Goal: Task Accomplishment & Management: Manage account settings

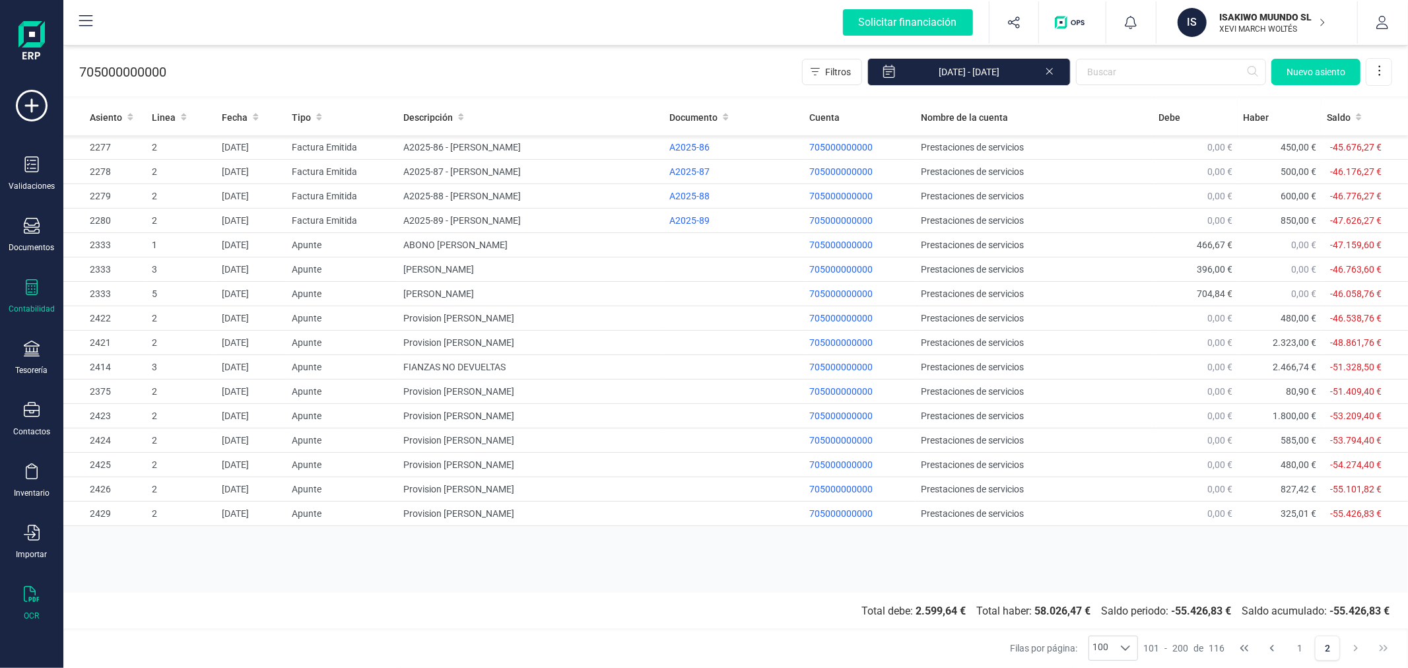
click at [40, 605] on div "OCR" at bounding box center [31, 603] width 53 height 35
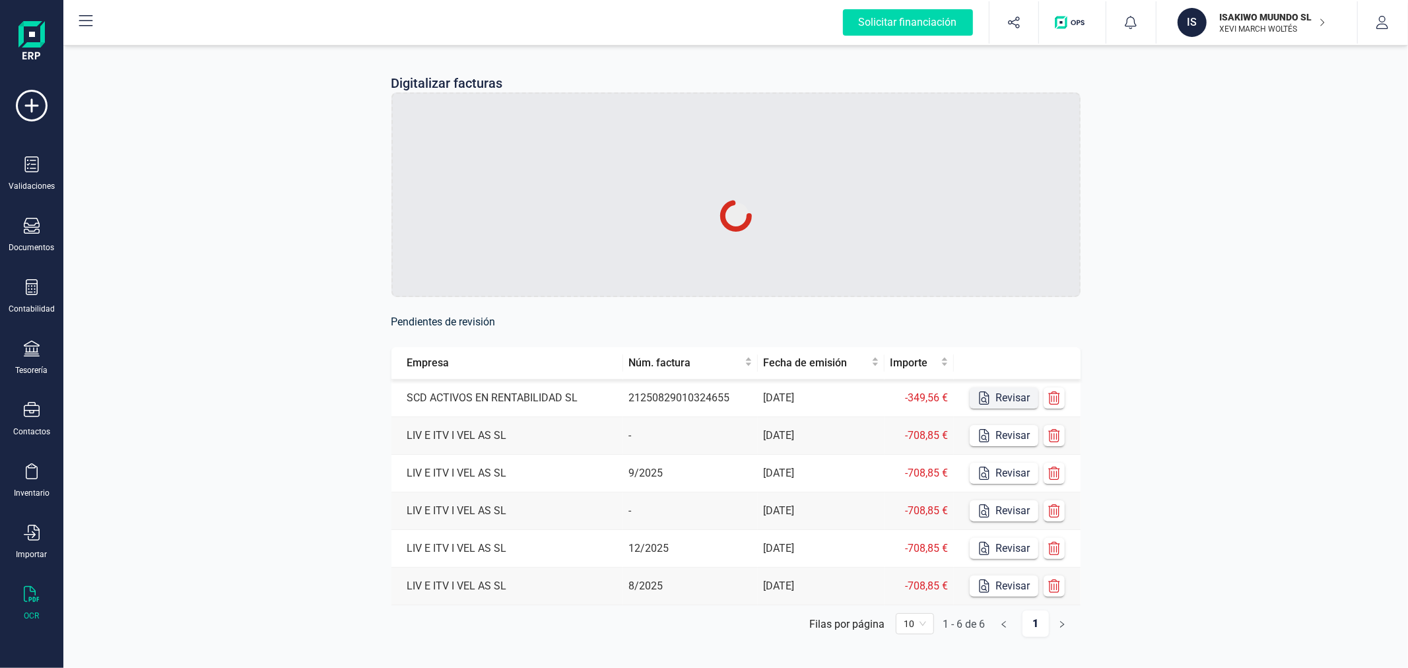
click at [994, 401] on button "Revisar" at bounding box center [1004, 398] width 69 height 21
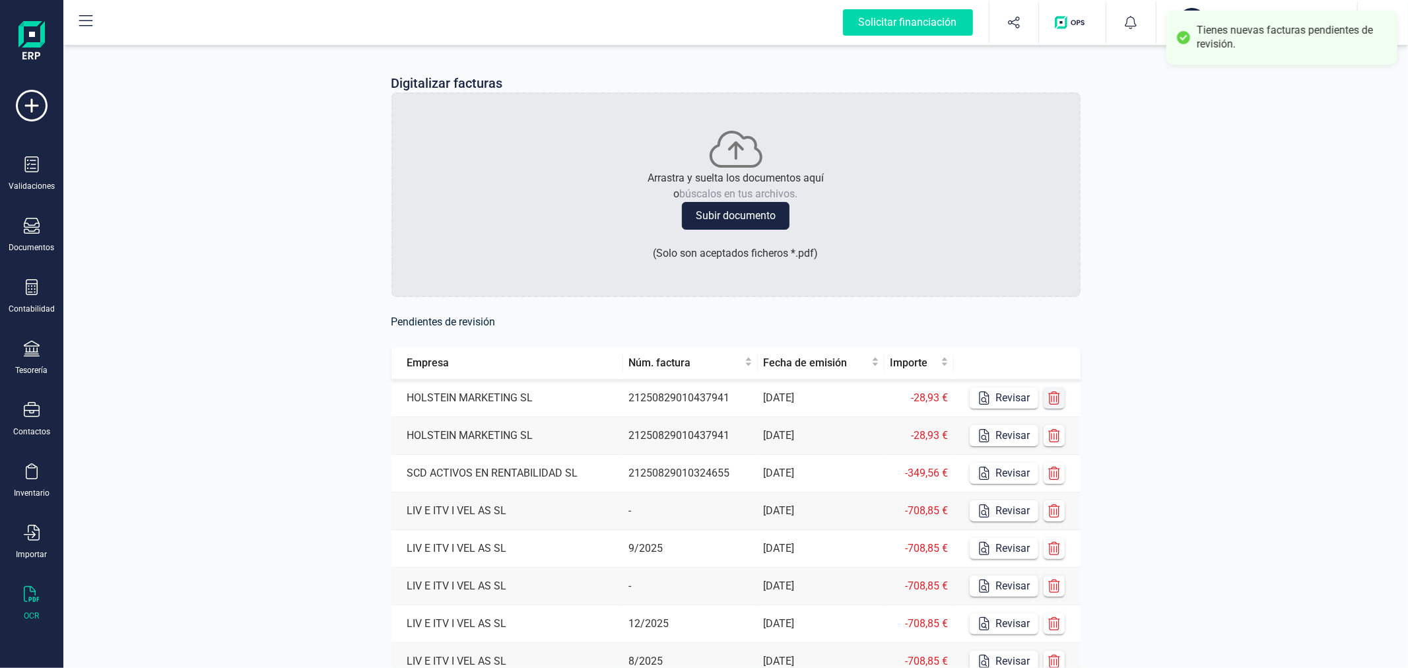
click at [1051, 394] on icon "button" at bounding box center [1055, 398] width 12 height 13
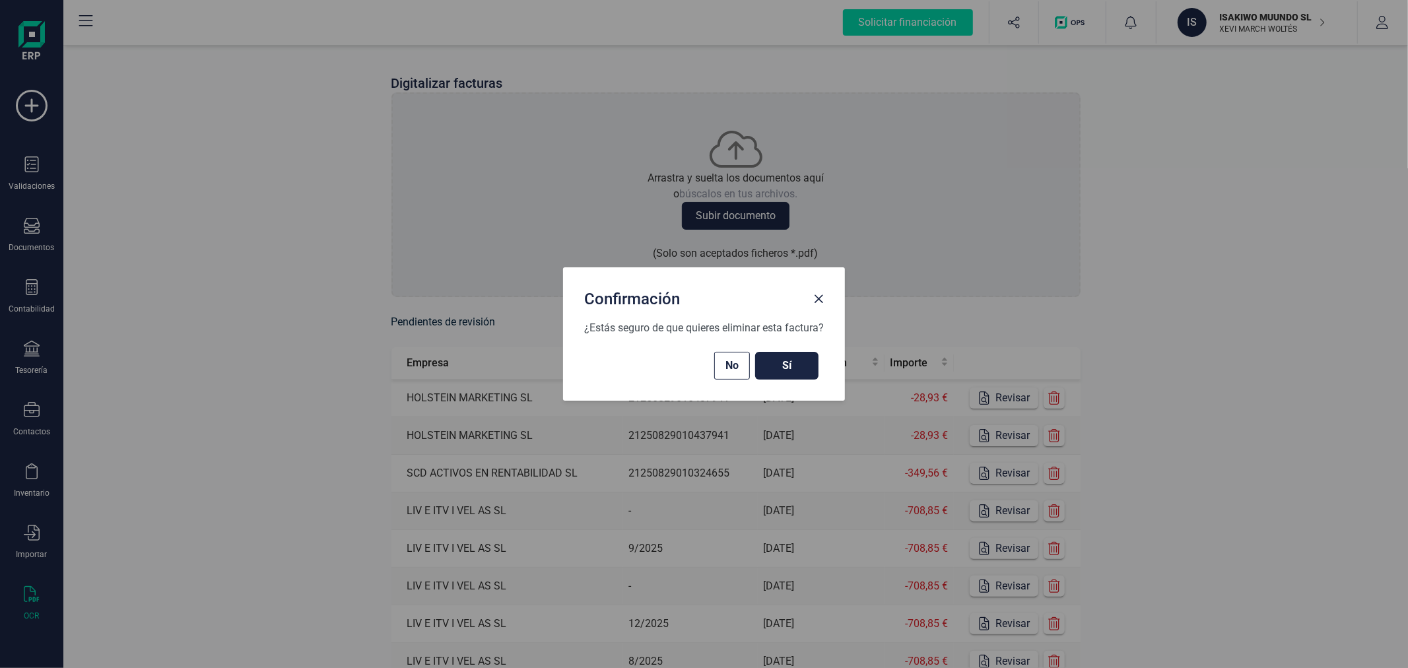
click at [817, 366] on button "Sí" at bounding box center [786, 366] width 63 height 28
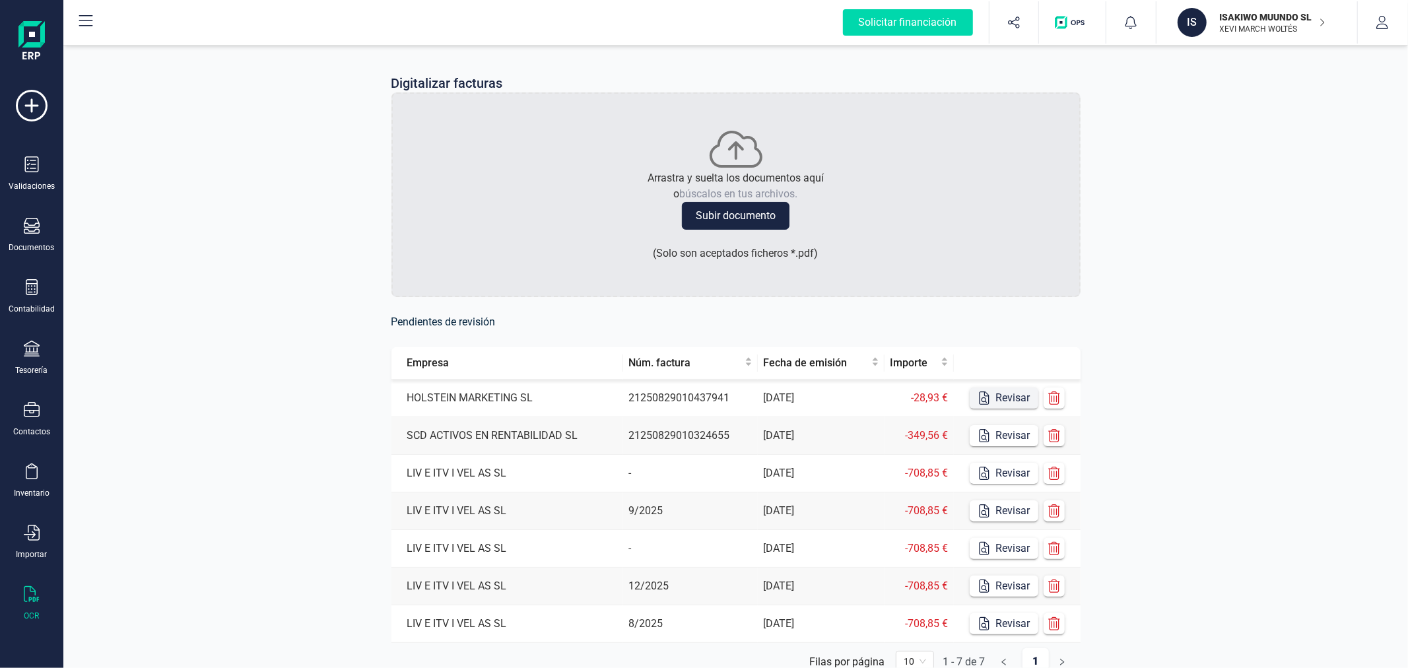
click at [1014, 393] on button "Revisar" at bounding box center [1004, 398] width 69 height 21
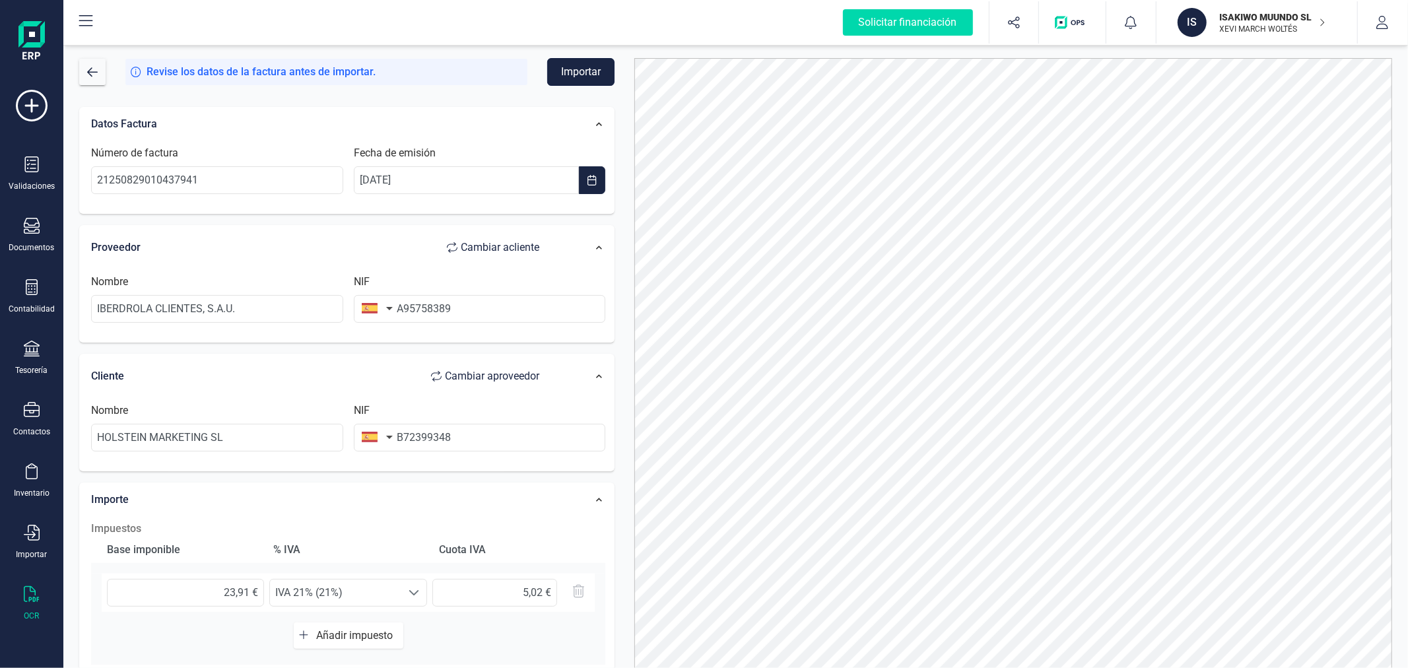
click at [582, 71] on button "Importar" at bounding box center [580, 72] width 67 height 28
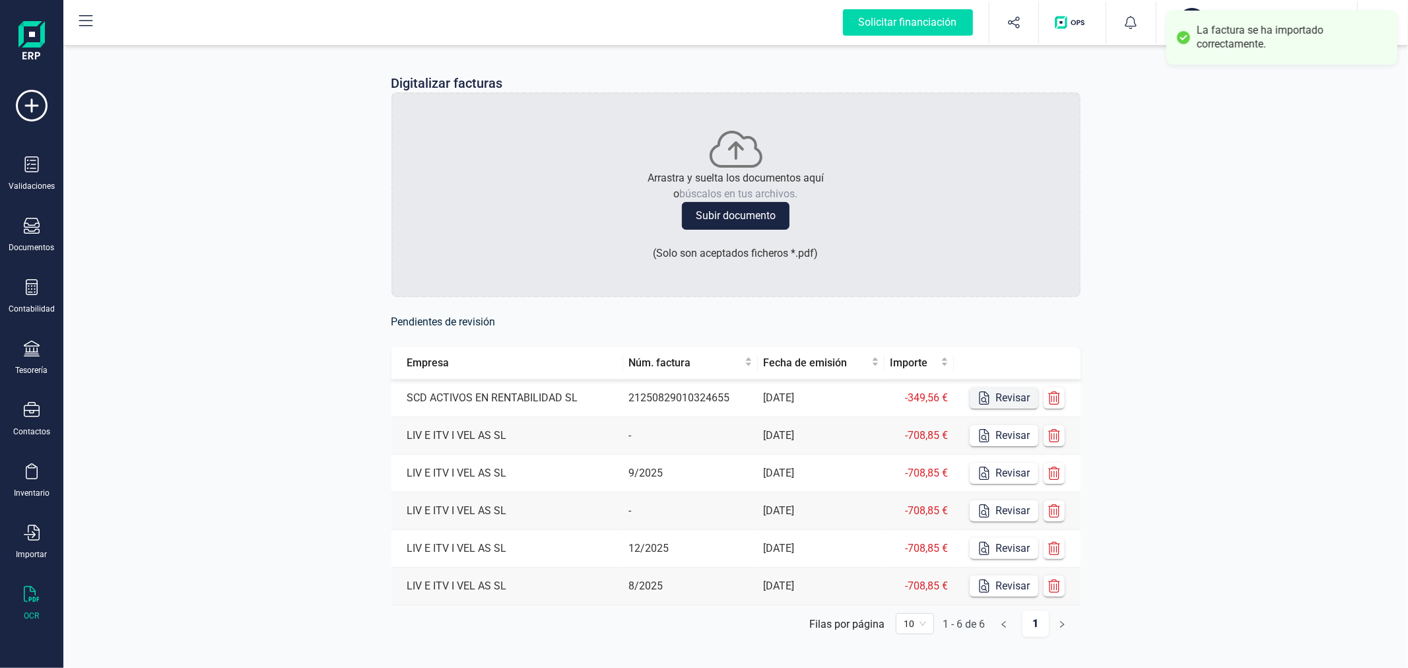
click at [978, 403] on icon "button" at bounding box center [984, 398] width 13 height 13
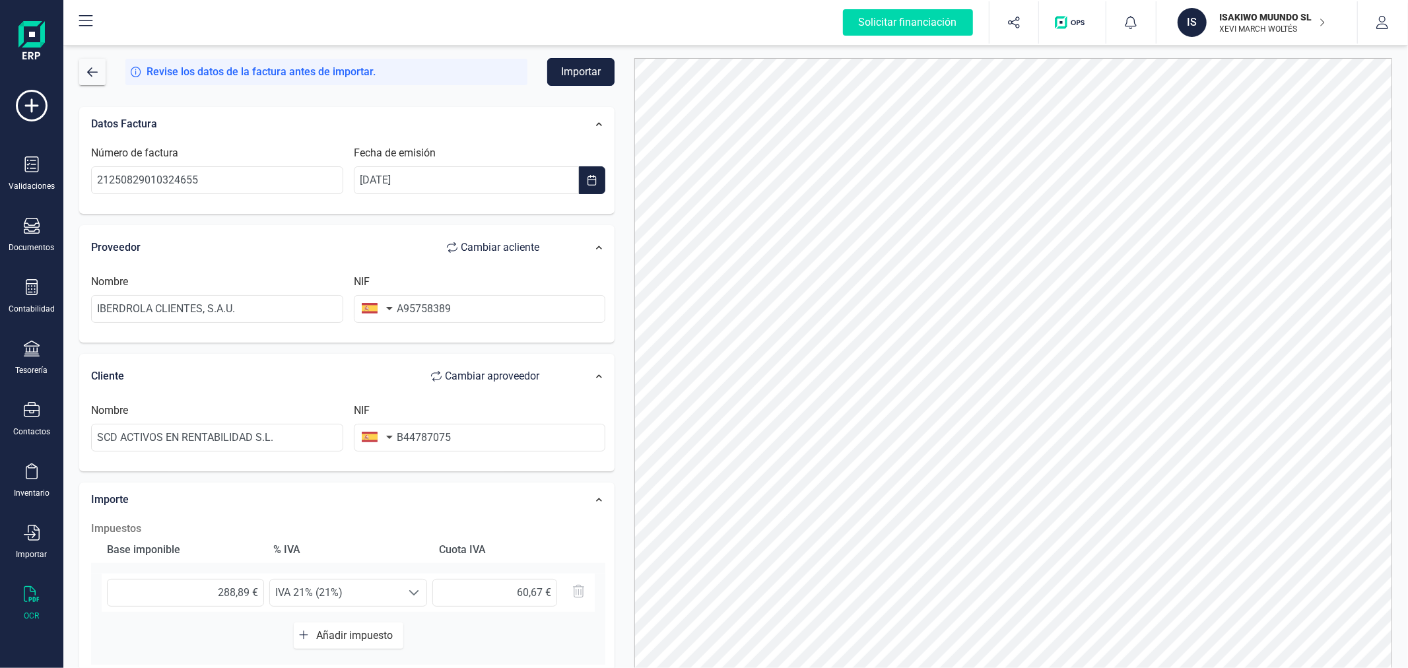
click at [579, 74] on button "Importar" at bounding box center [580, 72] width 67 height 28
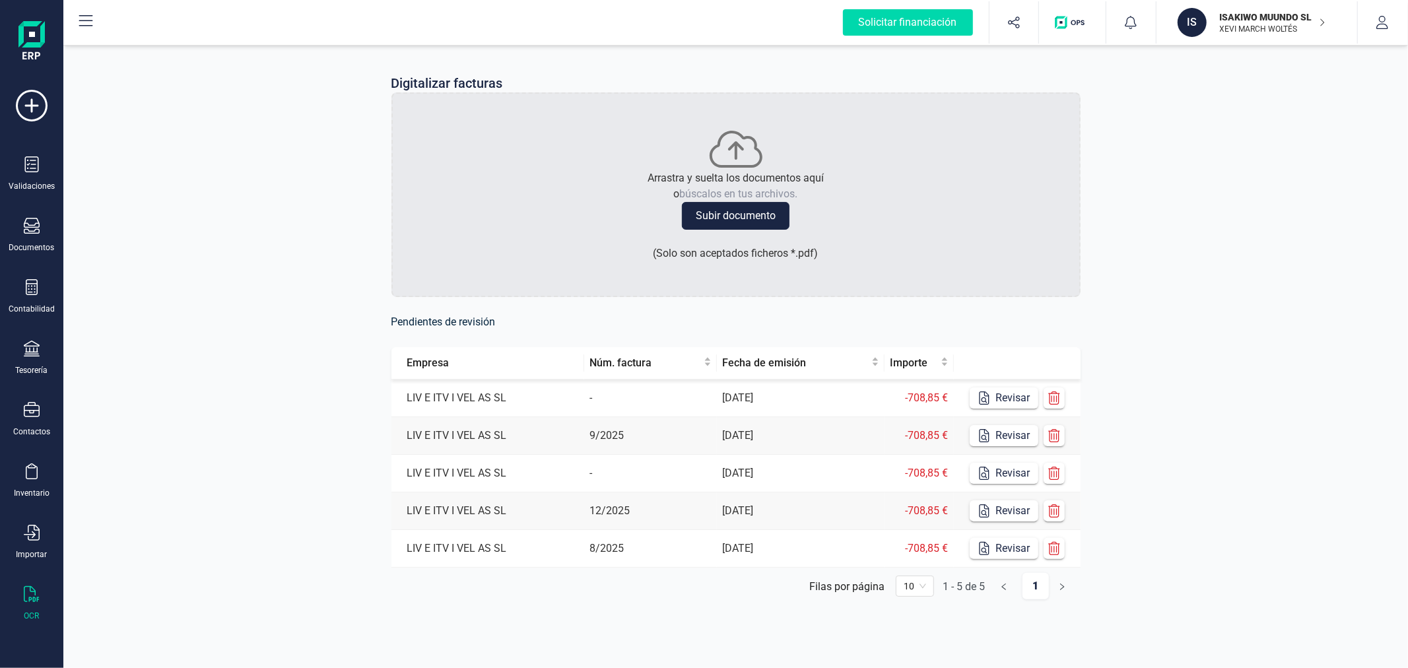
click at [1253, 18] on p "ISAKIWO MUUNDO SL" at bounding box center [1273, 17] width 106 height 13
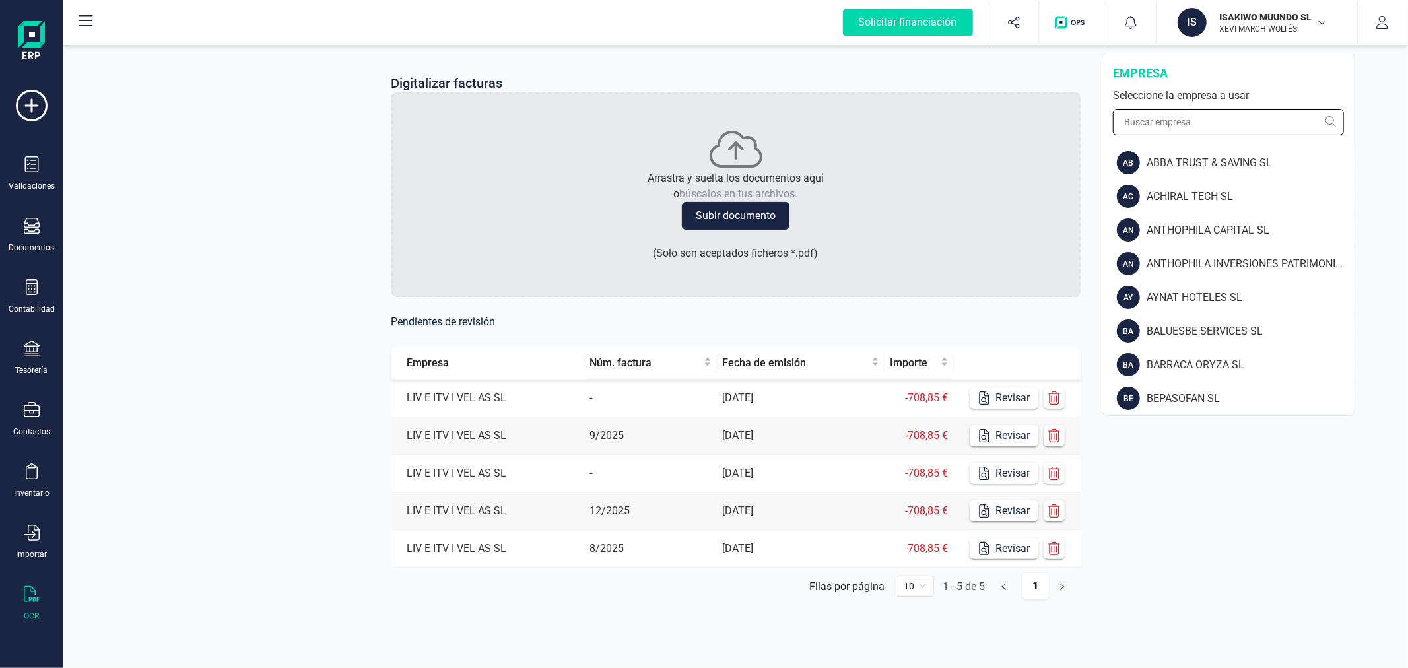
click at [1186, 119] on input "text" at bounding box center [1228, 122] width 231 height 26
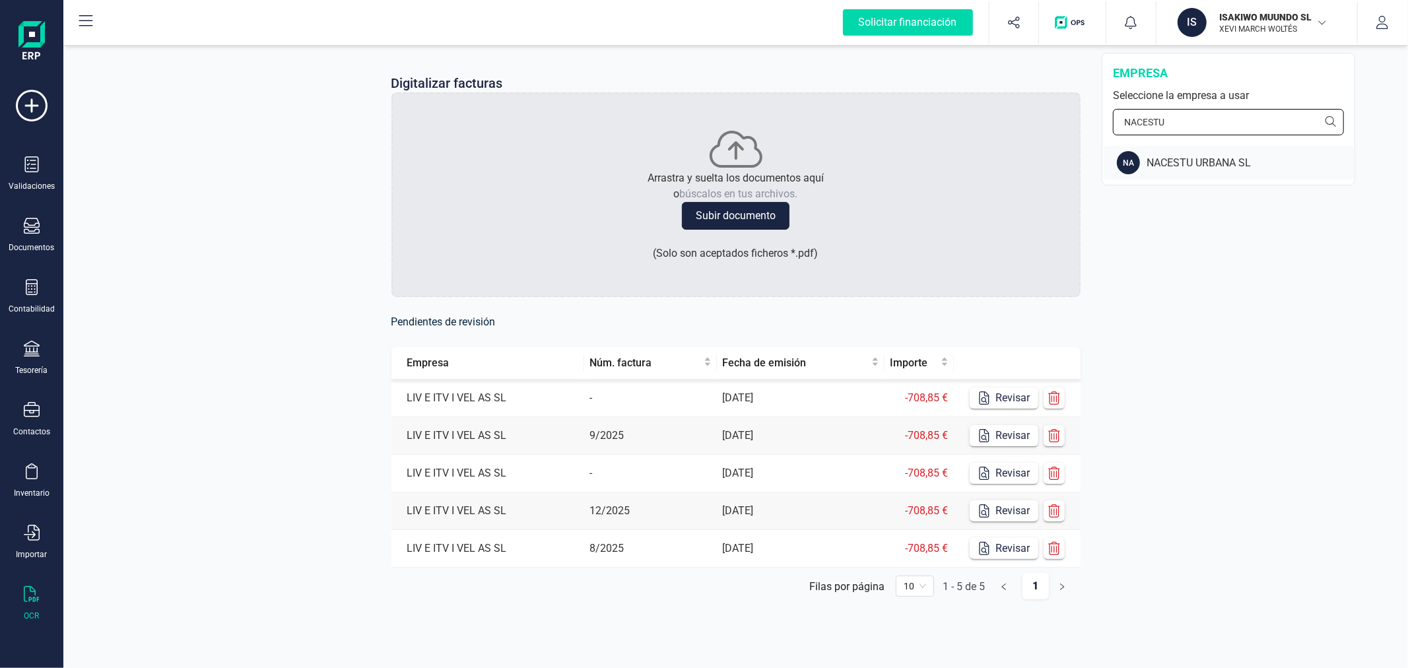
type input "NACESTU"
click at [1200, 156] on div "NACESTU URBANA SL" at bounding box center [1251, 163] width 208 height 16
click at [24, 298] on div at bounding box center [32, 288] width 16 height 19
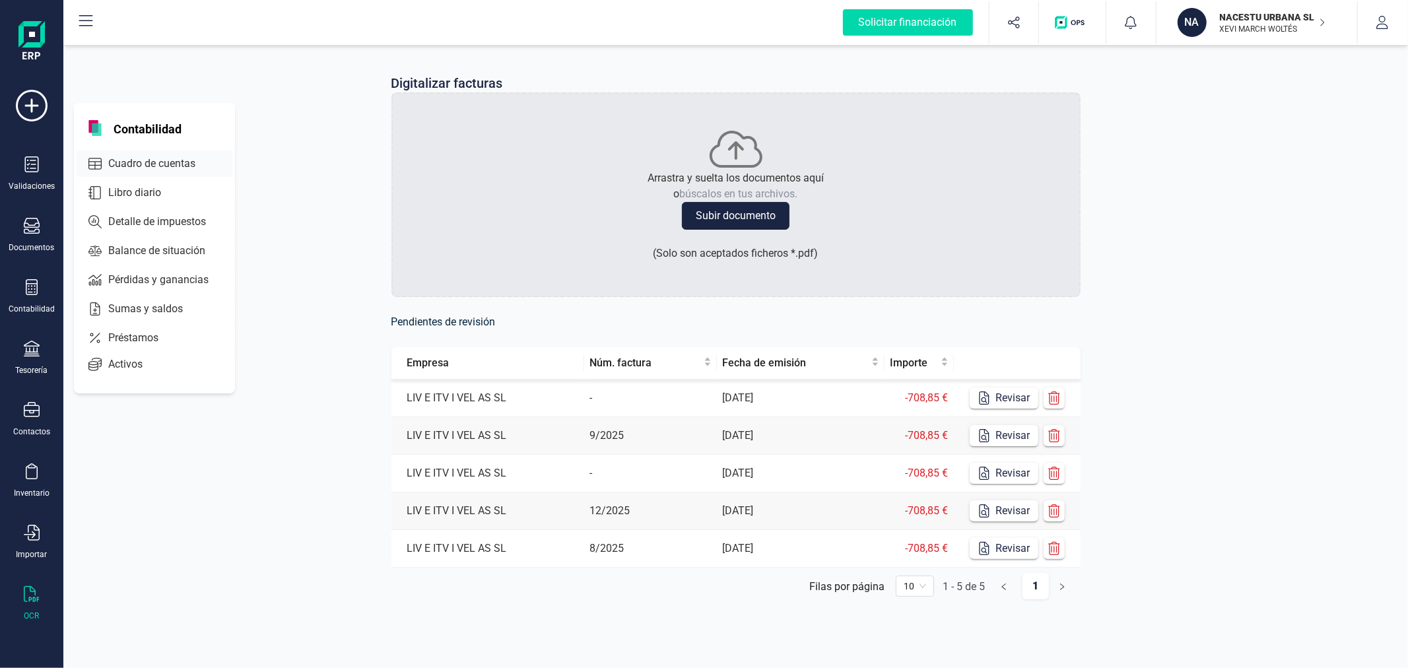
click at [142, 166] on span "Cuadro de cuentas" at bounding box center [161, 164] width 116 height 16
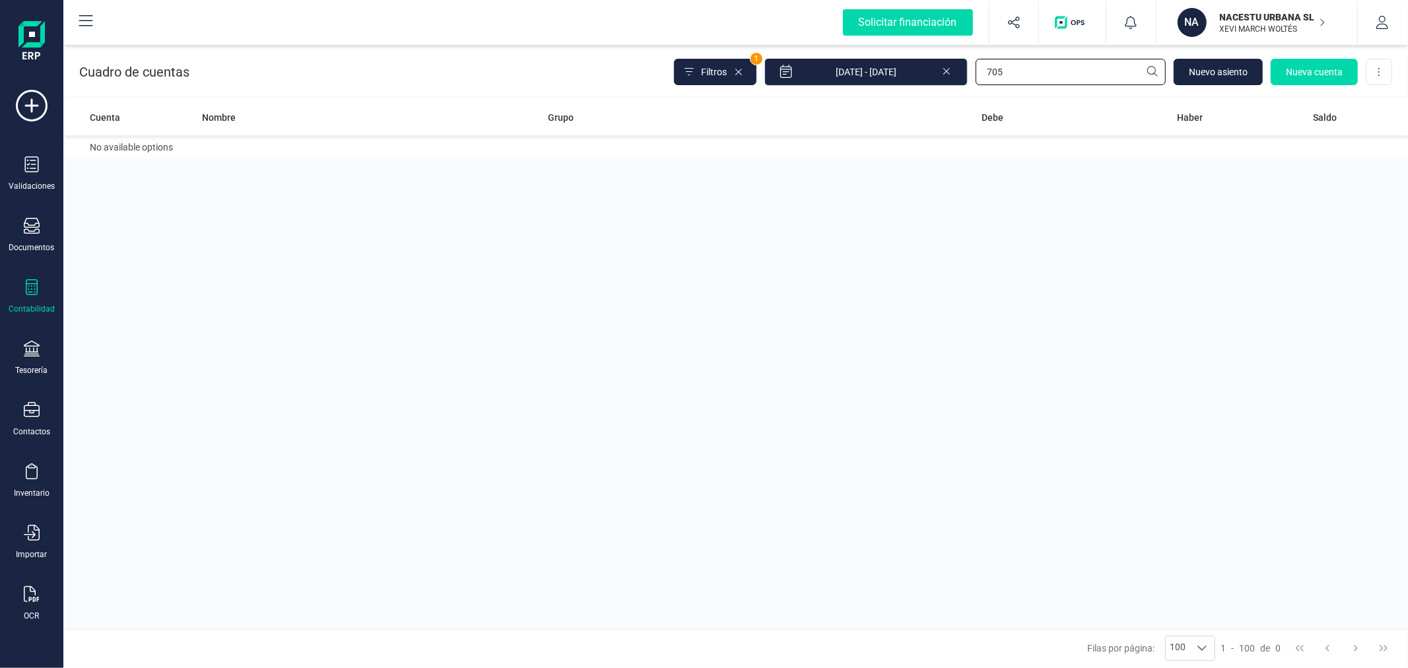
click at [1100, 77] on input "705" at bounding box center [1071, 72] width 190 height 26
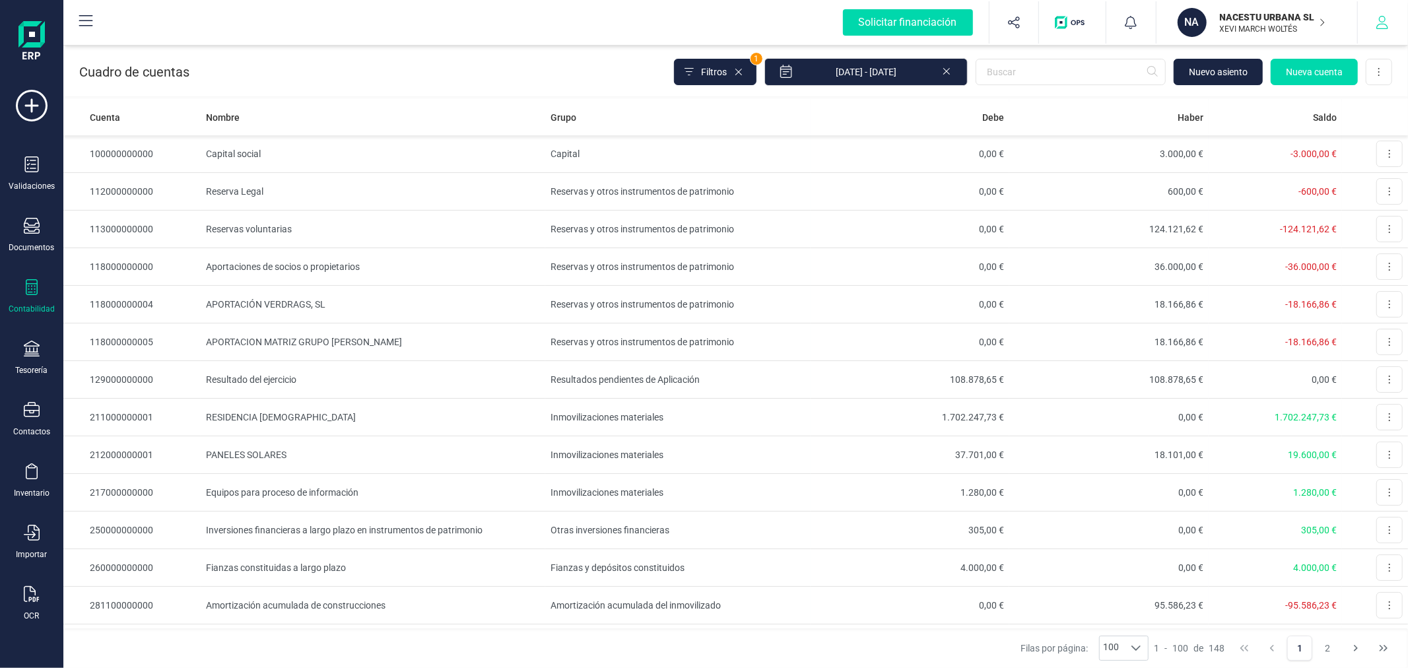
click at [1377, 24] on icon "button" at bounding box center [1382, 22] width 13 height 13
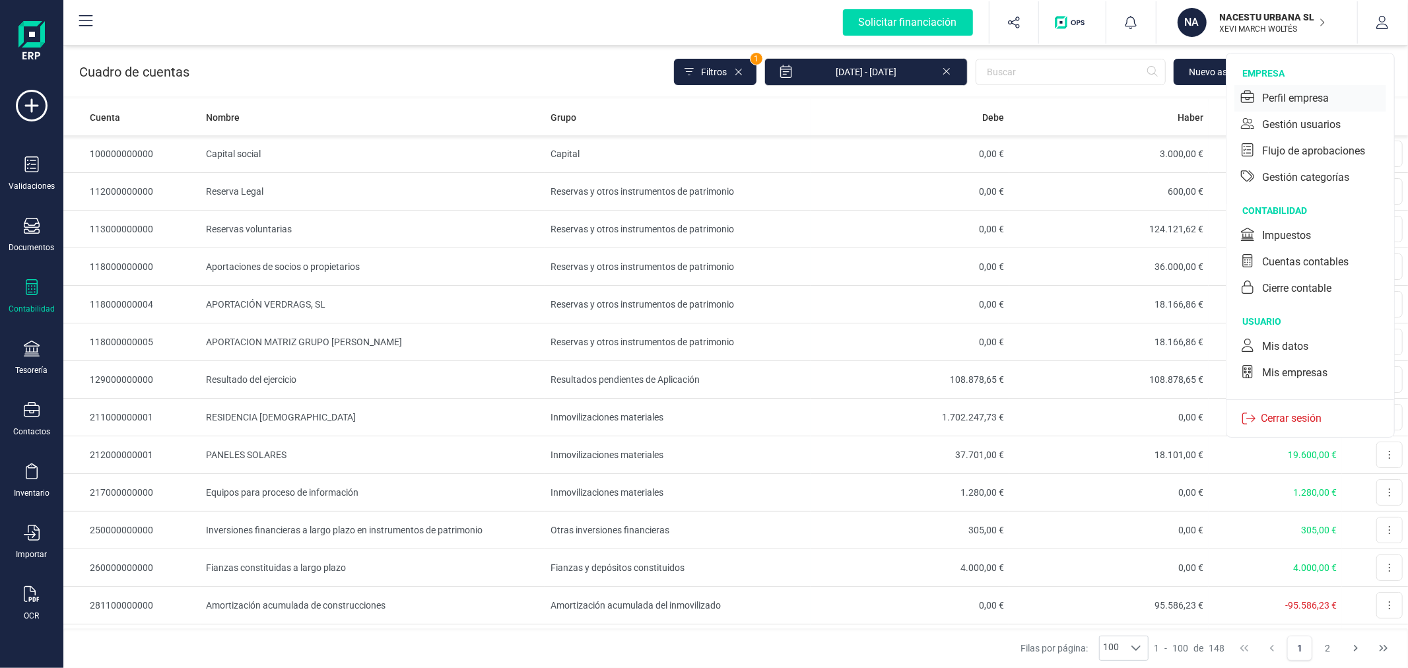
click at [1285, 99] on div "Perfil empresa" at bounding box center [1296, 98] width 67 height 16
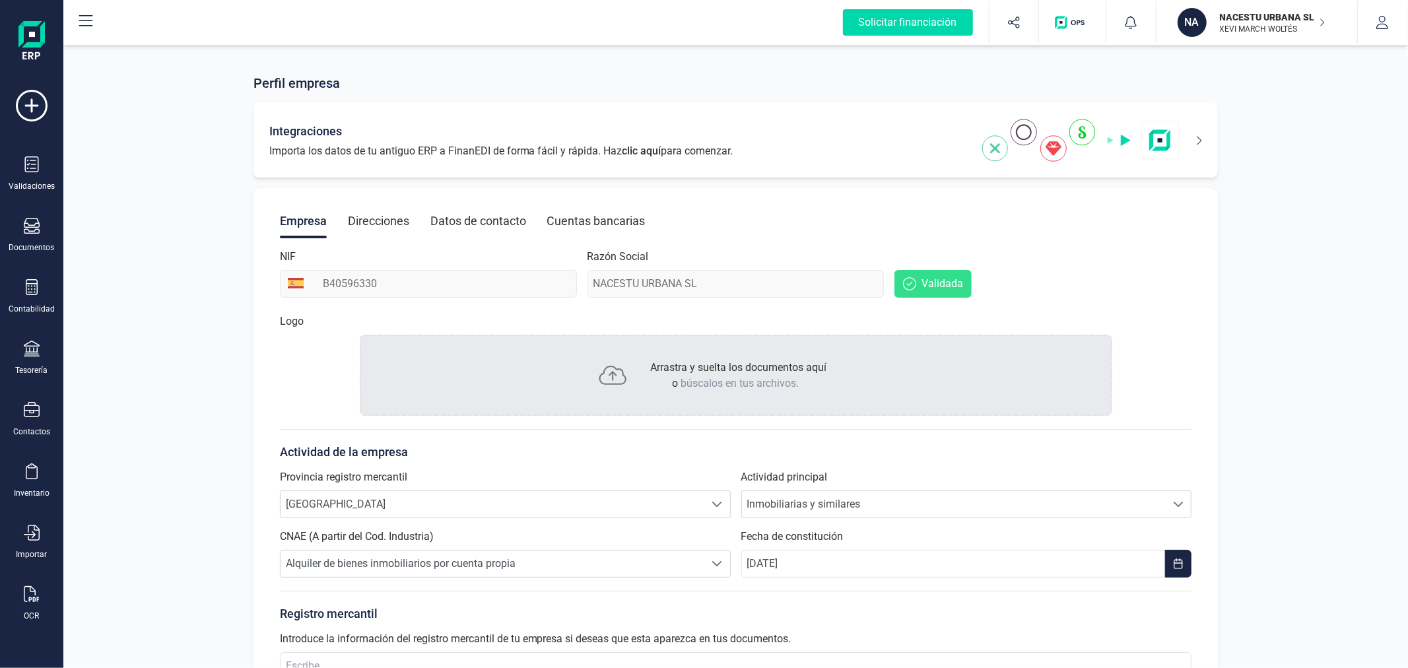
click at [1205, 133] on div "Integraciones Importa los datos de tu antiguo ERP a FinanEDI de forma fácil y r…" at bounding box center [736, 140] width 965 height 75
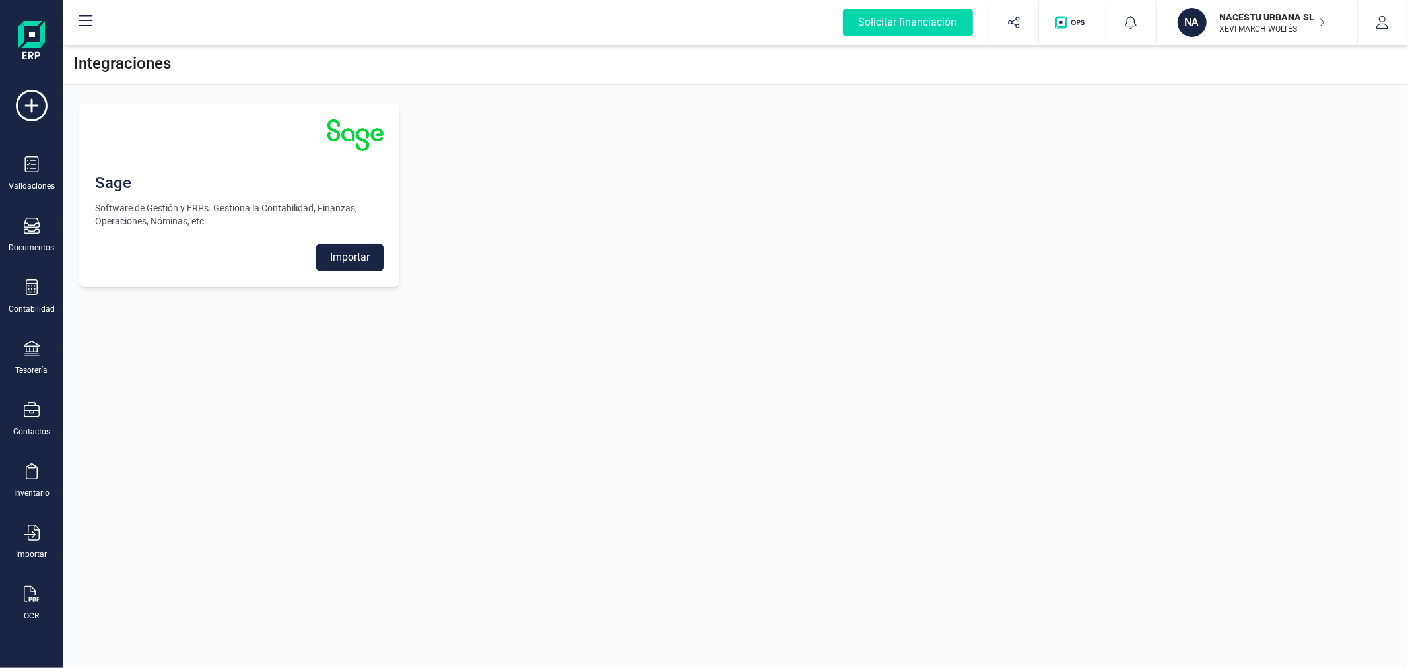
click at [344, 261] on button "Importar" at bounding box center [349, 258] width 67 height 28
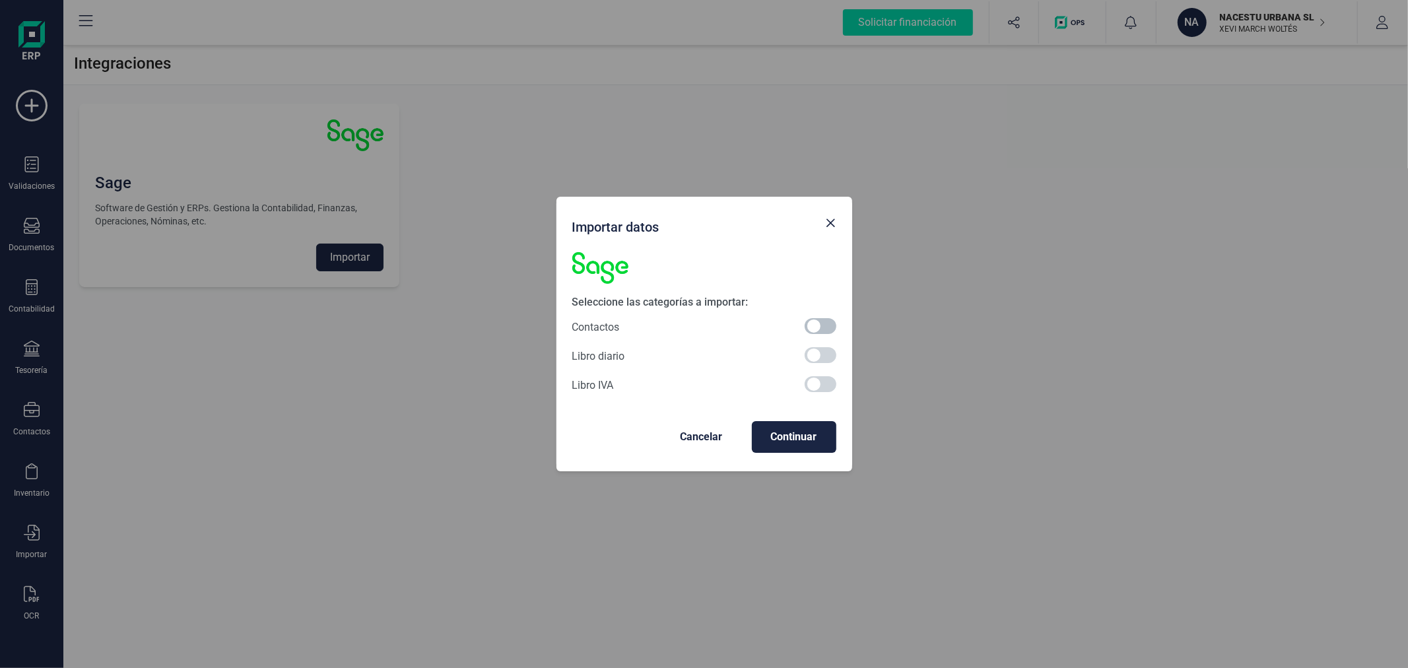
click at [809, 327] on span at bounding box center [821, 326] width 32 height 16
click at [768, 436] on span "Continuar" at bounding box center [794, 437] width 63 height 16
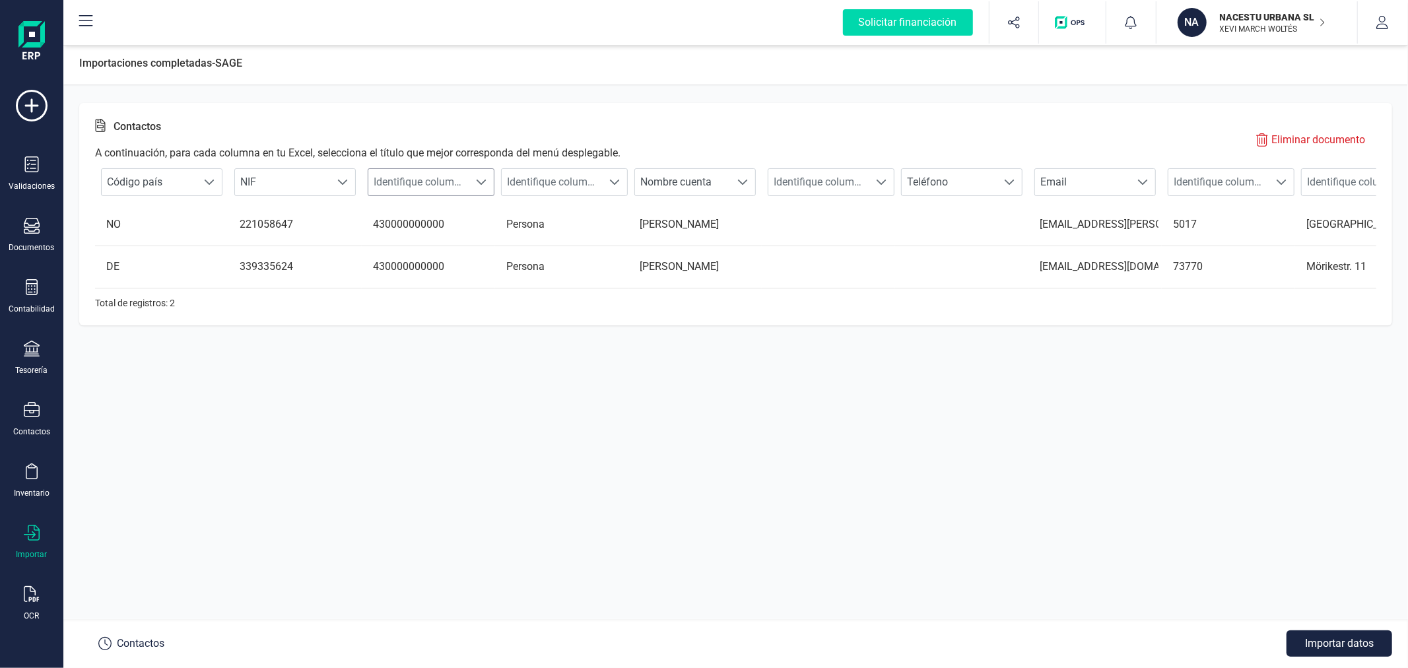
click at [434, 188] on span "Identifique columna" at bounding box center [418, 182] width 100 height 26
click at [451, 317] on li "Cuenta contable cliente" at bounding box center [441, 311] width 146 height 26
click at [565, 184] on span "Identifique columna" at bounding box center [552, 182] width 100 height 26
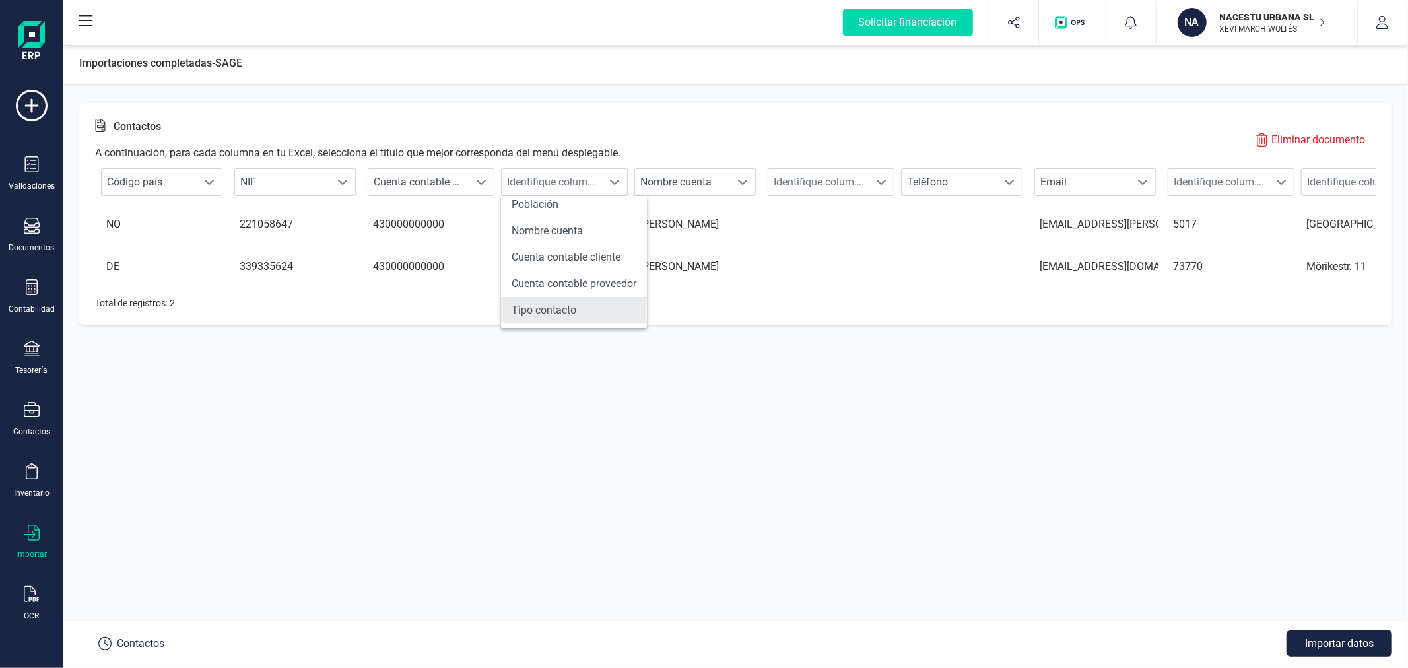
click at [566, 318] on li "Tipo contacto" at bounding box center [574, 310] width 146 height 26
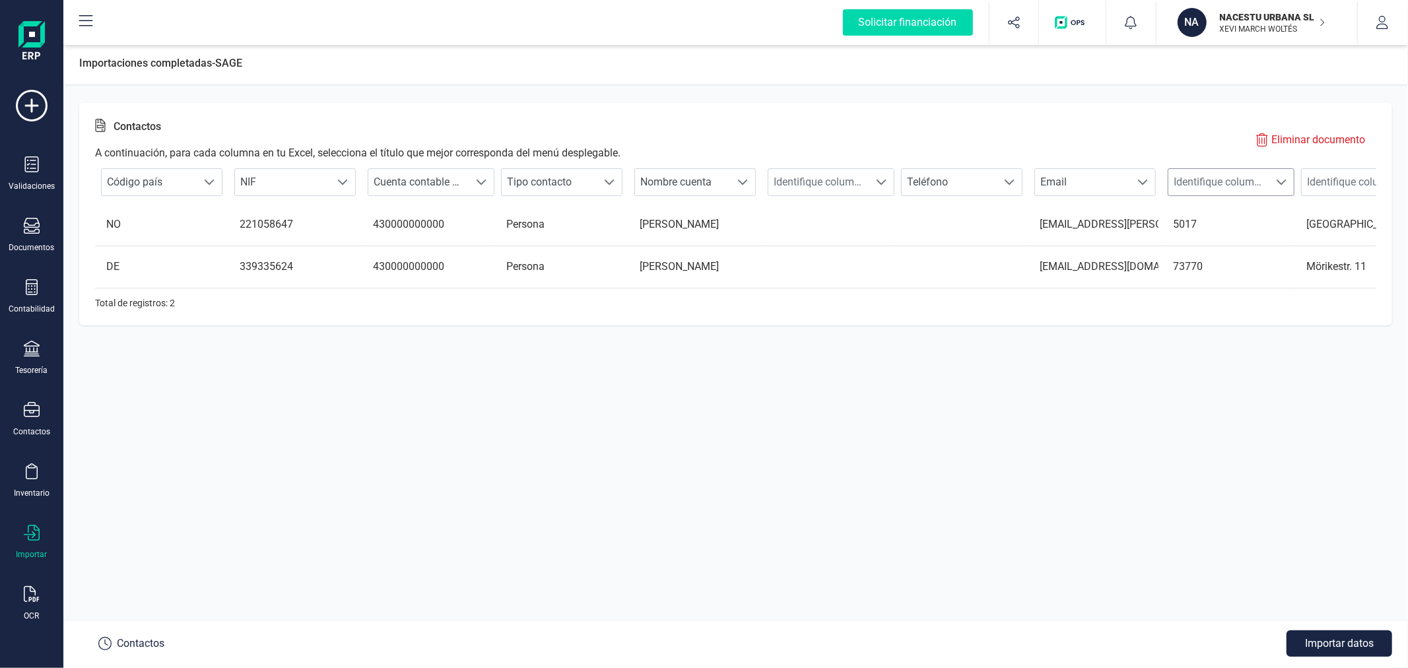
click at [1209, 187] on span "Identifique columna" at bounding box center [1219, 182] width 100 height 26
click at [1203, 223] on li "Código postal" at bounding box center [1209, 226] width 146 height 26
click at [1338, 182] on span "Identifique columna" at bounding box center [1352, 182] width 100 height 26
click at [1299, 242] on li "Dirección" at bounding box center [1343, 253] width 146 height 26
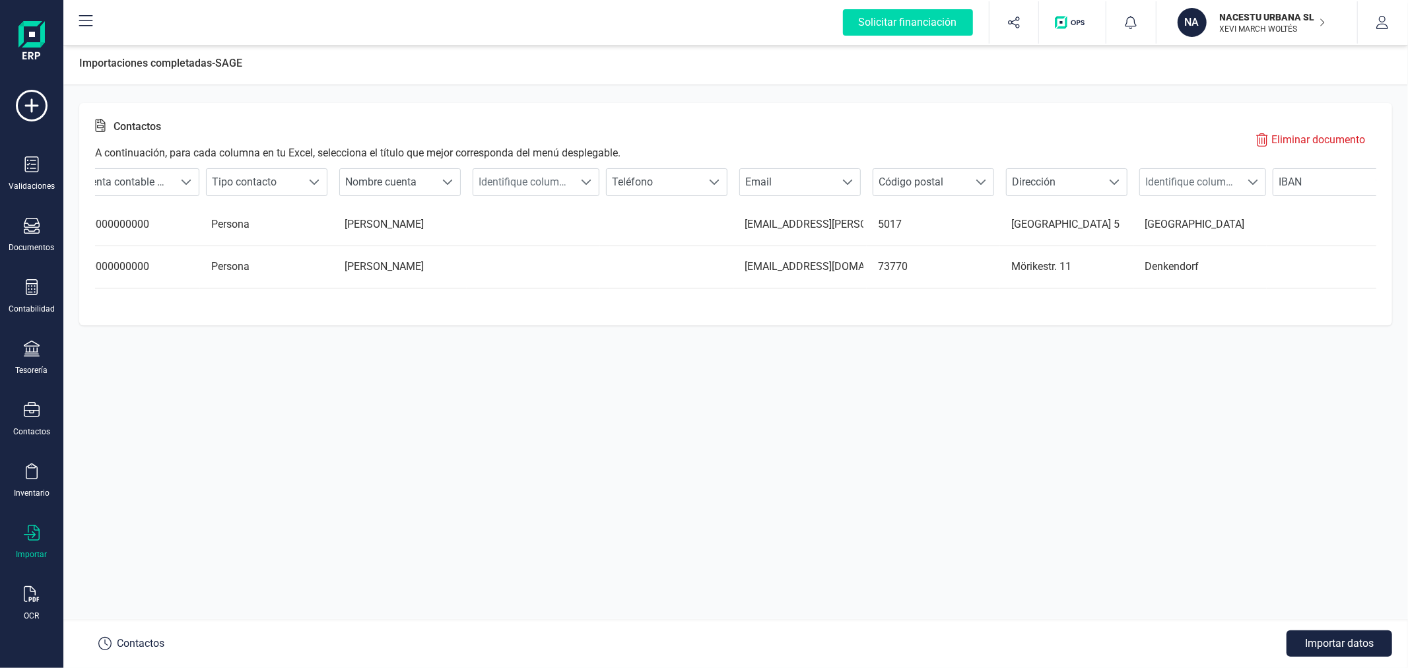
scroll to position [0, 298]
click at [1210, 180] on span "Identifique columna" at bounding box center [1188, 182] width 100 height 26
click at [1183, 253] on li "Población" at bounding box center [1178, 259] width 146 height 26
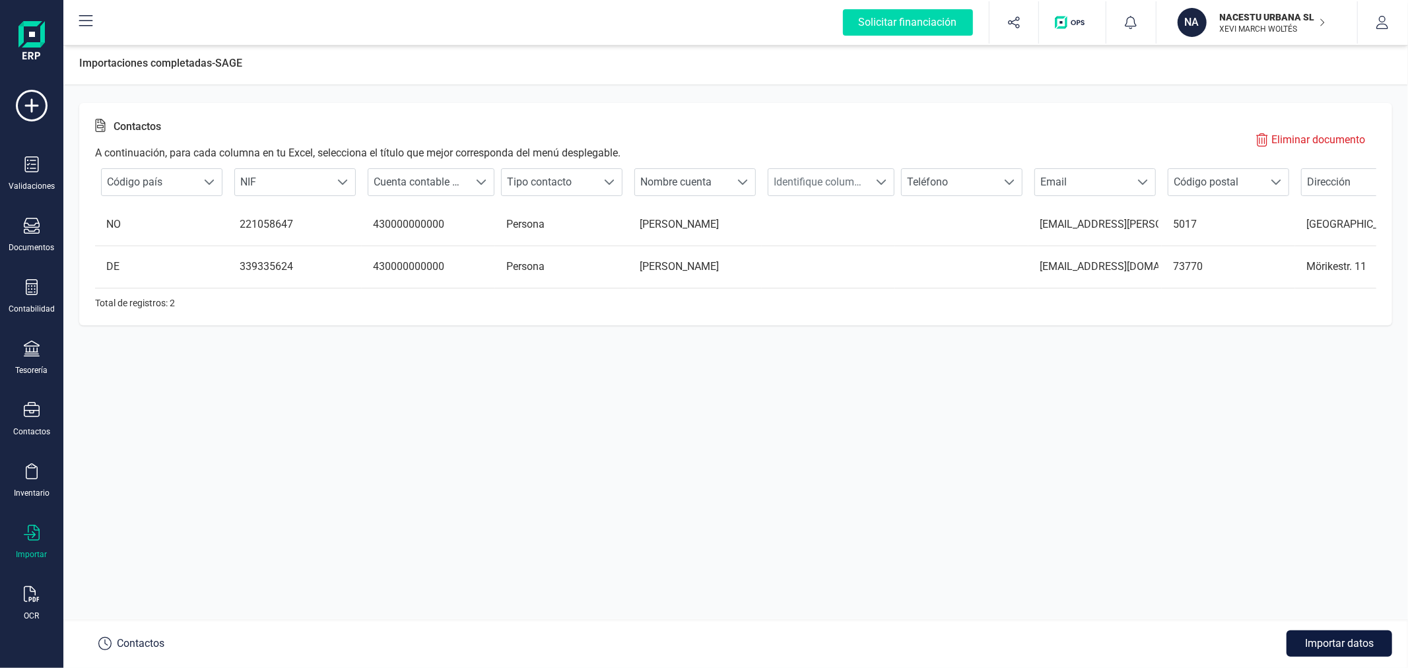
click at [1354, 648] on button "Importar datos" at bounding box center [1340, 644] width 106 height 26
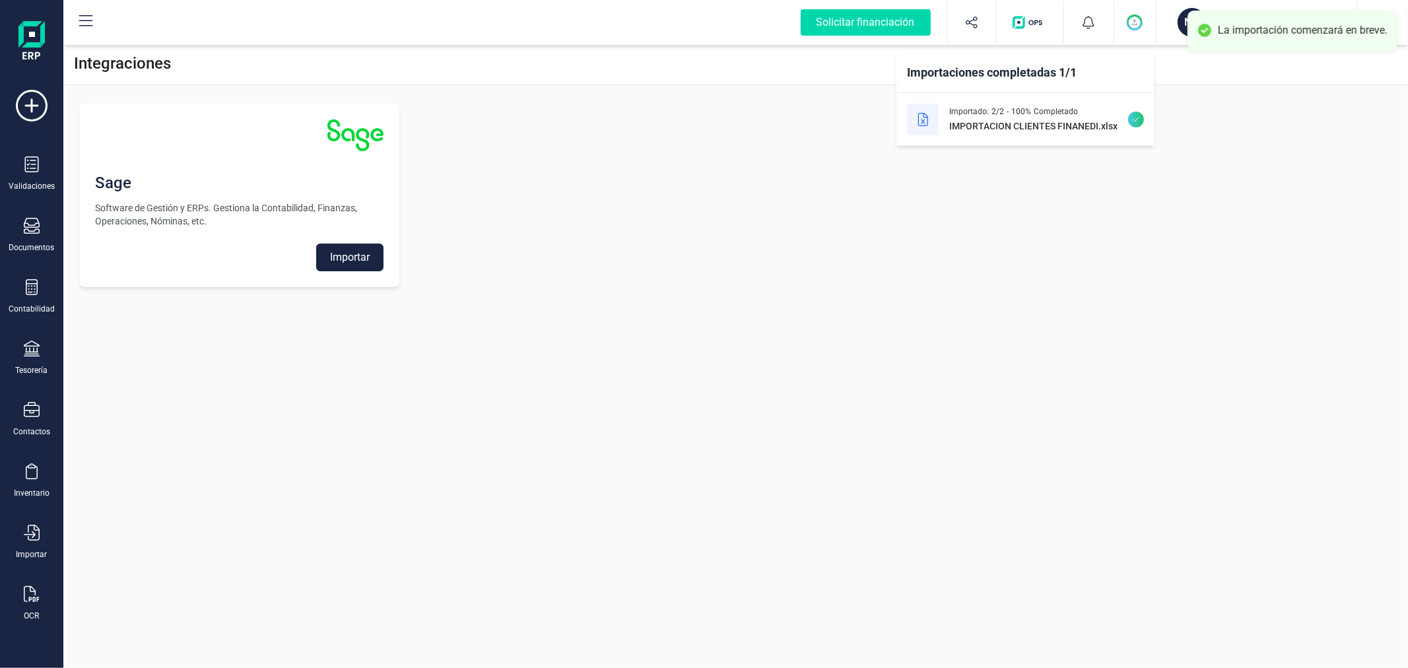
click at [551, 185] on div "Sage Software de Gestión y ERPs. Gestiona la Contabilidad, Finanzas, Operacione…" at bounding box center [735, 195] width 1345 height 215
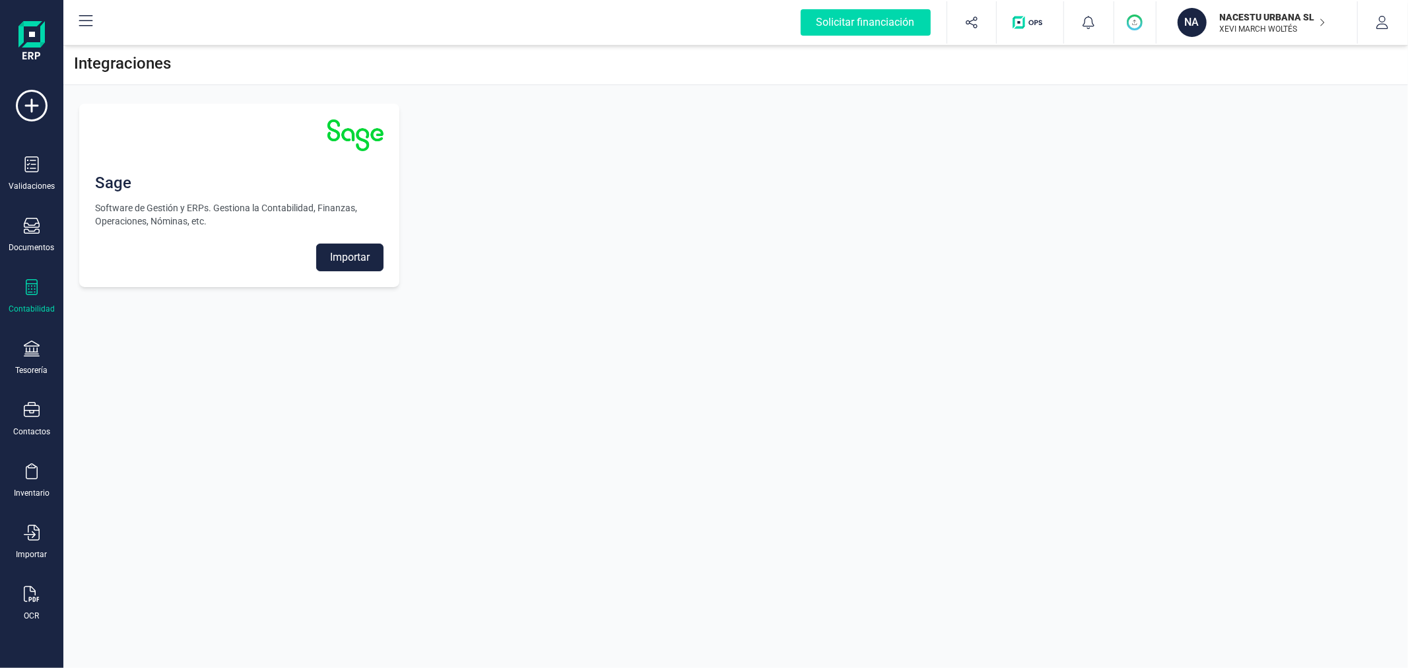
click at [35, 293] on icon at bounding box center [32, 287] width 16 height 16
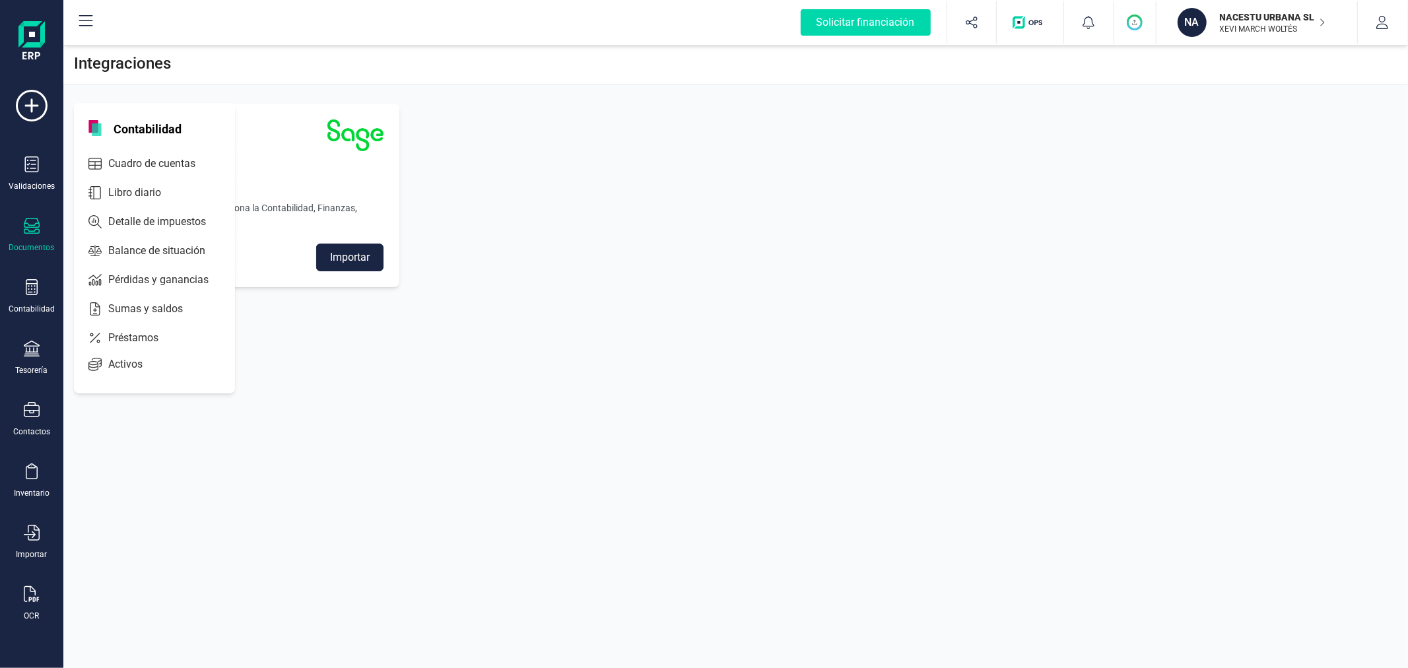
click at [11, 234] on div "Documentos" at bounding box center [31, 235] width 53 height 35
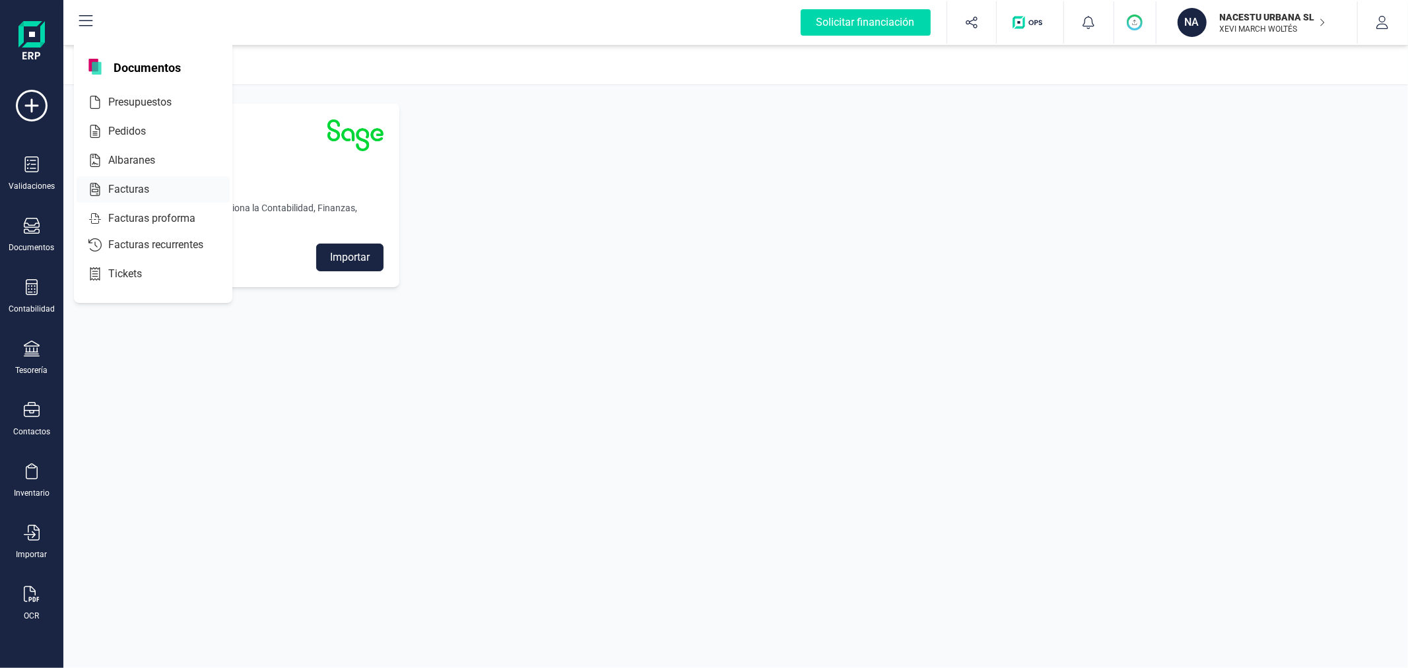
click at [153, 183] on div at bounding box center [161, 190] width 24 height 16
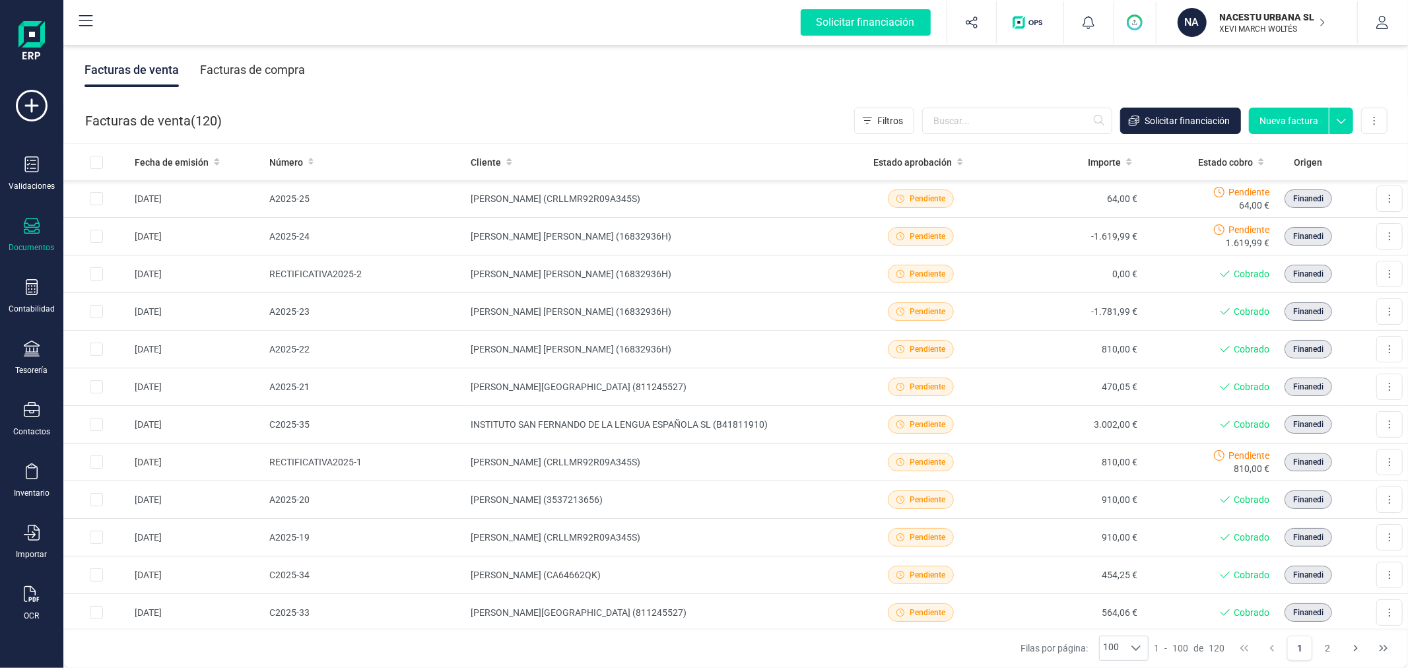
click at [1302, 121] on button "Nueva factura" at bounding box center [1289, 121] width 80 height 26
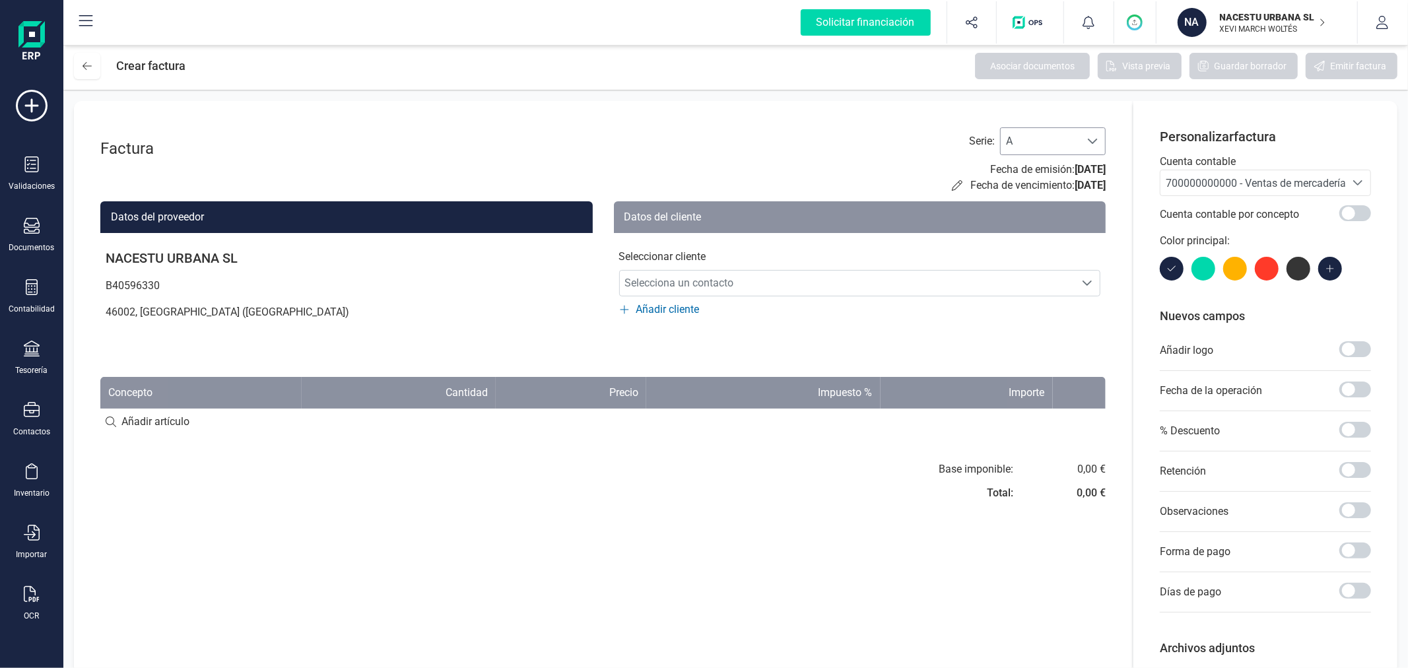
click at [1082, 128] on div at bounding box center [1092, 141] width 25 height 26
click at [1029, 234] on li "C" at bounding box center [1053, 226] width 106 height 26
click at [1213, 183] on span "700000000000 - Ventas de mercaderías" at bounding box center [1259, 183] width 186 height 13
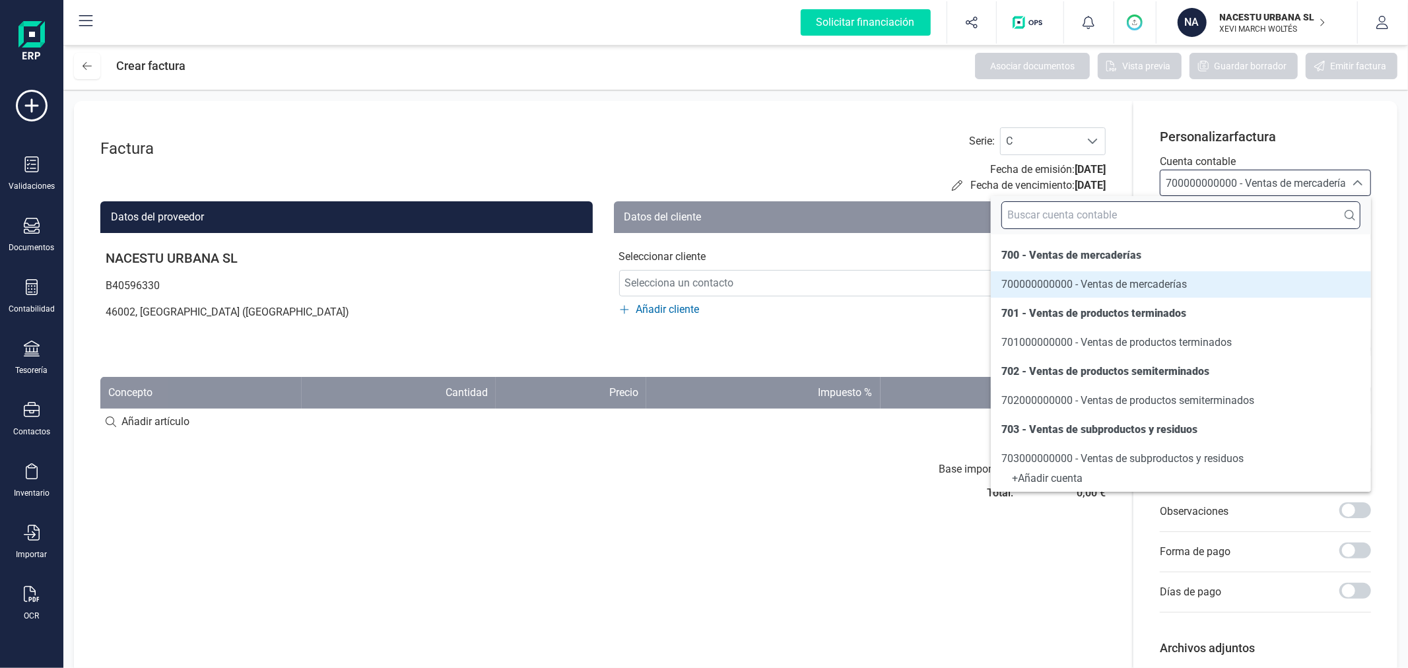
click at [1204, 220] on input "text" at bounding box center [1181, 215] width 359 height 28
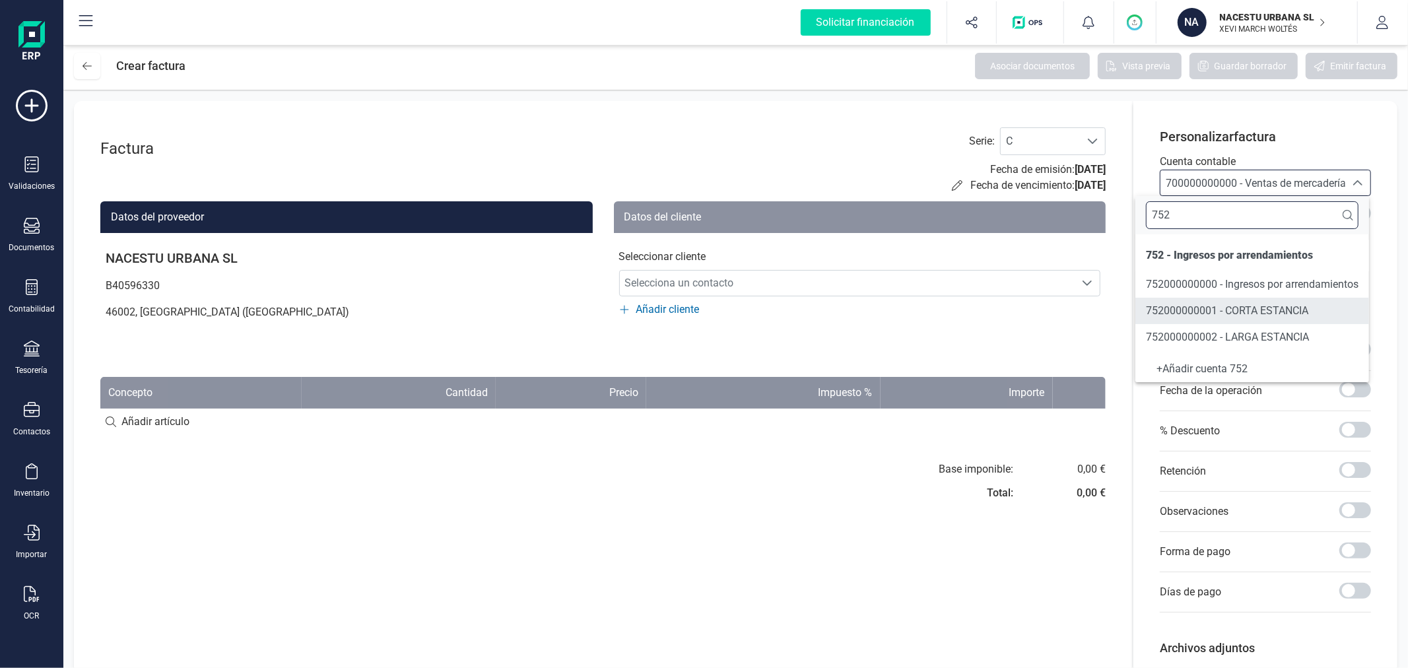
type input "752"
click at [1218, 314] on span "752000000001 - CORTA ESTANCIA" at bounding box center [1227, 310] width 162 height 13
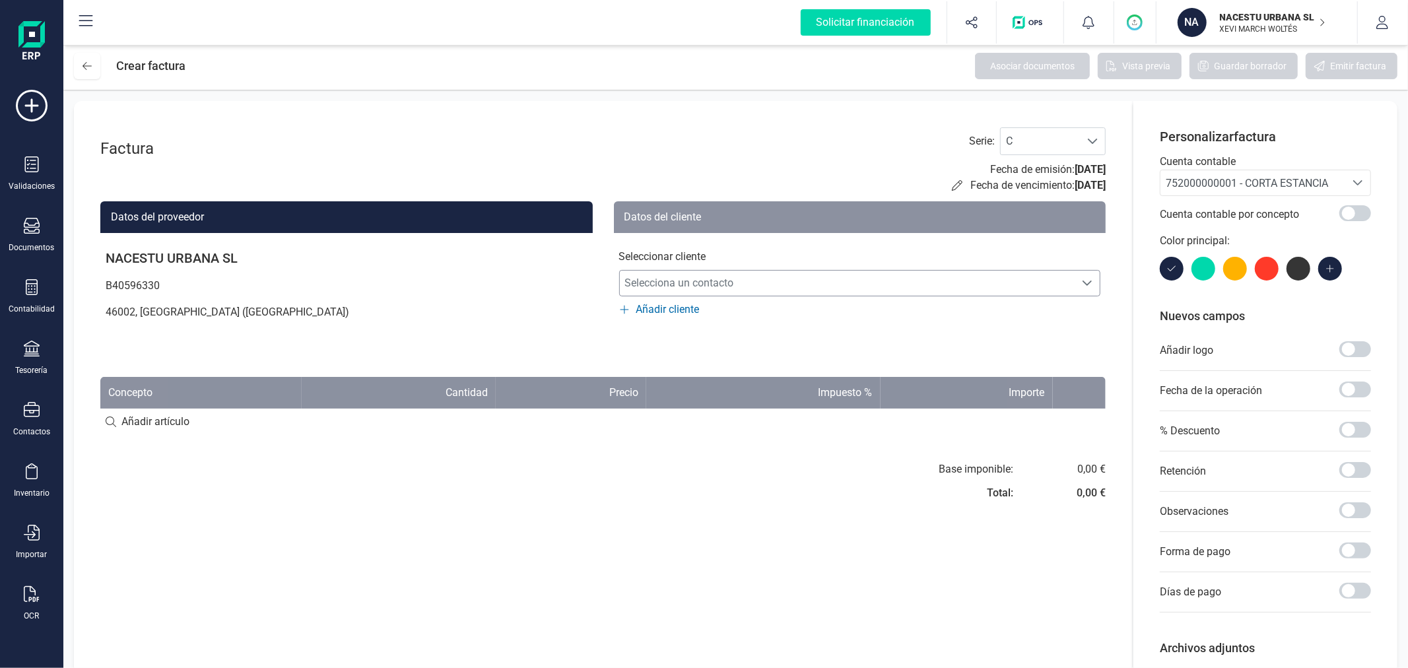
click at [906, 272] on span "Selecciona un contacto" at bounding box center [848, 283] width 456 height 26
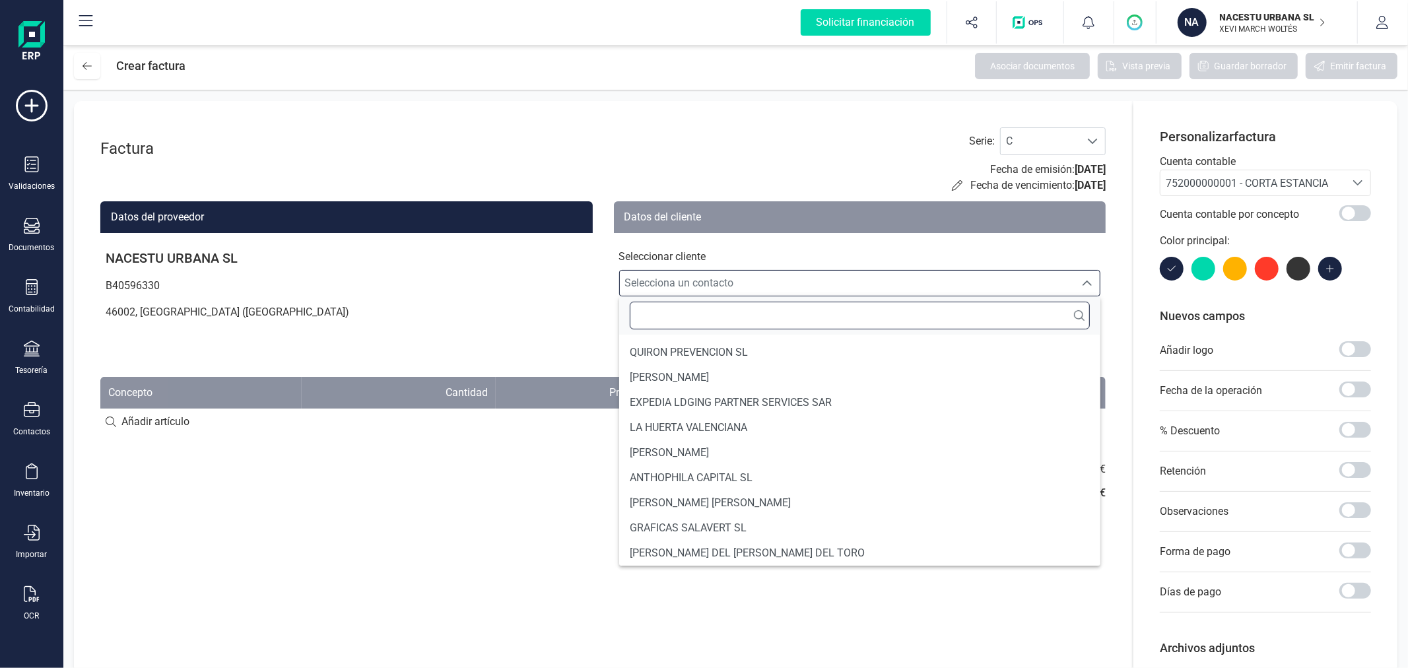
click at [881, 320] on input "text" at bounding box center [860, 316] width 461 height 28
type input "INSIT"
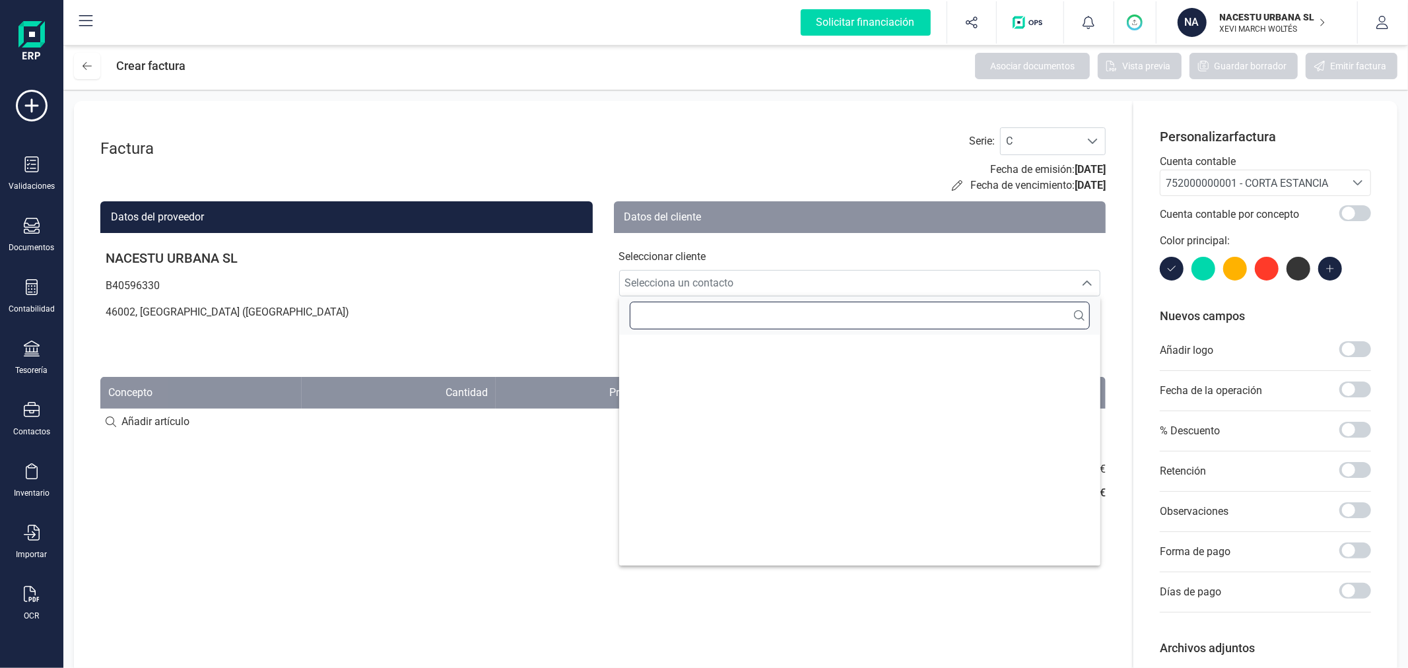
type input "I"
click at [881, 320] on input "text" at bounding box center [860, 316] width 461 height 28
type input "I"
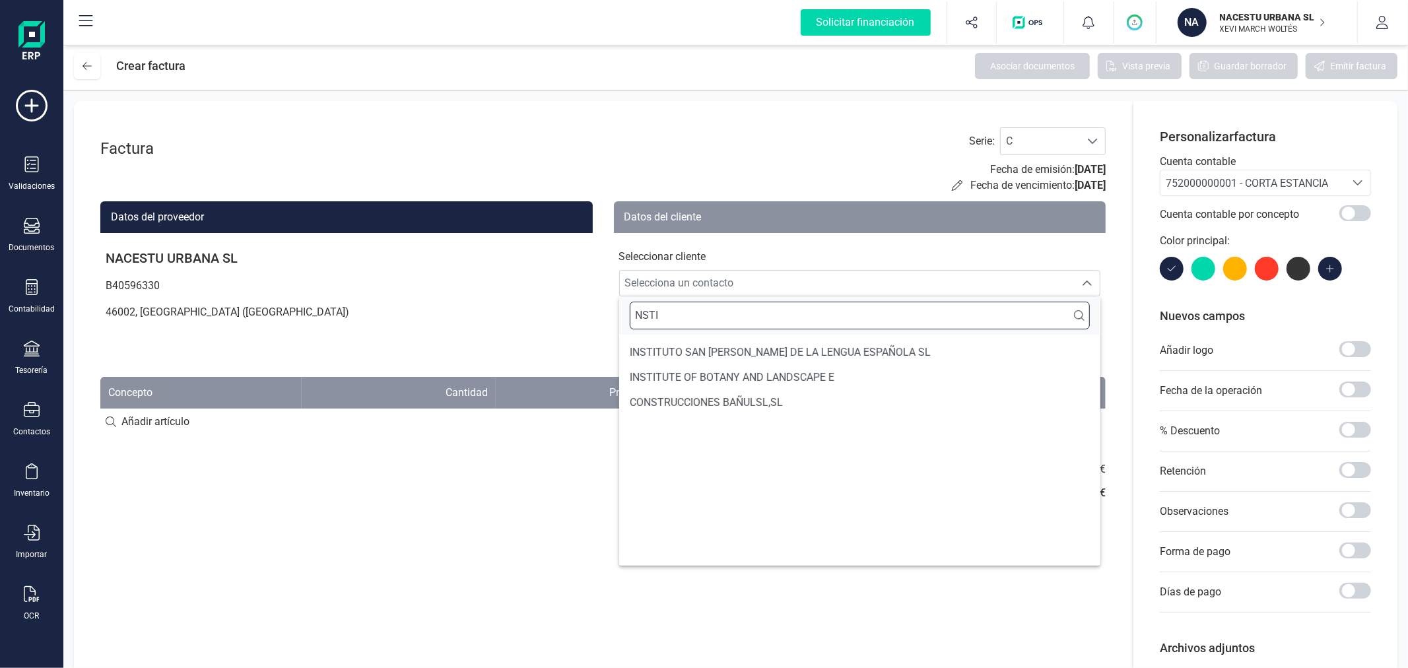
type input "NSTI"
click at [876, 340] on li "INSTITUTO SAN [PERSON_NAME] DE LA LENGUA ESPAÑOLA SL" at bounding box center [860, 352] width 482 height 25
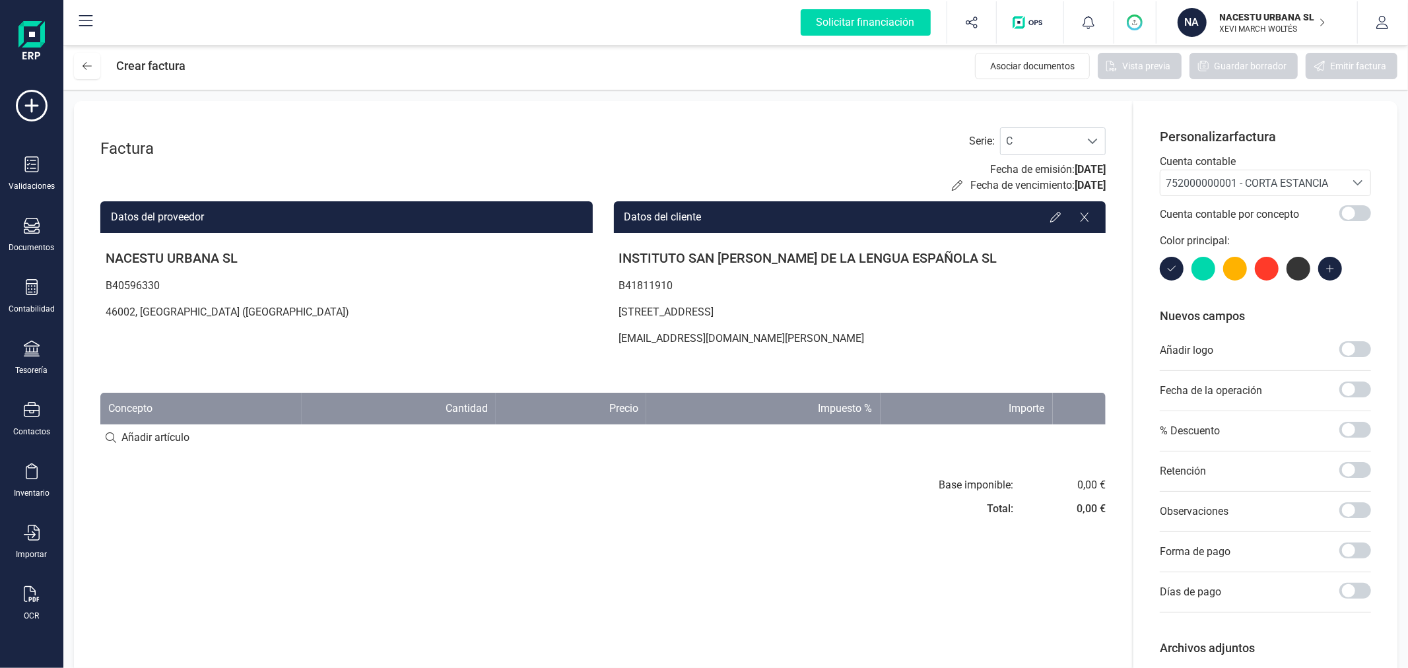
click at [159, 437] on input at bounding box center [603, 438] width 1006 height 26
click at [159, 429] on input at bounding box center [603, 438] width 1006 height 26
type input "2 Habitaciones Estandard del [DATE] al [DATE]"
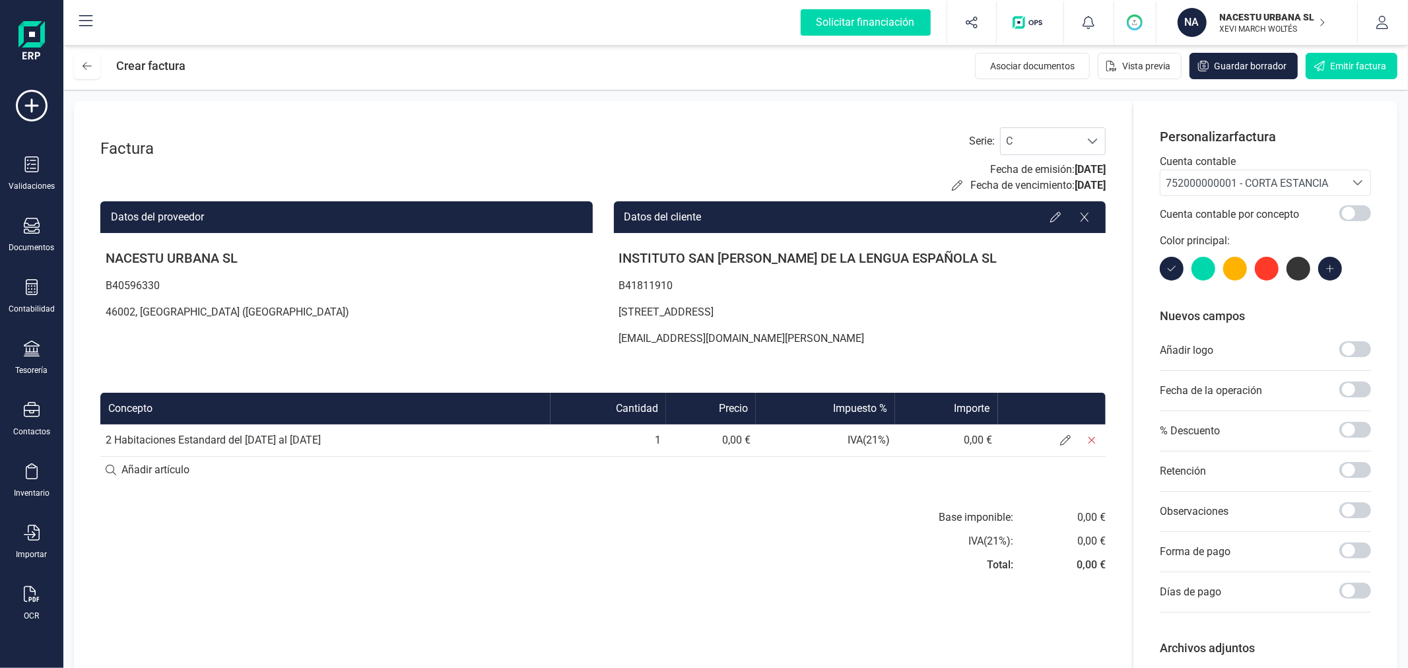
click at [167, 469] on input at bounding box center [603, 470] width 1006 height 26
type input "2 Habitaciones Estandard del [DATE] al [DATE]"
click at [1063, 446] on span at bounding box center [1066, 440] width 26 height 26
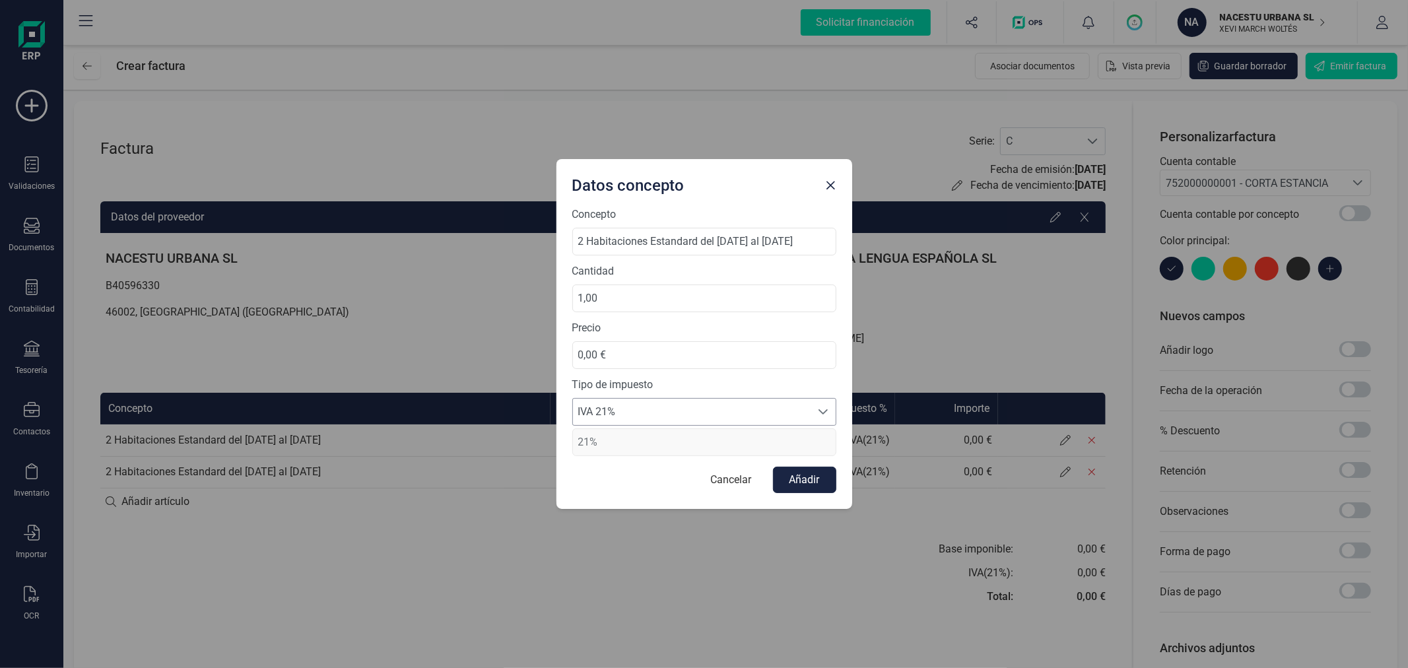
click at [664, 410] on span "IVA 21%" at bounding box center [692, 412] width 238 height 26
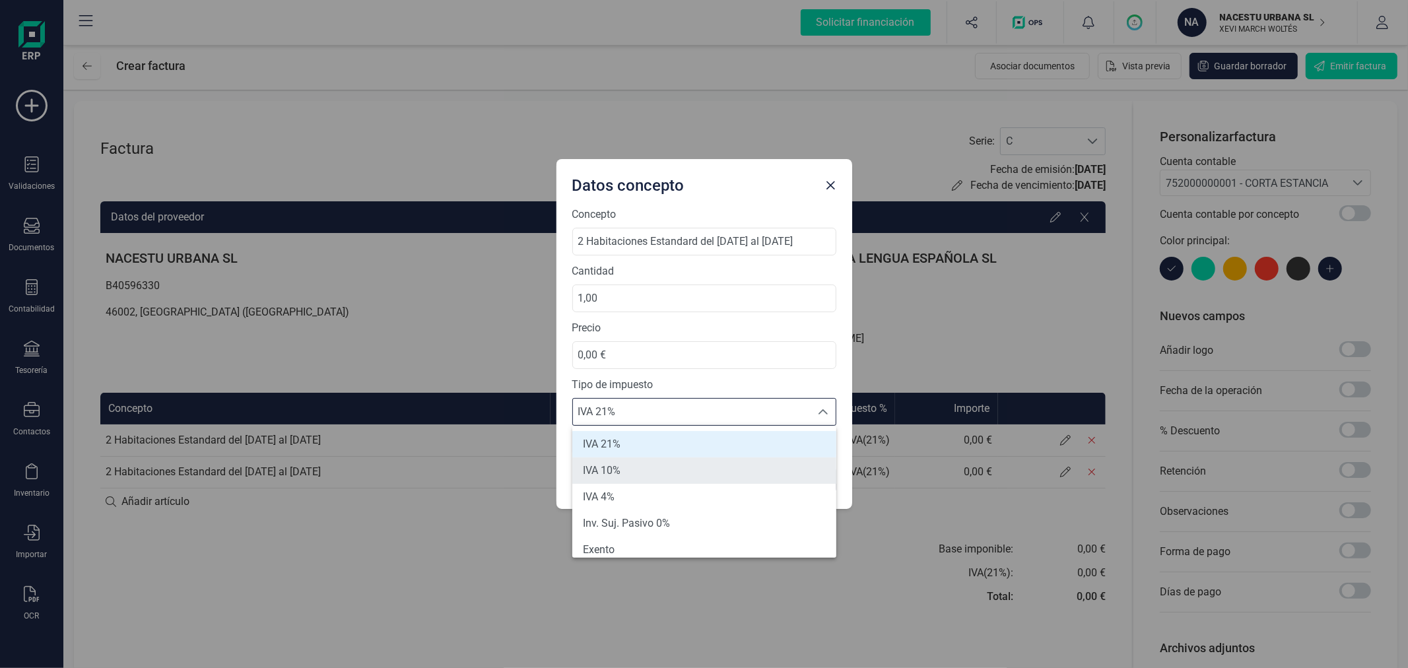
click at [657, 464] on li "IVA 10%" at bounding box center [704, 471] width 264 height 26
type input "10%"
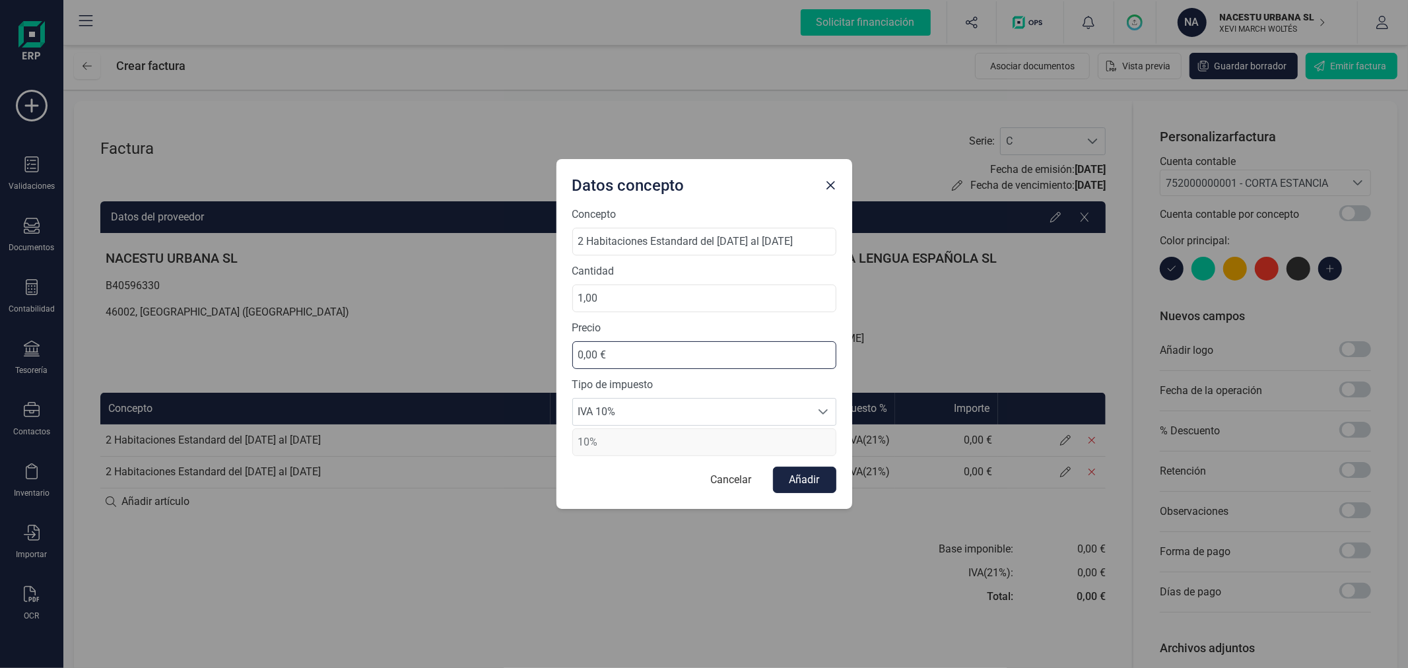
click at [649, 355] on input "0,00 €" at bounding box center [704, 355] width 264 height 28
type input "870,55 €"
click at [807, 485] on button "Añadir" at bounding box center [804, 480] width 63 height 26
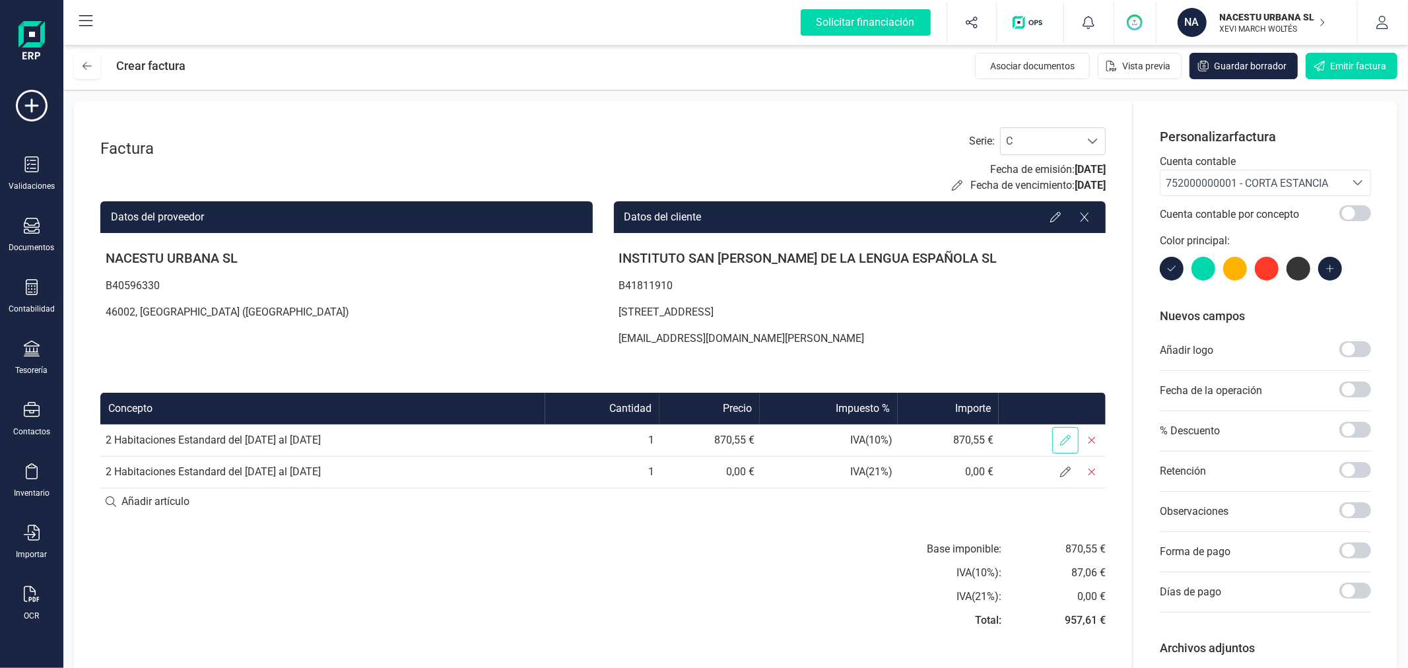
click at [1066, 446] on span at bounding box center [1066, 440] width 26 height 26
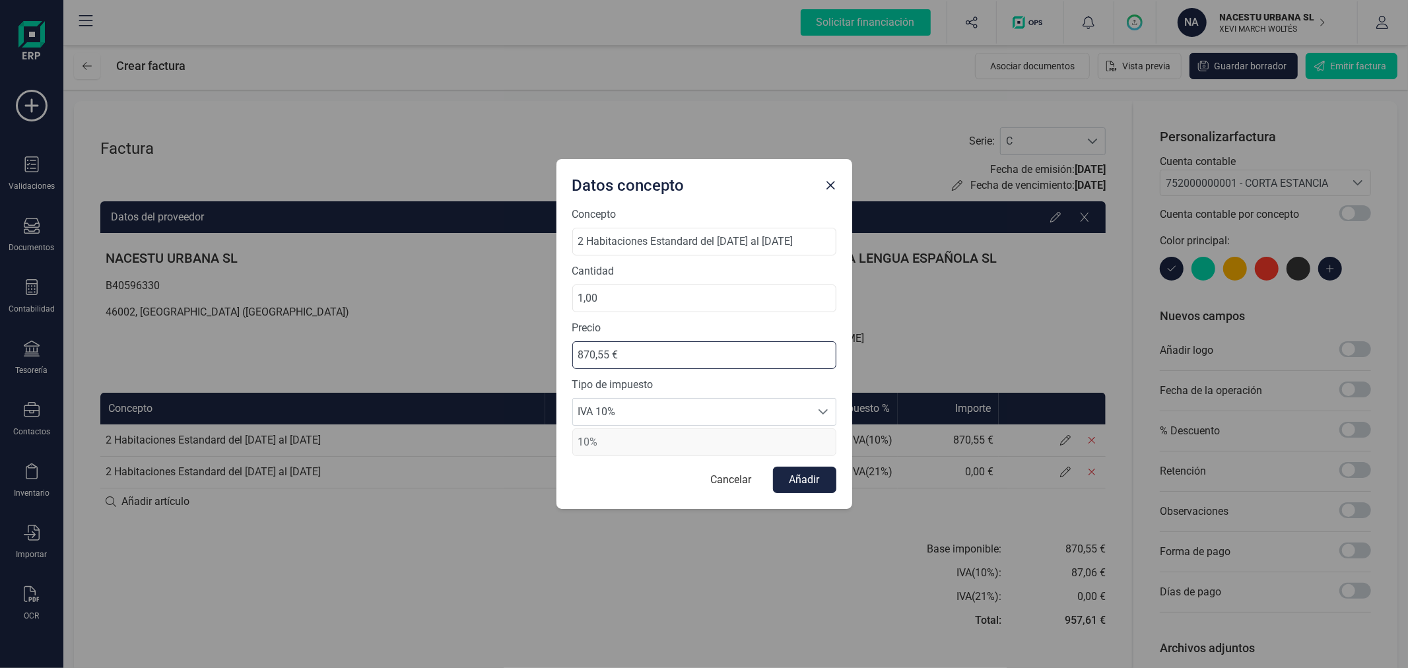
click at [611, 348] on input "870,55 €" at bounding box center [704, 355] width 264 height 28
type input "870,54 €"
click at [807, 477] on button "Añadir" at bounding box center [804, 480] width 63 height 26
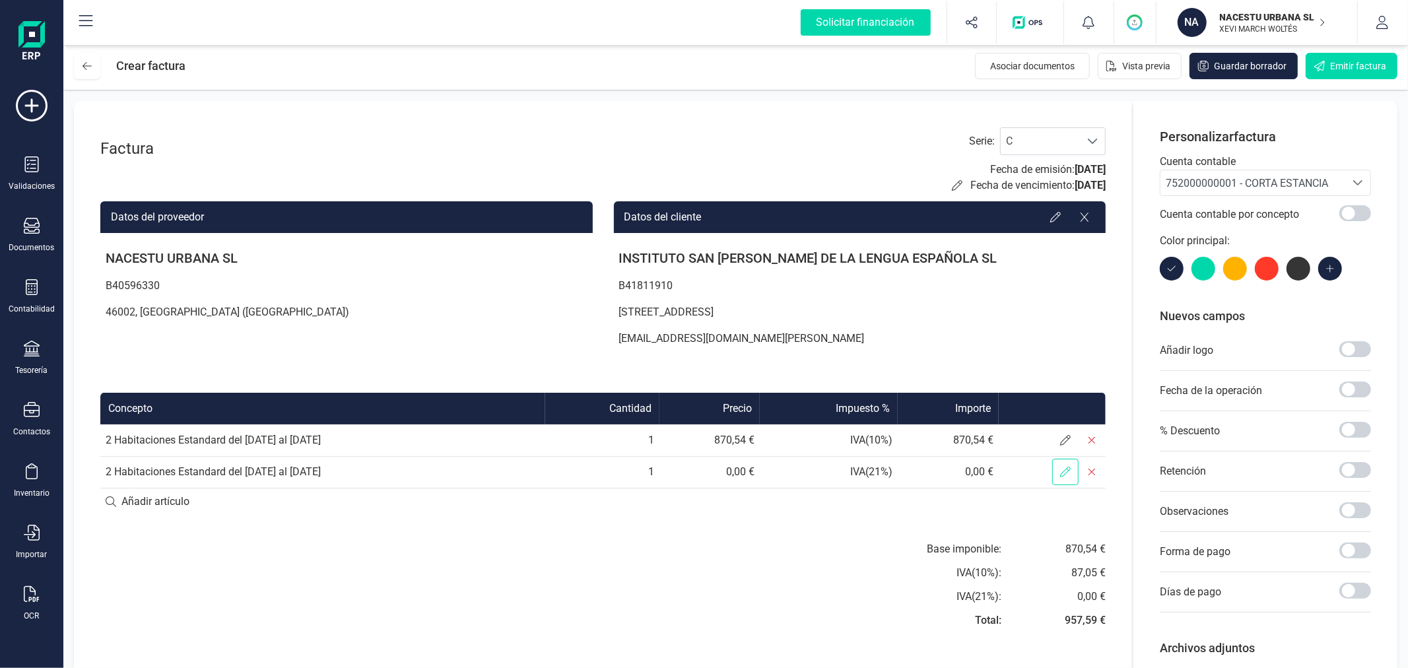
click at [1059, 473] on span at bounding box center [1066, 472] width 26 height 26
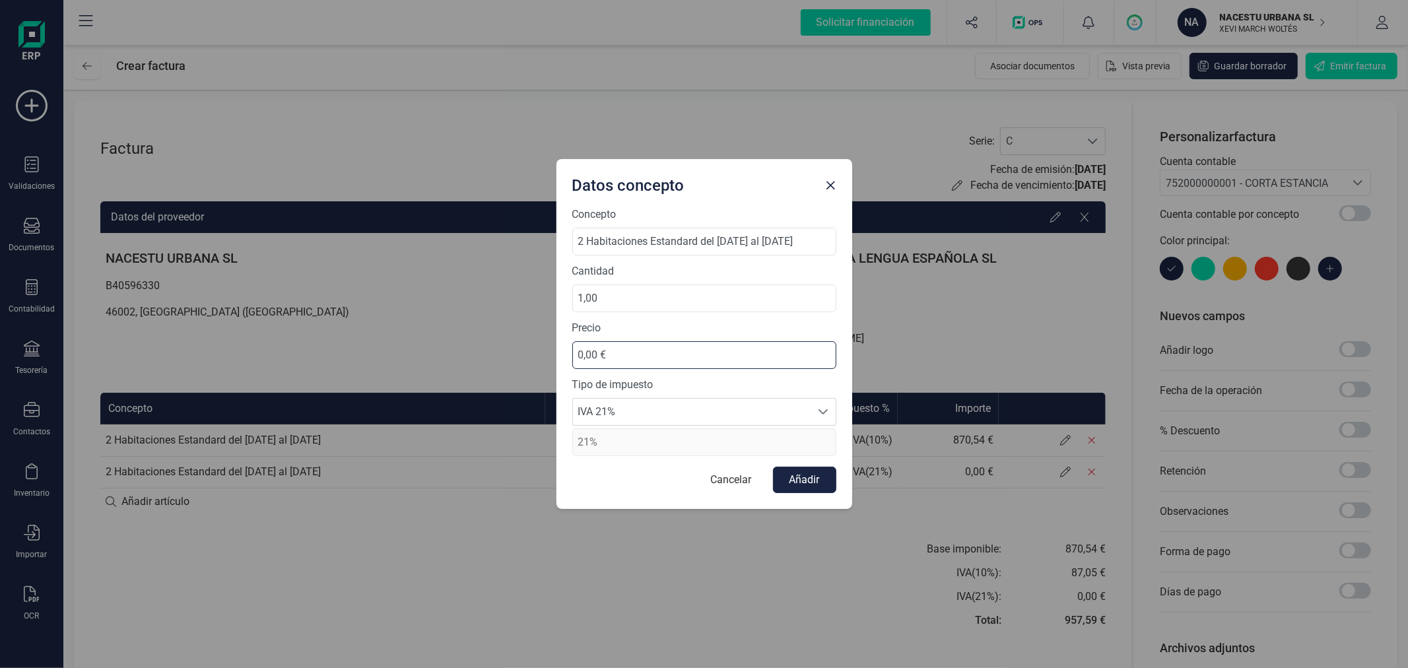
drag, startPoint x: 625, startPoint y: 359, endPoint x: 553, endPoint y: 355, distance: 71.4
click at [553, 355] on div "Datos concepto Concepto 2 Habitaciones Estandard del [DATE] al [DATE] Cantidad …" at bounding box center [704, 334] width 1408 height 668
click at [685, 163] on div "Datos concepto" at bounding box center [705, 183] width 296 height 48
type input "880,91 €"
click at [645, 408] on span "IVA 21%" at bounding box center [692, 412] width 238 height 26
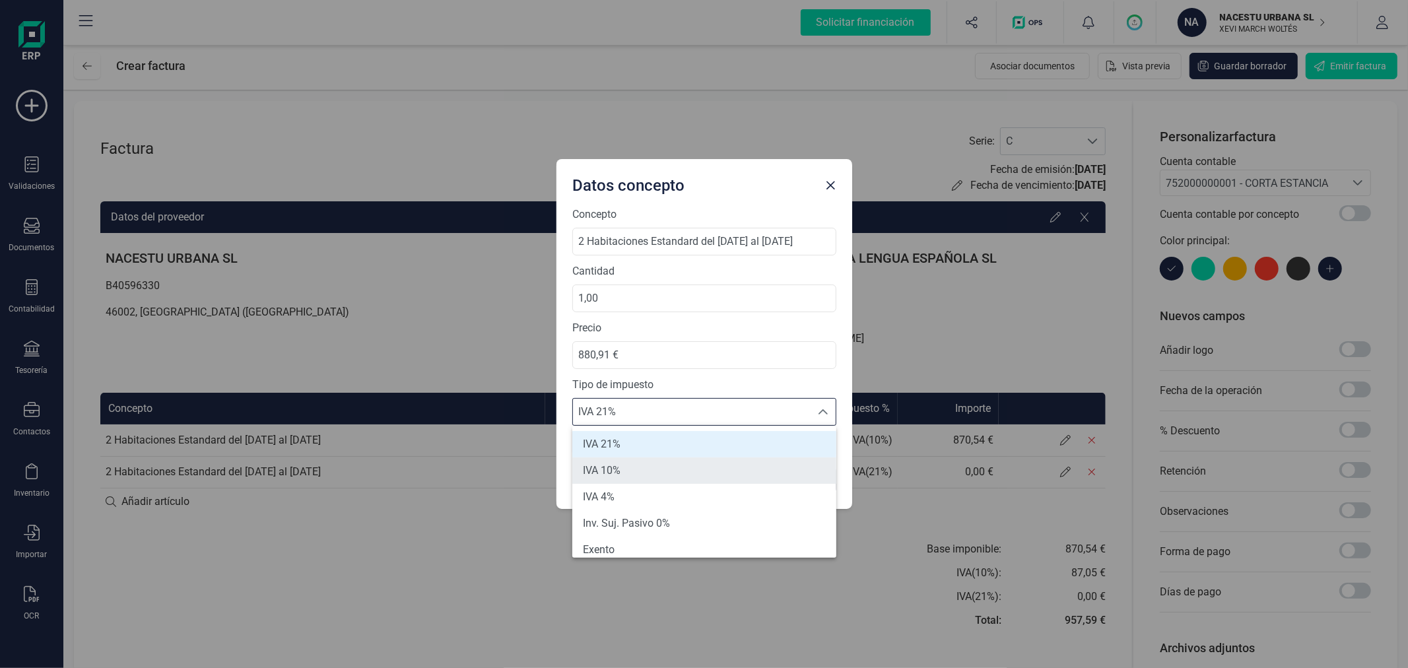
click at [646, 464] on li "IVA 10%" at bounding box center [704, 471] width 264 height 26
type input "10%"
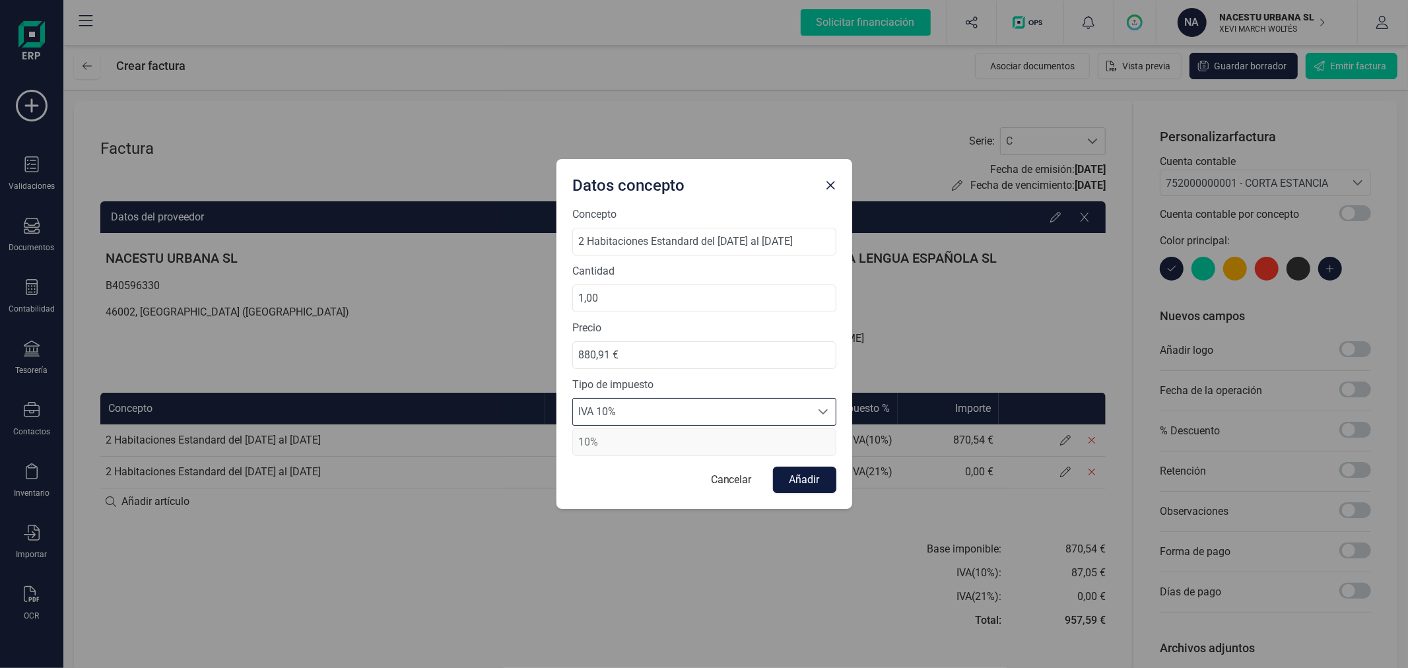
click at [788, 486] on button "Añadir" at bounding box center [804, 480] width 63 height 26
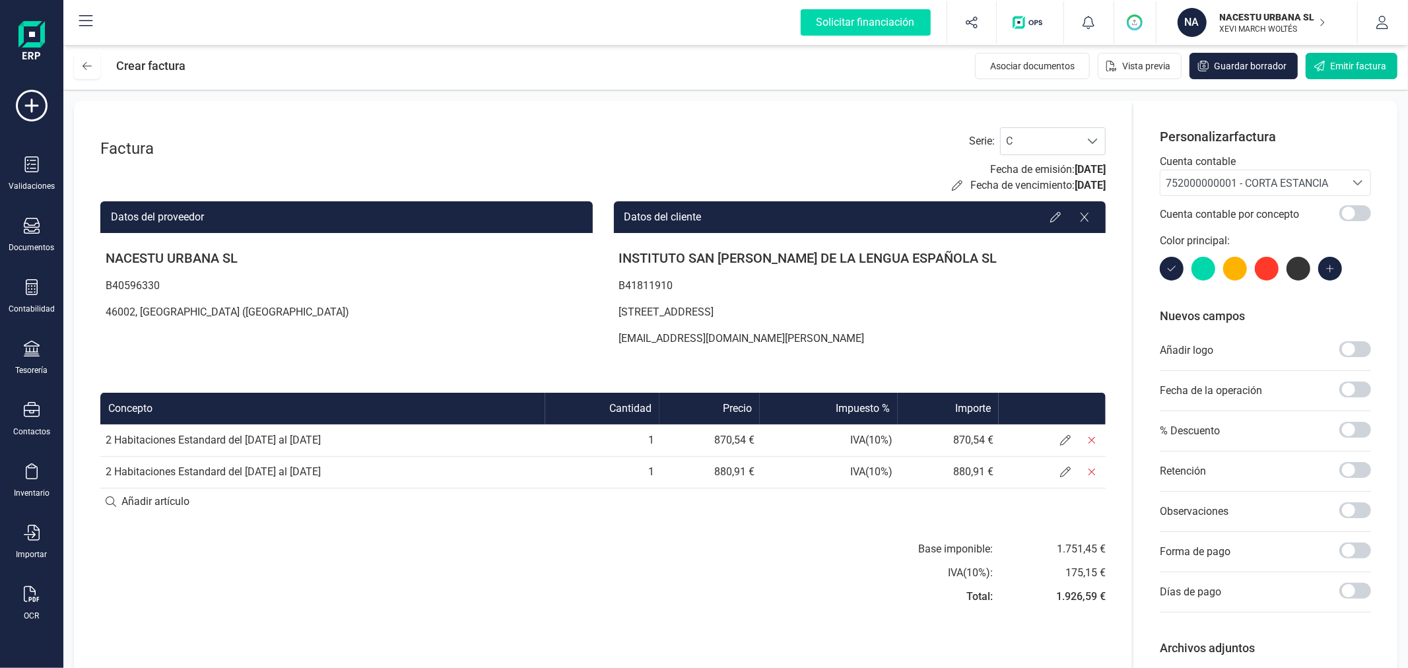
click at [1340, 59] on span "Emitir factura" at bounding box center [1359, 65] width 56 height 13
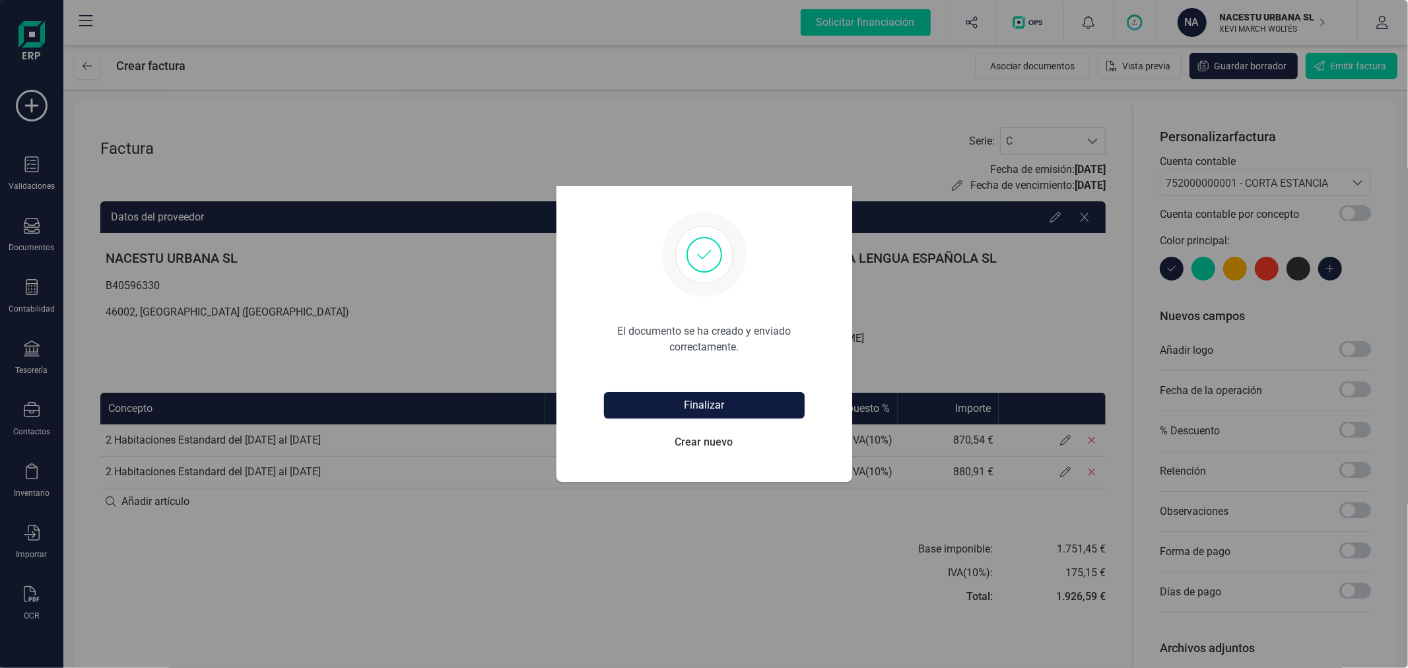
click at [707, 403] on button "Finalizar" at bounding box center [704, 405] width 201 height 26
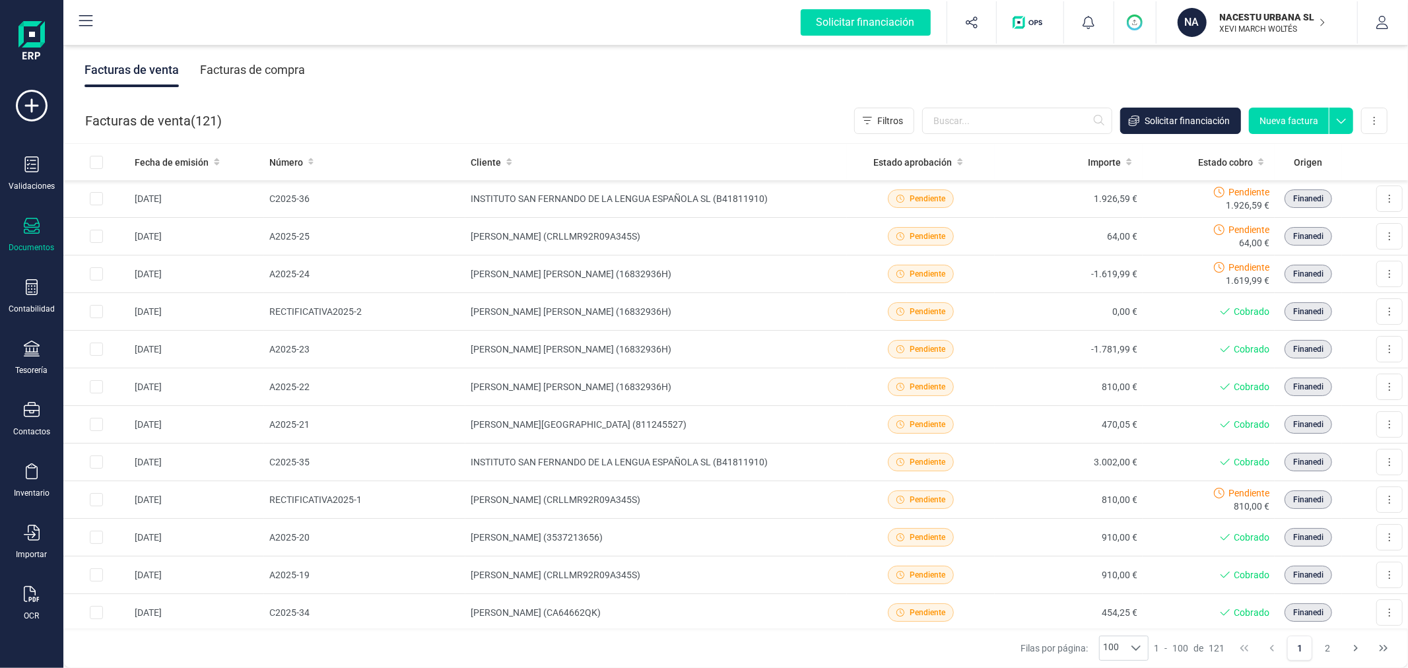
click at [1295, 121] on button "Nueva factura" at bounding box center [1289, 121] width 80 height 26
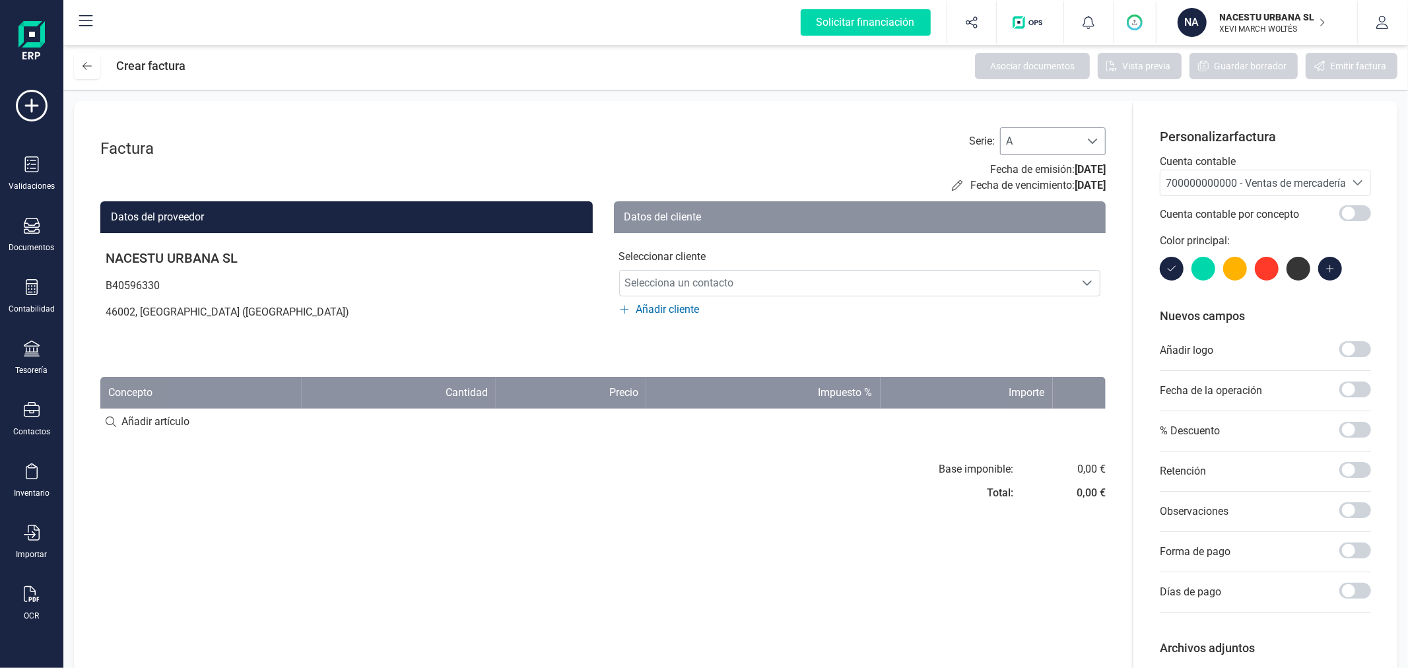
click at [1078, 150] on span "A" at bounding box center [1040, 141] width 79 height 26
click at [1047, 218] on li "C" at bounding box center [1053, 226] width 106 height 26
click at [1253, 180] on span "700000000000 - Ventas de mercaderías" at bounding box center [1259, 183] width 186 height 13
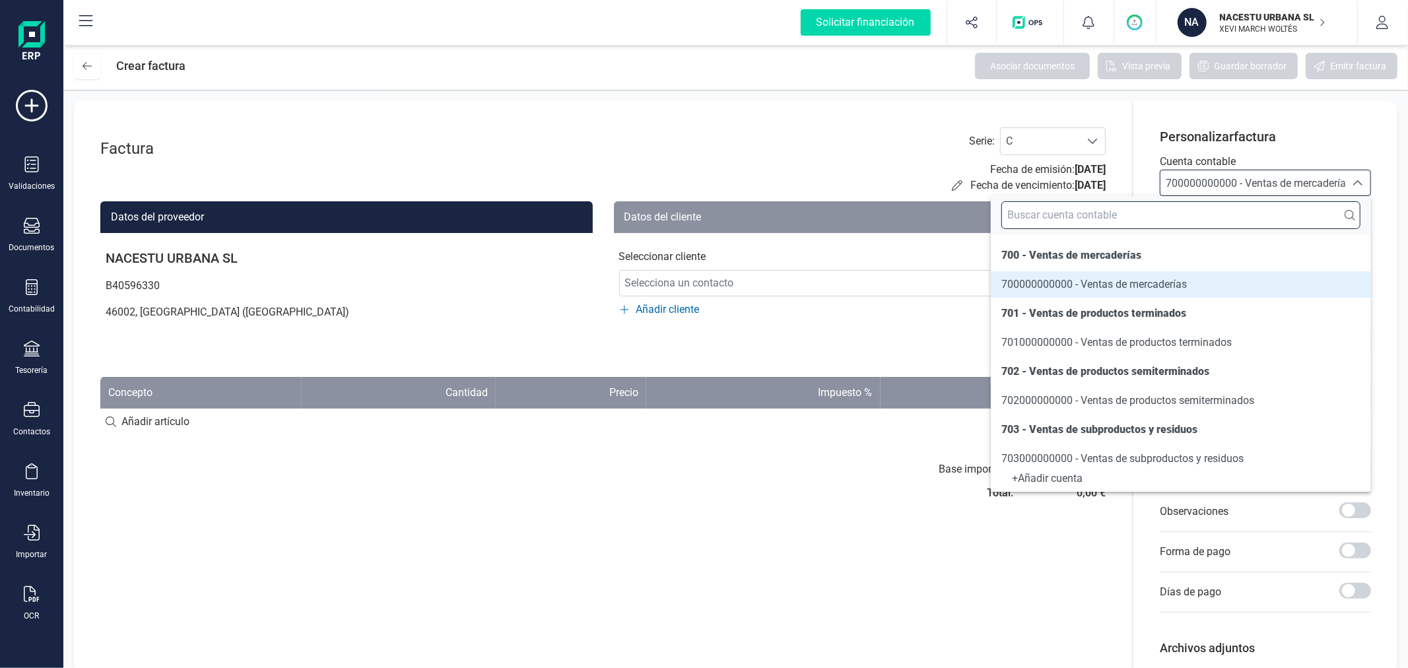
click at [1240, 219] on input "text" at bounding box center [1181, 215] width 359 height 28
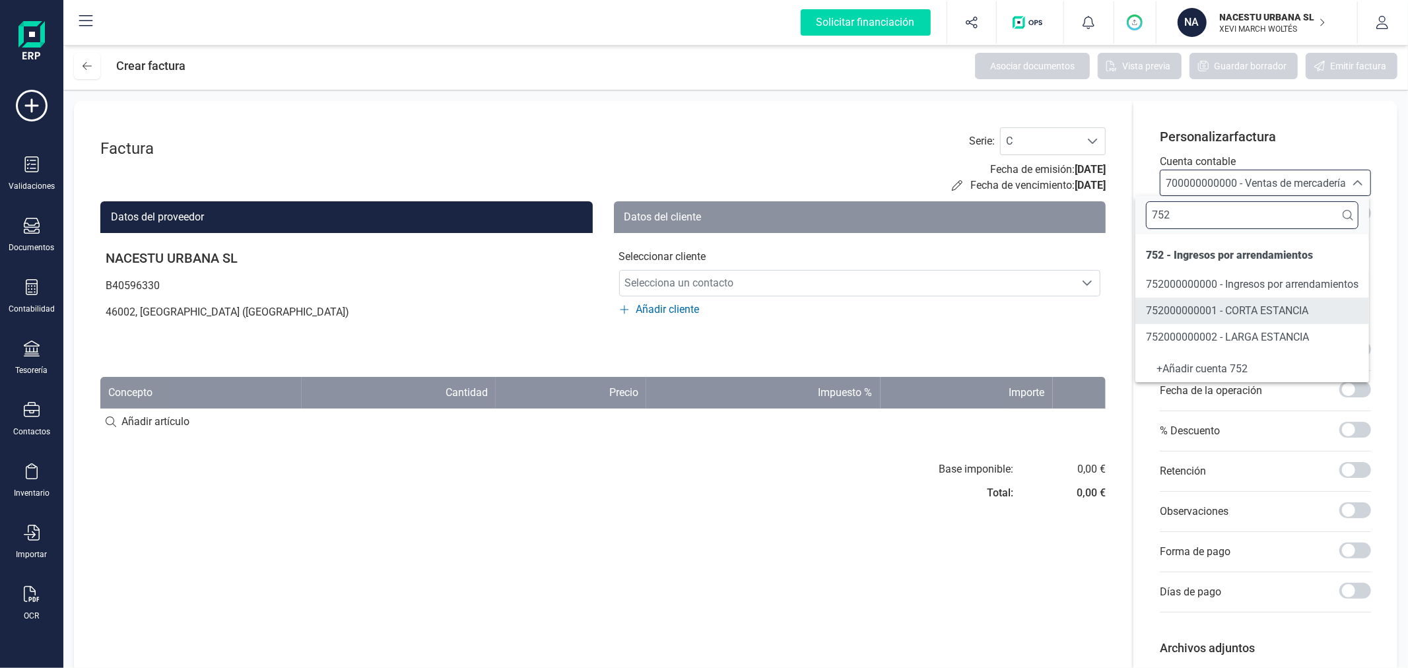
type input "752"
click at [1256, 300] on li "752000000001 - CORTA ESTANCIA" at bounding box center [1253, 311] width 234 height 26
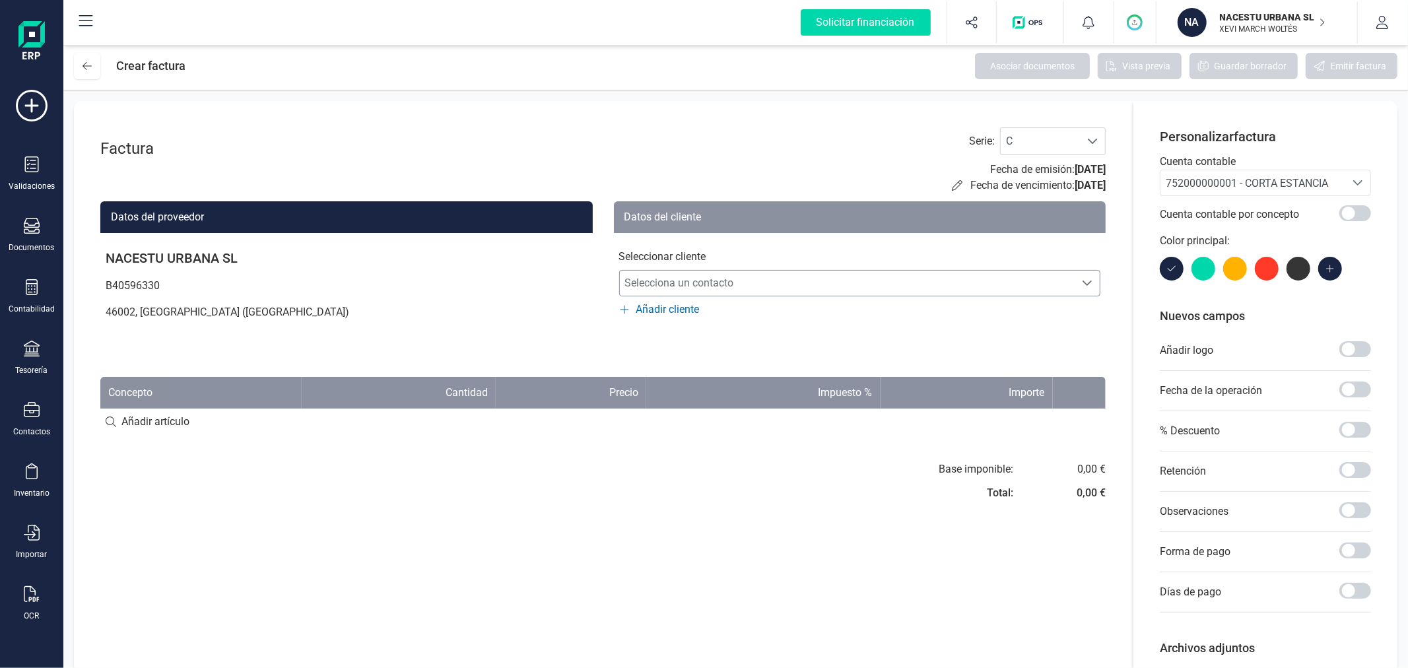
click at [771, 287] on span "Selecciona un contacto" at bounding box center [848, 283] width 456 height 26
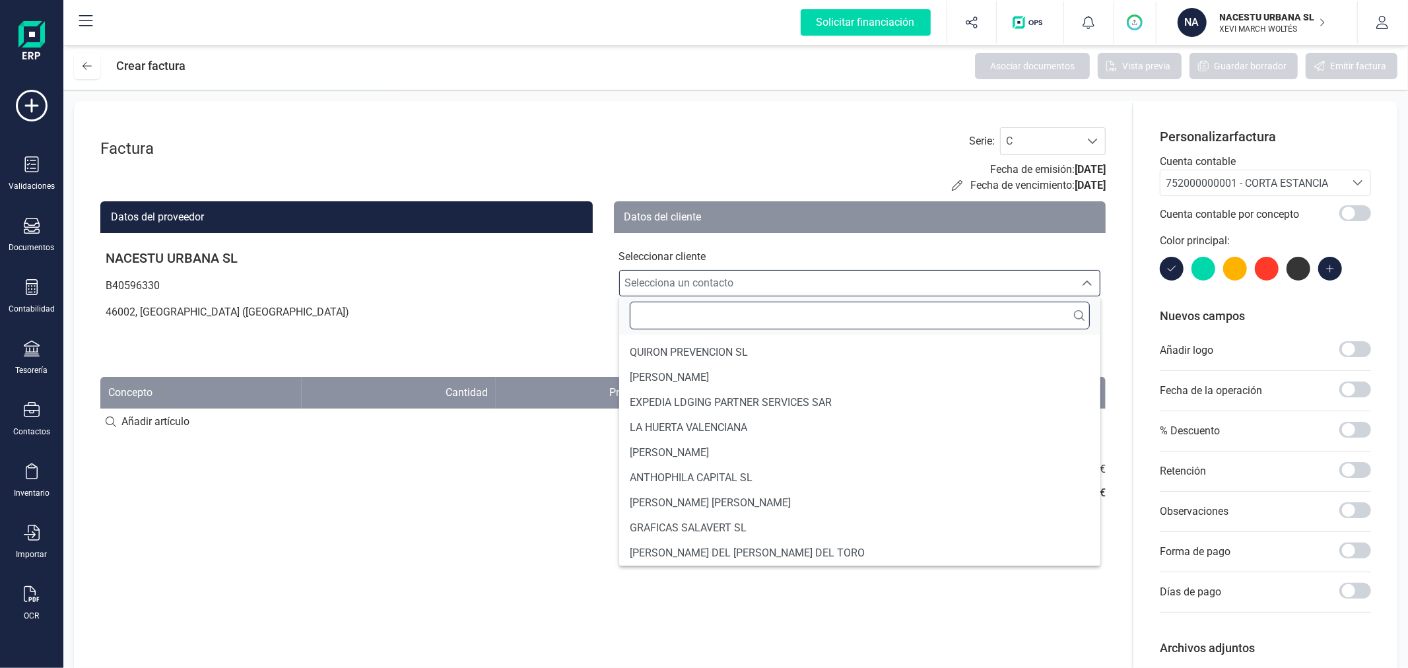
click at [750, 326] on input "text" at bounding box center [860, 316] width 461 height 28
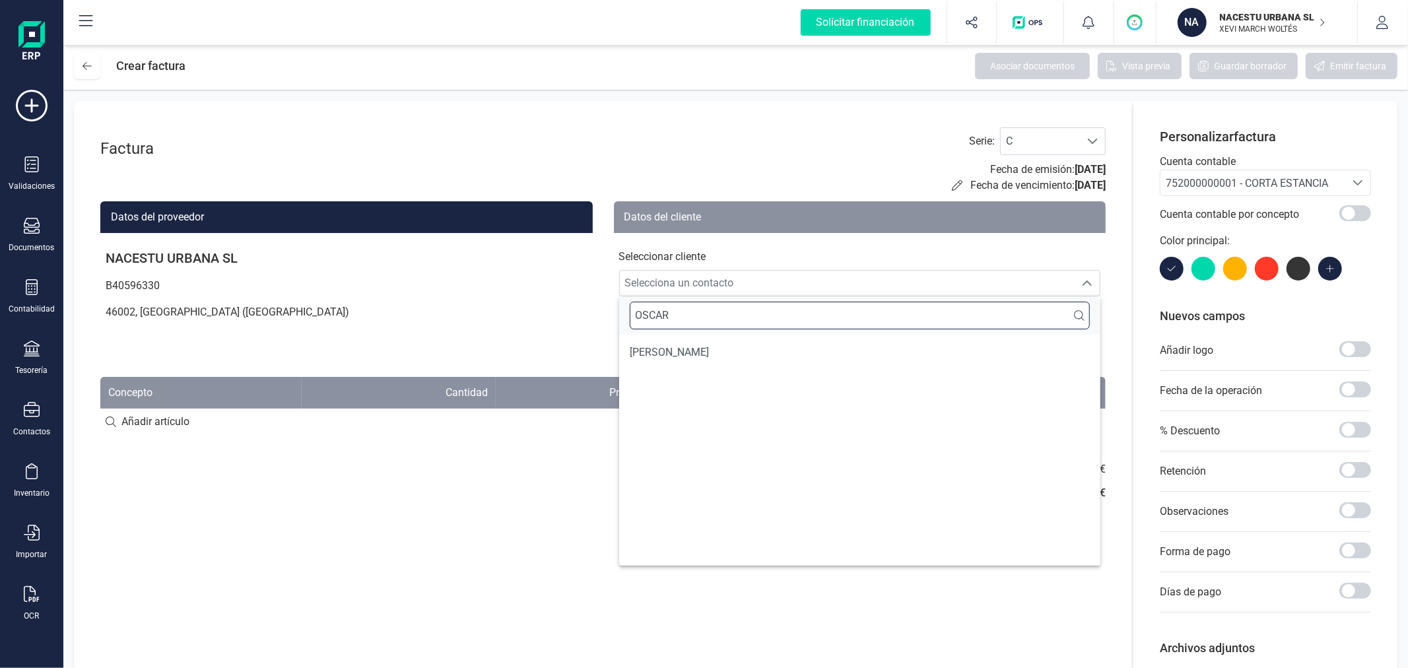
scroll to position [0, 0]
type input "OSCAR"
click at [751, 345] on li "[PERSON_NAME]" at bounding box center [860, 352] width 482 height 25
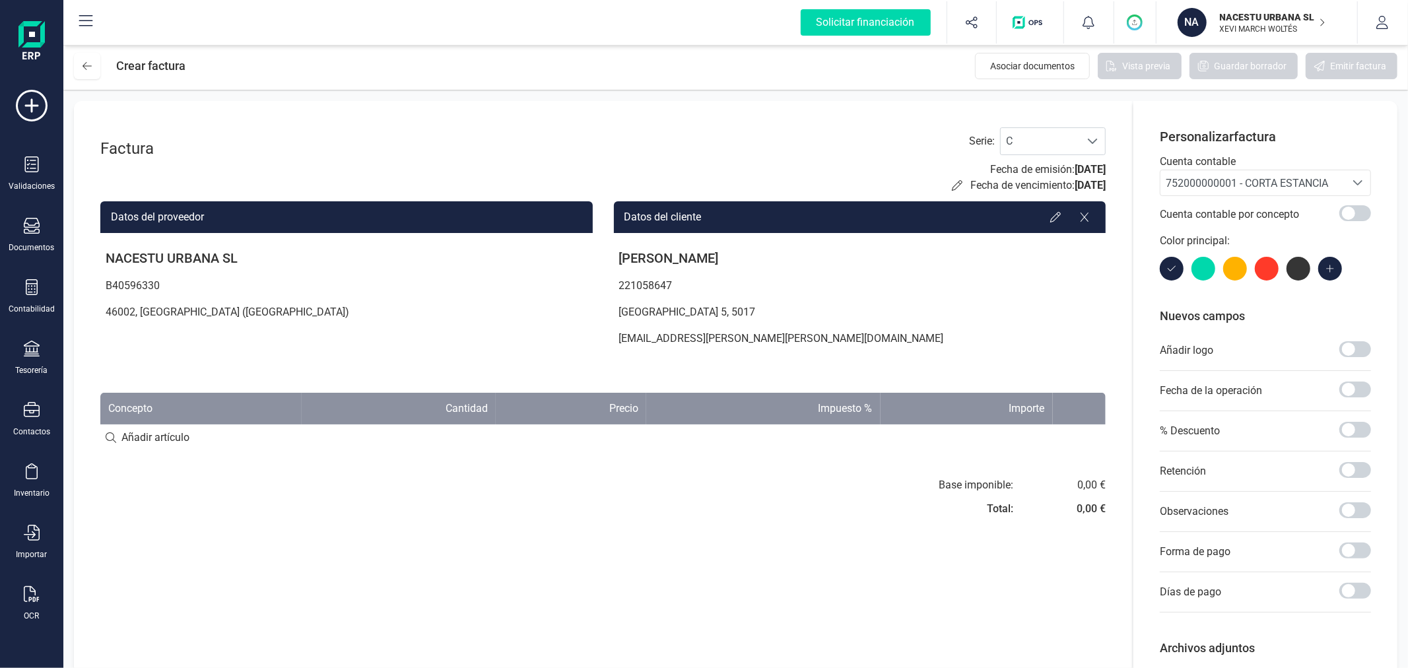
click at [195, 438] on input at bounding box center [603, 438] width 1006 height 26
click at [147, 442] on input at bounding box center [603, 438] width 1006 height 26
paste input "Fechas de check in y check out: 27-08 al 31-08"
type input "Fechas de check in y check out: 27-08 al 31-08"
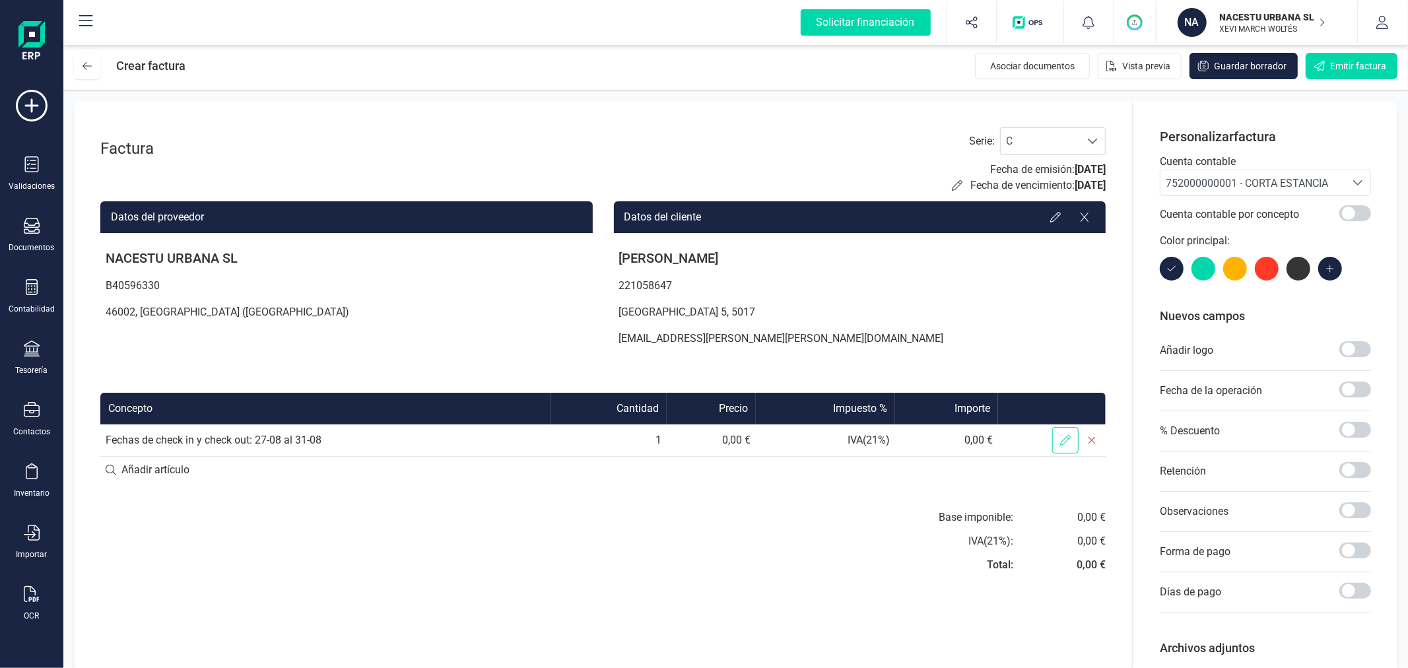
click at [1060, 438] on icon at bounding box center [1065, 440] width 11 height 11
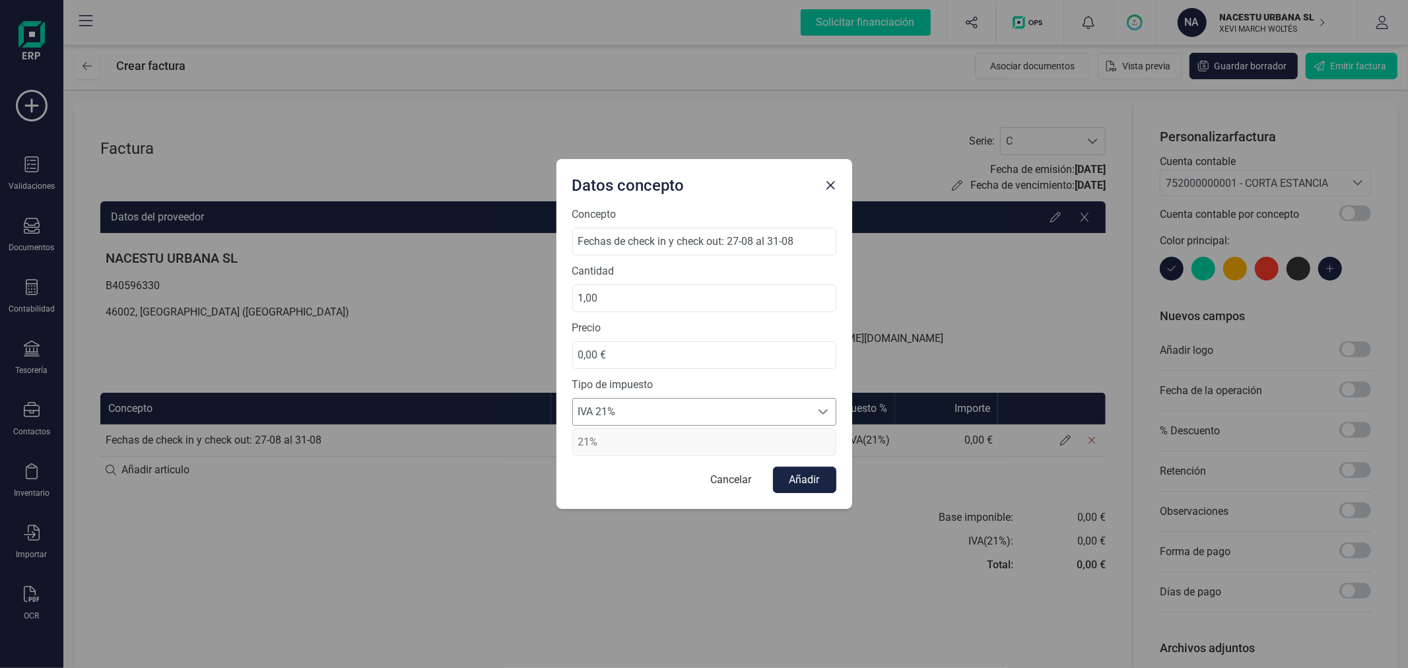
click at [675, 411] on span "IVA 21%" at bounding box center [692, 412] width 238 height 26
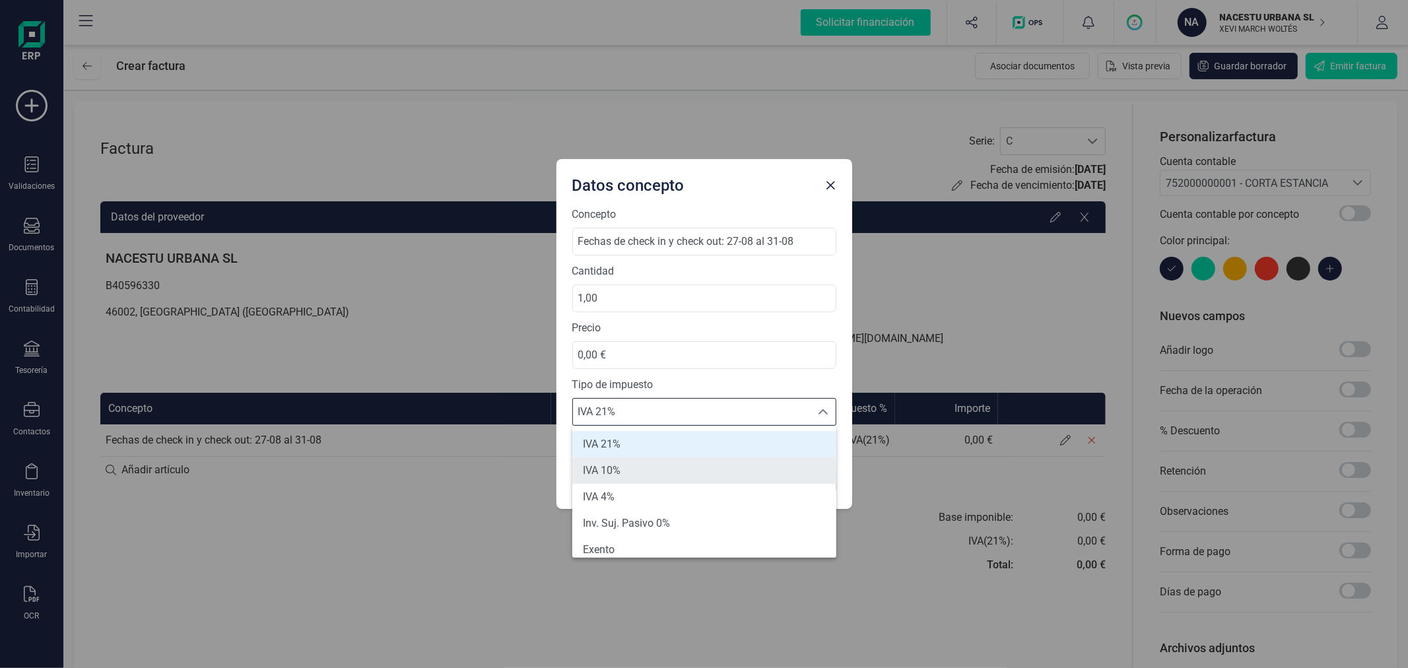
click at [649, 462] on li "IVA 10%" at bounding box center [704, 471] width 264 height 26
type input "10%"
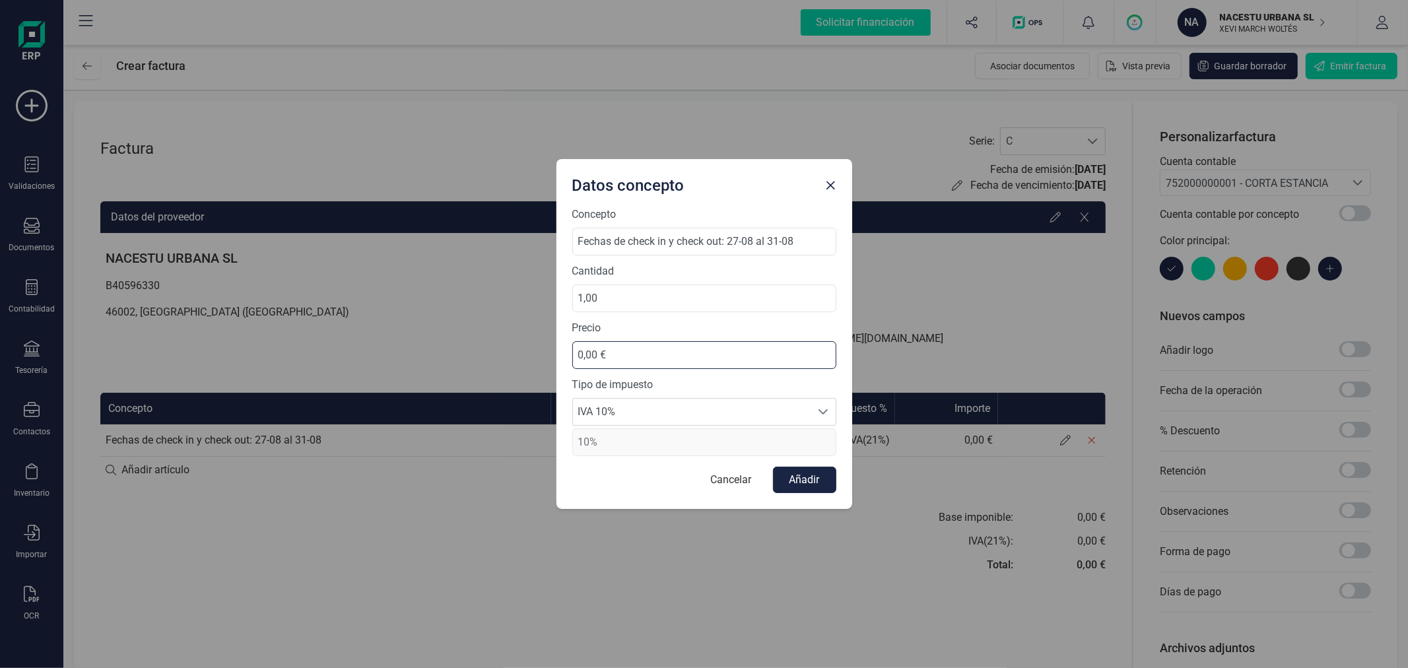
drag, startPoint x: 631, startPoint y: 351, endPoint x: 551, endPoint y: 349, distance: 79.9
click at [551, 349] on div "Datos concepto Concepto Fechas de check in y check out: 27-08 al 31-08 Cantidad…" at bounding box center [704, 334] width 1408 height 668
type input "268,73 €"
click at [821, 477] on button "Añadir" at bounding box center [804, 480] width 63 height 26
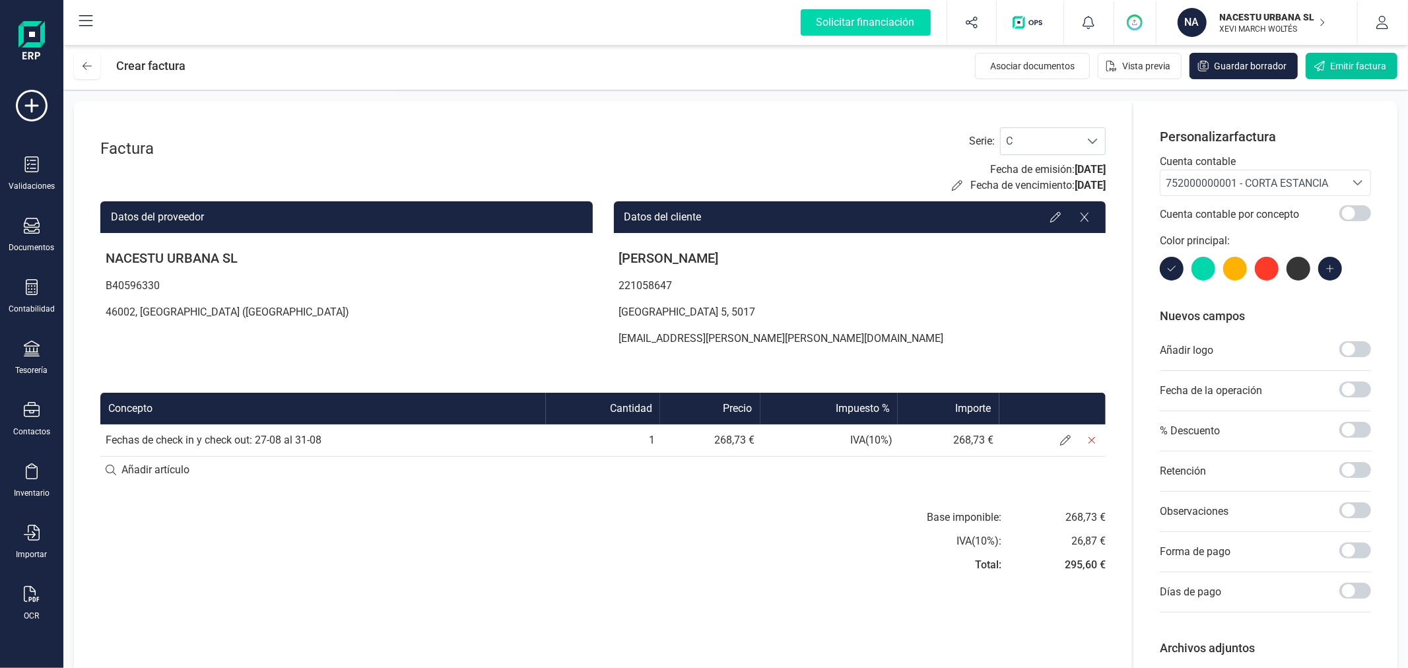
click at [1364, 57] on button "Emitir factura" at bounding box center [1352, 66] width 92 height 26
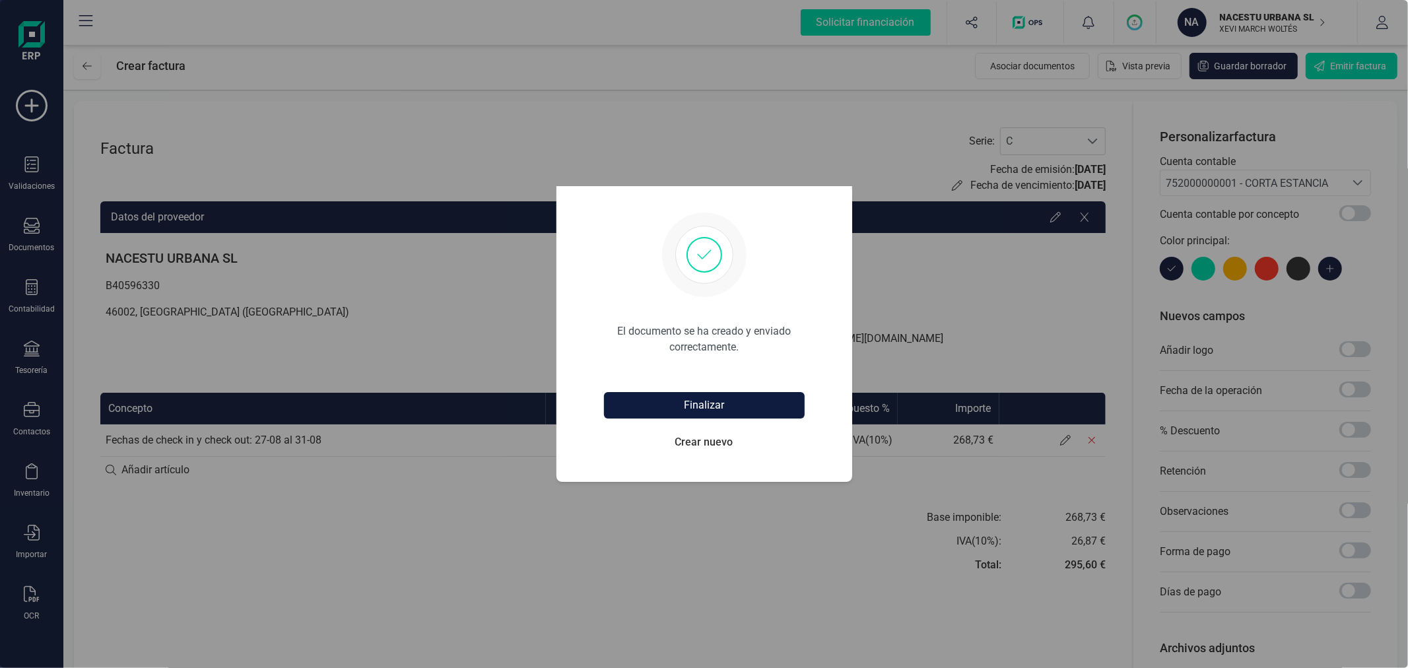
click at [740, 407] on button "Finalizar" at bounding box center [704, 405] width 201 height 26
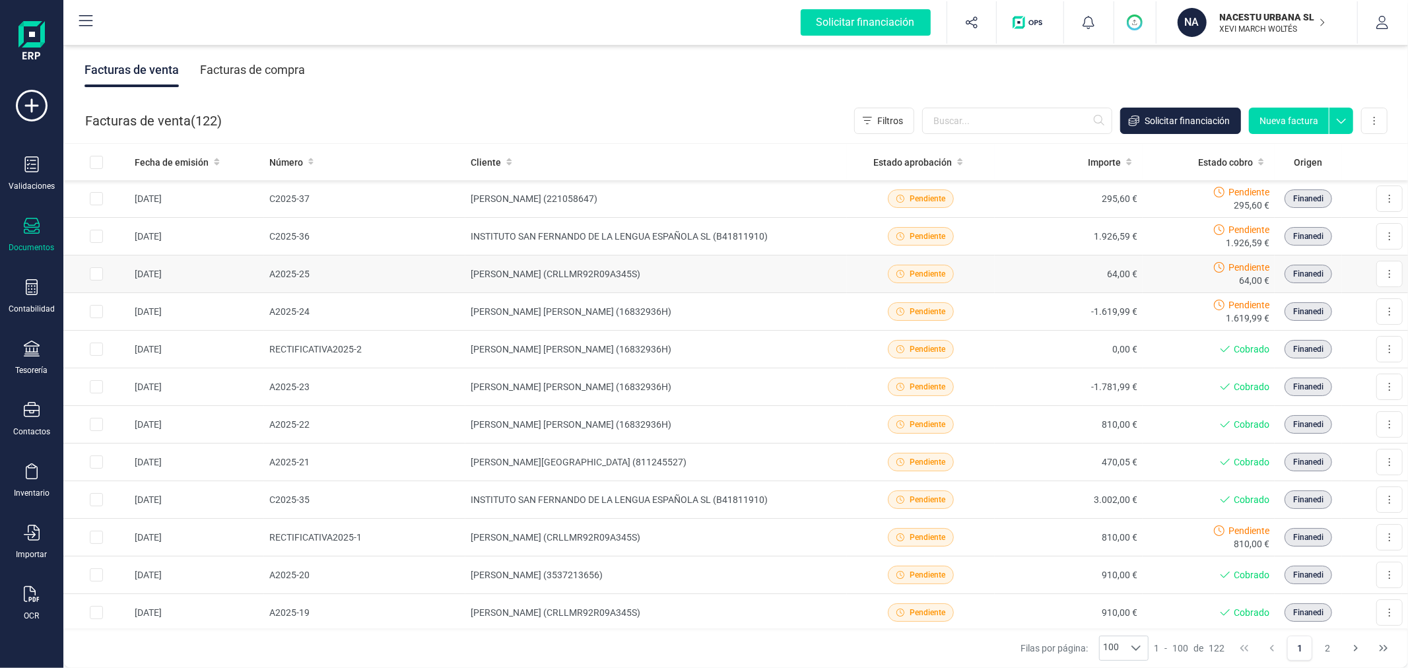
drag, startPoint x: 1286, startPoint y: 119, endPoint x: 1220, endPoint y: 254, distance: 150.3
click at [1220, 254] on div "Facturas de venta Facturas de compra Facturas de venta ( 122 ) Filtros Solicita…" at bounding box center [735, 355] width 1345 height 626
click at [1004, 121] on input "text" at bounding box center [1017, 121] width 190 height 26
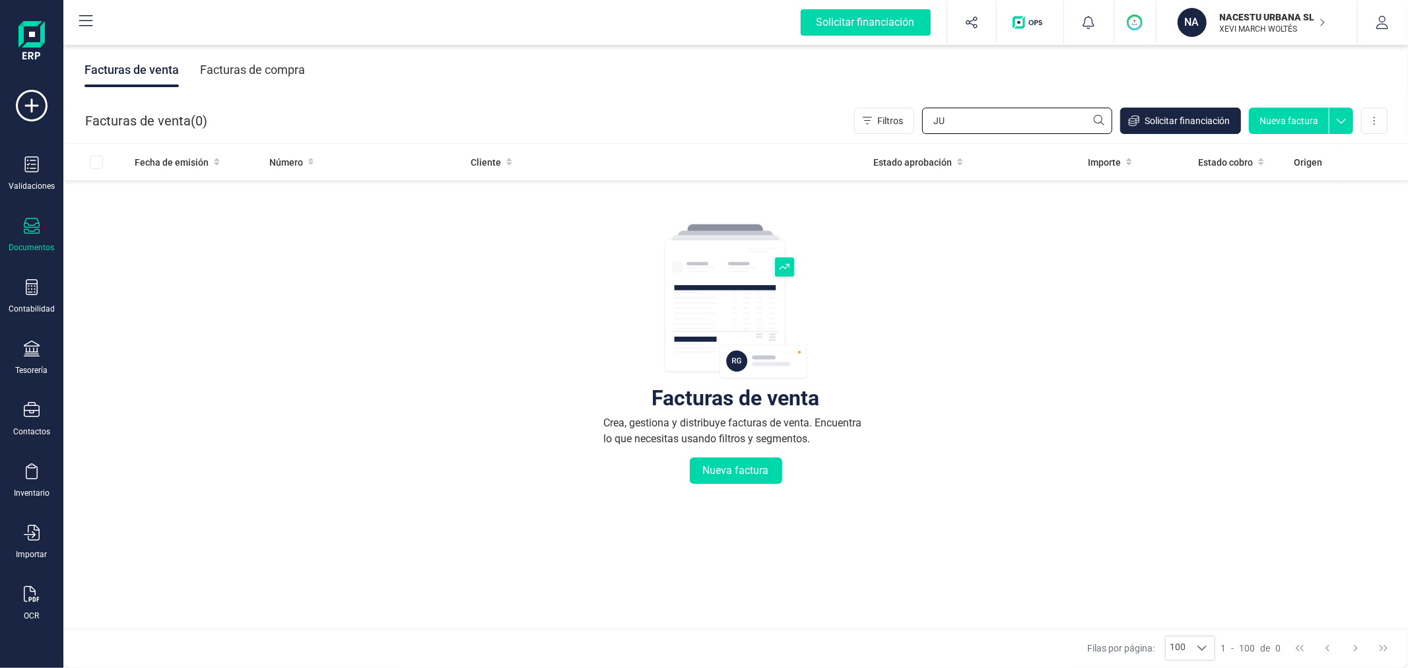
type input "J"
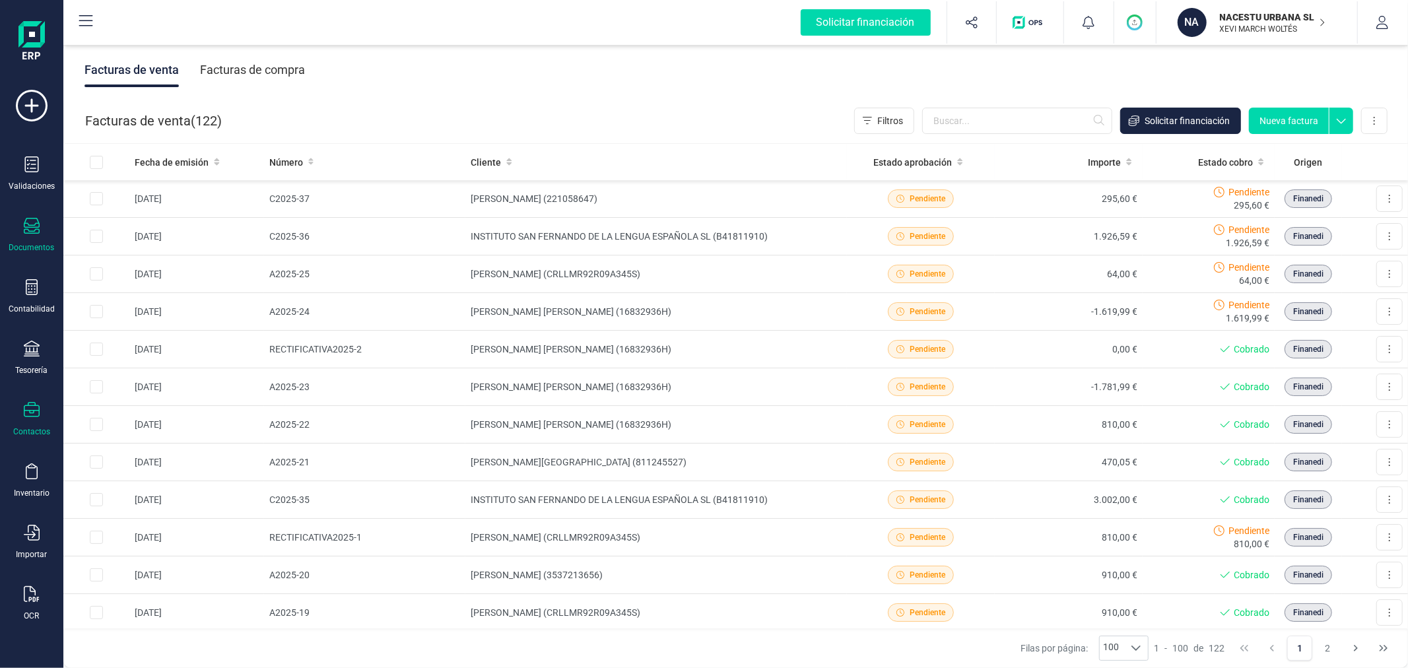
click at [30, 431] on div "Contactos" at bounding box center [31, 432] width 37 height 11
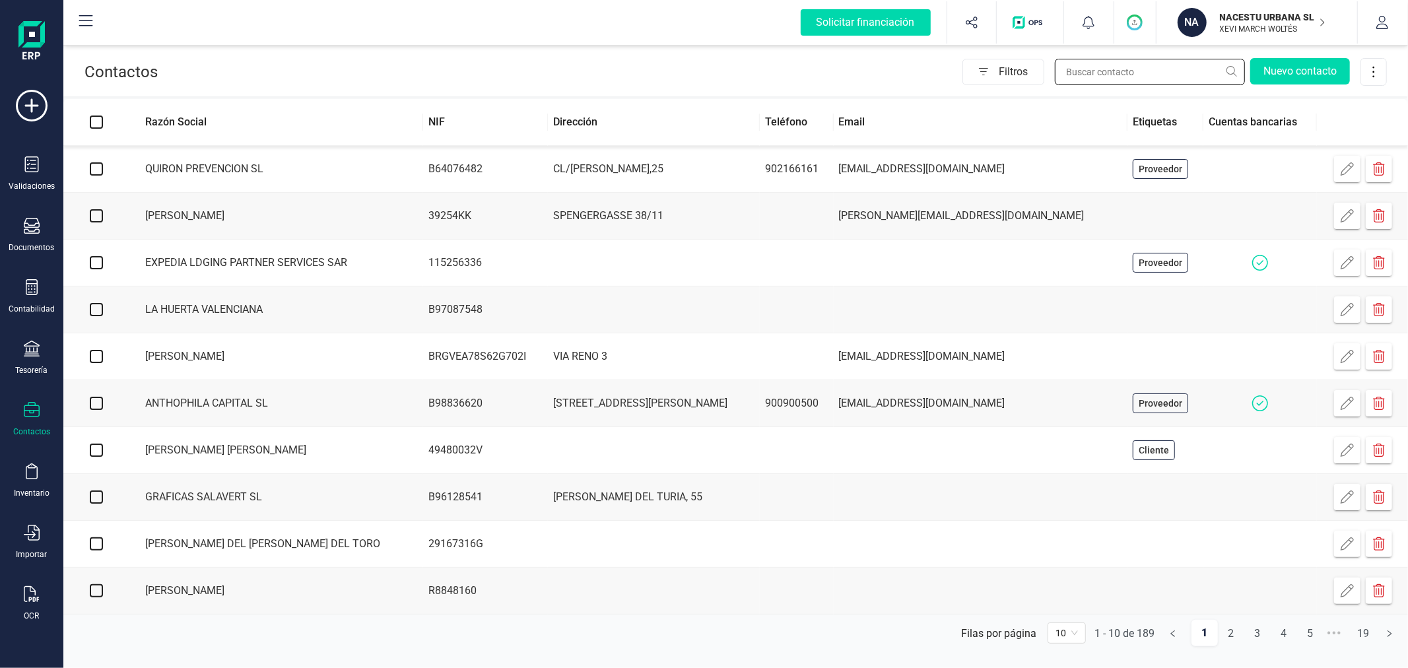
click at [1101, 67] on input "text" at bounding box center [1150, 72] width 190 height 26
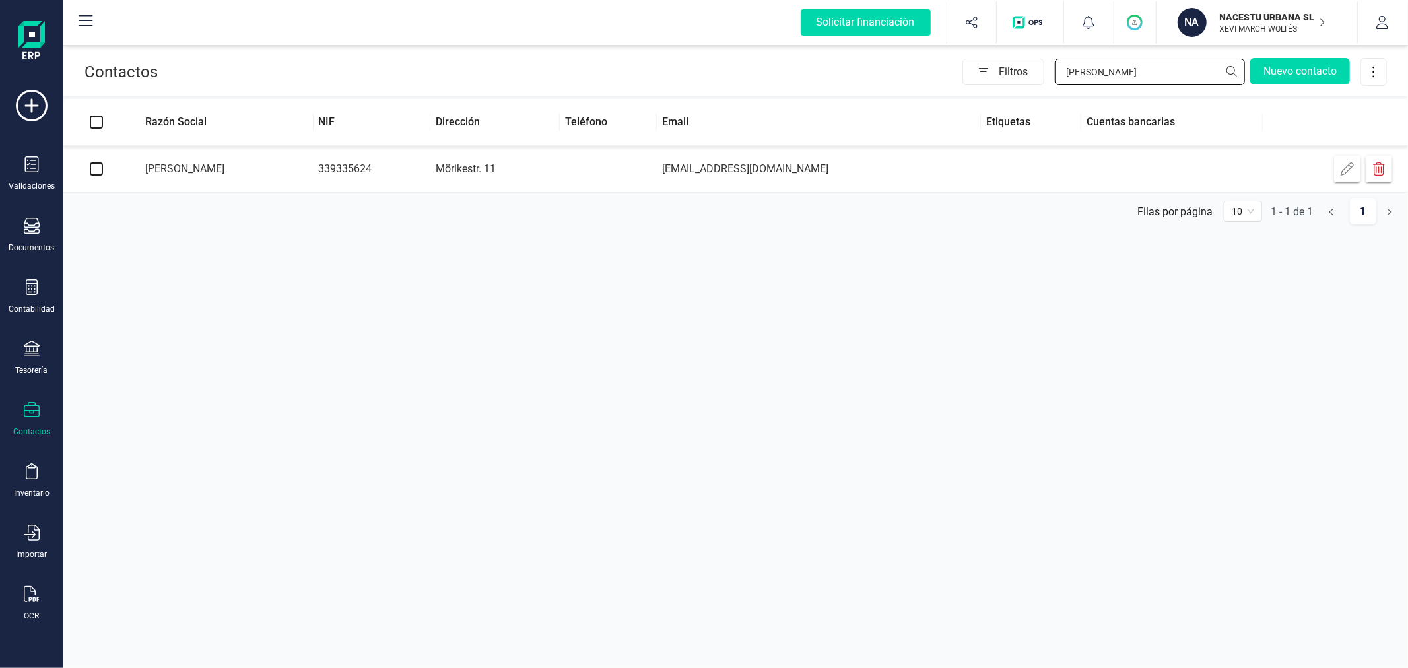
type input "[PERSON_NAME]"
click at [489, 165] on td "Mörikestr. 11" at bounding box center [495, 169] width 129 height 47
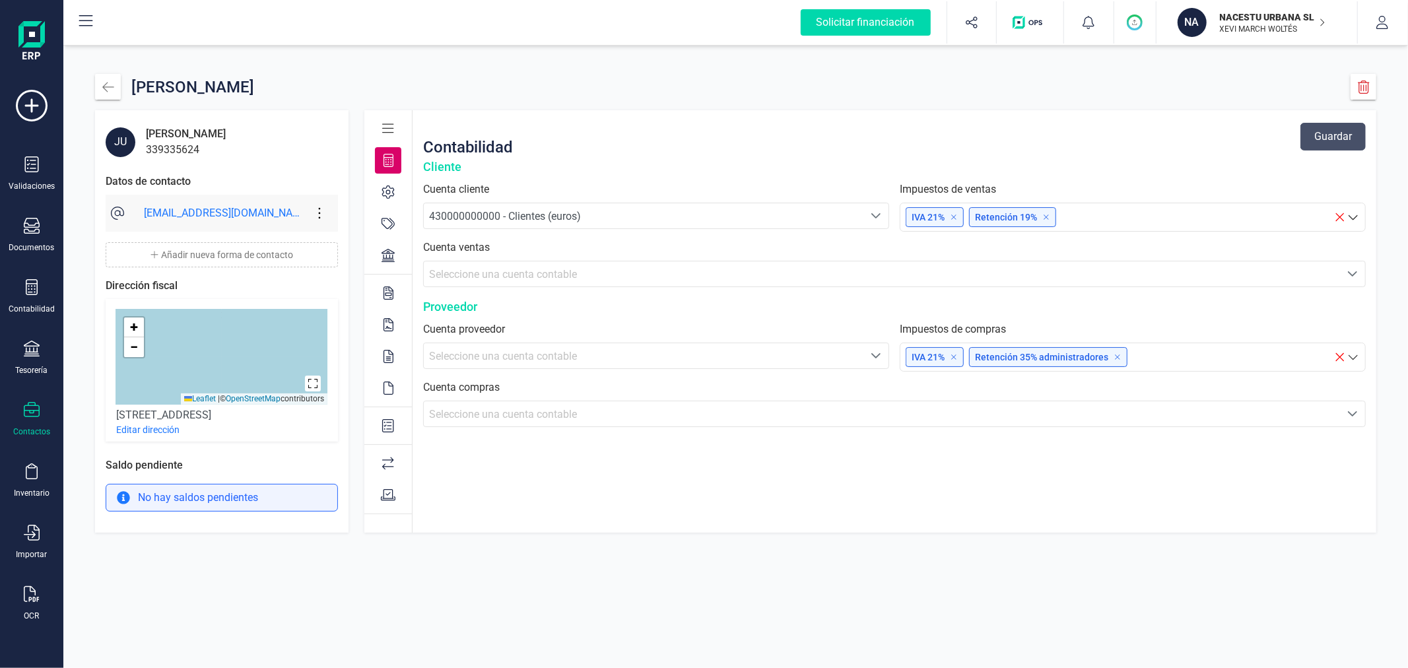
click at [547, 223] on div "430000000000 - Clientes (euros)" at bounding box center [643, 217] width 429 height 16
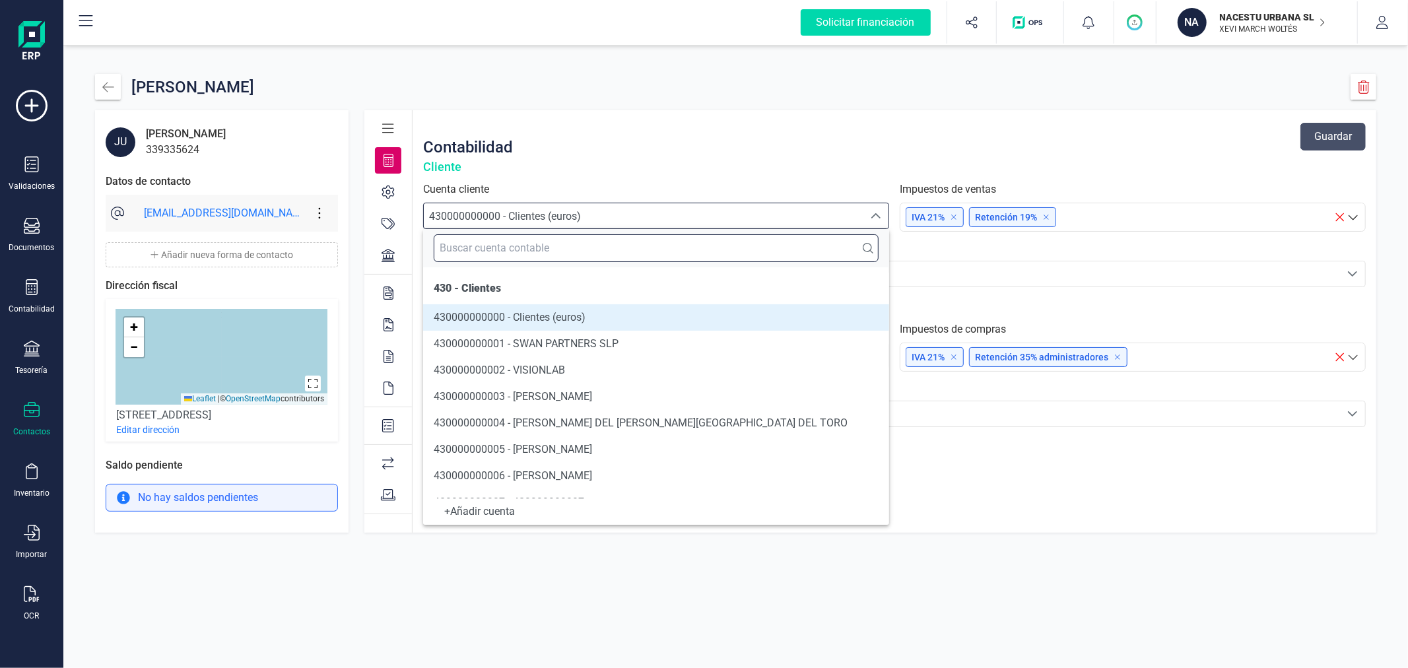
click at [544, 246] on input "text" at bounding box center [656, 248] width 445 height 28
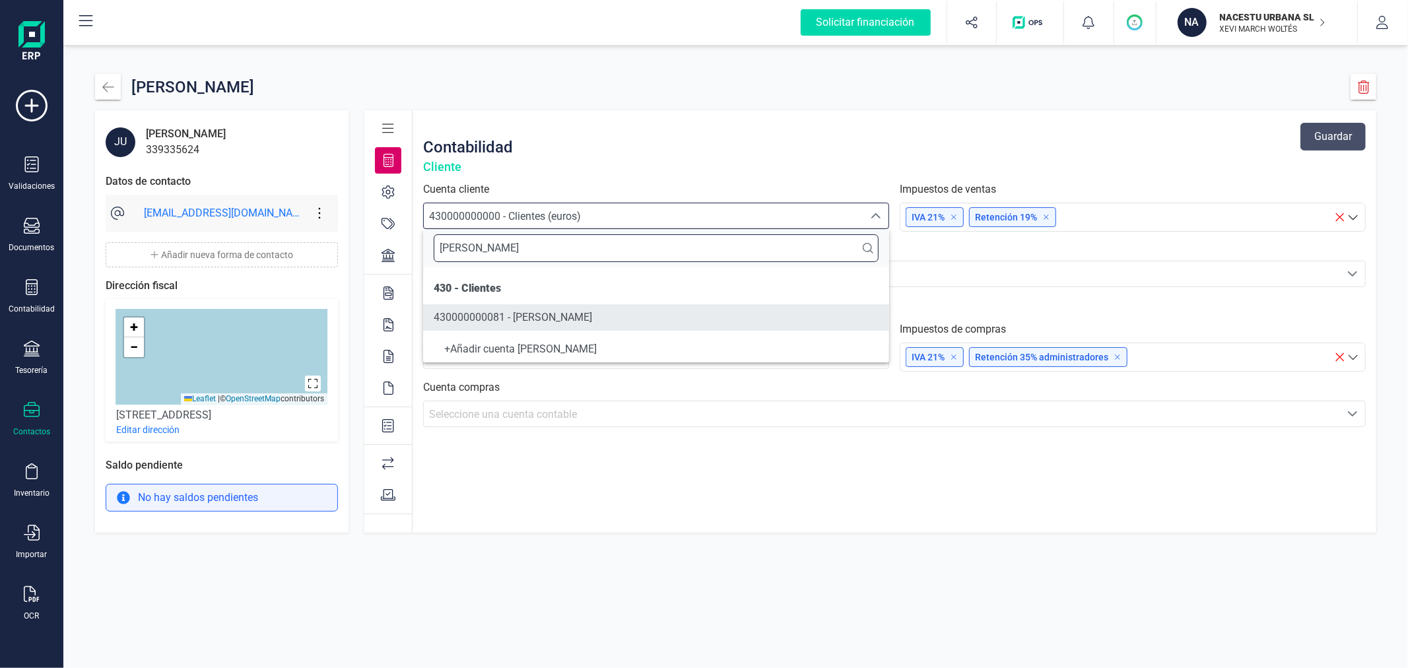
type input "[PERSON_NAME]"
click at [592, 308] on li "430000000081 - [PERSON_NAME]" at bounding box center [656, 317] width 466 height 26
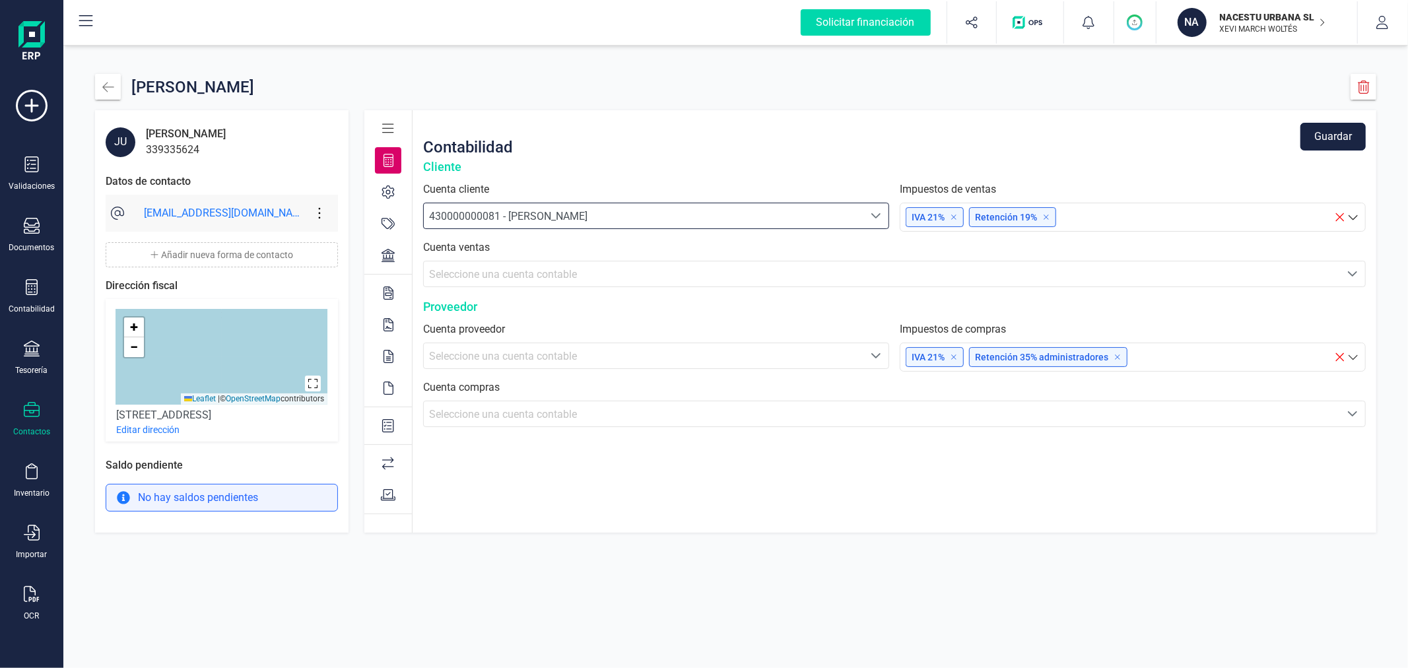
click at [1344, 129] on button "Guardar" at bounding box center [1333, 137] width 65 height 28
click at [107, 87] on icon "button" at bounding box center [107, 87] width 11 height 10
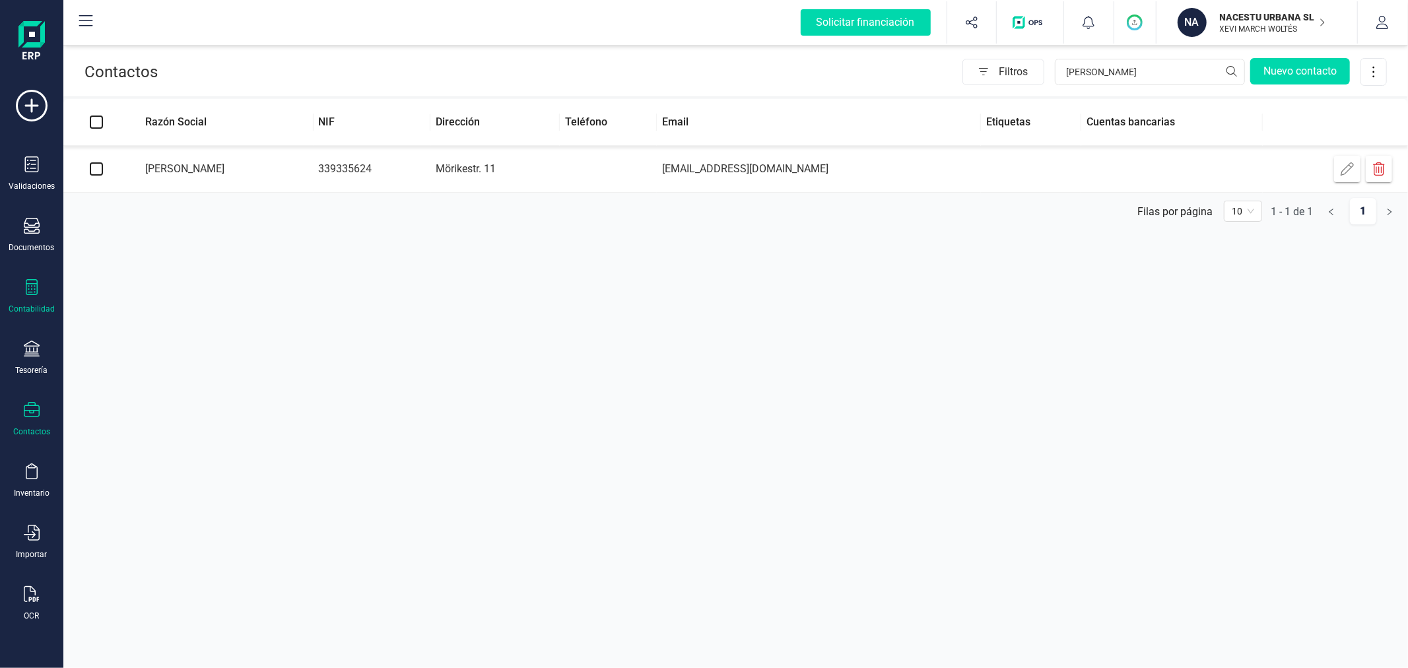
click at [33, 291] on icon at bounding box center [32, 287] width 16 height 16
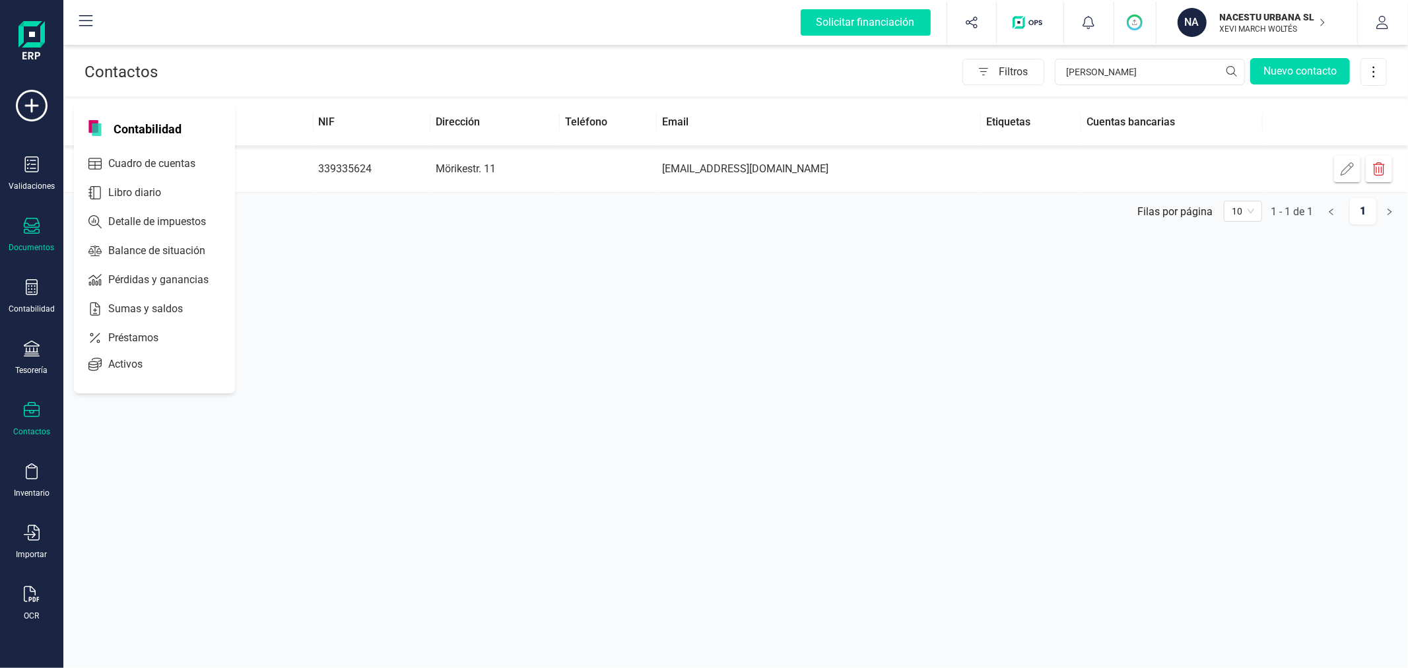
click at [30, 228] on div "Validaciones Documentos Documentos Presupuestos Pedidos Albaranes Facturas Fact…" at bounding box center [31, 361] width 53 height 542
click at [31, 234] on div at bounding box center [32, 227] width 16 height 19
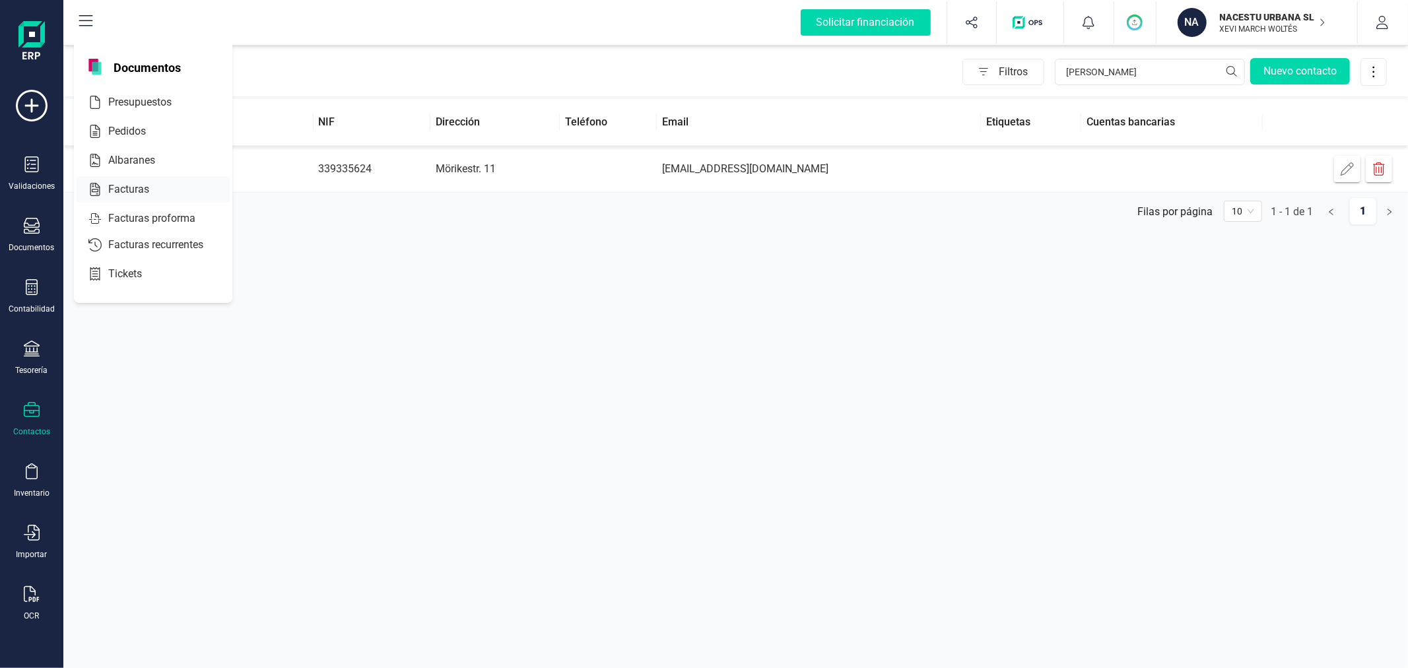
click at [129, 186] on span "Facturas" at bounding box center [138, 190] width 70 height 16
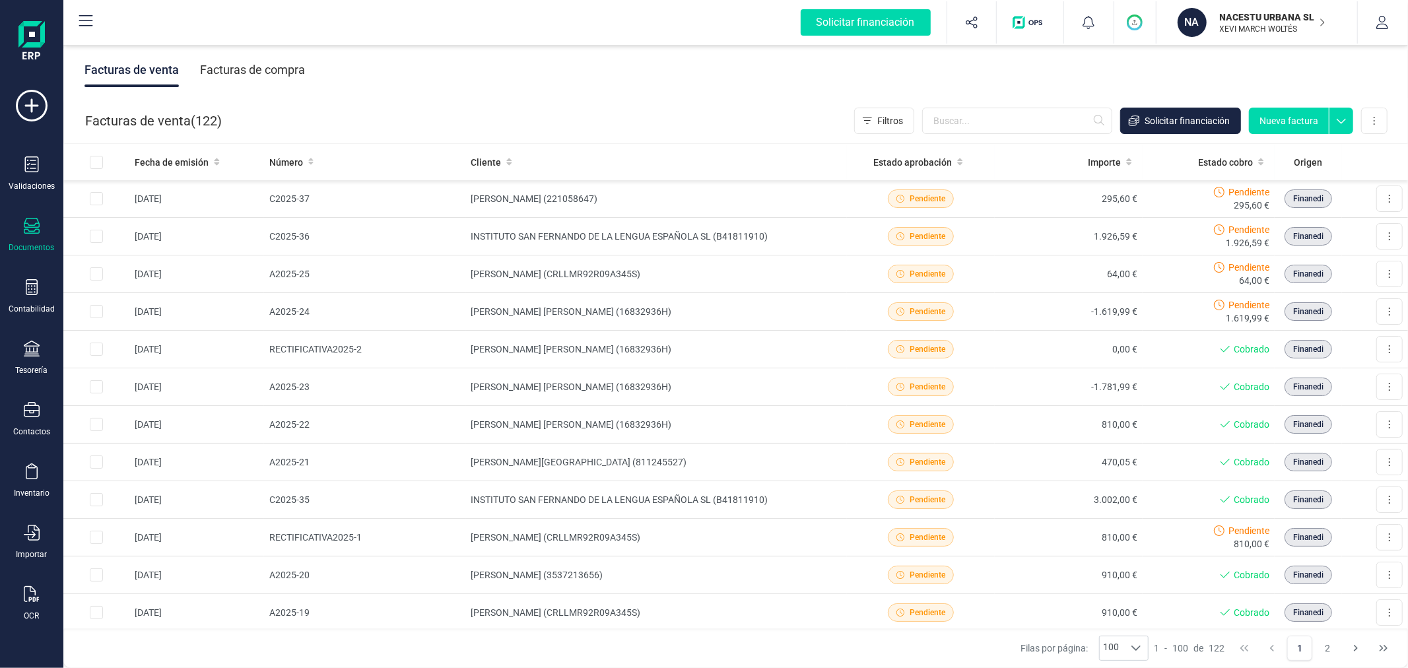
click at [1284, 115] on button "Nueva factura" at bounding box center [1289, 121] width 80 height 26
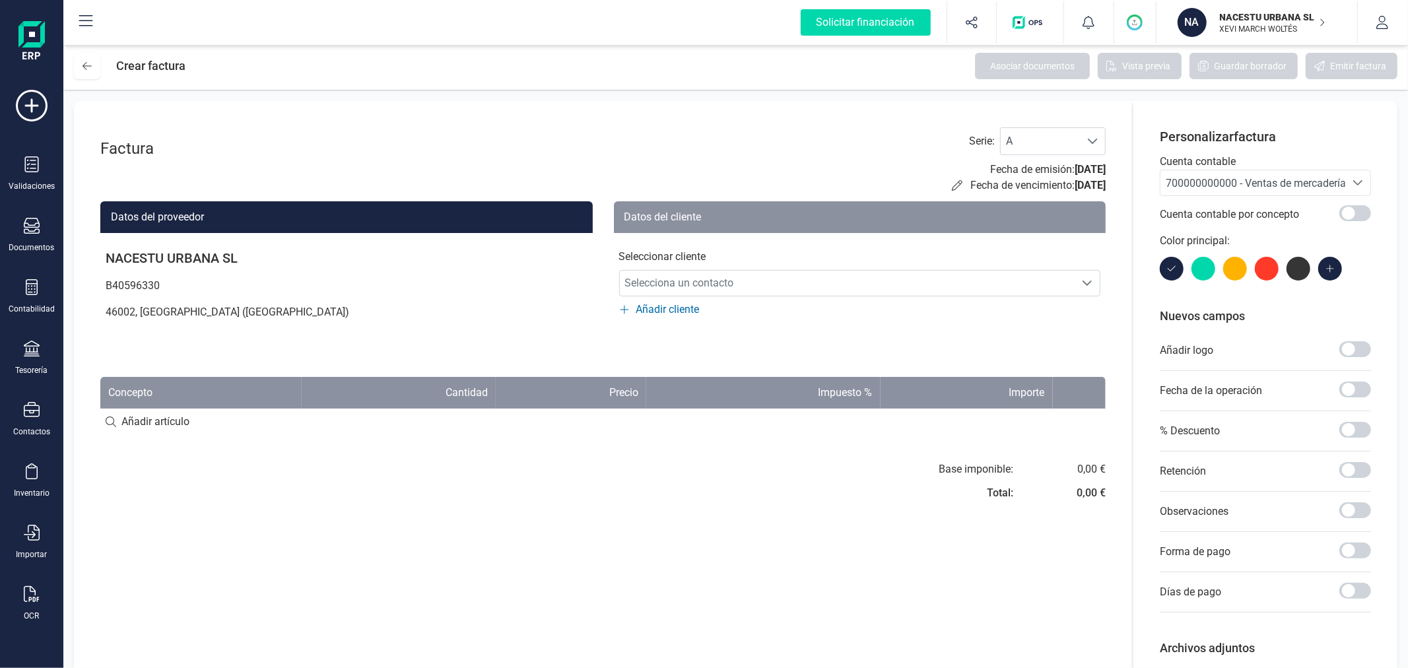
click at [1271, 179] on span "700000000000 - Ventas de mercaderías" at bounding box center [1259, 183] width 186 height 13
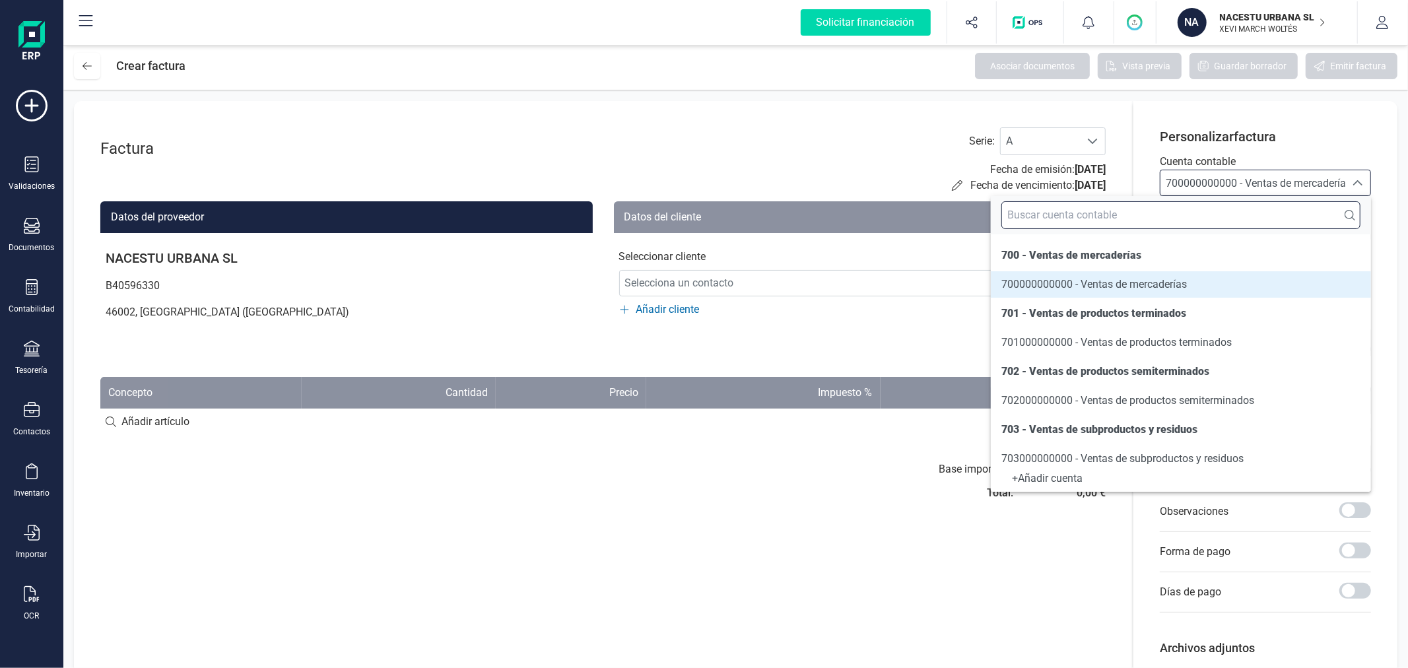
click at [1151, 213] on input "text" at bounding box center [1181, 215] width 359 height 28
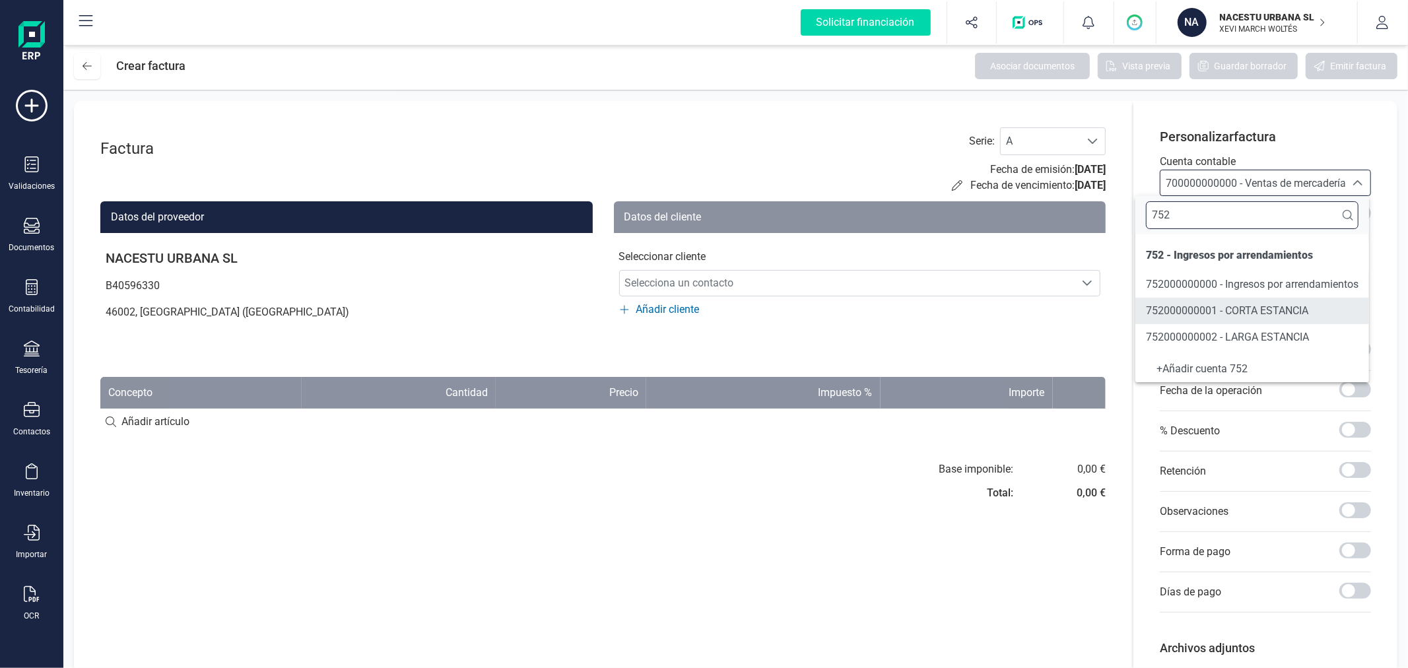
type input "752"
click at [1183, 333] on span "752000000002 - LARGA ESTANCIA" at bounding box center [1227, 337] width 163 height 13
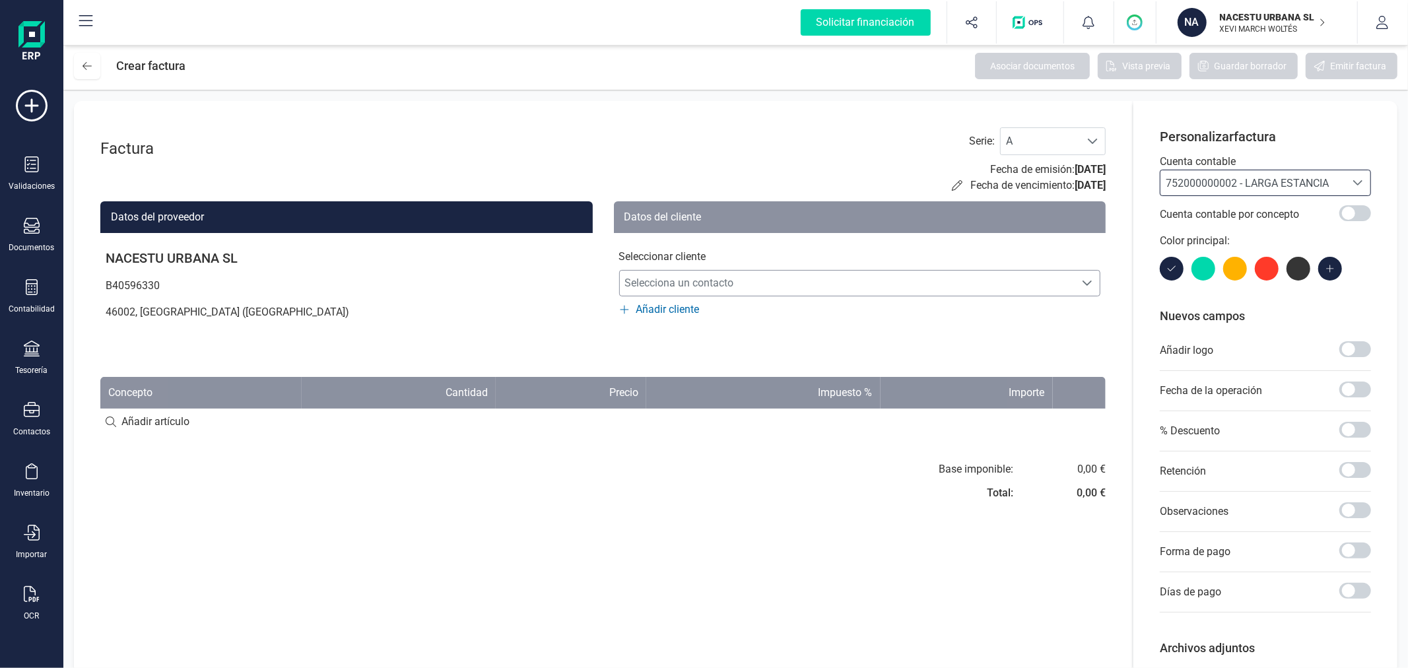
click at [747, 279] on span "Selecciona un contacto" at bounding box center [848, 283] width 456 height 26
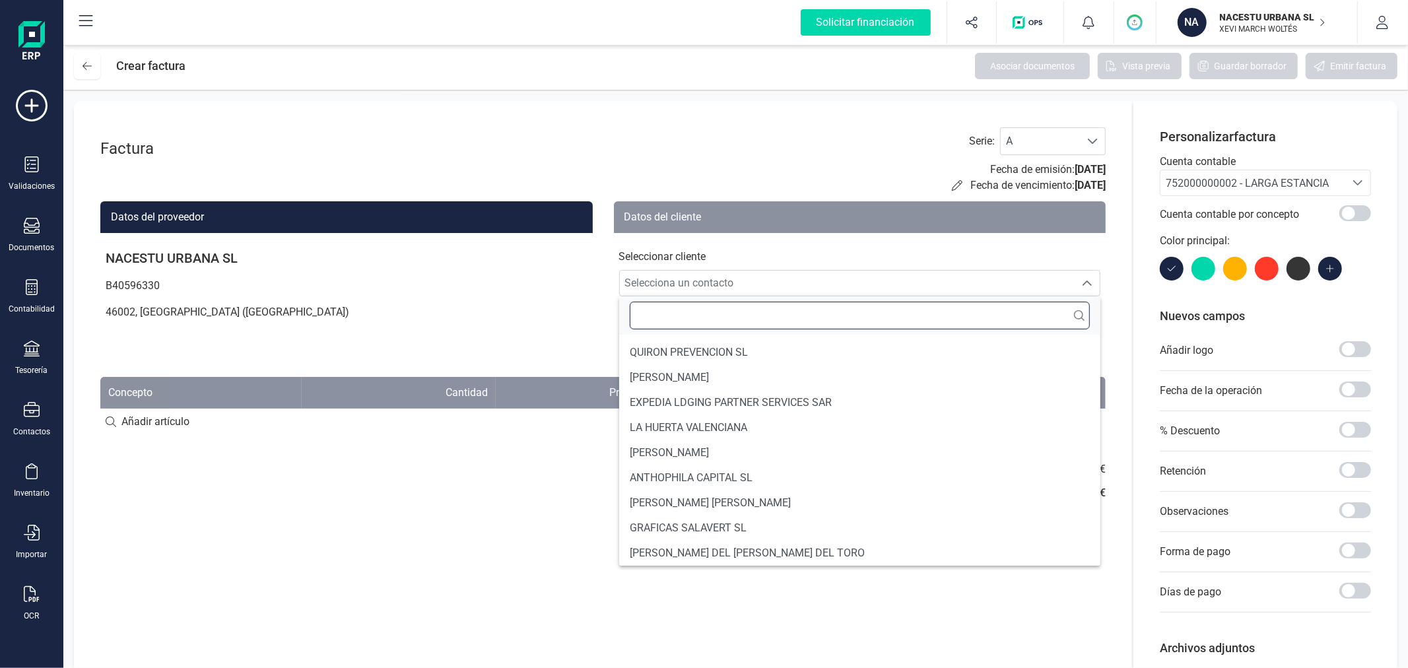
click at [757, 319] on input "text" at bounding box center [860, 316] width 461 height 28
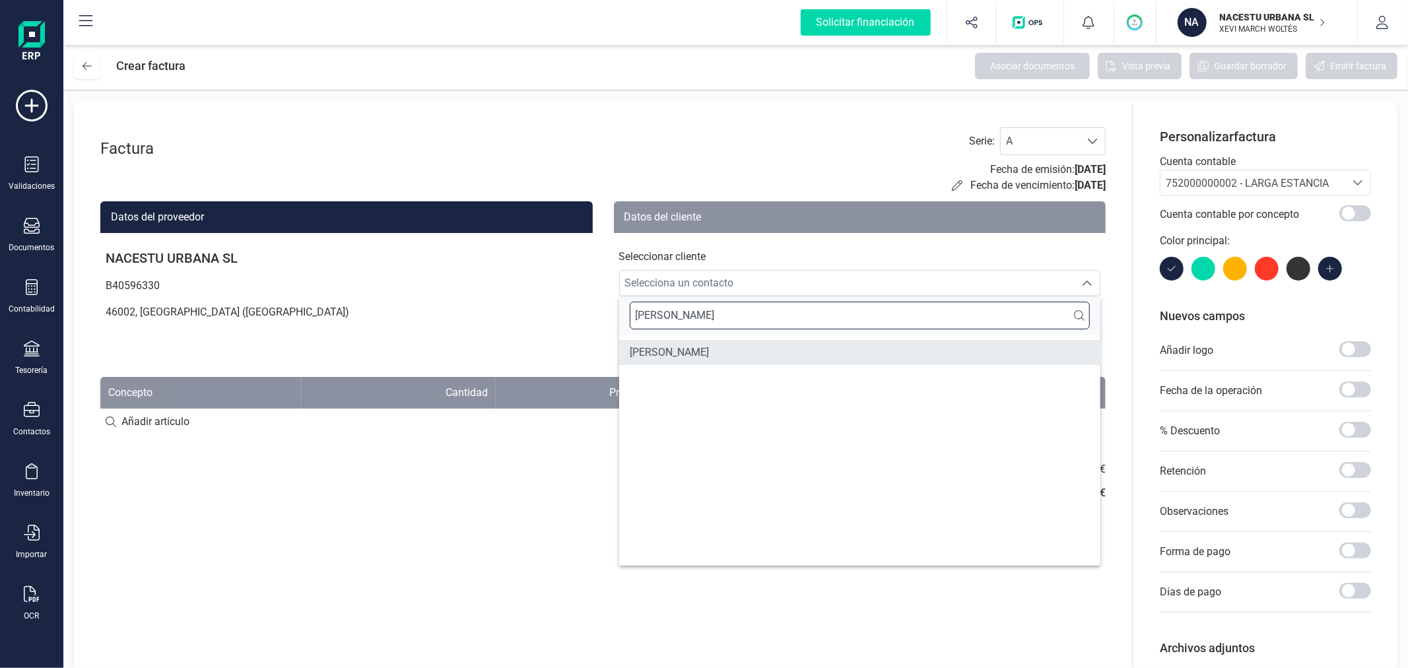
type input "[PERSON_NAME]"
click at [725, 351] on li "[PERSON_NAME]" at bounding box center [860, 352] width 482 height 25
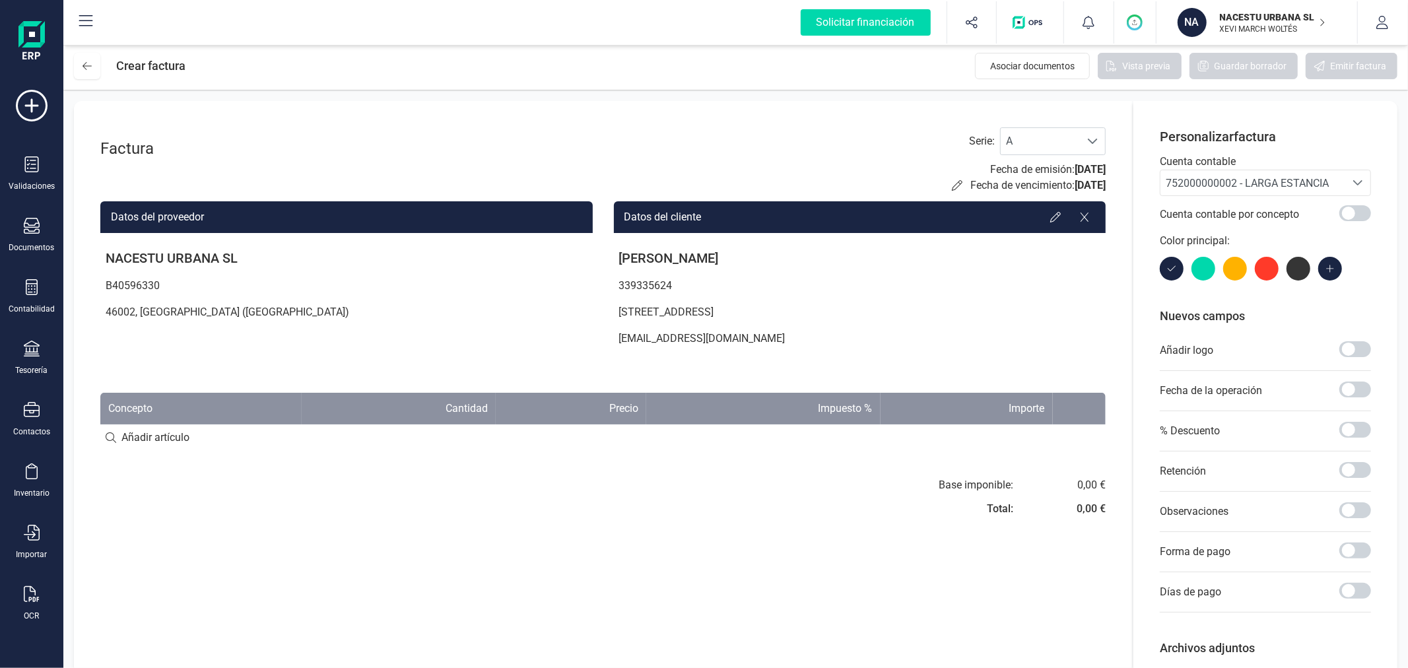
click at [196, 438] on input at bounding box center [603, 438] width 1006 height 26
type input "Estancia [DATE] al [DATE]"
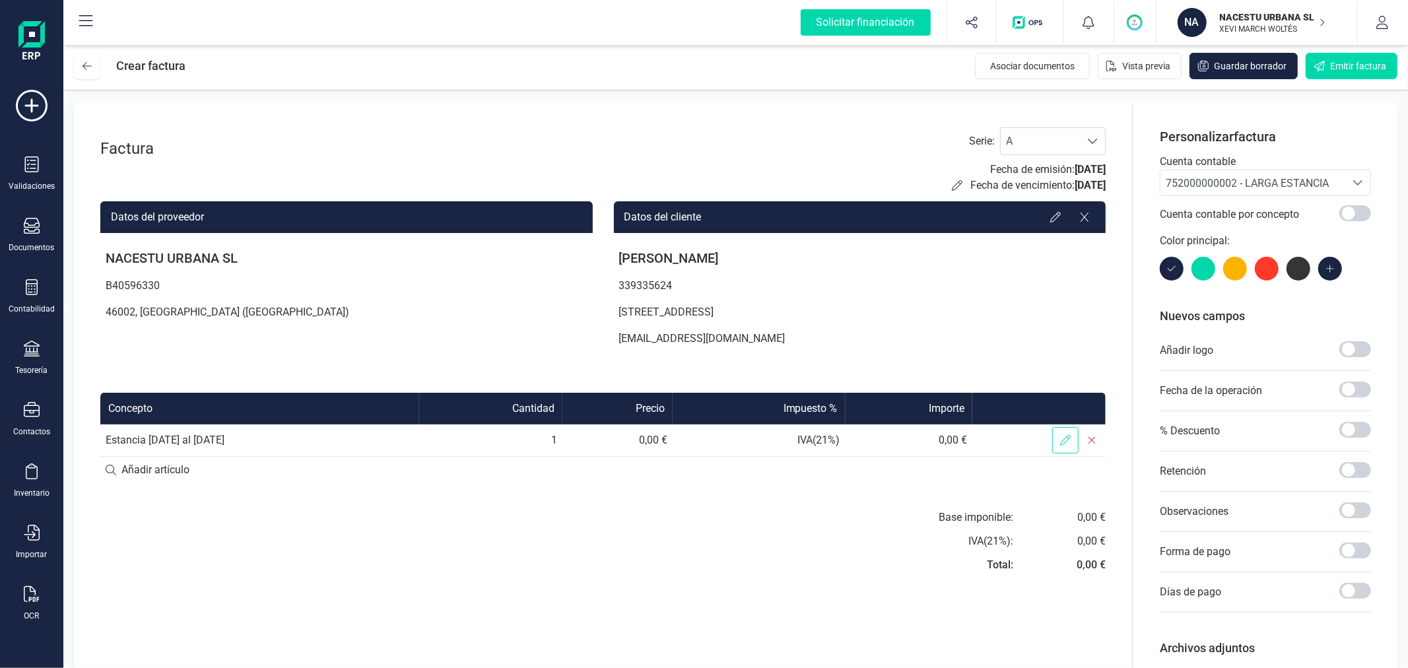
click at [1058, 438] on span at bounding box center [1066, 440] width 26 height 26
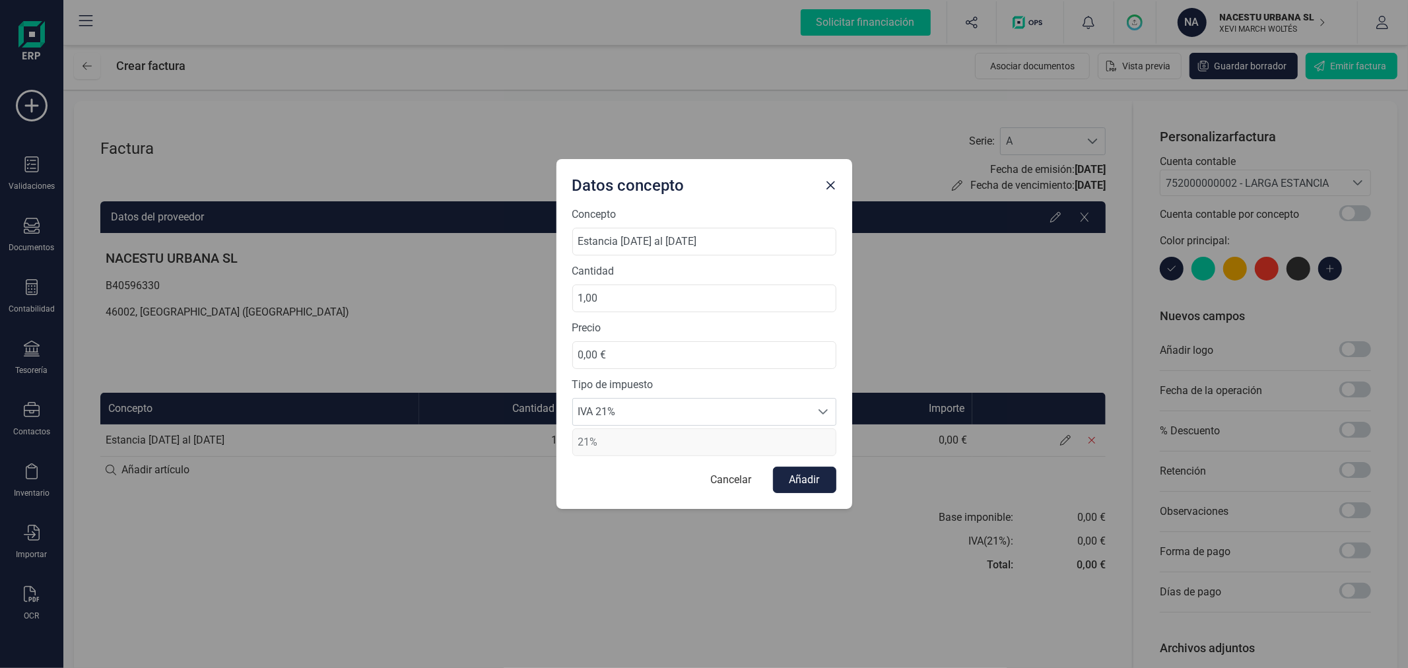
click at [731, 394] on div "Tipo de impuesto IVA 21% IVA 21% 21%" at bounding box center [704, 416] width 264 height 79
click at [735, 416] on span "IVA 21%" at bounding box center [692, 412] width 238 height 26
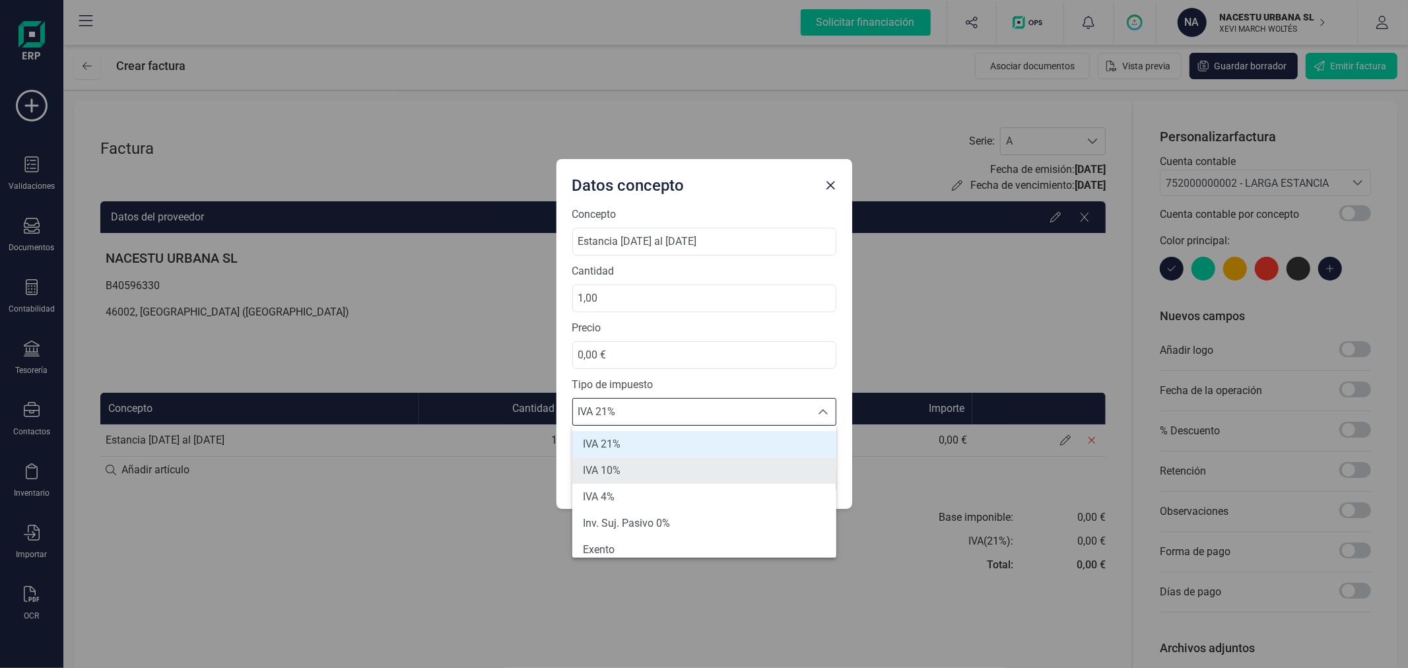
click at [668, 460] on li "IVA 10%" at bounding box center [704, 471] width 264 height 26
type input "10%"
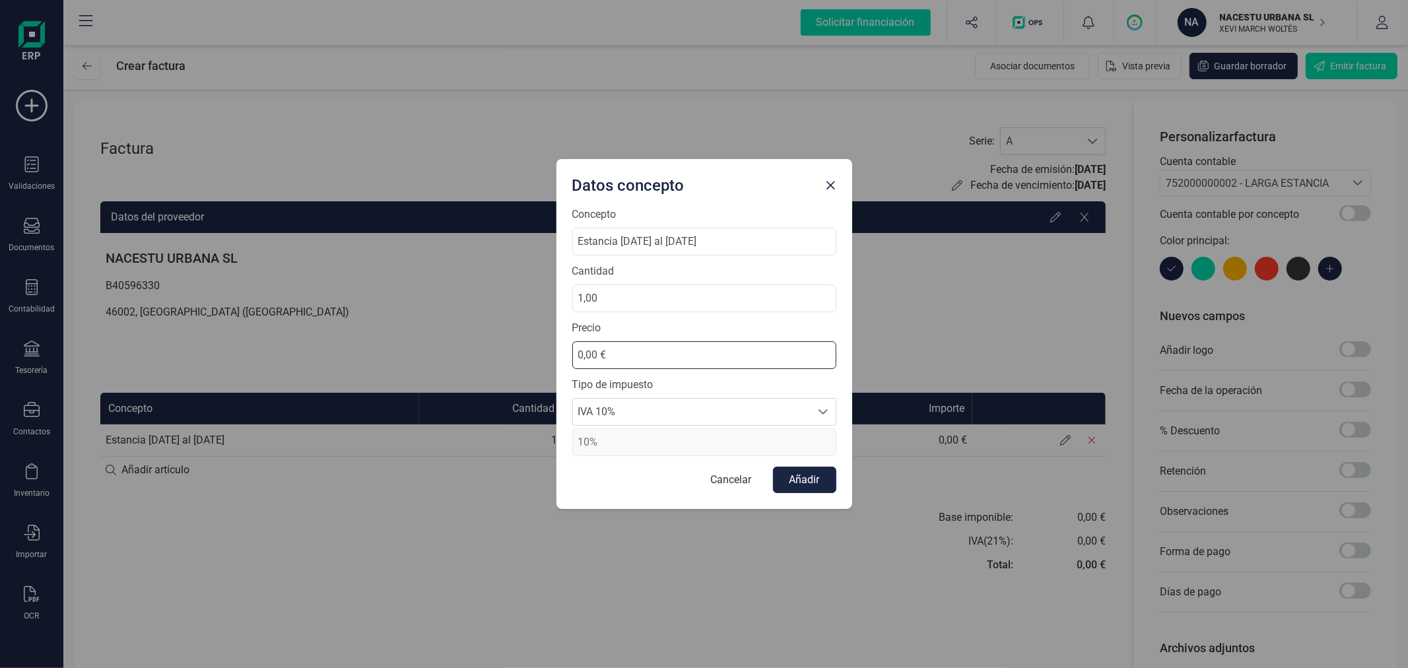
drag, startPoint x: 658, startPoint y: 358, endPoint x: 464, endPoint y: 332, distance: 196.5
click at [464, 332] on div "Datos concepto Concepto Estancia [DATE] al [DATE] Cantidad 1,00 Precio 0,00 € T…" at bounding box center [704, 334] width 1408 height 668
type input "918,18 €"
click at [814, 487] on button "Añadir" at bounding box center [804, 480] width 63 height 26
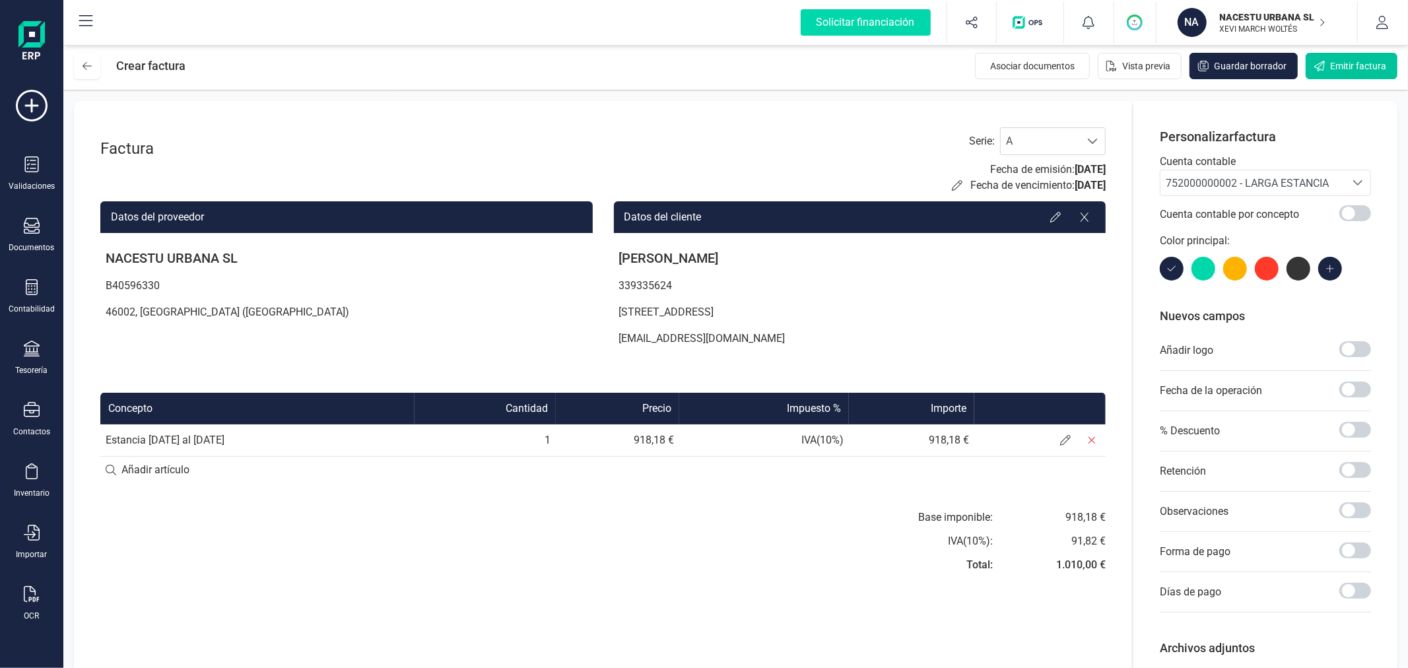
click at [1334, 61] on span "Emitir factura" at bounding box center [1359, 65] width 56 height 13
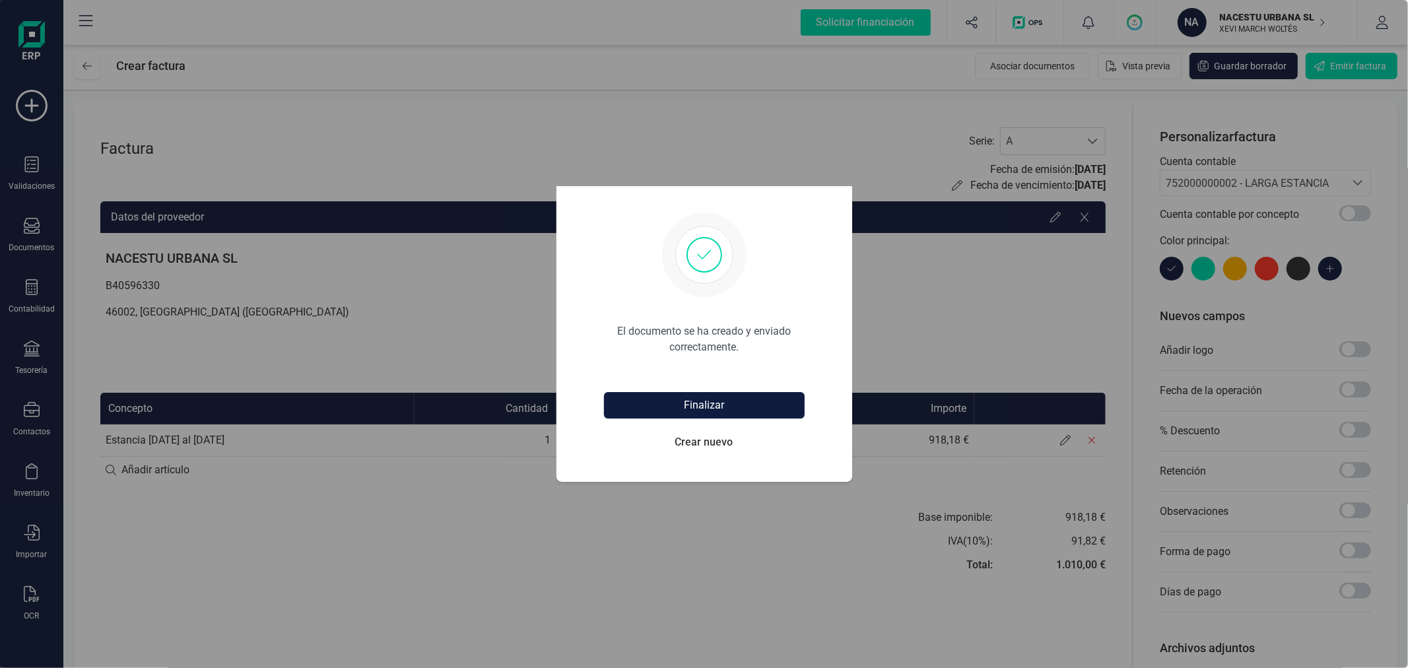
click at [728, 404] on button "Finalizar" at bounding box center [704, 405] width 201 height 26
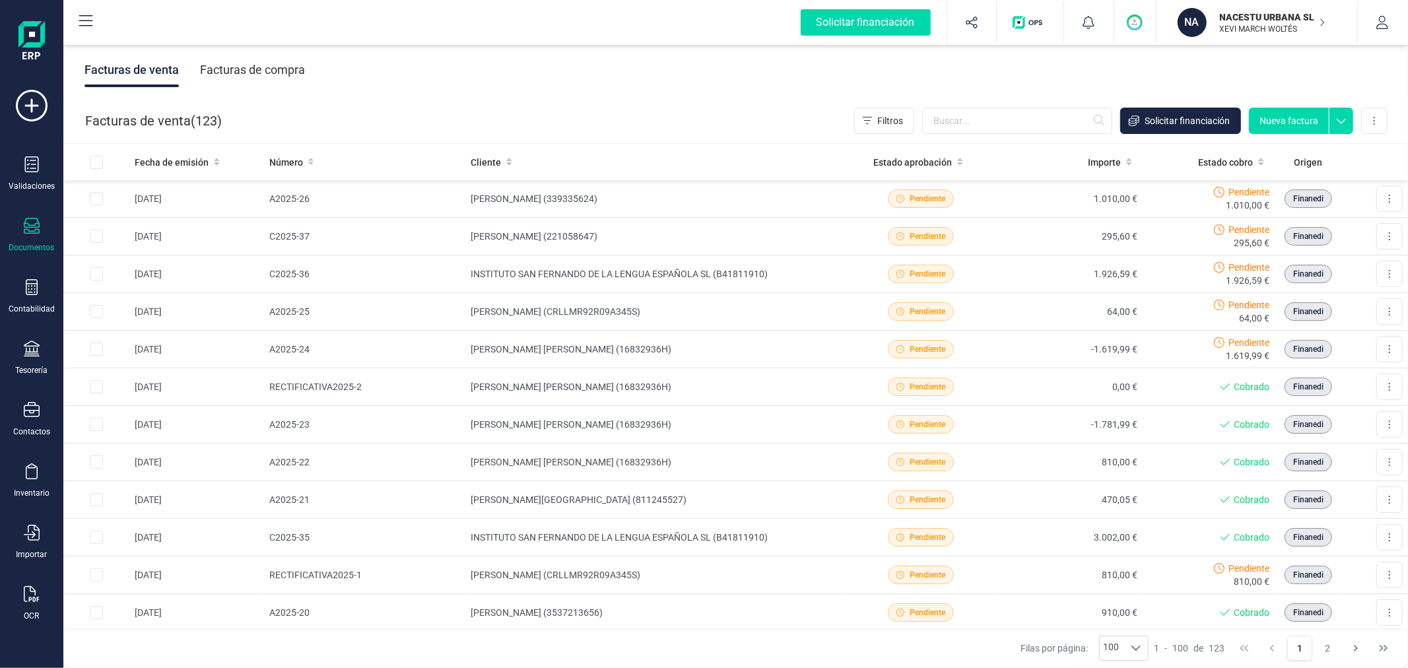
click at [1299, 120] on button "Nueva factura" at bounding box center [1289, 121] width 80 height 26
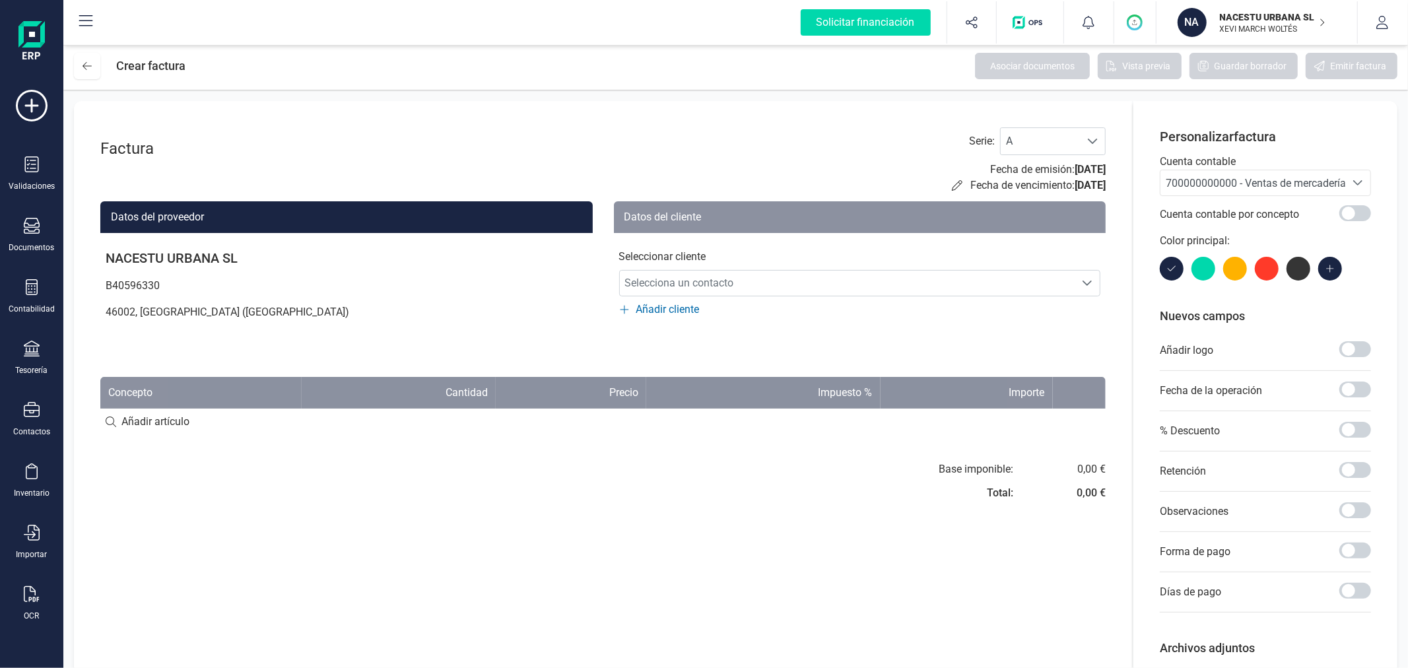
click at [1228, 188] on span "700000000000 - Ventas de mercaderías" at bounding box center [1259, 183] width 186 height 13
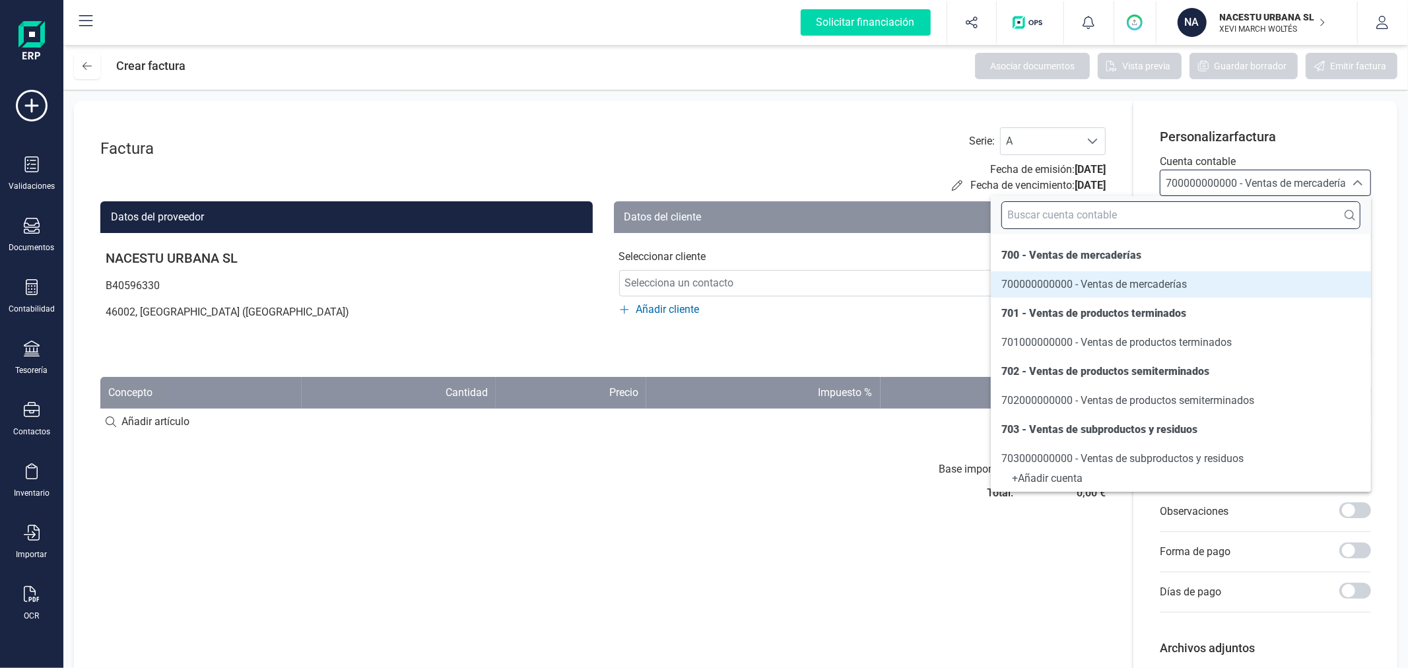
click at [1217, 216] on input "text" at bounding box center [1181, 215] width 359 height 28
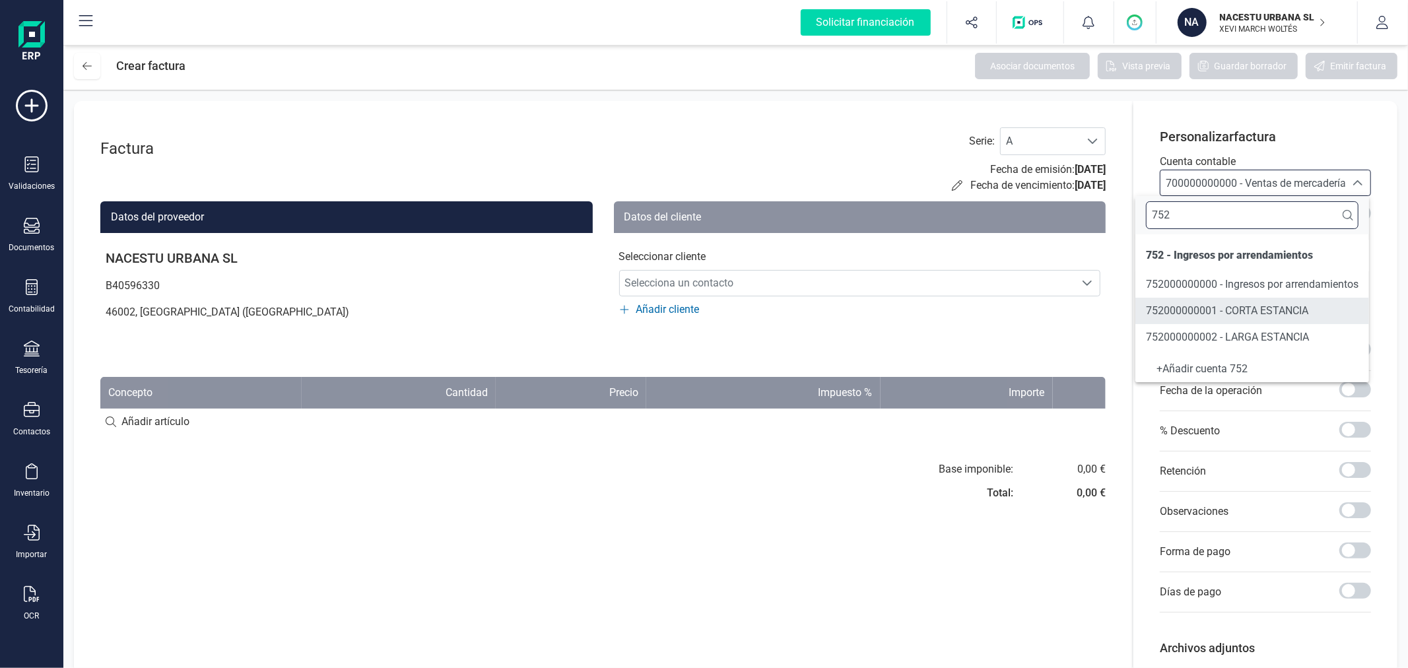
type input "752"
click at [1258, 341] on span "752000000002 - LARGA ESTANCIA" at bounding box center [1227, 337] width 163 height 13
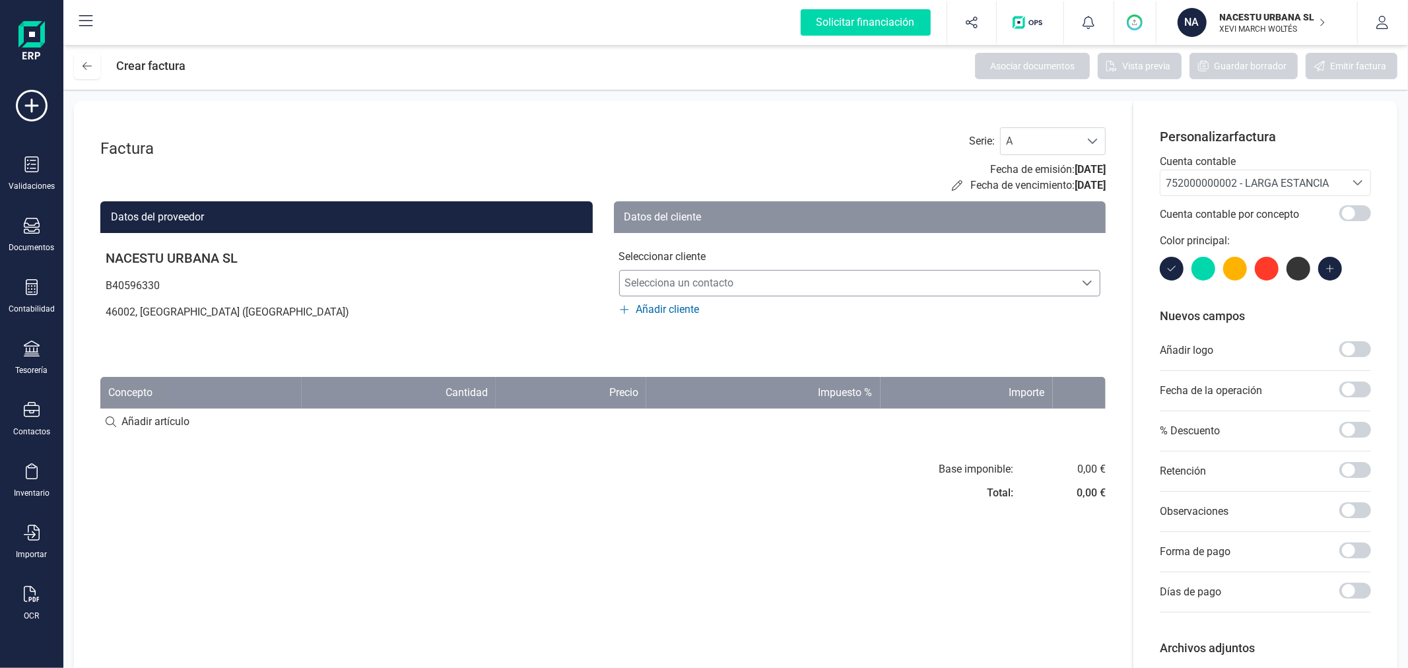
click at [808, 289] on span "Selecciona un contacto" at bounding box center [848, 283] width 456 height 26
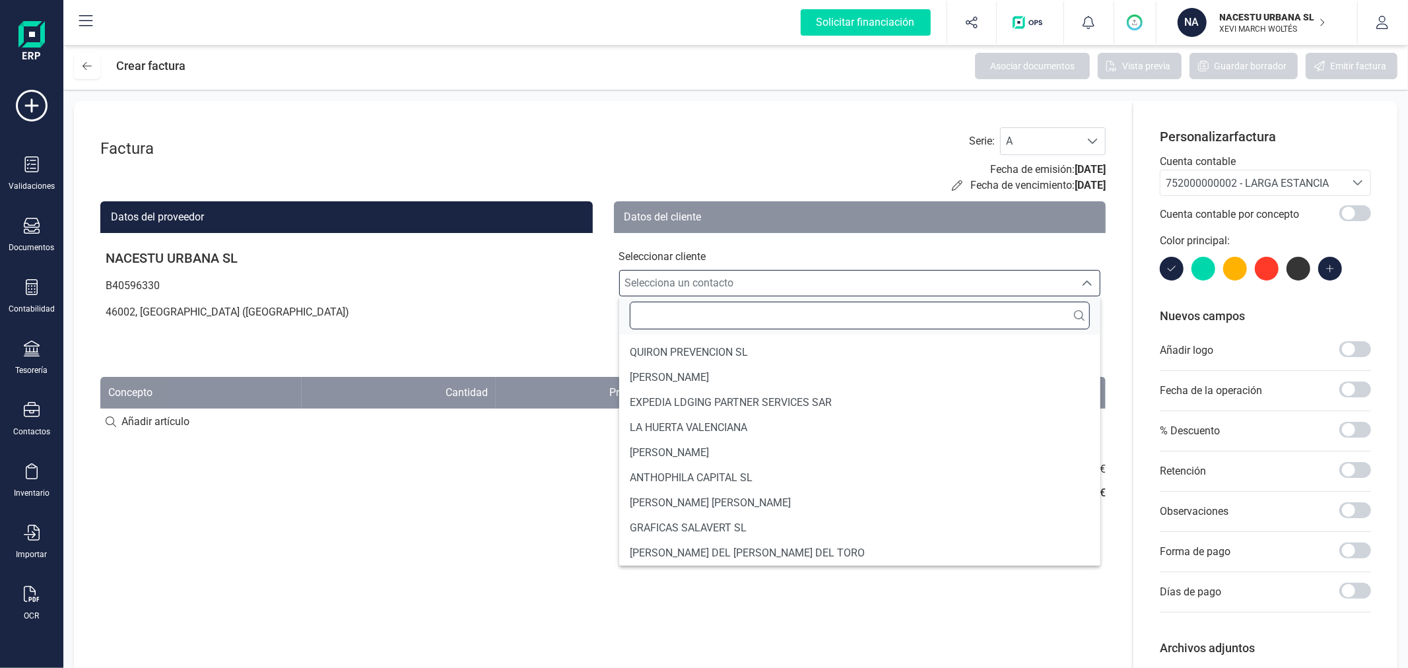
click at [792, 318] on input "text" at bounding box center [860, 316] width 461 height 28
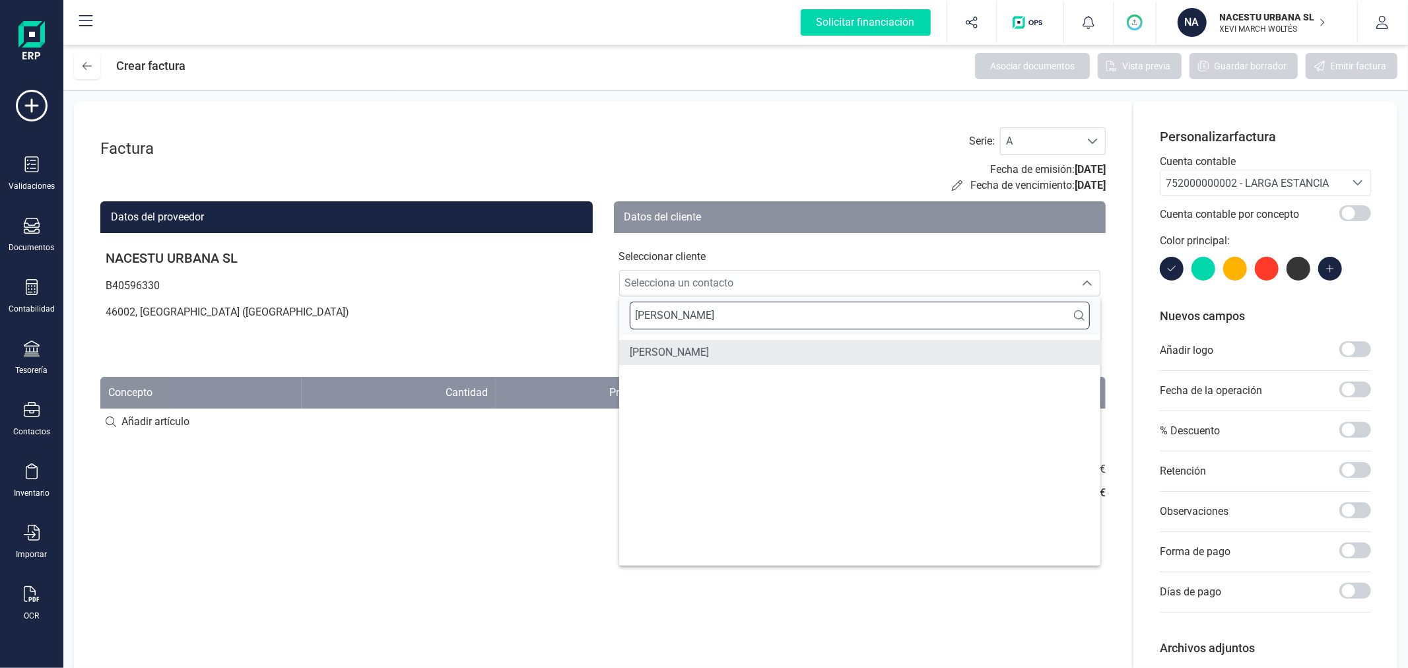
type input "[PERSON_NAME]"
click at [766, 357] on li "[PERSON_NAME]" at bounding box center [860, 352] width 482 height 25
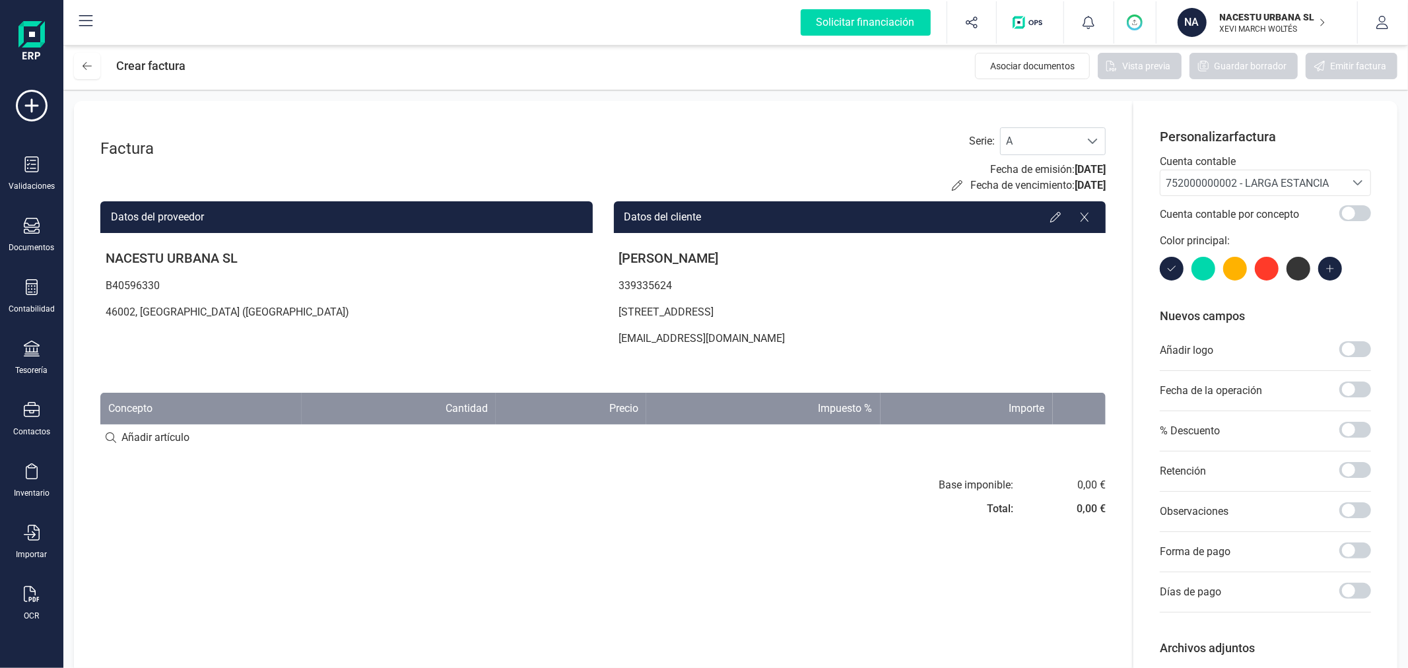
click at [178, 437] on input at bounding box center [603, 438] width 1006 height 26
type input "Estancia [DATE] al [DATE]"
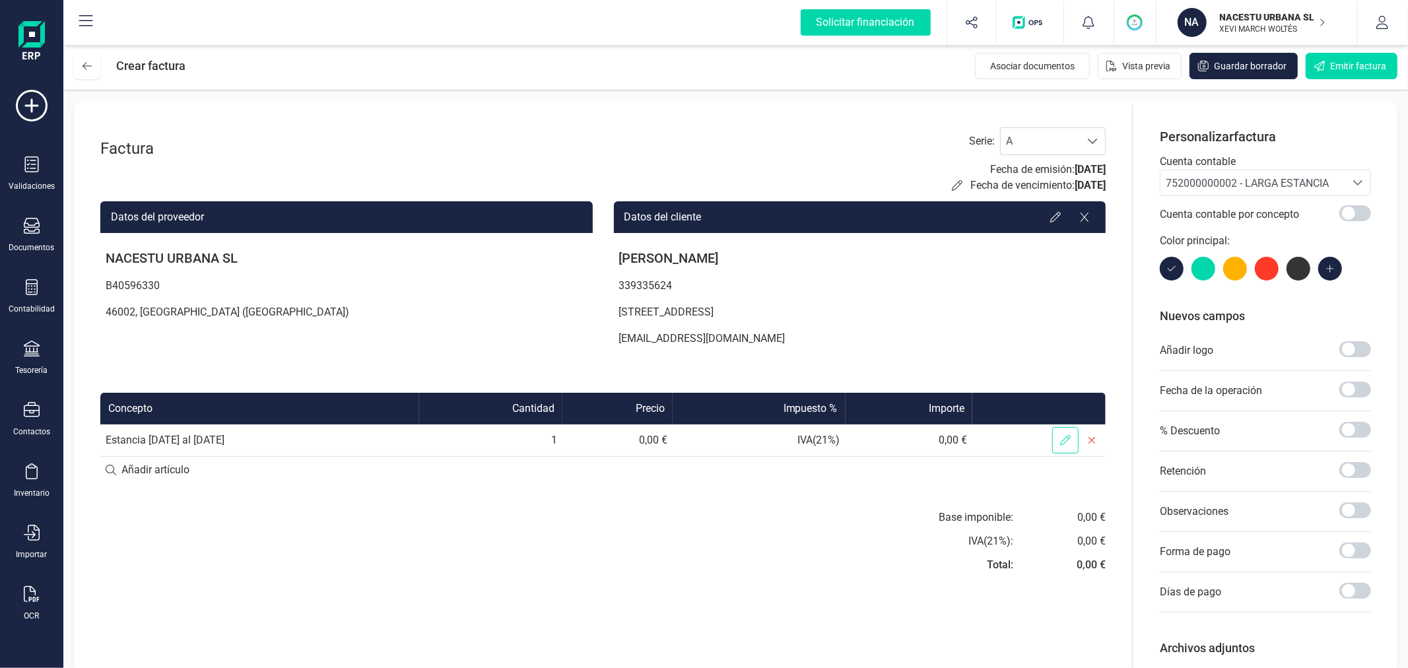
click at [1072, 440] on span at bounding box center [1066, 440] width 26 height 26
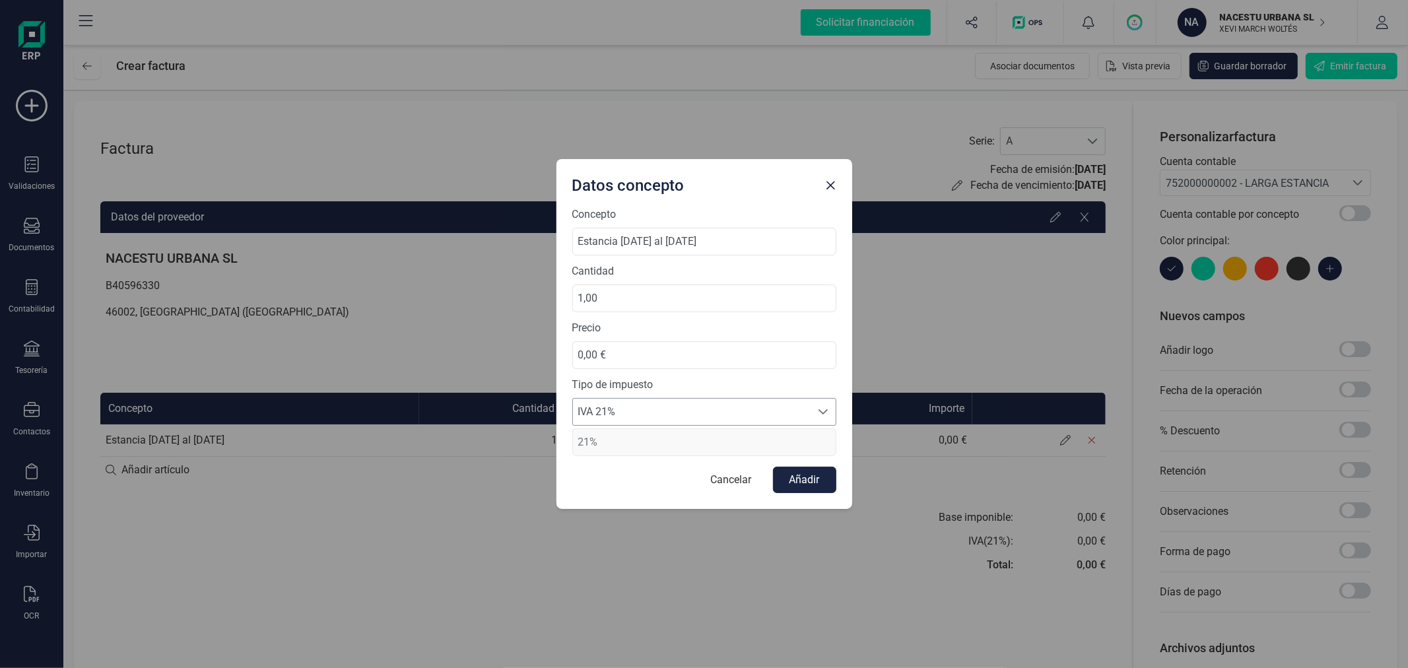
click at [656, 415] on span "IVA 21%" at bounding box center [692, 412] width 238 height 26
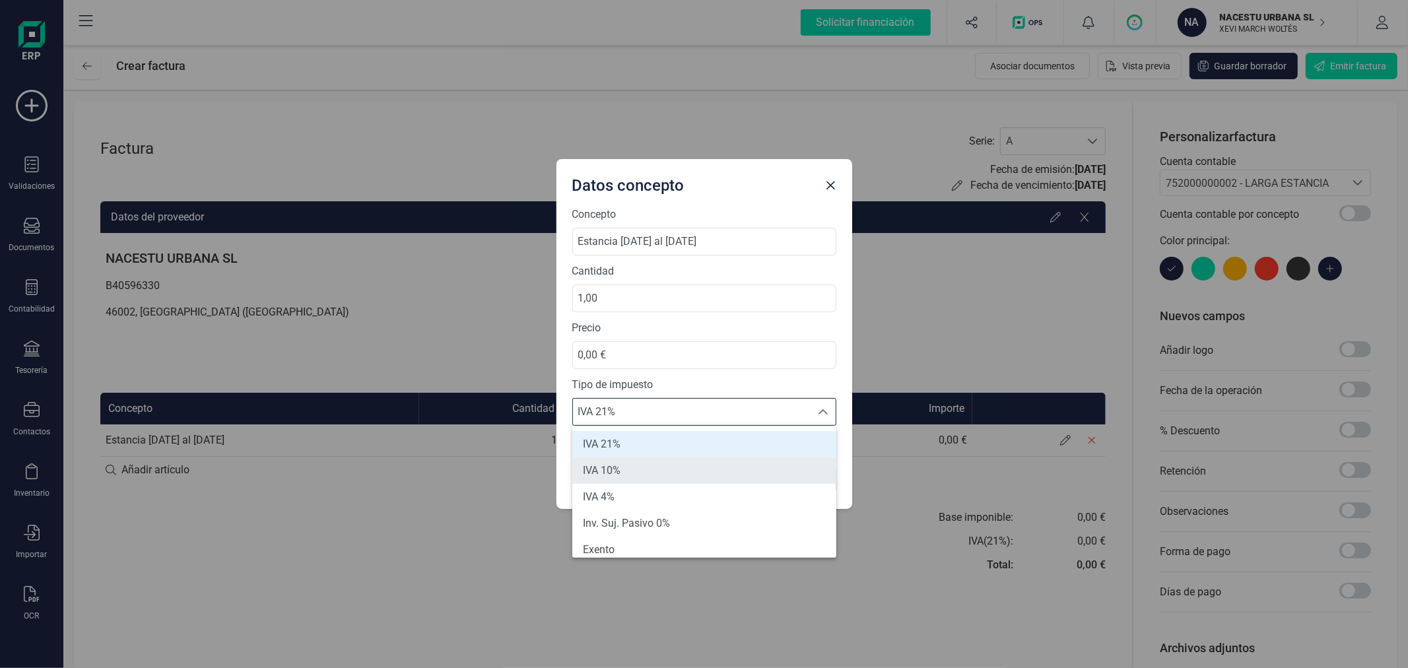
click at [641, 462] on li "IVA 10%" at bounding box center [704, 471] width 264 height 26
type input "10%"
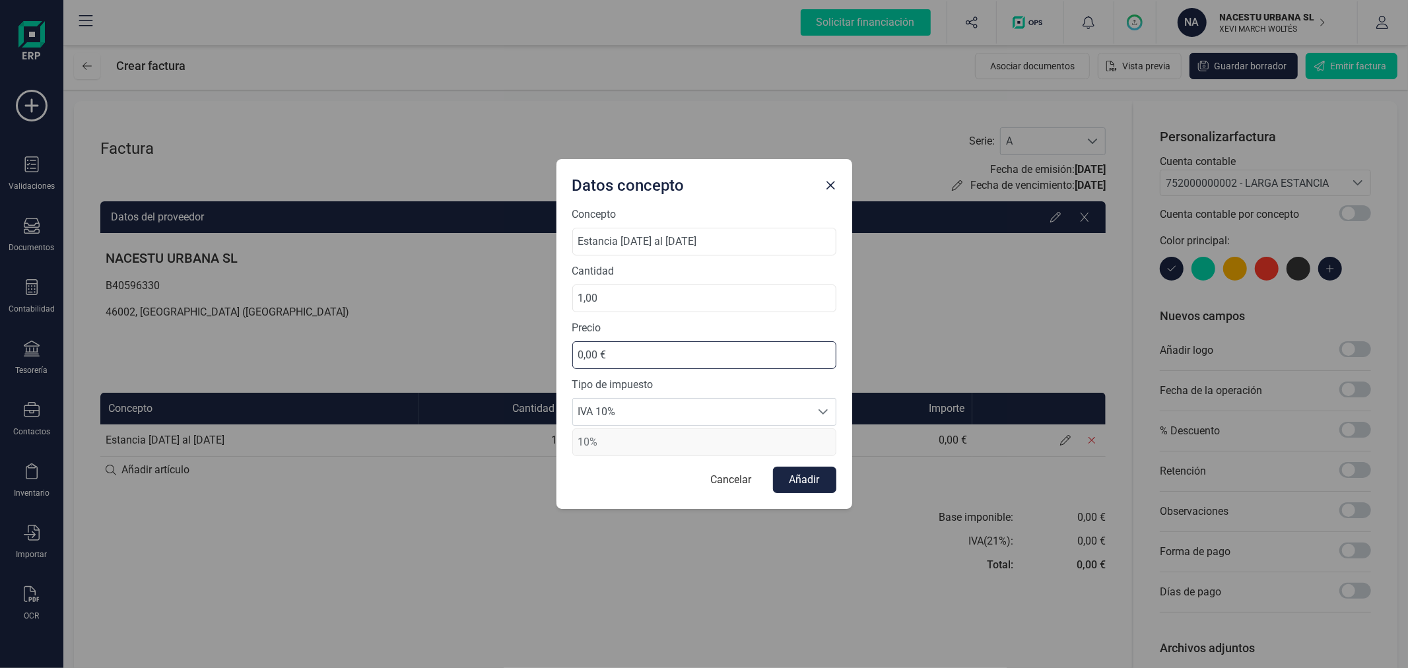
drag, startPoint x: 639, startPoint y: 359, endPoint x: 580, endPoint y: 351, distance: 59.9
click at [580, 351] on input "0,00 €" at bounding box center [704, 355] width 264 height 28
type input "918,18 €"
click at [806, 485] on button "Añadir" at bounding box center [804, 480] width 63 height 26
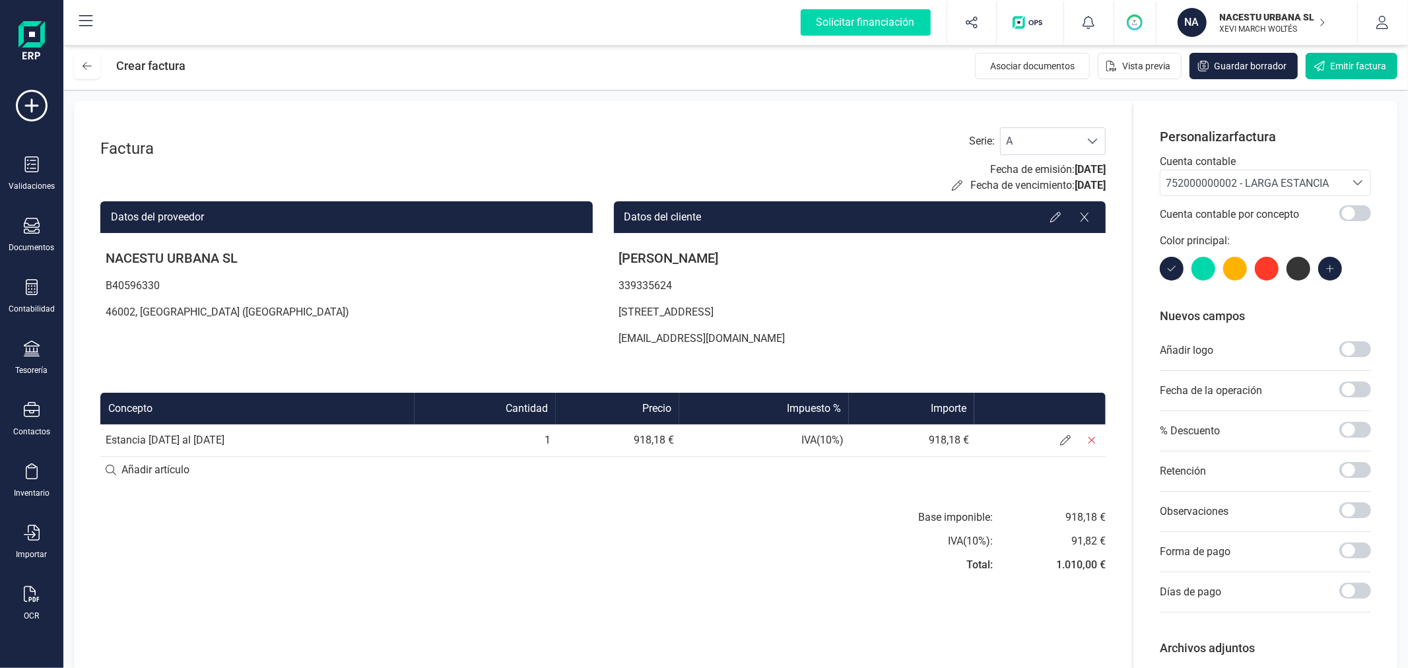
click at [1351, 69] on span "Emitir factura" at bounding box center [1359, 65] width 56 height 13
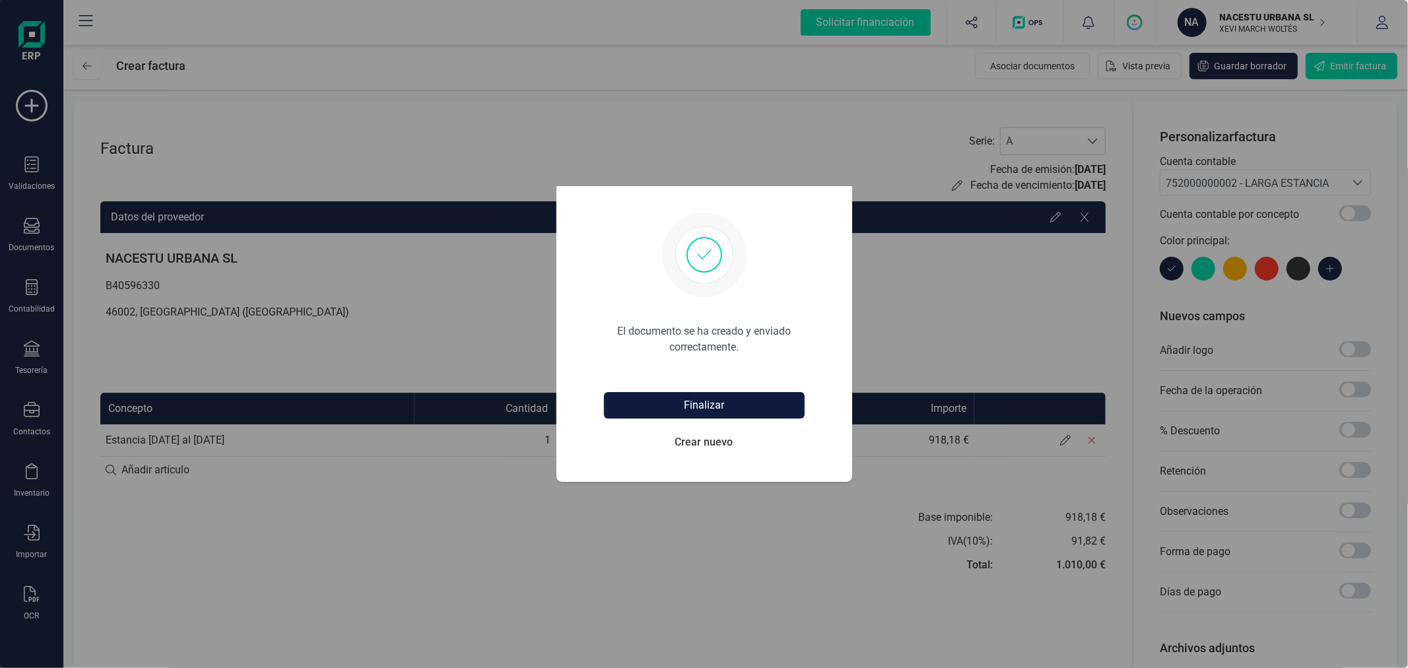
click at [724, 395] on button "Finalizar" at bounding box center [704, 405] width 201 height 26
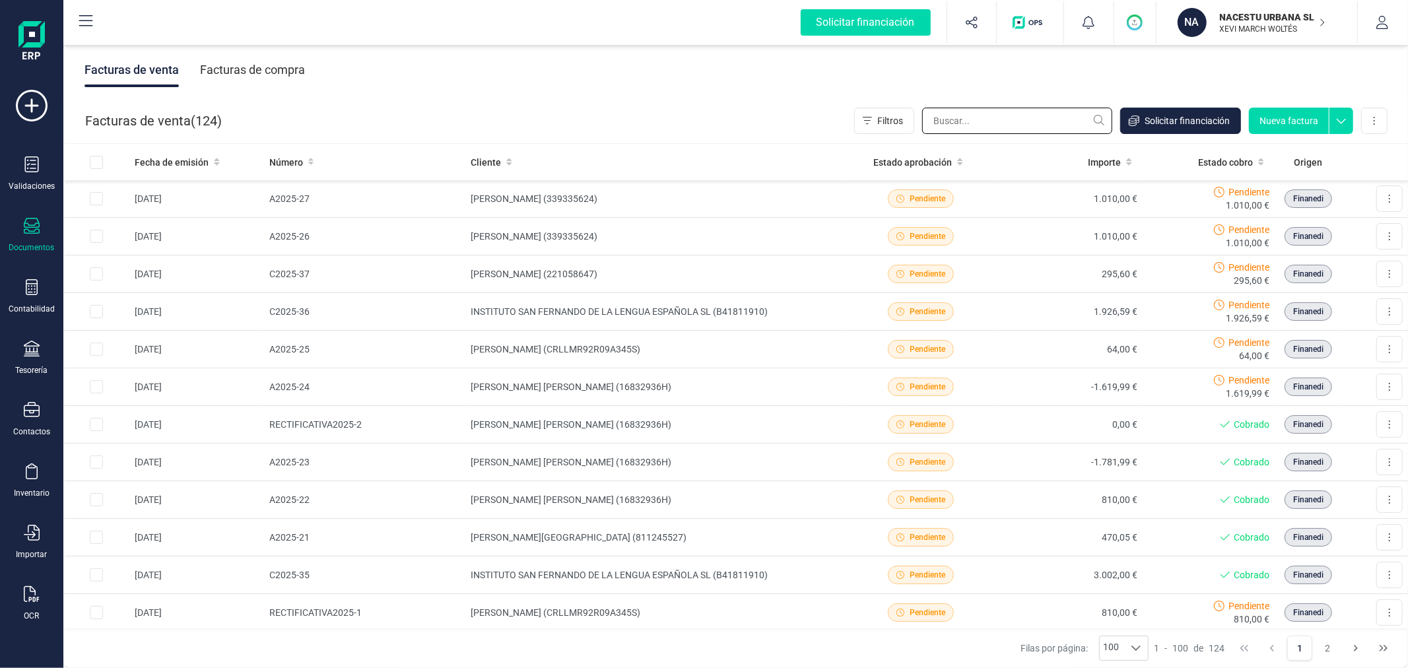
click at [955, 120] on input "text" at bounding box center [1017, 121] width 190 height 26
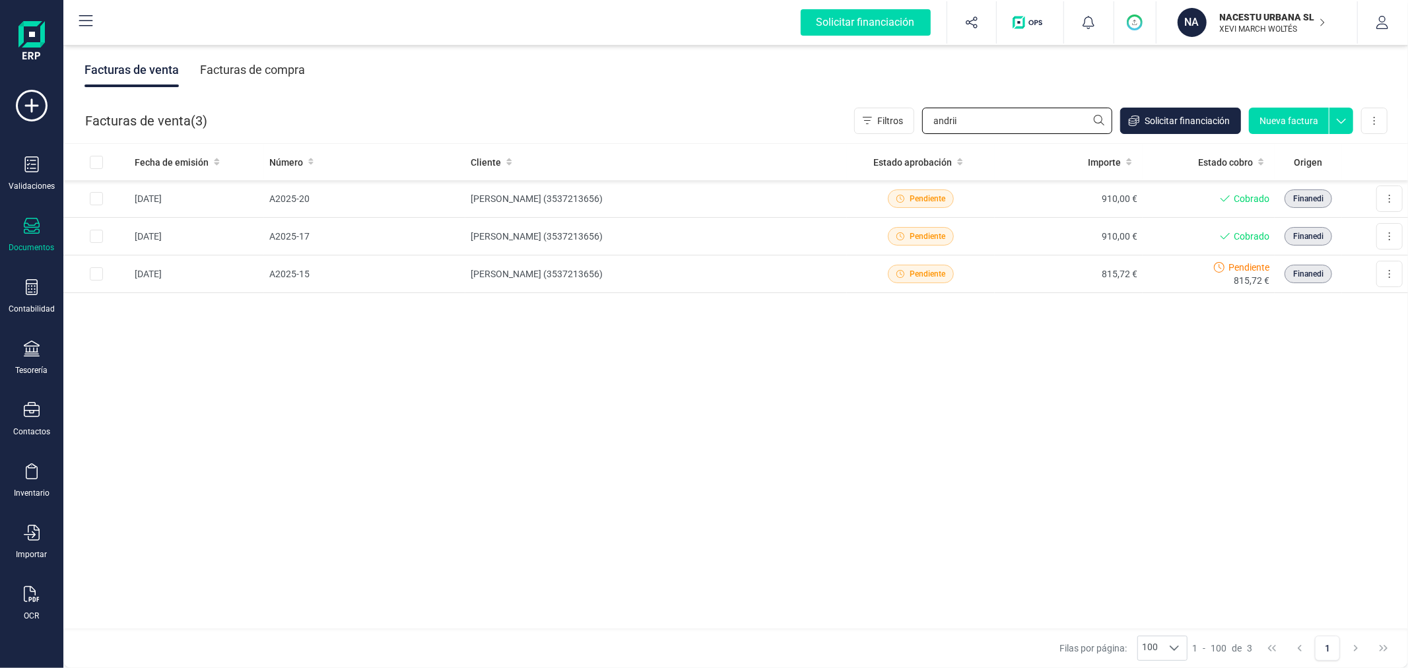
click at [955, 116] on input "andrii" at bounding box center [1017, 121] width 190 height 26
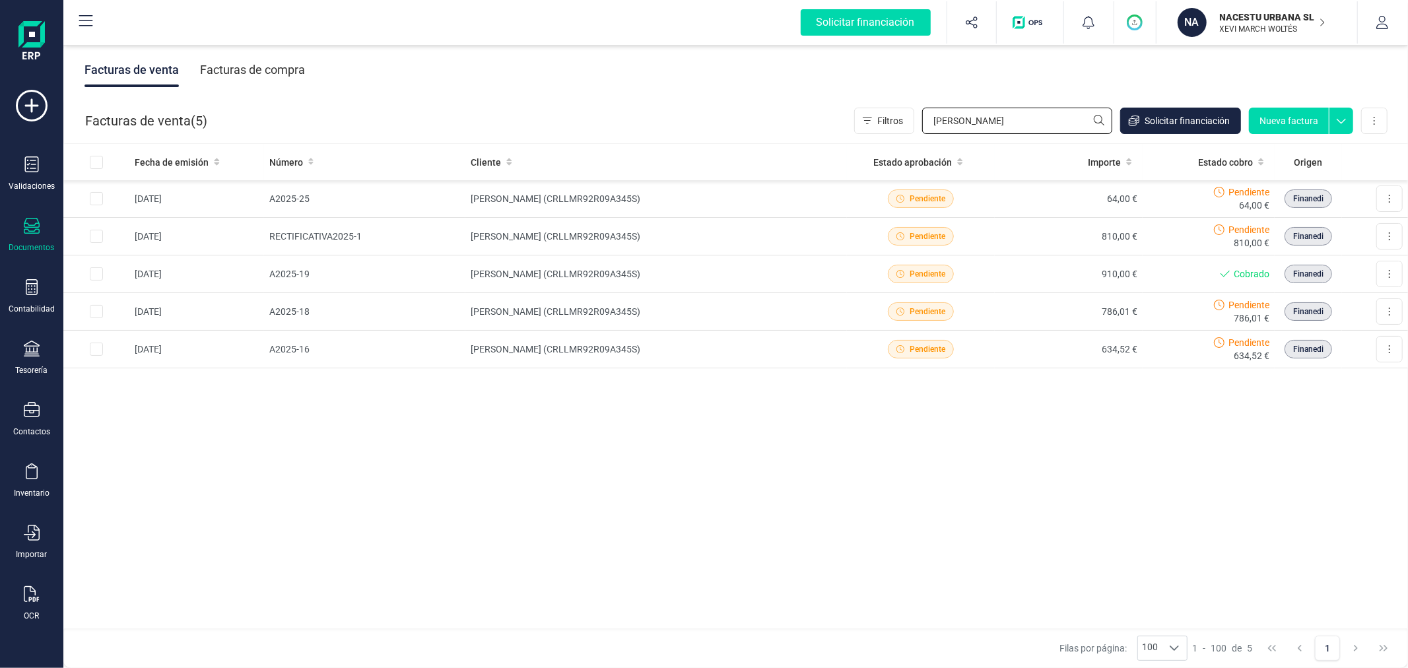
type input "[PERSON_NAME]"
click at [563, 196] on td "[PERSON_NAME] (CRLLMR92R09A345S)" at bounding box center [657, 199] width 382 height 38
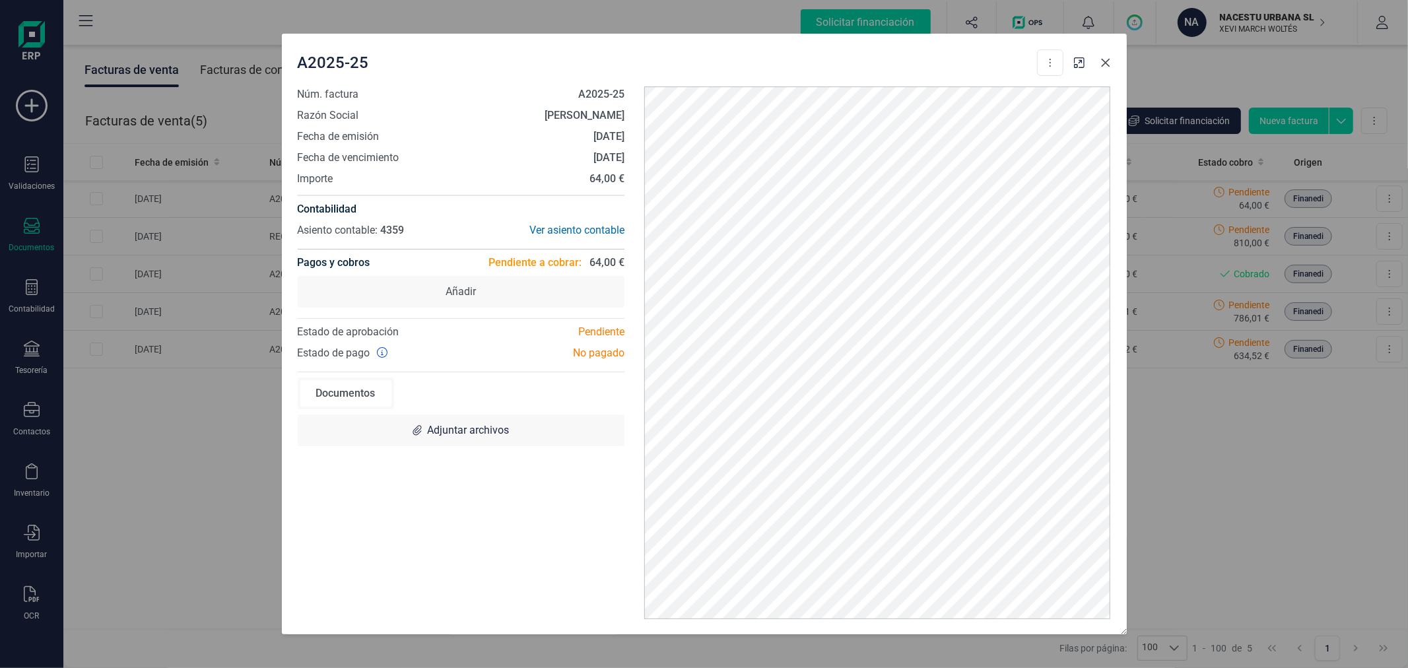
click at [1105, 60] on icon "button" at bounding box center [1106, 62] width 11 height 11
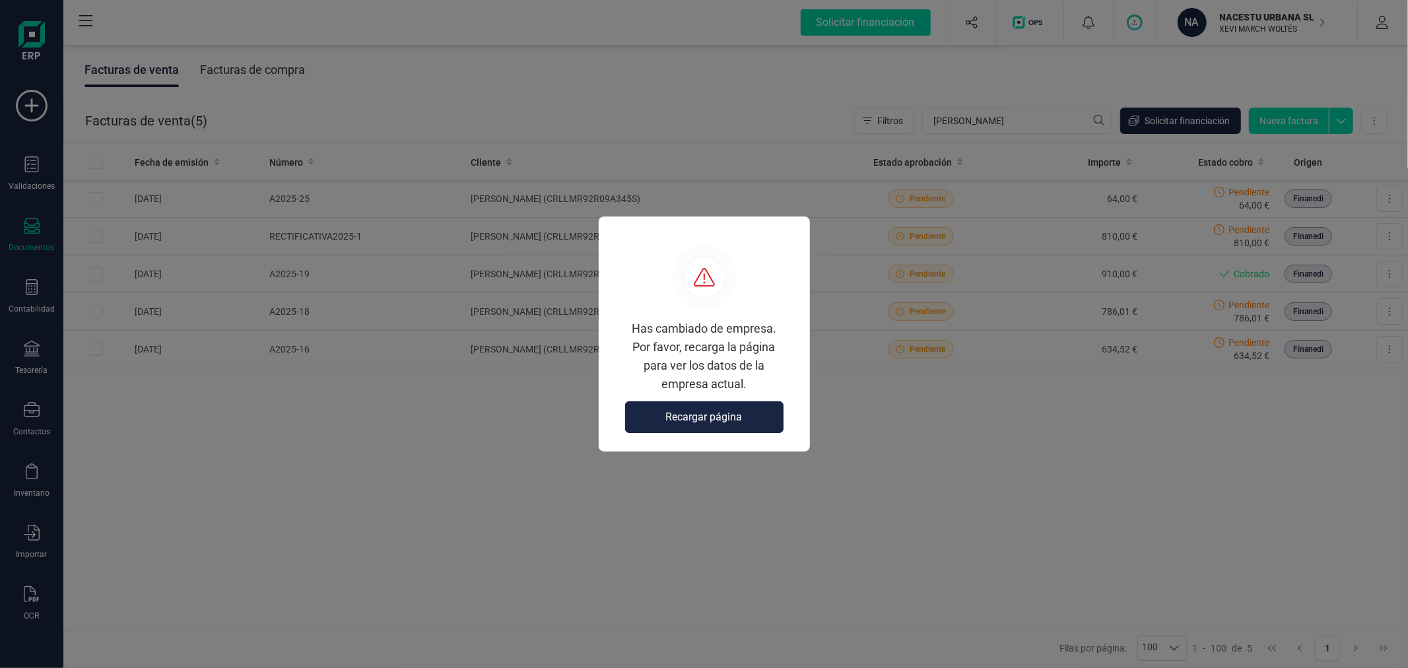
click at [675, 408] on button "Recargar página" at bounding box center [704, 417] width 158 height 32
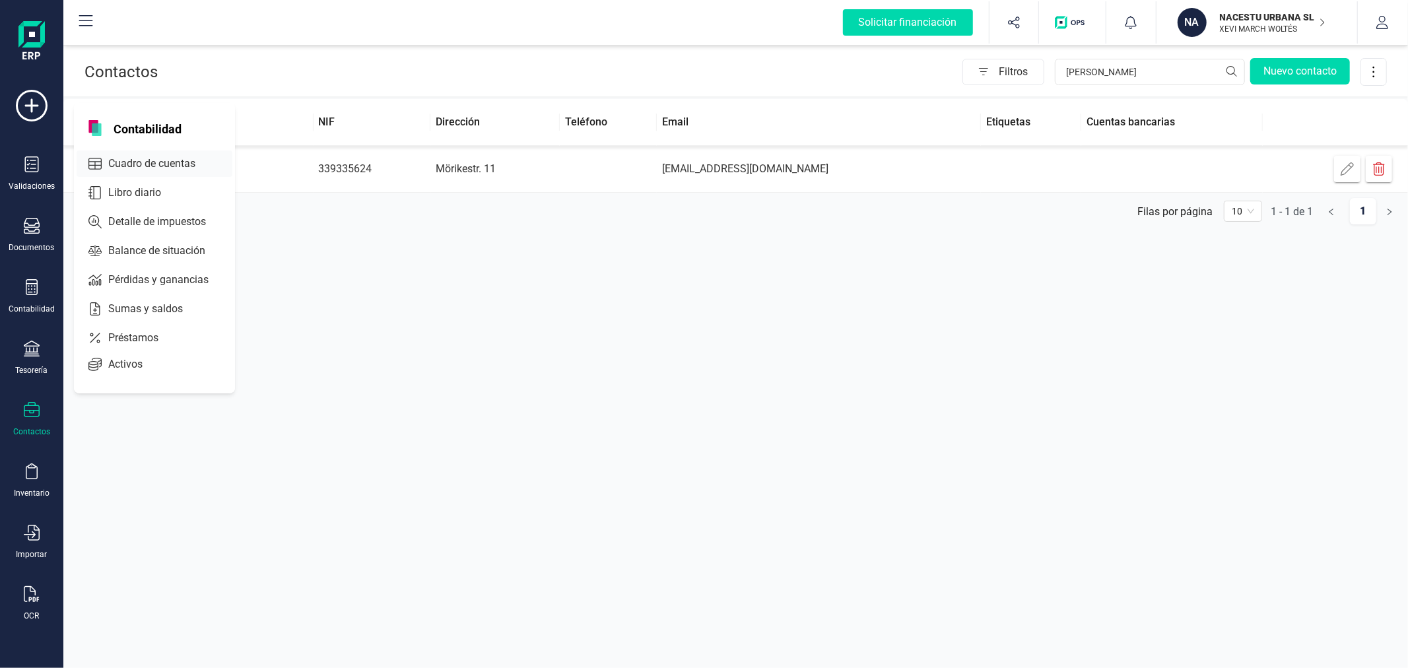
click at [151, 162] on span "Cuadro de cuentas" at bounding box center [161, 164] width 116 height 16
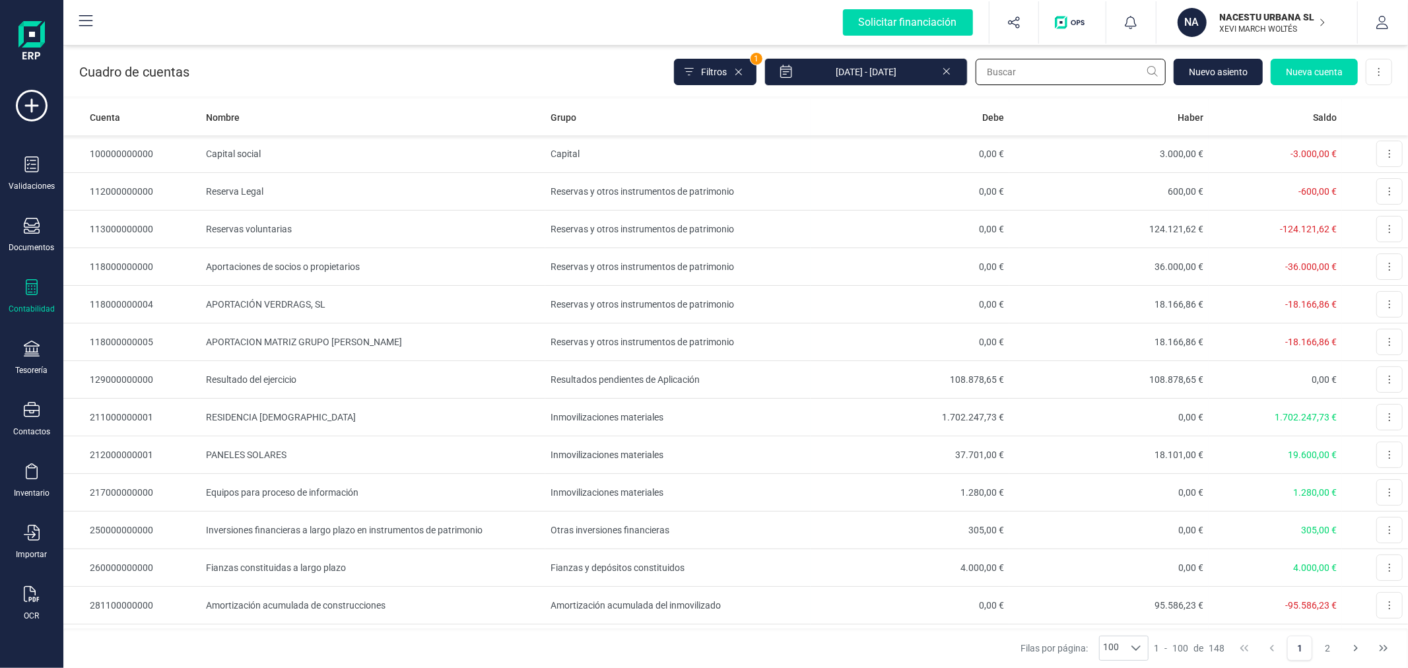
click at [1025, 74] on input "text" at bounding box center [1071, 72] width 190 height 26
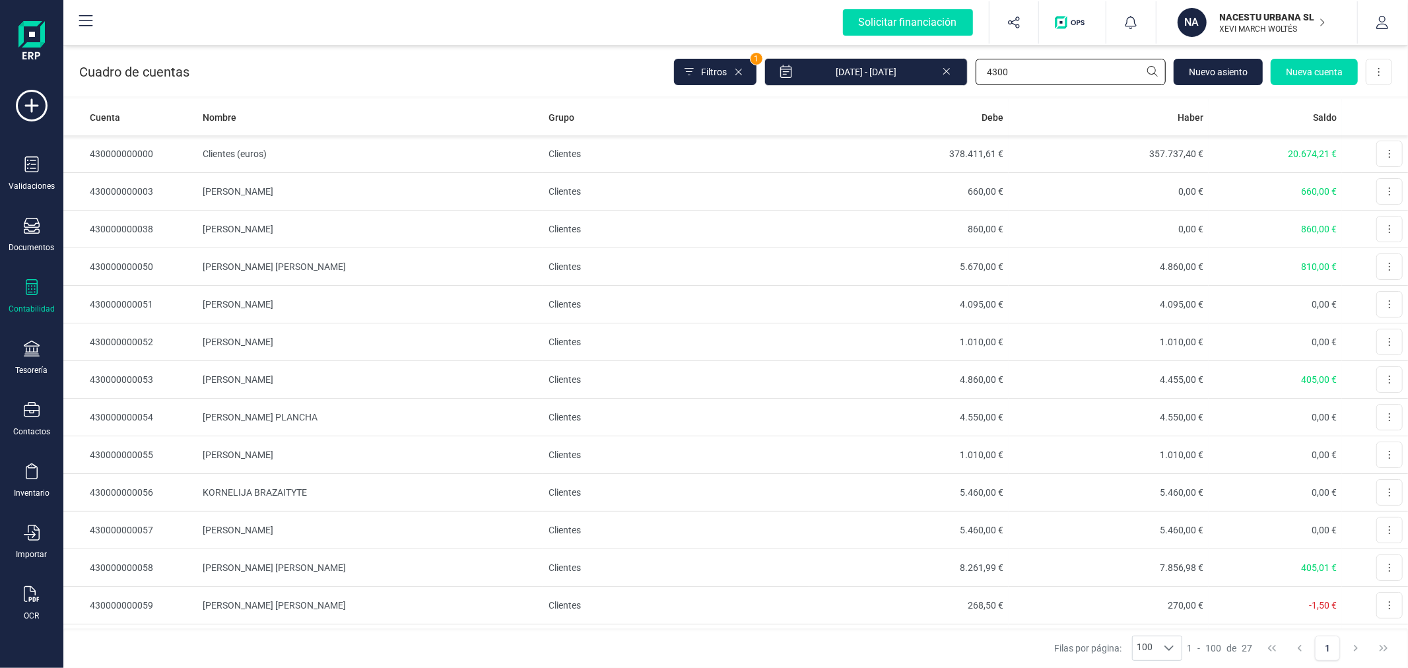
scroll to position [549, 0]
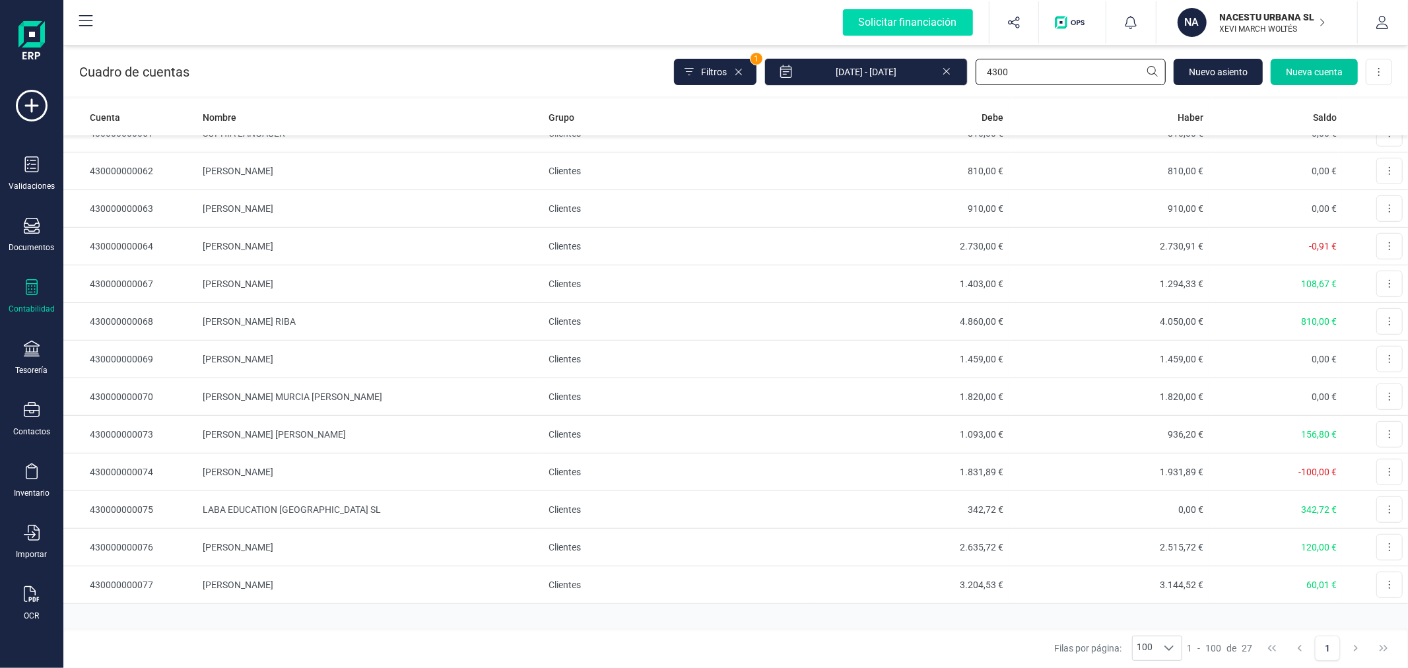
type input "4300"
click at [1301, 69] on span "Nueva cuenta" at bounding box center [1314, 71] width 57 height 13
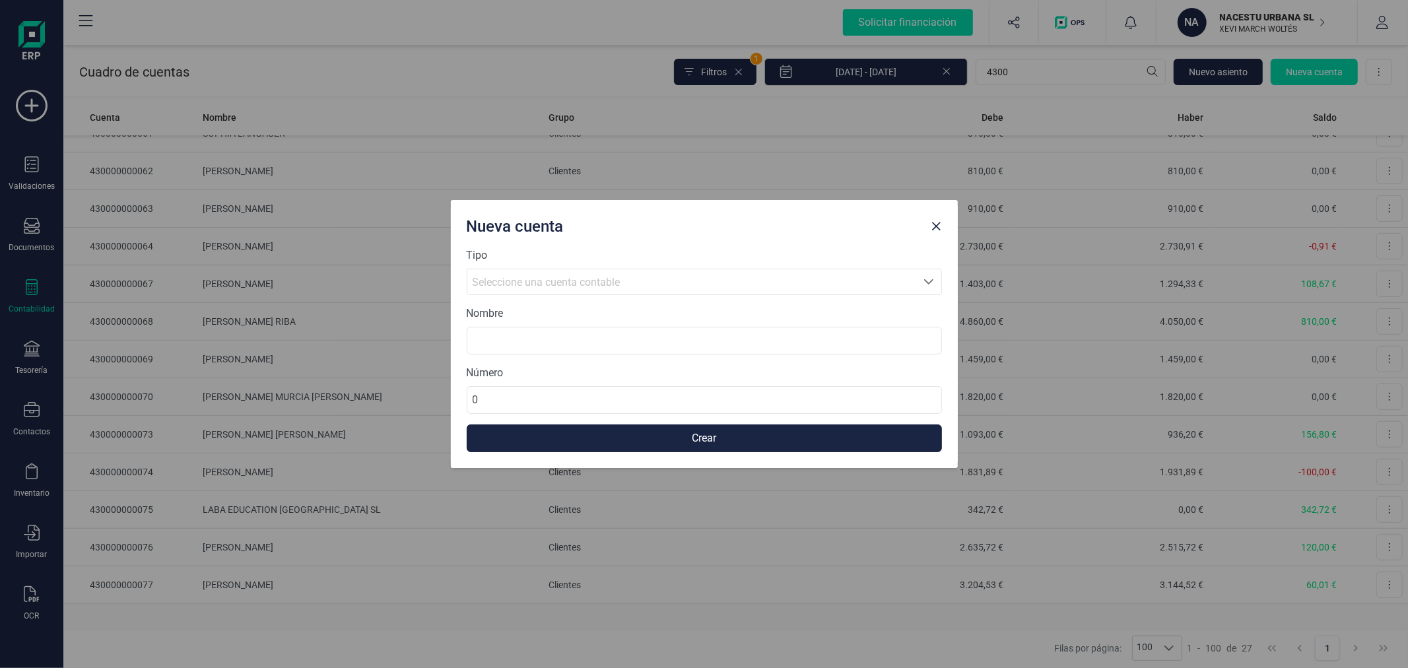
click at [741, 273] on span "Seleccione una cuenta contable" at bounding box center [692, 281] width 449 height 25
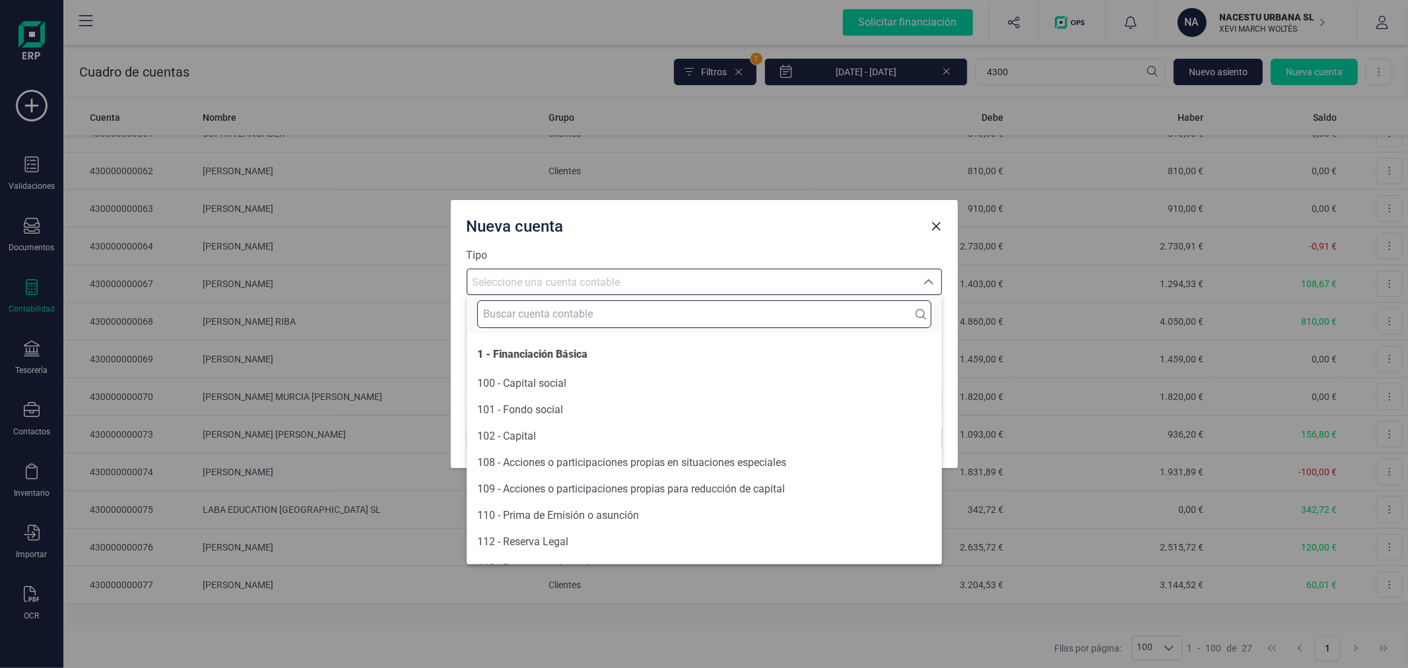
click at [734, 320] on input "text" at bounding box center [704, 314] width 454 height 28
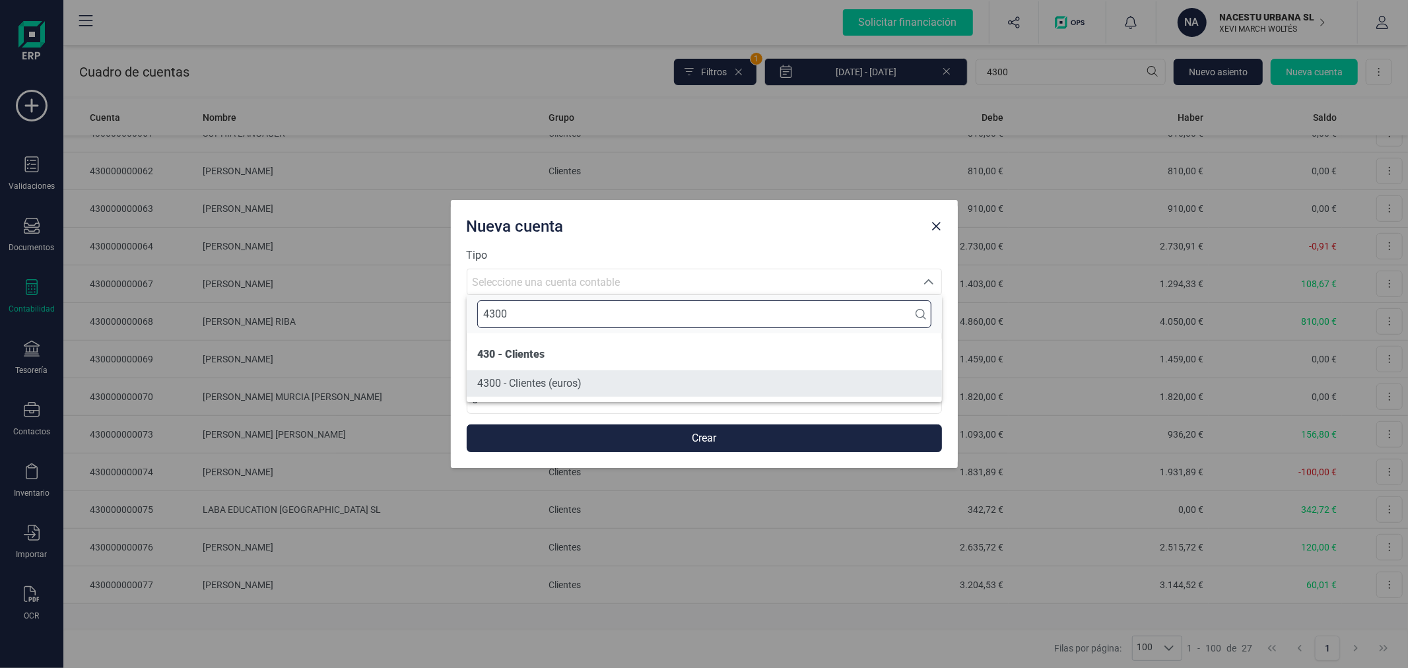
type input "4300"
click at [555, 384] on span "4300 - Clientes (euros)" at bounding box center [529, 383] width 104 height 13
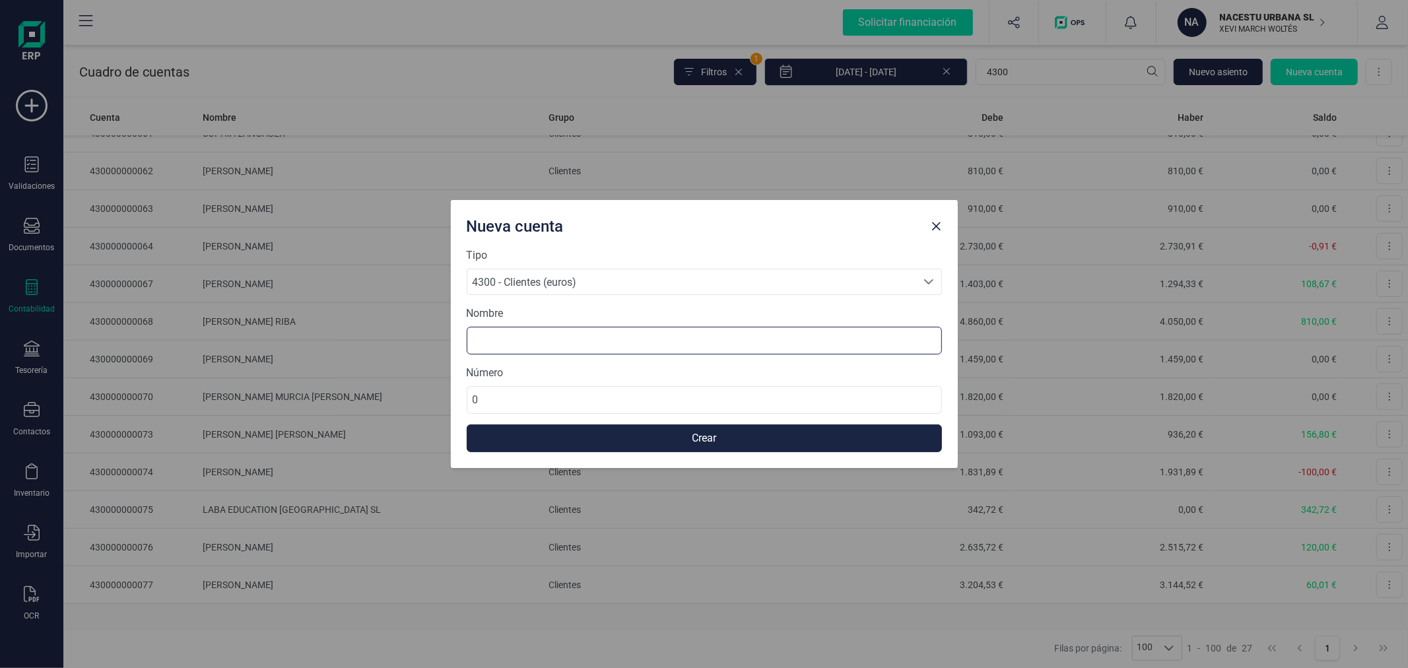
click at [566, 345] on input at bounding box center [704, 341] width 475 height 28
type input "[PERSON_NAME]"
click at [623, 436] on button "Crear" at bounding box center [704, 439] width 475 height 28
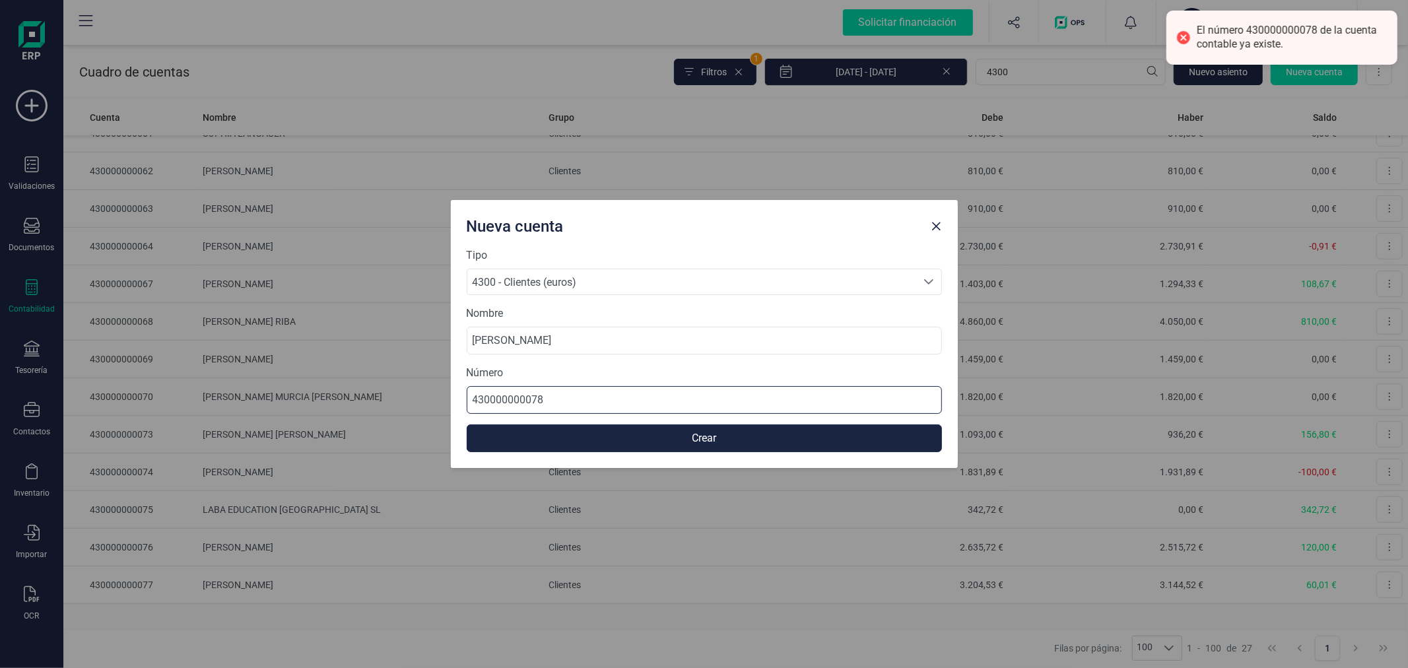
click at [619, 404] on input "430000000078" at bounding box center [704, 400] width 475 height 28
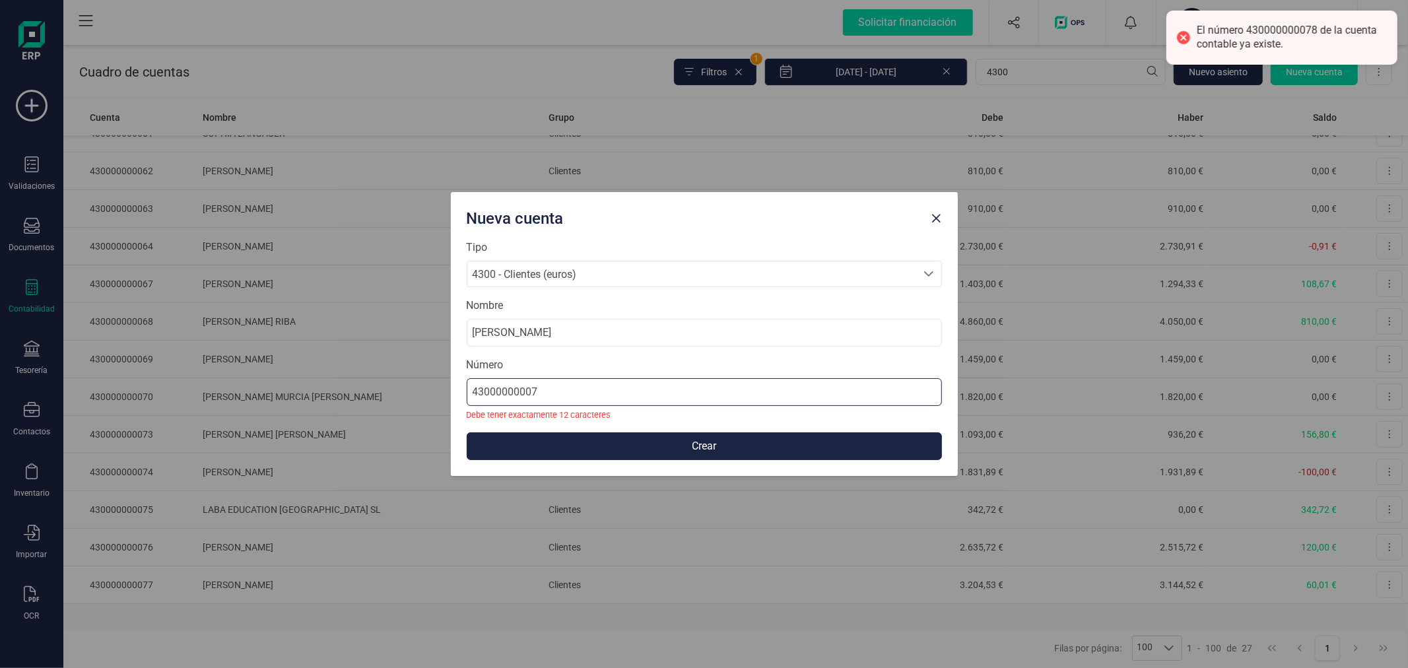
type input "430000000079"
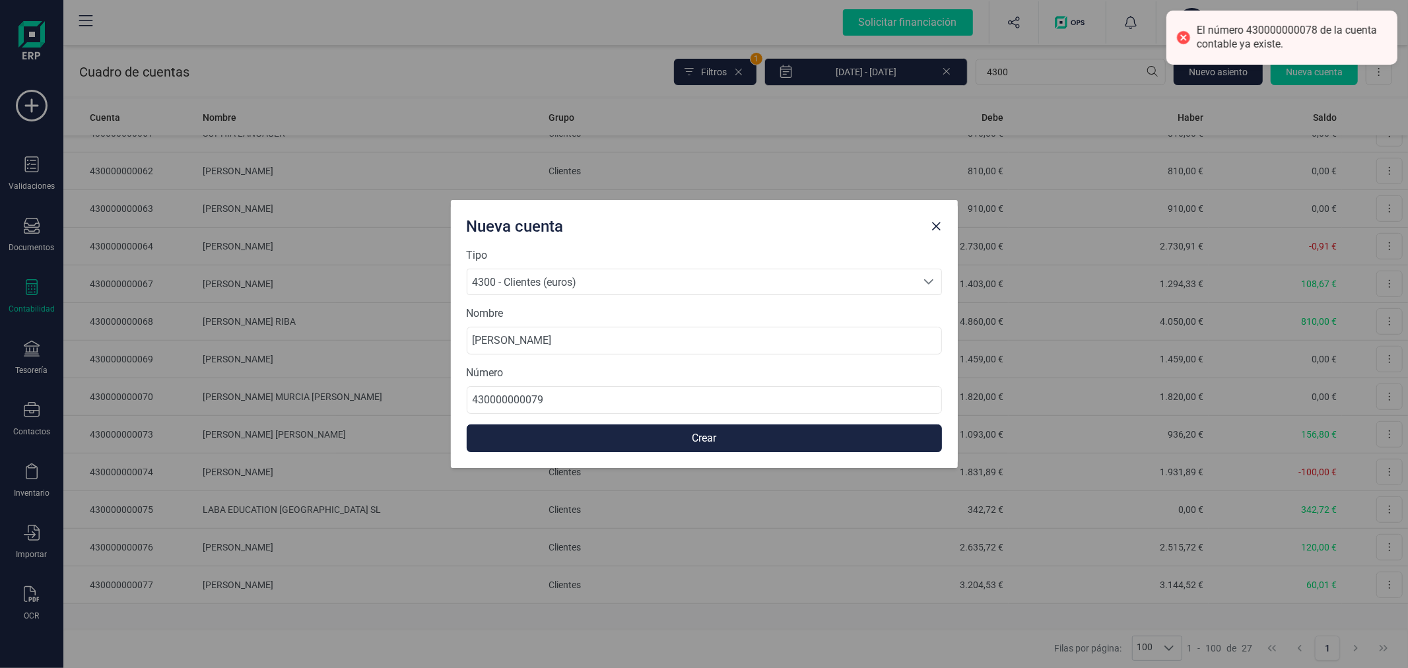
click at [539, 440] on button "Crear" at bounding box center [704, 439] width 475 height 28
click at [934, 225] on span "Close" at bounding box center [937, 226] width 11 height 11
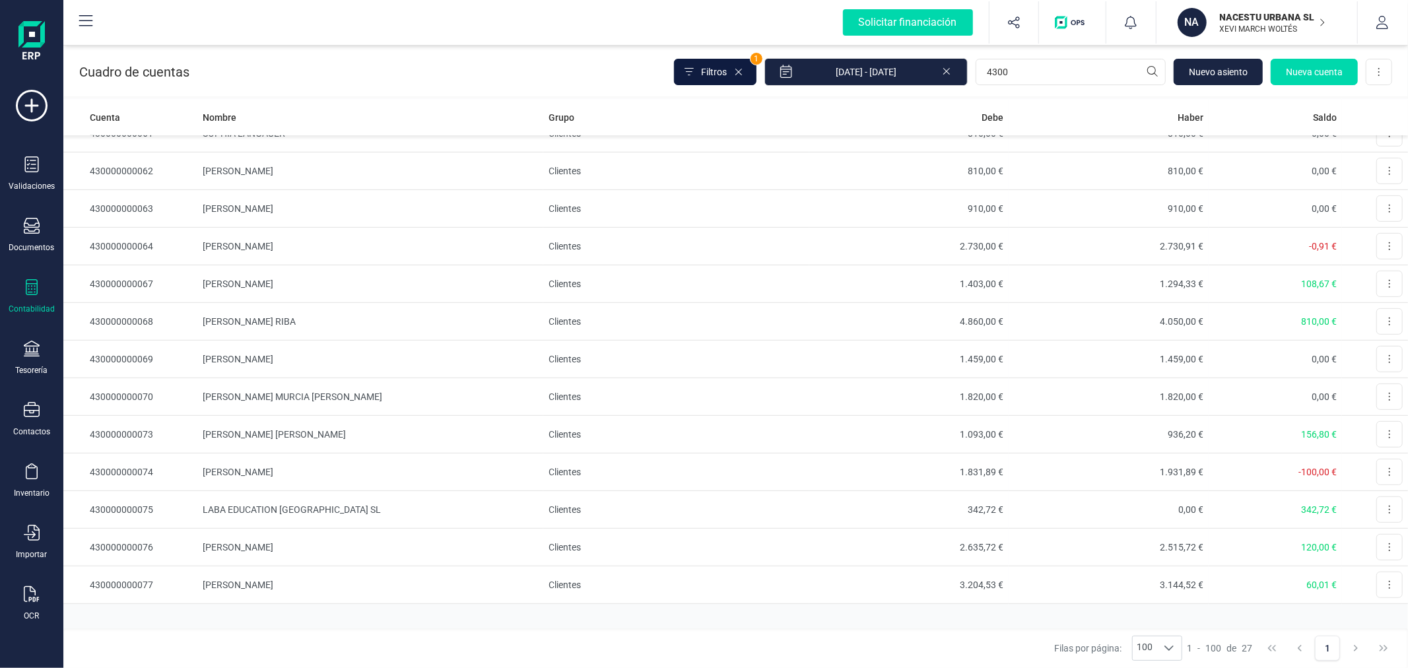
click at [720, 64] on button "Filtros" at bounding box center [715, 72] width 83 height 26
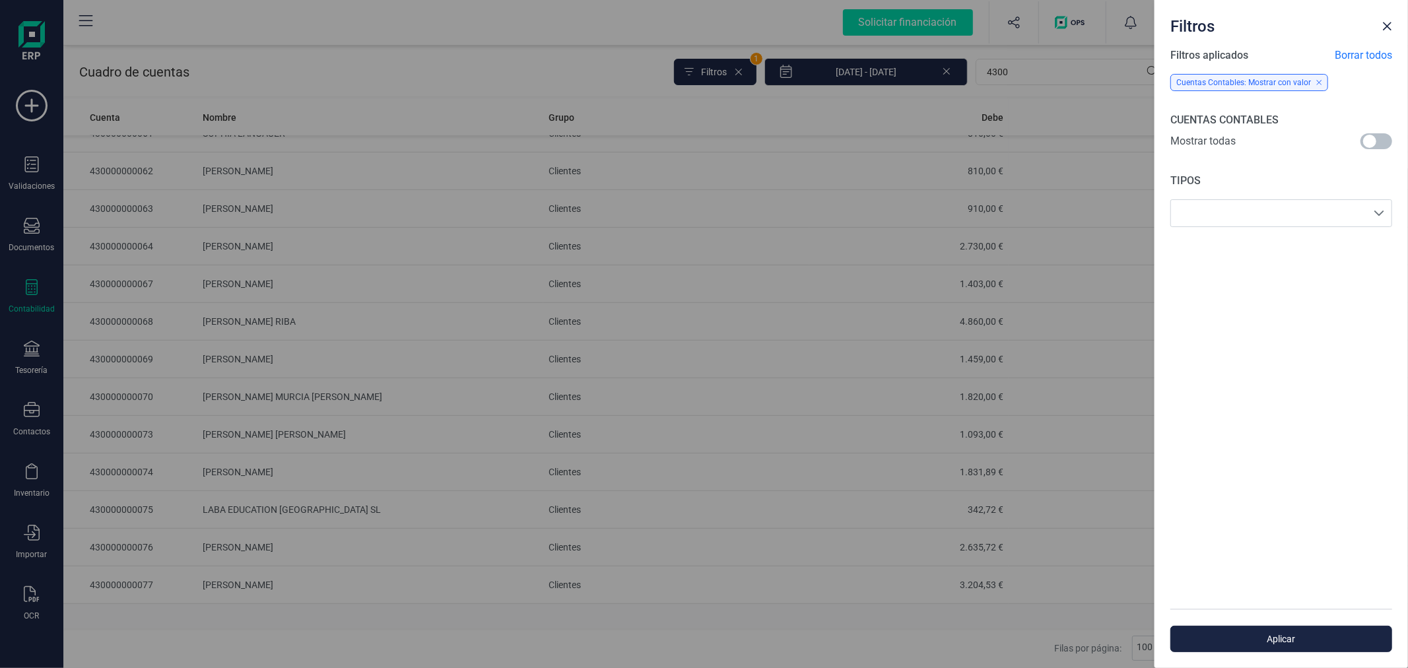
click at [1376, 143] on span at bounding box center [1377, 141] width 32 height 16
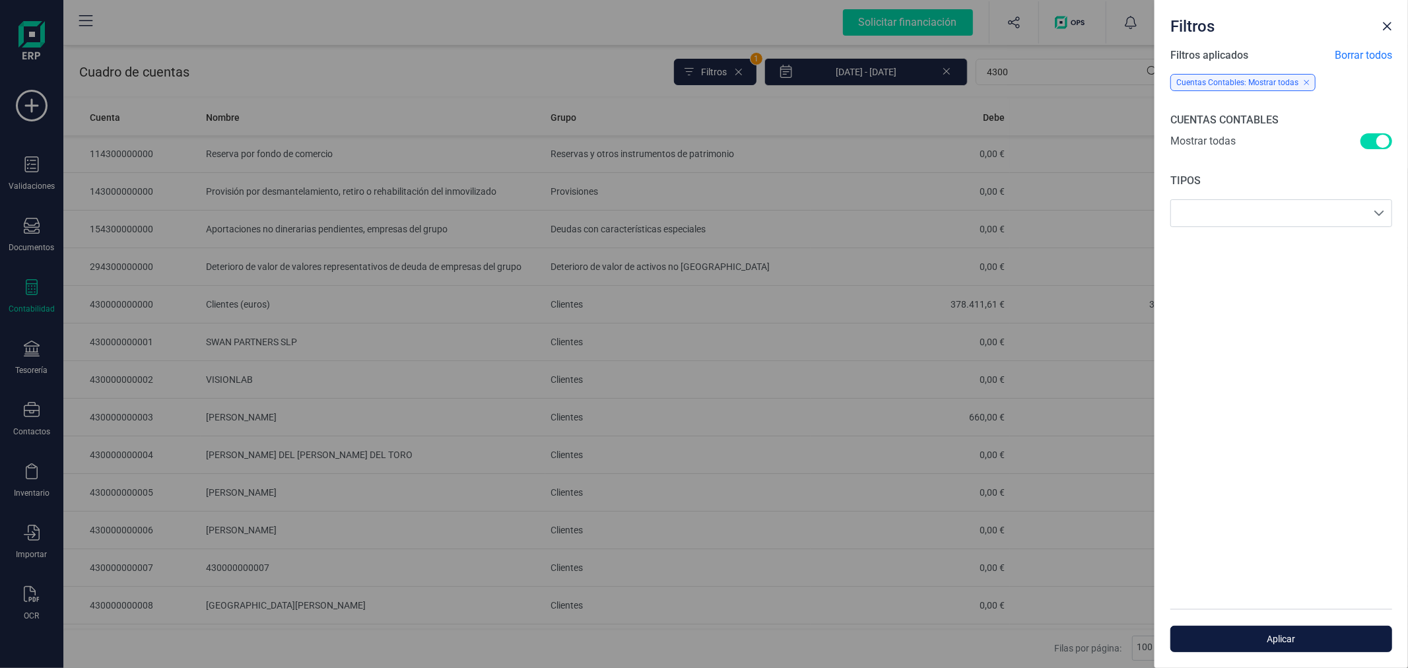
click at [1282, 635] on span "Aplicar" at bounding box center [1281, 639] width 191 height 13
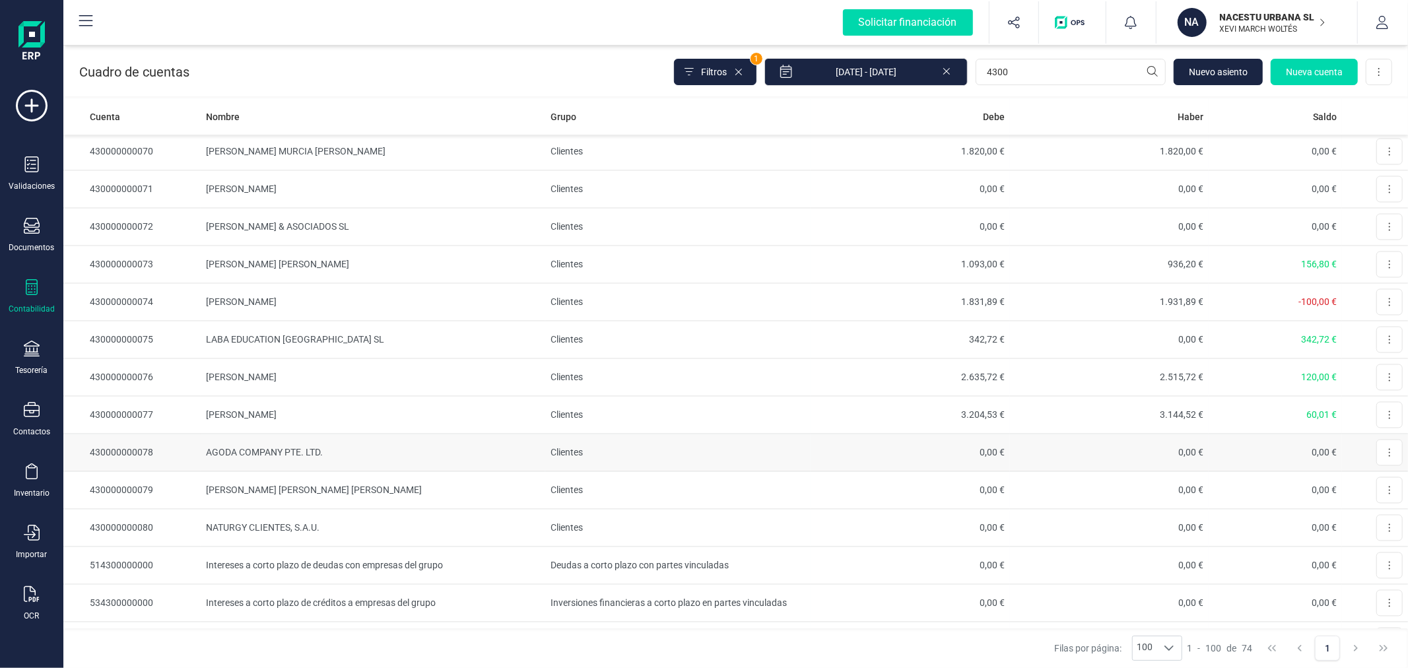
scroll to position [2173, 0]
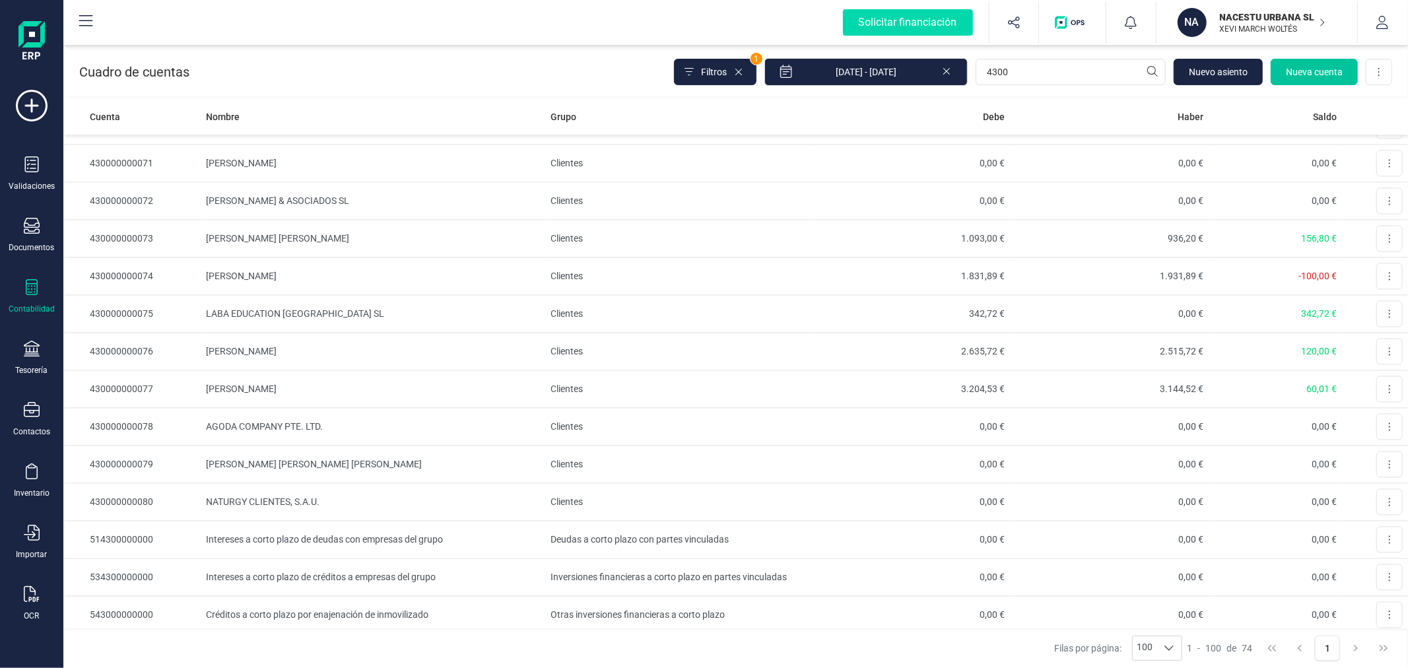
click at [1322, 71] on span "Nueva cuenta" at bounding box center [1314, 71] width 57 height 13
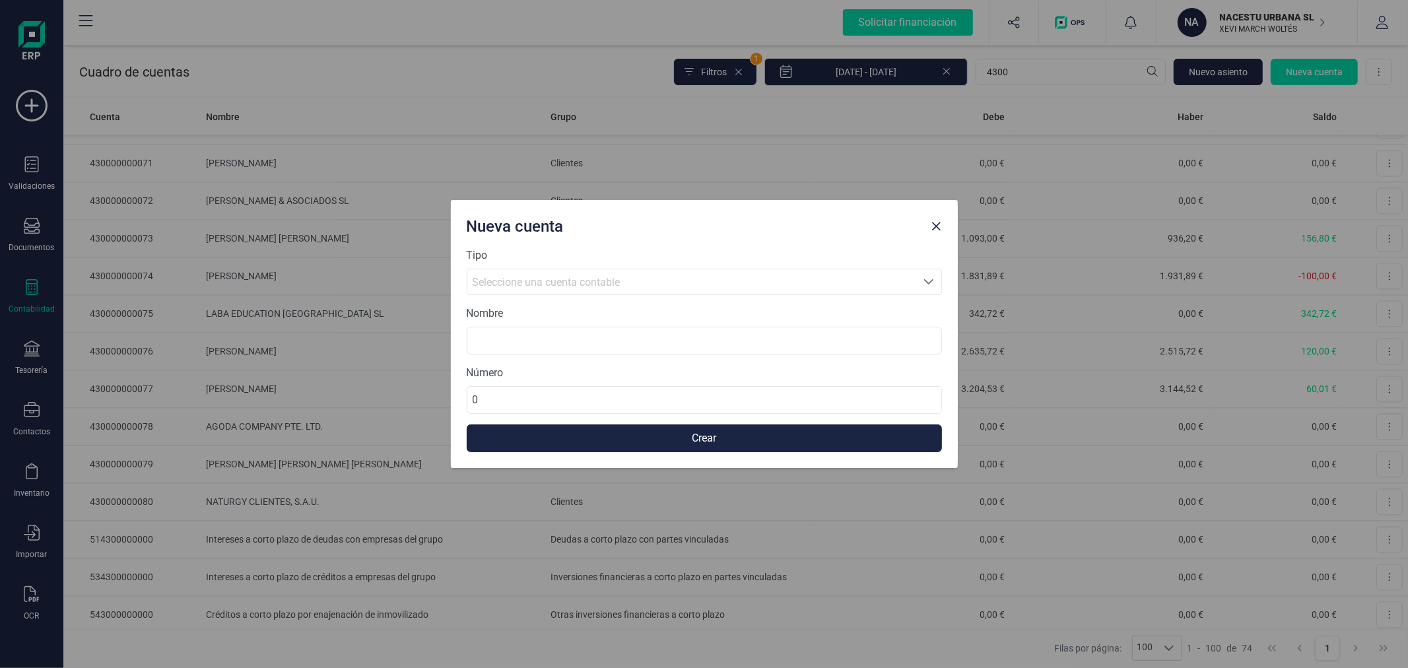
click at [668, 289] on div "Seleccione una cuenta contable" at bounding box center [692, 283] width 438 height 16
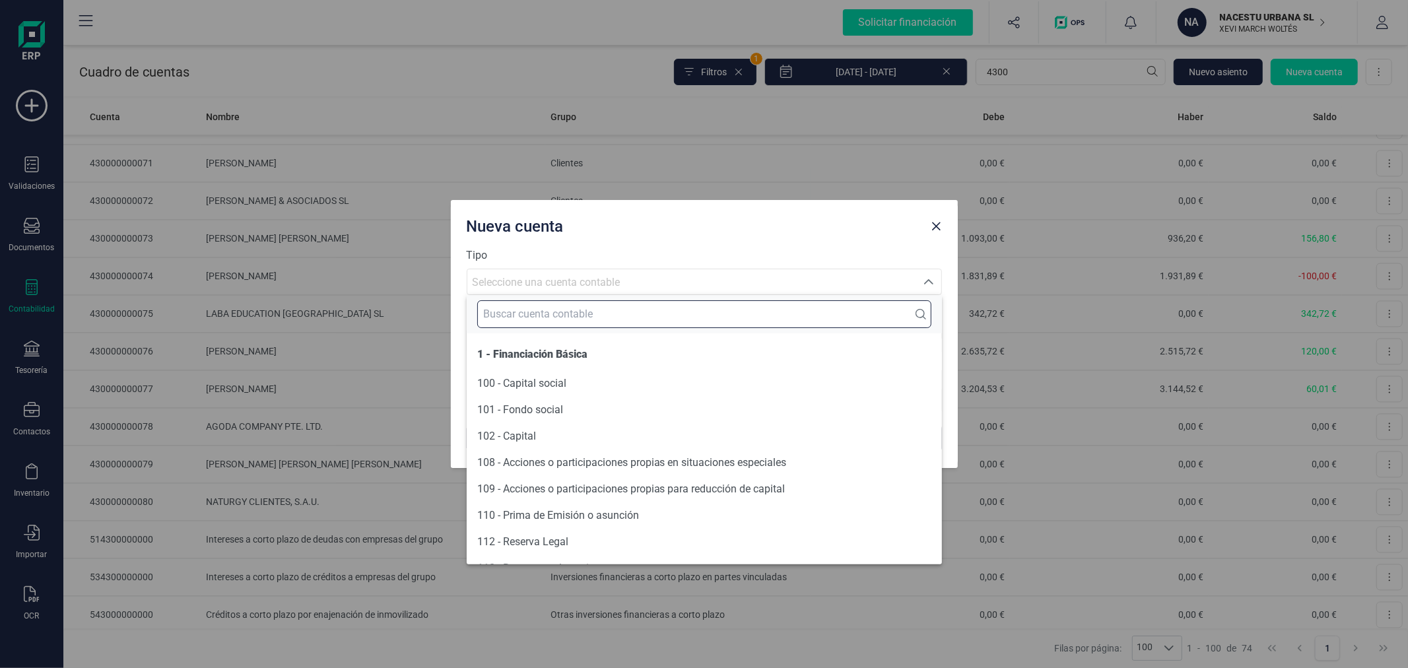
click at [668, 320] on input "text" at bounding box center [704, 314] width 454 height 28
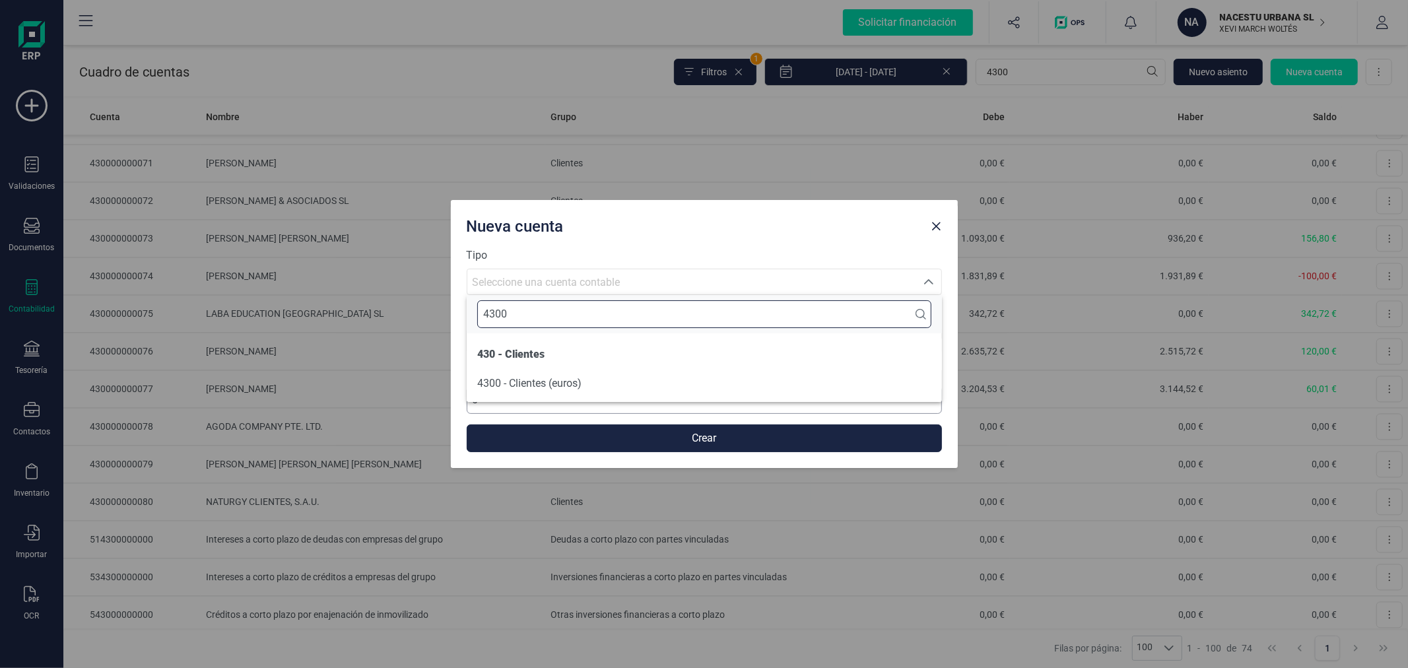
type input "4300"
click at [642, 388] on li "4300 - Clientes (euros)" at bounding box center [704, 383] width 475 height 26
click at [646, 351] on input at bounding box center [704, 341] width 475 height 28
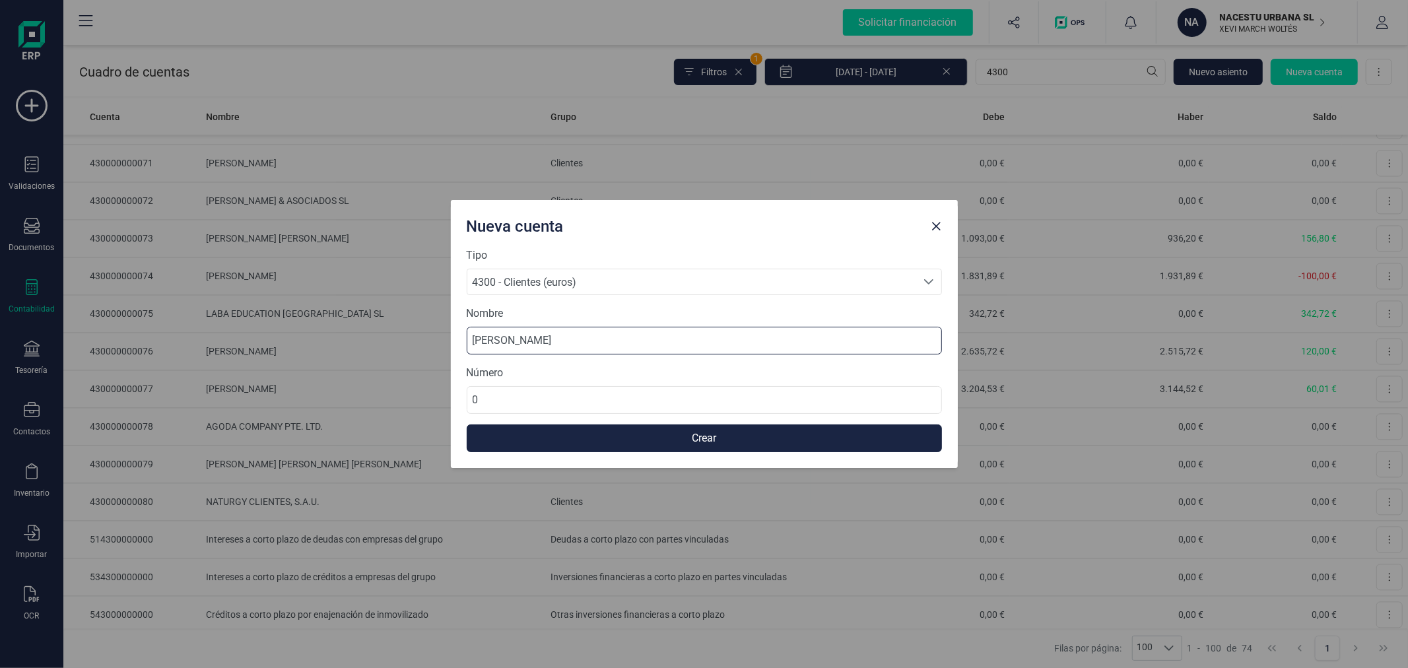
type input "[PERSON_NAME]"
type input "430000000081"
click at [674, 440] on button "Crear" at bounding box center [704, 439] width 475 height 28
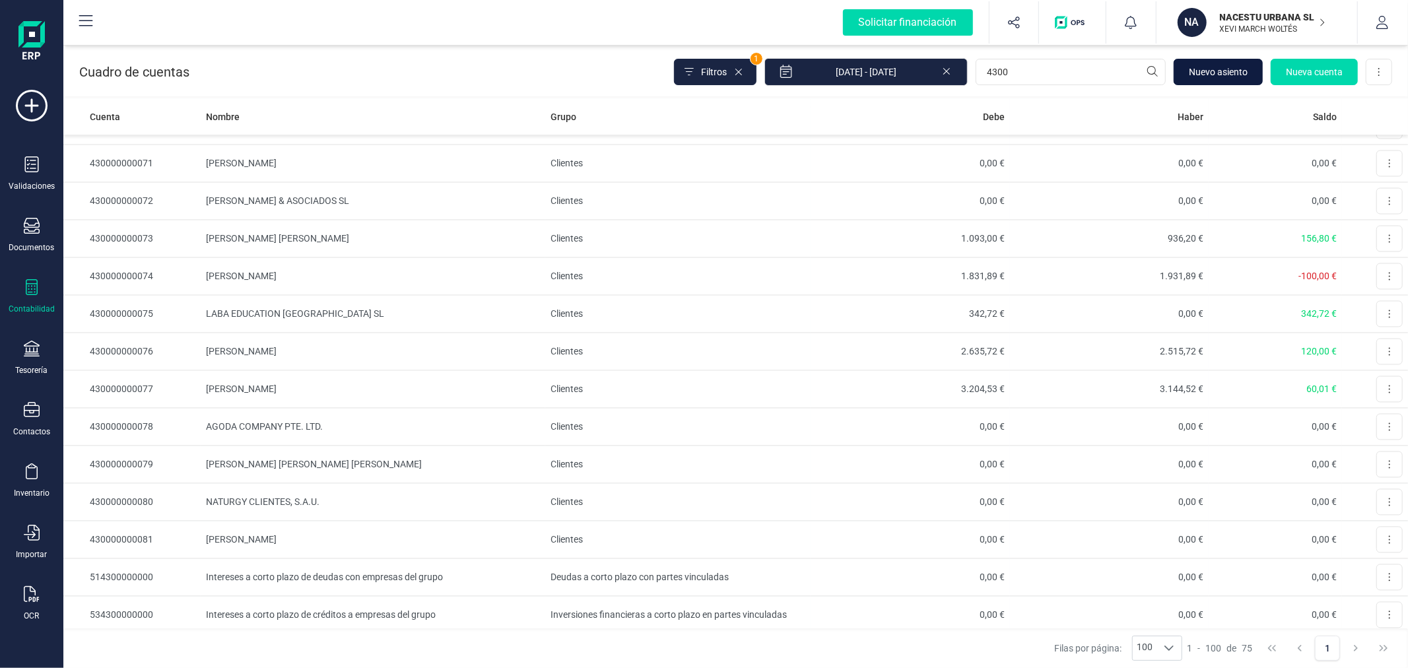
click at [1212, 62] on button "Nuevo asiento" at bounding box center [1218, 72] width 89 height 26
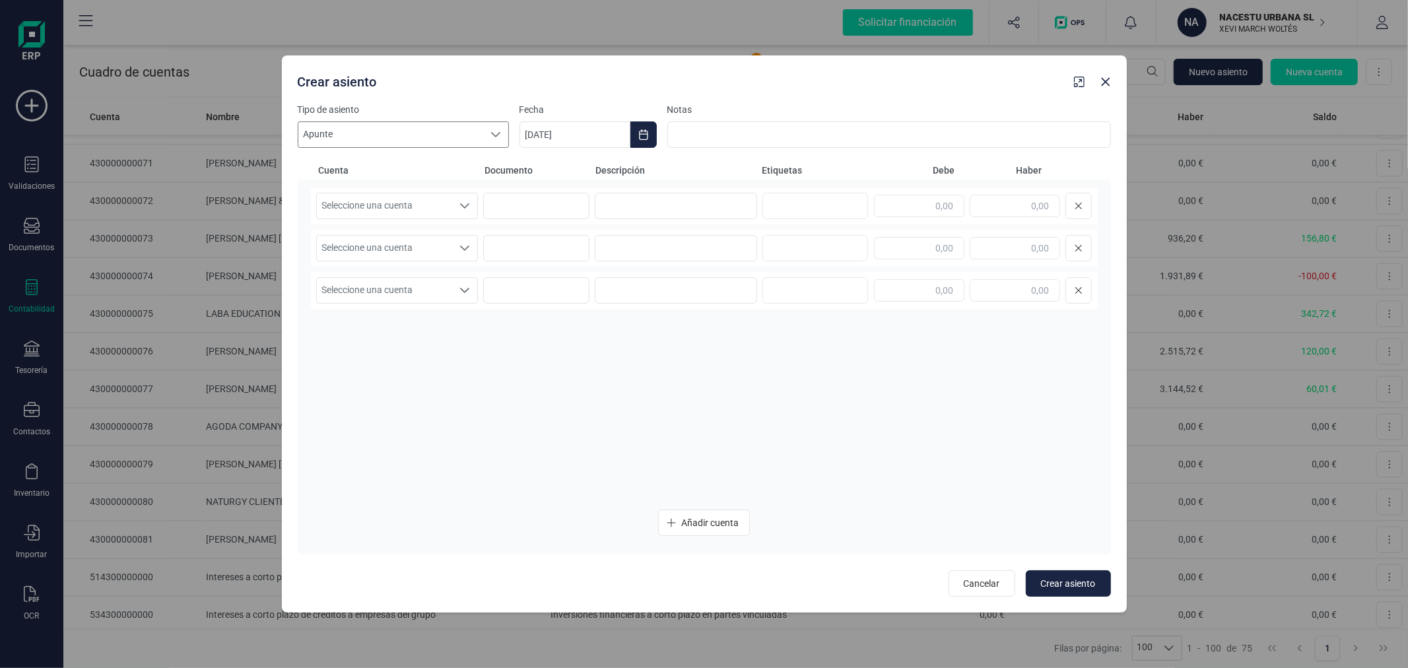
click at [456, 136] on span "Apunte" at bounding box center [390, 134] width 185 height 25
click at [643, 135] on icon "Choose Date" at bounding box center [644, 134] width 11 height 11
click at [546, 177] on icon "Previous Month" at bounding box center [545, 174] width 5 height 9
click at [839, 407] on span "31" at bounding box center [837, 399] width 26 height 26
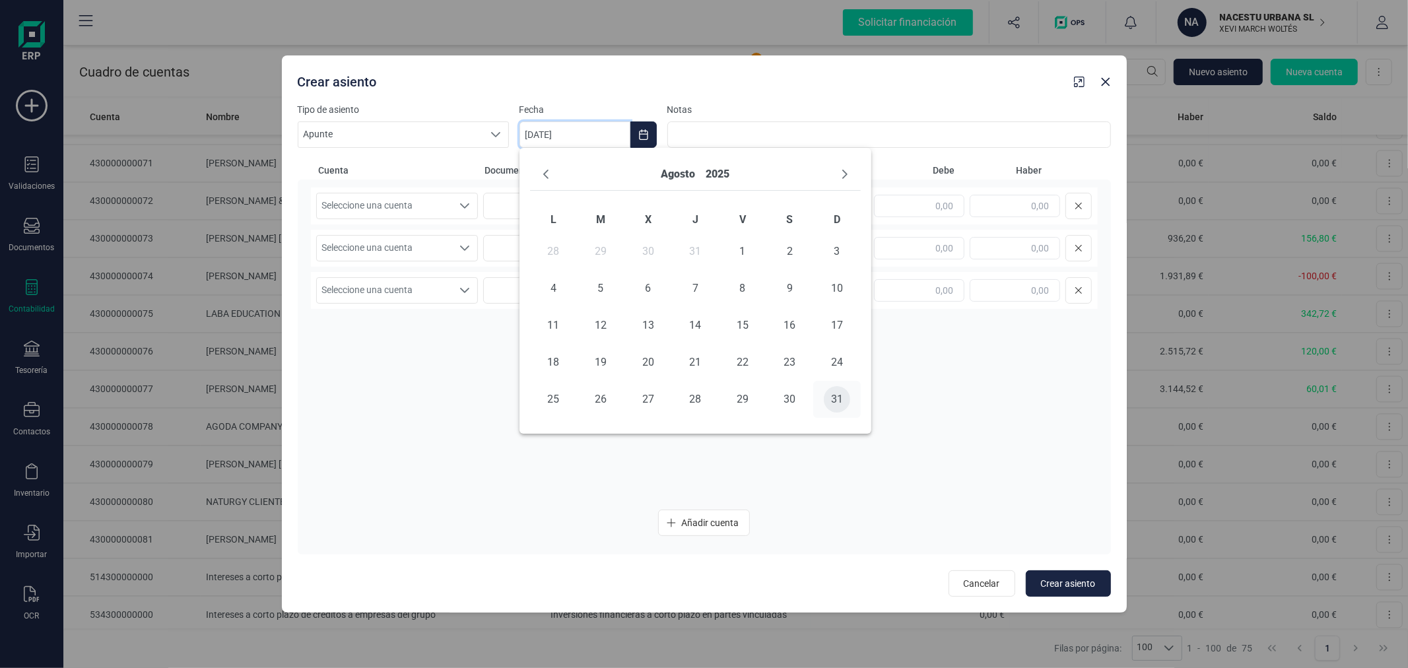
type input "31/08/2025"
click at [433, 209] on span "Seleccione una cuenta" at bounding box center [385, 205] width 136 height 25
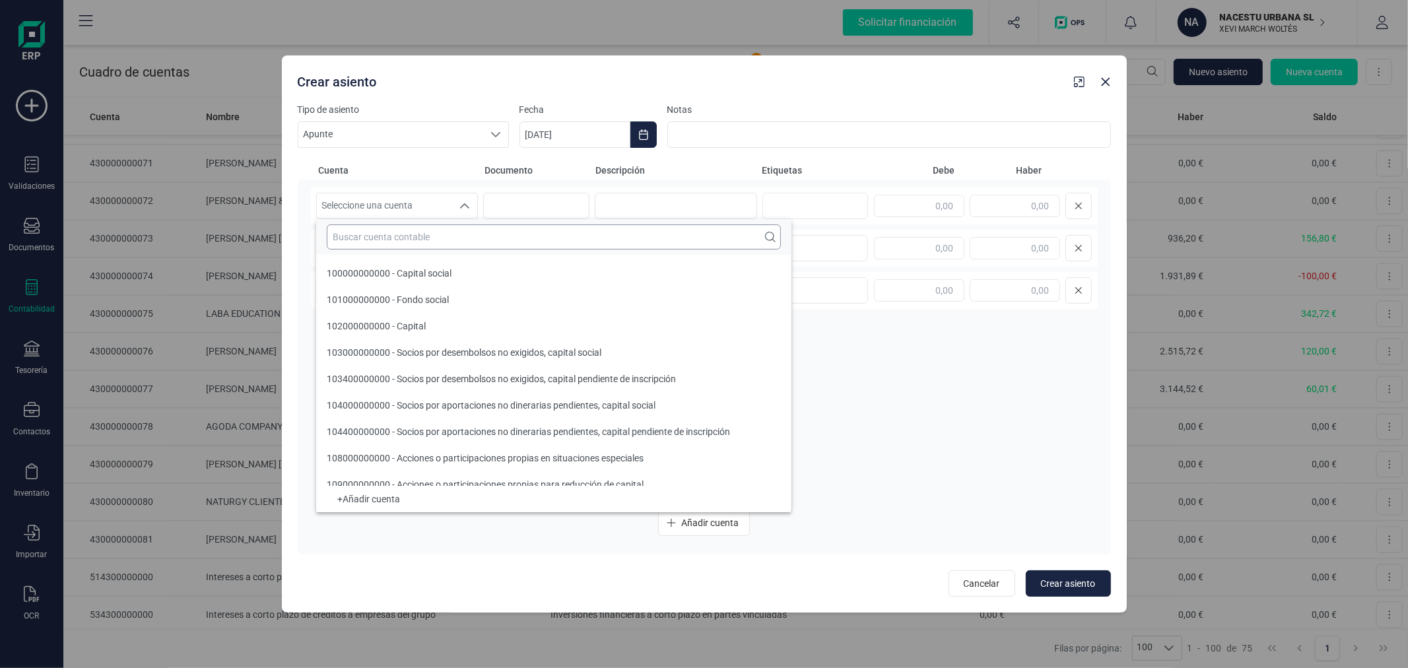
click at [433, 241] on input "text" at bounding box center [554, 237] width 454 height 25
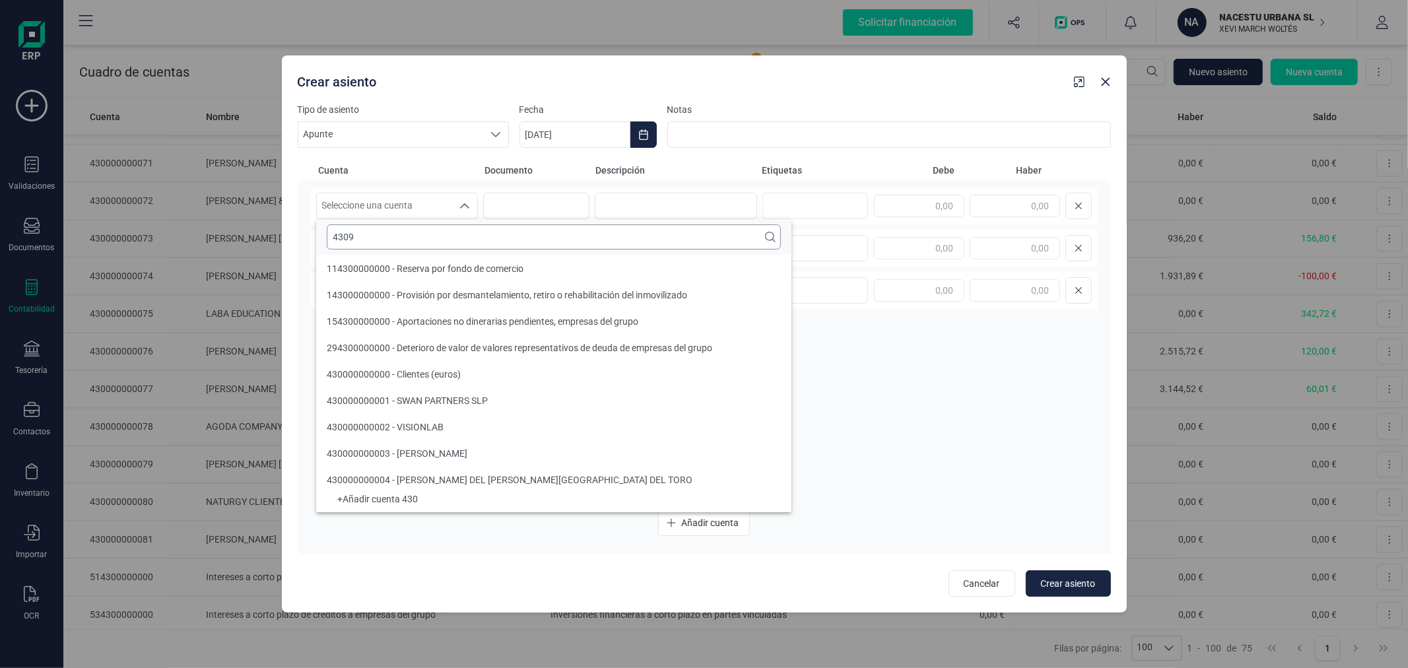
scroll to position [0, 0]
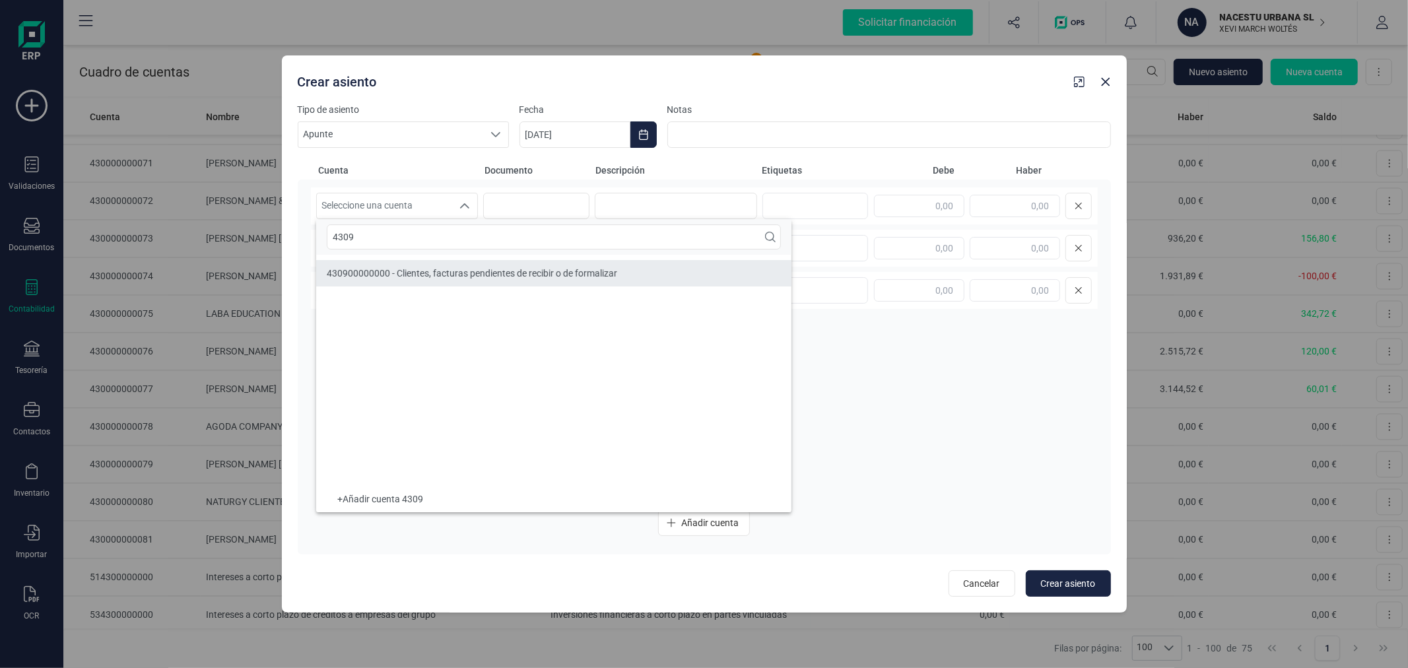
type input "4309"
click at [464, 266] on li "430900000000 - Clientes, facturas pendientes de recibir o de formalizar" at bounding box center [553, 273] width 475 height 26
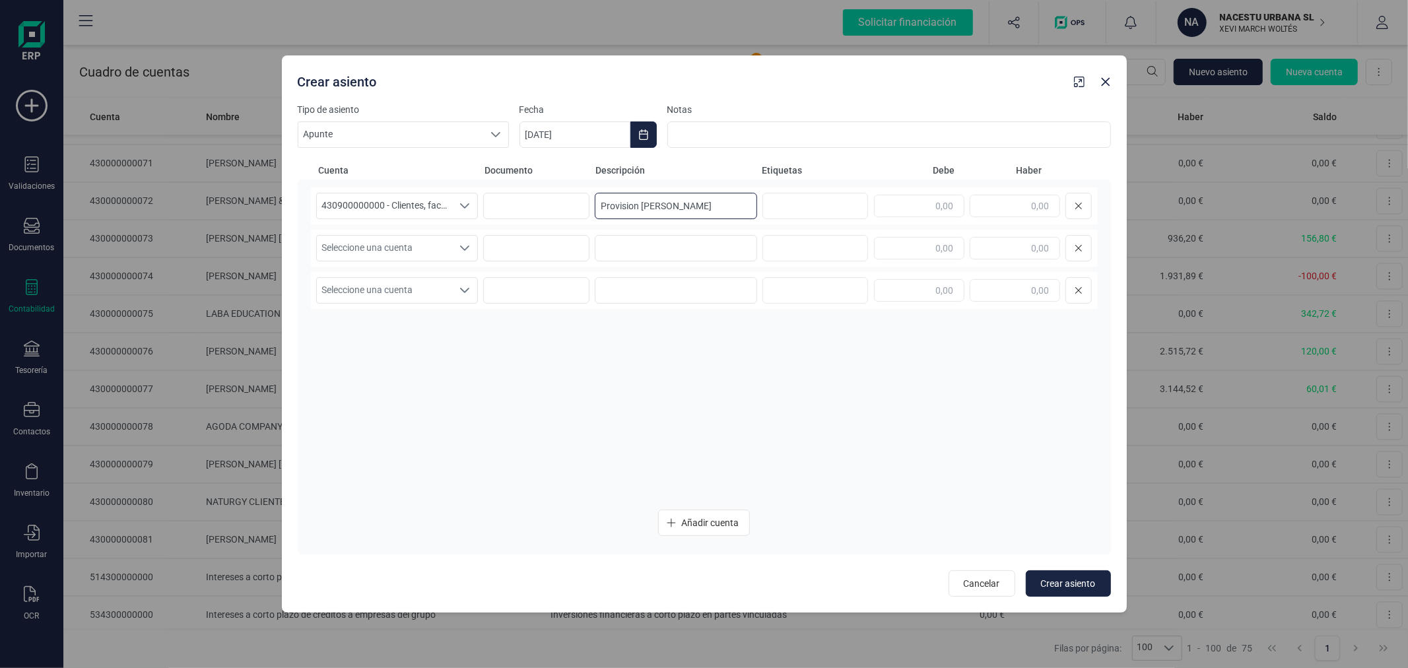
type input "Provision Julia Weber"
type input "1"
click at [935, 213] on input "text" at bounding box center [919, 206] width 90 height 22
type input "918,18"
click at [720, 207] on input "Provision Julia Weber" at bounding box center [676, 206] width 162 height 26
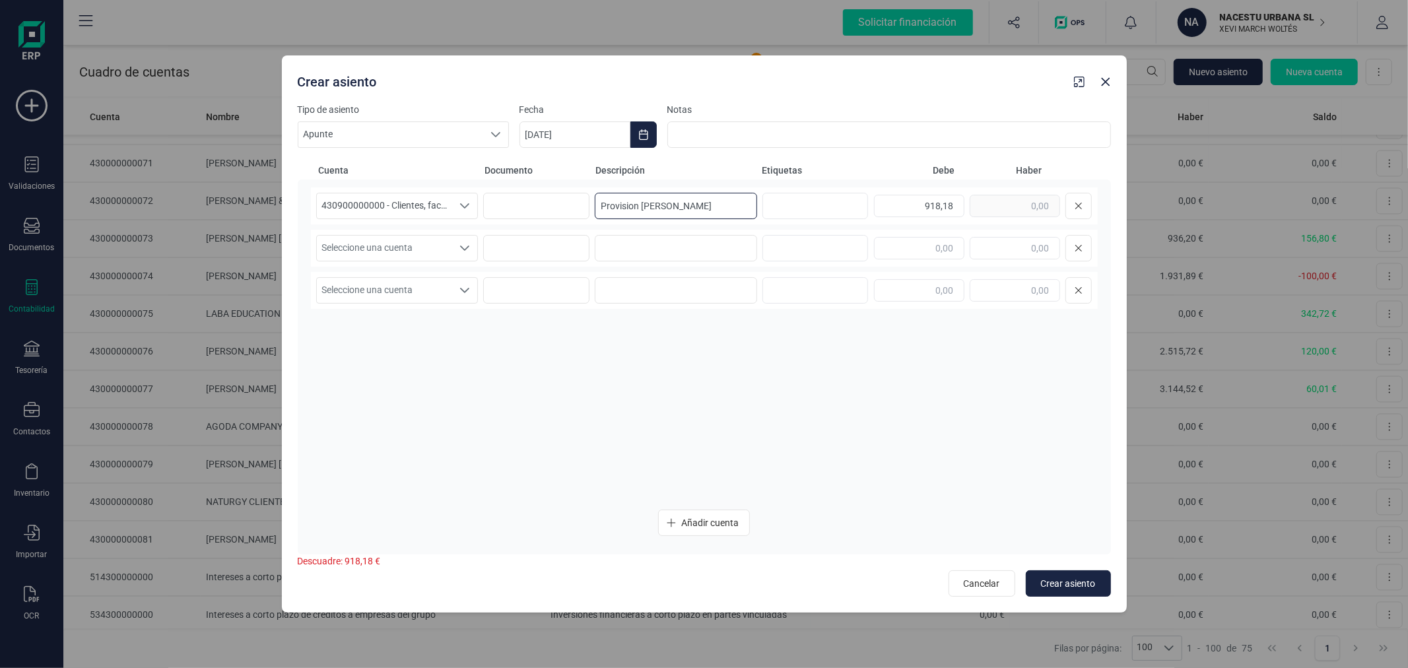
click at [720, 207] on input "Provision Julia Weber" at bounding box center [676, 206] width 162 height 26
click at [388, 246] on span "Seleccione una cuenta" at bounding box center [385, 248] width 136 height 25
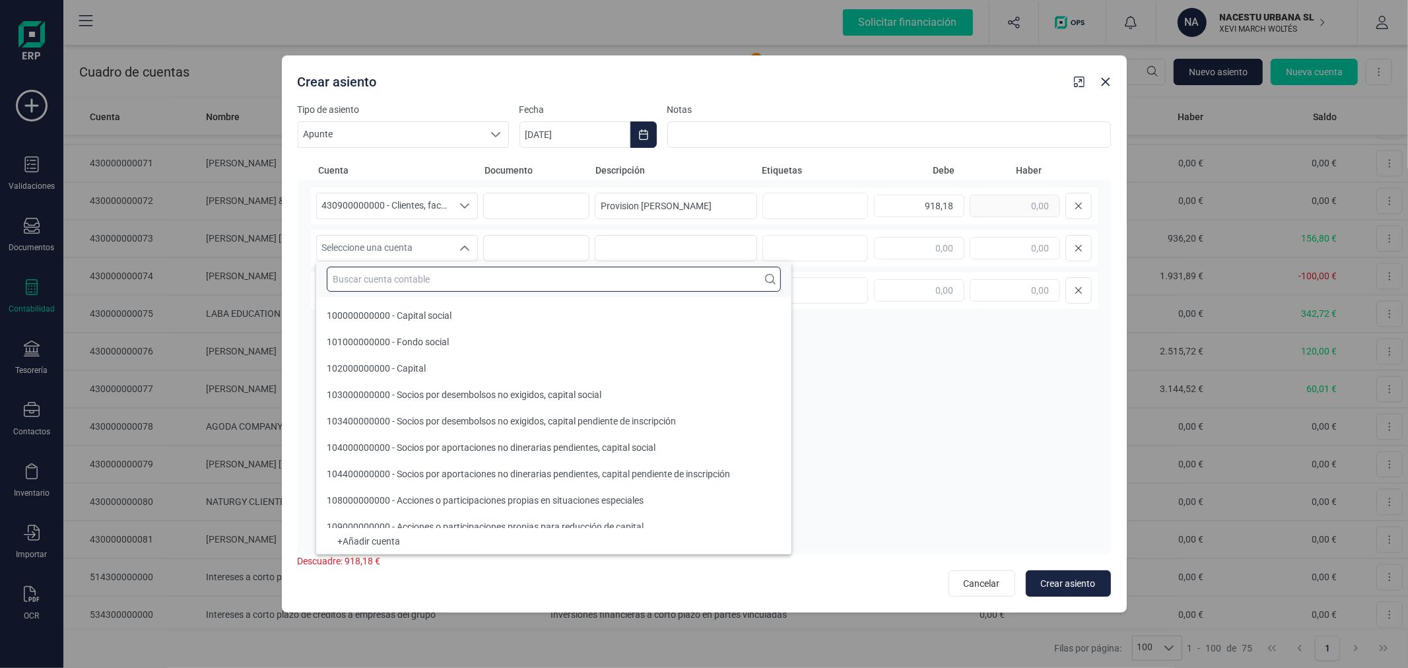
click at [392, 274] on input "text" at bounding box center [554, 279] width 454 height 25
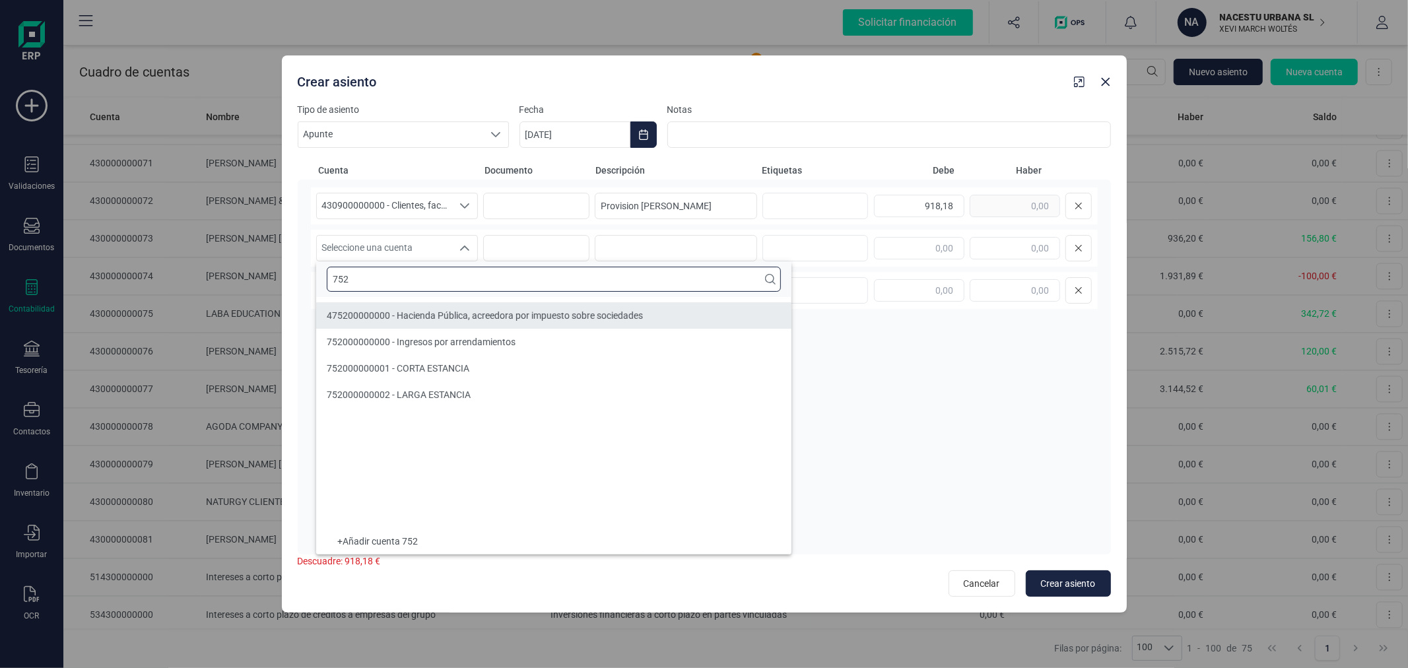
type input "752"
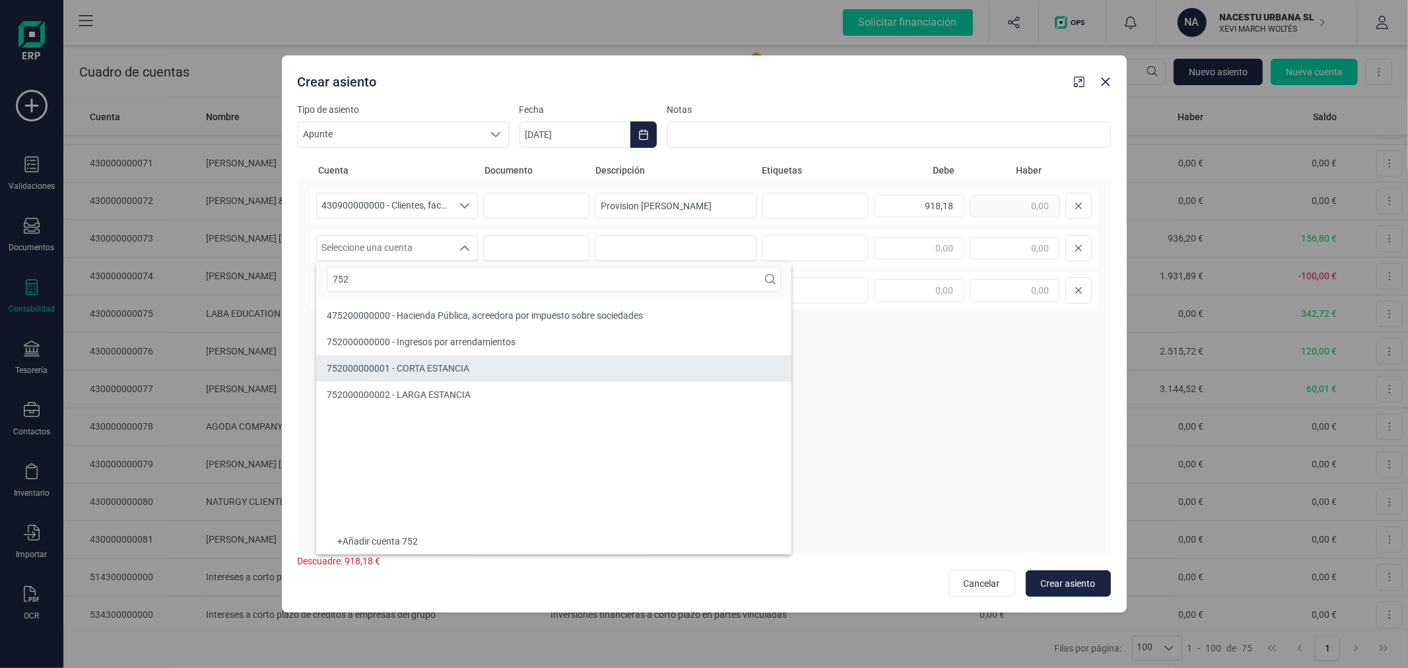
click at [391, 364] on span "752000000001 - CORTA ESTANCIA" at bounding box center [398, 368] width 143 height 11
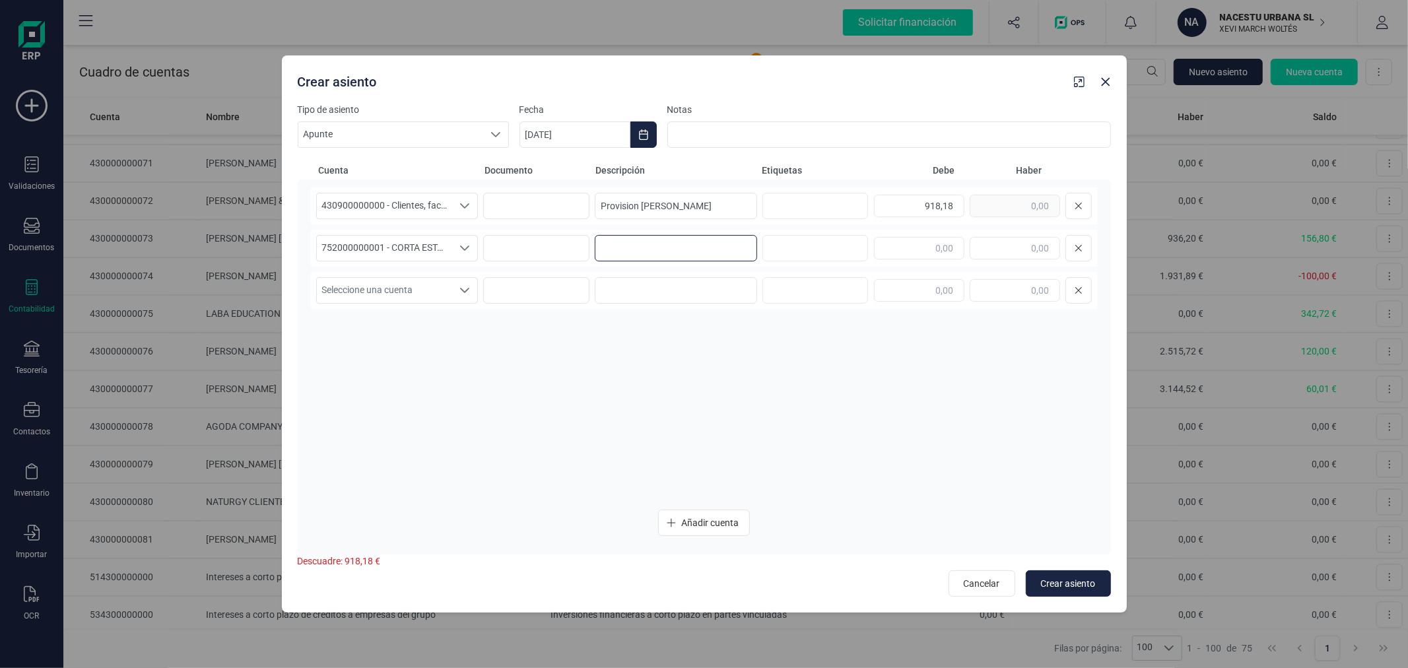
paste input "Provision Julia Weber"
type input "Provision Julia Weber"
type input "918,18"
click at [1078, 582] on span "Crear asiento" at bounding box center [1068, 583] width 55 height 13
type input "[DATE]"
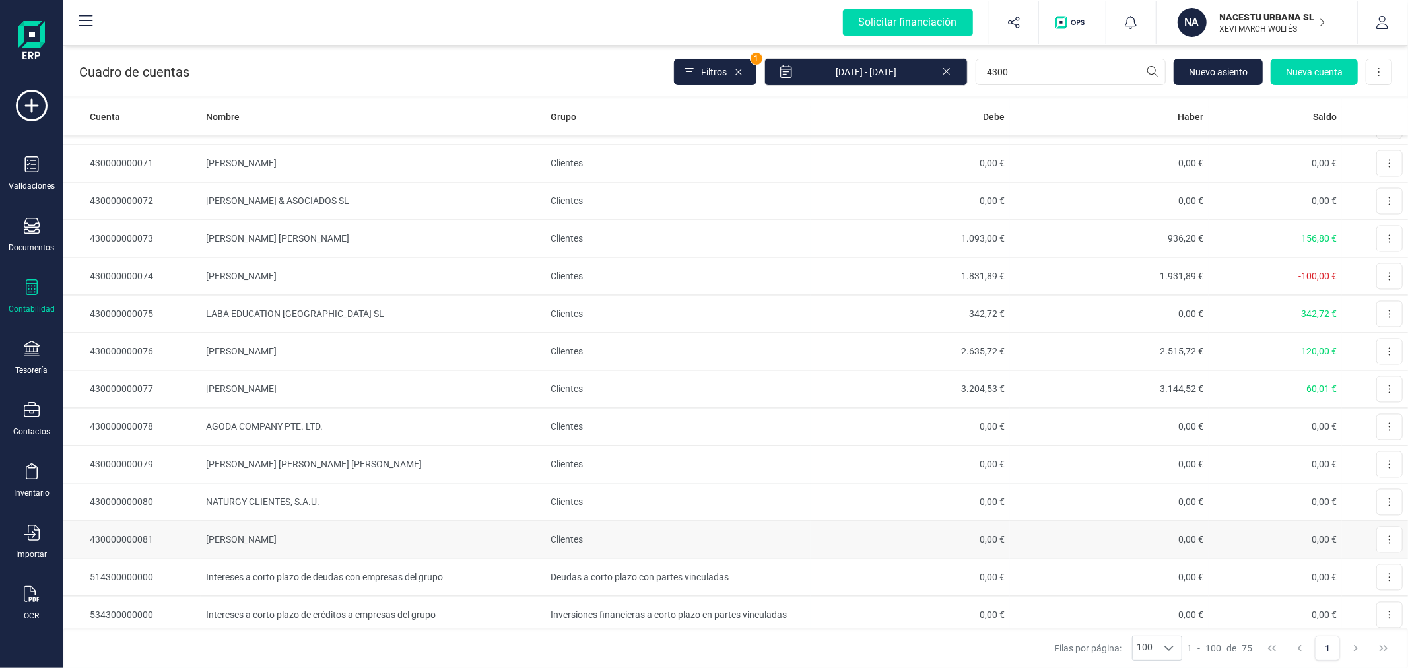
click at [338, 546] on td "[PERSON_NAME]" at bounding box center [373, 541] width 345 height 38
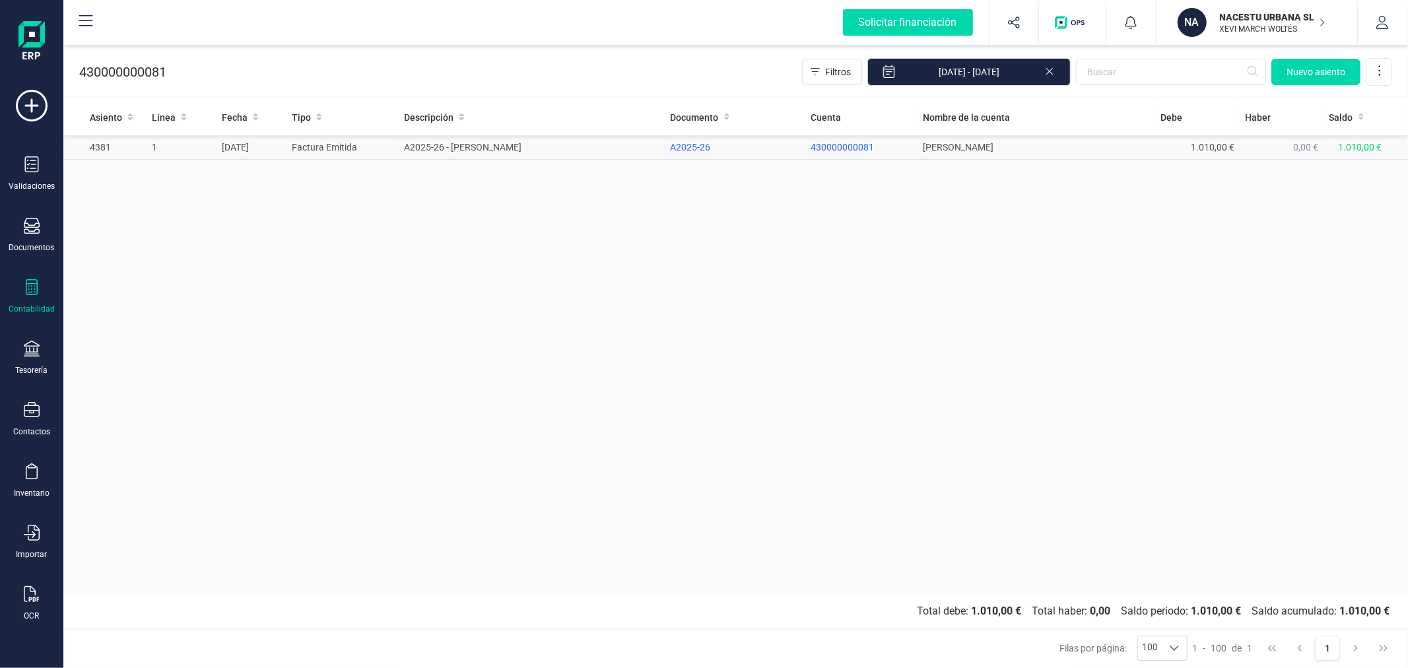
click at [551, 149] on td "A2025-26 - JULIA WEBER" at bounding box center [532, 147] width 266 height 24
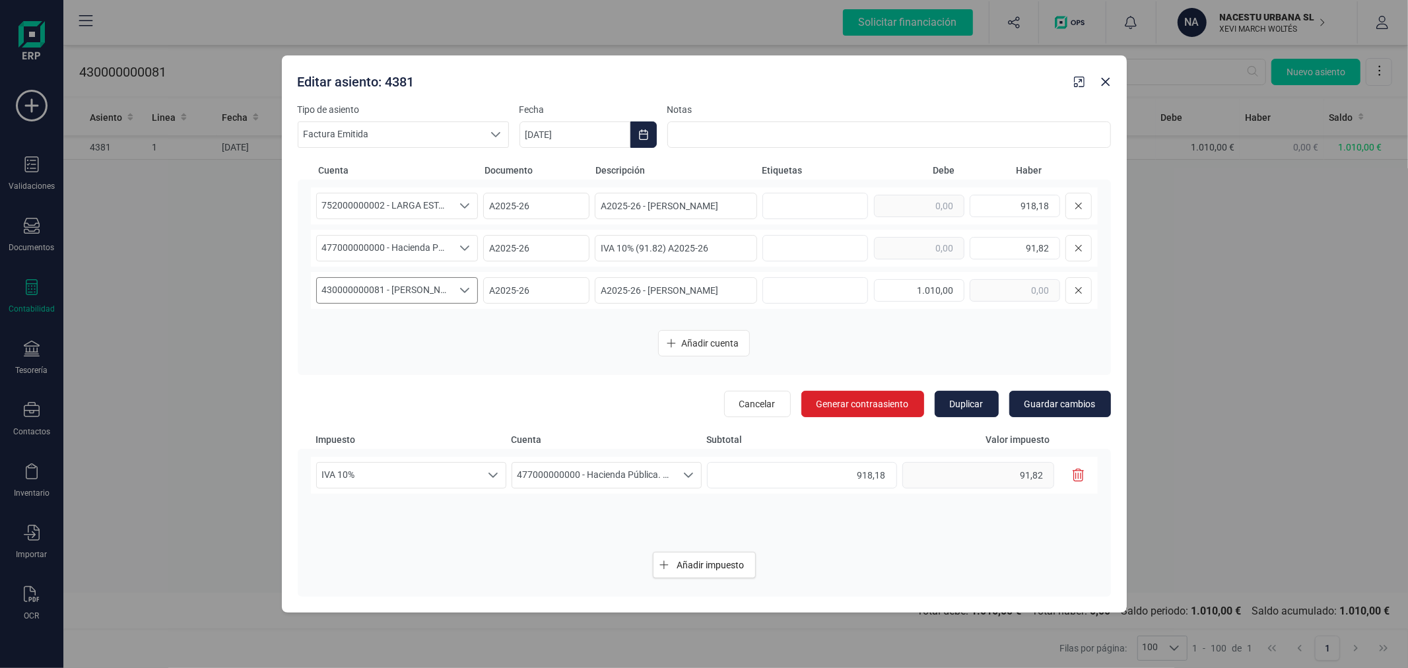
click at [416, 292] on span "430000000081 - [PERSON_NAME]" at bounding box center [385, 290] width 136 height 25
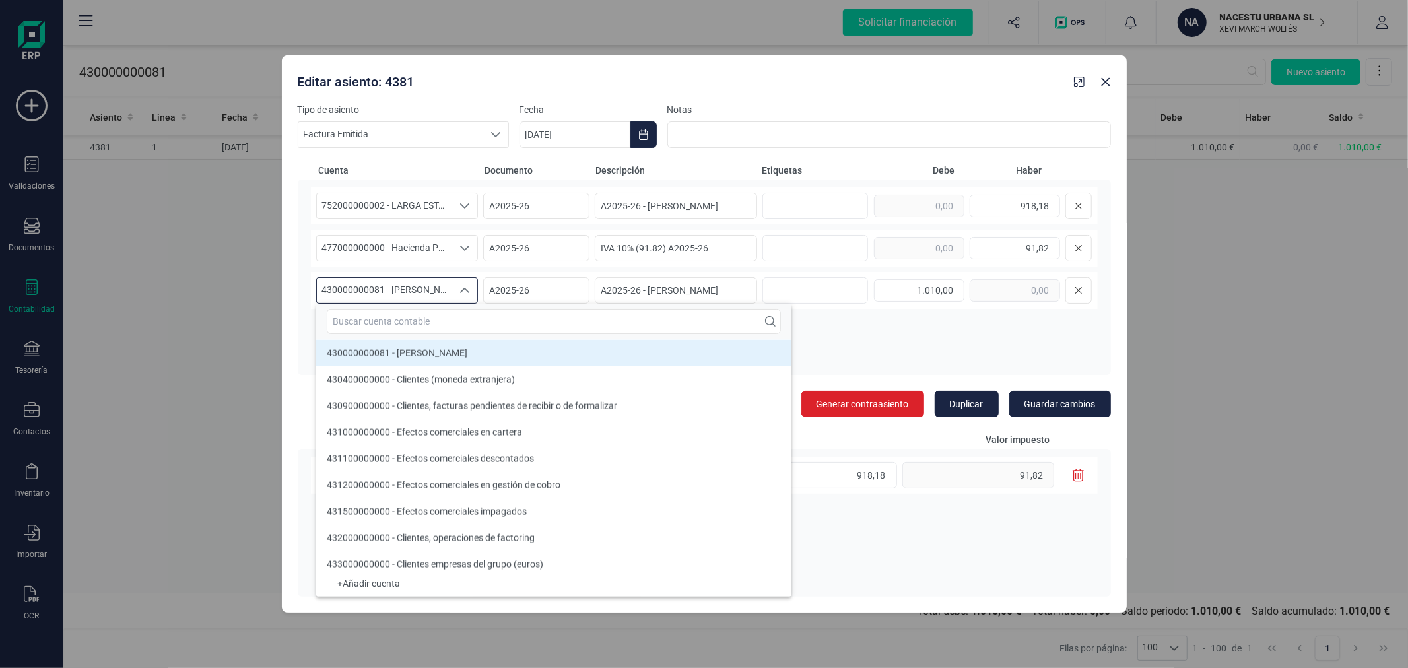
click at [416, 292] on span "430000000081 - [PERSON_NAME]" at bounding box center [385, 290] width 136 height 25
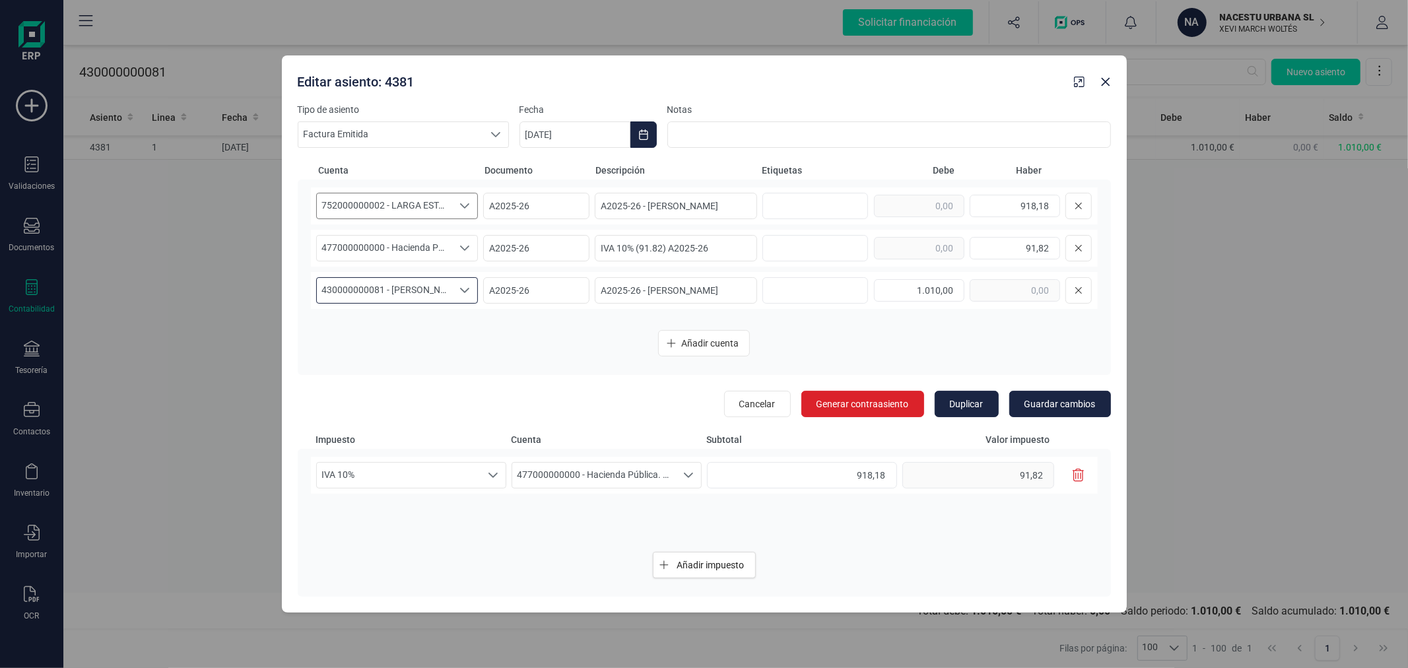
click at [432, 196] on span "752000000002 - LARGA ESTANCIA" at bounding box center [385, 205] width 136 height 25
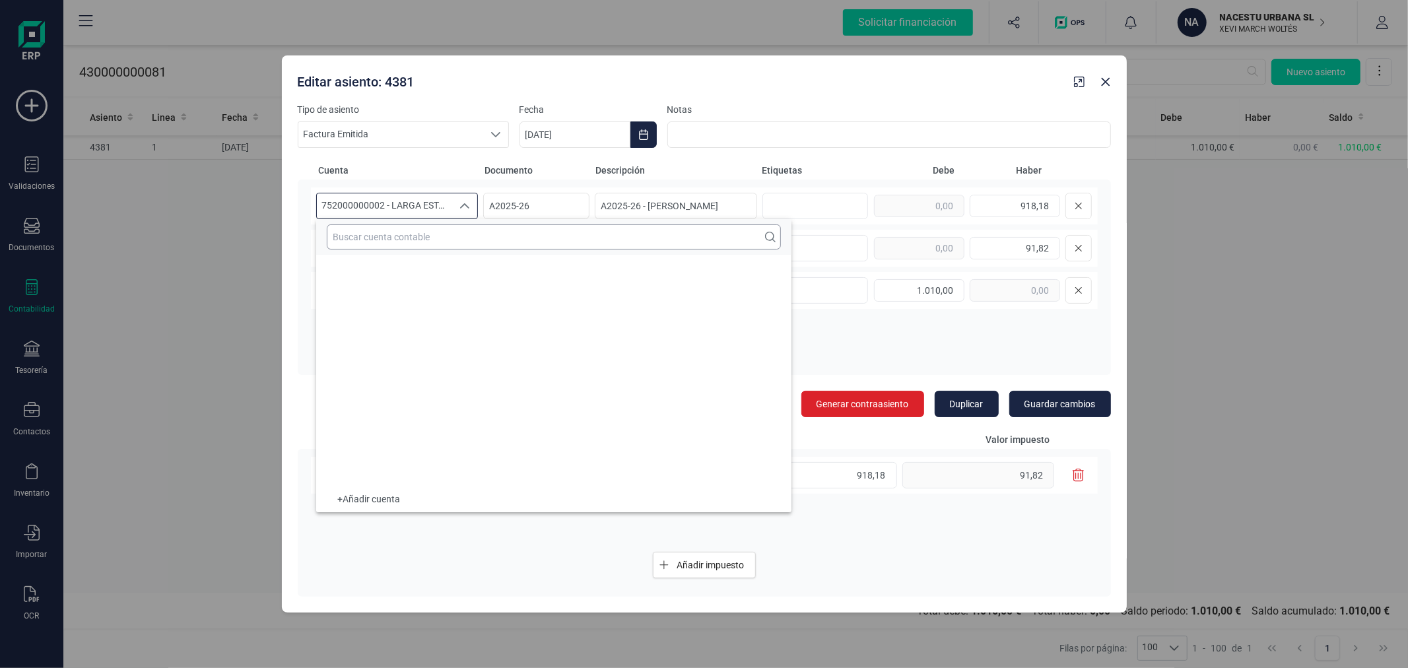
scroll to position [21531, 0]
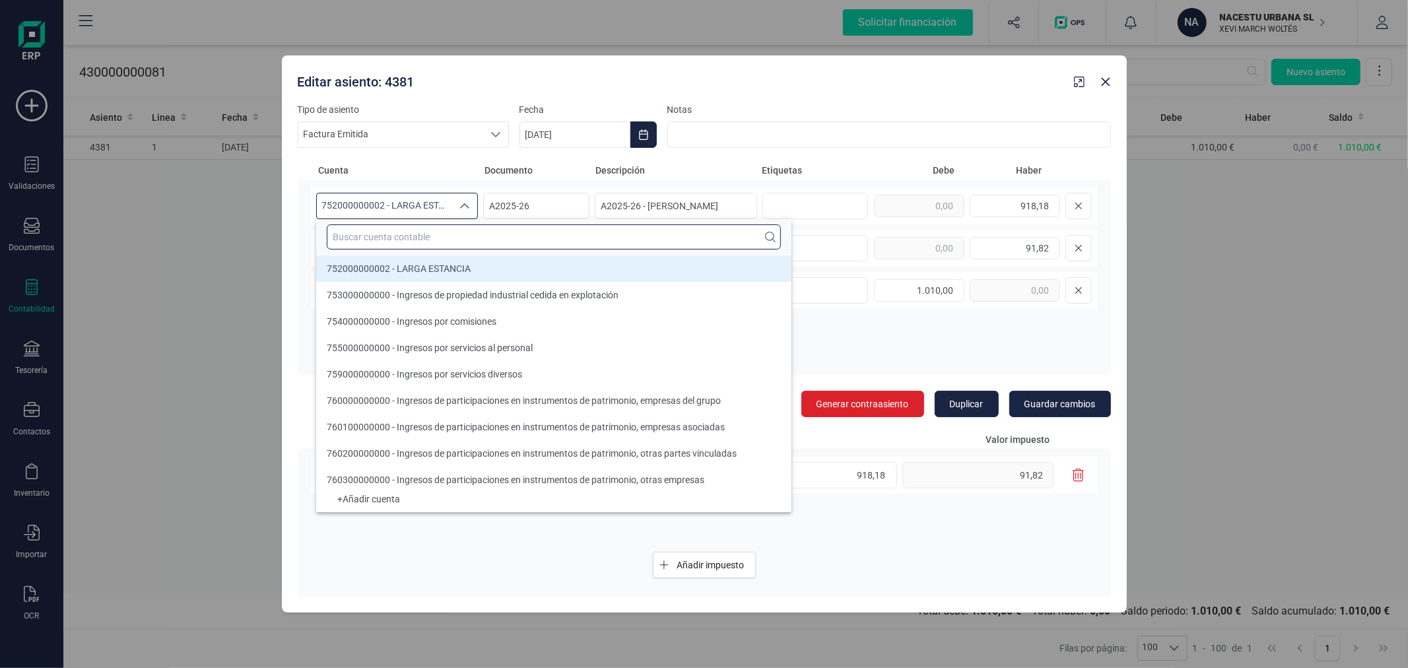
click at [431, 239] on input "text" at bounding box center [554, 237] width 454 height 25
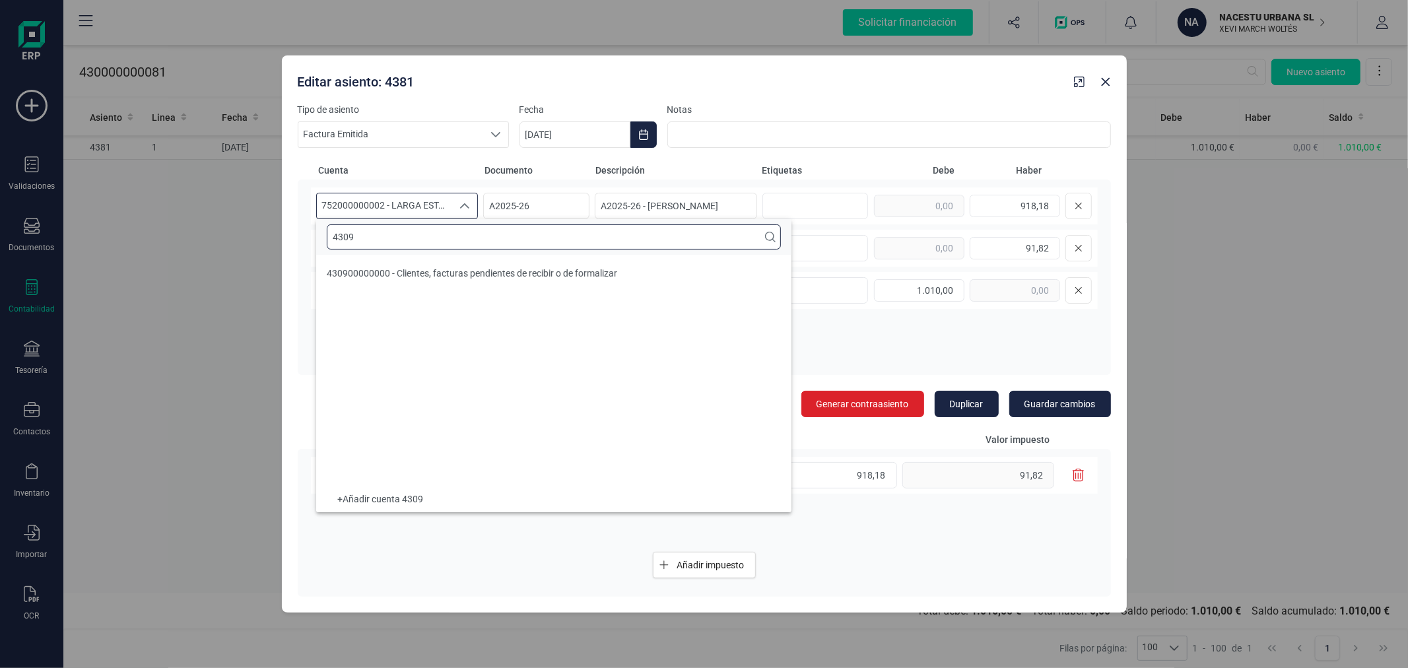
scroll to position [0, 0]
type input "4309"
click at [458, 266] on li "430900000000 - Clientes, facturas pendientes de recibir o de formalizar" at bounding box center [553, 273] width 475 height 26
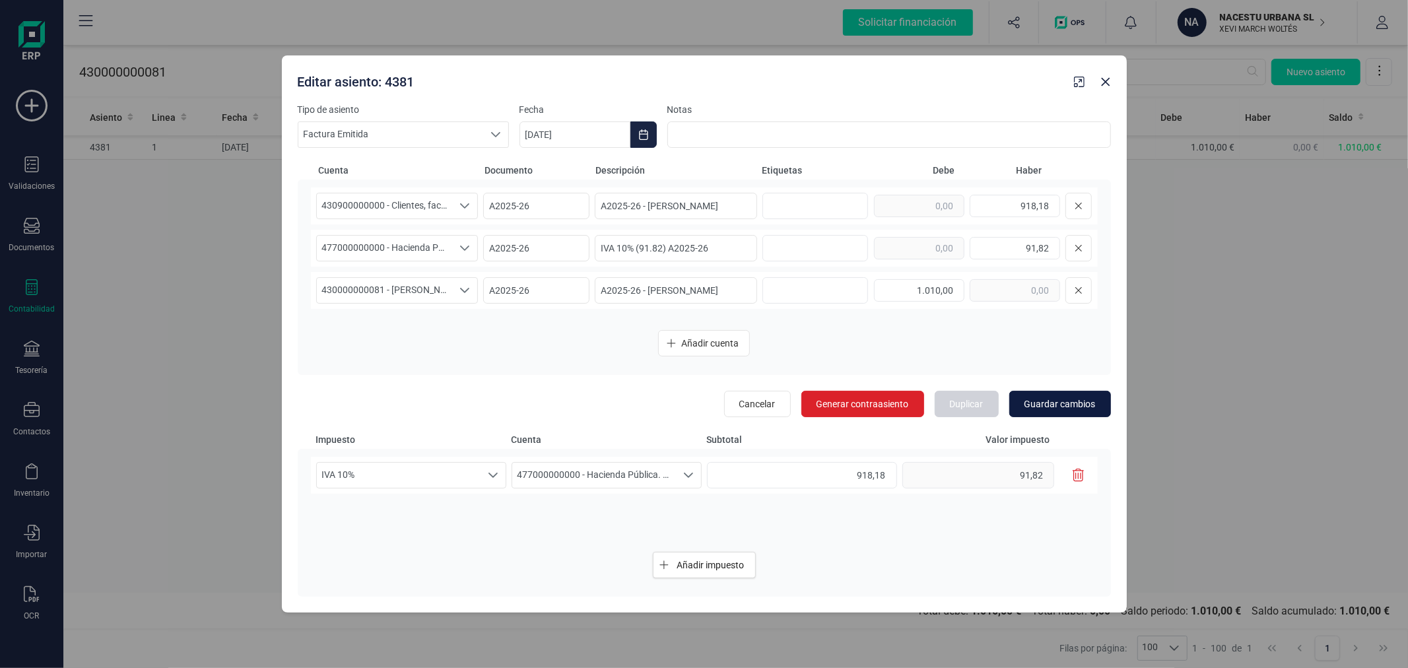
click at [1061, 405] on span "Guardar cambios" at bounding box center [1060, 404] width 71 height 13
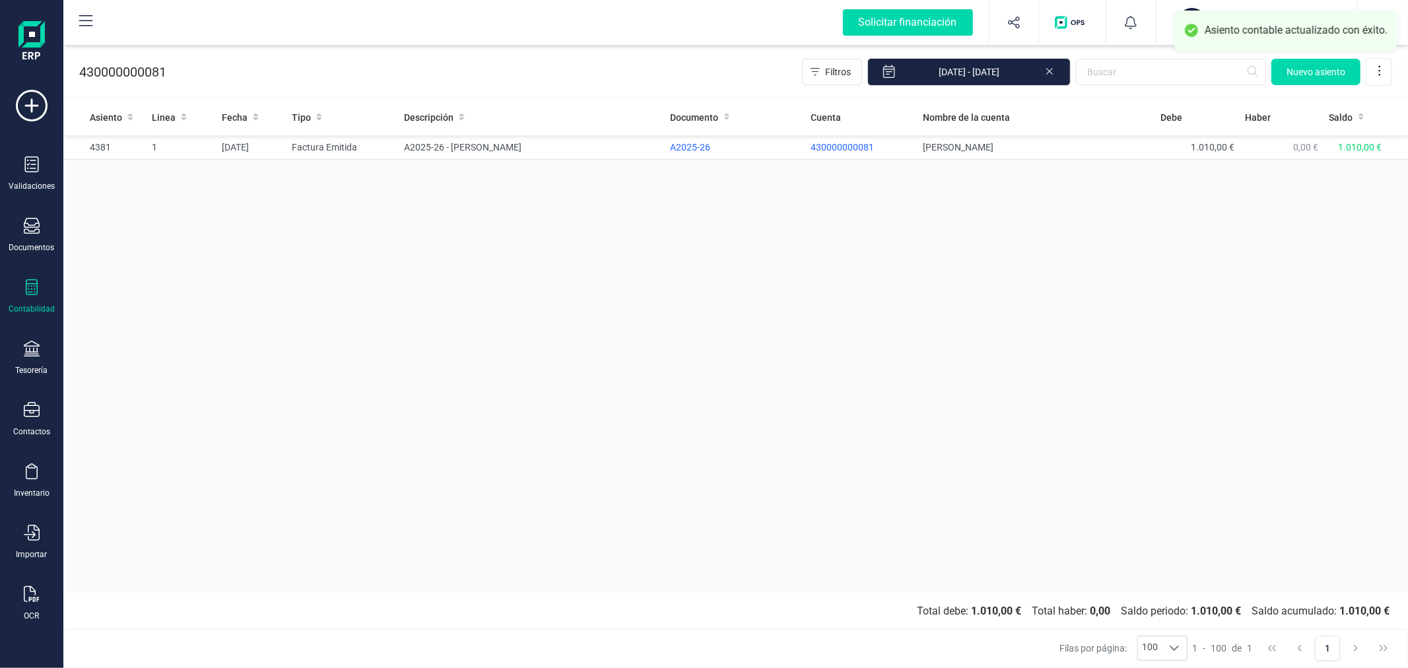
click at [929, 322] on div "Asiento Linea Fecha Tipo Descripción Documento Cuenta Nombre de la cuenta Debe …" at bounding box center [735, 346] width 1345 height 494
drag, startPoint x: 1081, startPoint y: 78, endPoint x: 1078, endPoint y: 97, distance: 19.4
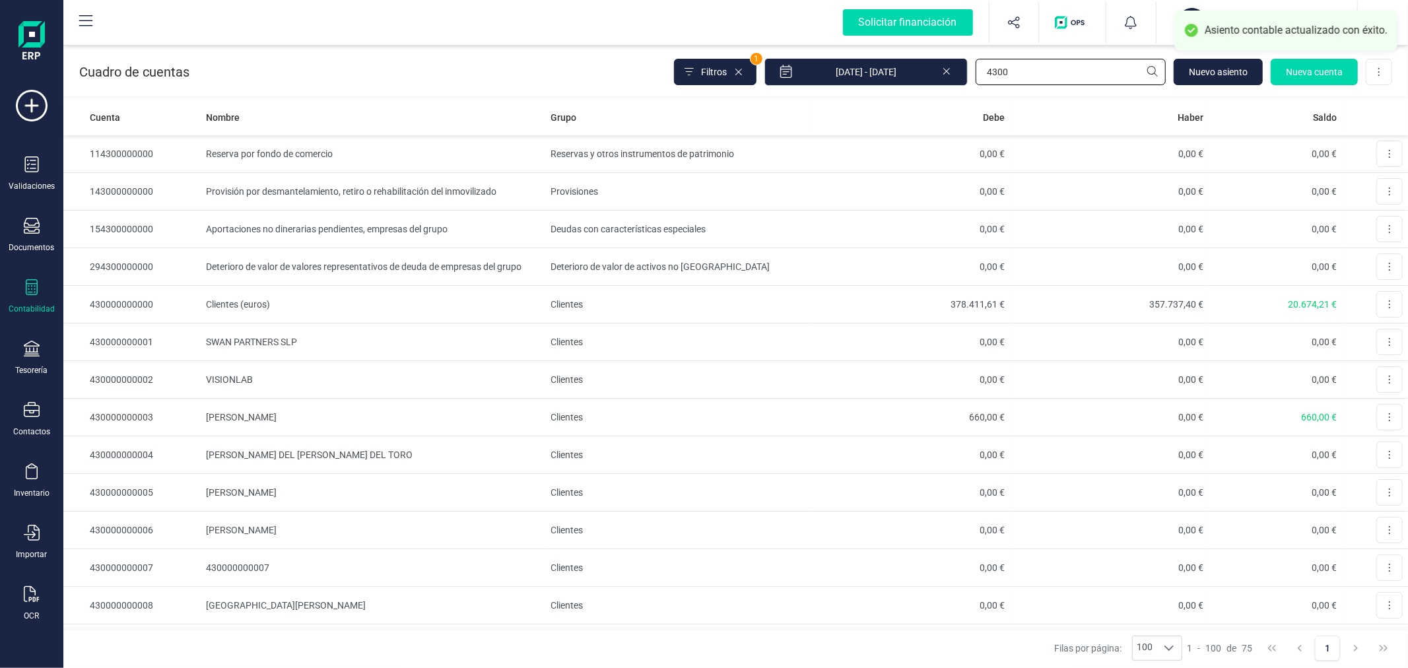
click at [1093, 75] on input "4300" at bounding box center [1071, 72] width 190 height 26
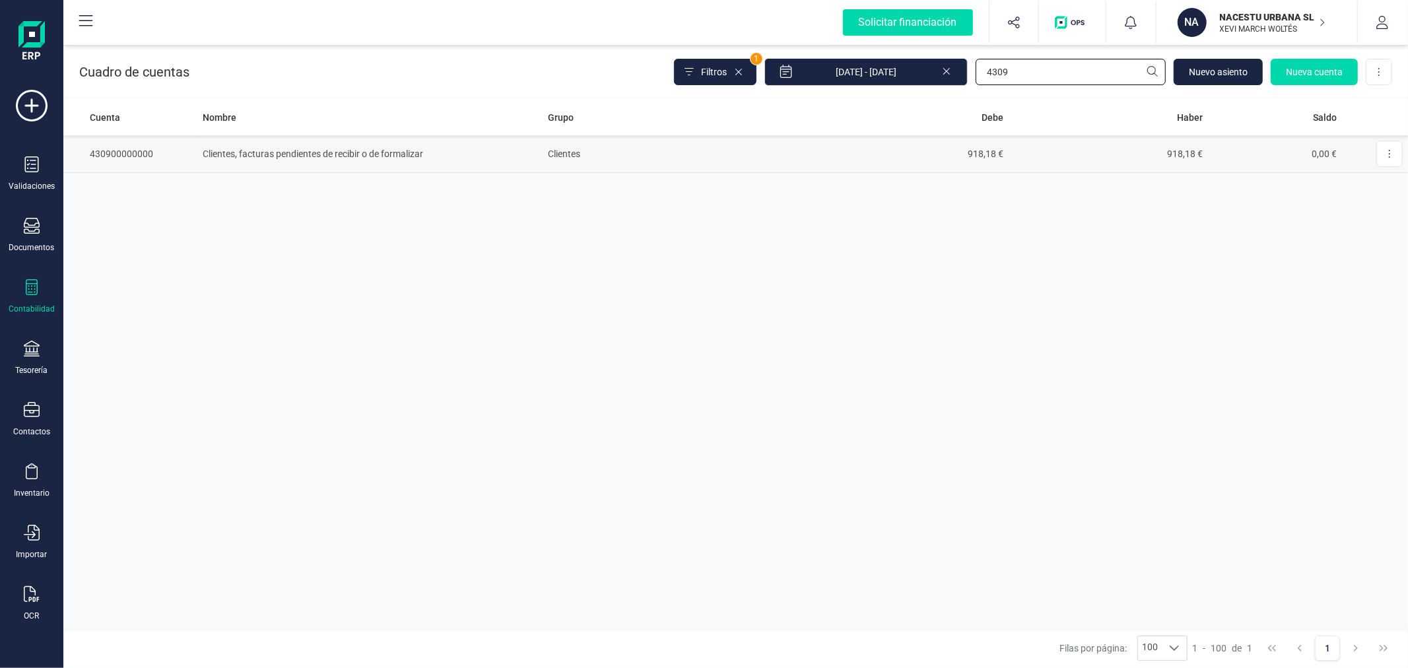
type input "4309"
click at [707, 154] on td "Clientes" at bounding box center [676, 154] width 266 height 38
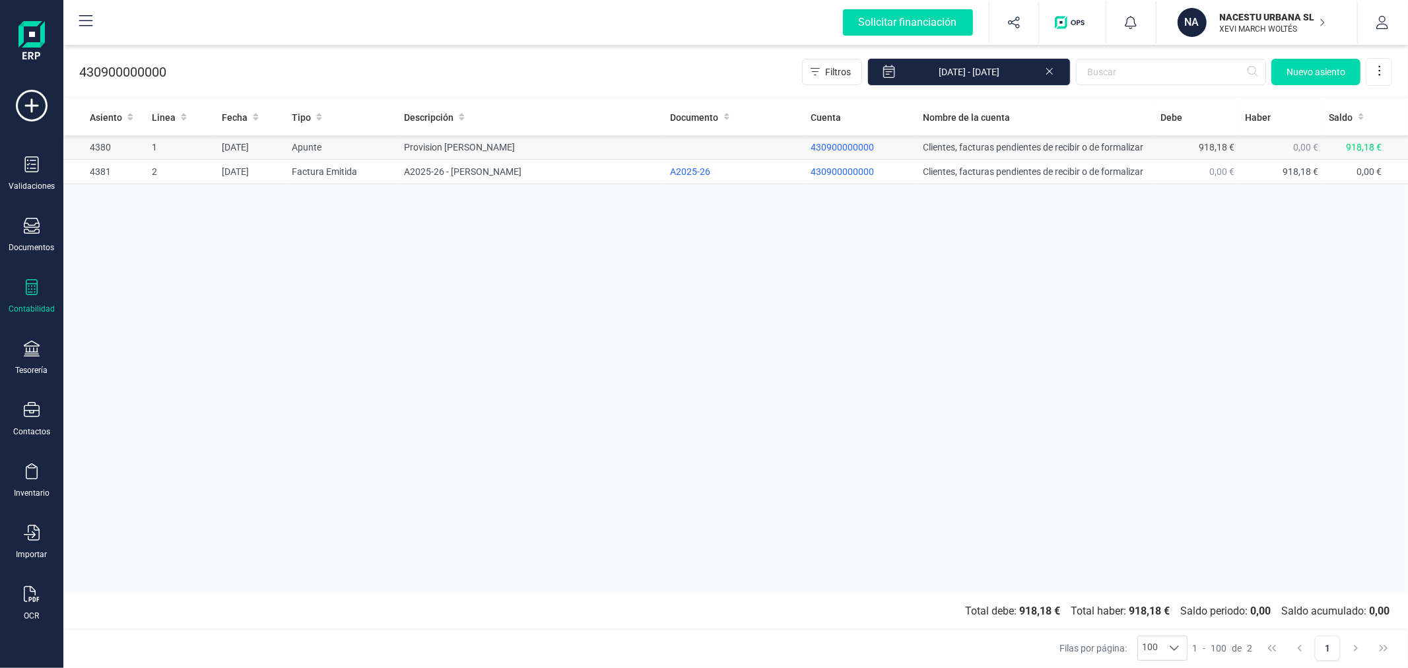
click at [456, 147] on td "Provision Julia Weber" at bounding box center [532, 147] width 266 height 24
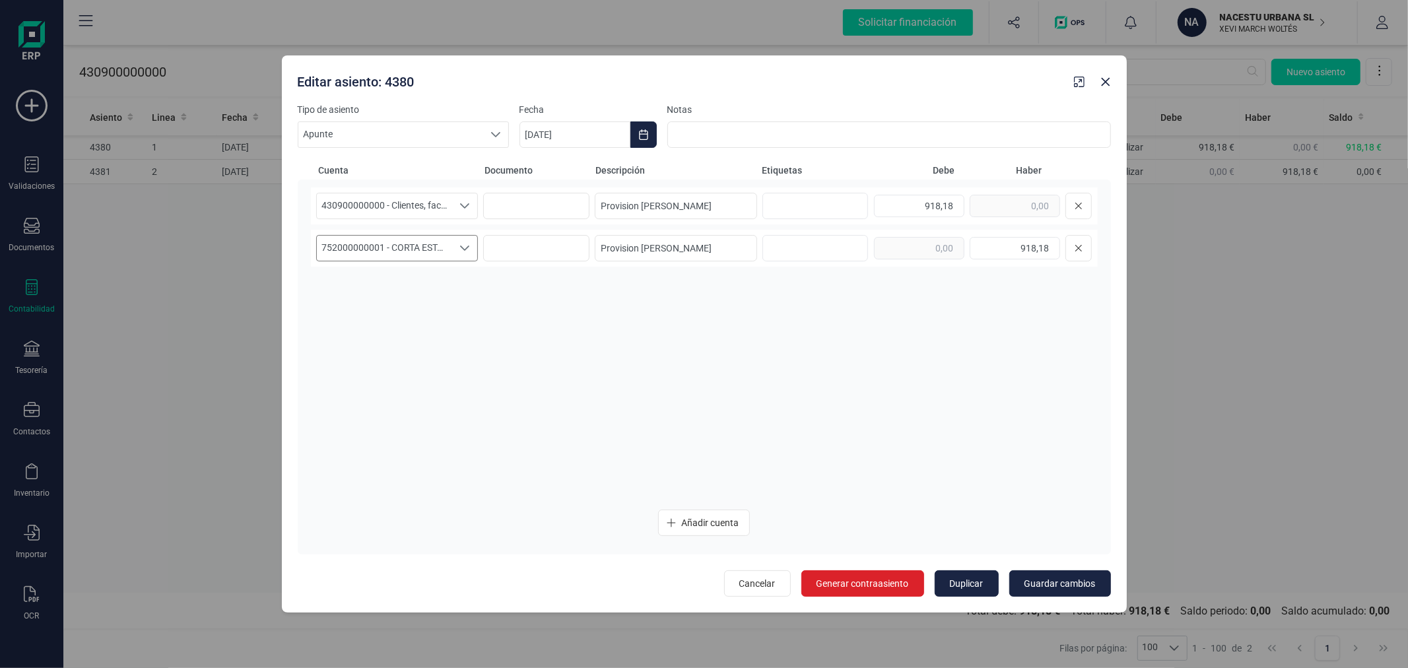
click at [438, 247] on span "752000000001 - CORTA ESTANCIA" at bounding box center [385, 248] width 136 height 25
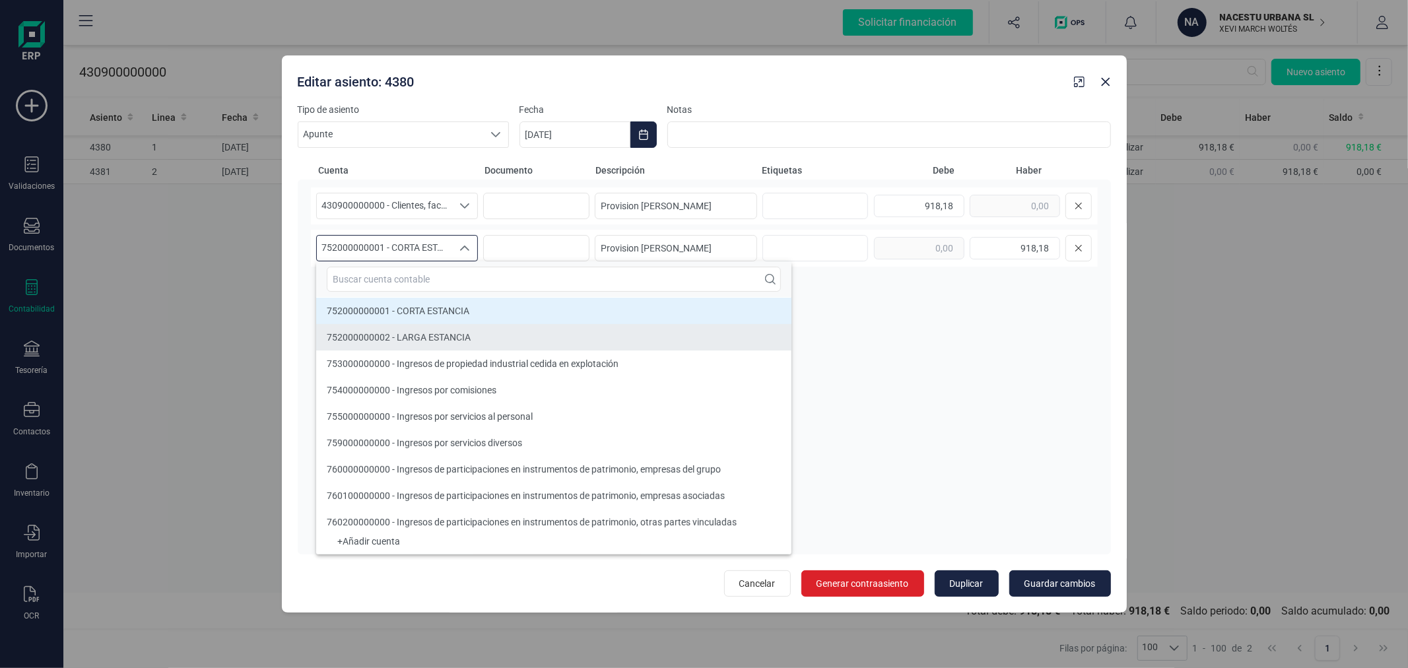
click at [445, 331] on div "752000000002 - LARGA ESTANCIA" at bounding box center [399, 337] width 144 height 13
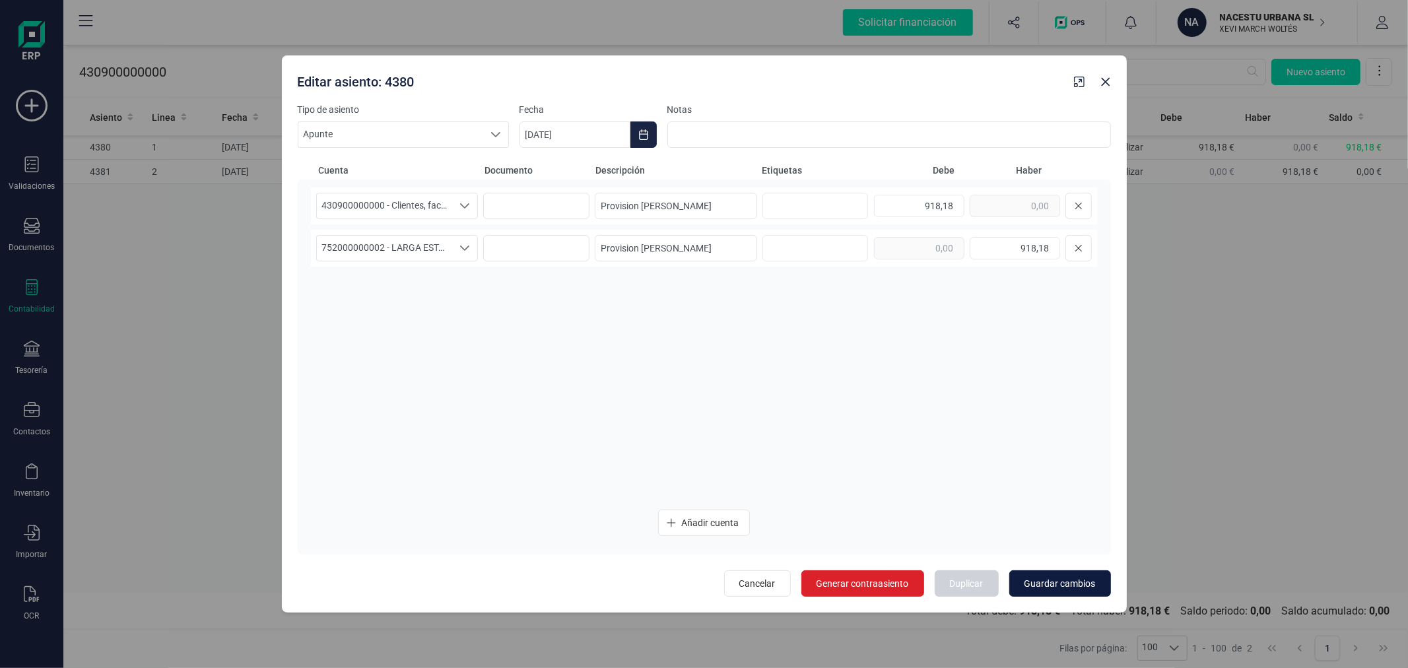
click at [1066, 586] on span "Guardar cambios" at bounding box center [1060, 583] width 71 height 13
type input "[DATE]"
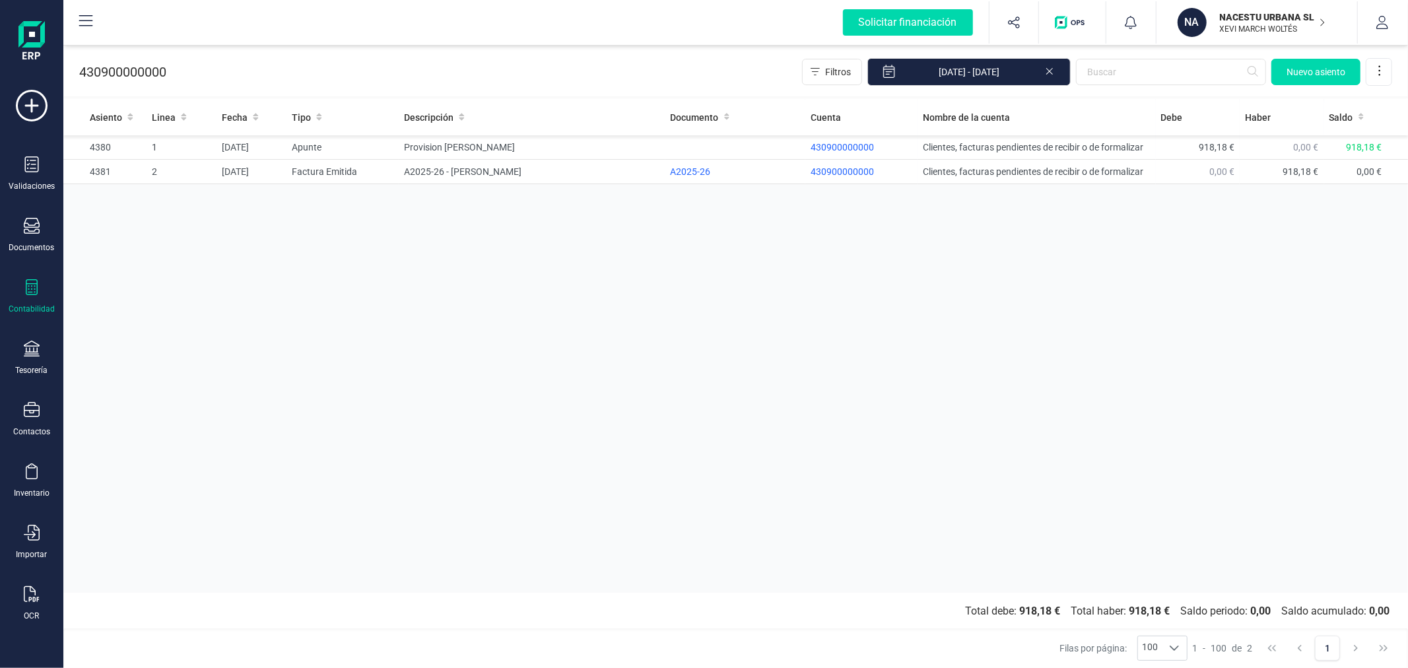
click at [697, 292] on div "Asiento Linea Fecha Tipo Descripción Documento Cuenta Nombre de la cuenta Debe …" at bounding box center [735, 346] width 1345 height 494
drag, startPoint x: 763, startPoint y: 267, endPoint x: 788, endPoint y: 263, distance: 25.4
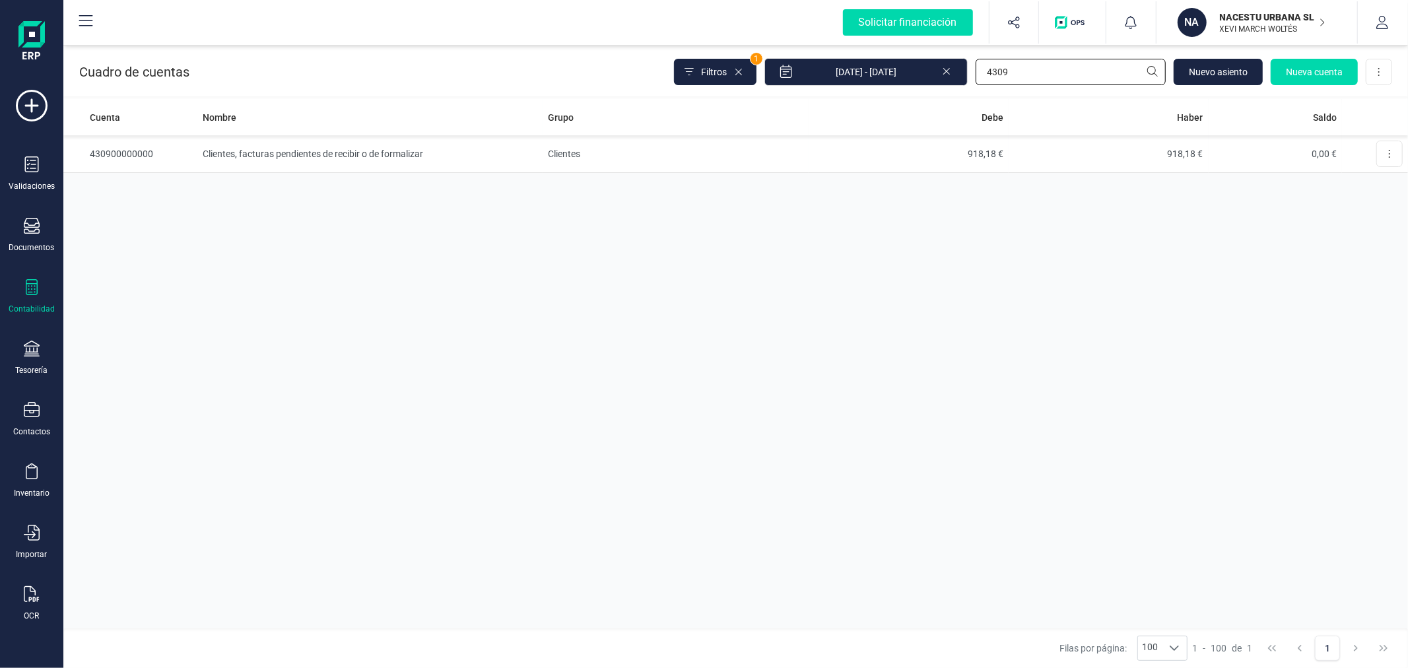
click at [1016, 78] on input "4309" at bounding box center [1071, 72] width 190 height 26
click at [1017, 76] on input "4309" at bounding box center [1071, 72] width 190 height 26
type input "[PERSON_NAME]"
click at [604, 145] on td "Clientes" at bounding box center [676, 154] width 266 height 38
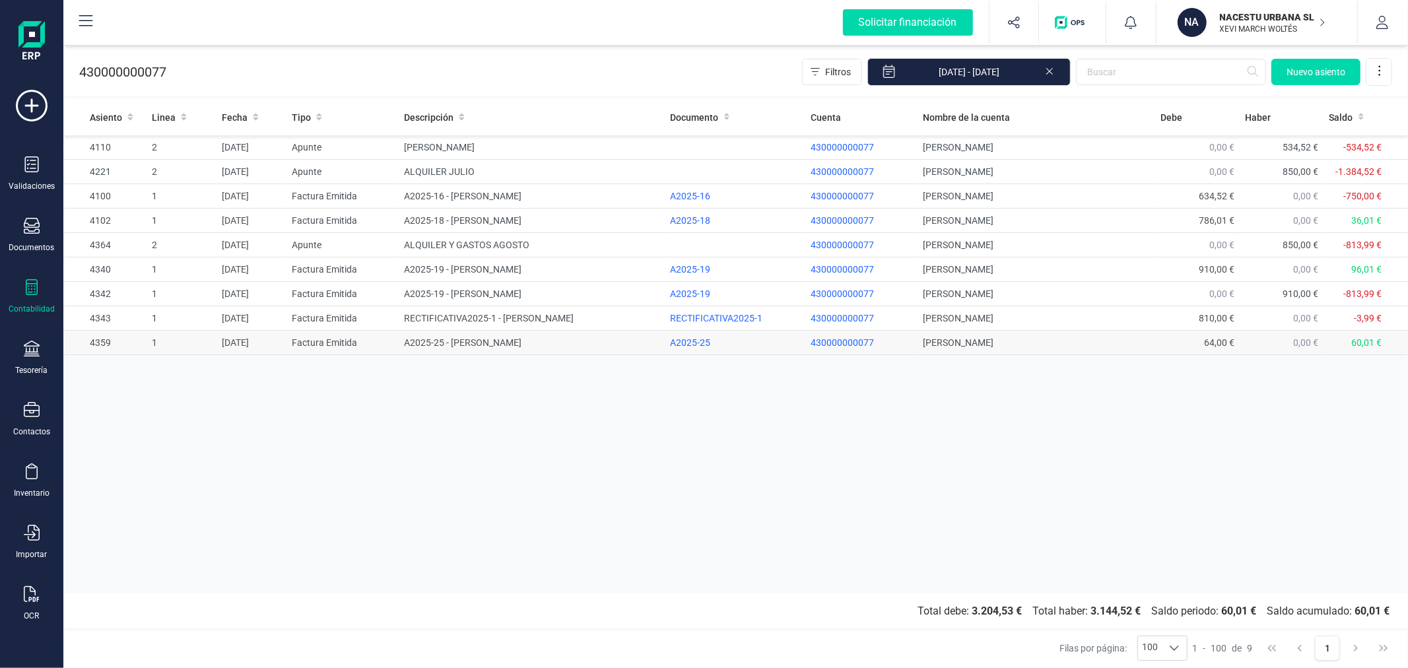
click at [471, 346] on td "A2025-25 - LUCA MARCELO CARLONI" at bounding box center [532, 343] width 266 height 24
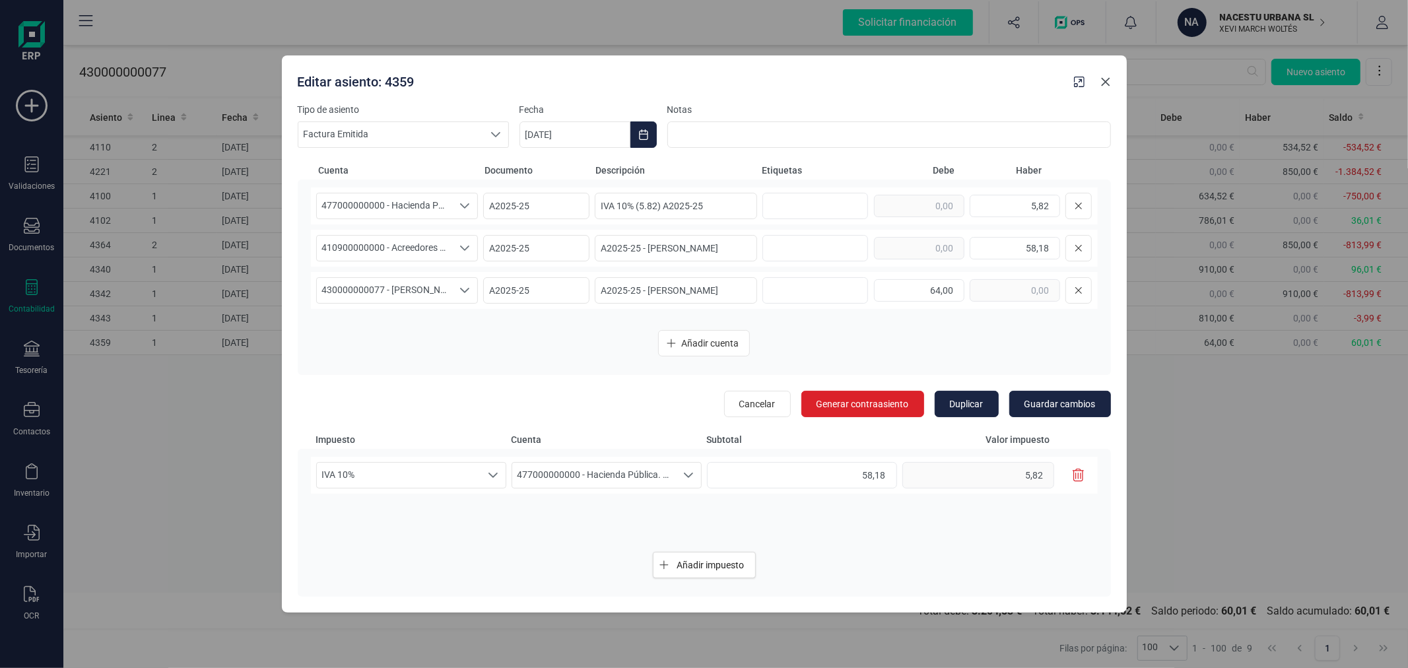
click at [1106, 77] on icon "button" at bounding box center [1106, 82] width 11 height 11
type input "[DATE]"
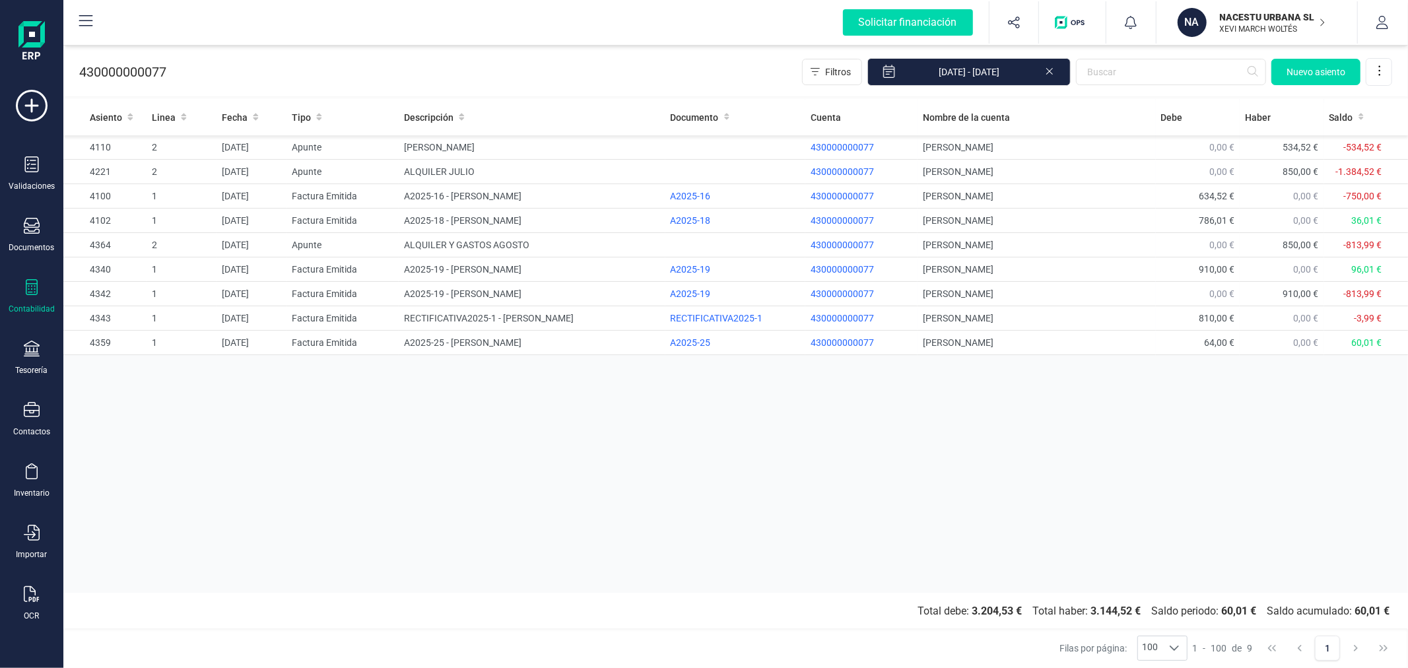
click at [524, 461] on div "Asiento Linea Fecha Tipo Descripción Documento Cuenta Nombre de la cuenta Debe …" at bounding box center [735, 346] width 1345 height 494
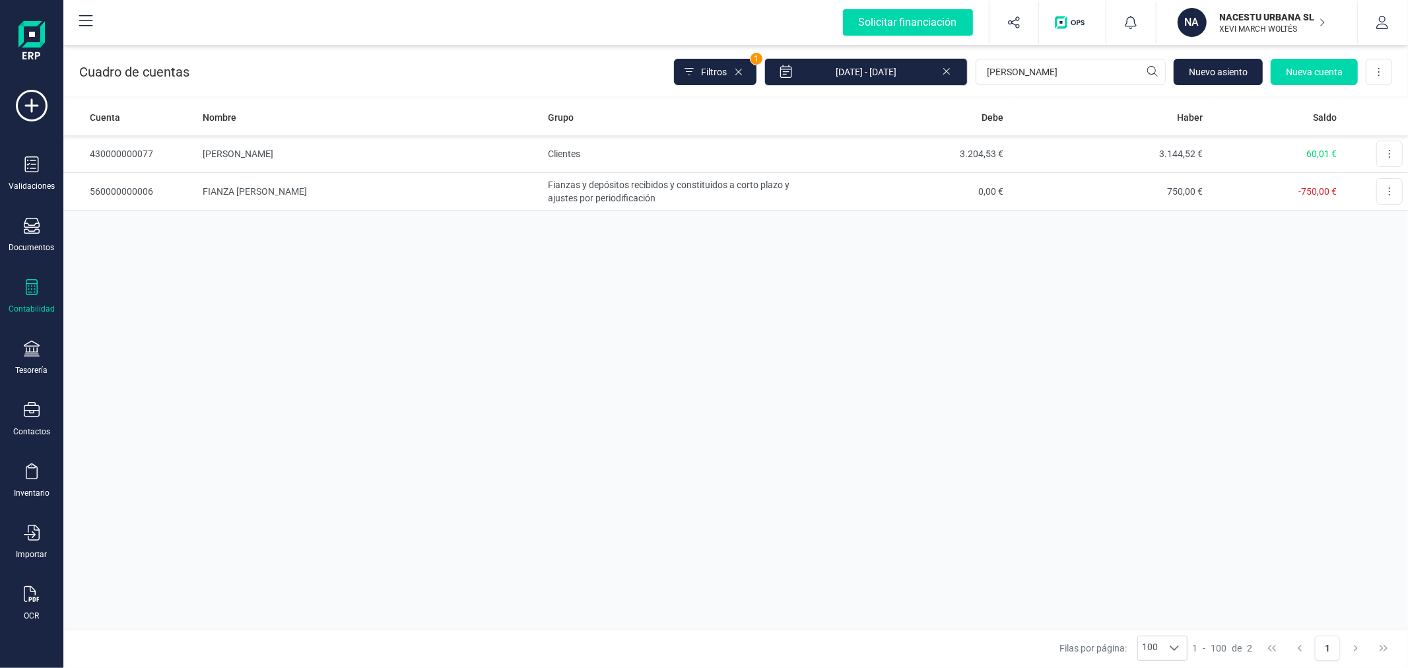
click at [579, 340] on div "Cuenta Nombre Grupo Debe Haber Saldo 430000000077 LUCA MARCELO CARLONI Clientes…" at bounding box center [735, 364] width 1345 height 530
click at [1041, 64] on input "[PERSON_NAME]" at bounding box center [1071, 72] width 190 height 26
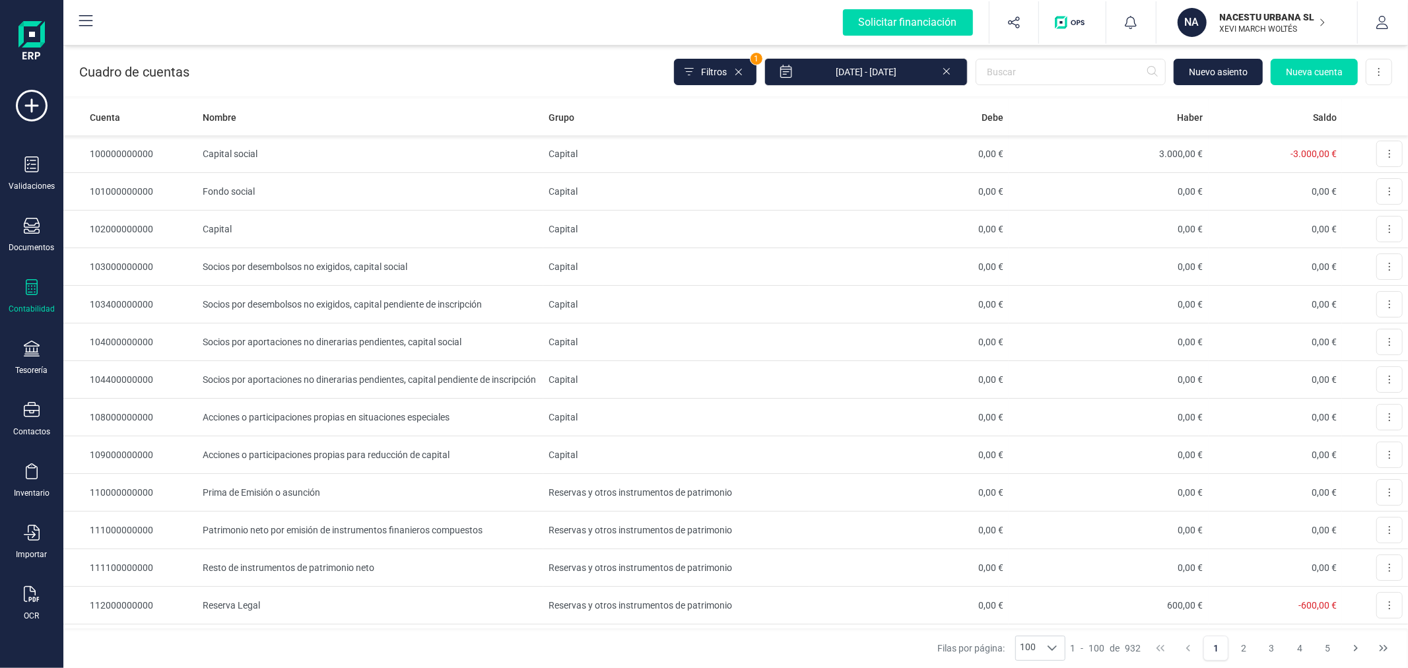
click at [471, 73] on div "Cuadro de cuentas Filtros 1 01/01/2025 - 05/09/2025 Nuevo asiento Nueva cuenta …" at bounding box center [735, 69] width 1345 height 54
click at [1283, 9] on div "NACESTU URBANA SL XEVI MARCH WOLTÉS" at bounding box center [1266, 22] width 102 height 29
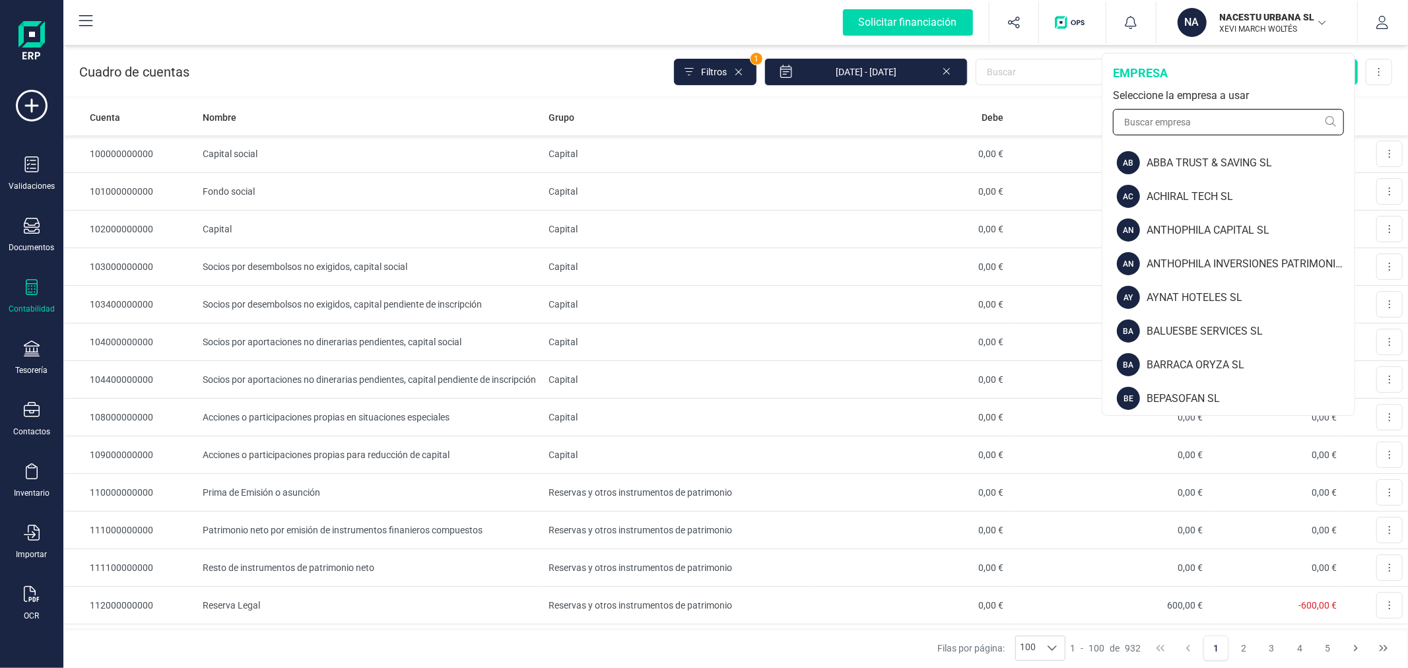
click at [1187, 124] on input "text" at bounding box center [1228, 122] width 231 height 26
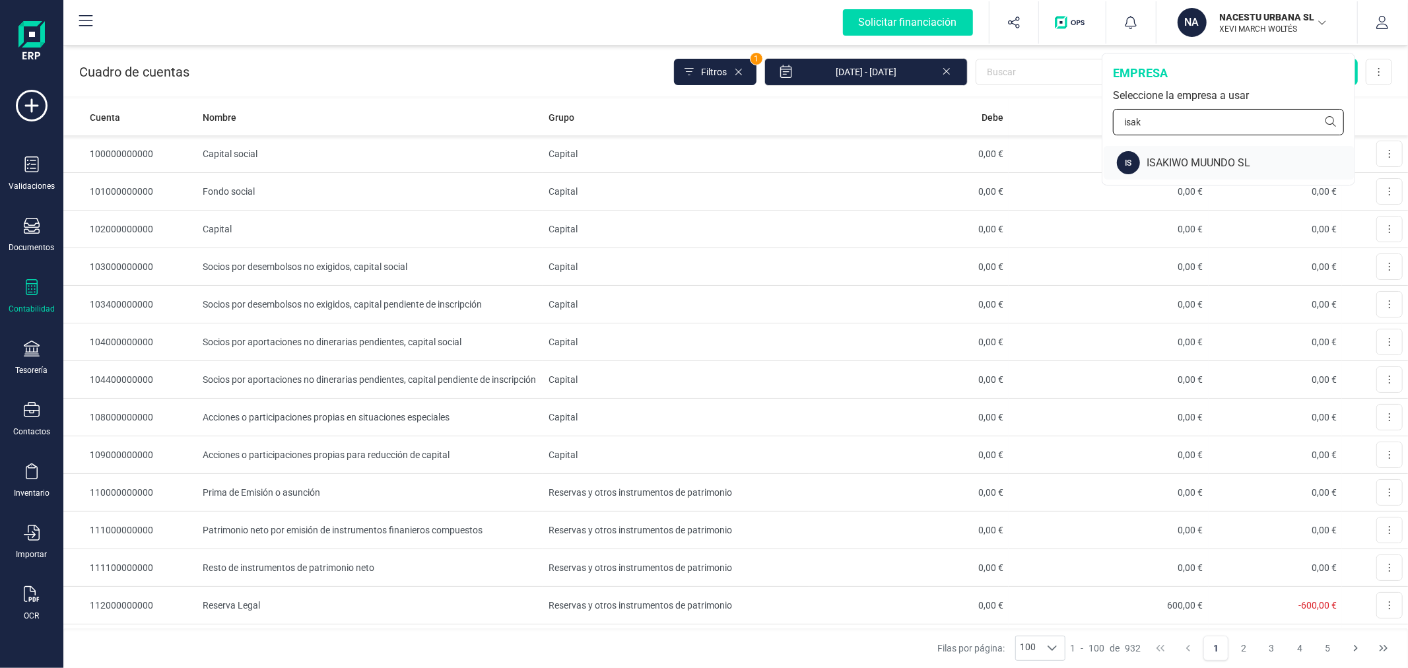
type input "isak"
click at [1175, 150] on div "IS ISAKIWO MUUNDO SL" at bounding box center [1229, 163] width 251 height 34
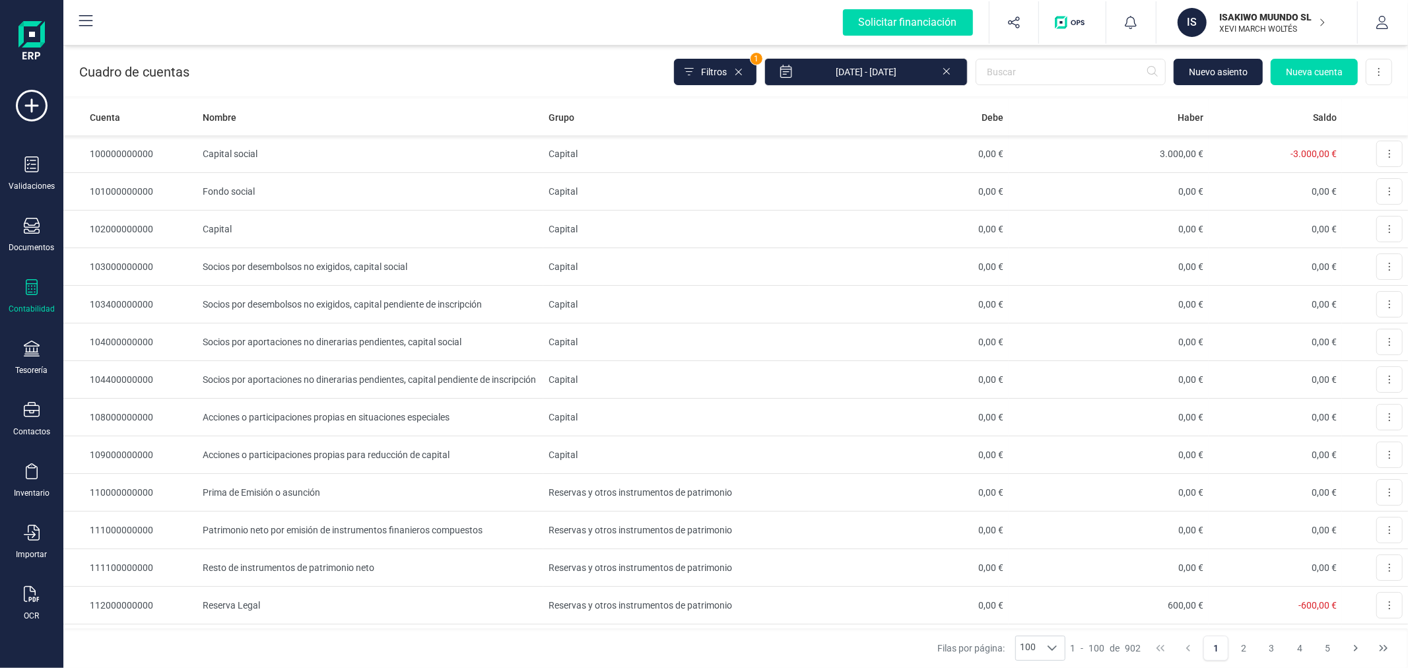
click at [26, 298] on div at bounding box center [32, 288] width 16 height 19
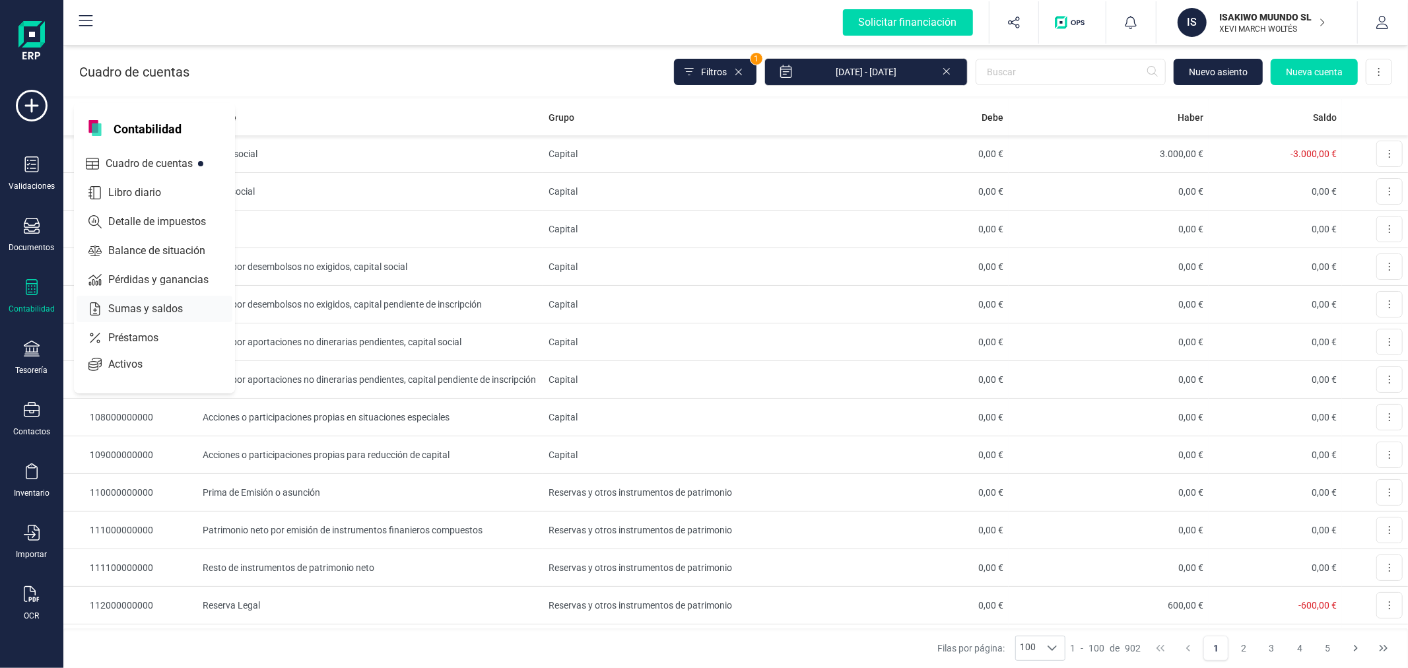
click at [160, 310] on span "Sumas y saldos" at bounding box center [155, 309] width 104 height 16
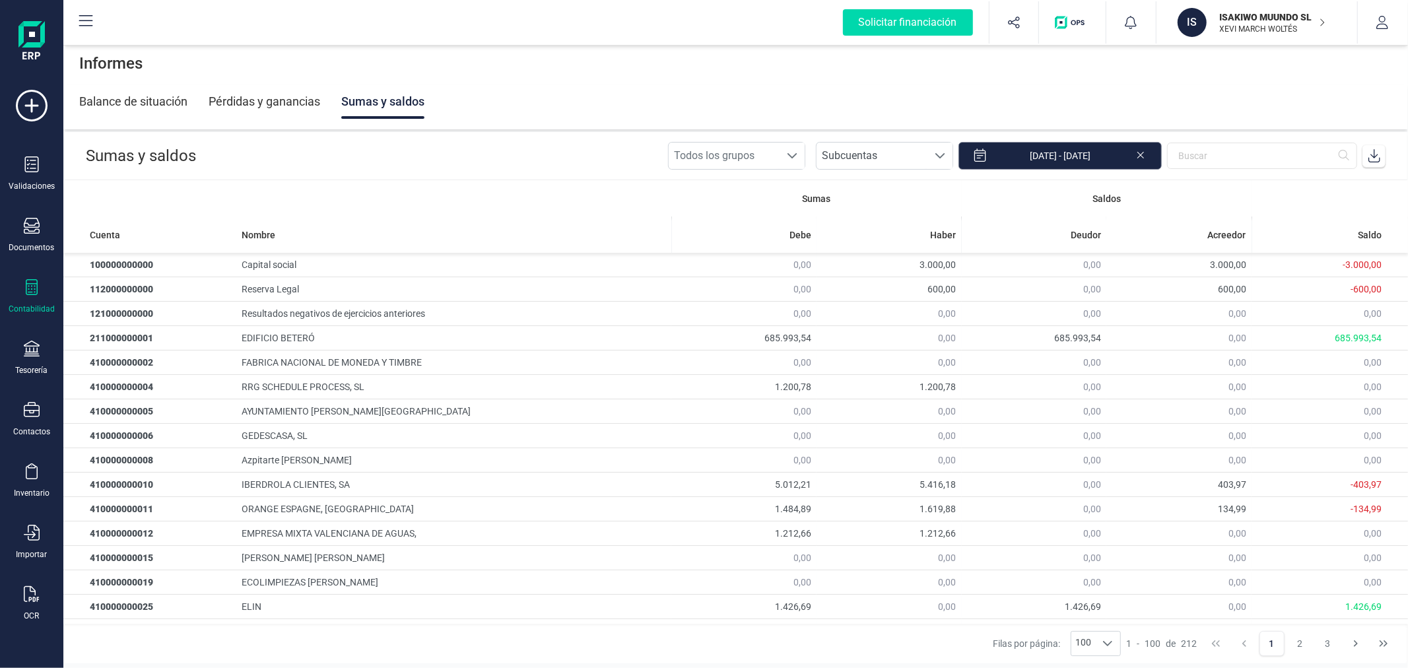
click at [1051, 144] on input "[DATE] - [DATE]" at bounding box center [1060, 156] width 203 height 28
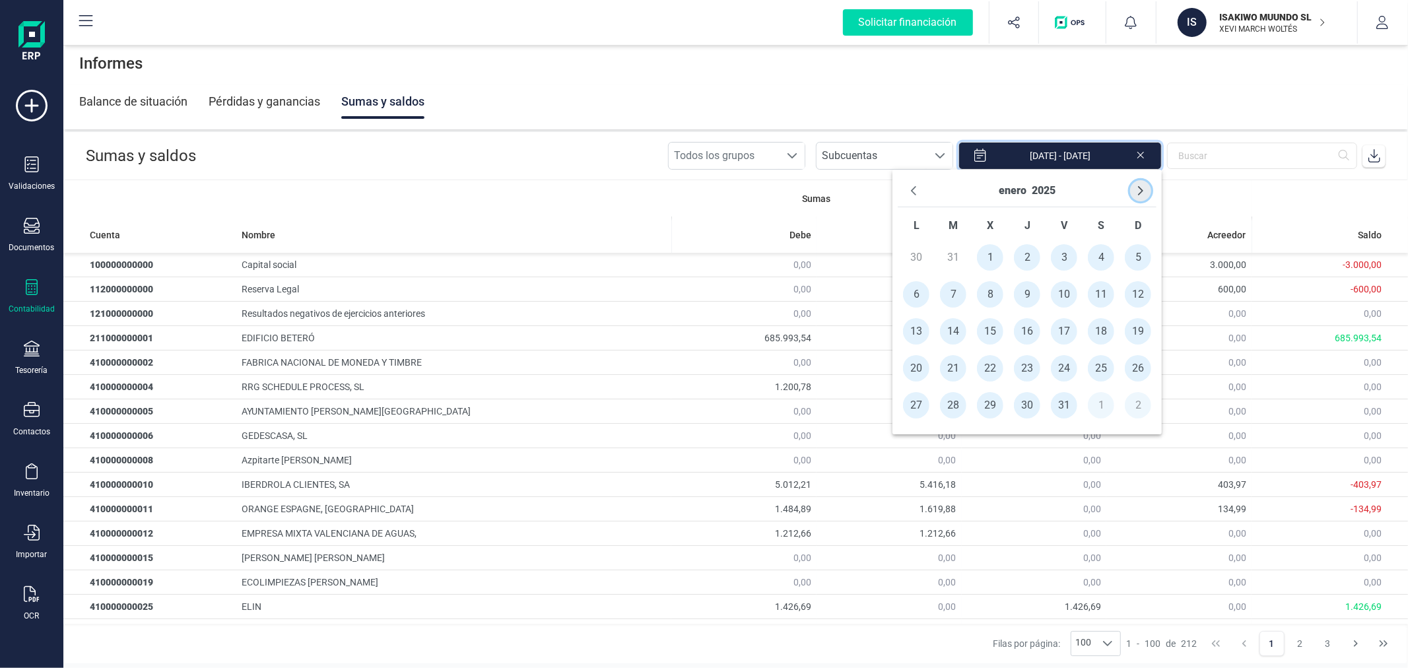
click at [1144, 195] on icon "Next Month" at bounding box center [1141, 191] width 11 height 11
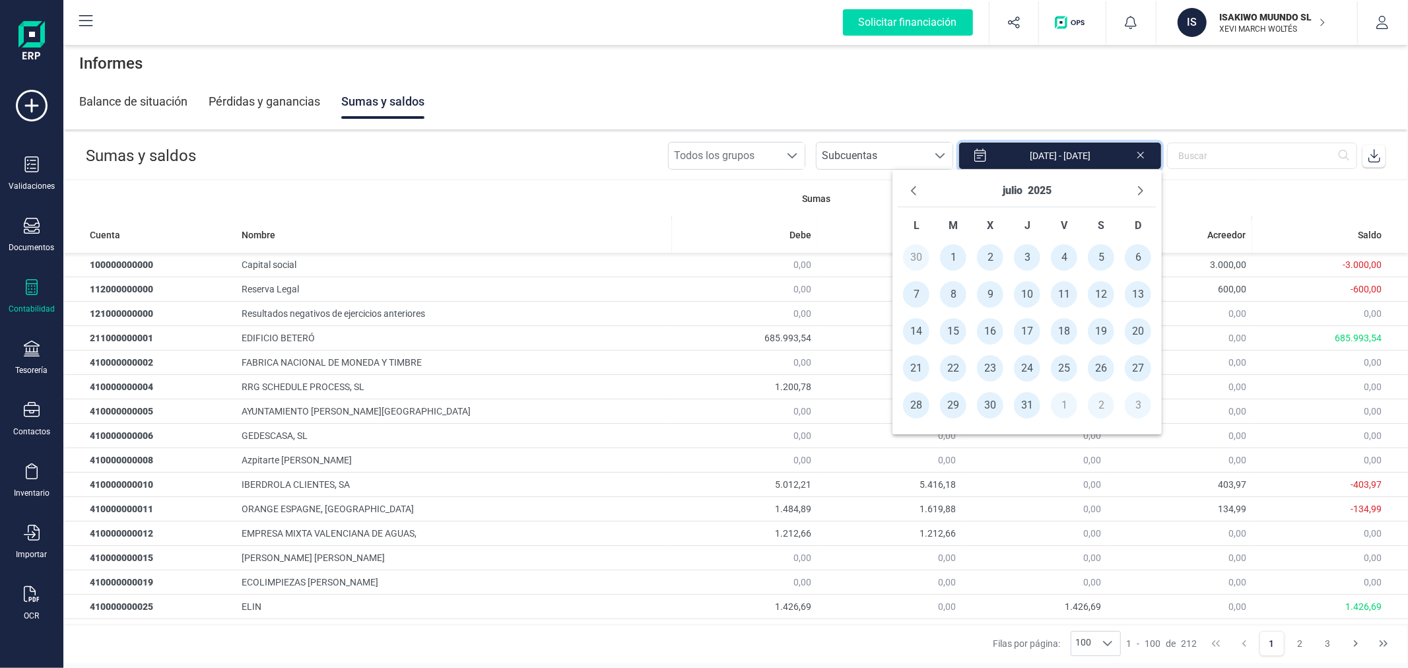
click at [952, 258] on span "1" at bounding box center [953, 257] width 26 height 26
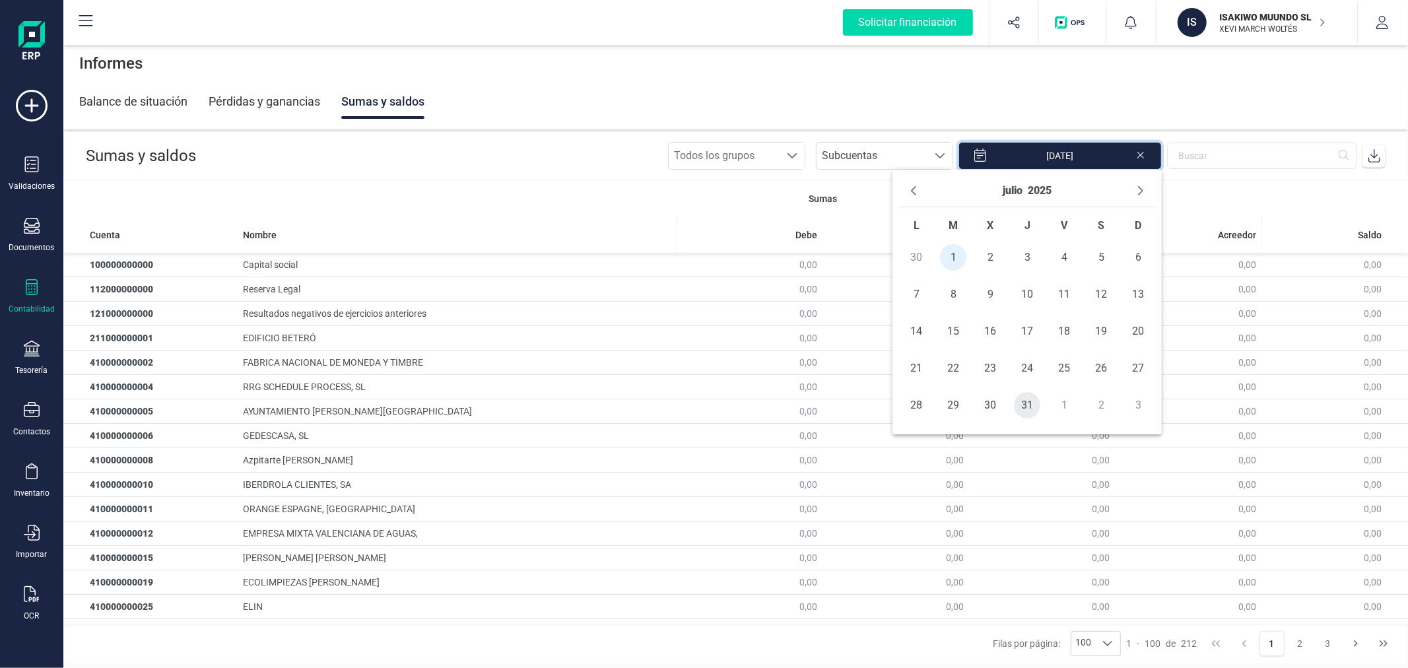
click at [1029, 409] on span "31" at bounding box center [1027, 405] width 26 height 26
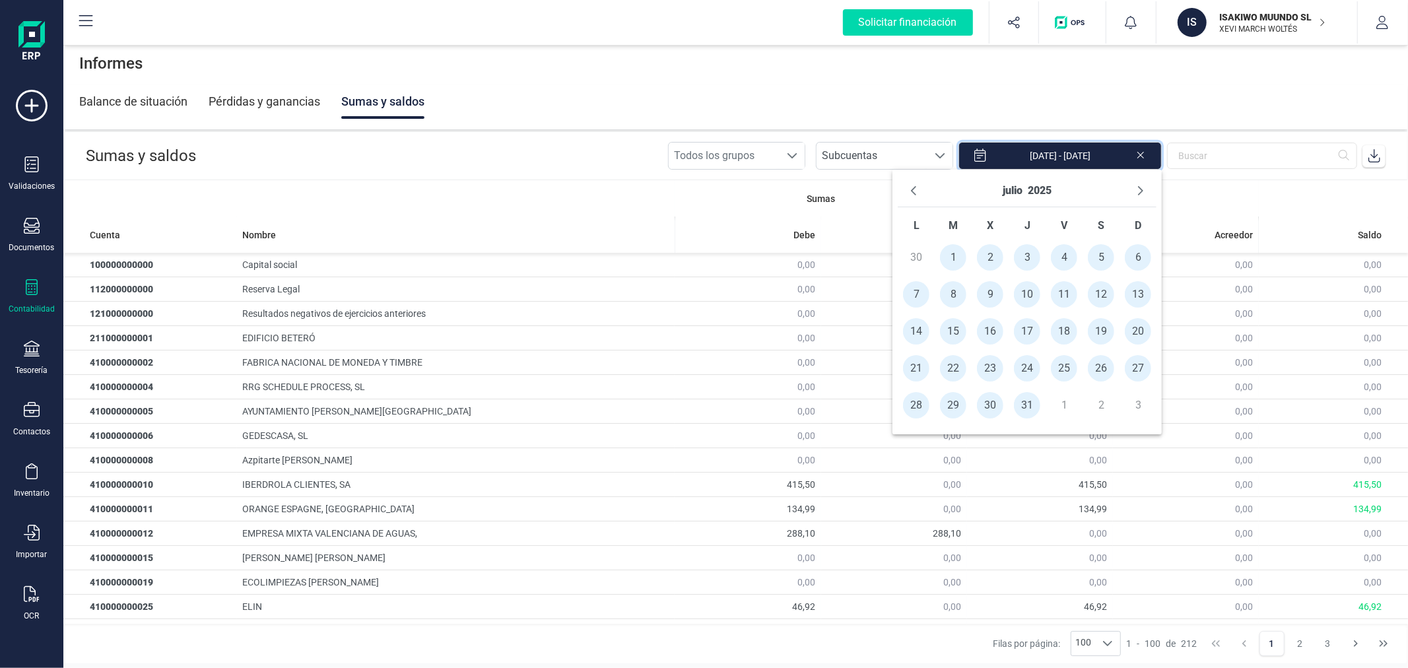
click at [1376, 153] on icon at bounding box center [1374, 155] width 13 height 13
click at [1141, 191] on icon "Next Month" at bounding box center [1141, 191] width 11 height 11
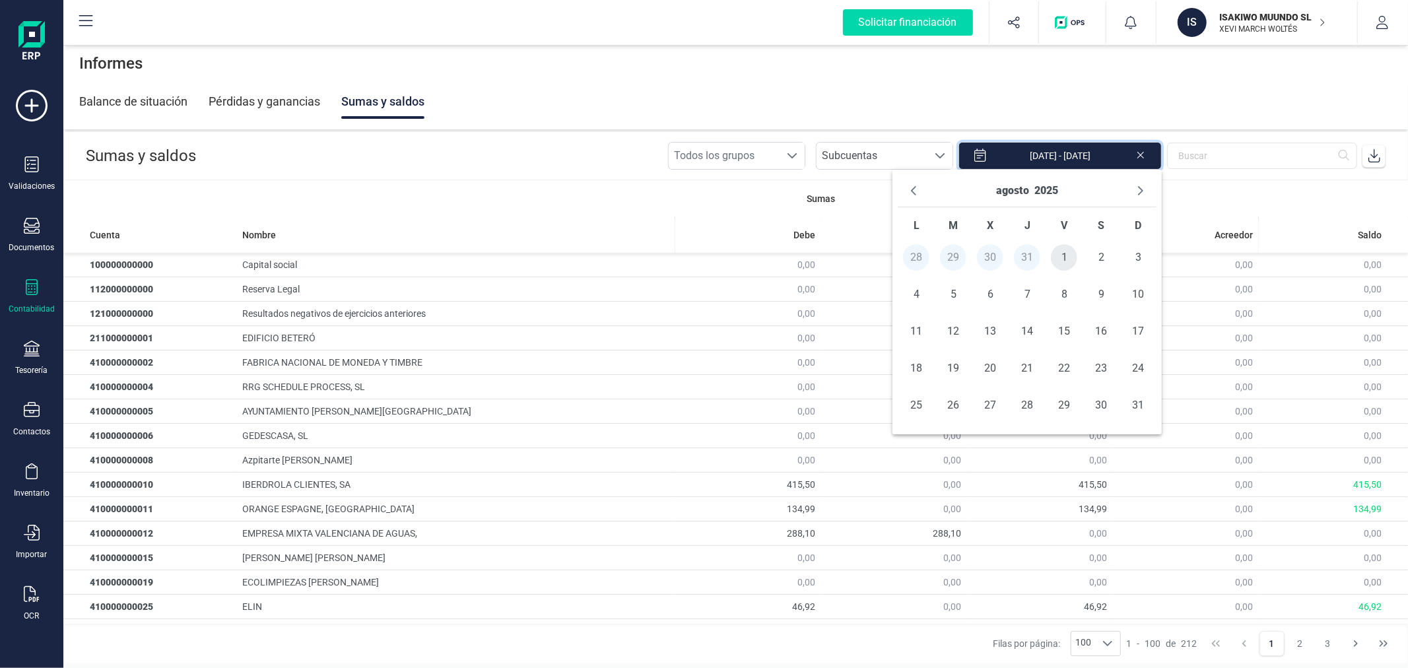
click at [1066, 251] on span "1" at bounding box center [1064, 257] width 26 height 26
click at [1140, 411] on span "31" at bounding box center [1138, 405] width 26 height 26
type input "01/08/2025 - 31/08/2025"
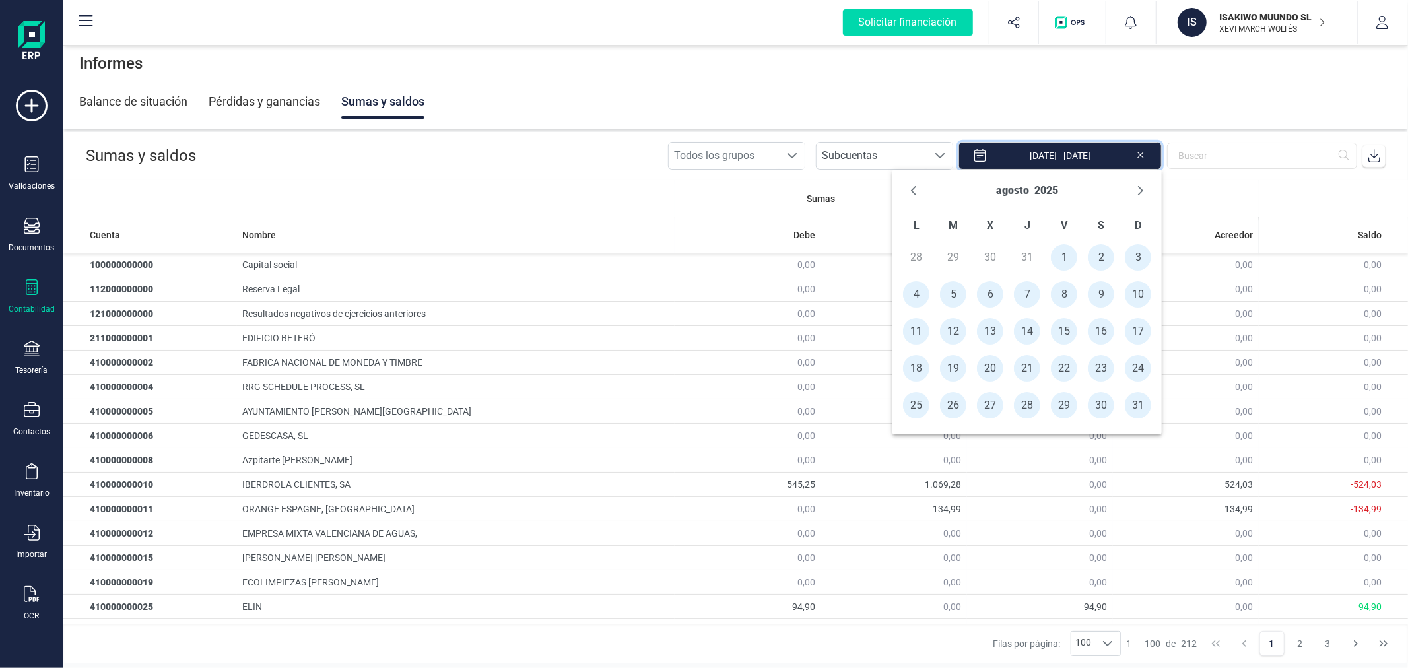
click at [1381, 150] on icon at bounding box center [1374, 155] width 13 height 13
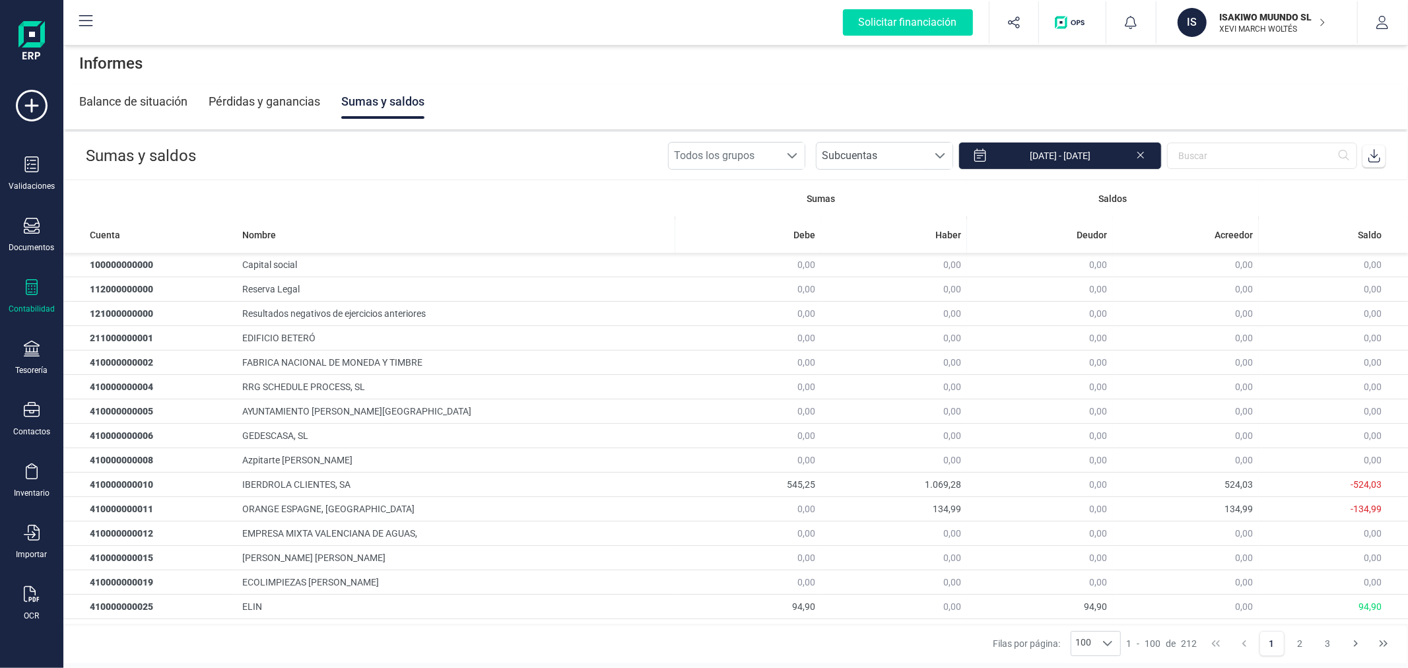
click at [36, 285] on icon at bounding box center [32, 287] width 12 height 16
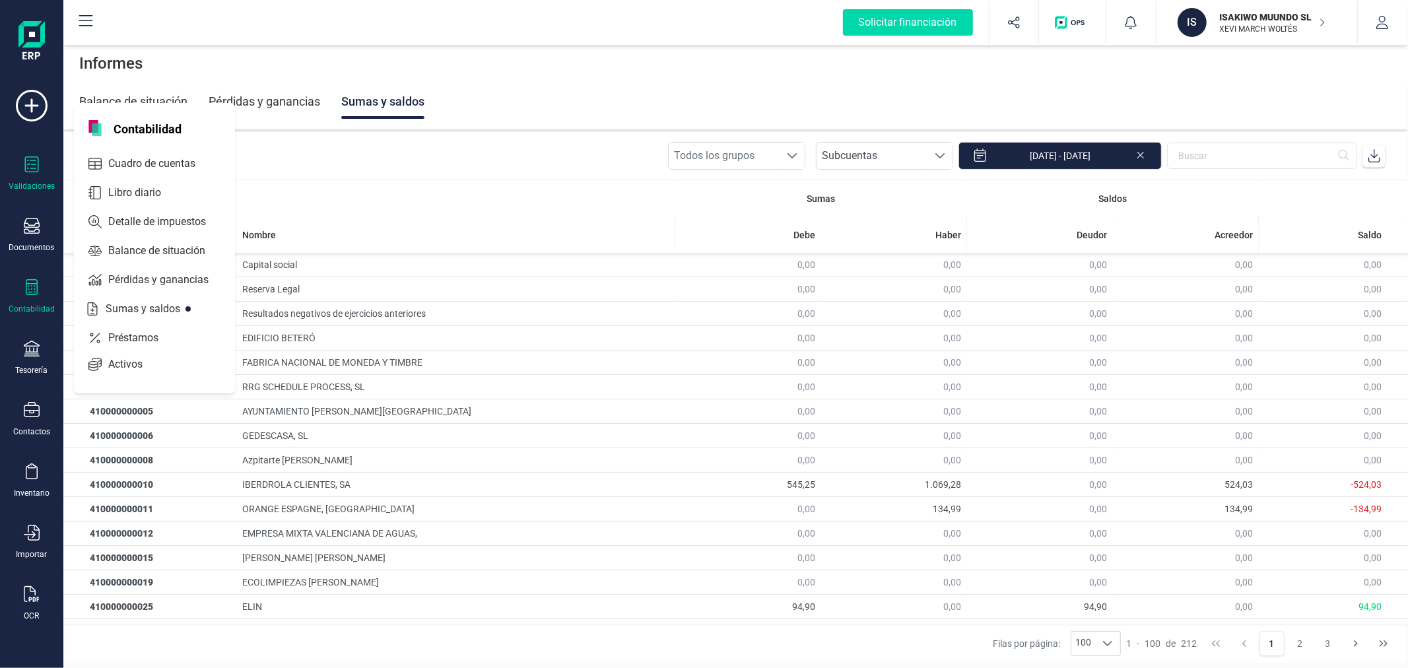
click at [14, 164] on div "Validaciones" at bounding box center [31, 173] width 53 height 35
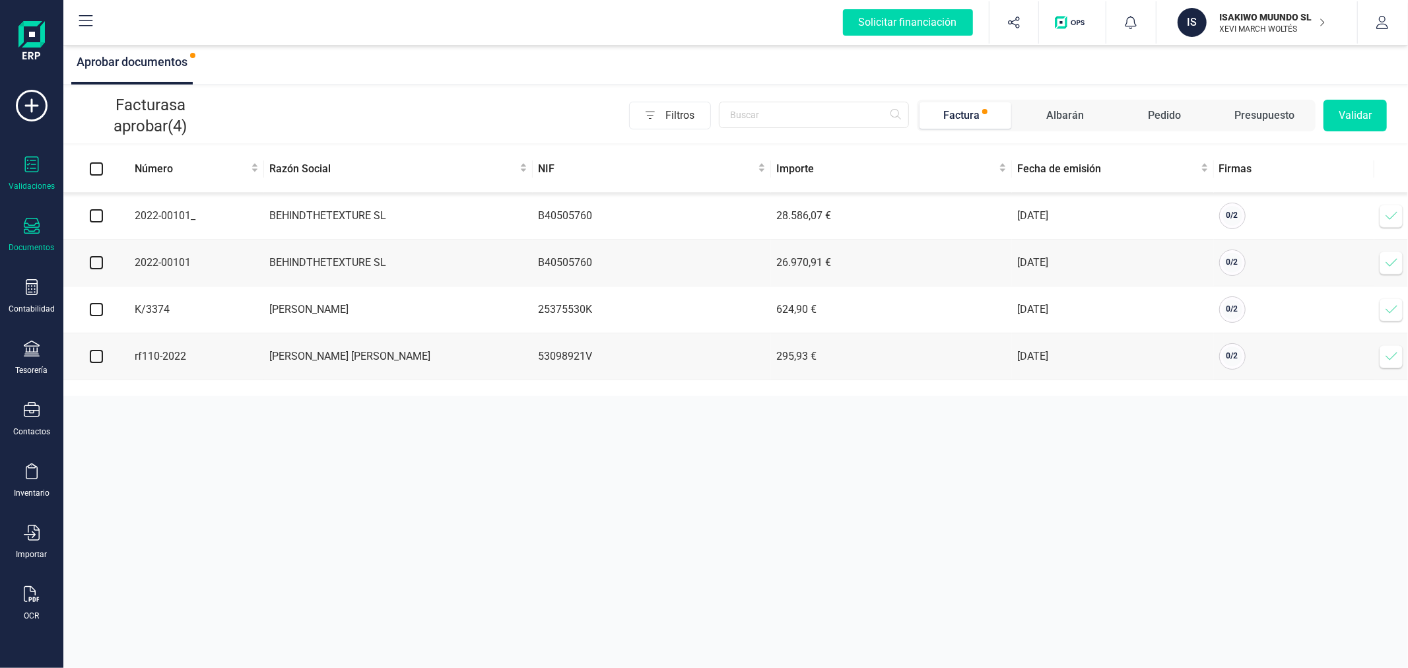
click at [24, 232] on icon at bounding box center [32, 226] width 16 height 16
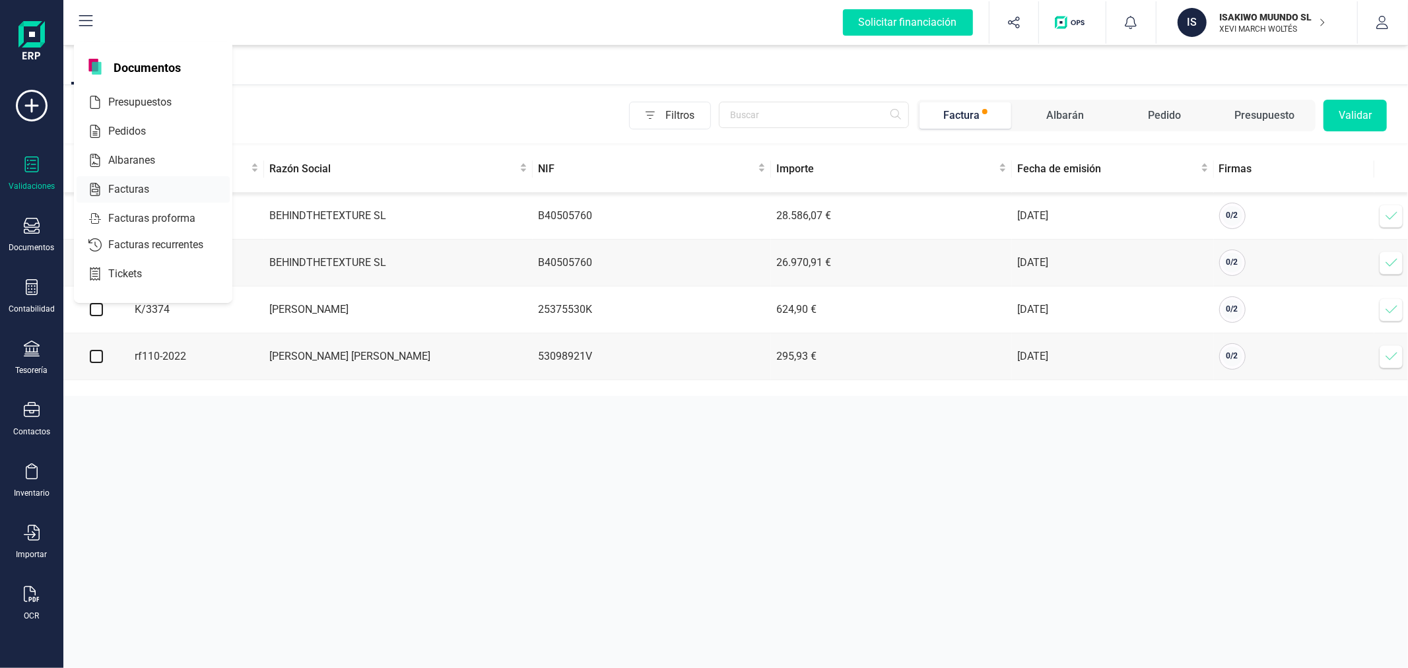
click at [139, 189] on span "Facturas" at bounding box center [138, 190] width 70 height 16
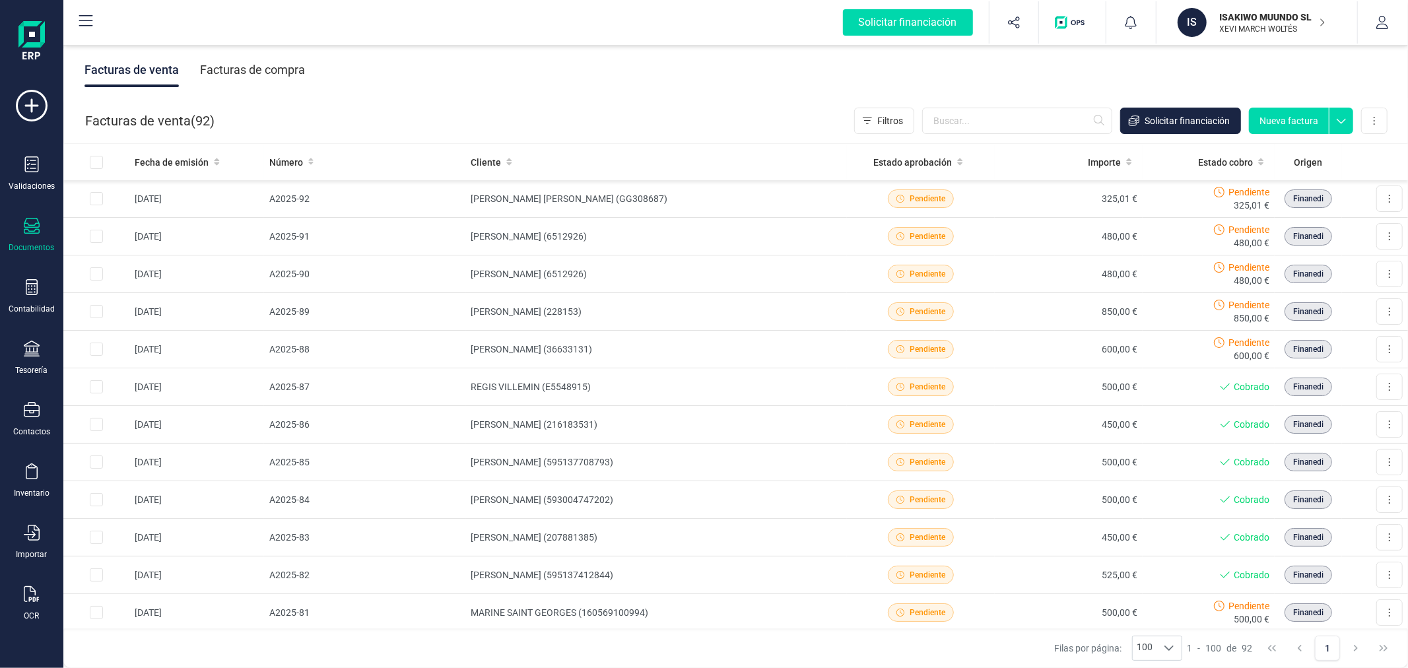
click at [287, 67] on div "Facturas de compra" at bounding box center [252, 70] width 105 height 34
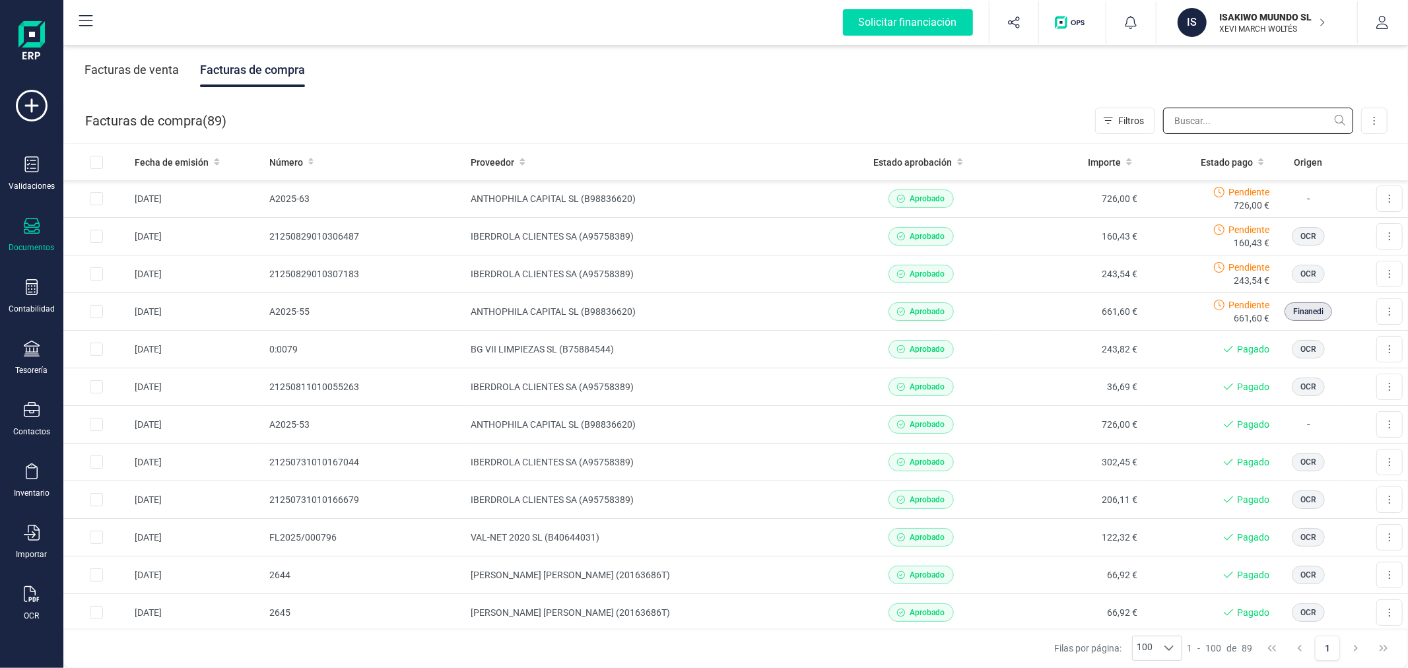
click at [1206, 108] on input "text" at bounding box center [1258, 121] width 190 height 26
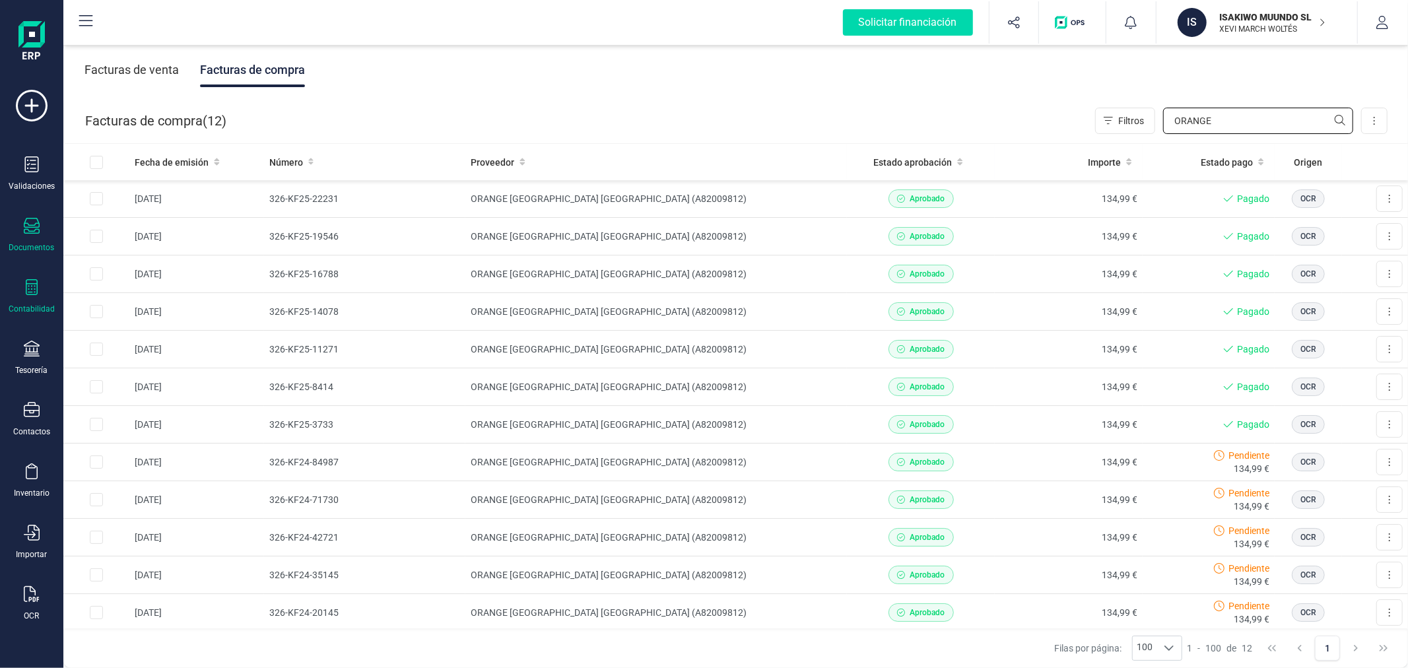
type input "ORANGE"
click at [41, 280] on div "Contabilidad" at bounding box center [31, 296] width 53 height 35
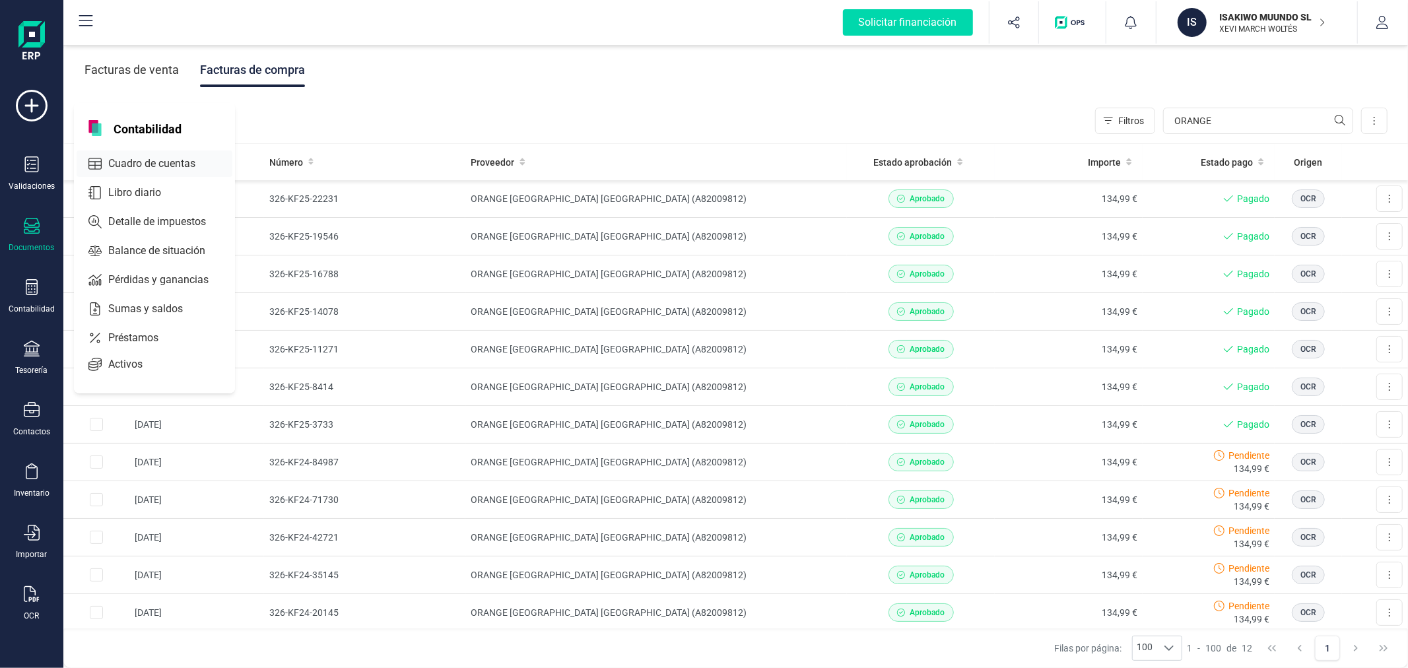
click at [176, 169] on span "Cuadro de cuentas" at bounding box center [161, 164] width 116 height 16
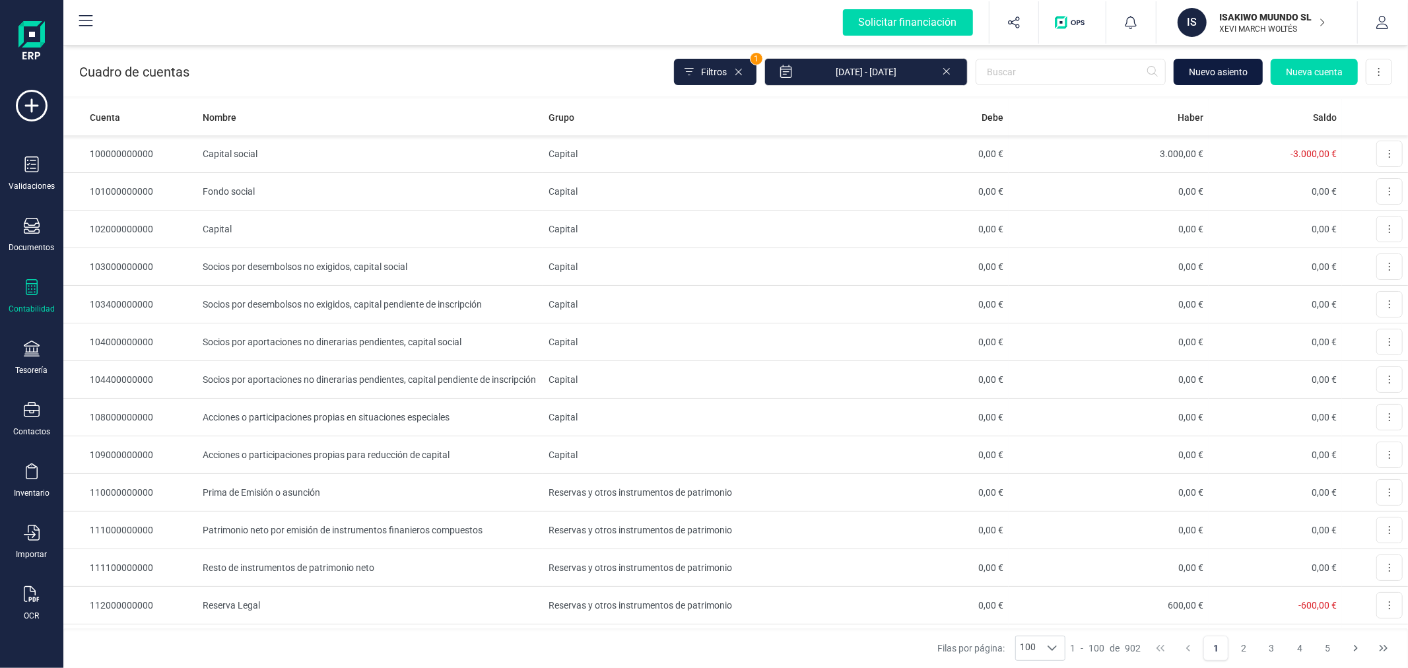
click at [1224, 71] on span "Nuevo asiento" at bounding box center [1218, 71] width 59 height 13
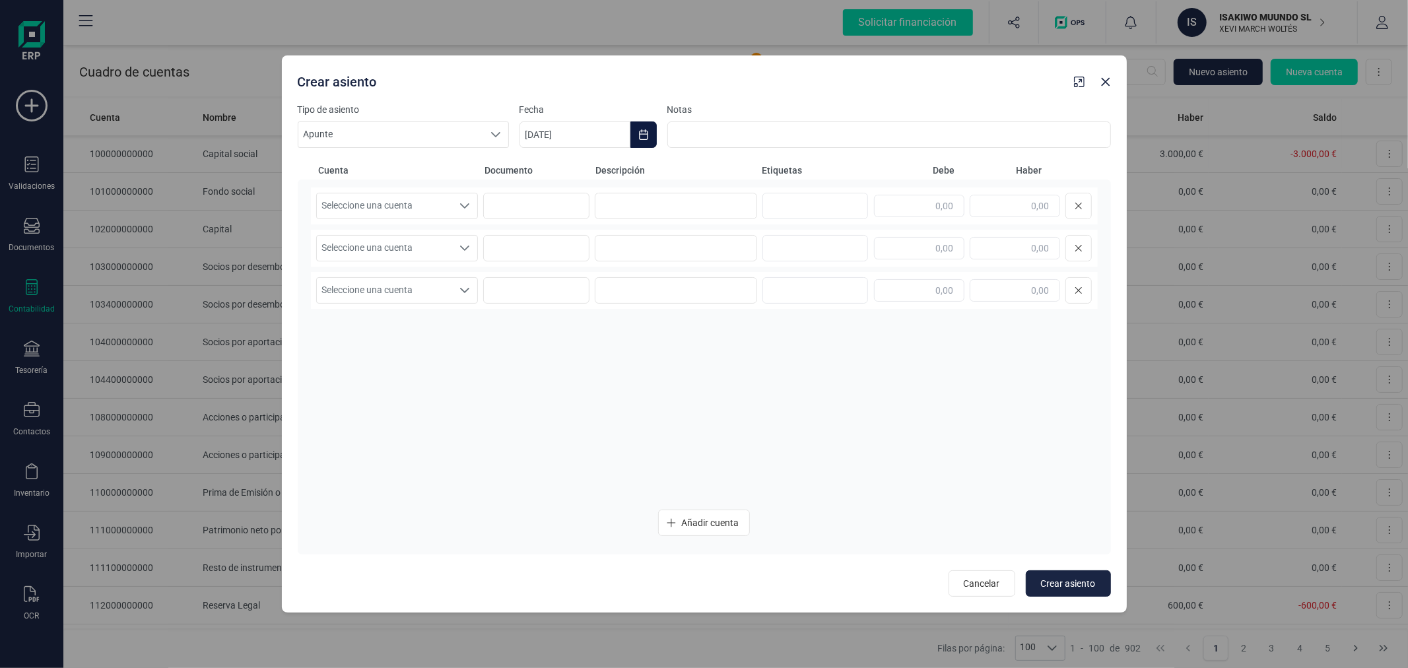
click at [648, 129] on icon "Choose Date" at bounding box center [644, 134] width 11 height 11
click at [549, 174] on icon "Previous Month" at bounding box center [546, 174] width 11 height 11
click at [836, 391] on span "31" at bounding box center [837, 399] width 26 height 26
type input "31/08/2025"
click at [471, 205] on div "Seleccione una cuenta" at bounding box center [465, 205] width 25 height 25
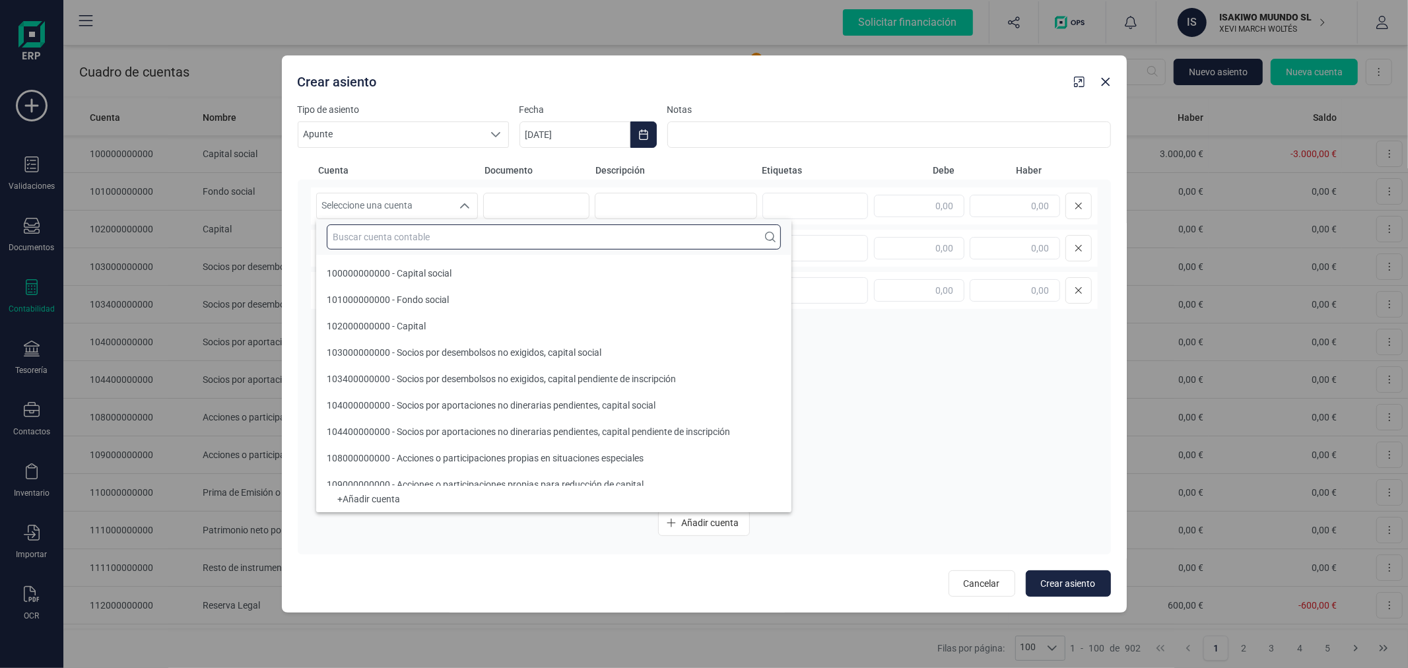
click at [460, 239] on input "text" at bounding box center [554, 237] width 454 height 25
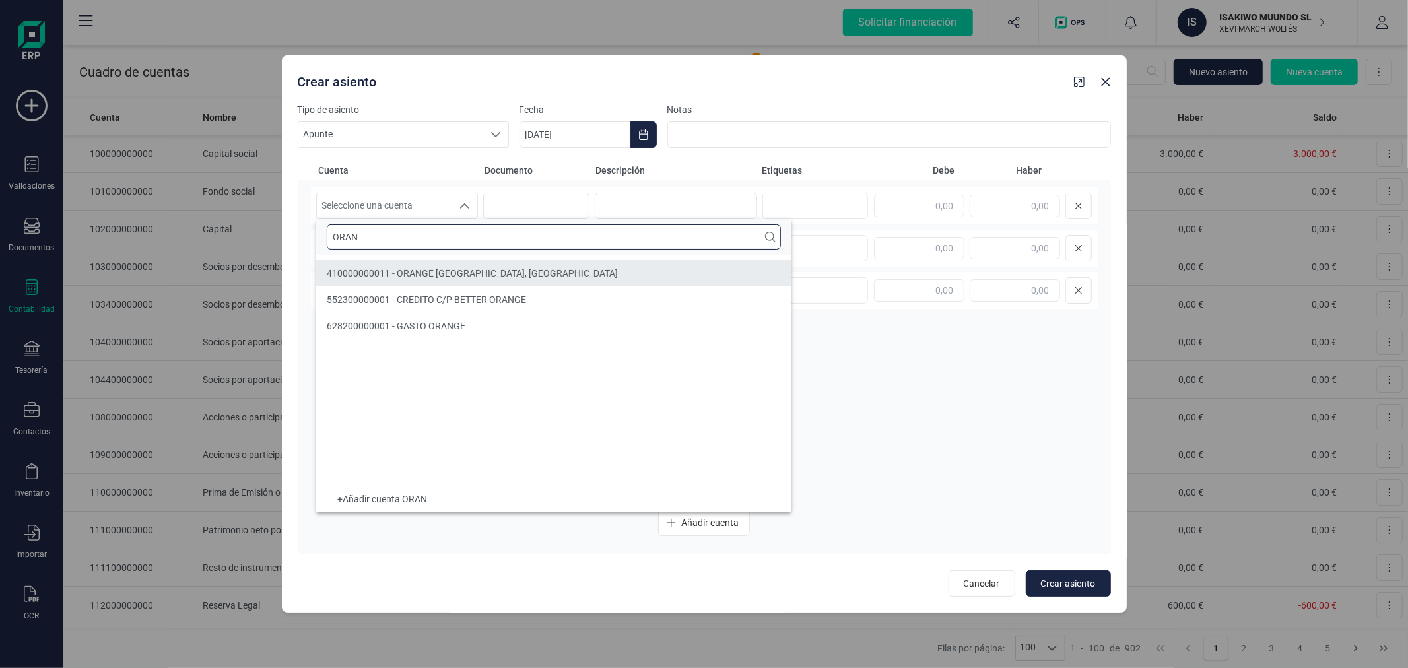
type input "ORAN"
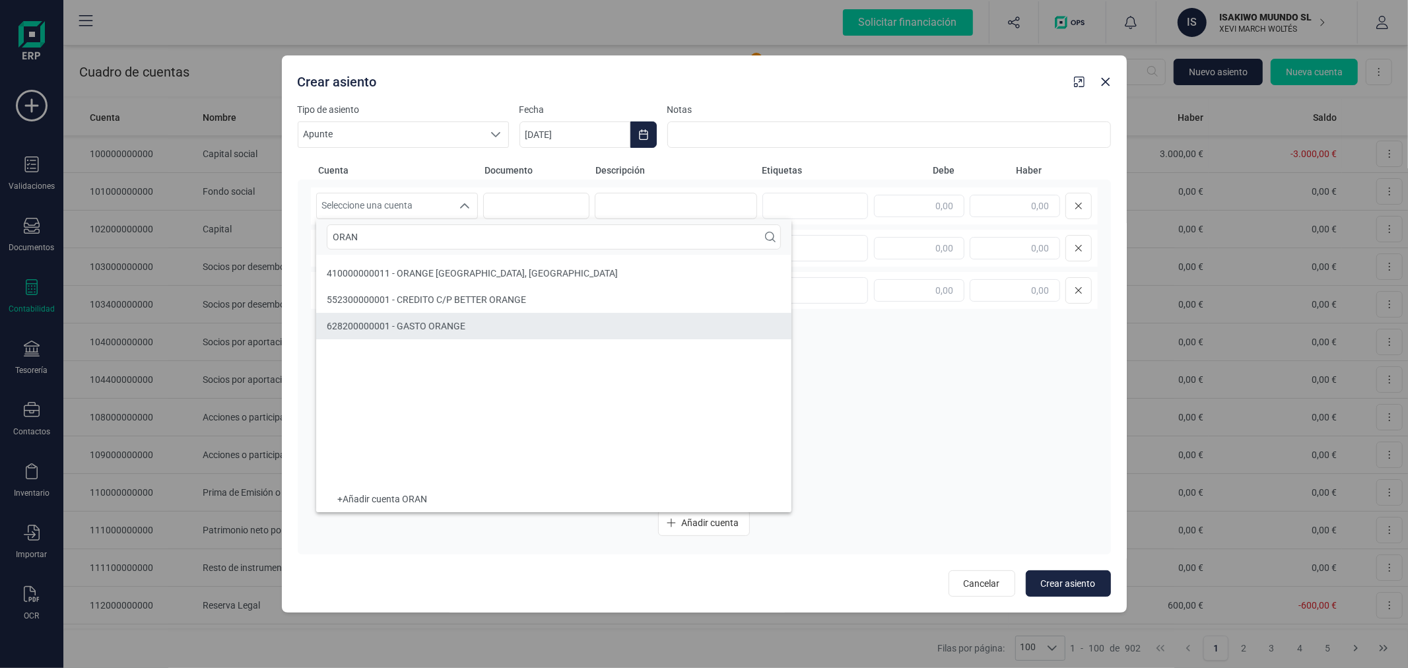
click at [448, 333] on div "628200000001 - GASTO ORANGE" at bounding box center [396, 326] width 139 height 13
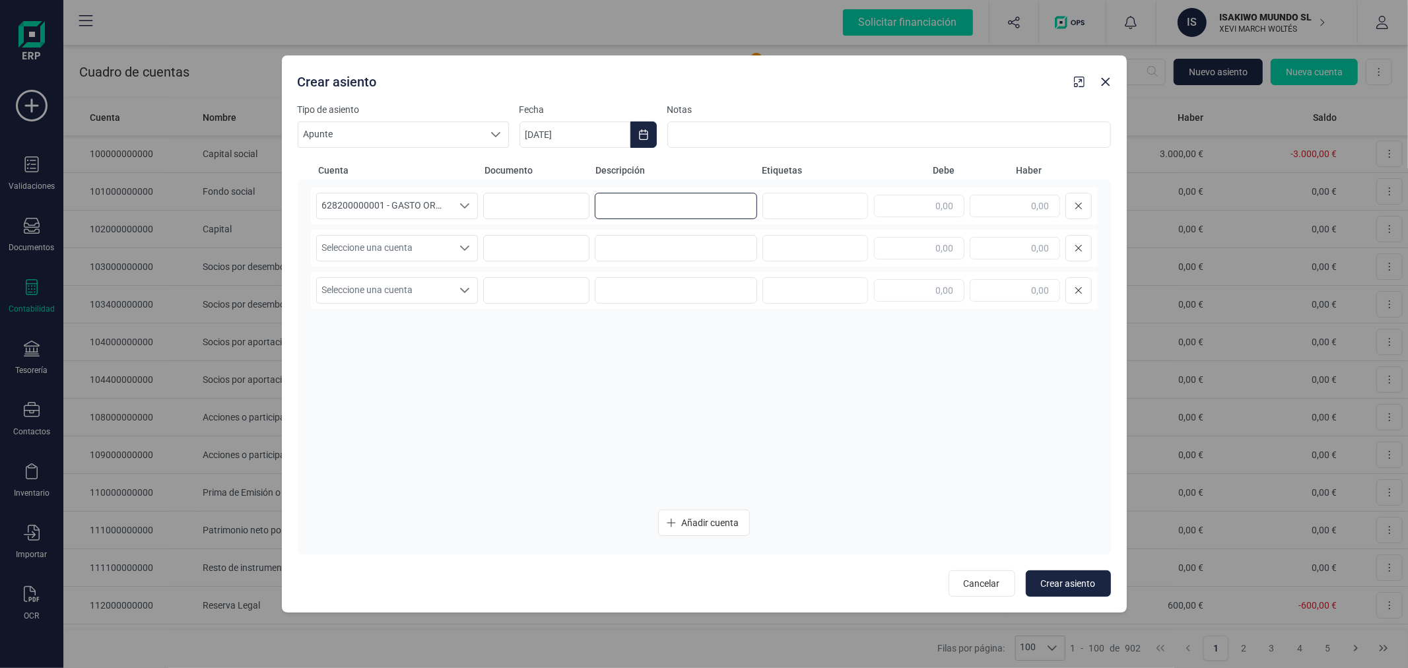
click at [639, 208] on input at bounding box center [676, 206] width 162 height 26
type input "PROVISION ORANGE AGOSTO"
type input "134,99"
click at [383, 250] on span "Seleccione una cuenta" at bounding box center [385, 248] width 136 height 25
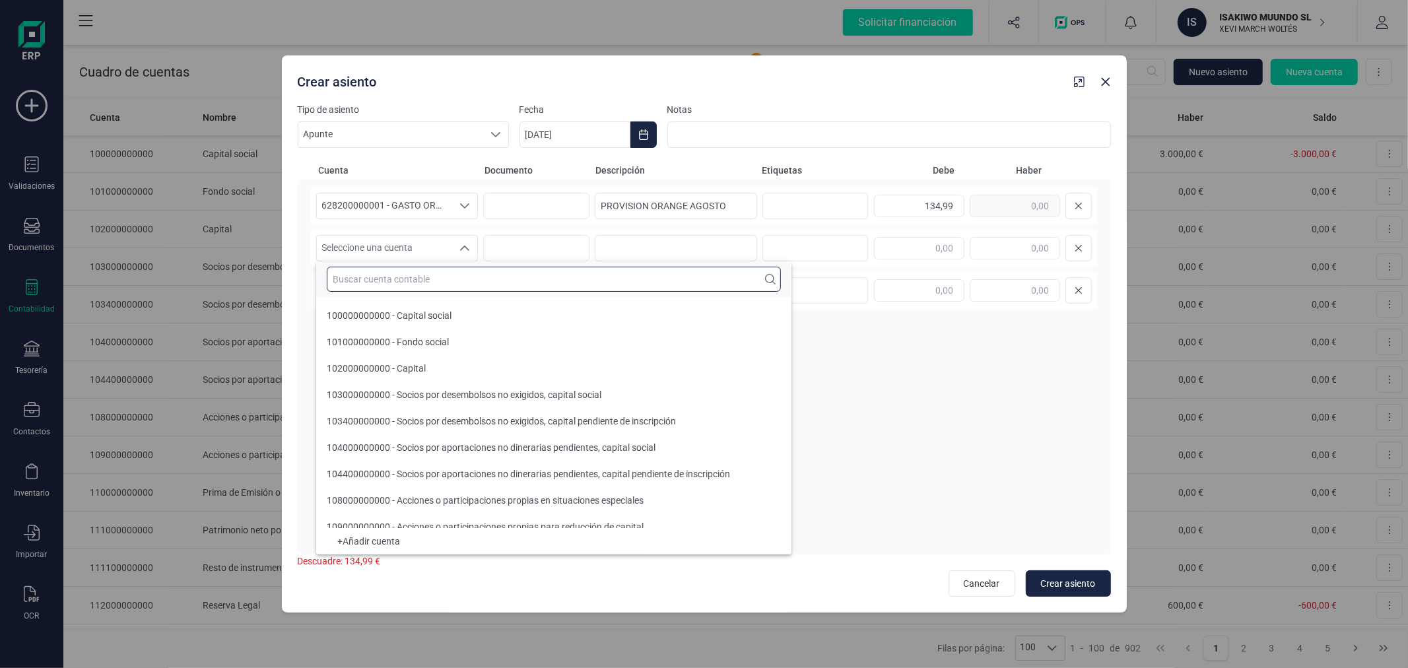
click at [412, 277] on input "text" at bounding box center [554, 279] width 454 height 25
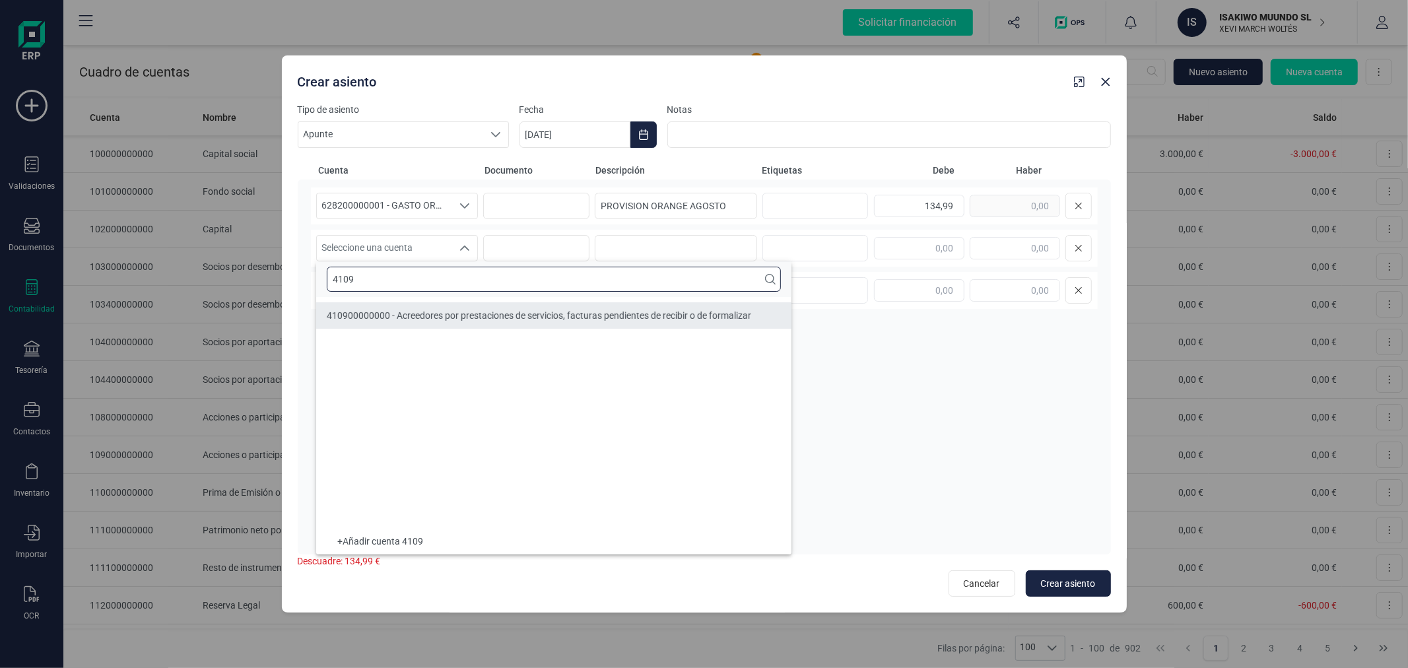
type input "4109"
click at [460, 308] on li "410900000000 - Acreedores por prestaciones de servicios, facturas pendientes de…" at bounding box center [553, 315] width 475 height 26
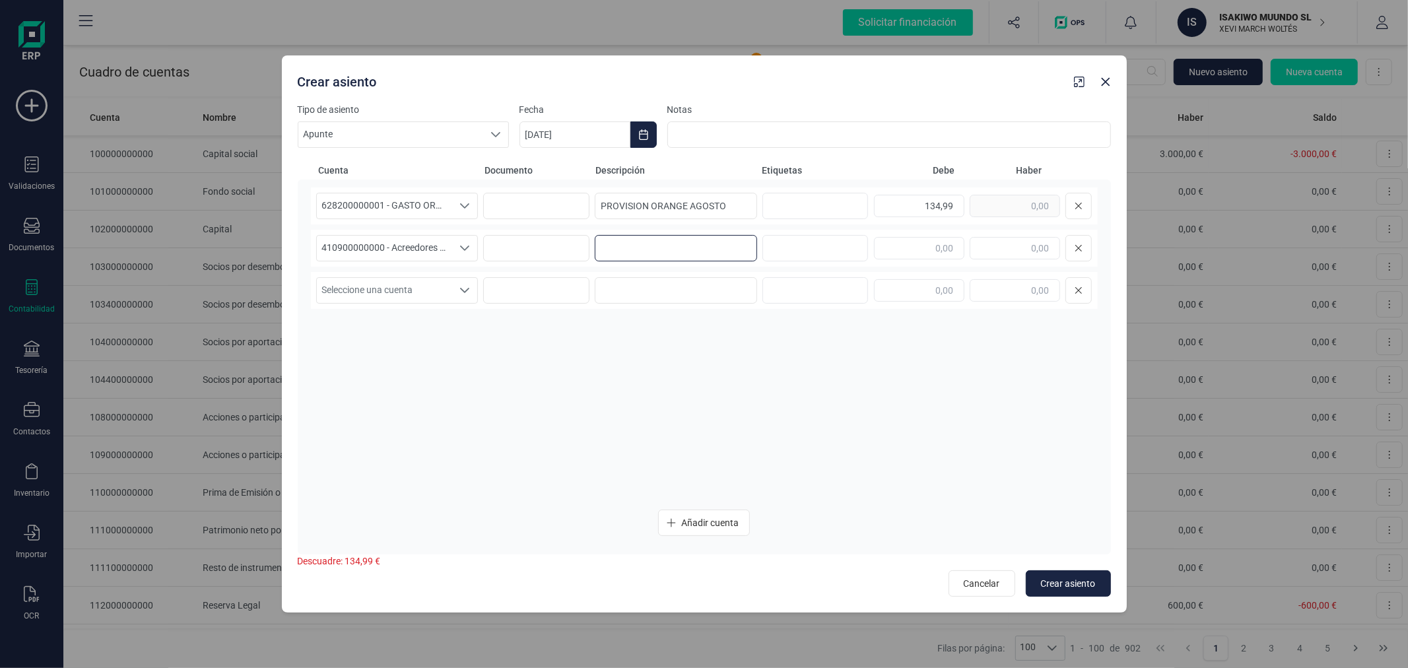
click at [649, 255] on input at bounding box center [676, 248] width 162 height 26
click at [744, 198] on input "PROVISION ORANGE AGOSTO" at bounding box center [676, 206] width 162 height 26
click at [713, 249] on input at bounding box center [676, 248] width 162 height 26
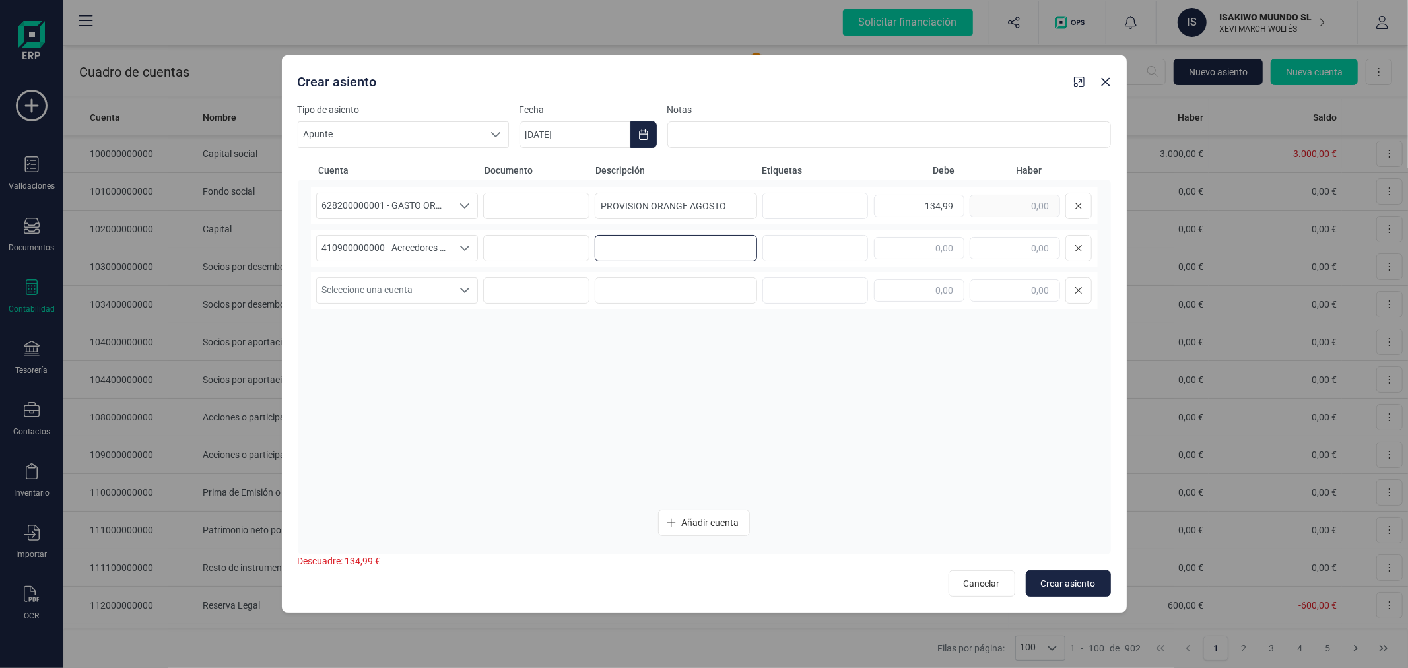
paste input "PROVISION ORANGE AGOSTO"
type input "PROVISION ORANGE AGOSTO"
type input "134,99"
click at [1051, 575] on button "Crear asiento" at bounding box center [1068, 584] width 85 height 26
type input "[DATE]"
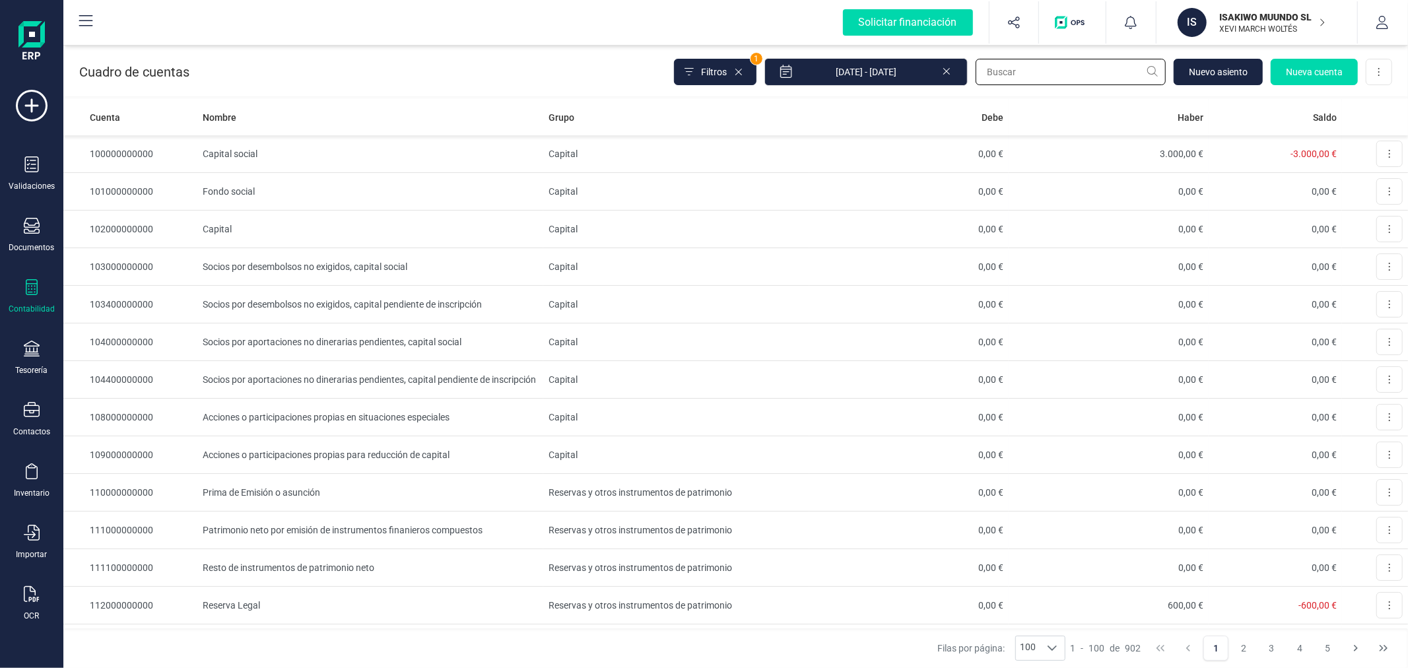
click at [1027, 69] on input "text" at bounding box center [1071, 72] width 190 height 26
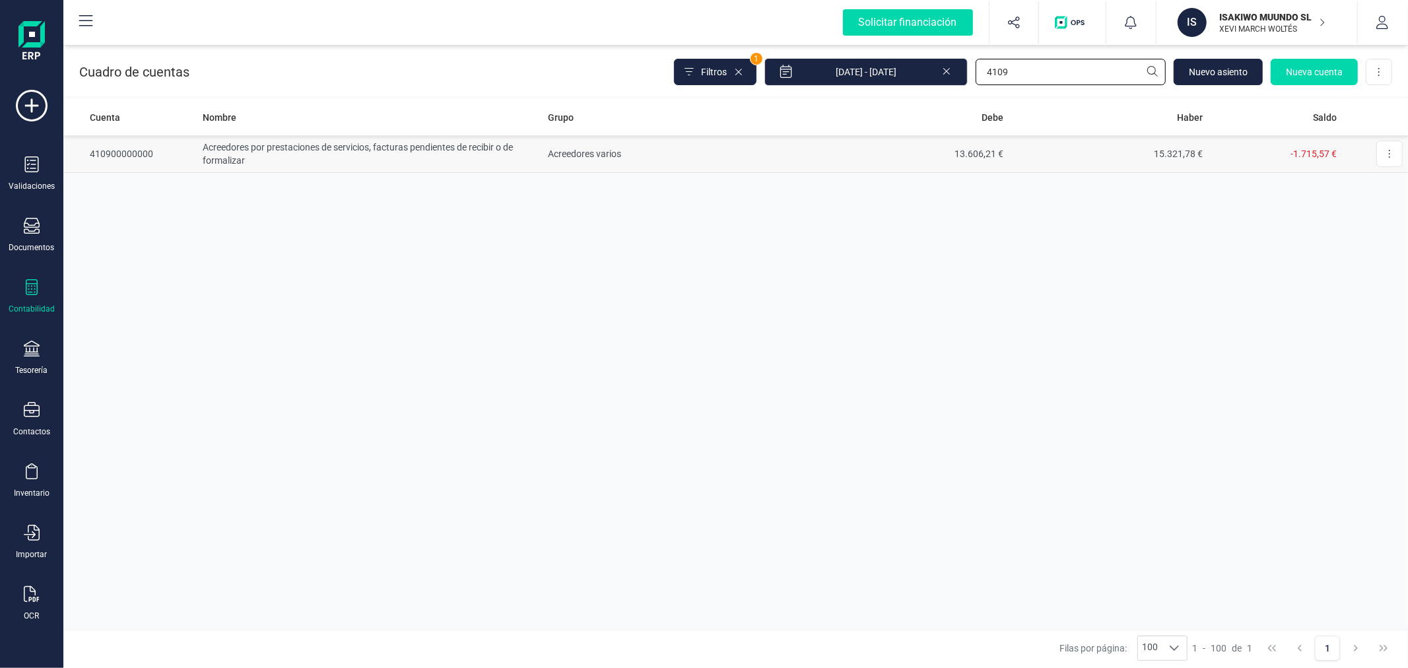
type input "4109"
click at [651, 154] on td "Acreedores varios" at bounding box center [676, 154] width 266 height 38
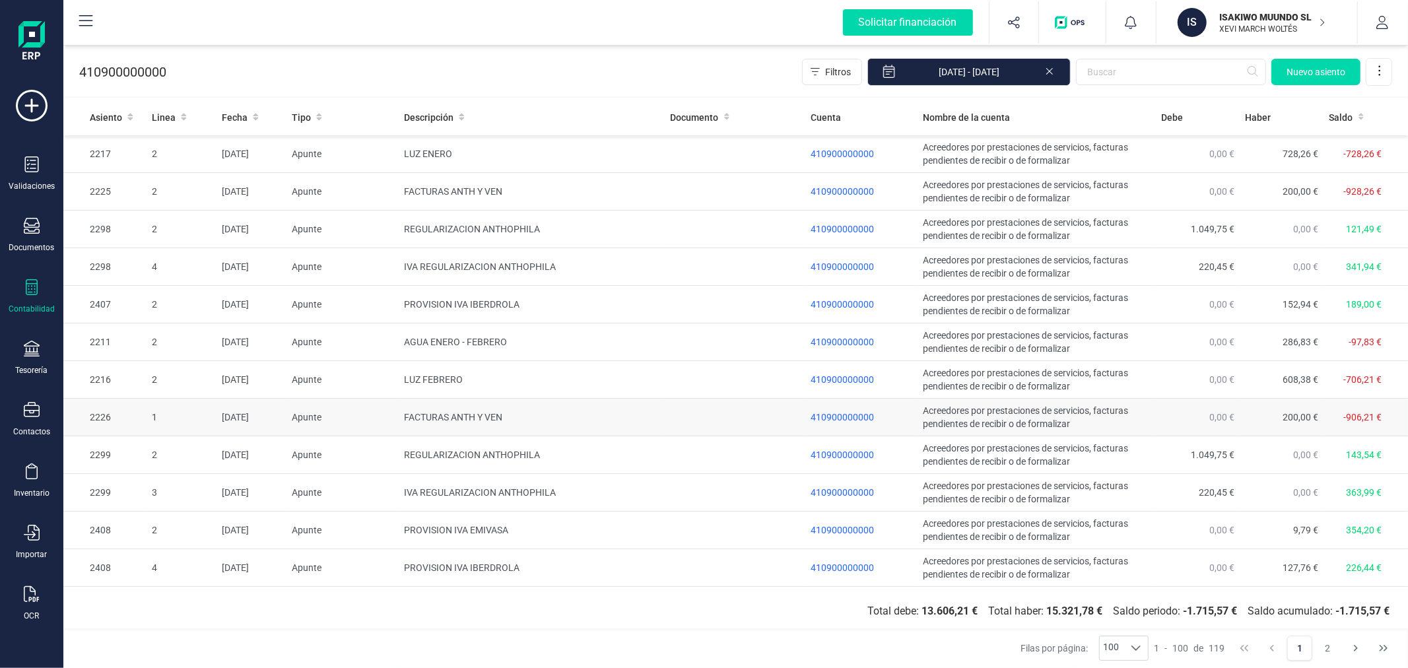
click at [502, 419] on td "FACTURAS ANTH Y VEN" at bounding box center [532, 418] width 266 height 38
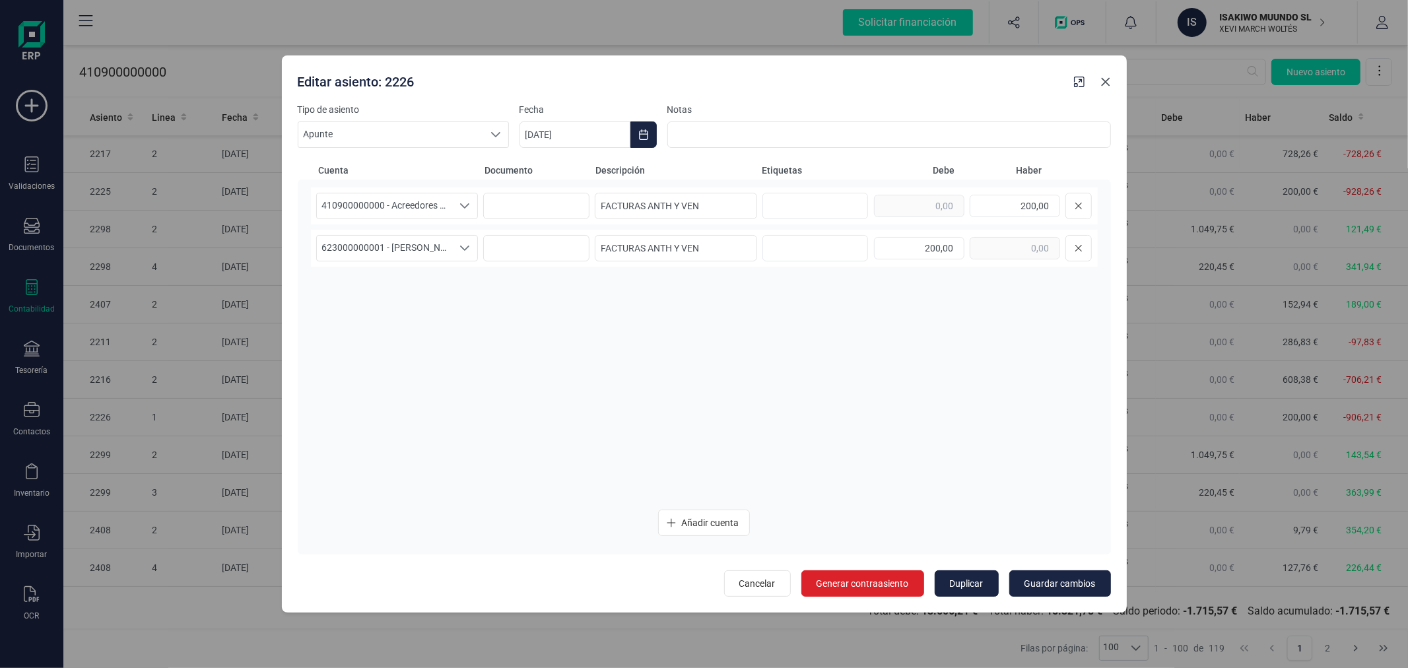
click at [1108, 85] on icon "button" at bounding box center [1105, 82] width 9 height 9
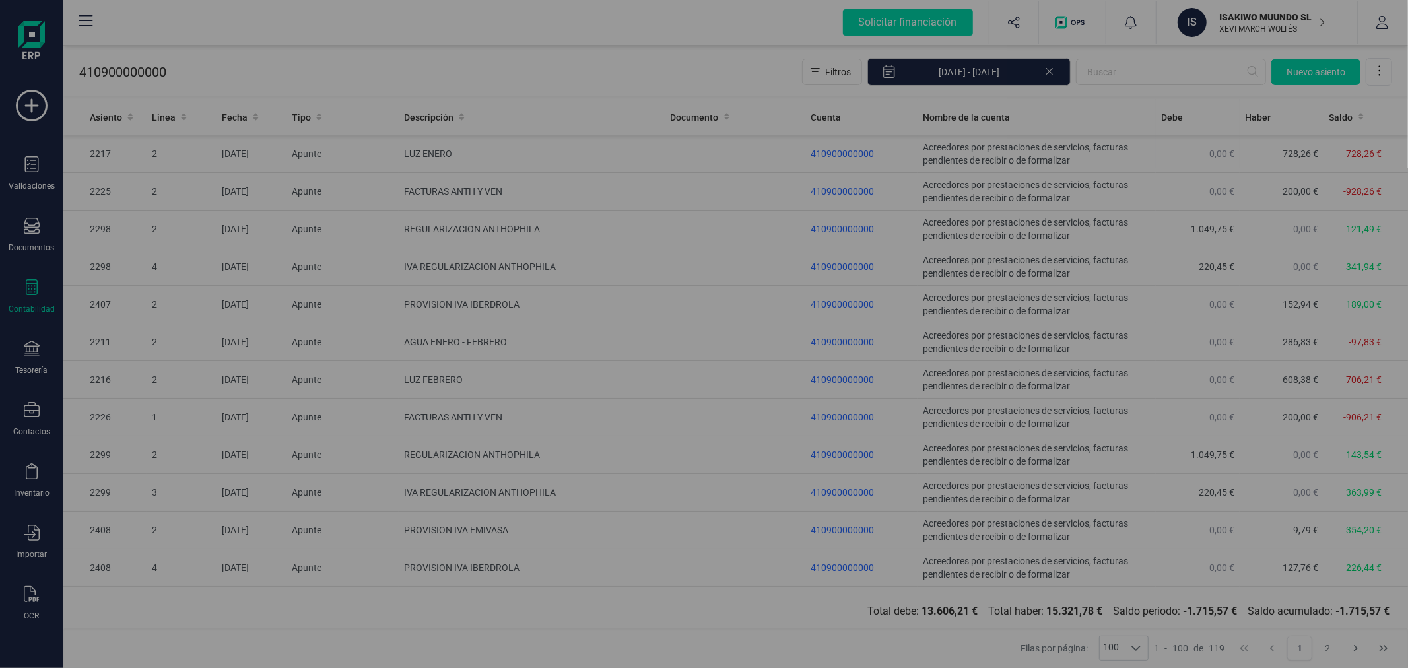
type input "[DATE]"
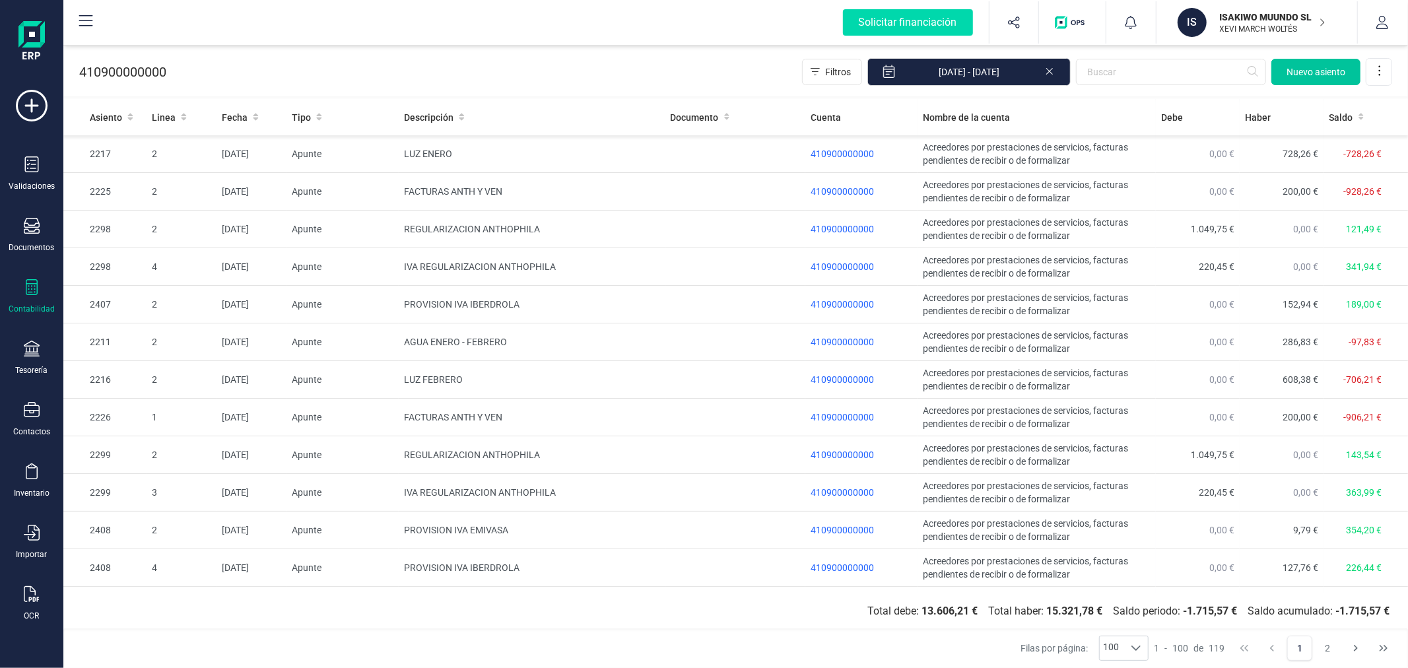
click at [1318, 69] on span "Nuevo asiento" at bounding box center [1316, 71] width 59 height 13
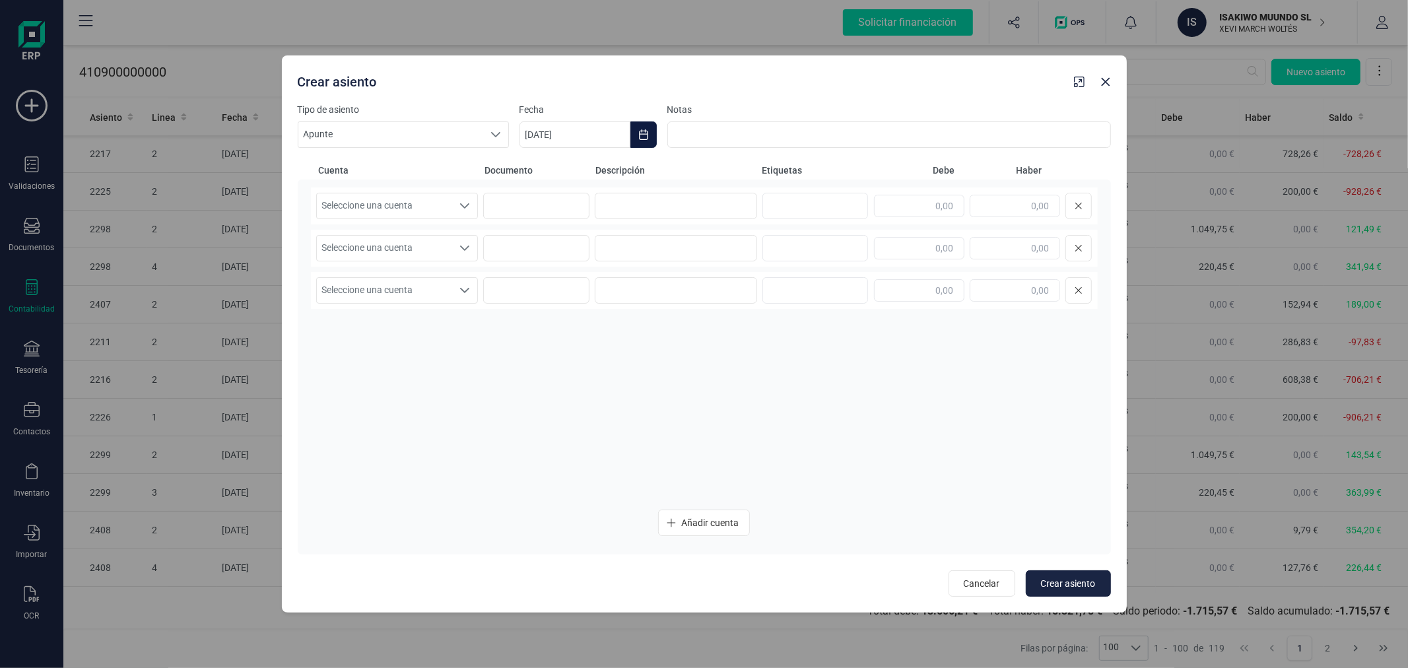
click at [635, 125] on button "Choose Date" at bounding box center [644, 134] width 26 height 26
click at [549, 166] on button "Previous Month" at bounding box center [546, 174] width 21 height 21
click at [833, 392] on span "31" at bounding box center [837, 399] width 26 height 26
type input "31/08/2025"
click at [421, 205] on span "Seleccione una cuenta" at bounding box center [385, 205] width 136 height 25
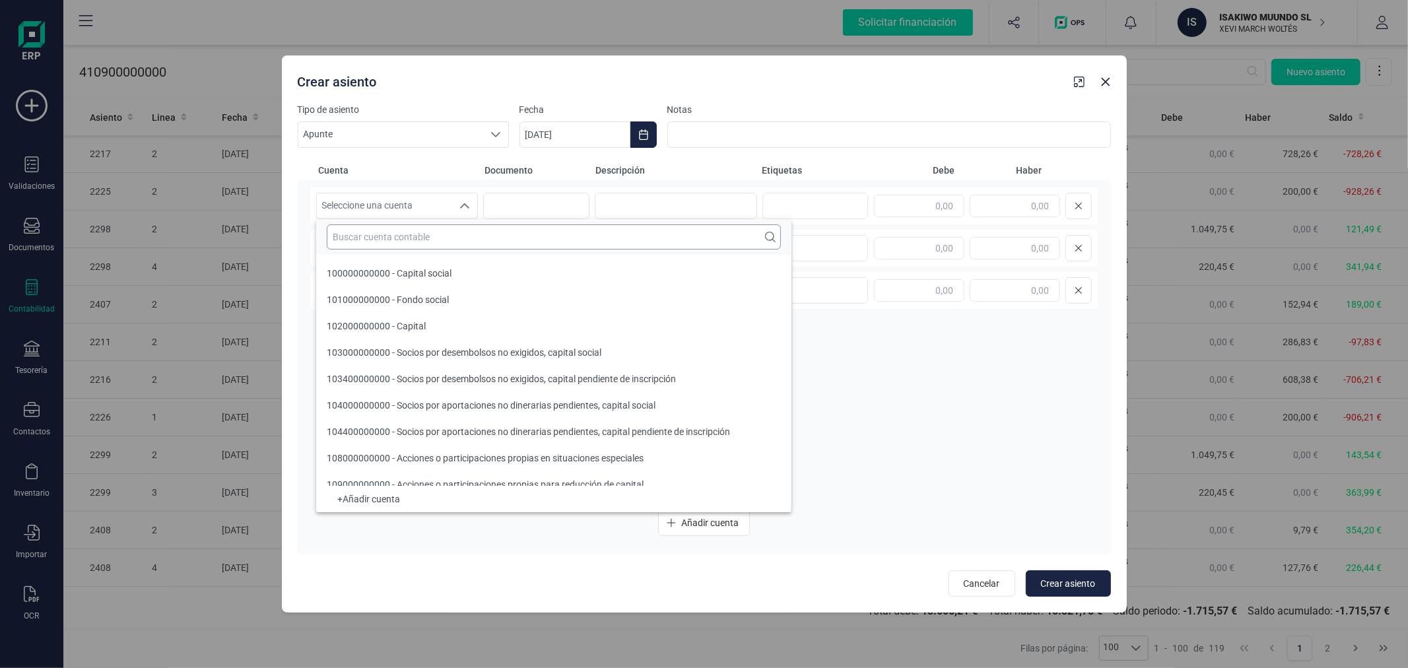
click at [433, 238] on input "text" at bounding box center [554, 237] width 454 height 25
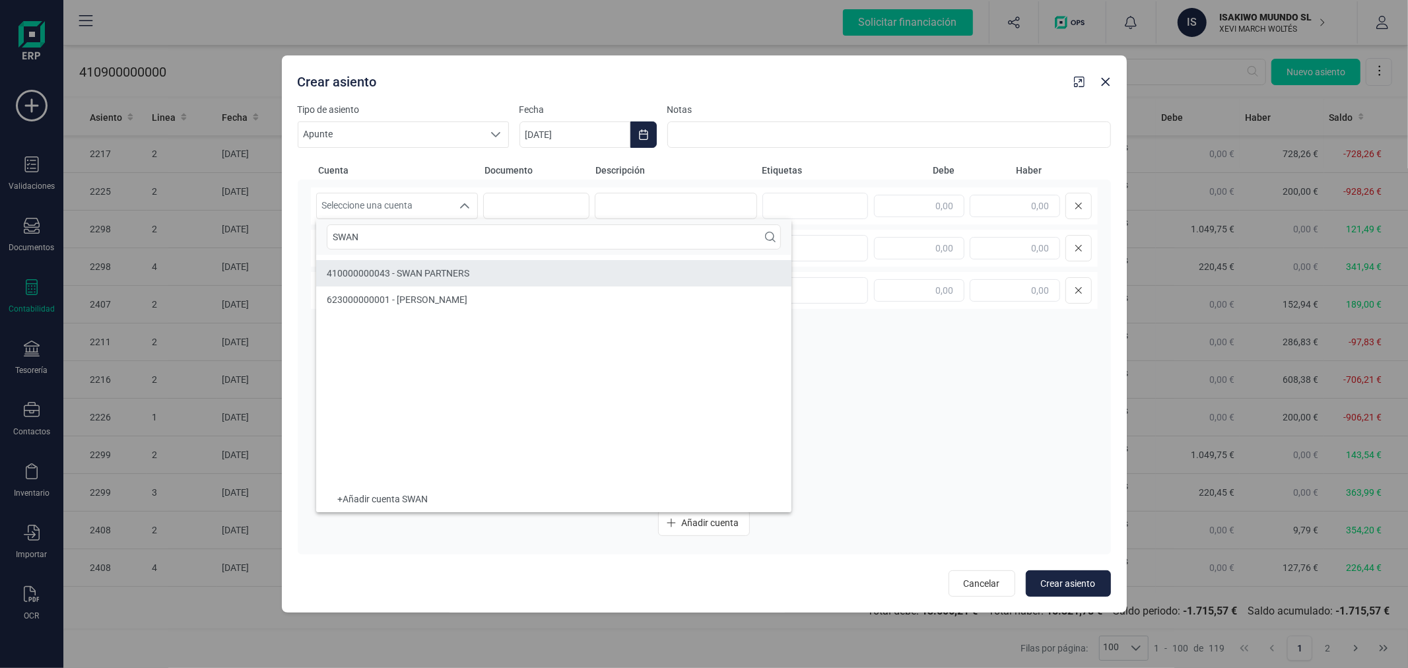
type input "SWAN"
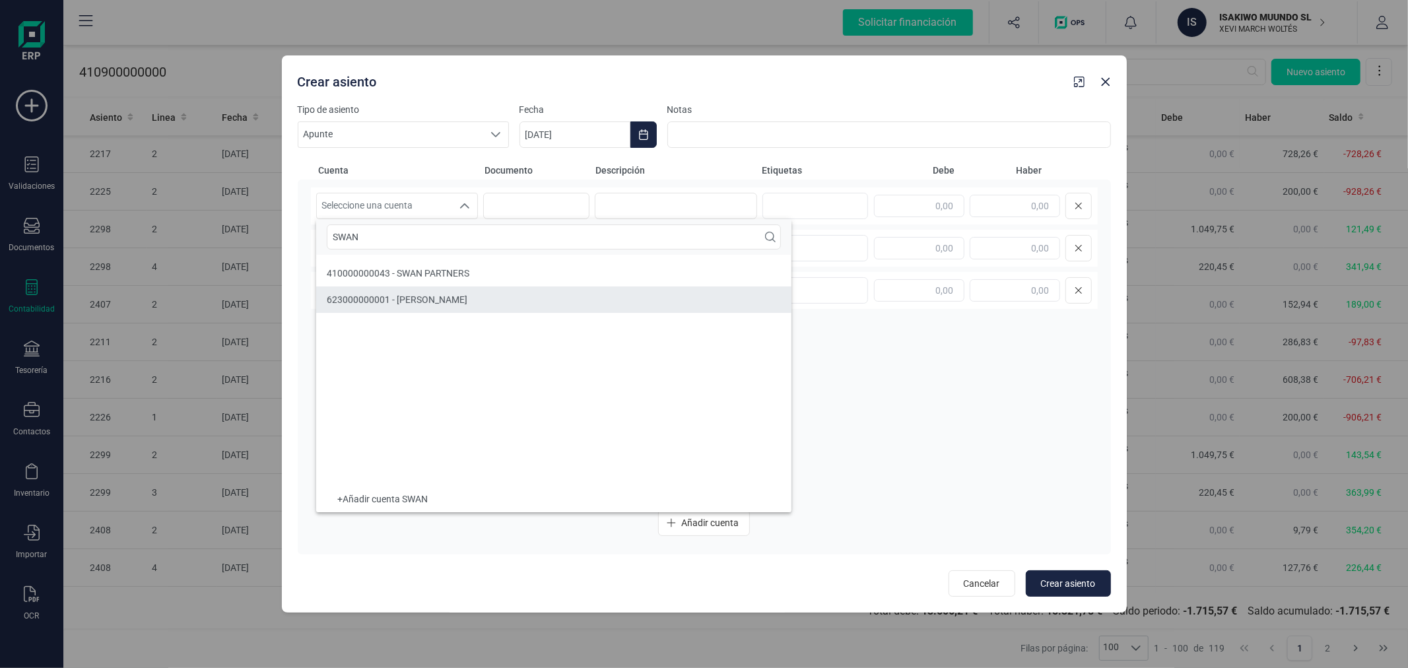
click at [425, 296] on span "623000000001 - GASTO SWAN" at bounding box center [397, 299] width 141 height 11
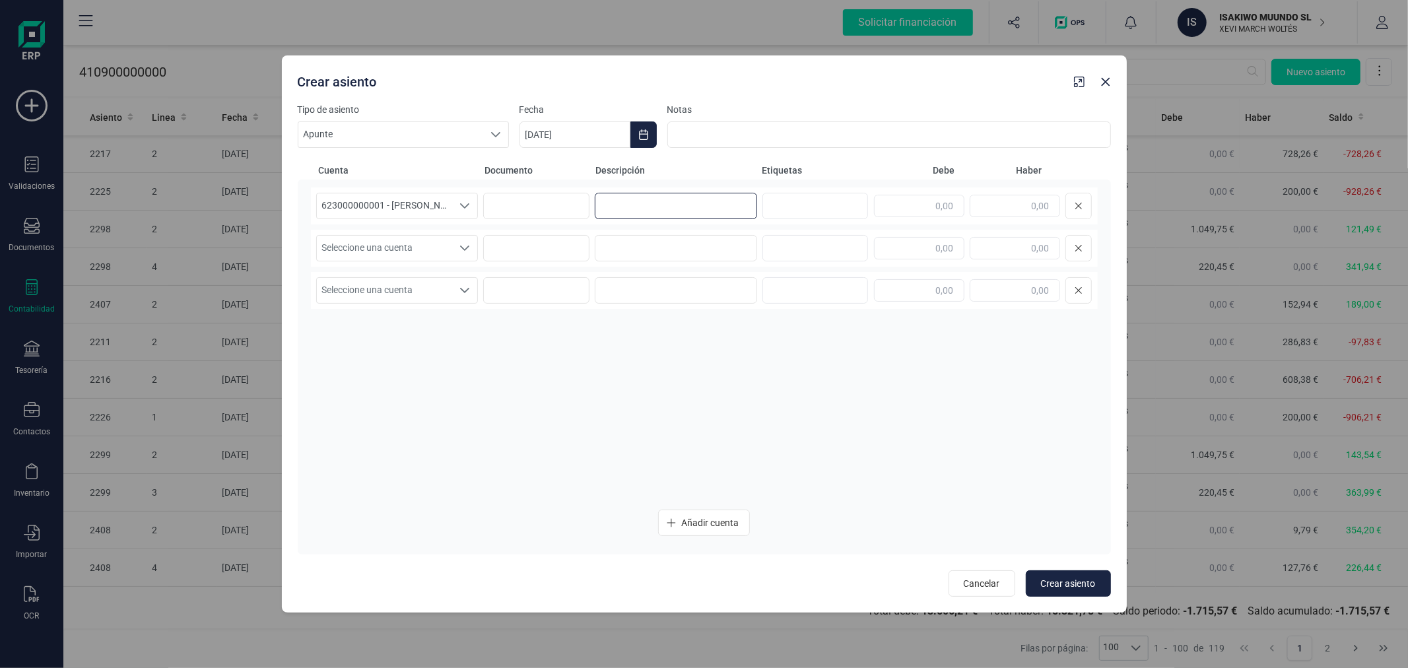
click at [642, 196] on input at bounding box center [676, 206] width 162 height 26
type input "ANT-VEN"
type input "200,00"
click at [417, 247] on span "Seleccione una cuenta" at bounding box center [385, 248] width 136 height 25
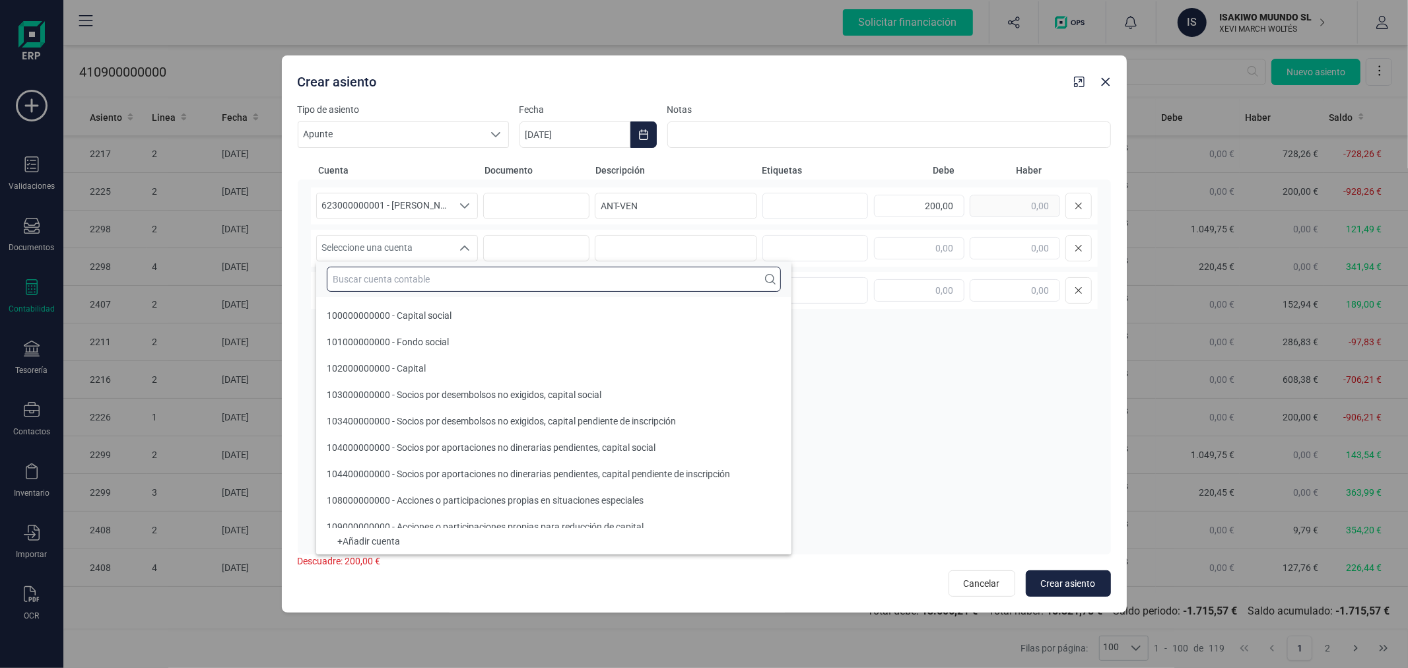
click at [426, 276] on input "text" at bounding box center [554, 279] width 454 height 25
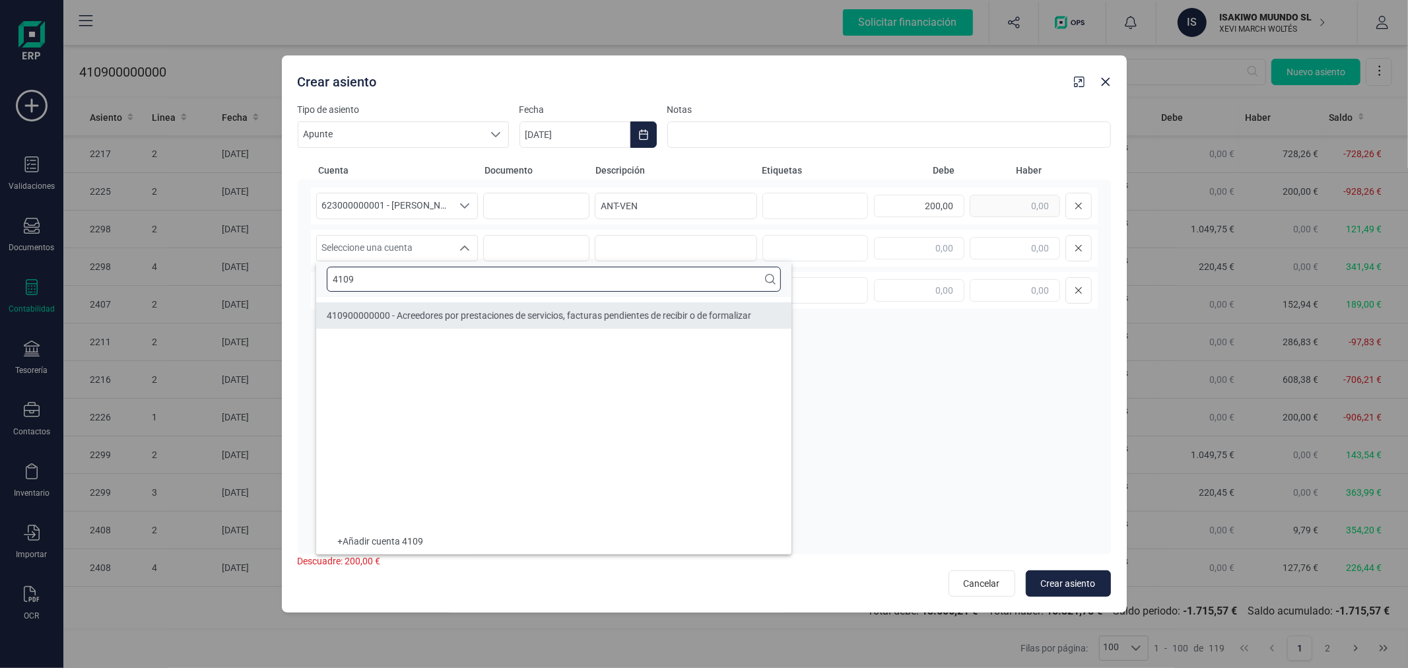
type input "4109"
click at [447, 307] on li "410900000000 - Acreedores por prestaciones de servicios, facturas pendientes de…" at bounding box center [553, 315] width 475 height 26
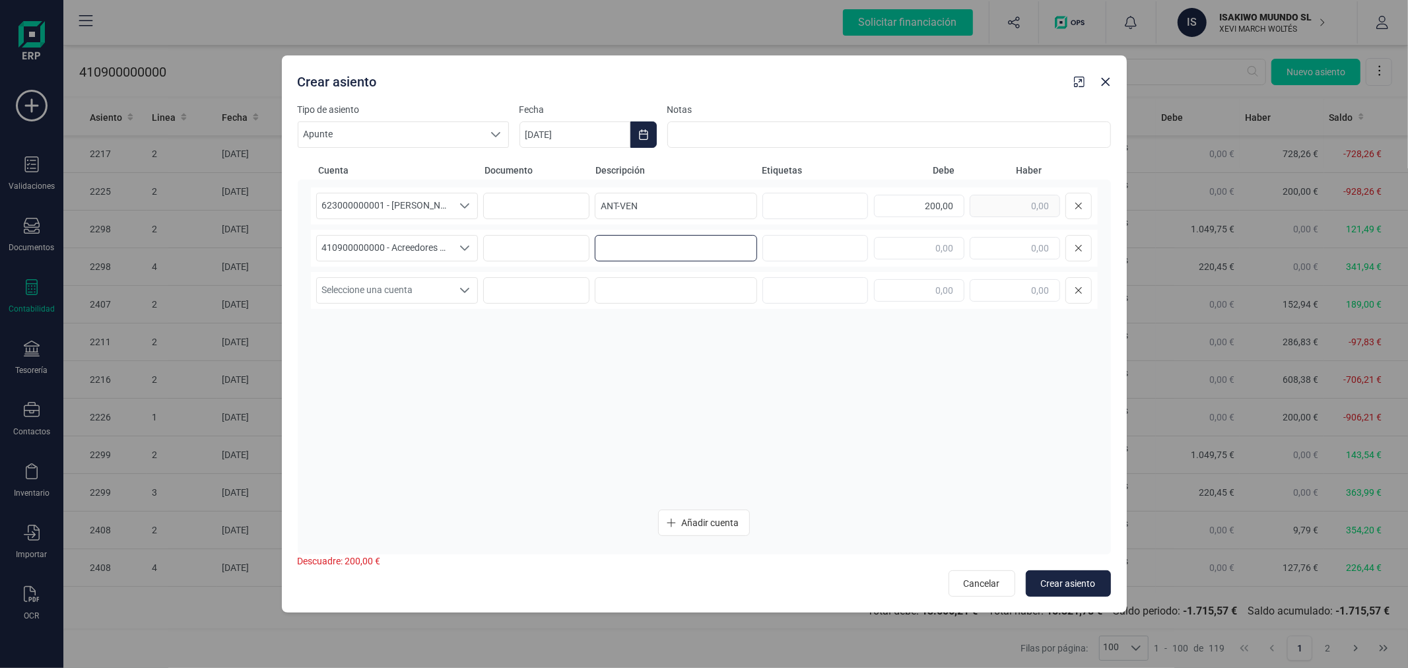
click at [606, 255] on input at bounding box center [676, 248] width 162 height 26
type input "ANT-VEN"
type input "200,00"
click at [1068, 584] on span "Crear asiento" at bounding box center [1068, 583] width 55 height 13
type input "[DATE]"
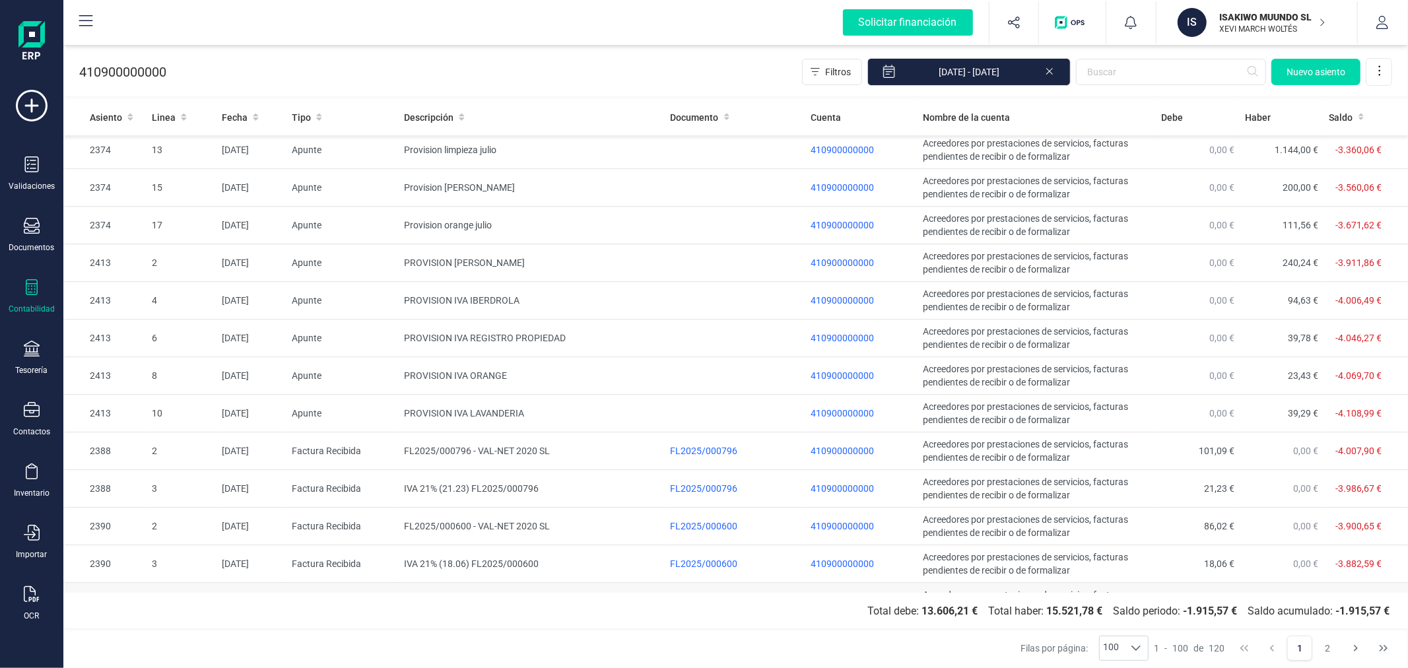
scroll to position [3311, 0]
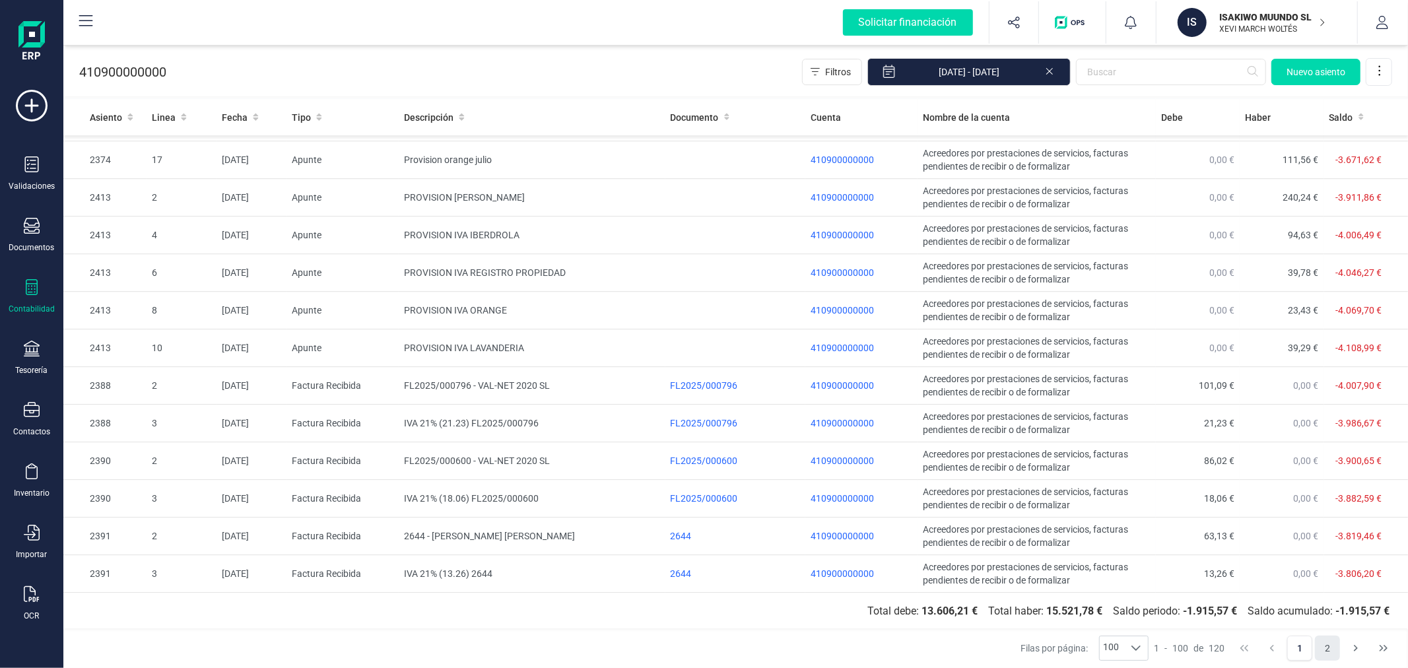
click at [1331, 647] on button "2" at bounding box center [1327, 648] width 25 height 25
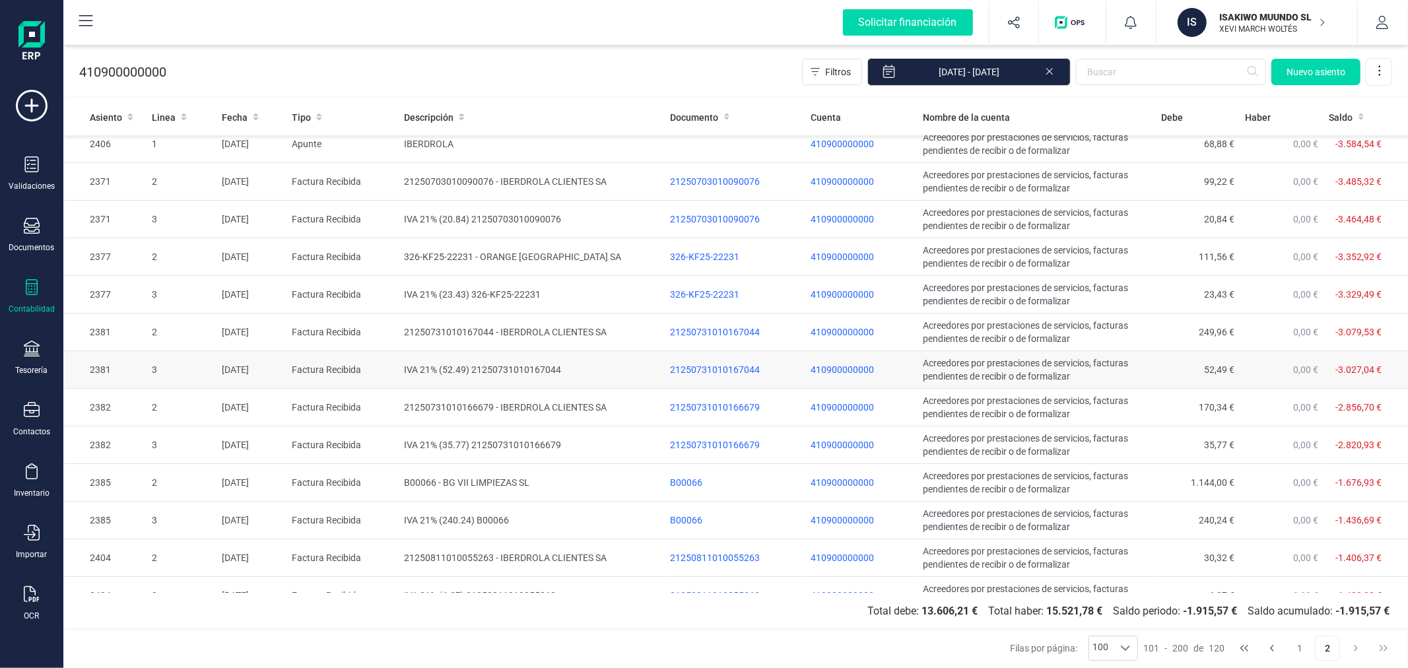
scroll to position [295, 0]
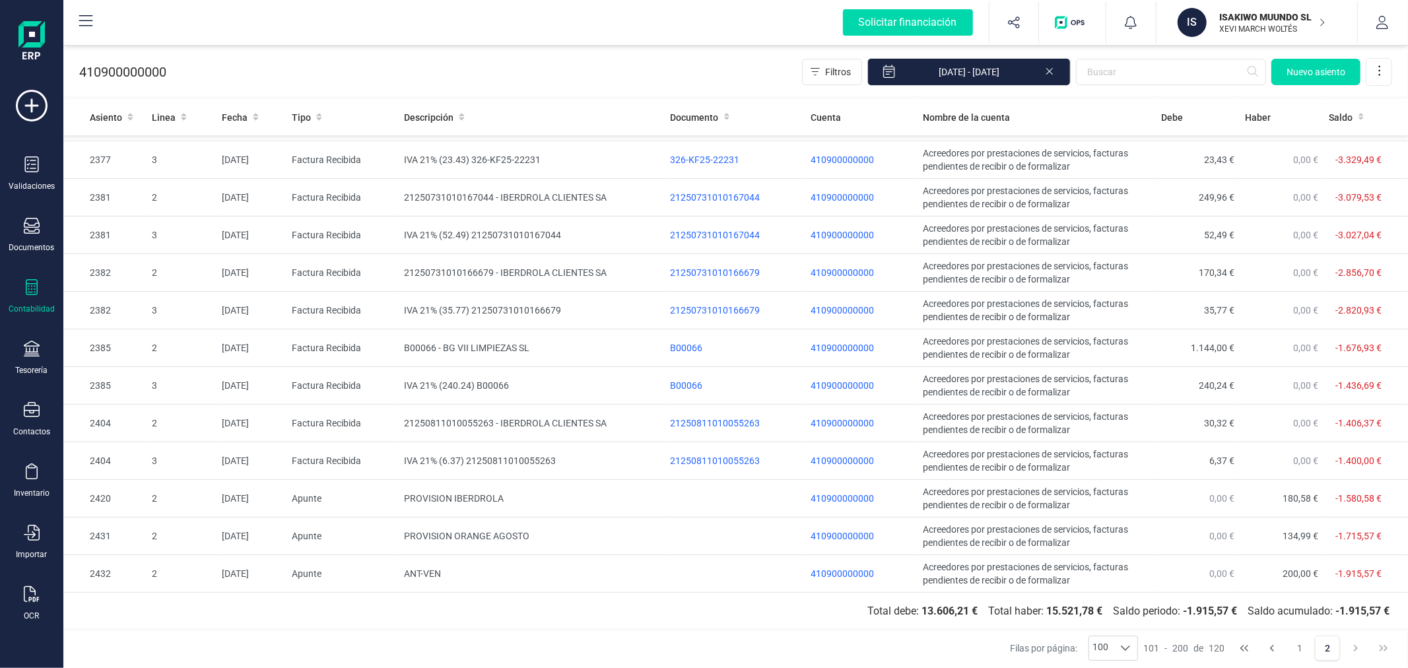
click at [18, 300] on div "Contabilidad" at bounding box center [31, 296] width 53 height 35
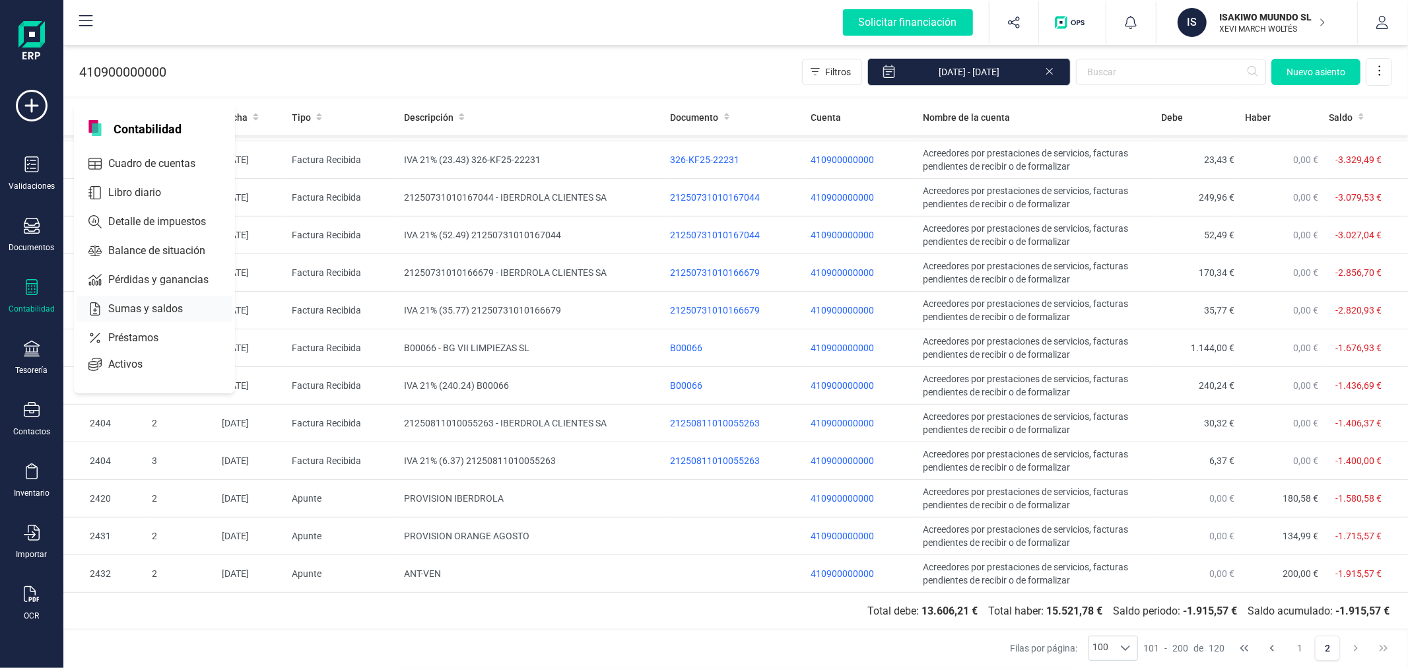
click at [170, 307] on span "Sumas y saldos" at bounding box center [155, 309] width 104 height 16
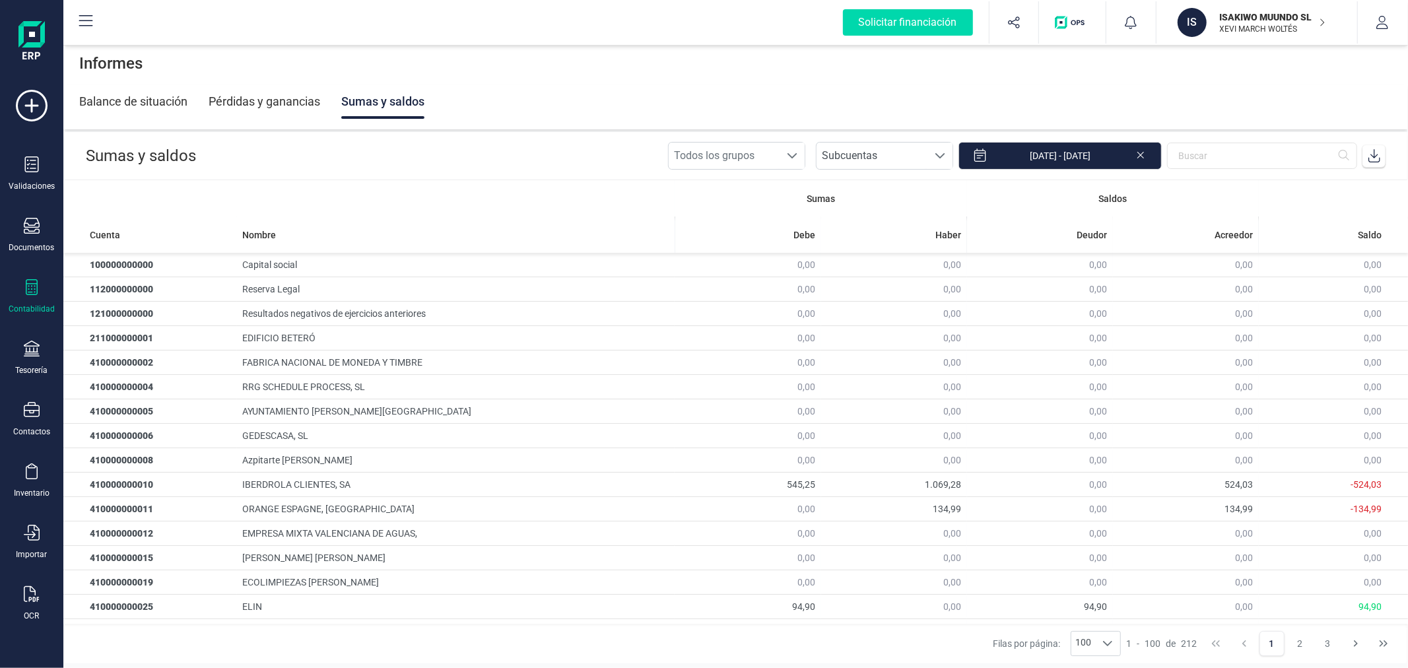
click at [1374, 155] on icon at bounding box center [1374, 155] width 13 height 13
click at [1288, 34] on p "XEVI MARCH WOLTÉS" at bounding box center [1273, 29] width 106 height 11
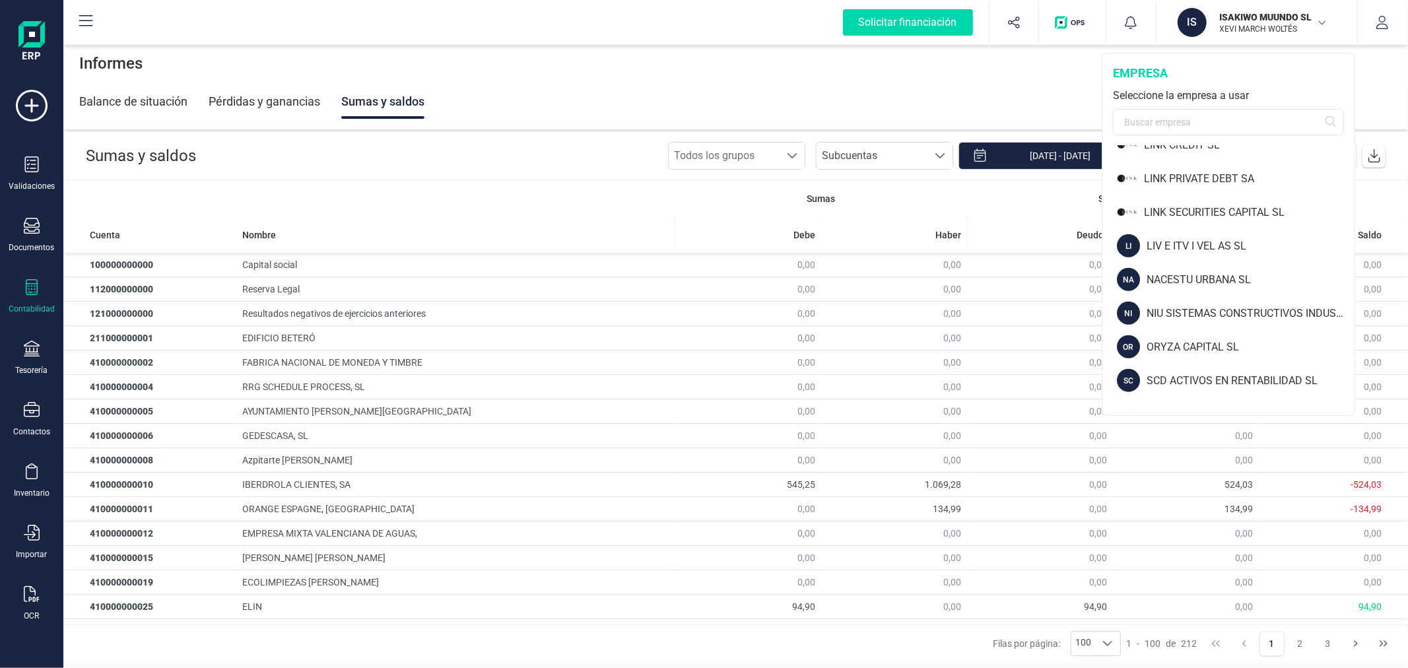
scroll to position [1027, 0]
click at [1165, 341] on div "SCD ACTIVOS EN RENTABILIDAD SL" at bounding box center [1251, 349] width 208 height 16
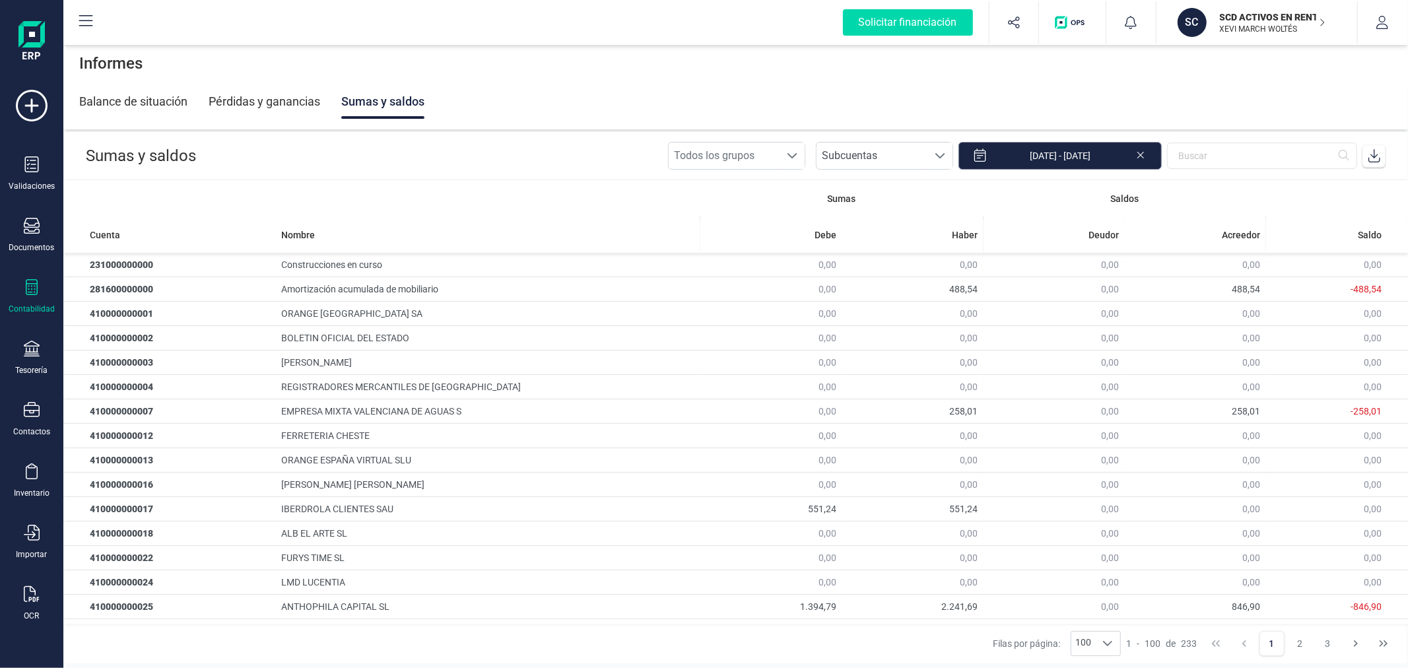
click at [1079, 156] on input "01/08/2025 - 31/08/2025" at bounding box center [1060, 156] width 203 height 28
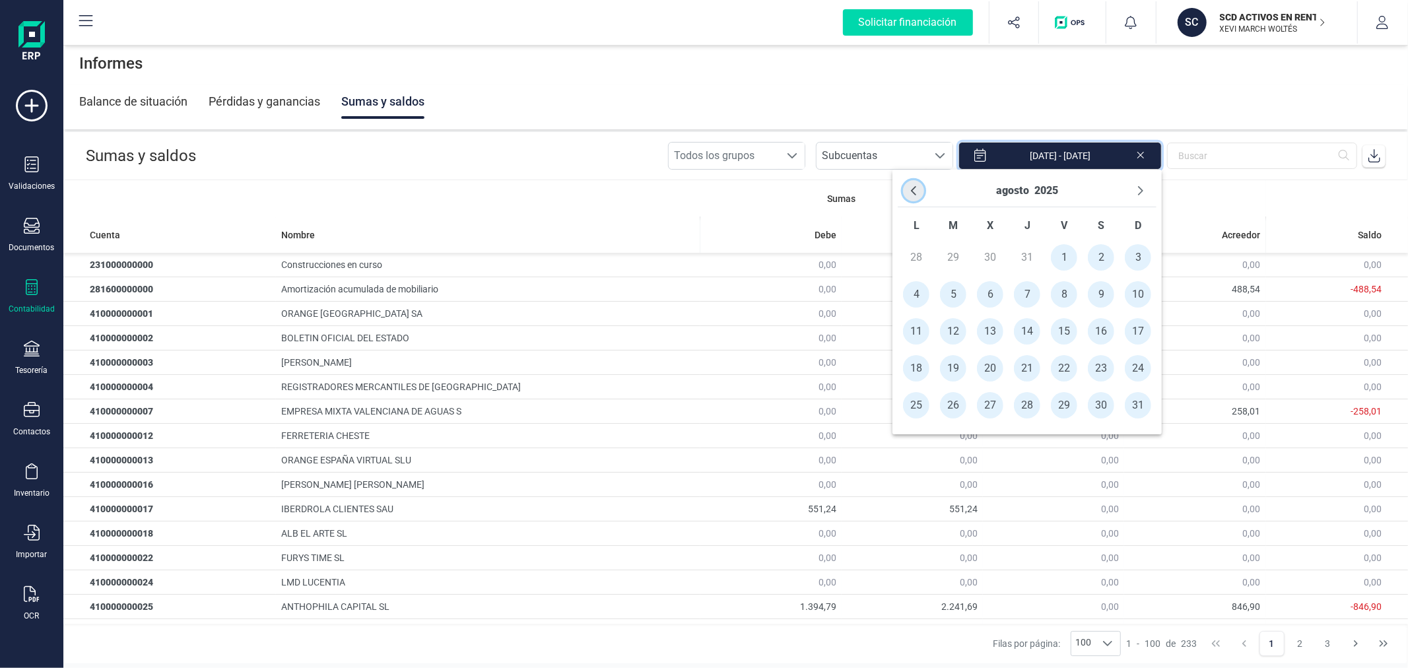
click at [909, 188] on icon "Previous Month" at bounding box center [914, 191] width 11 height 11
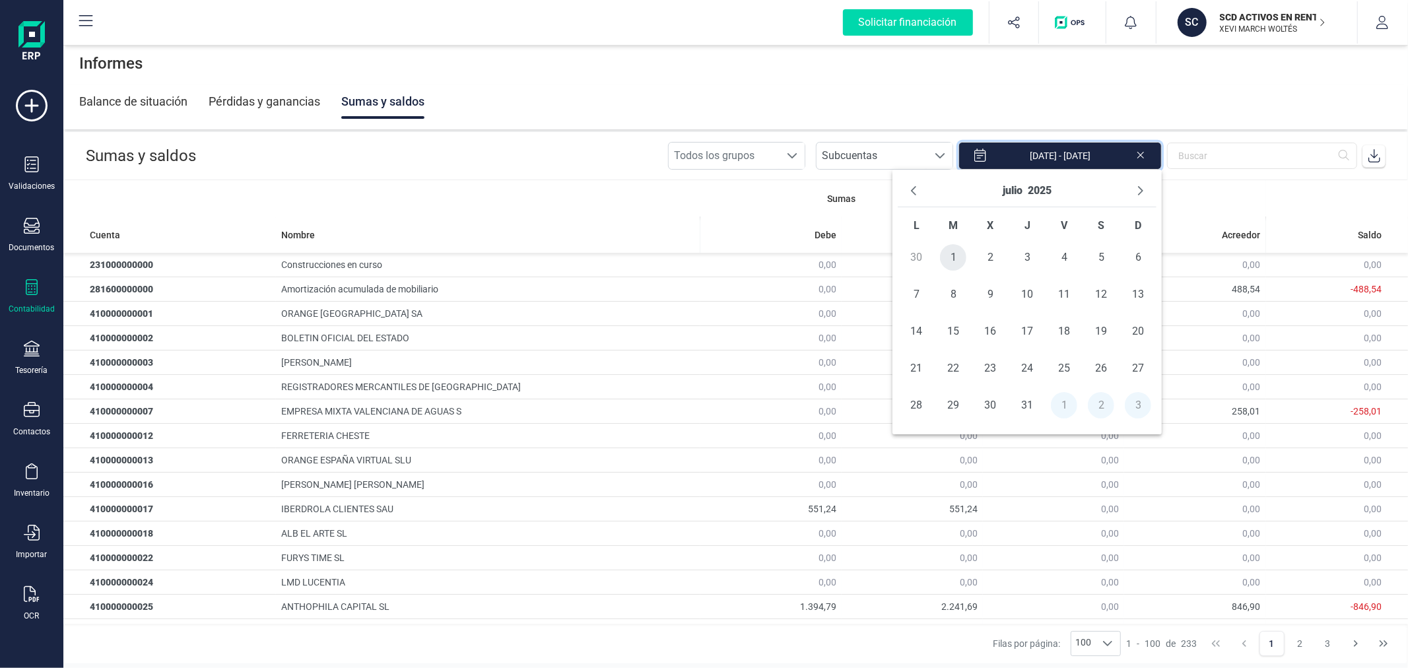
click at [946, 250] on span "1" at bounding box center [953, 257] width 26 height 26
click at [1027, 404] on span "31" at bounding box center [1027, 405] width 26 height 26
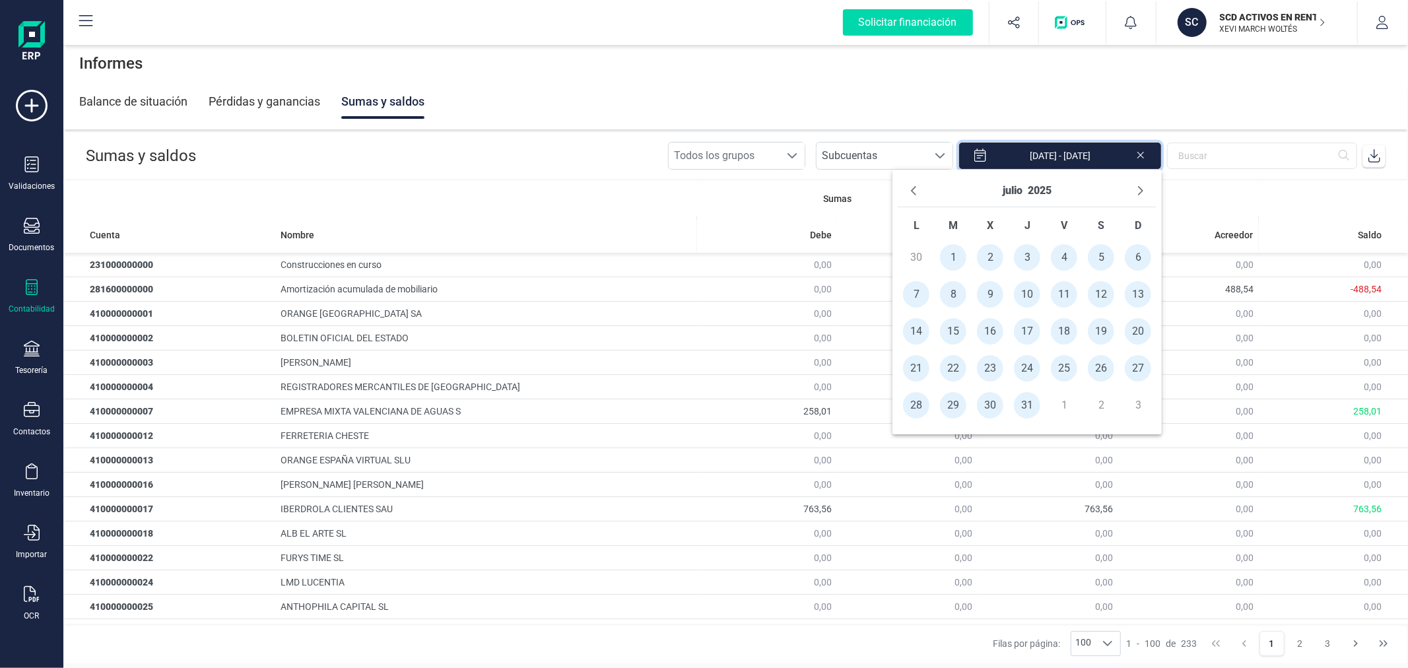
click at [1375, 155] on icon at bounding box center [1375, 155] width 12 height 13
click at [1138, 187] on icon "Next Month" at bounding box center [1141, 191] width 11 height 11
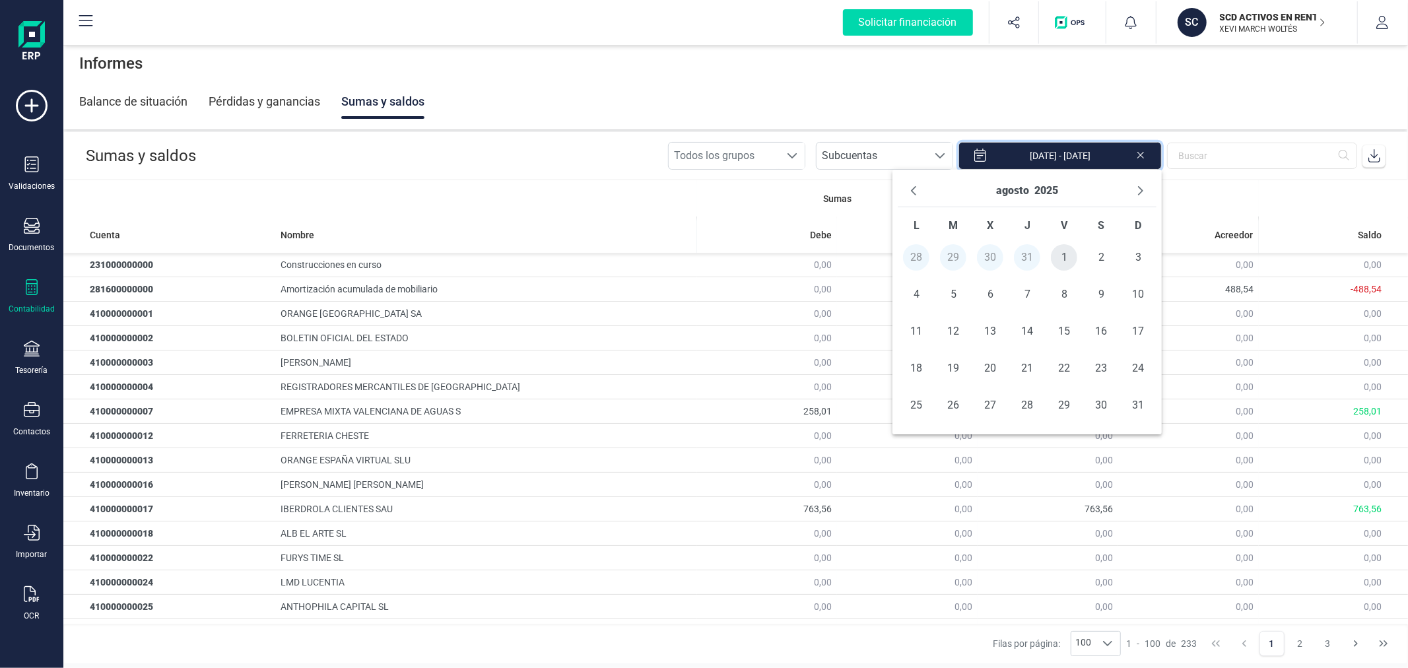
click at [1064, 256] on span "1" at bounding box center [1064, 257] width 26 height 26
click at [1130, 399] on span "31" at bounding box center [1138, 405] width 26 height 26
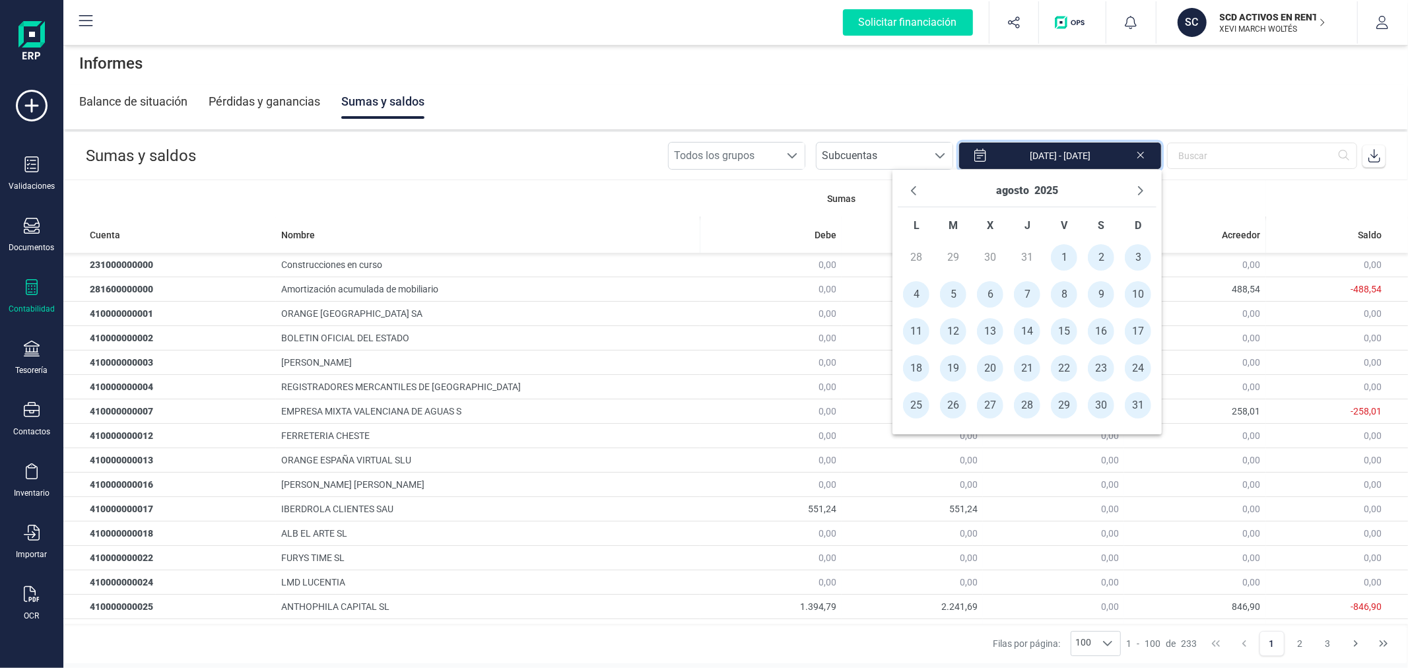
click at [1375, 162] on icon at bounding box center [1375, 155] width 12 height 13
click at [907, 193] on button "Previous Month" at bounding box center [913, 190] width 21 height 21
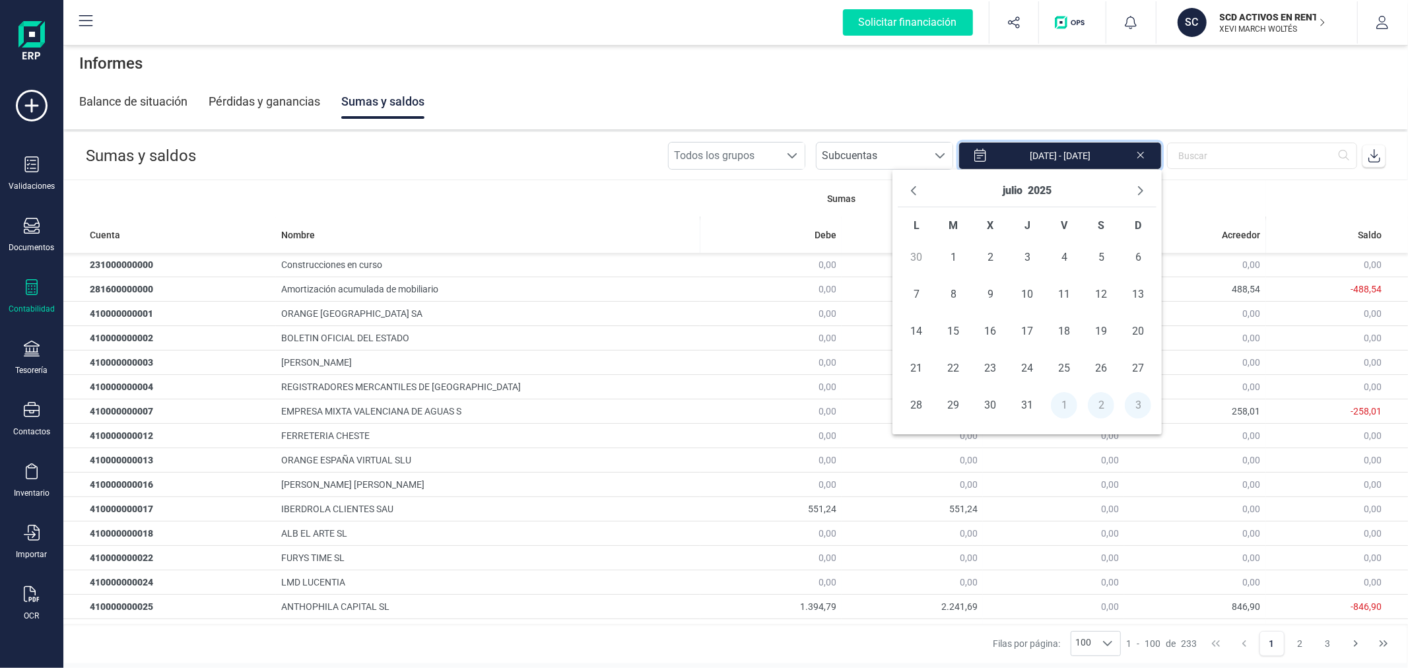
click at [907, 193] on button "Previous Month" at bounding box center [913, 190] width 21 height 21
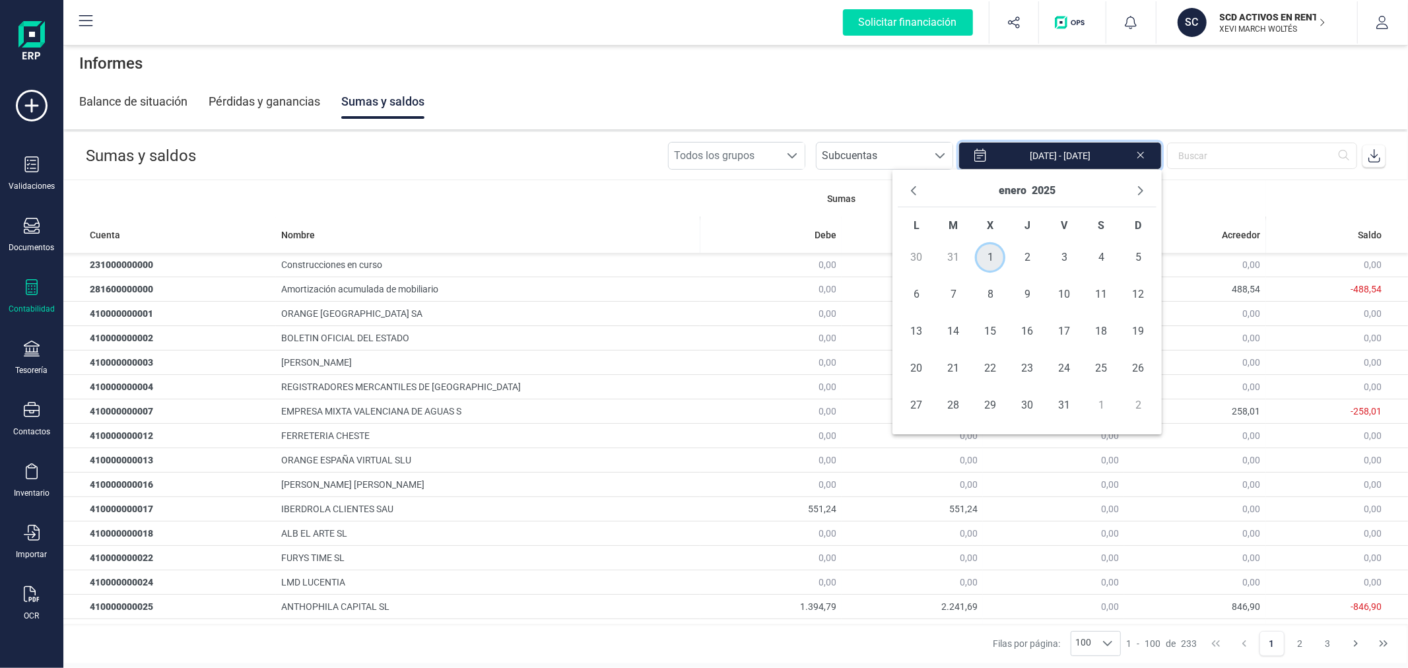
click at [993, 248] on span "1" at bounding box center [990, 257] width 26 height 26
click at [1072, 405] on span "31" at bounding box center [1064, 405] width 26 height 26
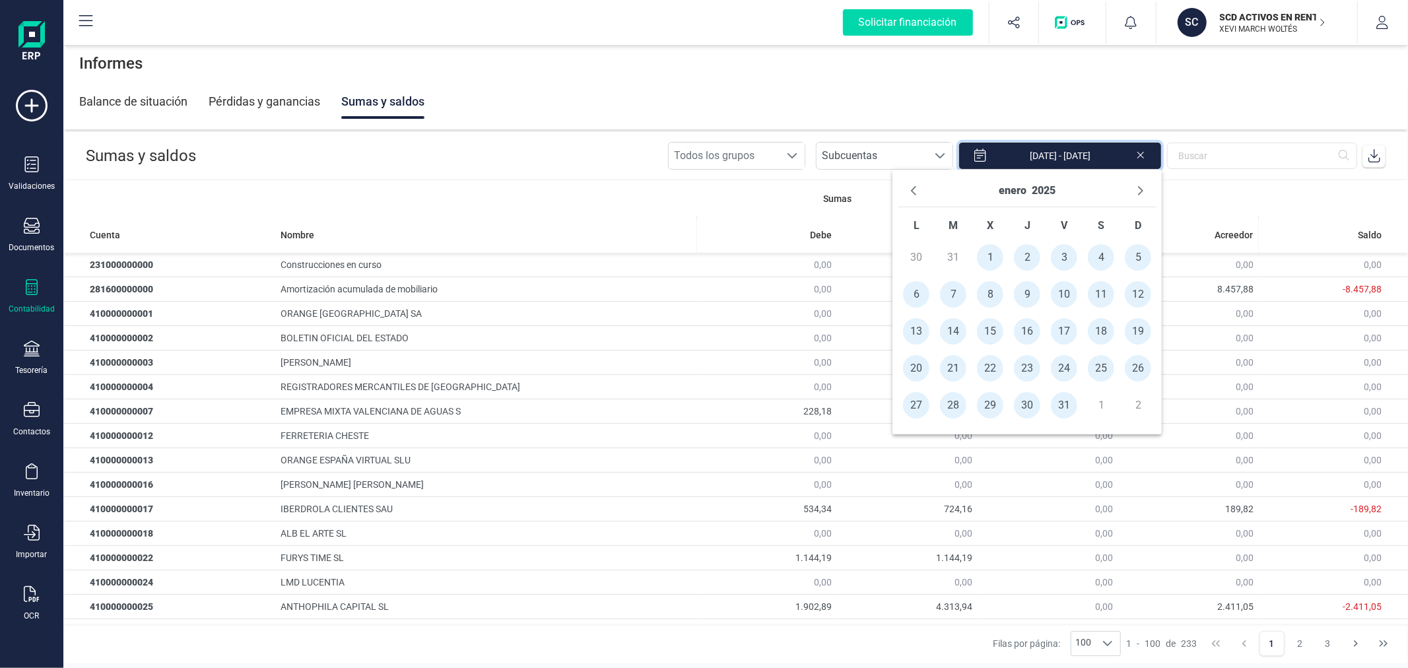
click at [1369, 162] on icon at bounding box center [1374, 155] width 13 height 13
click at [1136, 191] on icon "Next Month" at bounding box center [1141, 191] width 11 height 11
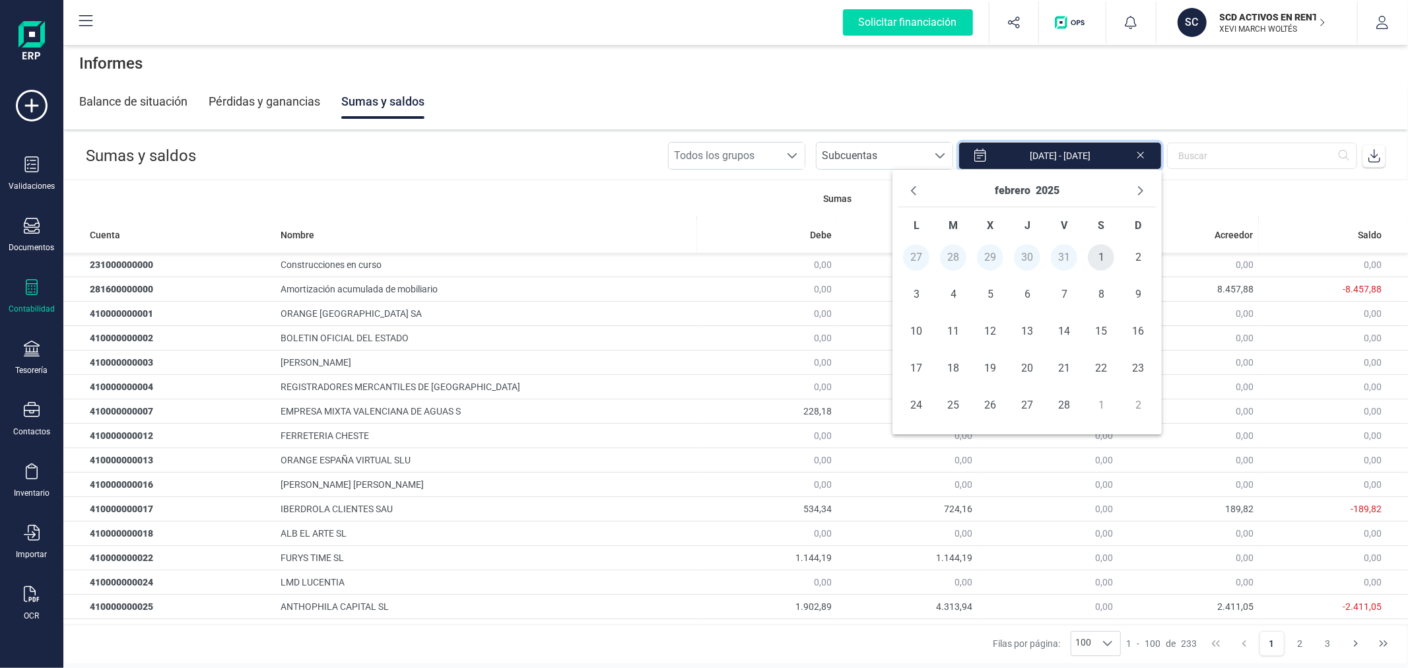
click at [1112, 251] on span "1" at bounding box center [1101, 257] width 26 height 26
click at [1055, 409] on span "28" at bounding box center [1064, 405] width 26 height 26
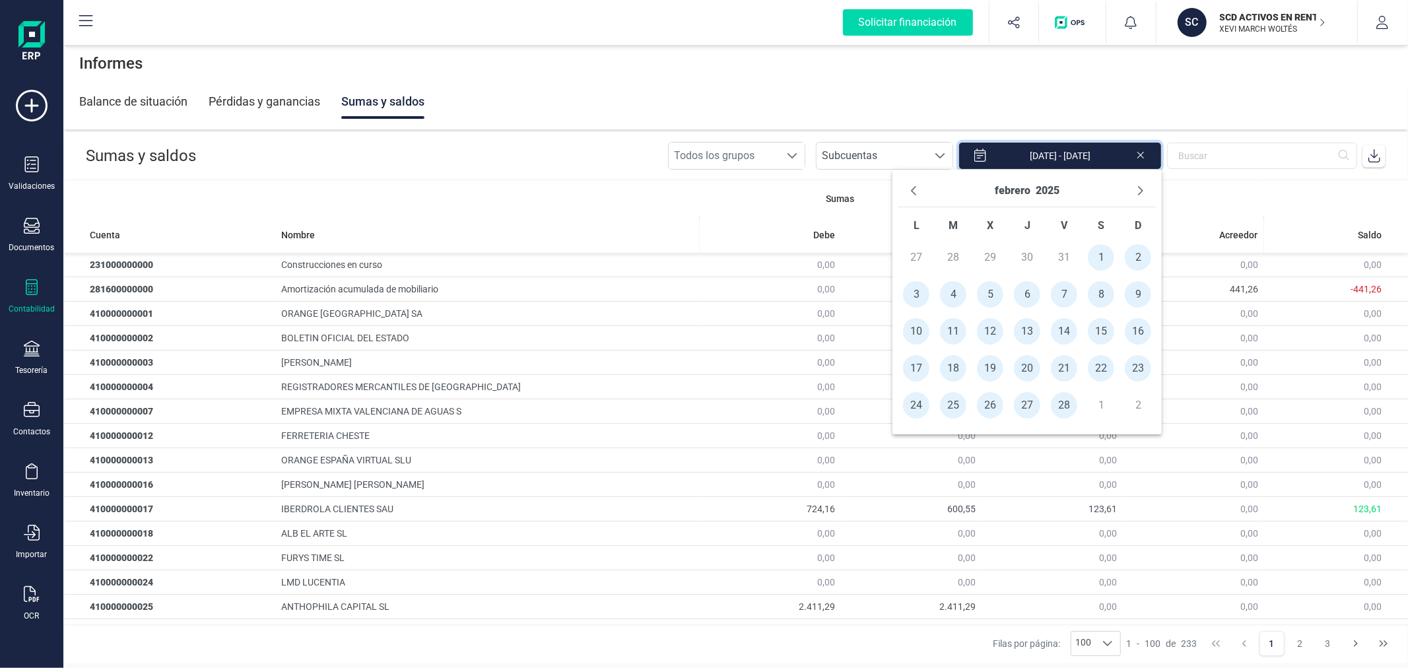
click at [1377, 156] on icon at bounding box center [1374, 155] width 13 height 13
click at [1137, 184] on button "Next Month" at bounding box center [1140, 190] width 21 height 21
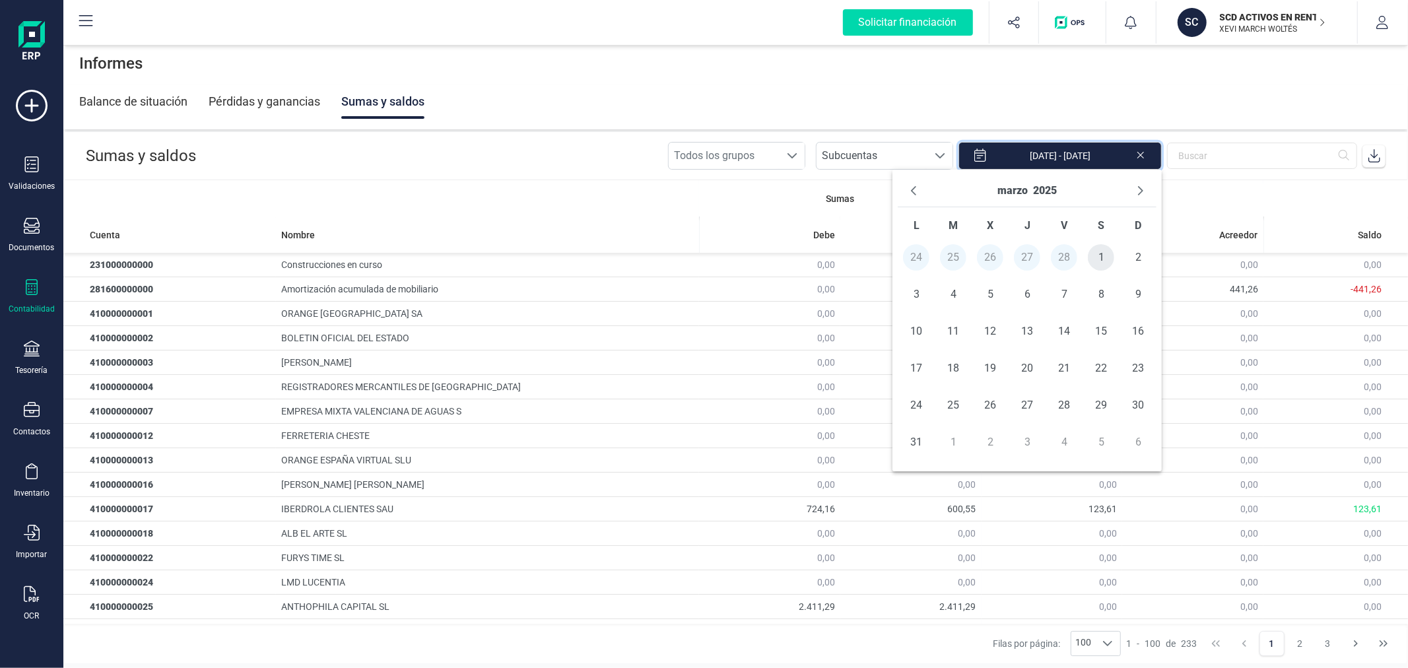
click at [1097, 253] on span "1" at bounding box center [1101, 257] width 26 height 26
click at [912, 444] on span "31" at bounding box center [916, 442] width 26 height 26
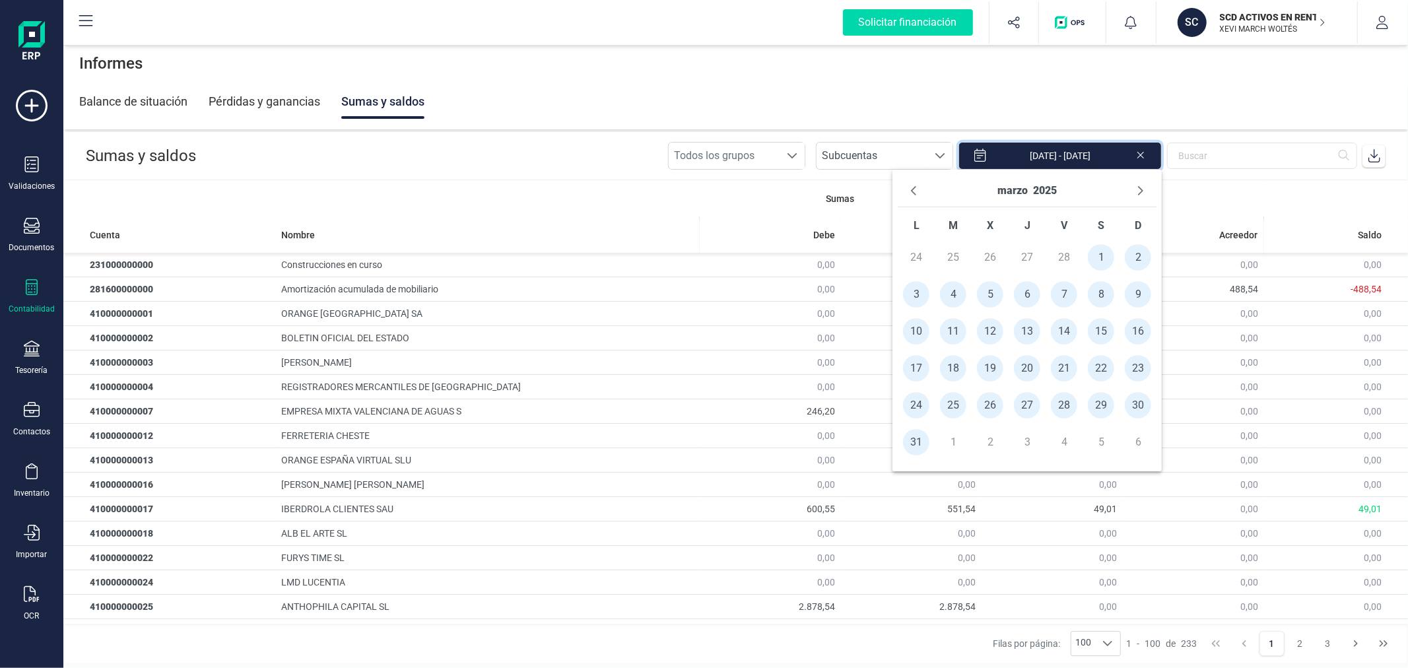
click at [1383, 155] on span at bounding box center [1375, 156] width 26 height 26
click at [1140, 188] on icon "Next Month" at bounding box center [1141, 191] width 11 height 11
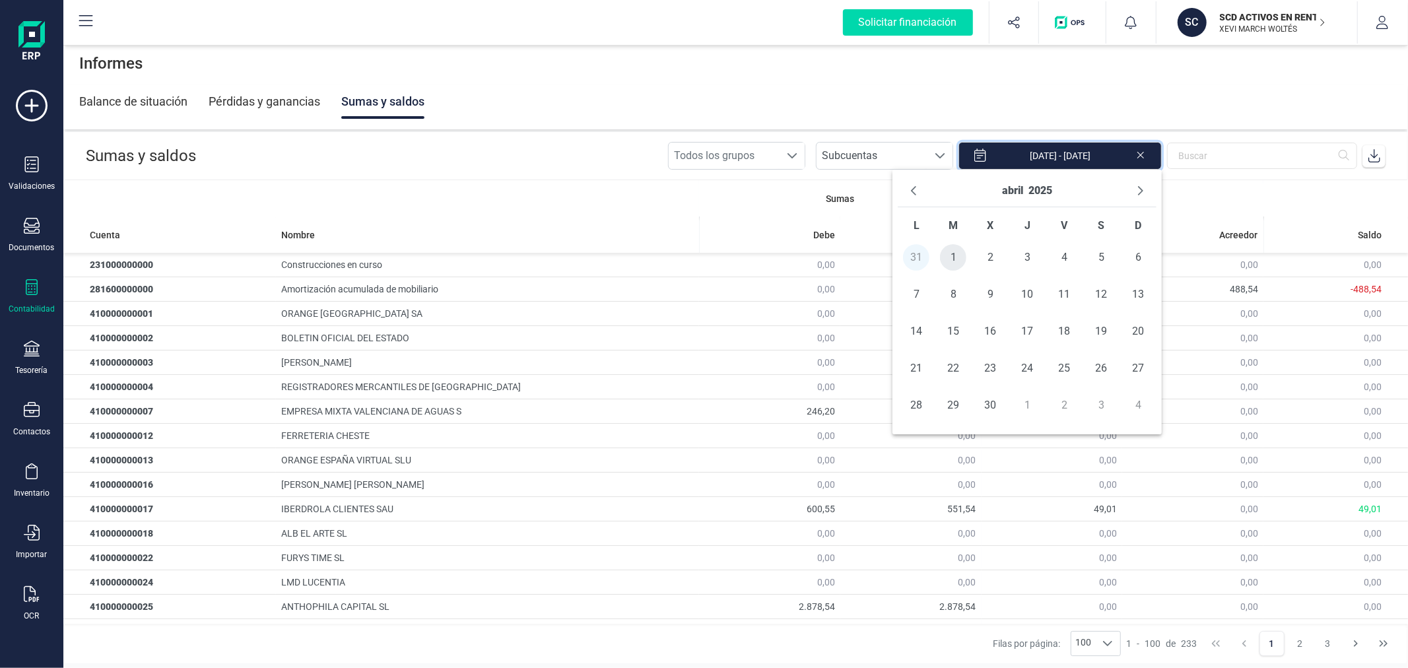
click at [948, 264] on span "1" at bounding box center [953, 257] width 26 height 26
click at [989, 405] on span "30" at bounding box center [990, 405] width 26 height 26
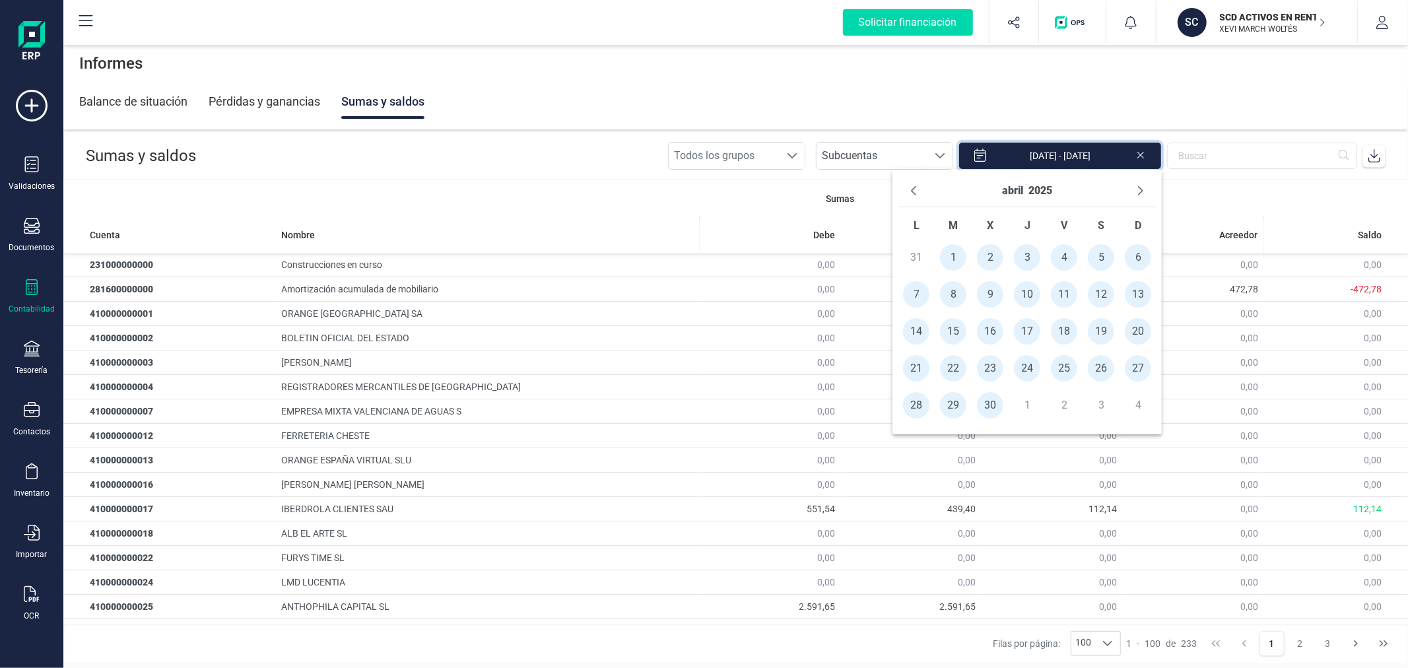
click at [1378, 152] on icon at bounding box center [1374, 155] width 13 height 13
click at [1137, 190] on icon "Next Month" at bounding box center [1141, 191] width 11 height 11
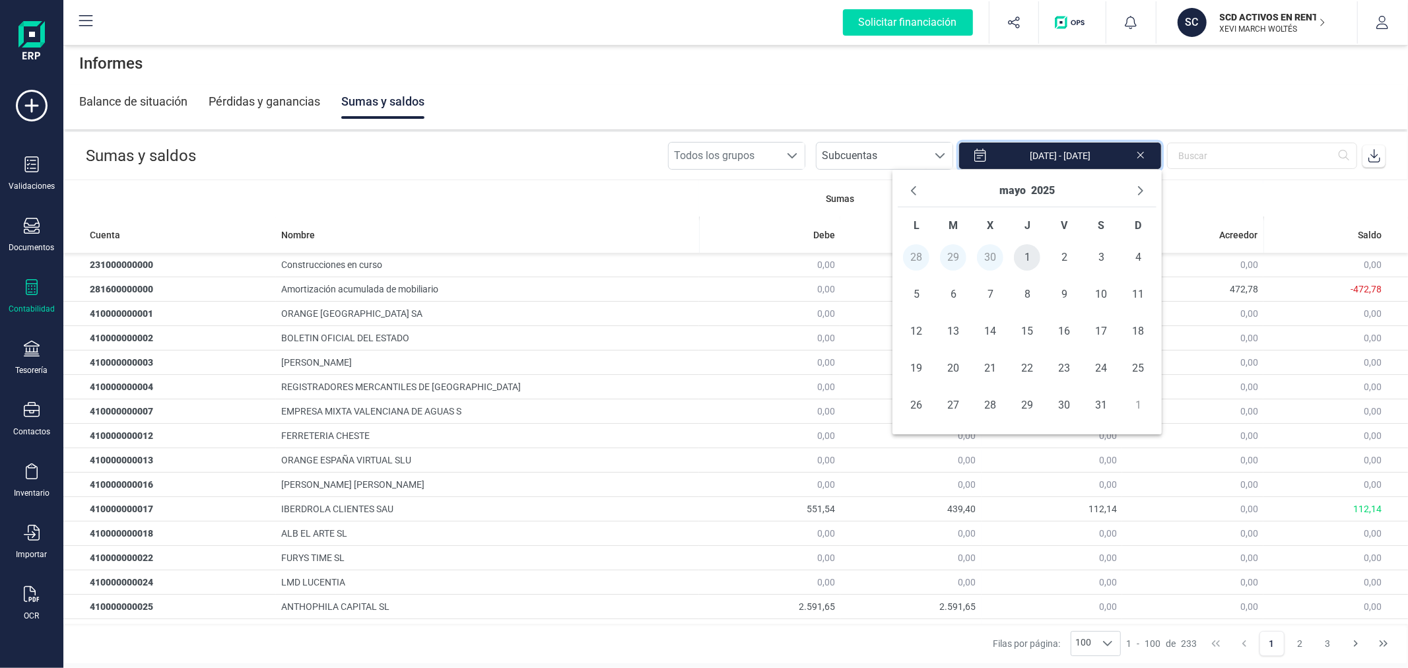
click at [1027, 254] on span "1" at bounding box center [1027, 257] width 26 height 26
click at [1093, 401] on span "31" at bounding box center [1101, 405] width 26 height 26
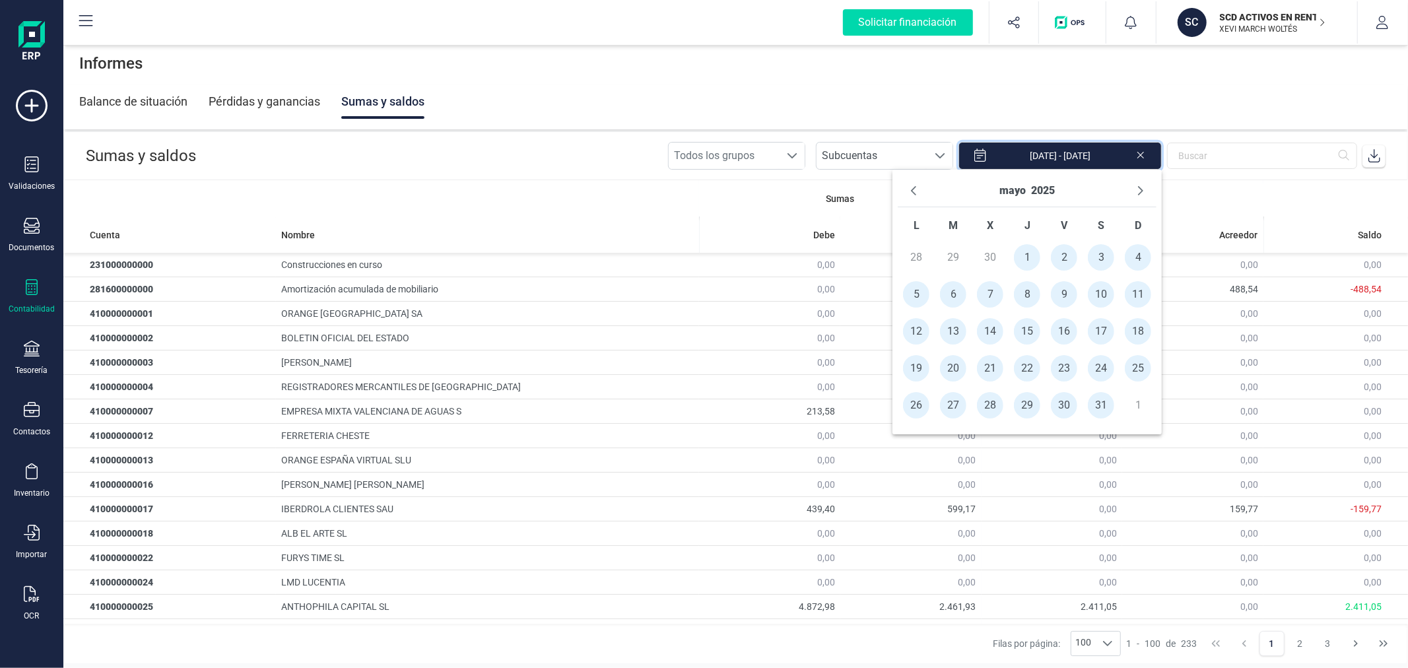
click at [1375, 151] on icon at bounding box center [1375, 155] width 12 height 13
click at [1145, 187] on icon "Next Month" at bounding box center [1141, 191] width 11 height 11
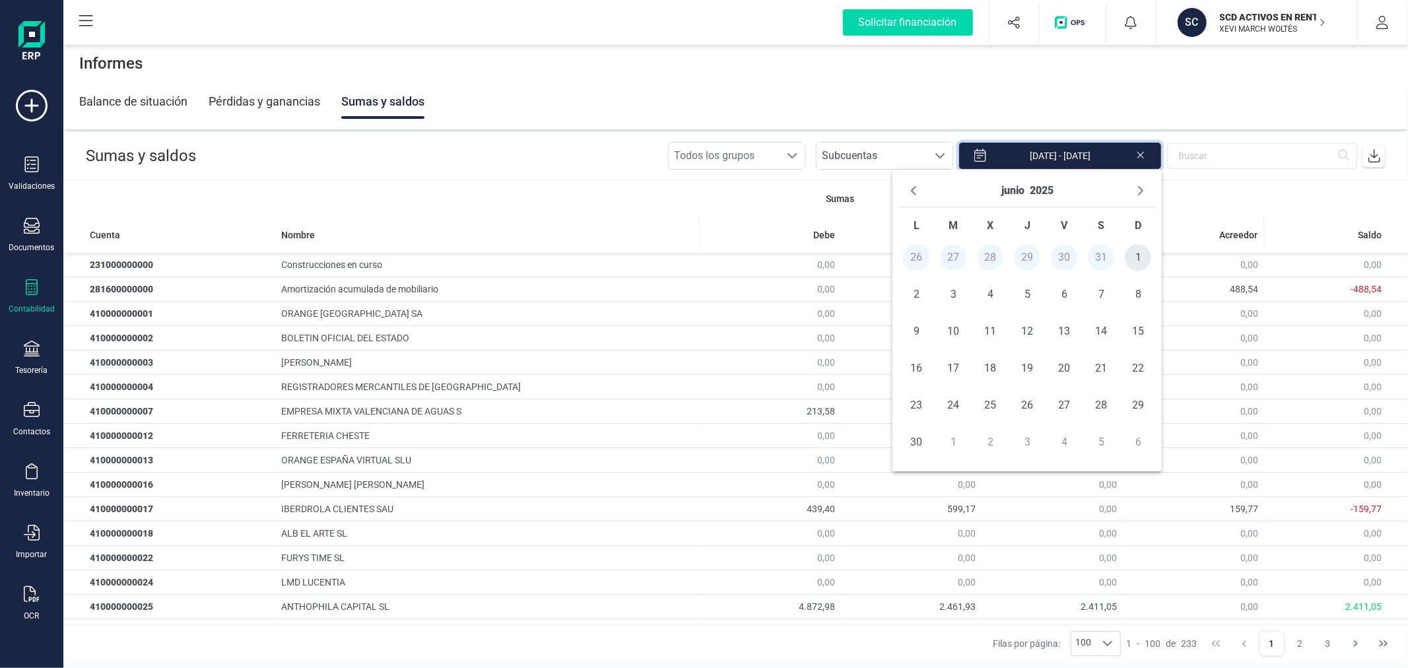
click at [1143, 260] on span "1" at bounding box center [1138, 257] width 26 height 26
click at [913, 450] on span "30" at bounding box center [916, 442] width 26 height 26
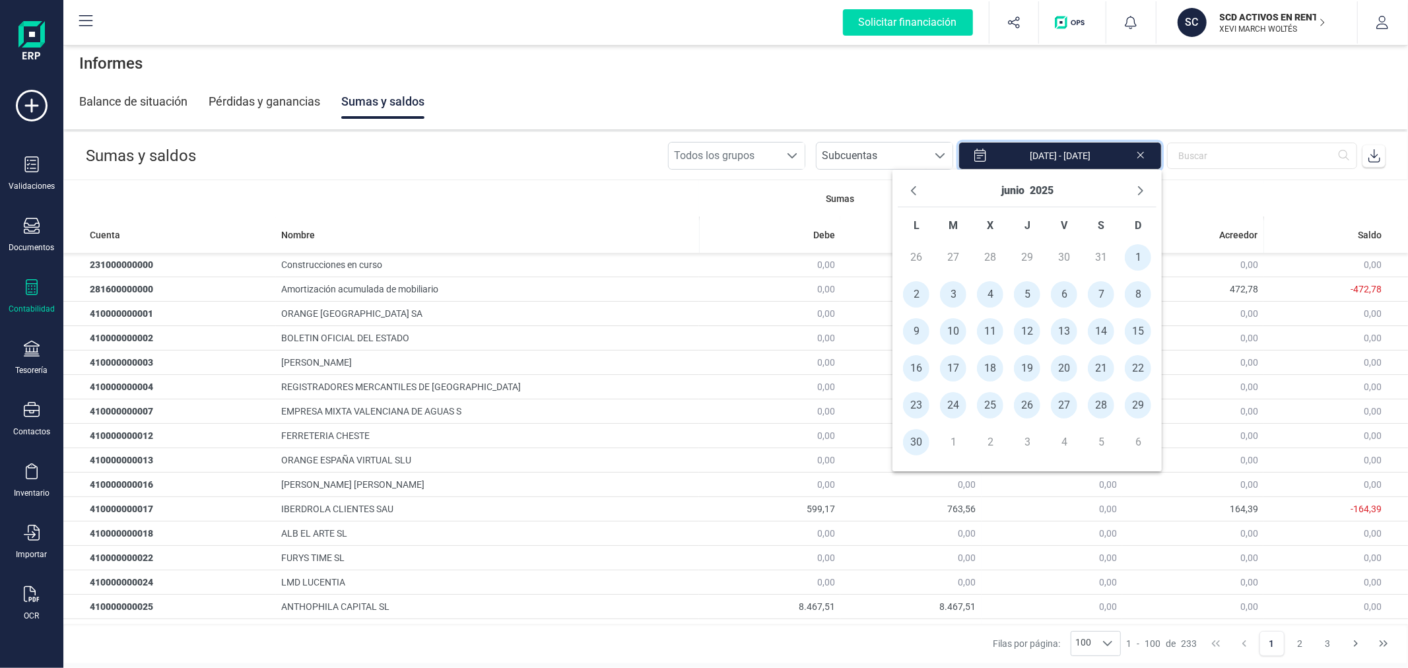
click at [1371, 156] on icon at bounding box center [1374, 155] width 13 height 13
click at [1145, 189] on icon "Next Month" at bounding box center [1141, 191] width 11 height 11
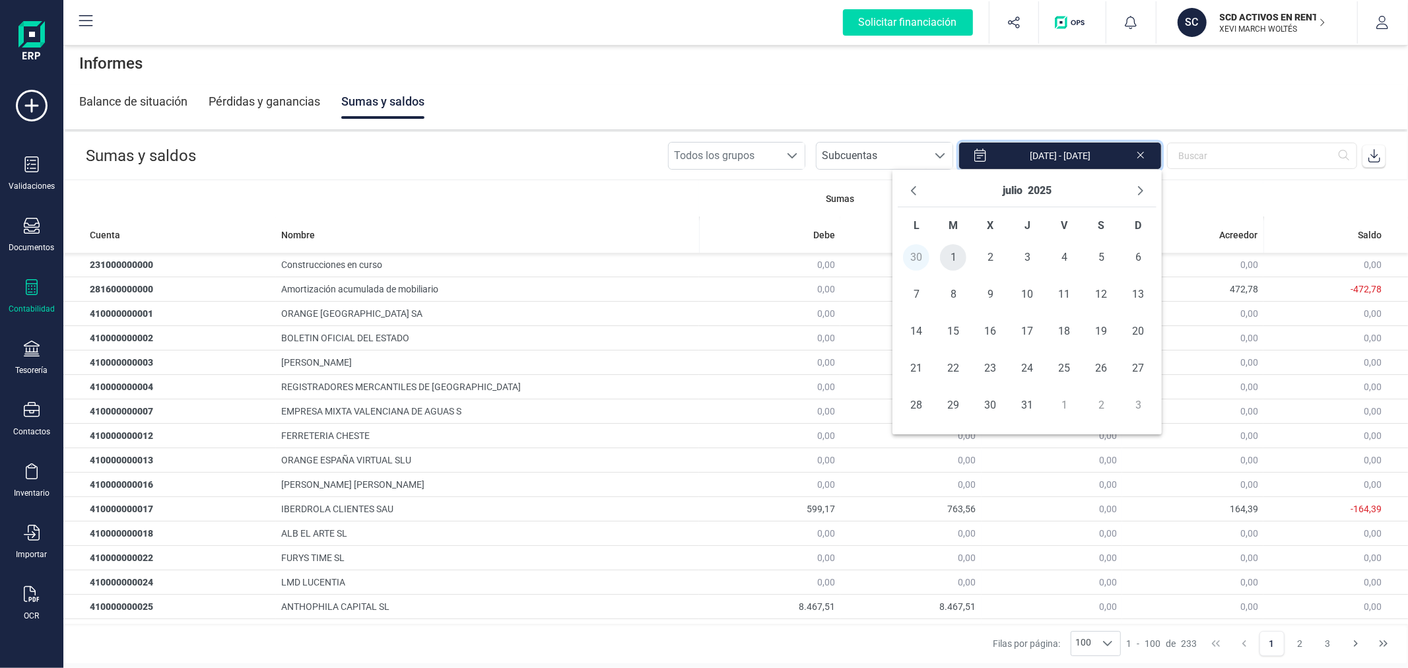
click at [962, 253] on span "1" at bounding box center [953, 257] width 26 height 26
click at [1031, 409] on span "31" at bounding box center [1027, 405] width 26 height 26
type input "01/07/2025 - 31/07/2025"
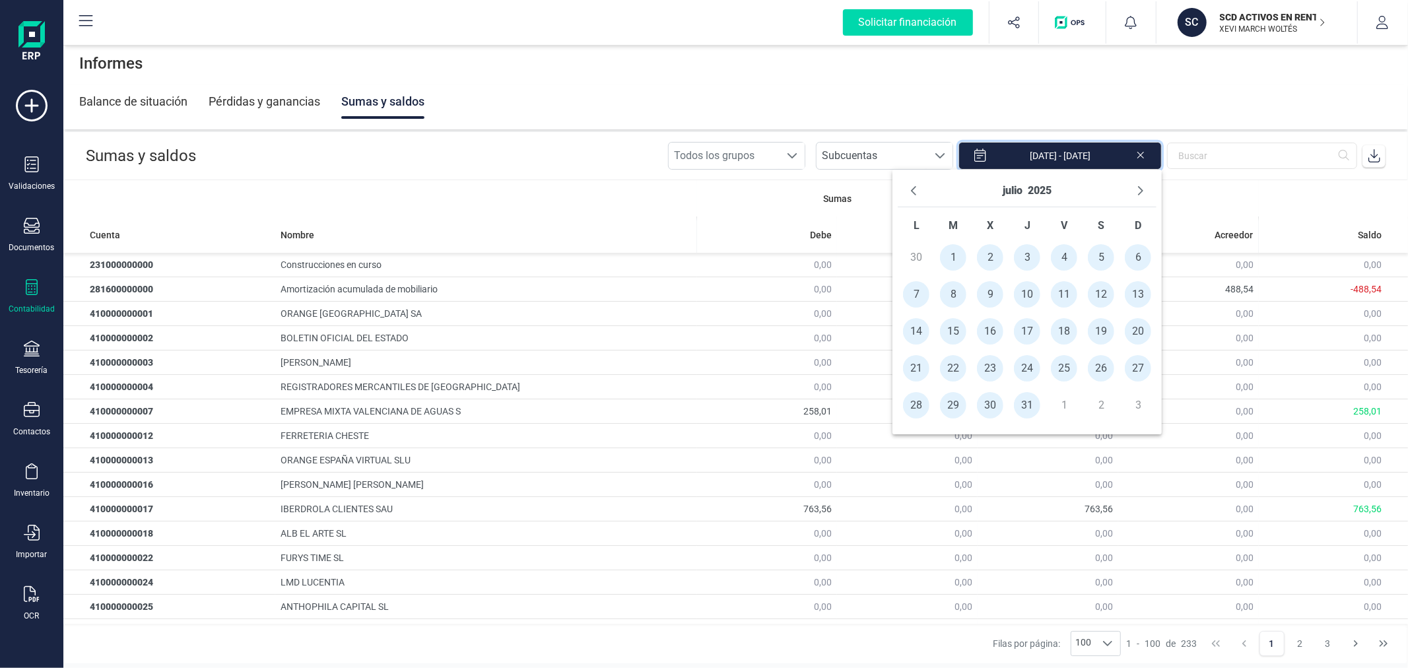
click at [1373, 158] on icon at bounding box center [1374, 155] width 13 height 13
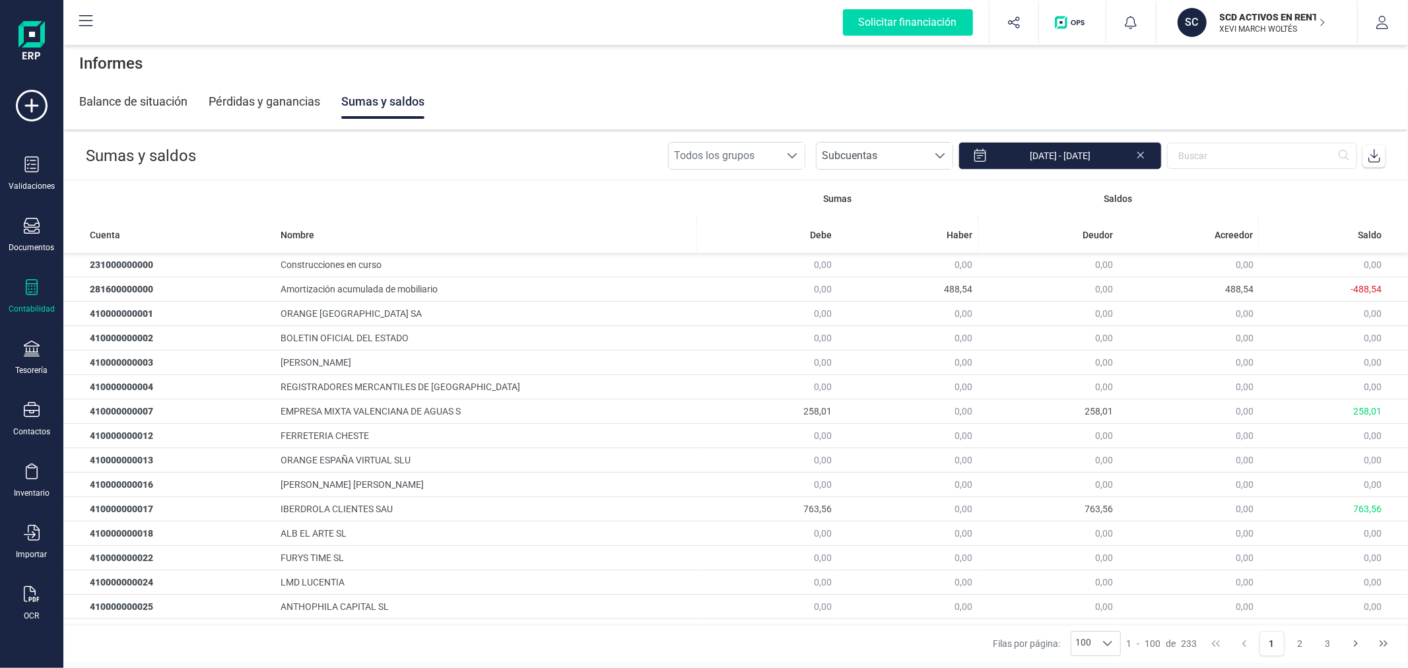
click at [1253, 18] on p "SCD ACTIVOS EN RENTABILIDAD SL" at bounding box center [1273, 17] width 106 height 13
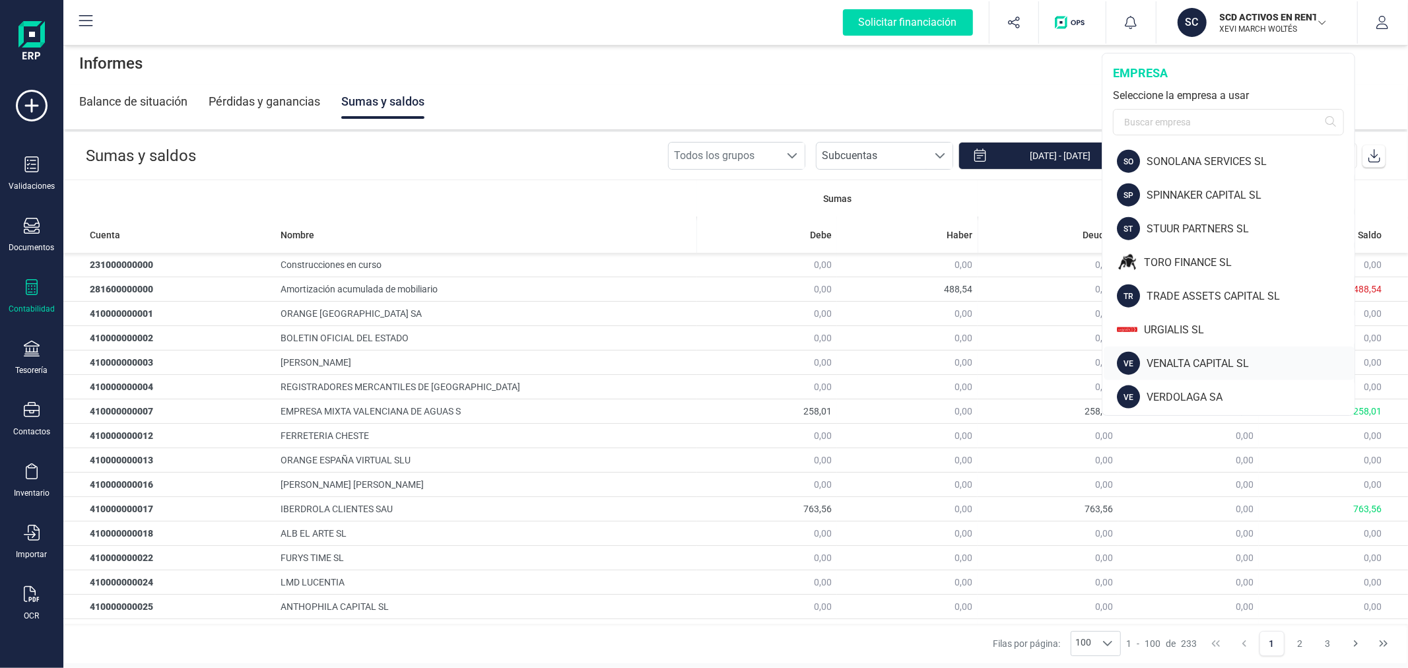
scroll to position [1351, 0]
click at [1158, 392] on div "VERDOLAGA SA" at bounding box center [1251, 395] width 208 height 16
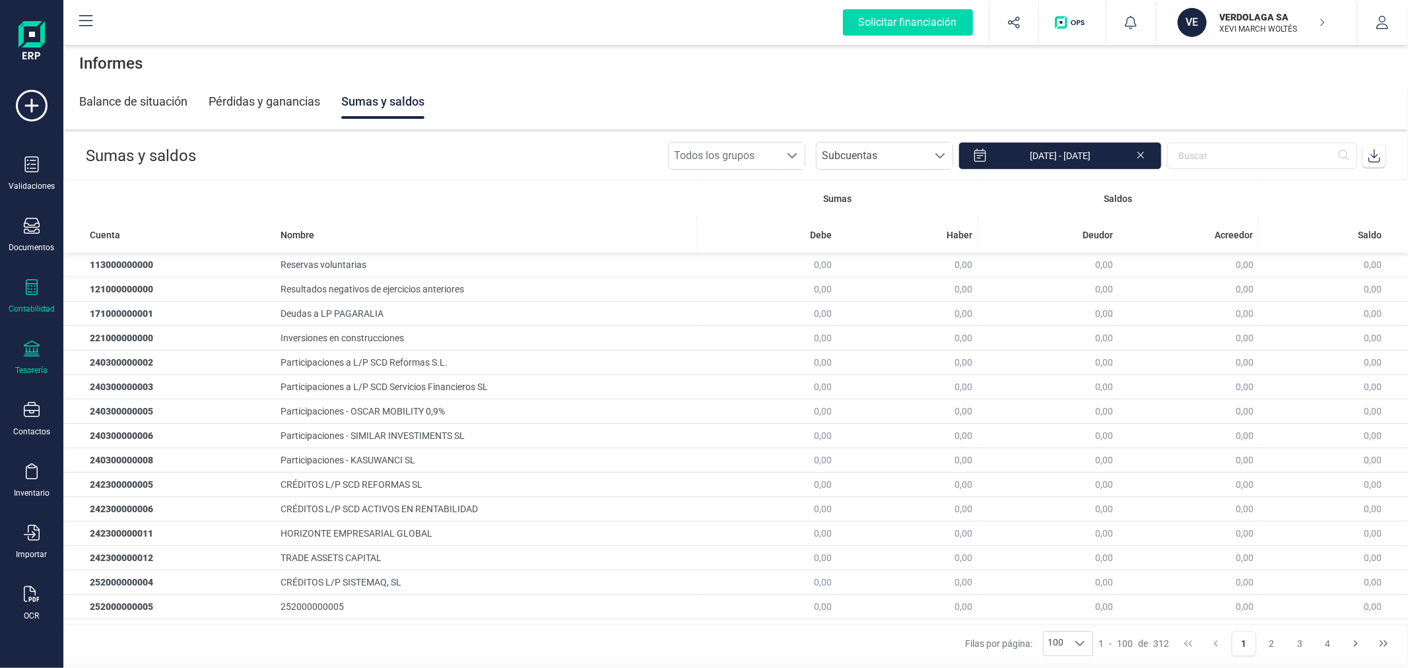
click at [20, 370] on div "Tesorería" at bounding box center [32, 370] width 32 height 11
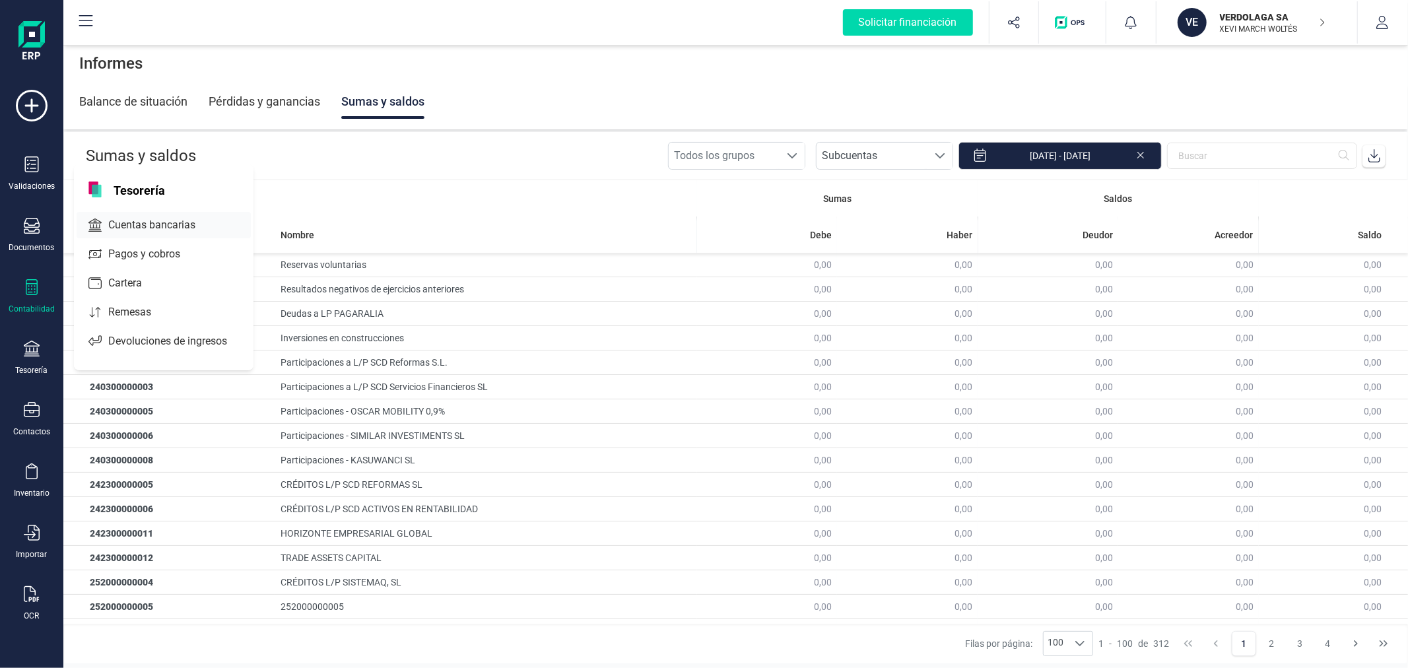
click at [146, 223] on span "Cuentas bancarias" at bounding box center [161, 225] width 116 height 16
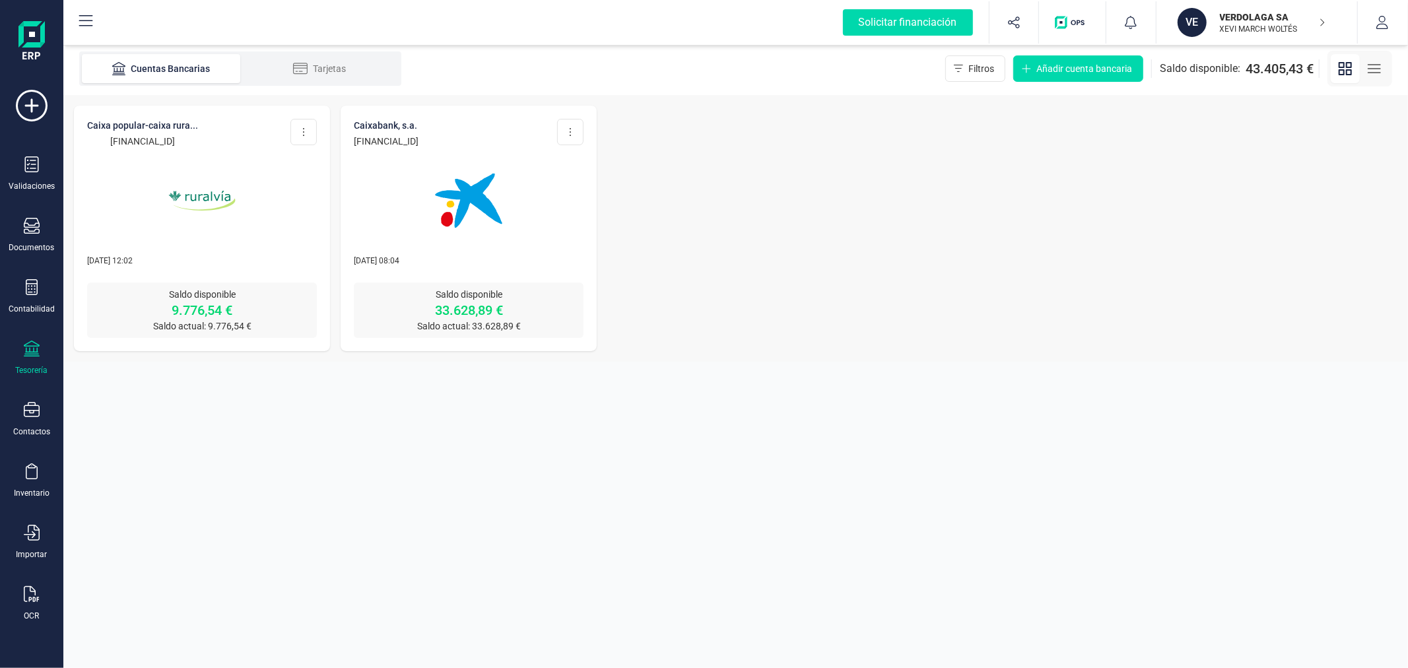
drag, startPoint x: 496, startPoint y: 139, endPoint x: 351, endPoint y: 143, distance: 145.3
click at [351, 143] on div "CAIXABANK, S.A. ES54 2100 6098 9713 0009 9403 Editar cuenta Actualizar Desconec…" at bounding box center [469, 194] width 256 height 177
copy p "ES54 2100 6098 9713 0009 9403"
click at [16, 167] on div "Validaciones" at bounding box center [31, 173] width 53 height 35
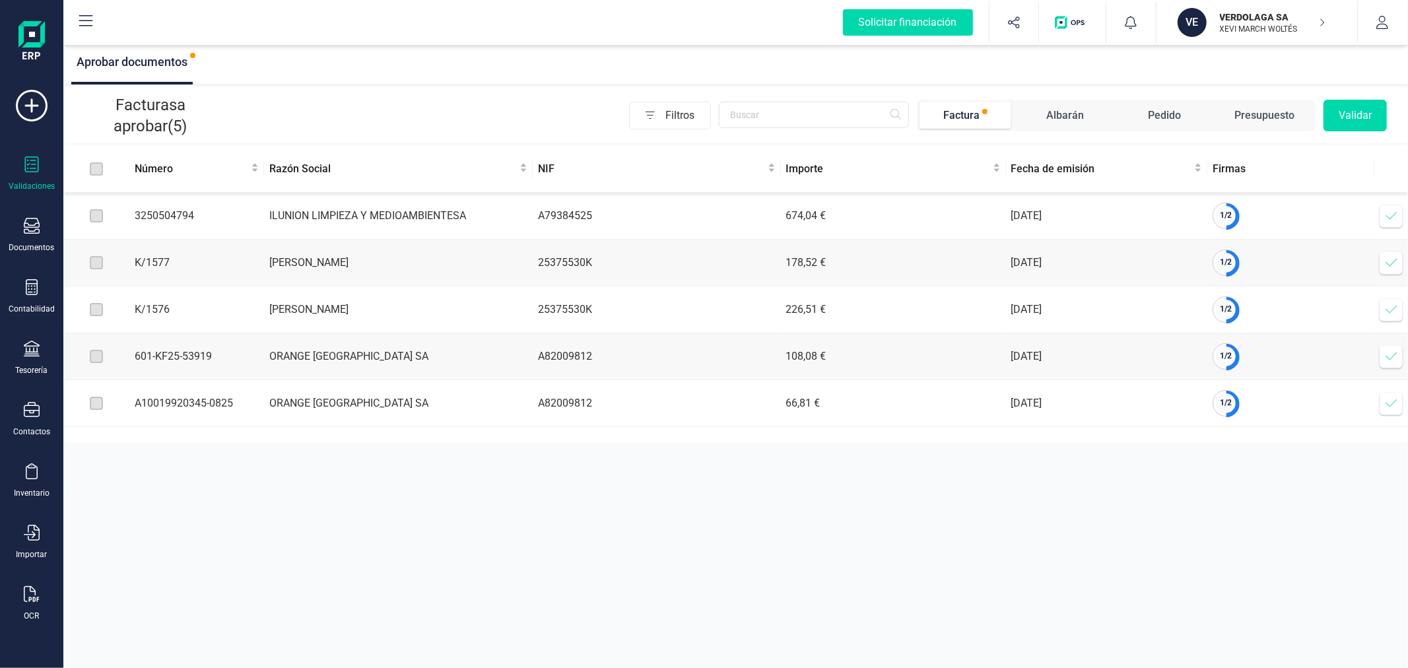
click at [1270, 17] on p "VERDOLAGA SA" at bounding box center [1273, 17] width 106 height 13
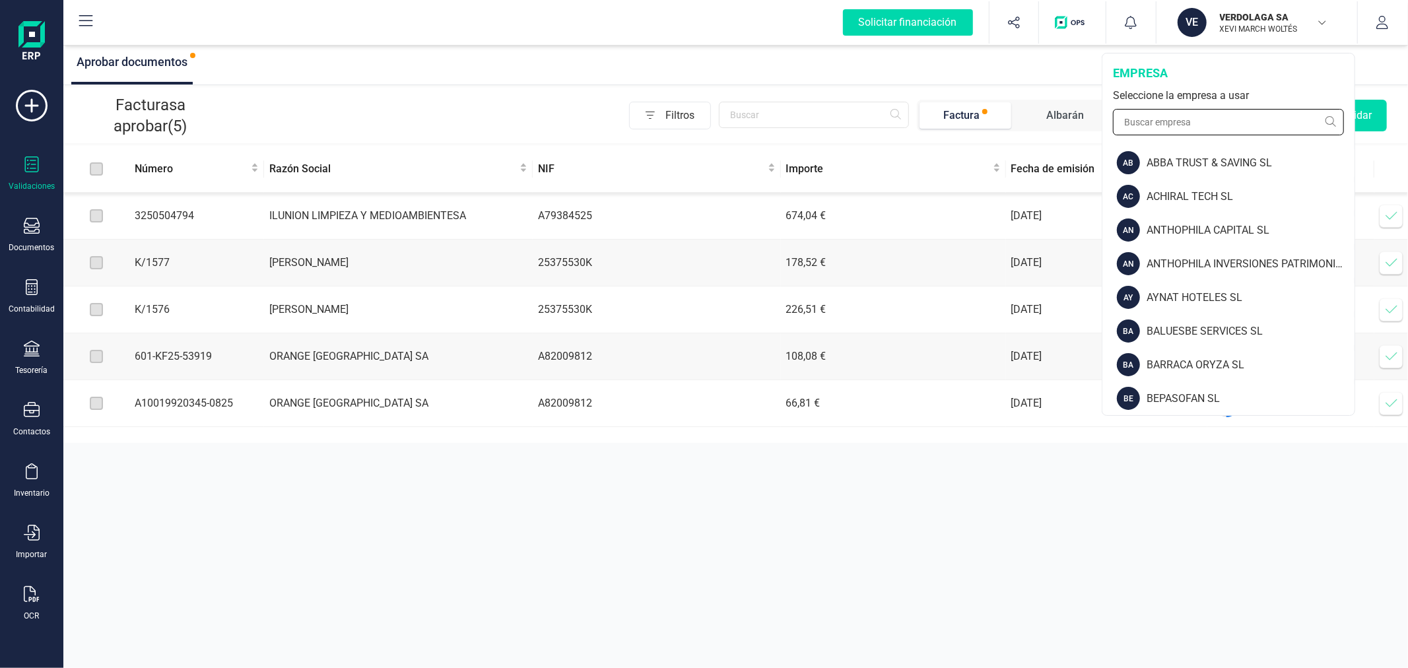
click at [1177, 132] on input "text" at bounding box center [1228, 122] width 231 height 26
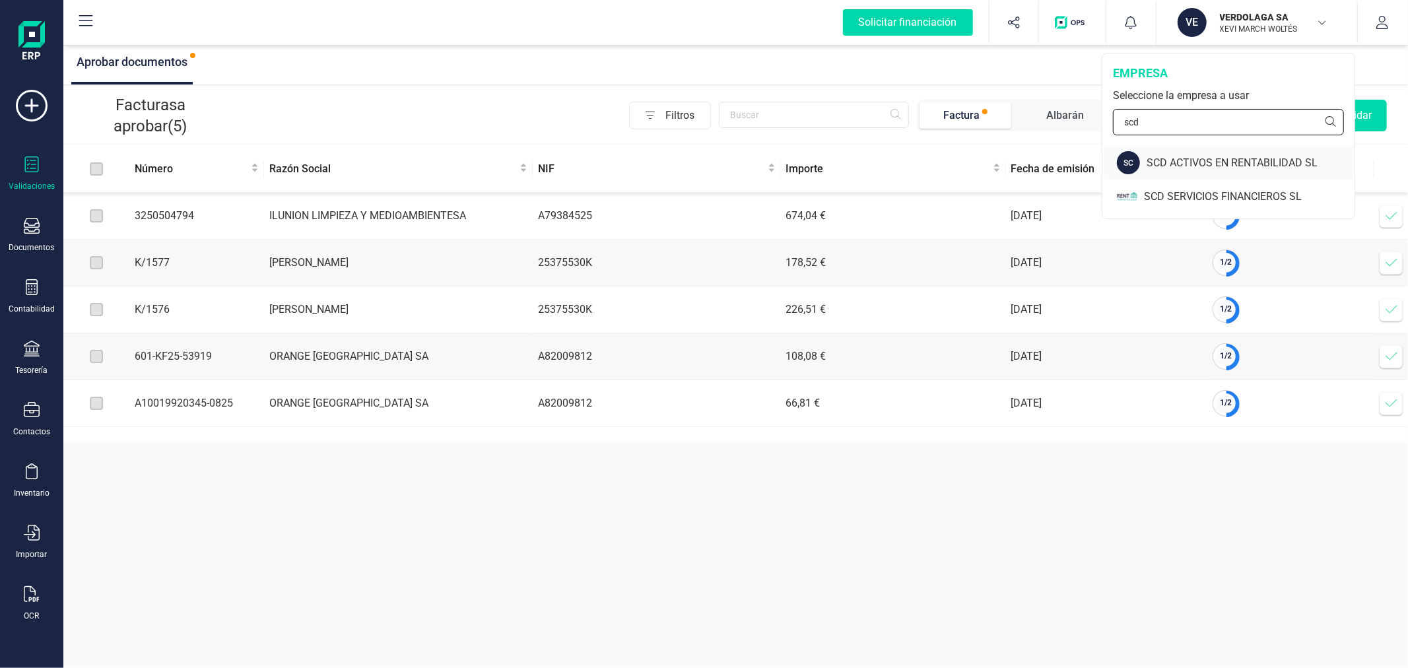
type input "scd"
click at [1187, 153] on div "SC SCD ACTIVOS EN RENTABILIDAD SL" at bounding box center [1229, 163] width 251 height 34
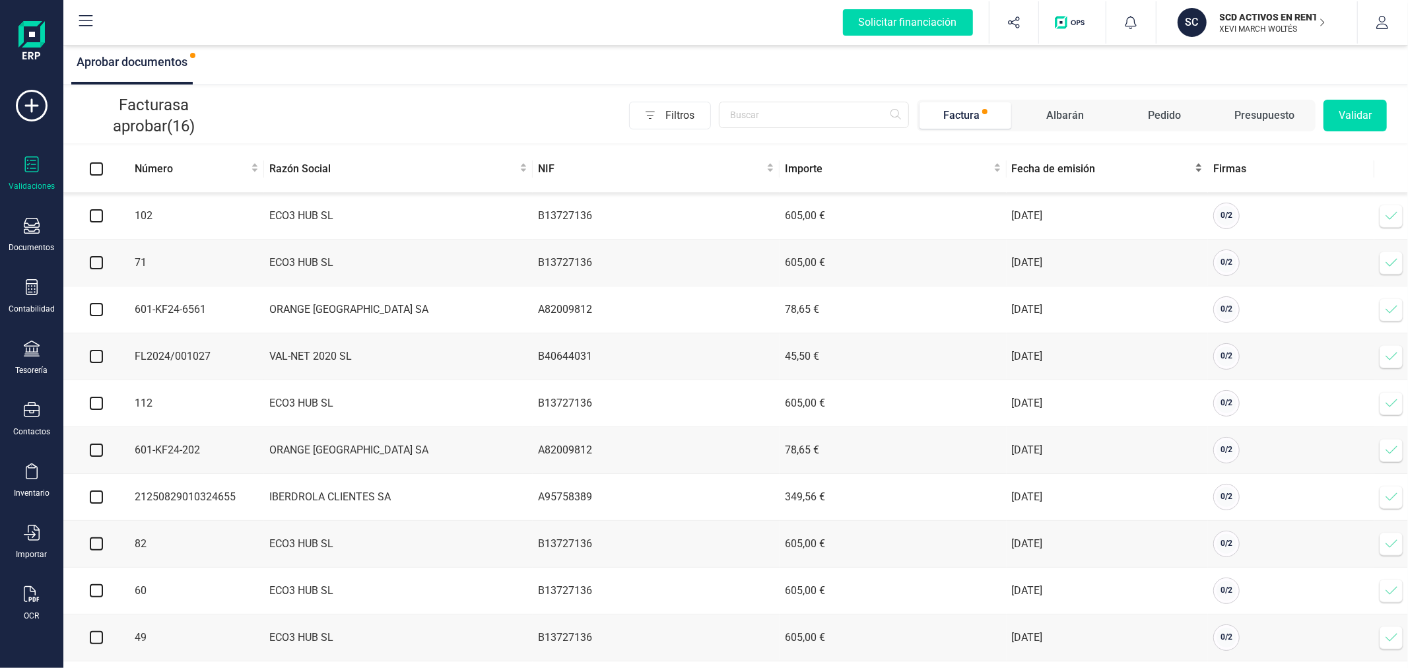
click at [1065, 174] on span "Fecha de emisión" at bounding box center [1102, 169] width 181 height 16
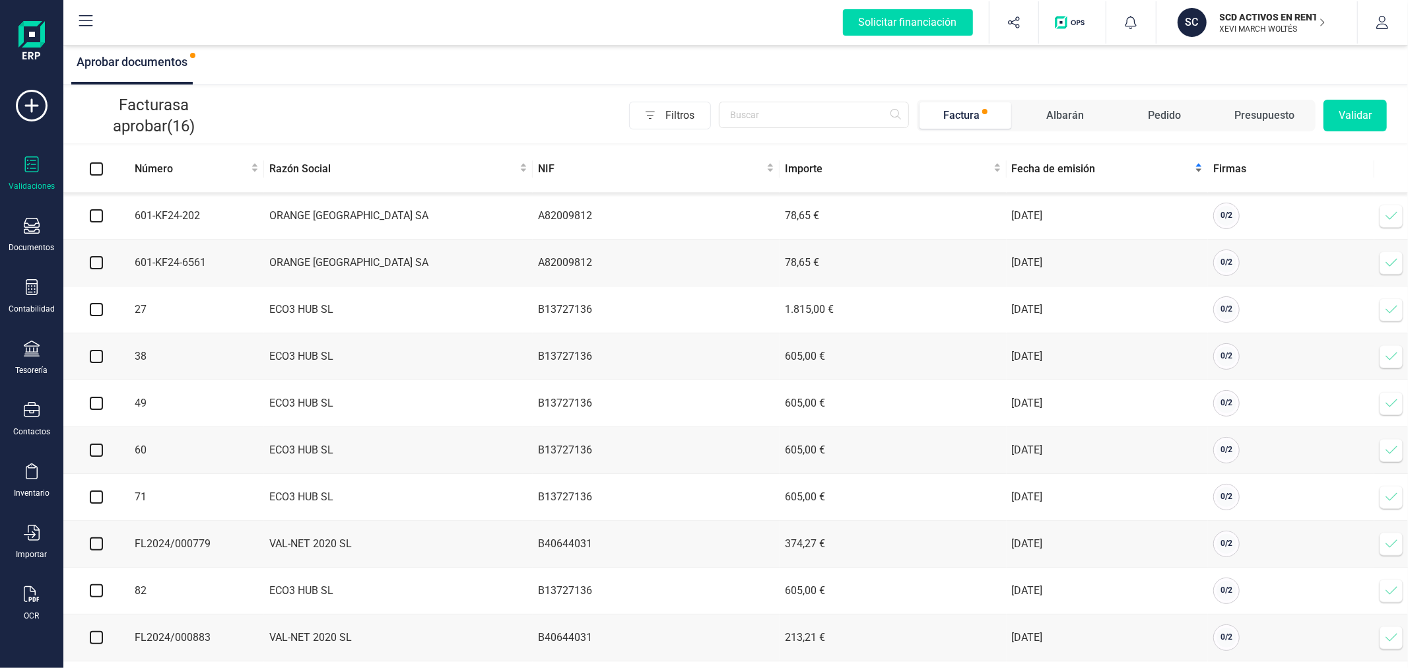
click at [1065, 174] on span "Fecha de emisión" at bounding box center [1102, 169] width 181 height 16
click at [1383, 217] on span at bounding box center [1392, 216] width 26 height 26
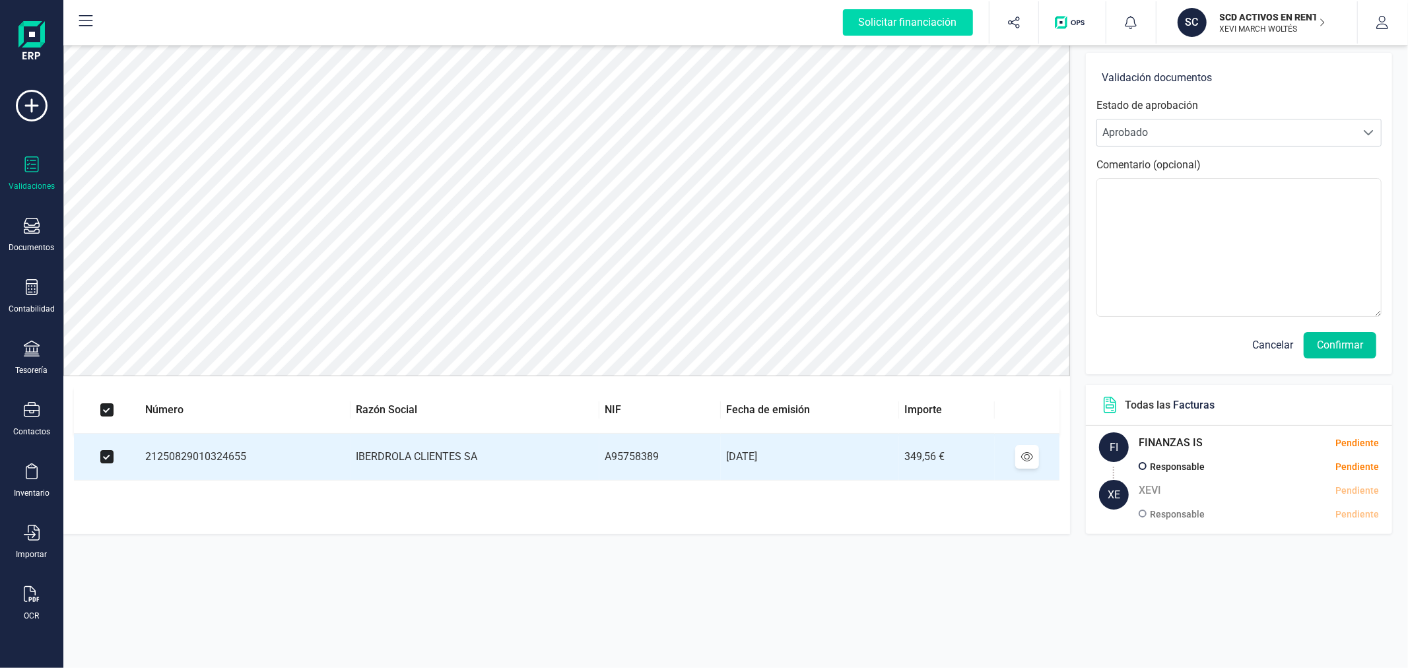
click at [1344, 345] on button "Confirmar" at bounding box center [1340, 345] width 73 height 26
click at [1363, 342] on button "Confirmar" at bounding box center [1340, 345] width 73 height 26
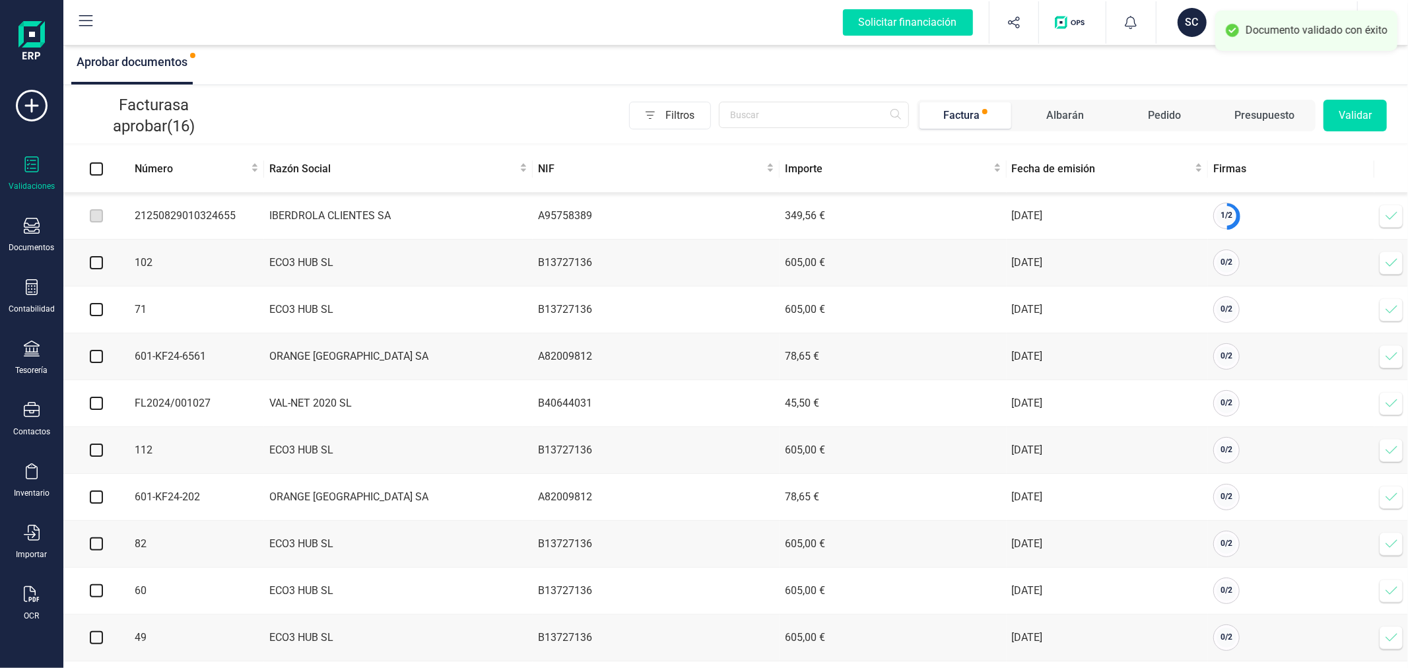
click at [1396, 213] on icon at bounding box center [1391, 215] width 13 height 13
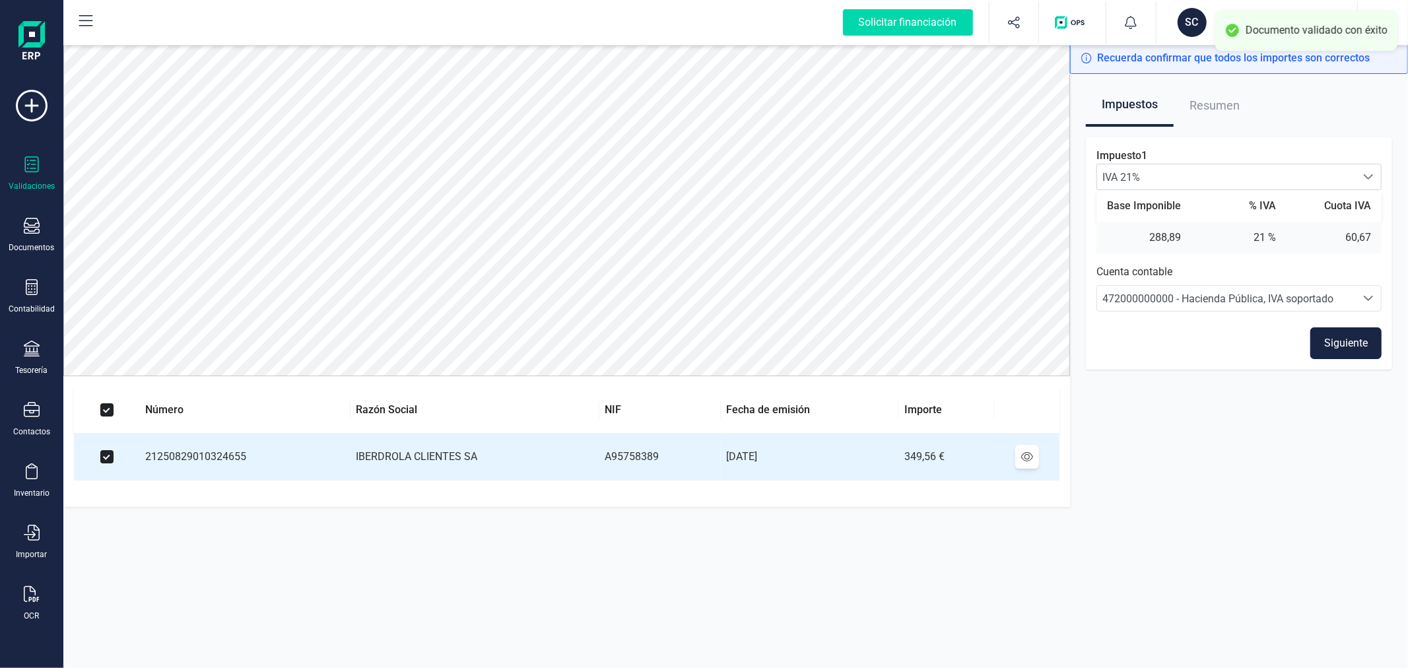
click at [1338, 339] on button "Siguiente" at bounding box center [1346, 344] width 71 height 32
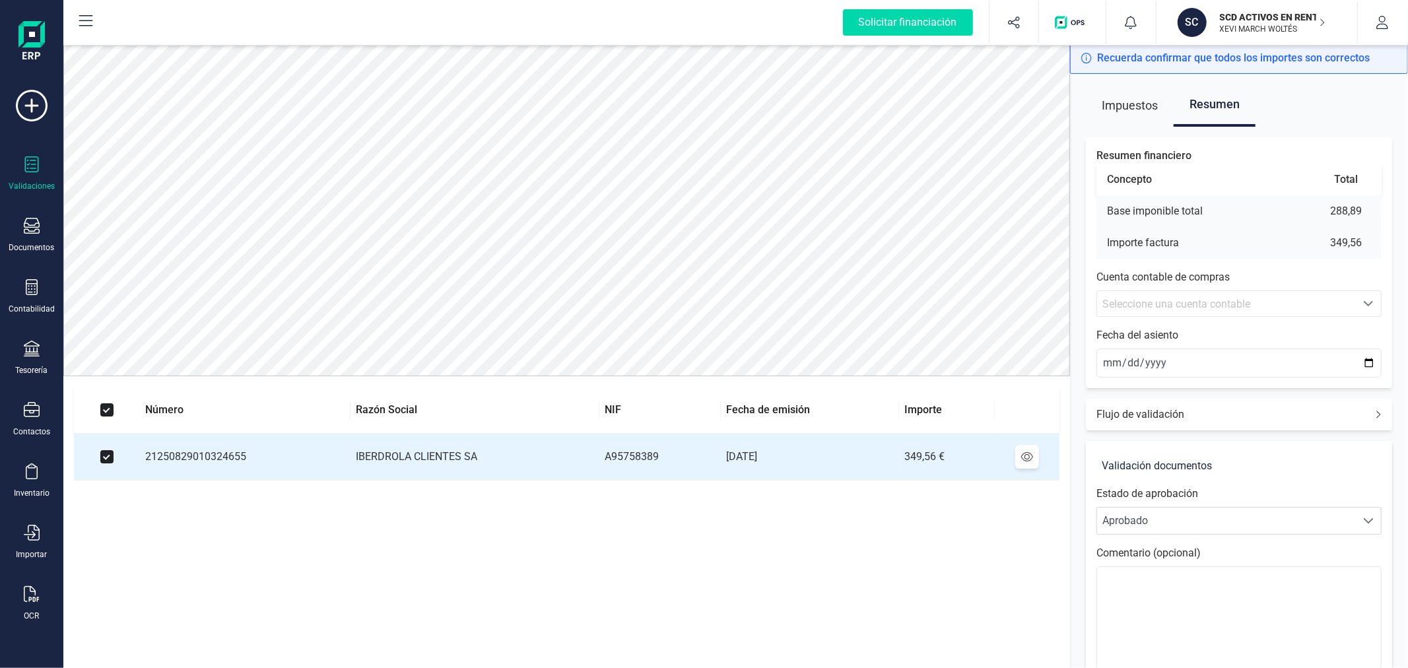
click at [1269, 301] on div "Seleccione una cuenta contable" at bounding box center [1227, 304] width 248 height 16
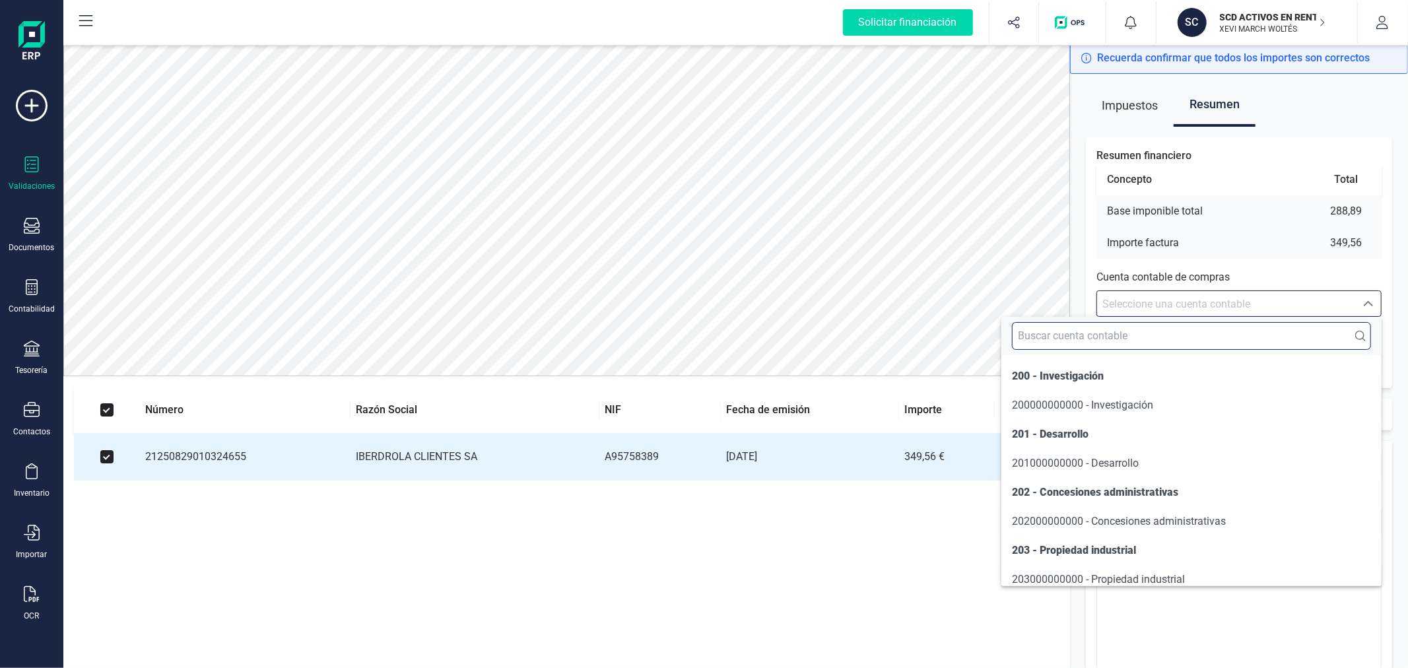
click at [1222, 337] on input "text" at bounding box center [1191, 336] width 359 height 28
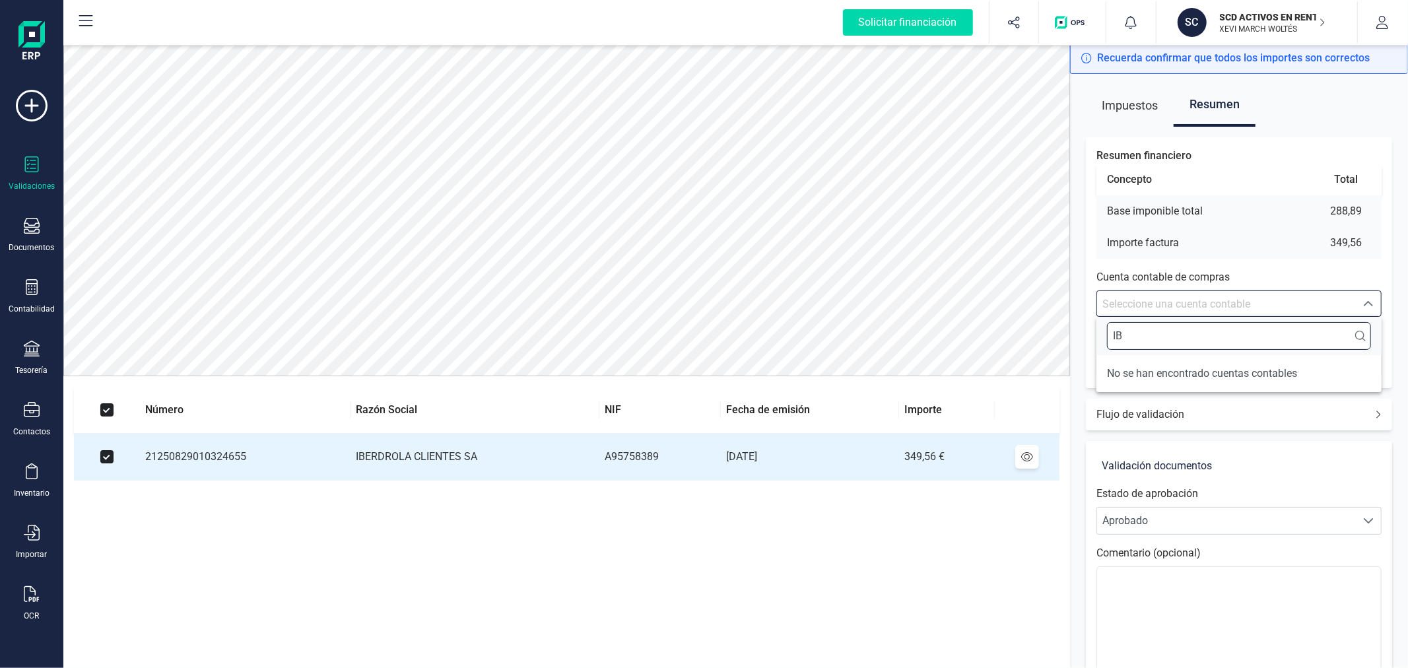
type input "I"
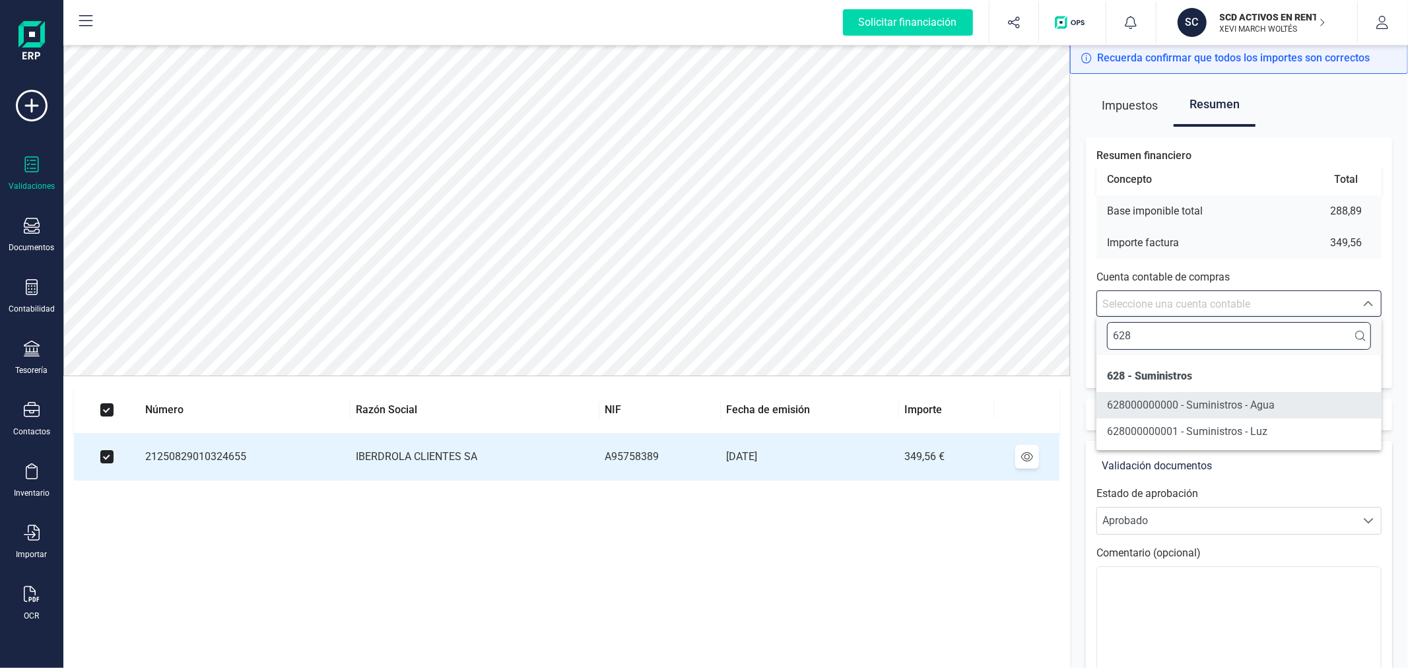
type input "628"
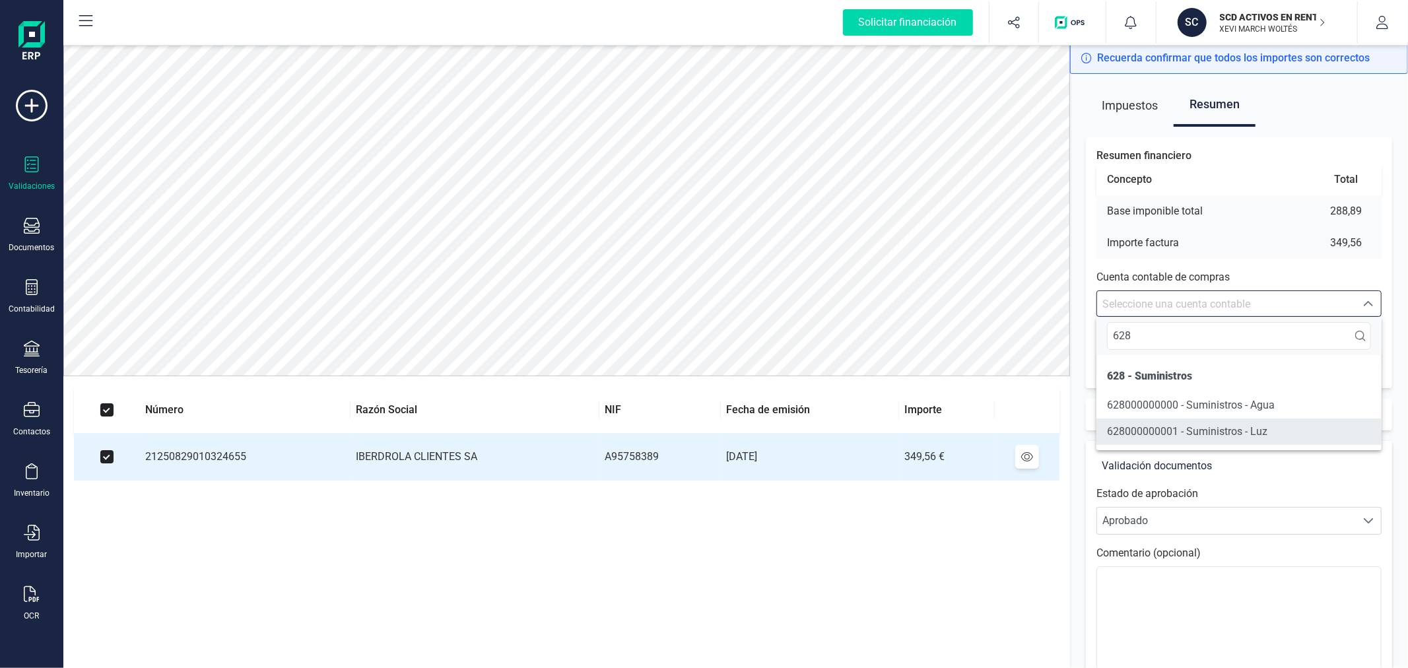
click at [1239, 436] on span "628000000001 - Suministros - Luz" at bounding box center [1187, 431] width 160 height 13
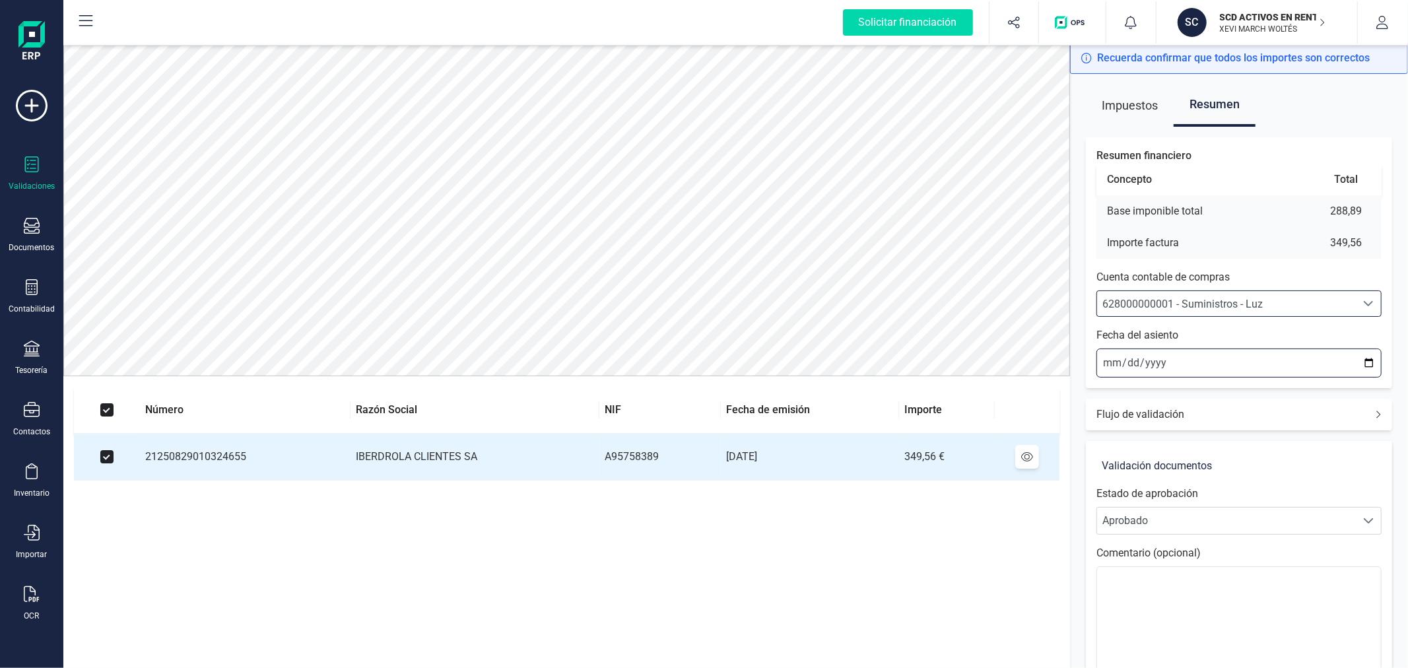
click at [1371, 360] on input "2025-09-05" at bounding box center [1239, 363] width 285 height 29
type input "2025-08-29"
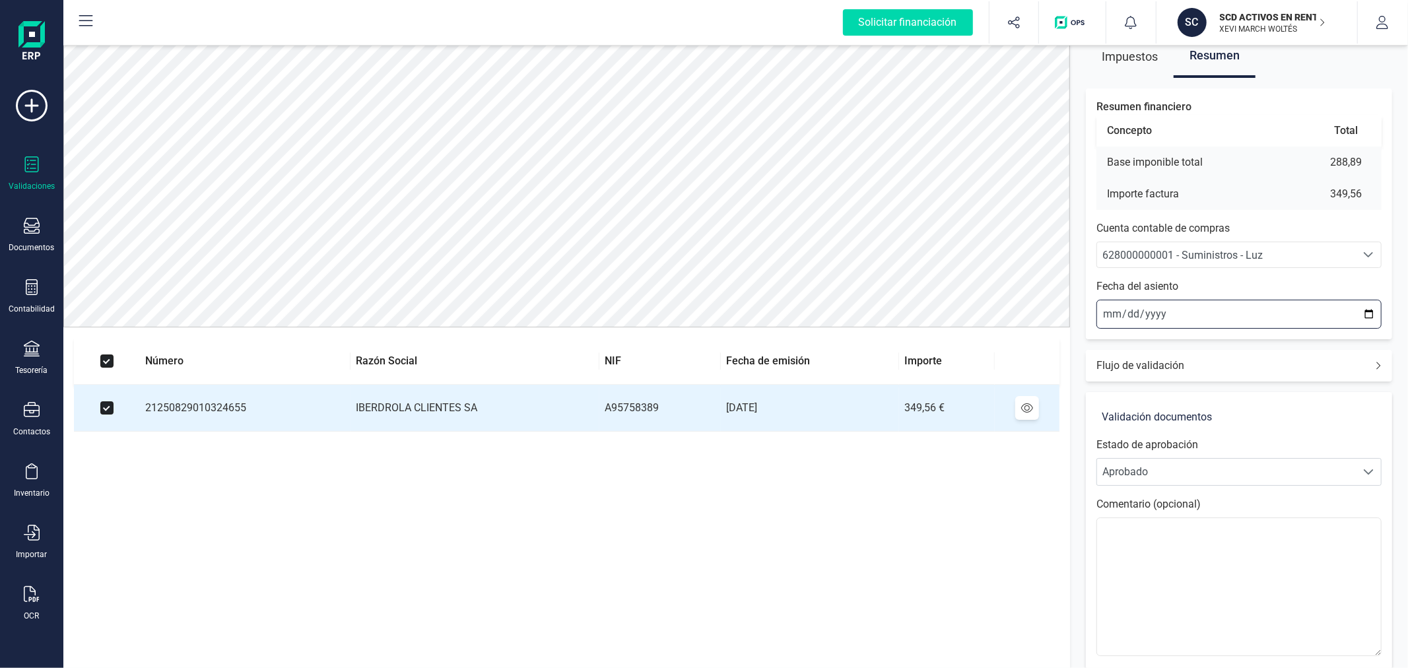
scroll to position [110, 0]
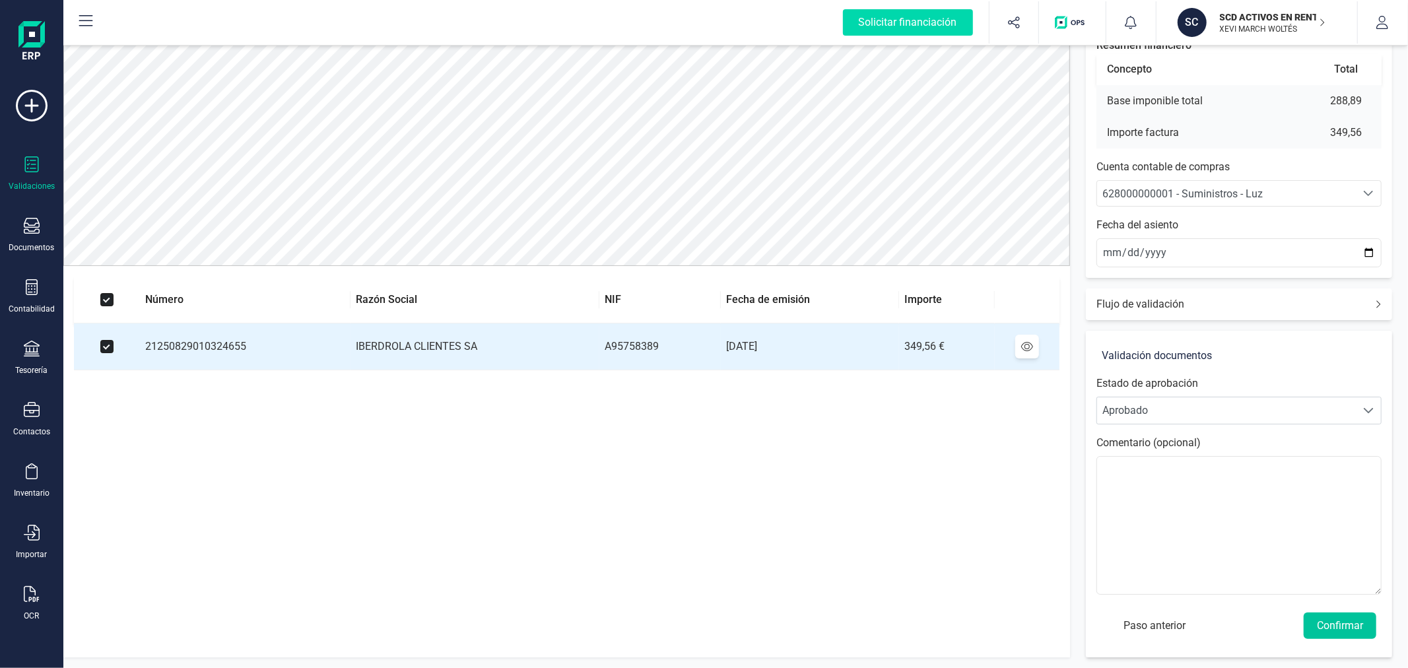
click at [1332, 628] on button "Confirmar" at bounding box center [1340, 626] width 73 height 26
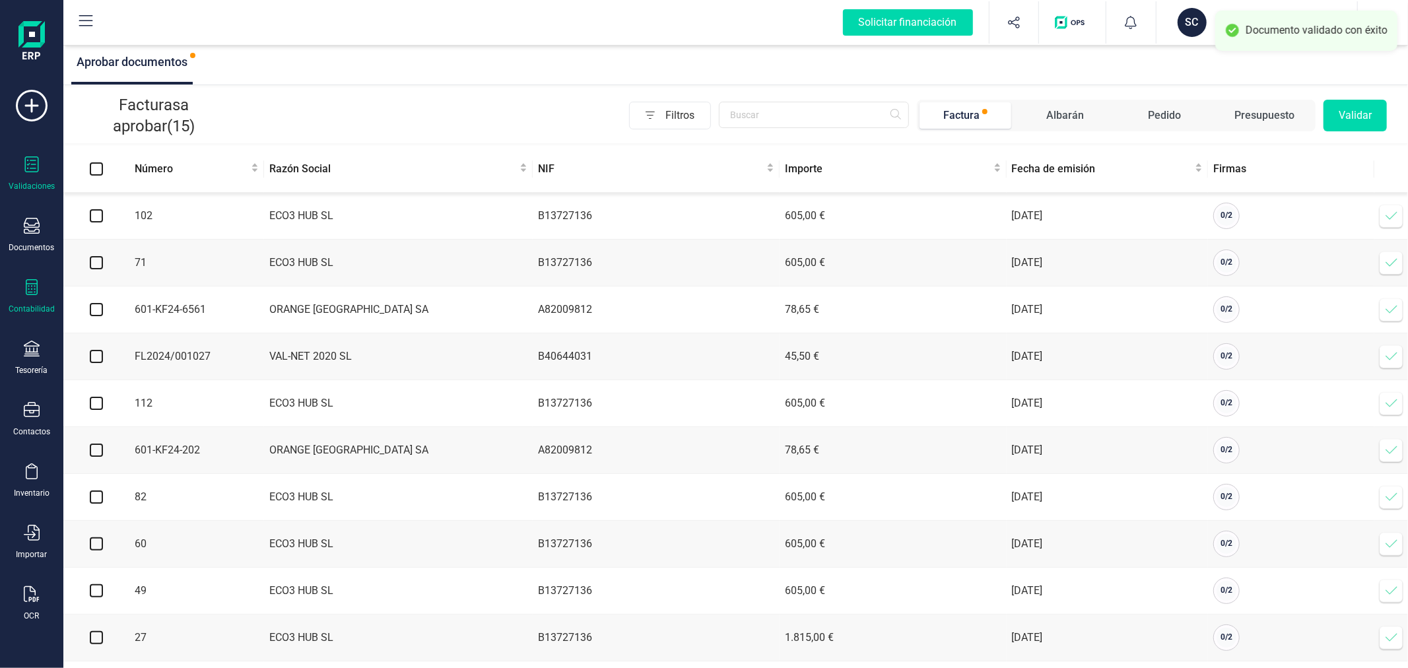
click at [27, 293] on icon at bounding box center [32, 287] width 16 height 16
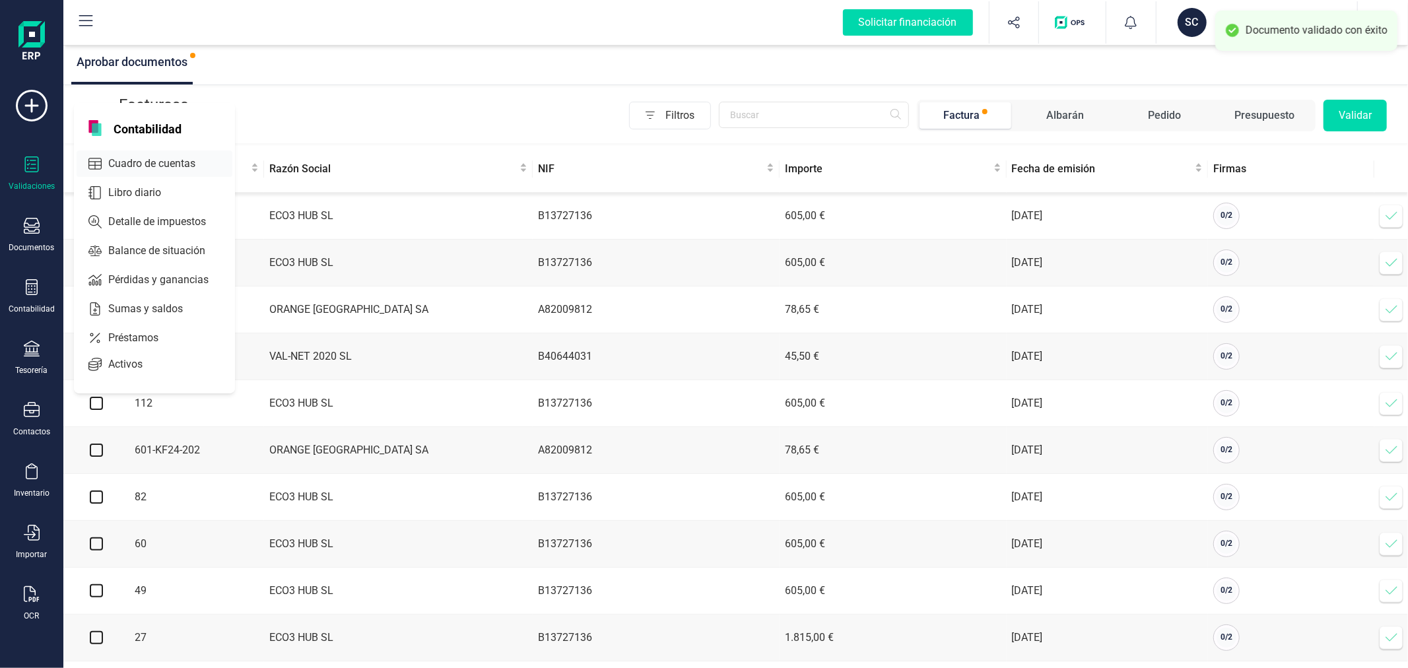
click at [188, 157] on span "Cuadro de cuentas" at bounding box center [161, 164] width 116 height 16
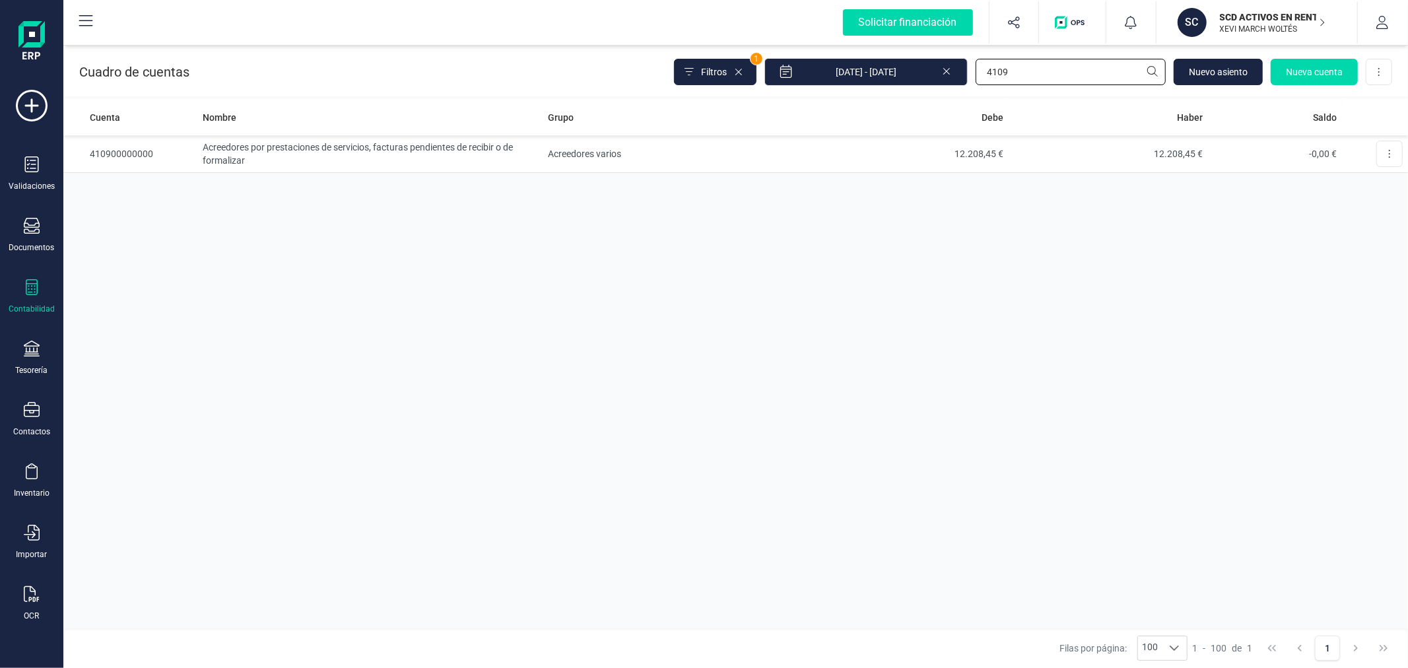
click at [1053, 73] on input "4109" at bounding box center [1071, 72] width 190 height 26
type input "IBERD"
click at [843, 146] on td "4.763,96 €" at bounding box center [909, 154] width 200 height 38
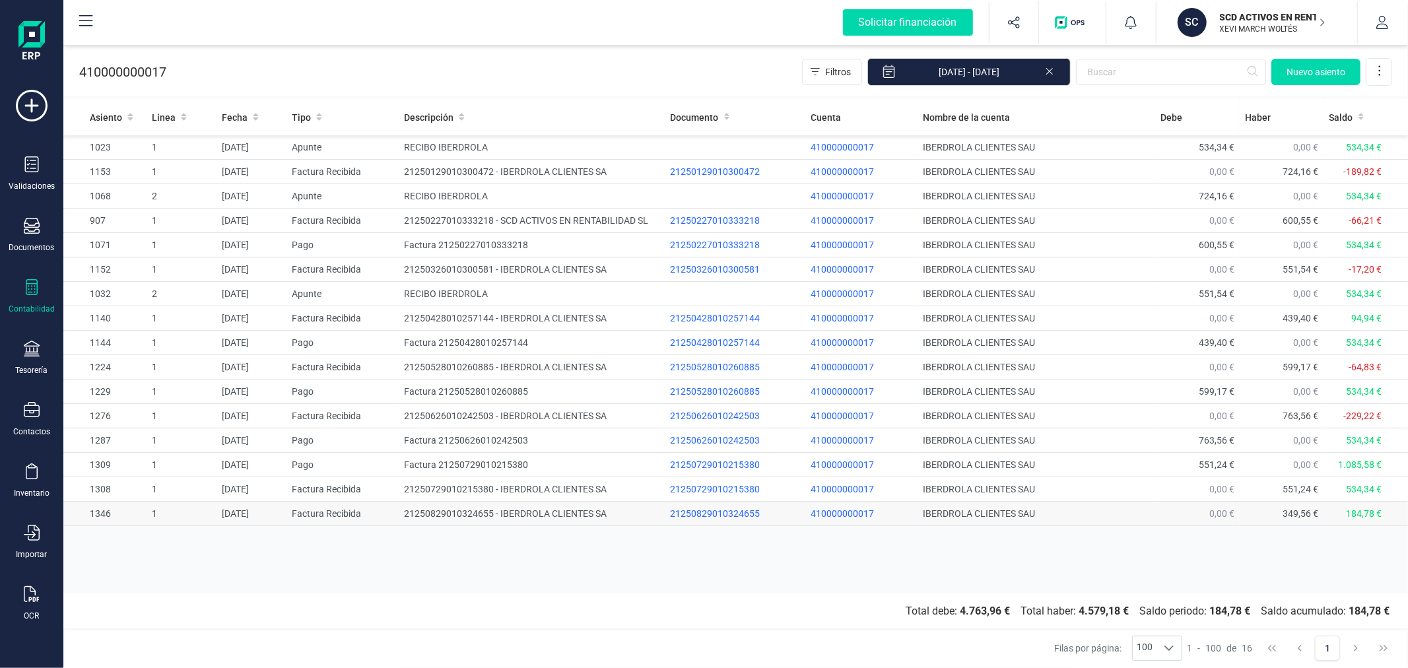
click at [563, 509] on td "21250829010324655 - IBERDROLA CLIENTES SA" at bounding box center [532, 514] width 266 height 24
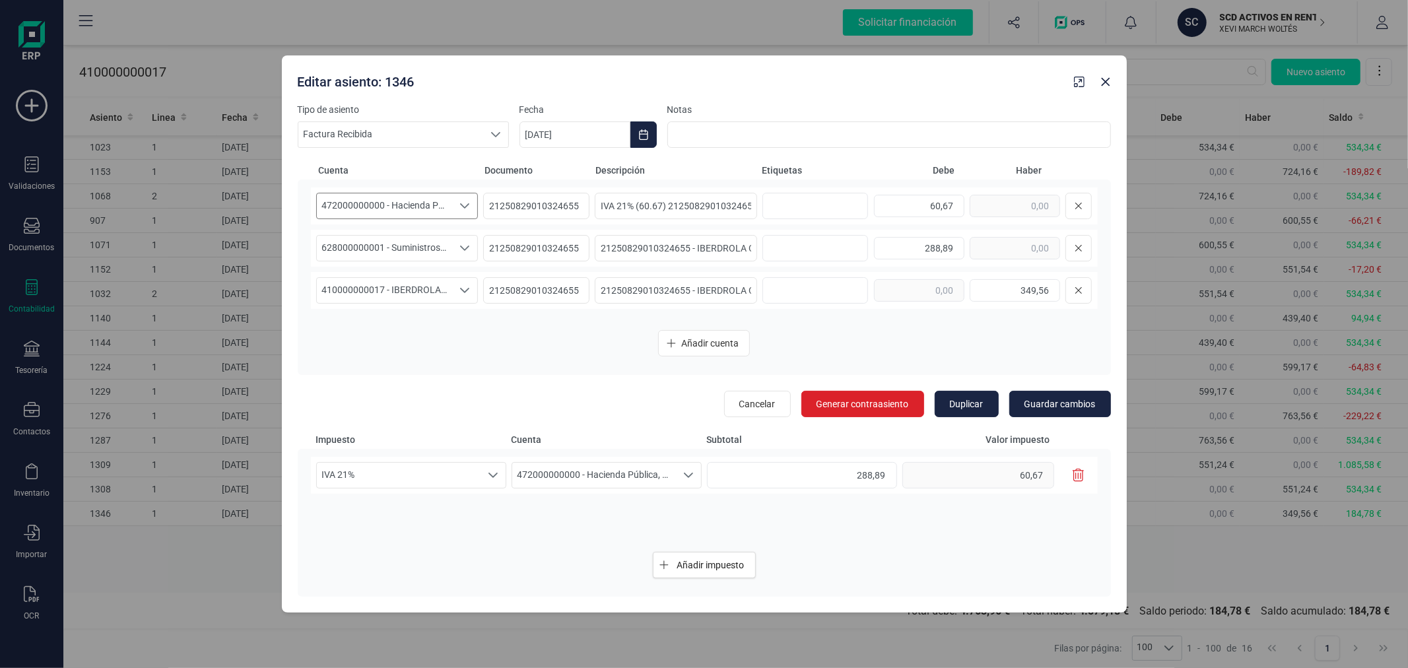
click at [424, 202] on span "472000000000 - Hacienda Pública, IVA soportado" at bounding box center [385, 205] width 136 height 25
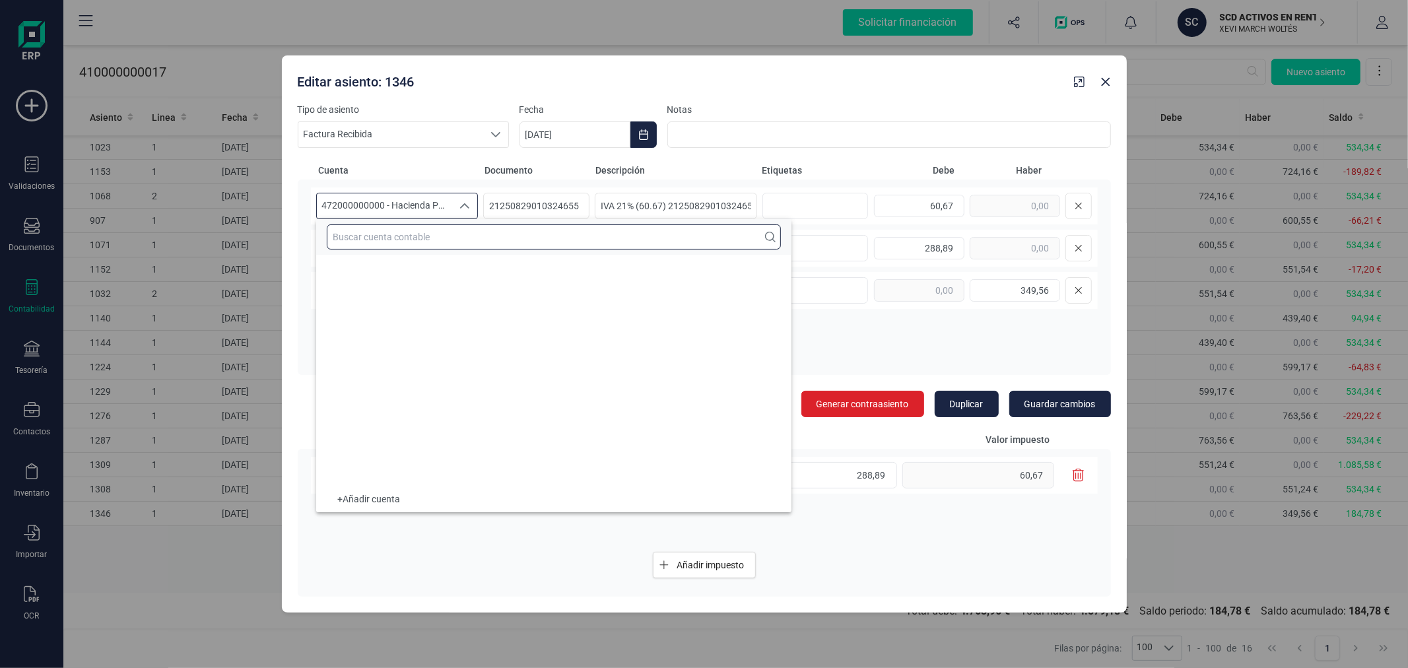
scroll to position [10438, 0]
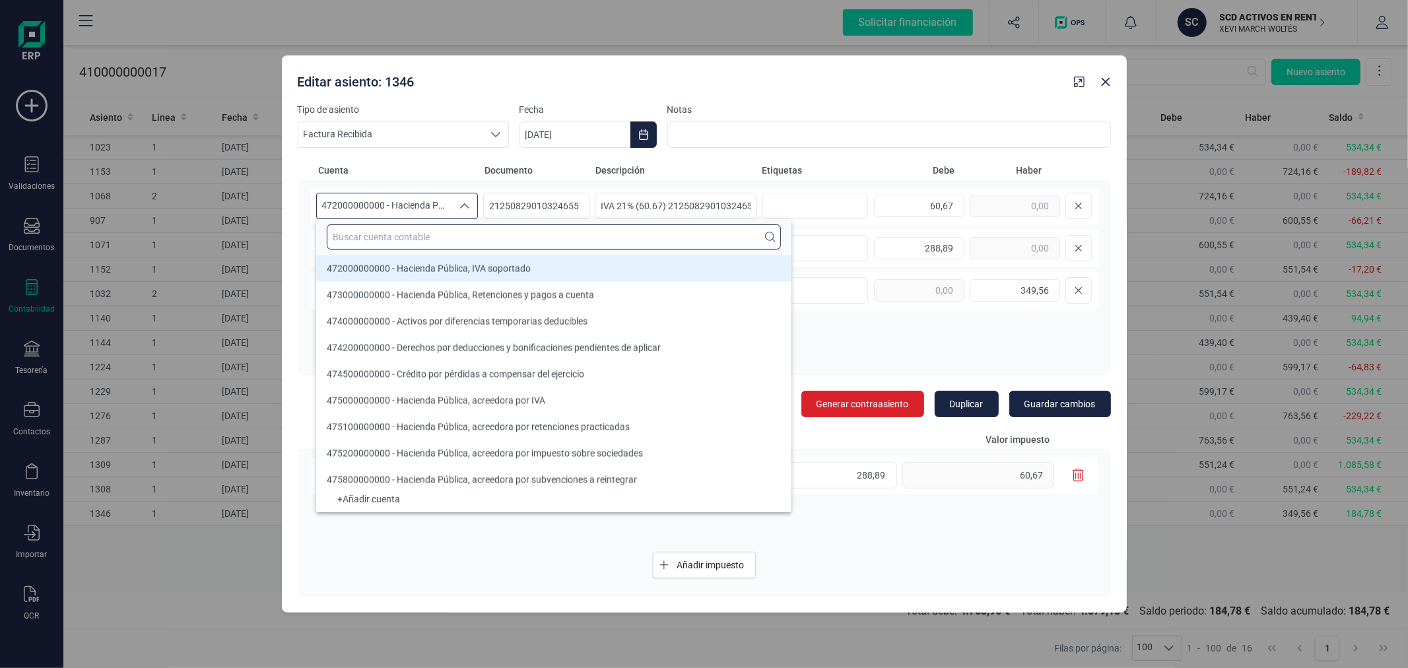
click at [427, 232] on input "text" at bounding box center [554, 237] width 454 height 25
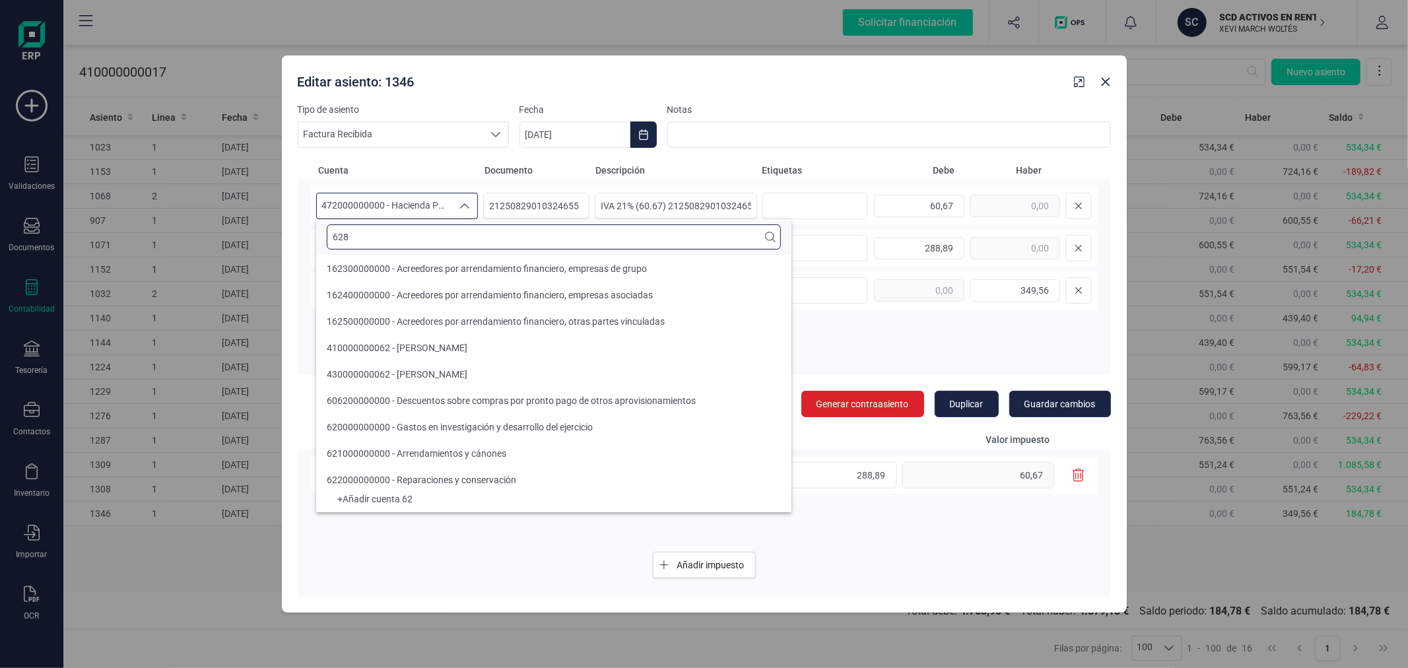
scroll to position [0, 0]
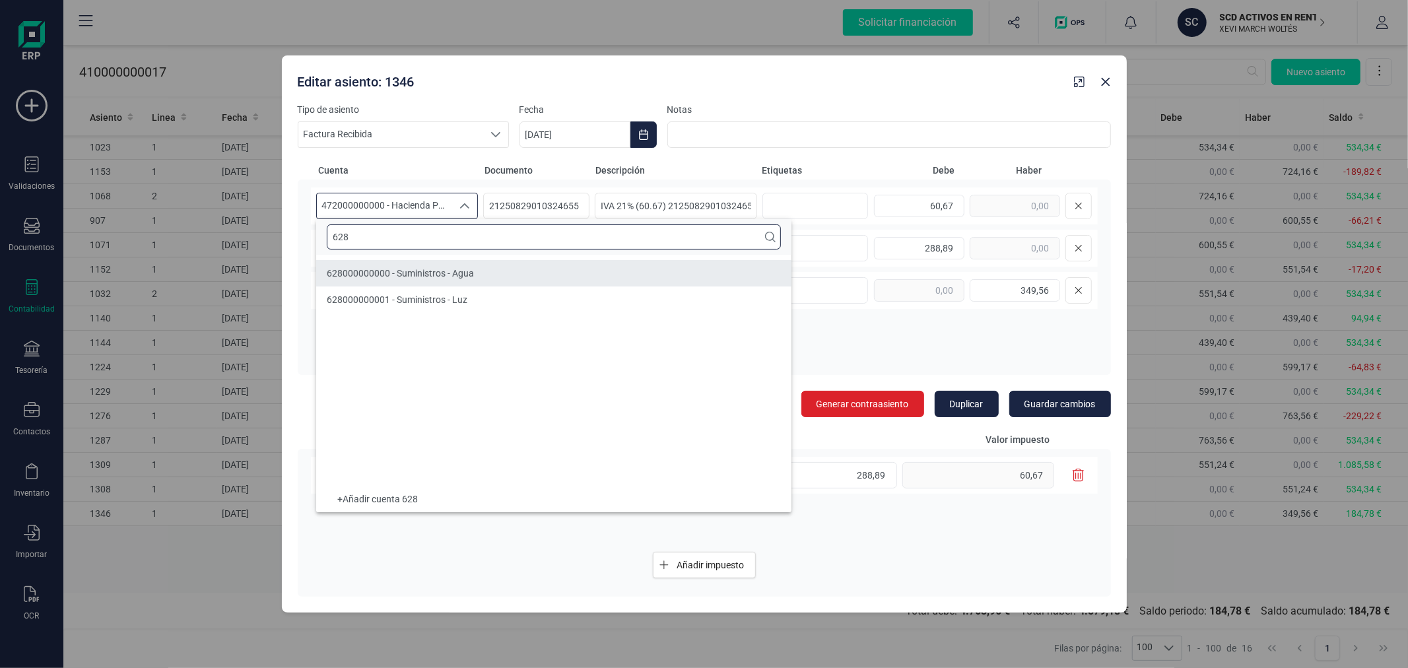
type input "628"
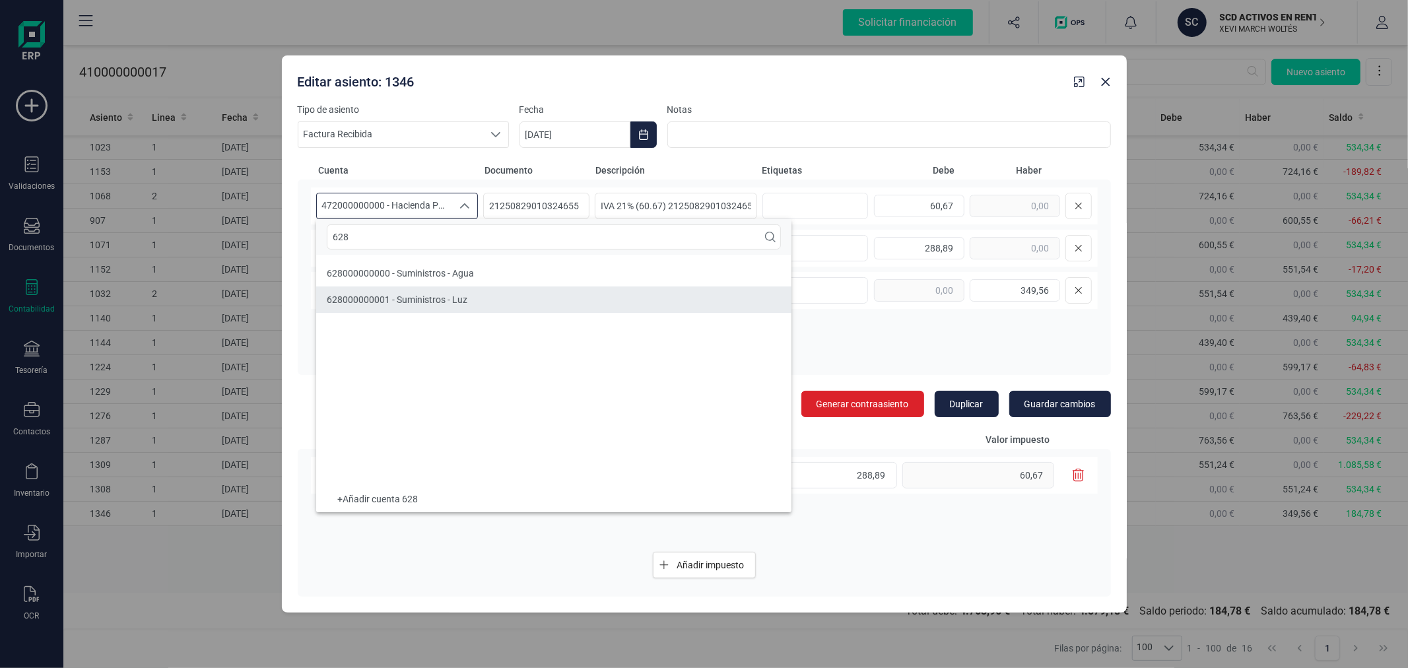
click at [440, 298] on span "628000000001 - Suministros - Luz" at bounding box center [397, 299] width 141 height 11
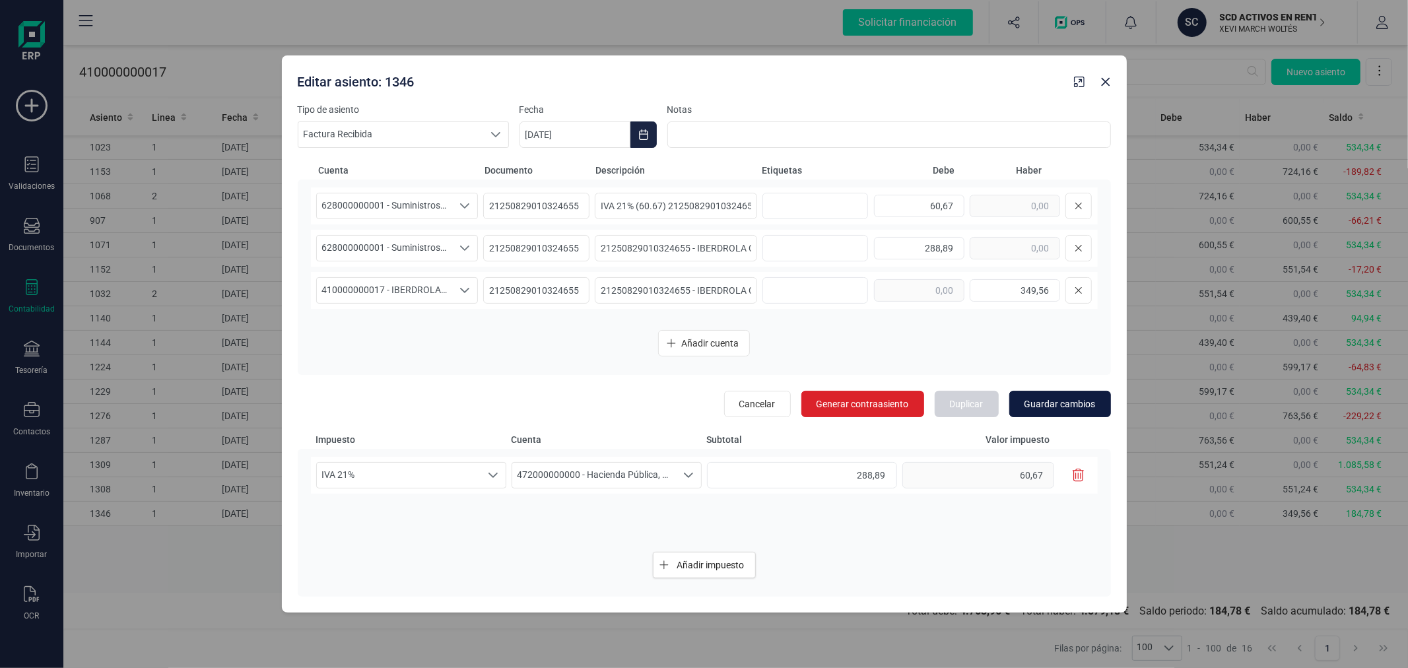
click at [1079, 410] on span "Guardar cambios" at bounding box center [1060, 404] width 71 height 13
type input "[DATE]"
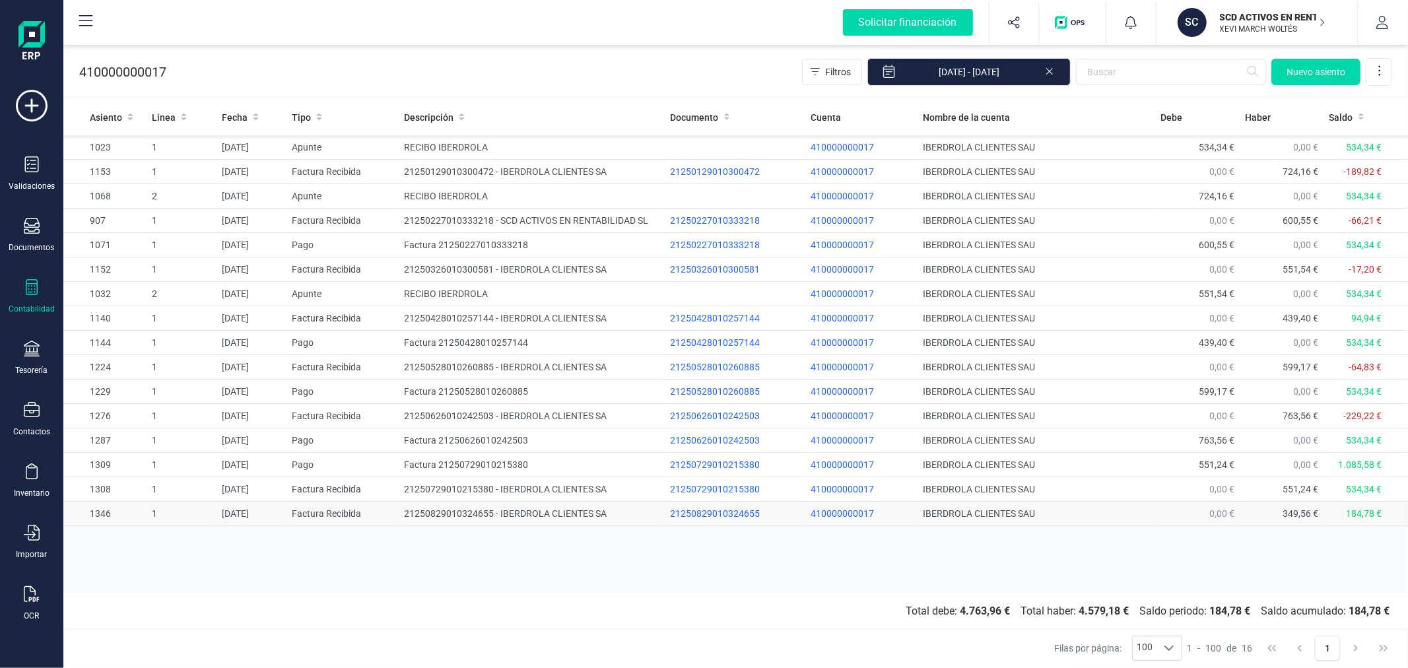
click at [524, 511] on td "21250829010324655 - IBERDROLA CLIENTES SA" at bounding box center [532, 514] width 266 height 24
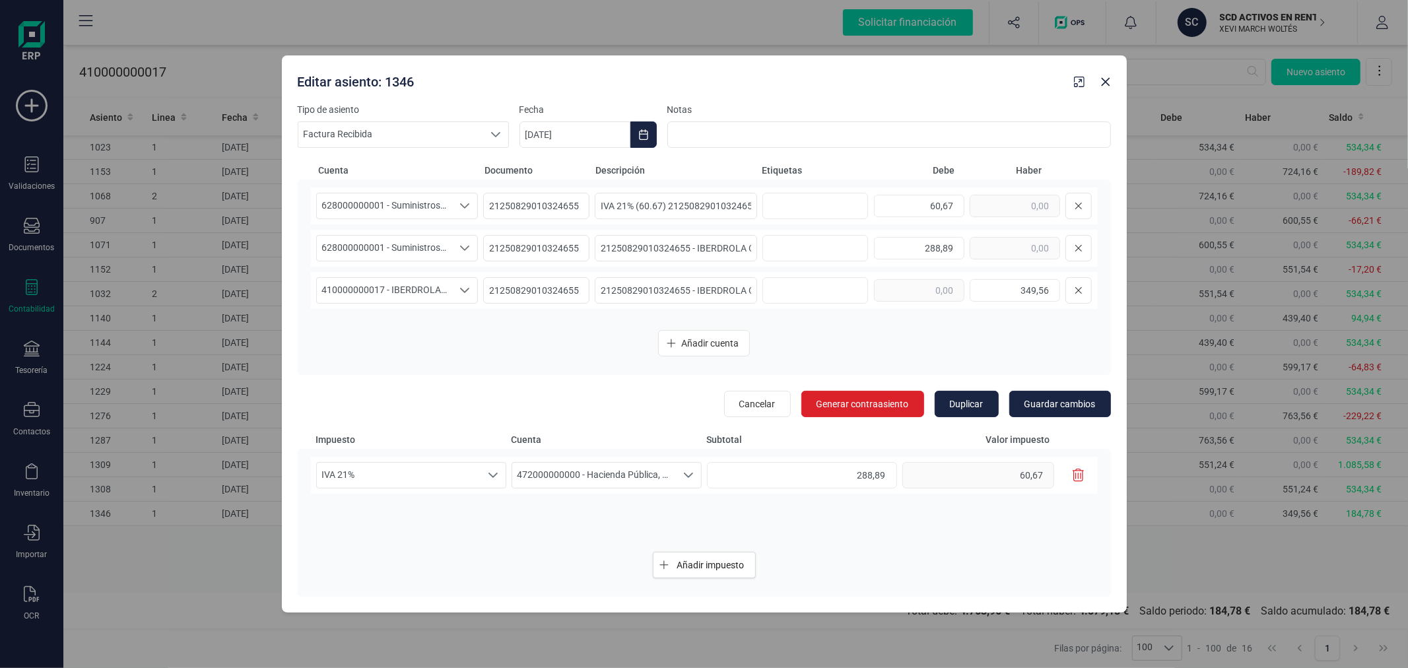
click at [1077, 475] on icon "button" at bounding box center [1079, 475] width 12 height 13
click at [1064, 398] on span "Guardar cambios" at bounding box center [1060, 404] width 71 height 13
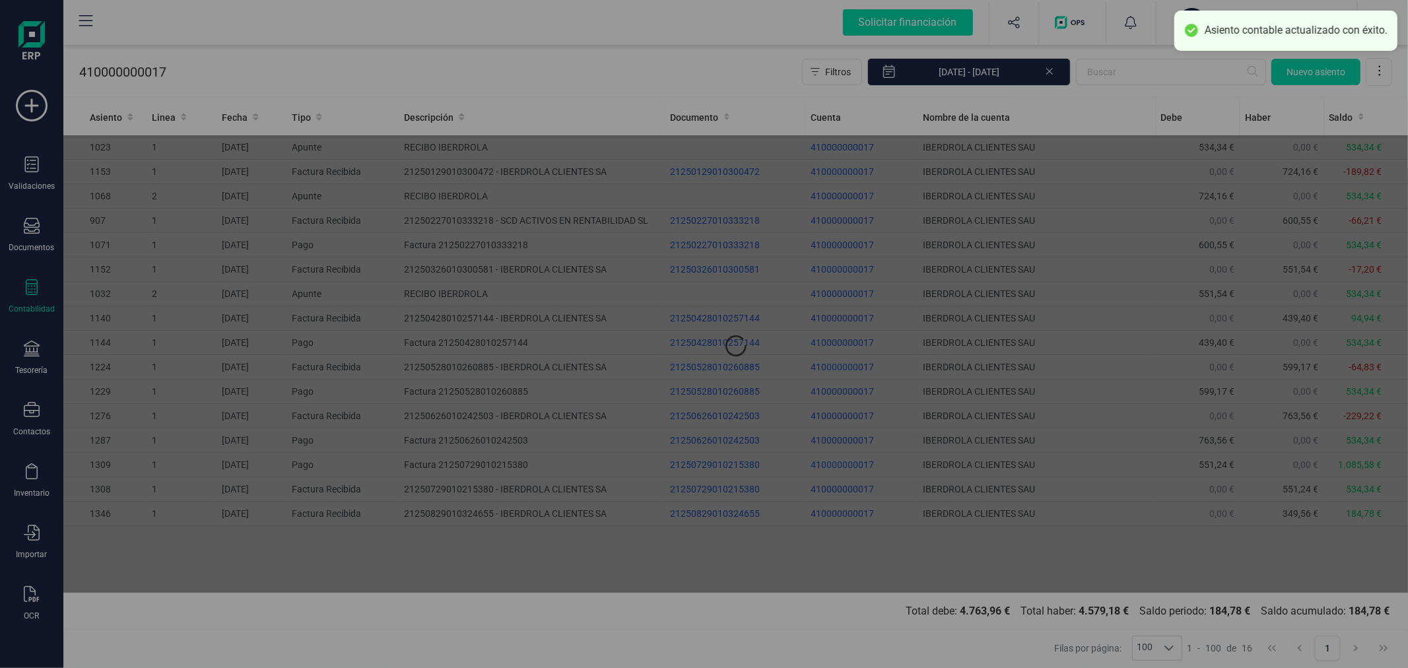
type input "[DATE]"
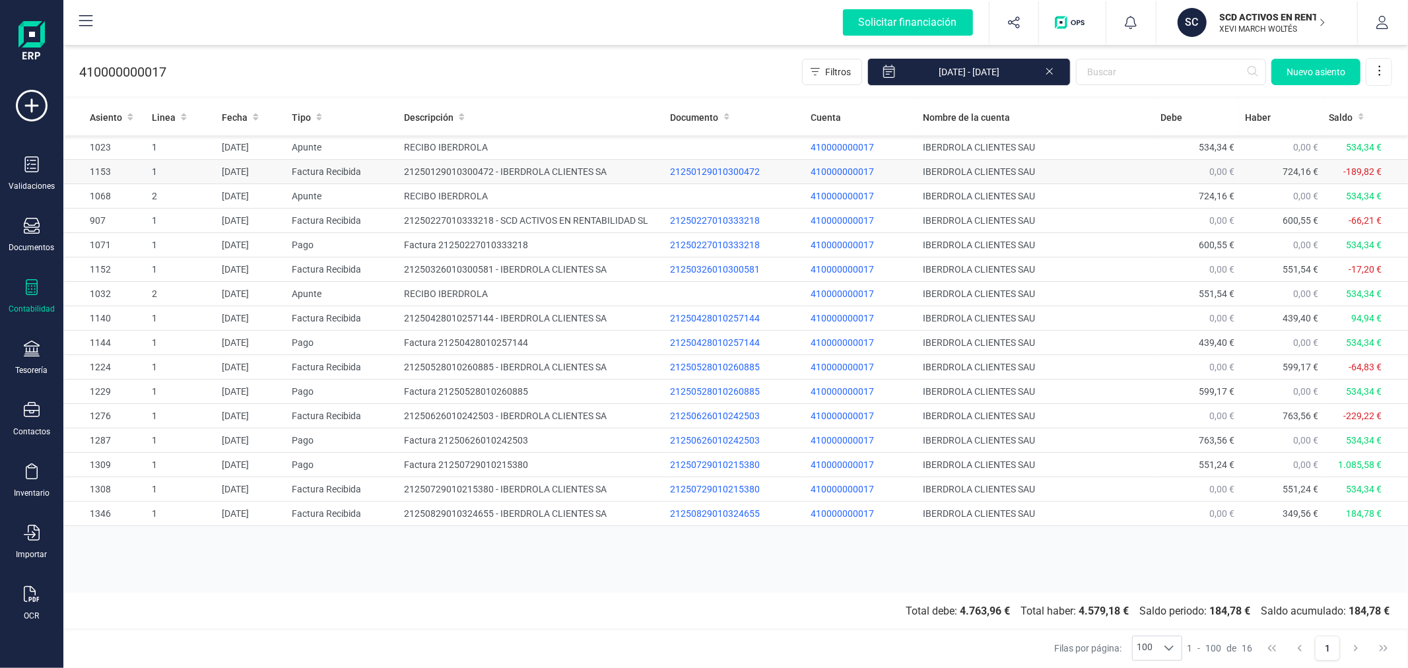
click at [533, 174] on td "21250129010300472 - IBERDROLA CLIENTES SA" at bounding box center [532, 172] width 266 height 24
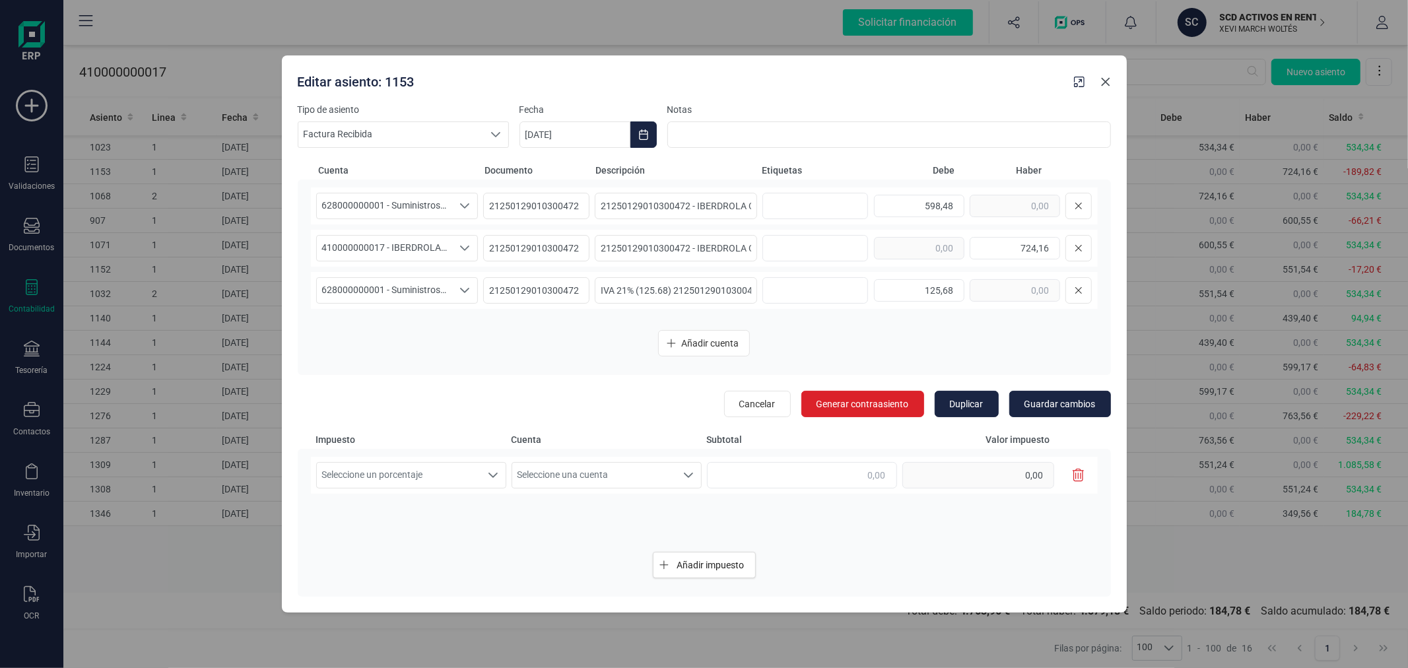
click at [1107, 87] on icon "button" at bounding box center [1106, 82] width 11 height 11
type input "[DATE]"
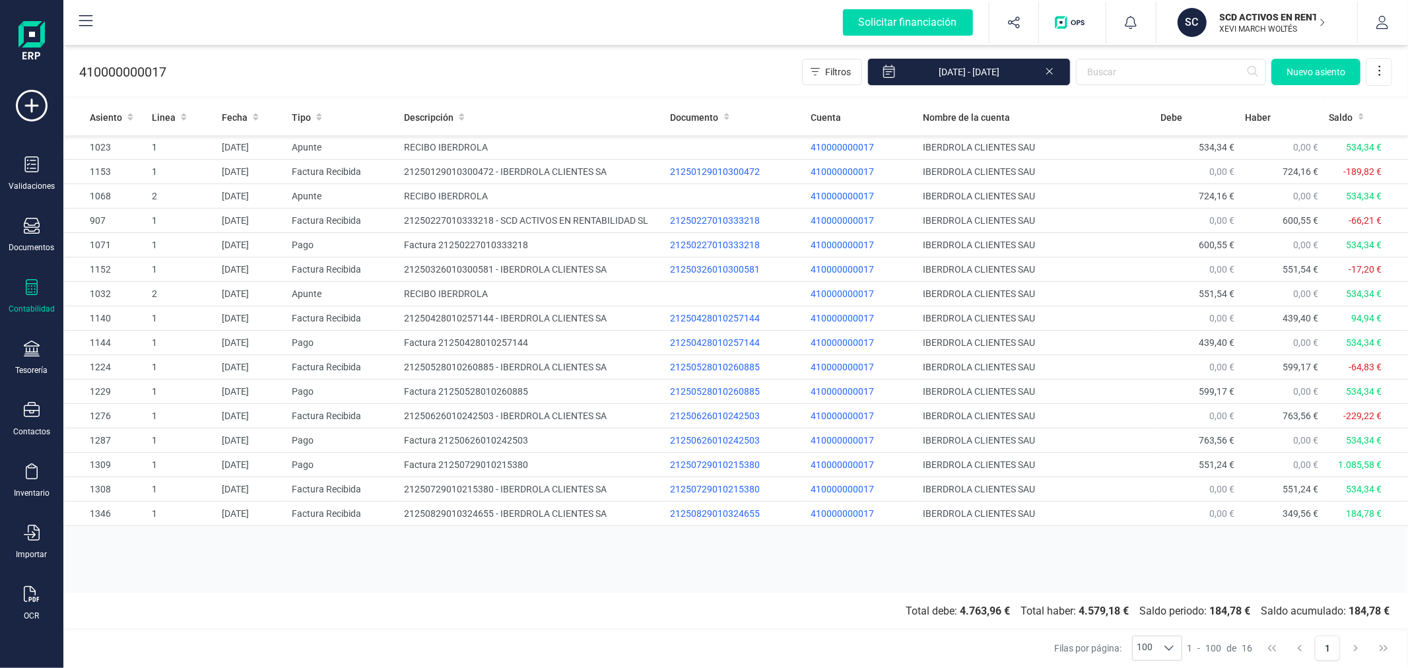
click at [1047, 67] on icon at bounding box center [1050, 69] width 11 height 13
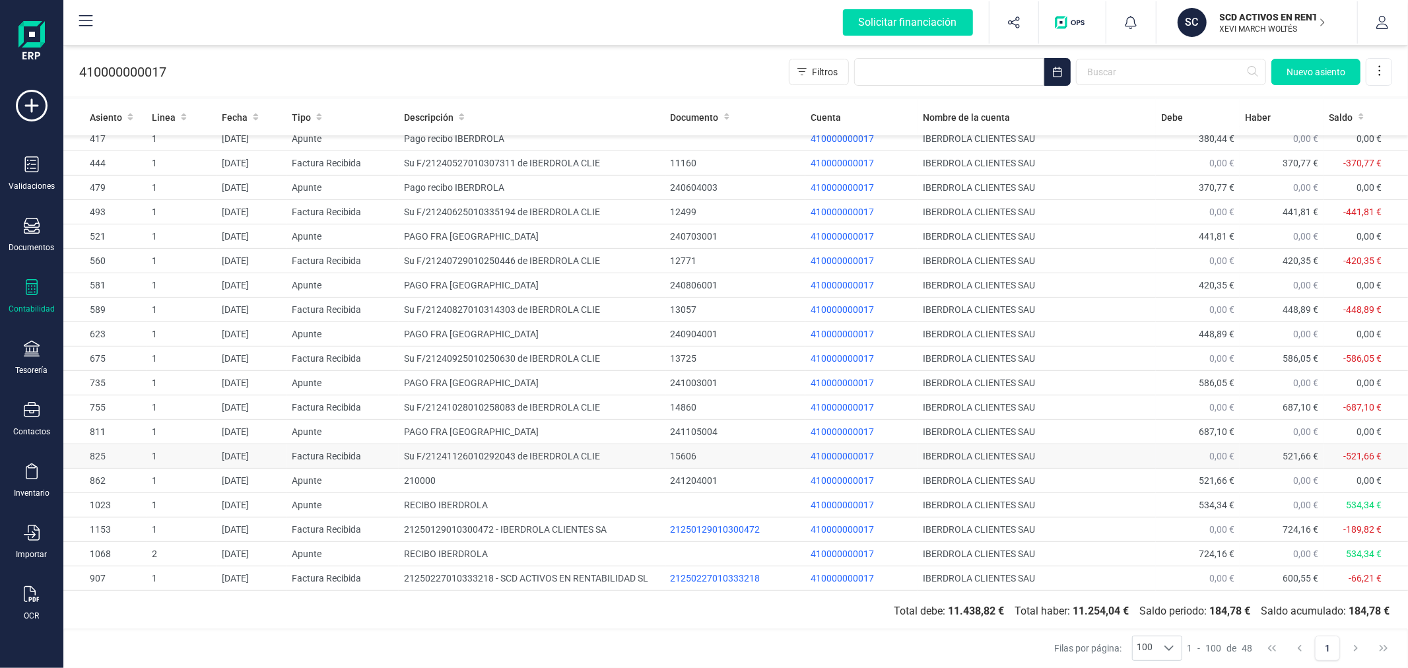
scroll to position [497, 0]
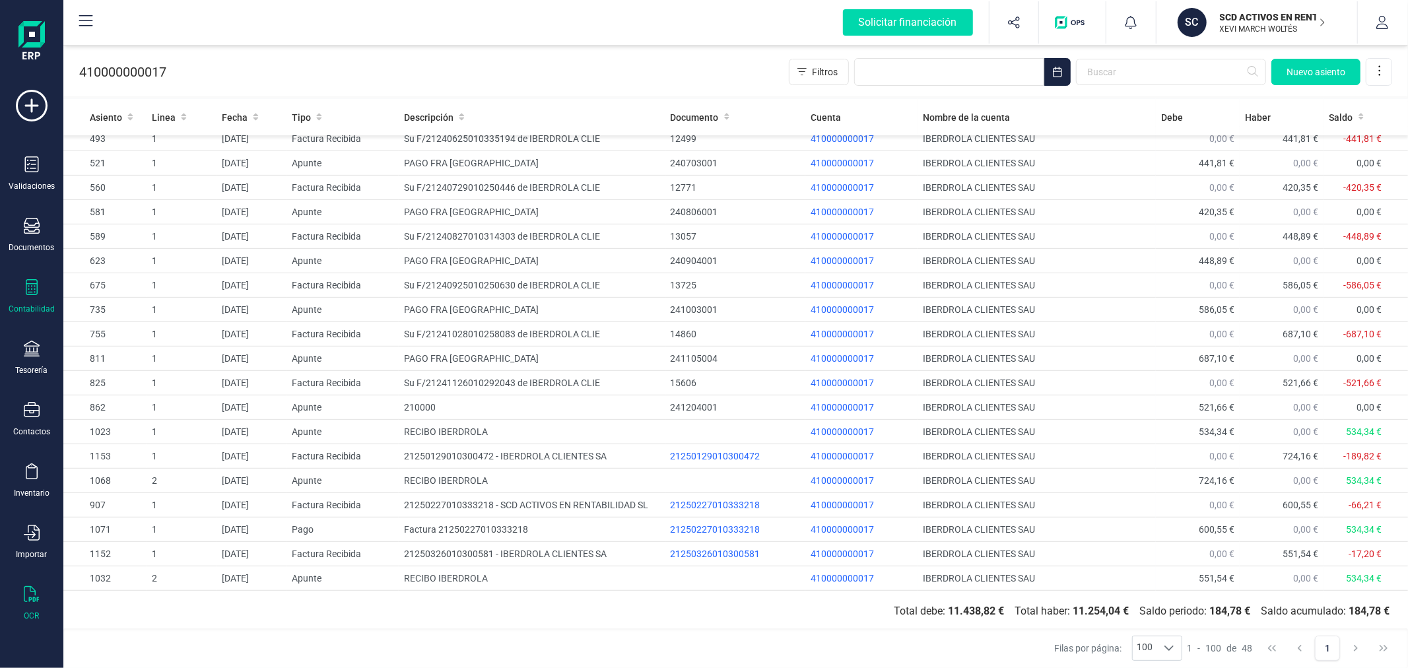
click at [36, 604] on div at bounding box center [32, 595] width 16 height 19
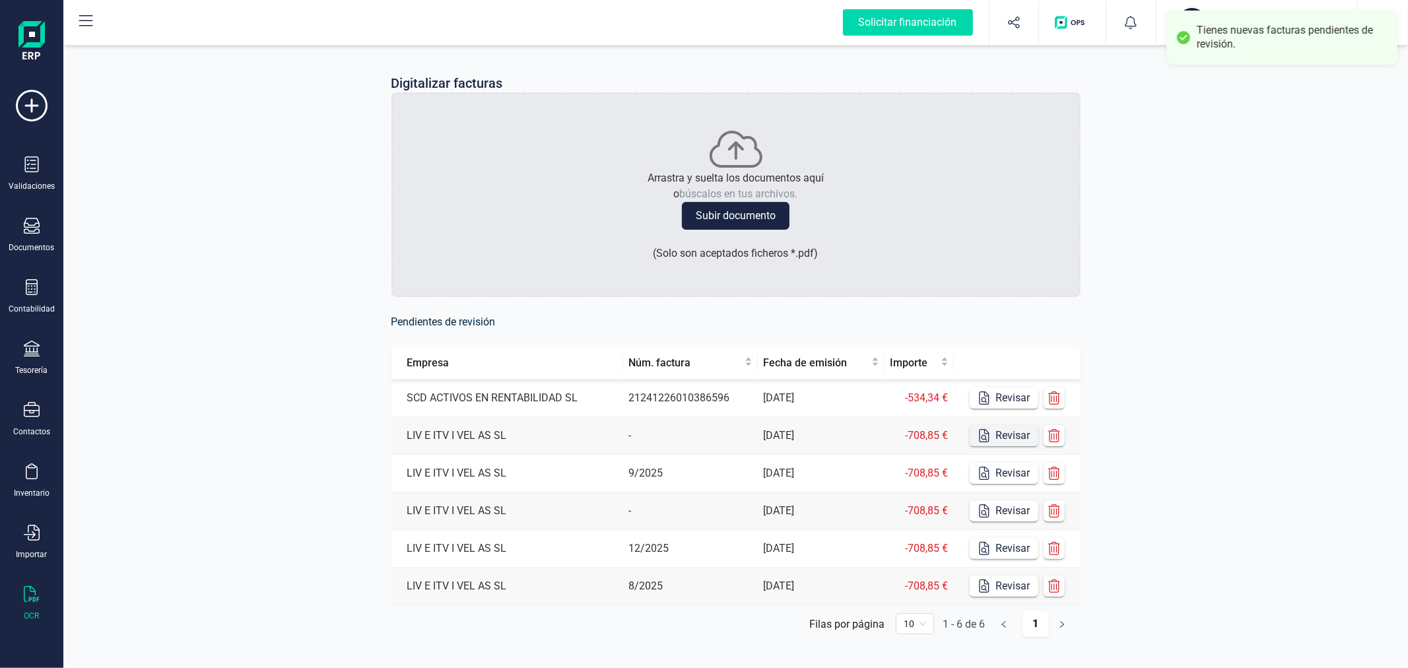
click at [1020, 398] on button "Revisar" at bounding box center [1004, 398] width 69 height 21
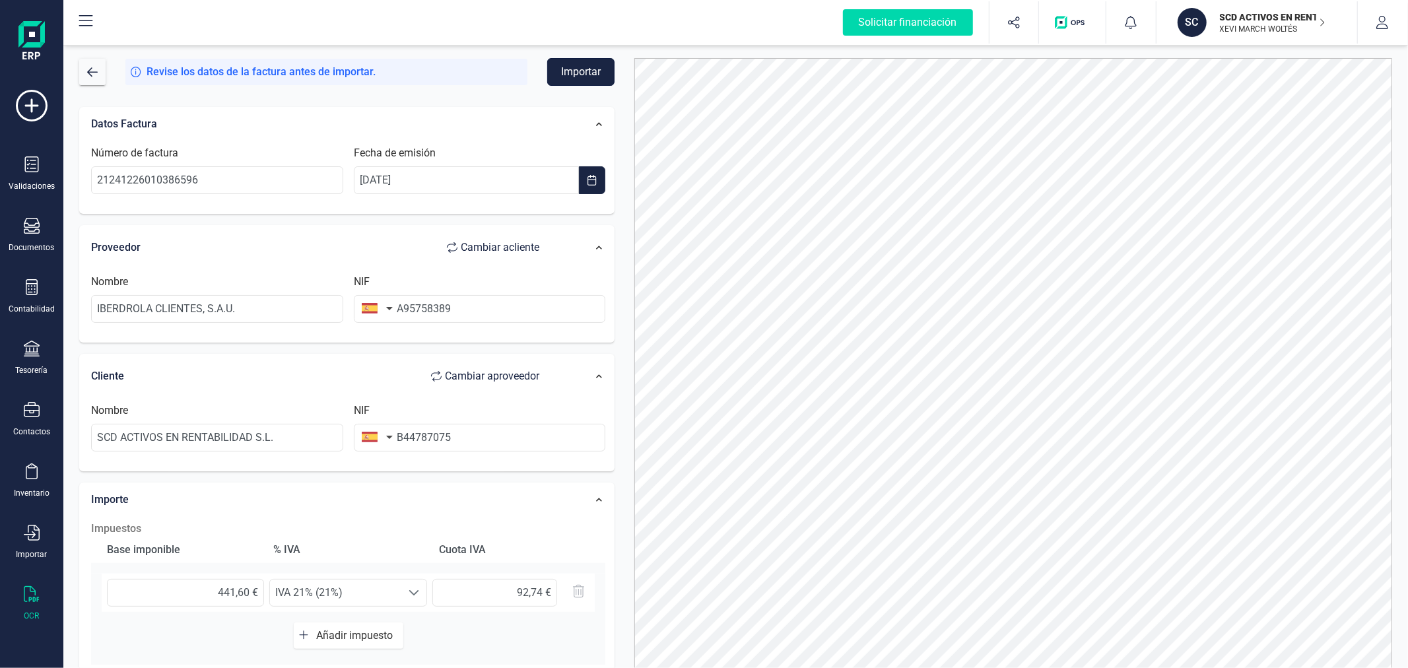
click at [582, 74] on button "Importar" at bounding box center [580, 72] width 67 height 28
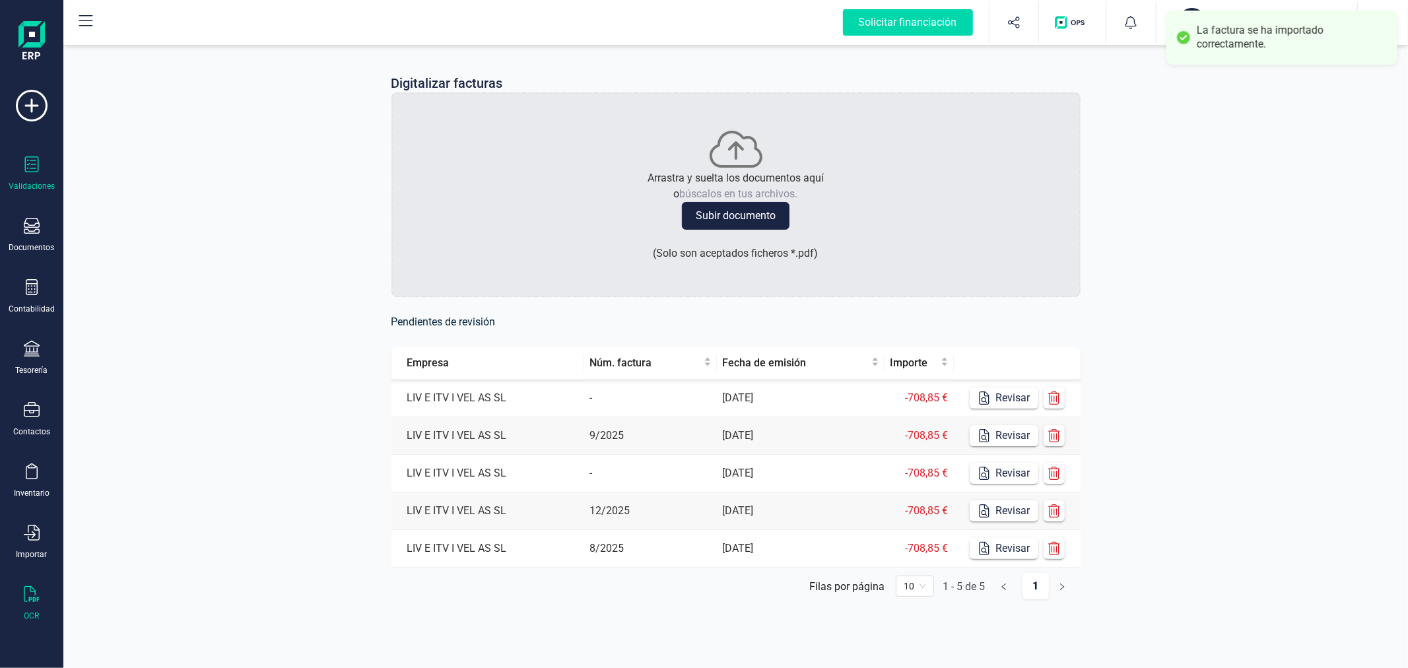
click at [41, 164] on div "Validaciones" at bounding box center [31, 173] width 53 height 35
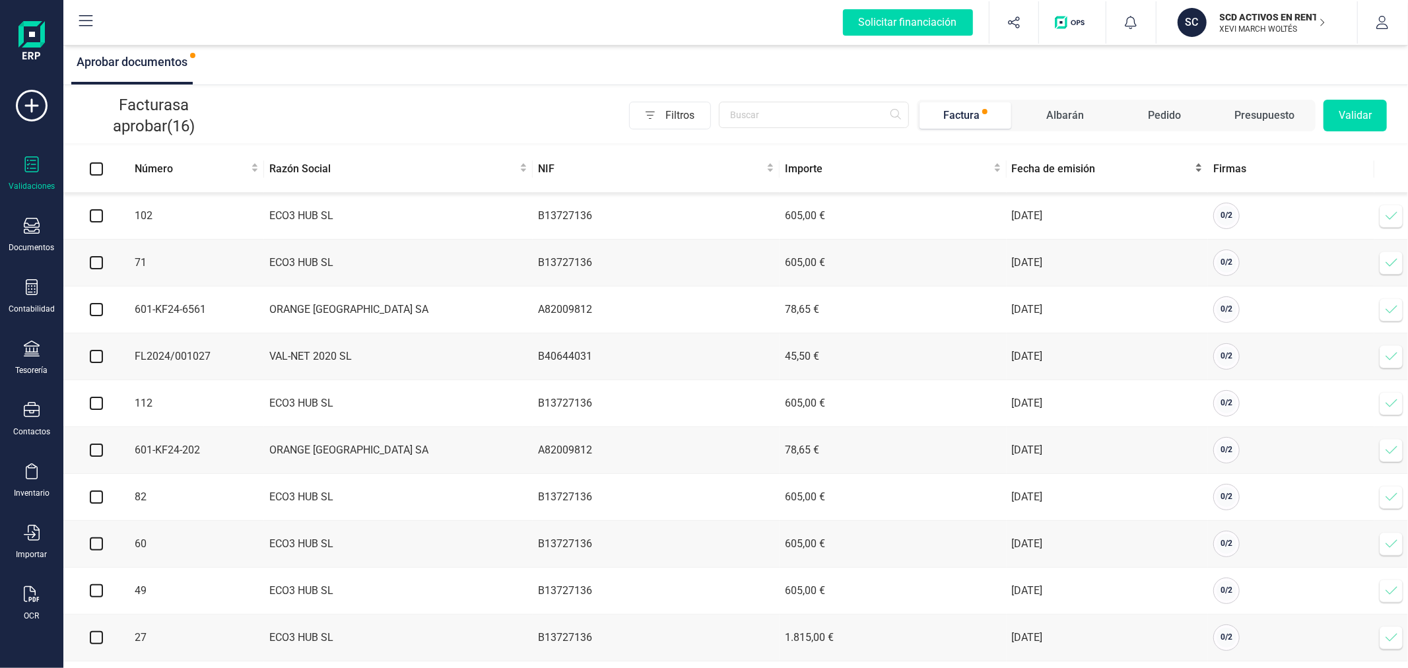
click at [1044, 161] on div "Fecha de emisión" at bounding box center [1107, 169] width 191 height 16
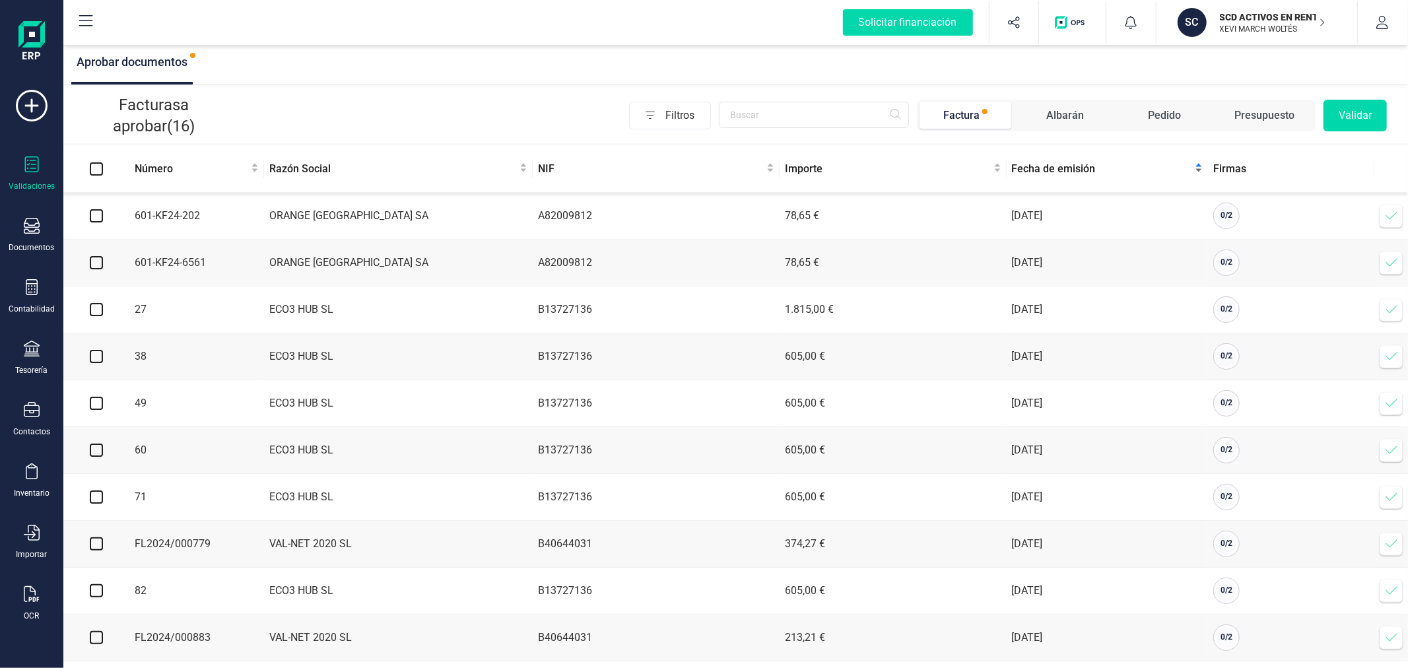
click at [1044, 161] on div "Fecha de emisión" at bounding box center [1107, 169] width 191 height 16
click at [1385, 261] on icon at bounding box center [1391, 262] width 13 height 13
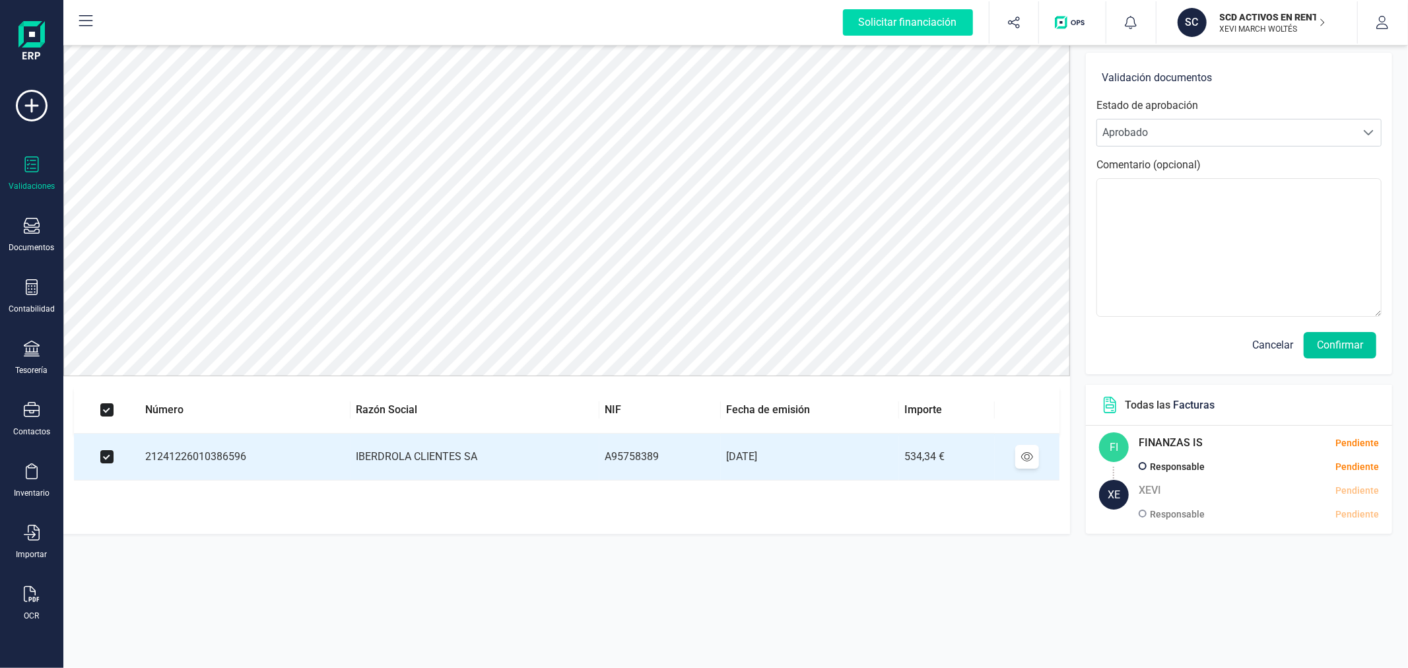
click at [1344, 338] on button "Confirmar" at bounding box center [1340, 345] width 73 height 26
click at [1344, 337] on button "Confirmar" at bounding box center [1340, 345] width 73 height 26
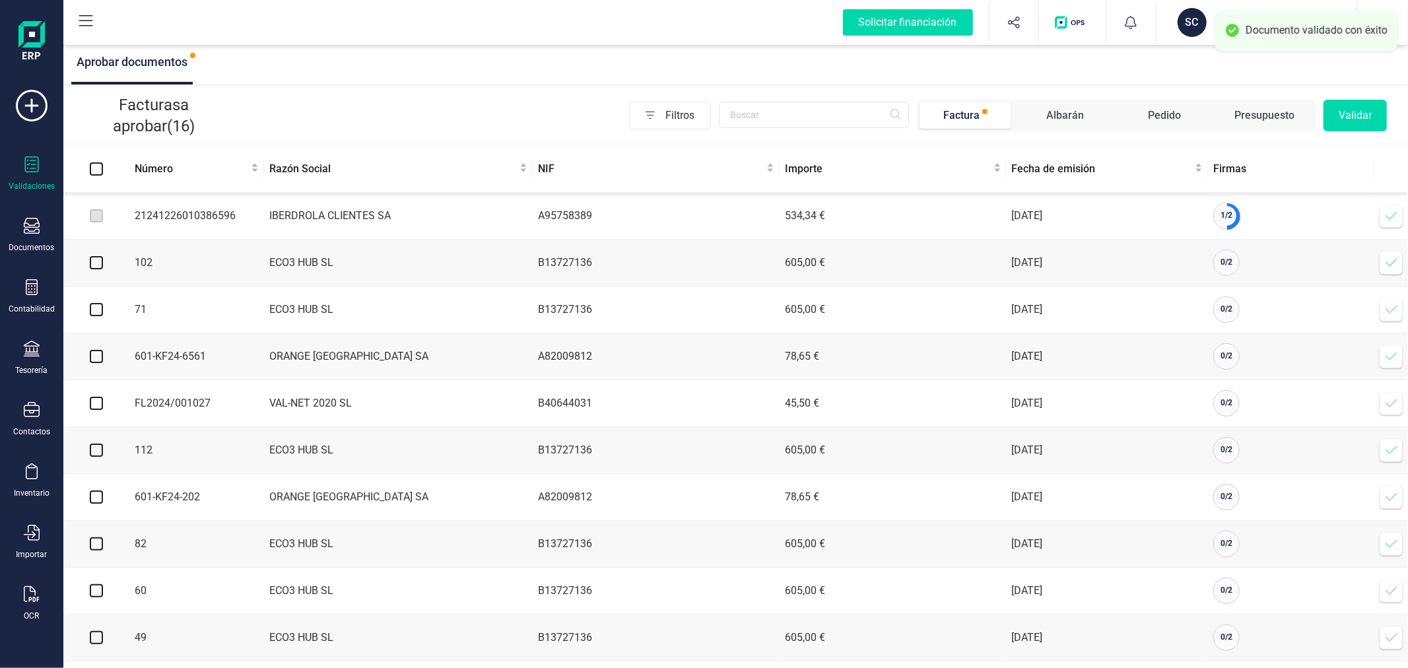
click at [1385, 222] on icon at bounding box center [1391, 215] width 13 height 13
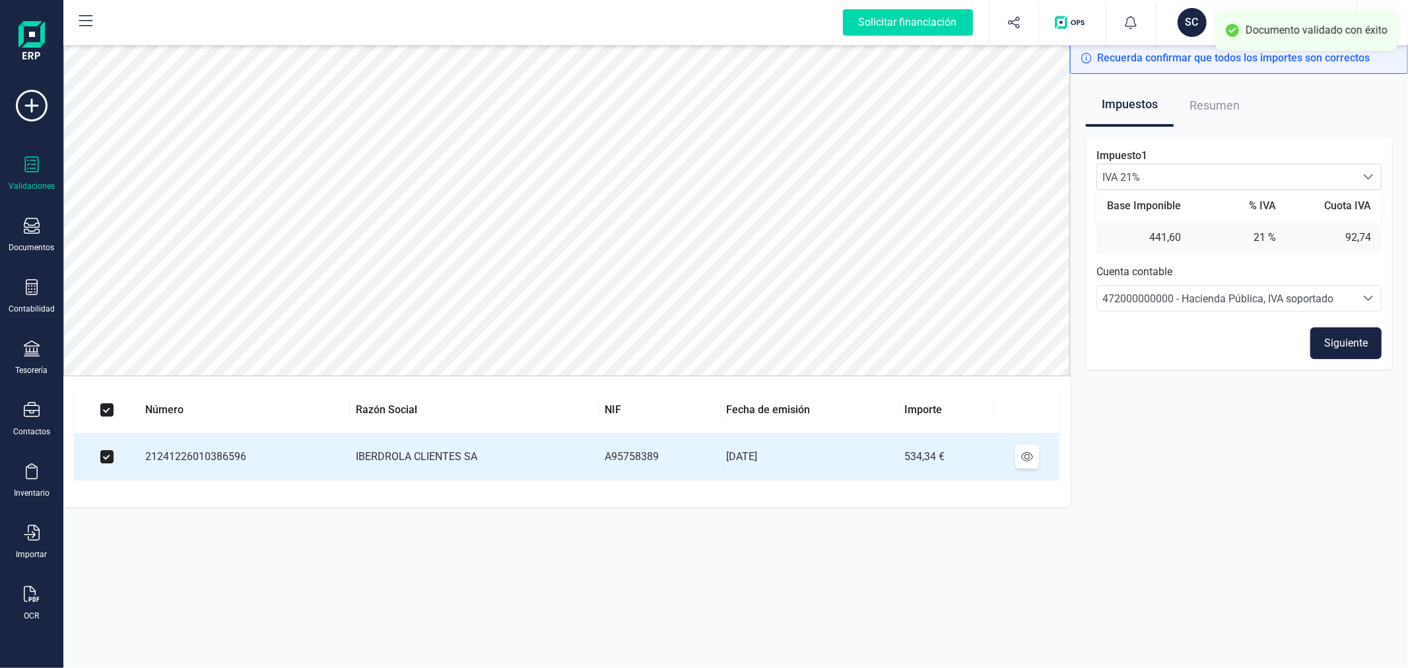
click at [1324, 334] on button "Siguiente" at bounding box center [1346, 344] width 71 height 32
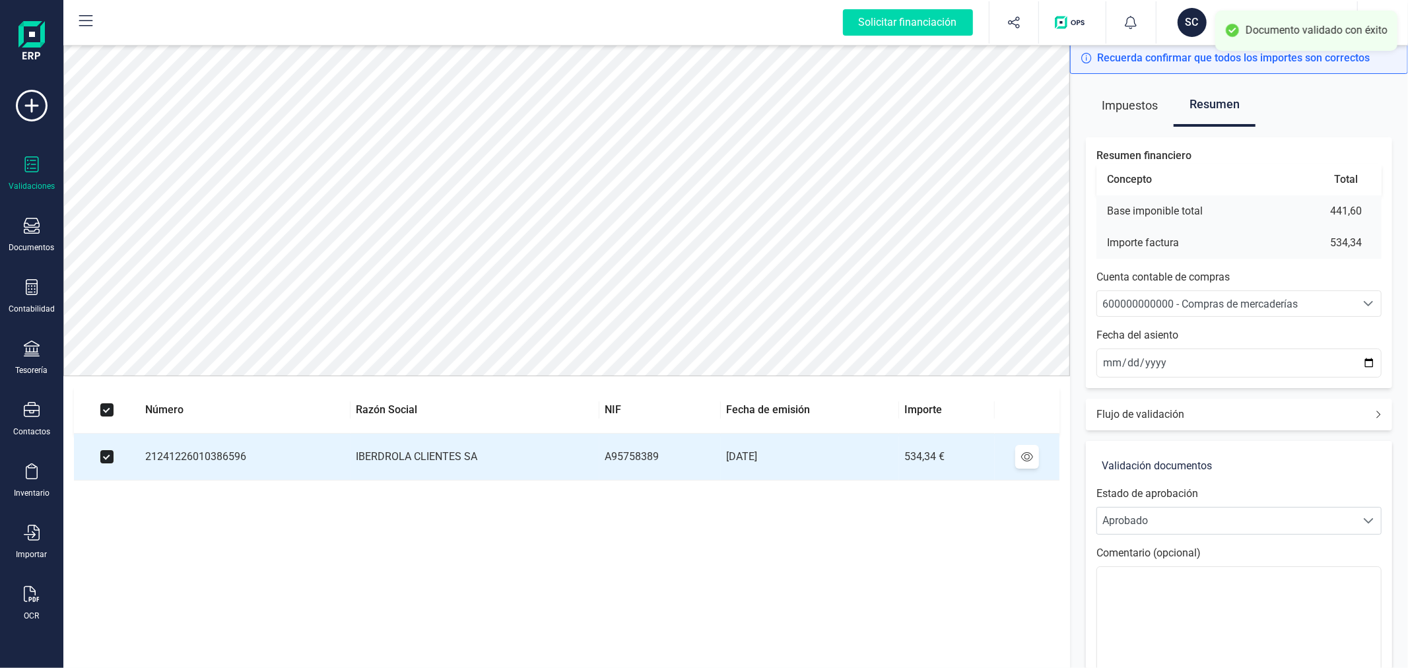
click at [1190, 305] on span "600000000000 - Compras de mercaderías" at bounding box center [1200, 304] width 195 height 13
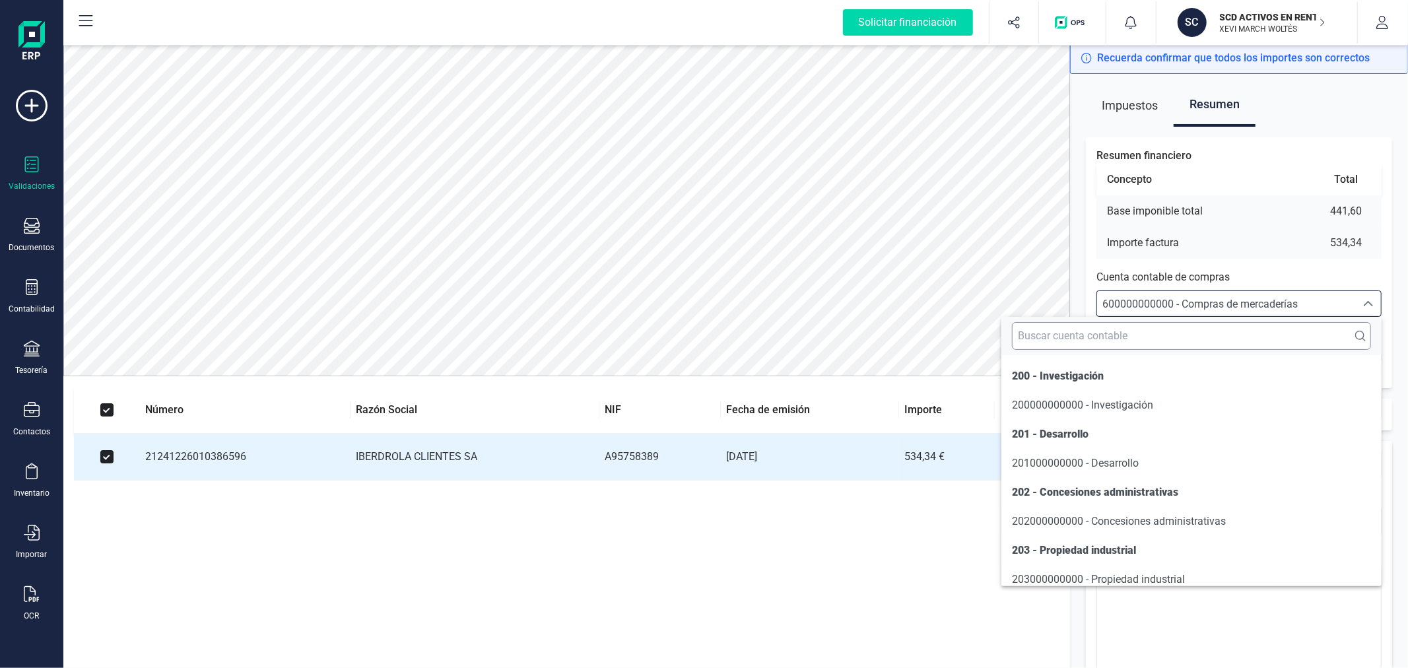
scroll to position [6339, 0]
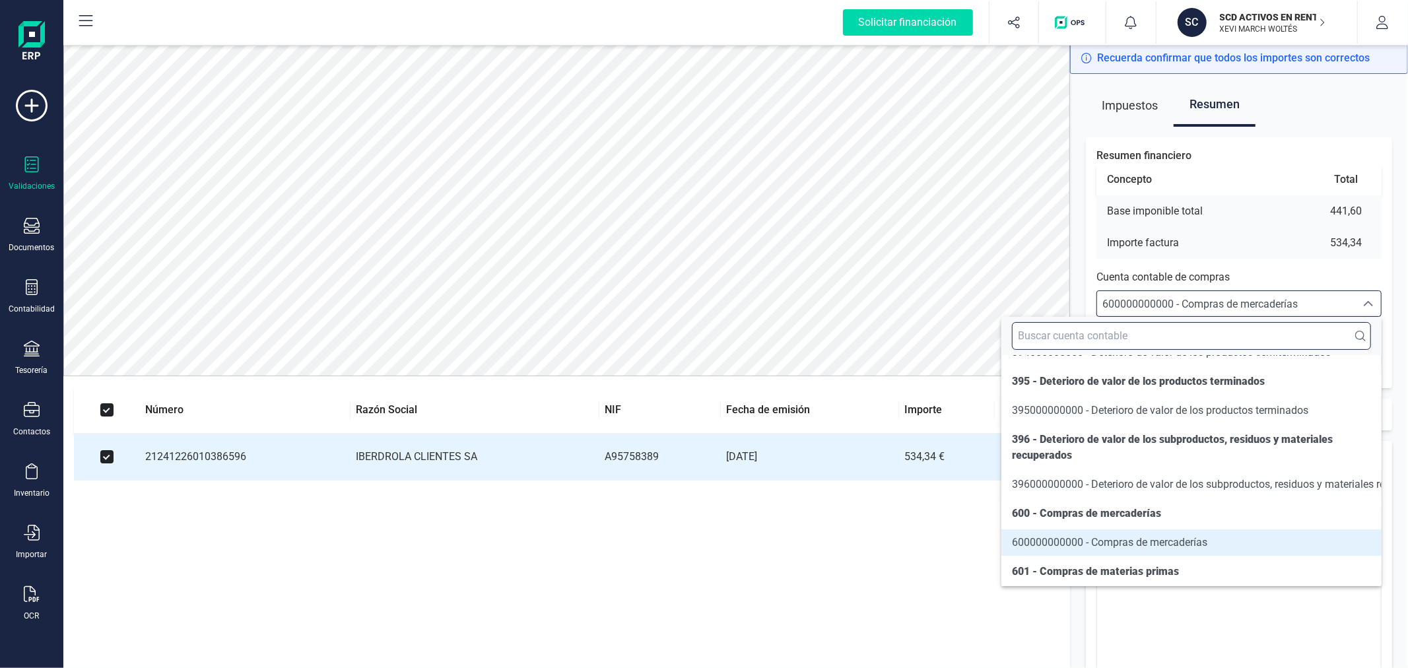
click at [1198, 330] on input "text" at bounding box center [1191, 336] width 359 height 28
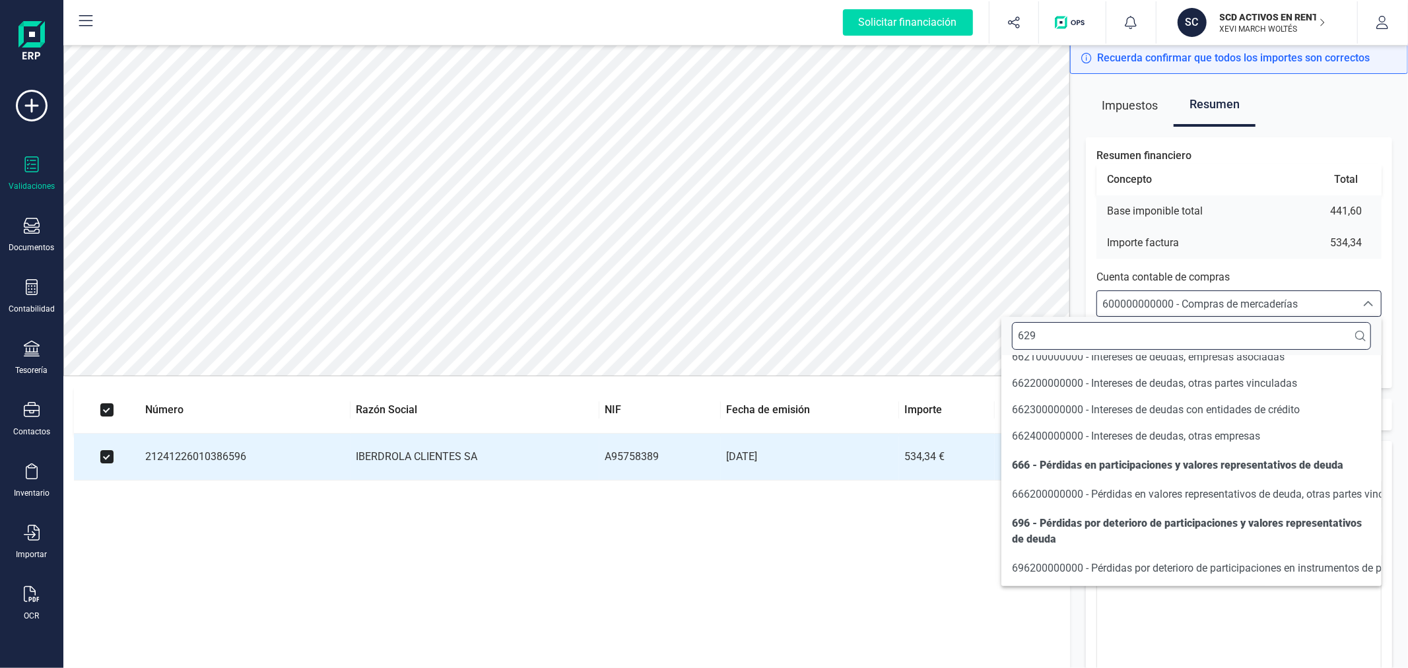
scroll to position [0, 0]
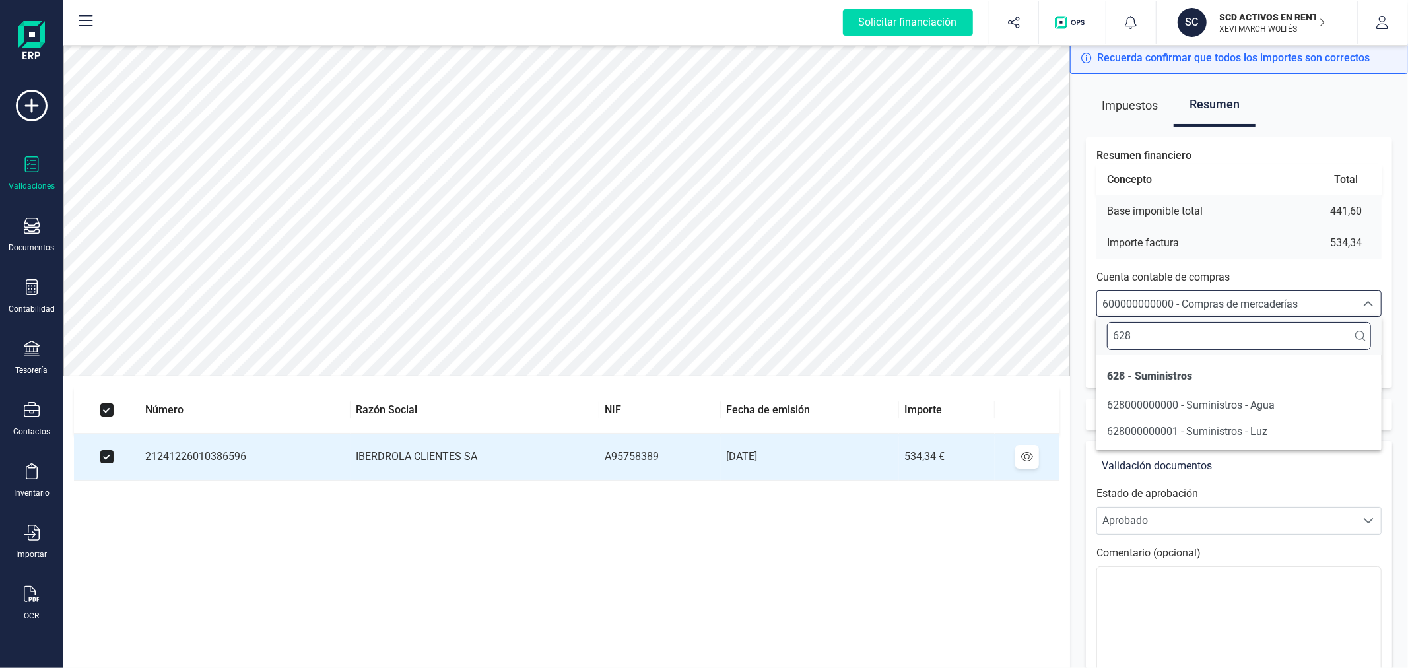
type input "628"
click at [1206, 431] on span "628000000001 - Suministros - Luz" at bounding box center [1187, 431] width 160 height 13
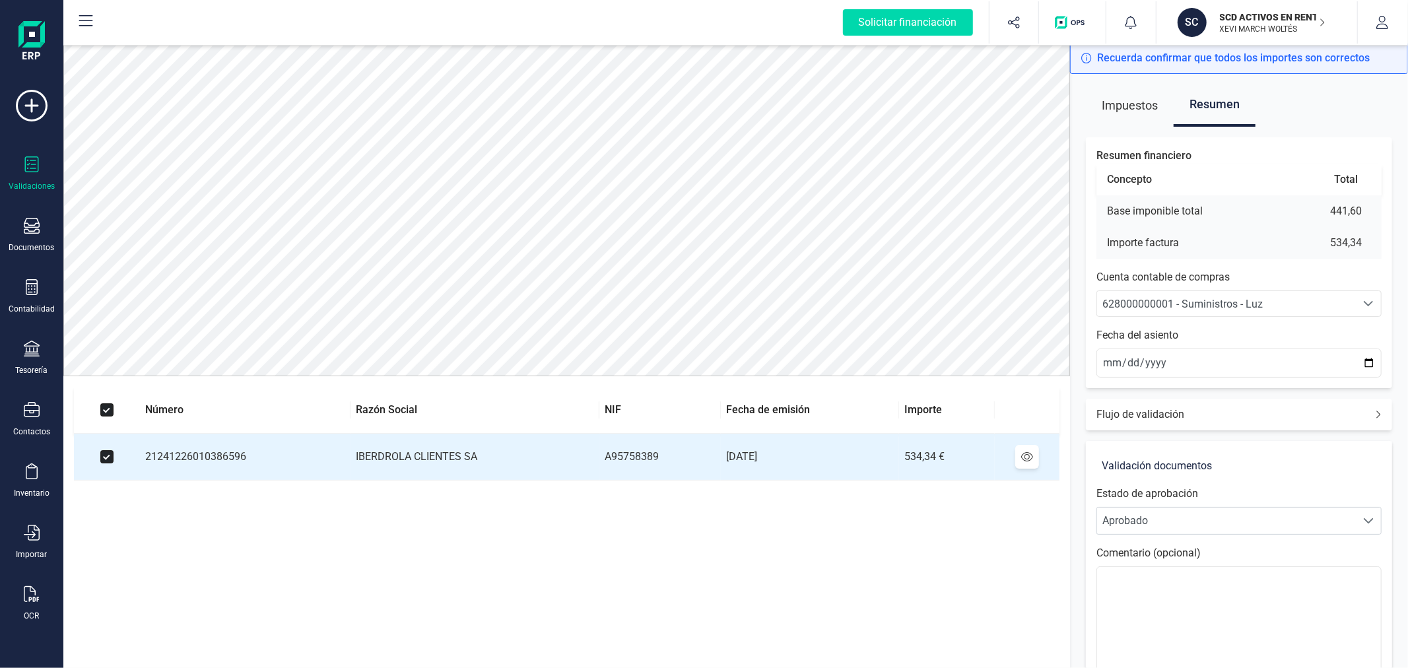
click at [1252, 306] on span "628000000001 - Suministros - Luz" at bounding box center [1183, 304] width 160 height 13
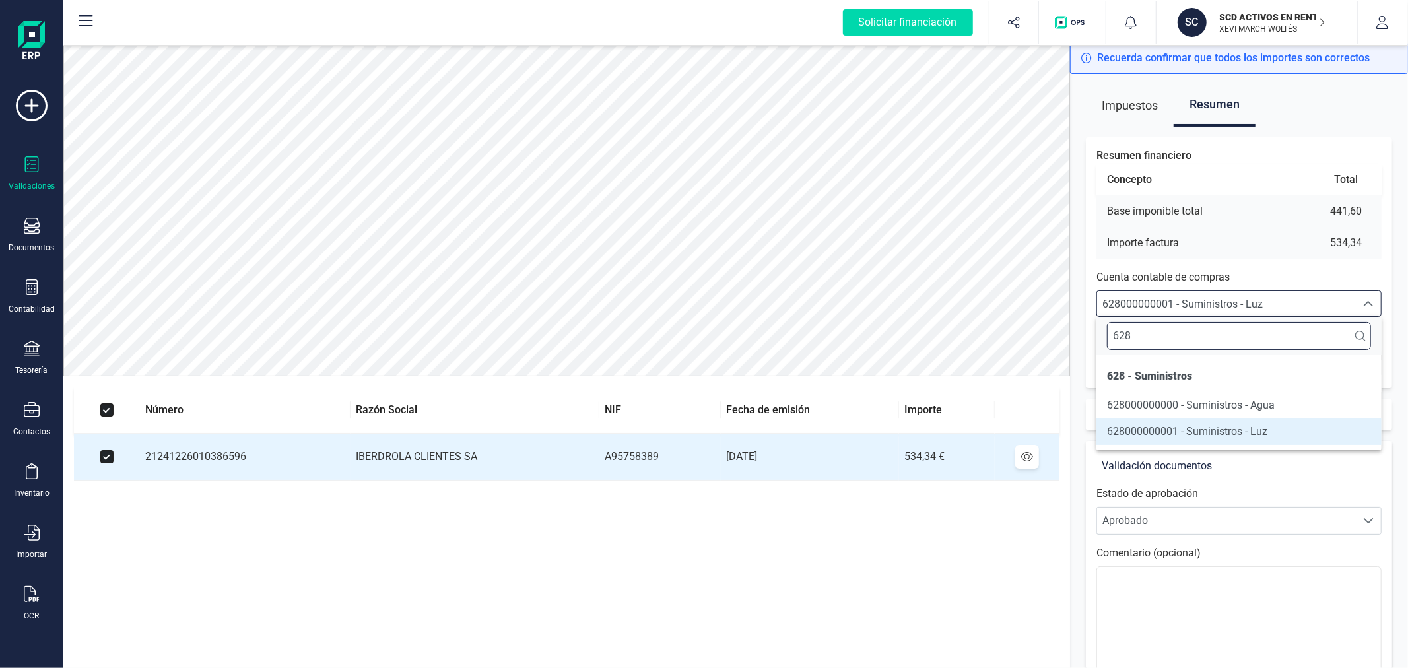
click at [1230, 337] on input "628" at bounding box center [1239, 336] width 264 height 28
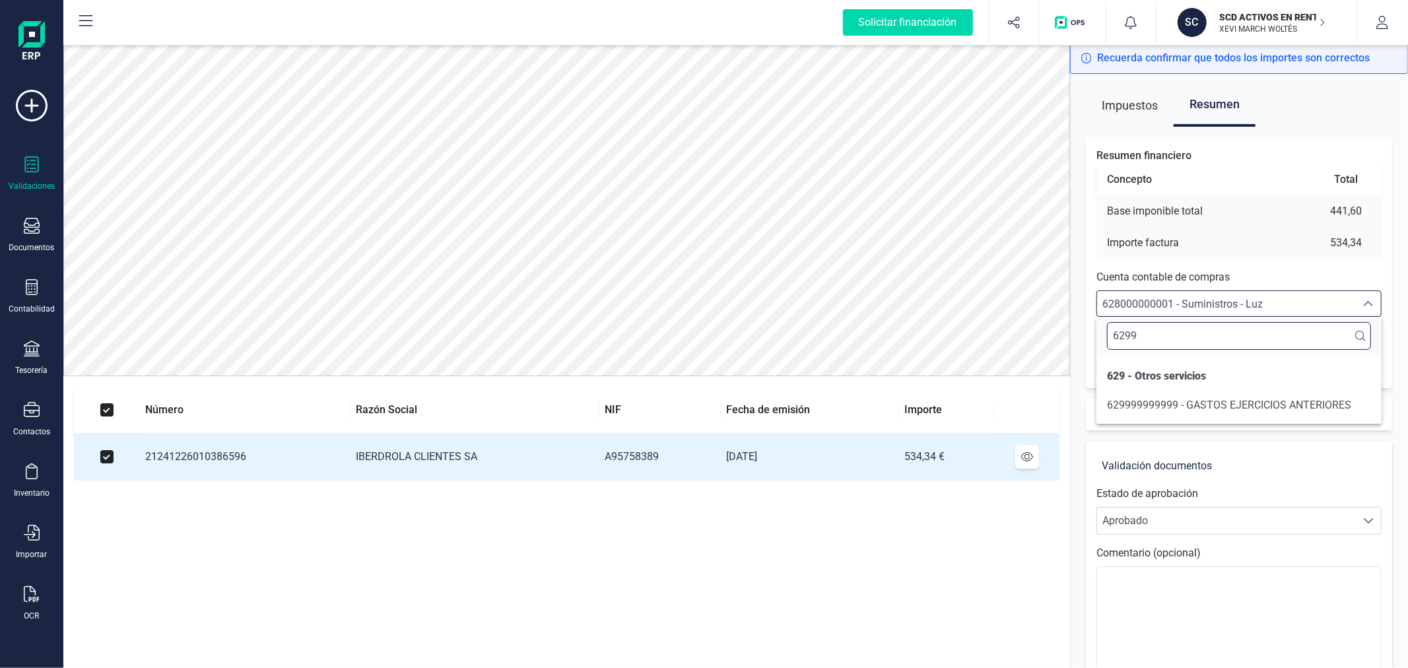
type input "6299"
click at [1176, 405] on span "629999999999 - GASTOS EJERCICIOS ANTERIORES" at bounding box center [1229, 405] width 244 height 13
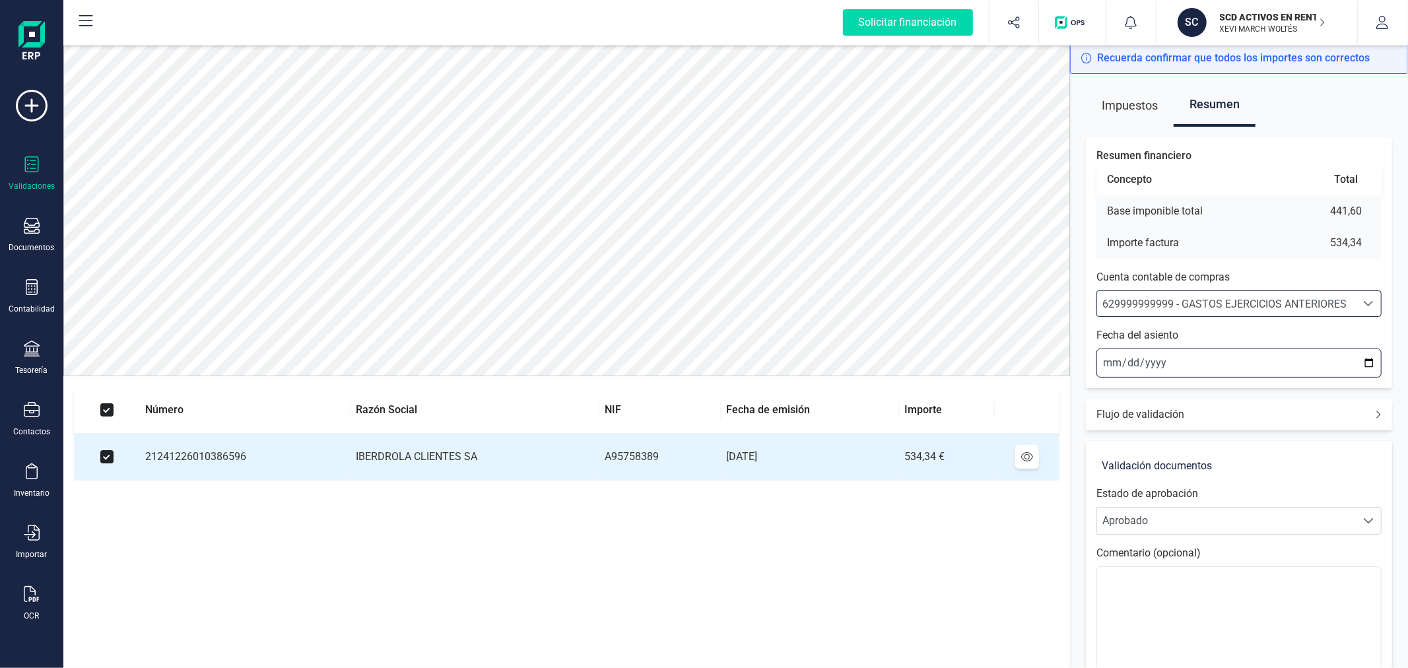
click at [1369, 361] on input "2025-09-05" at bounding box center [1239, 363] width 285 height 29
type input "2025-01-01"
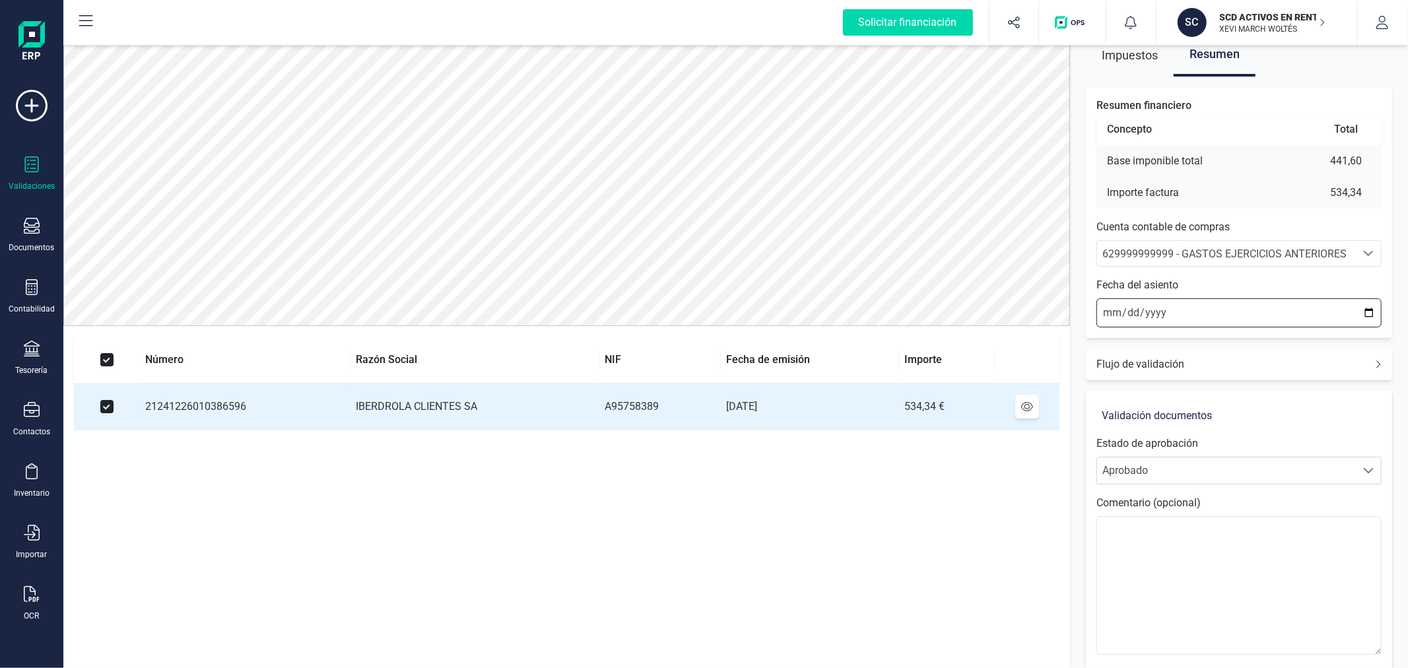
scroll to position [110, 0]
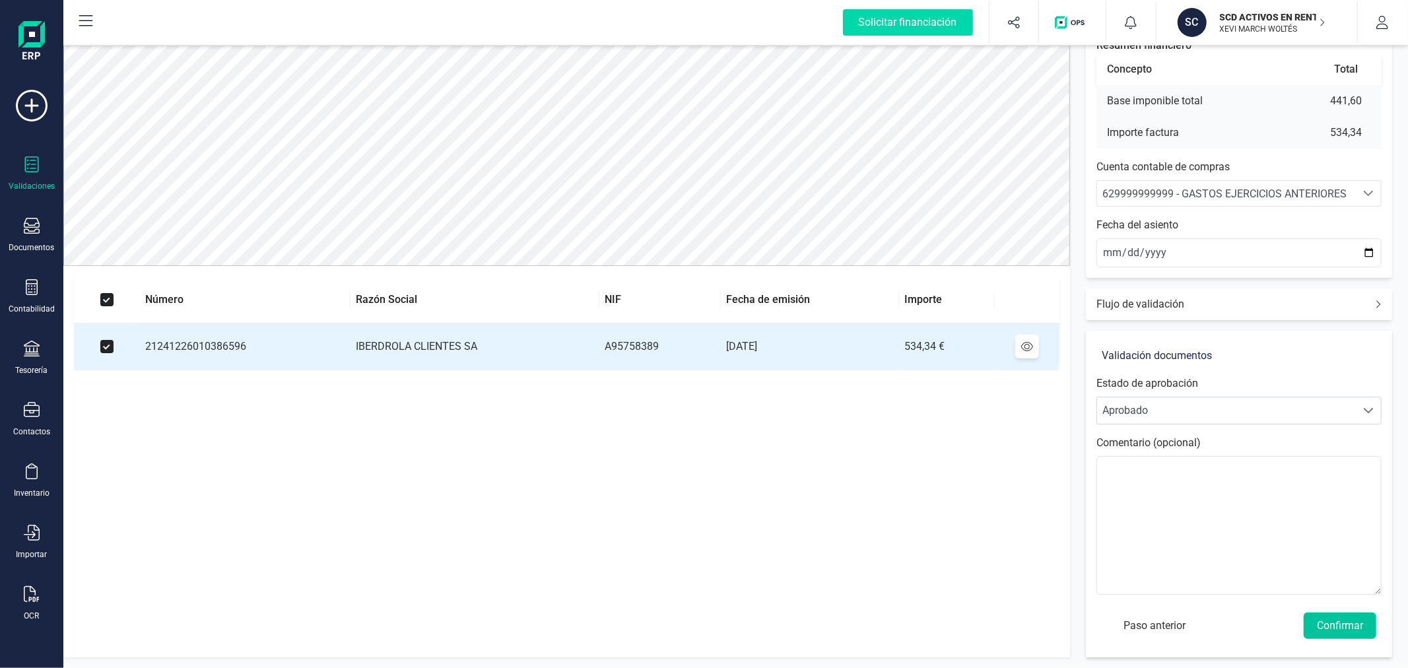
click at [1354, 629] on button "Confirmar" at bounding box center [1340, 626] width 73 height 26
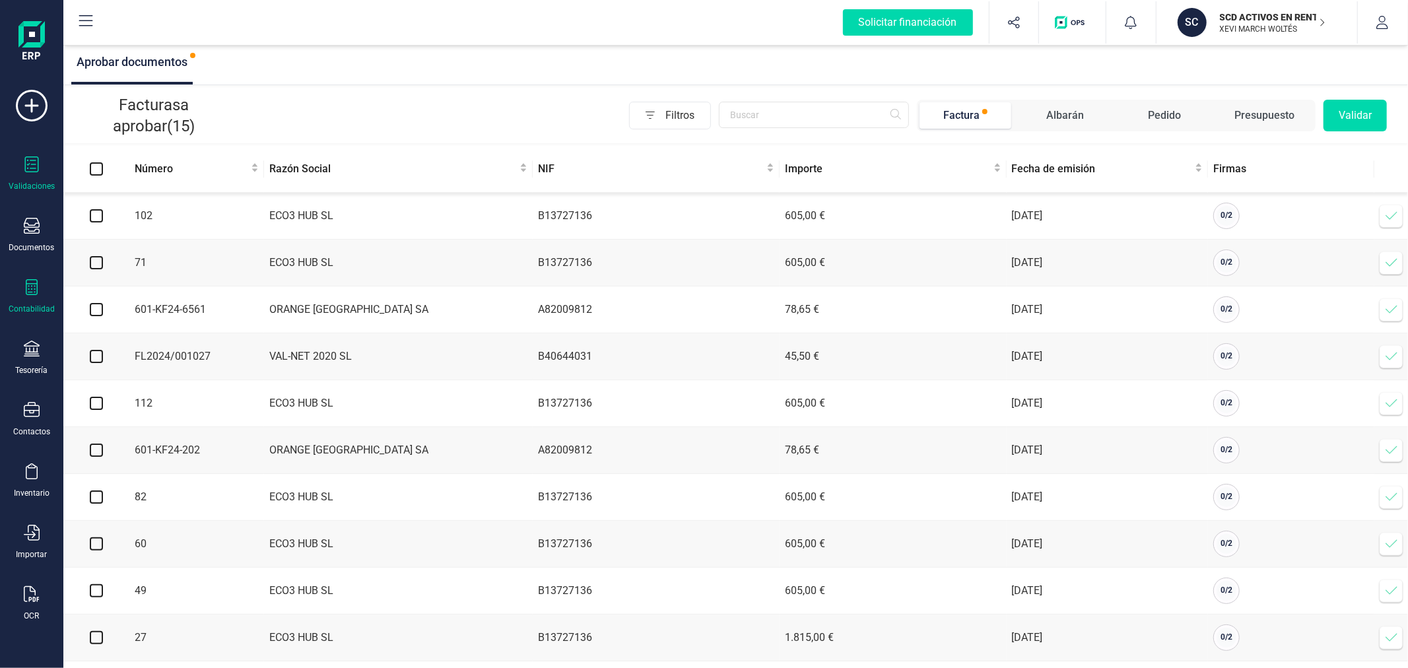
click at [34, 304] on div "Contabilidad" at bounding box center [31, 296] width 53 height 35
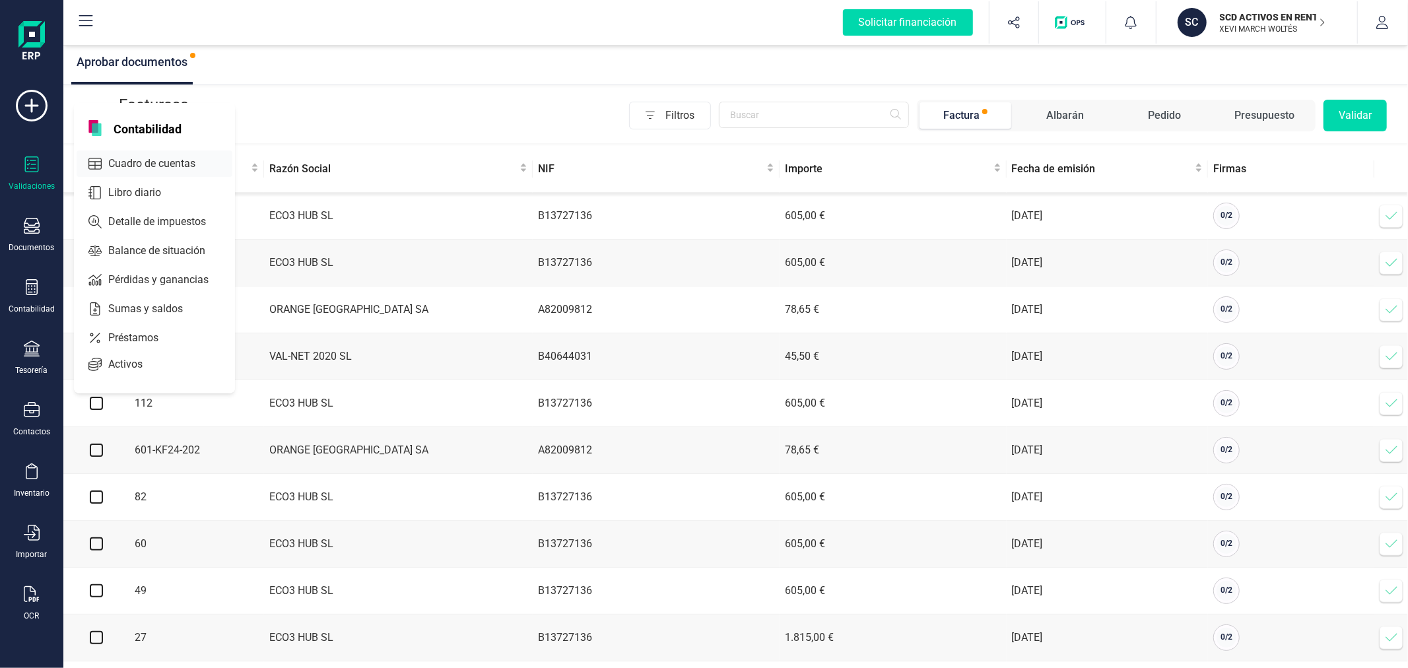
click at [184, 163] on span "Cuadro de cuentas" at bounding box center [161, 164] width 116 height 16
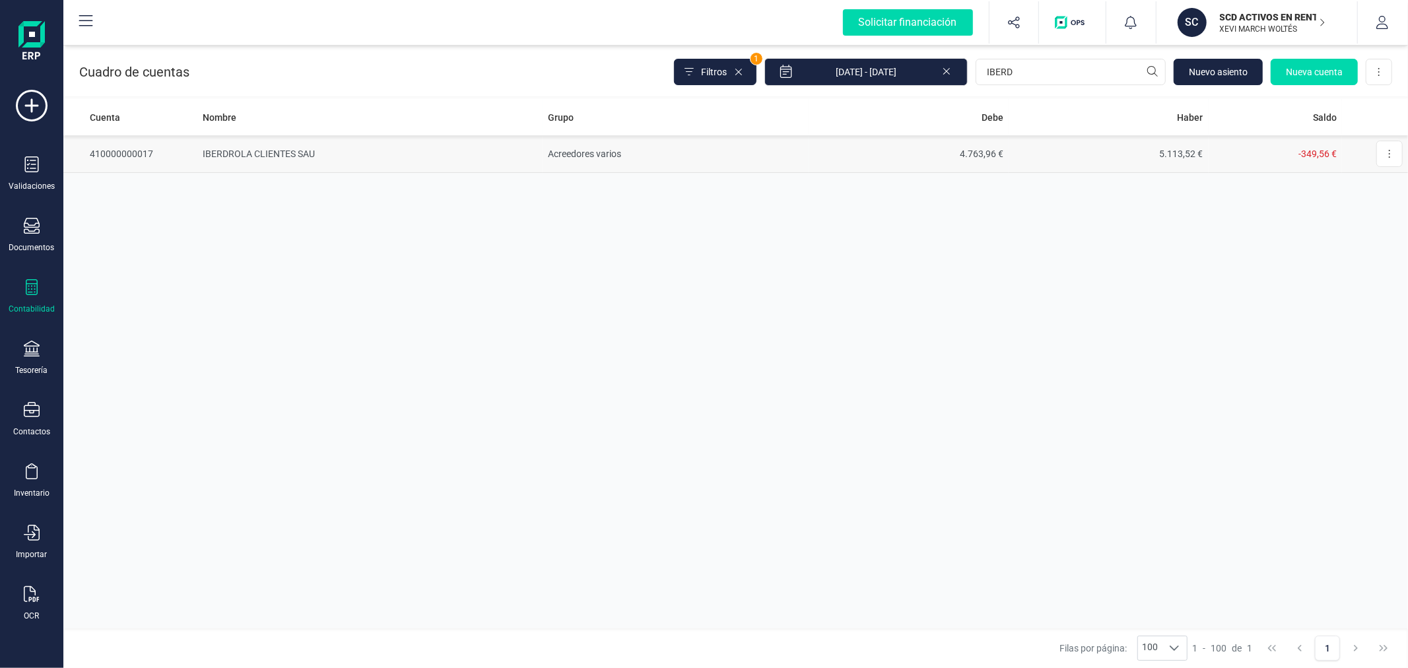
click at [943, 148] on td "4.763,96 €" at bounding box center [909, 154] width 200 height 38
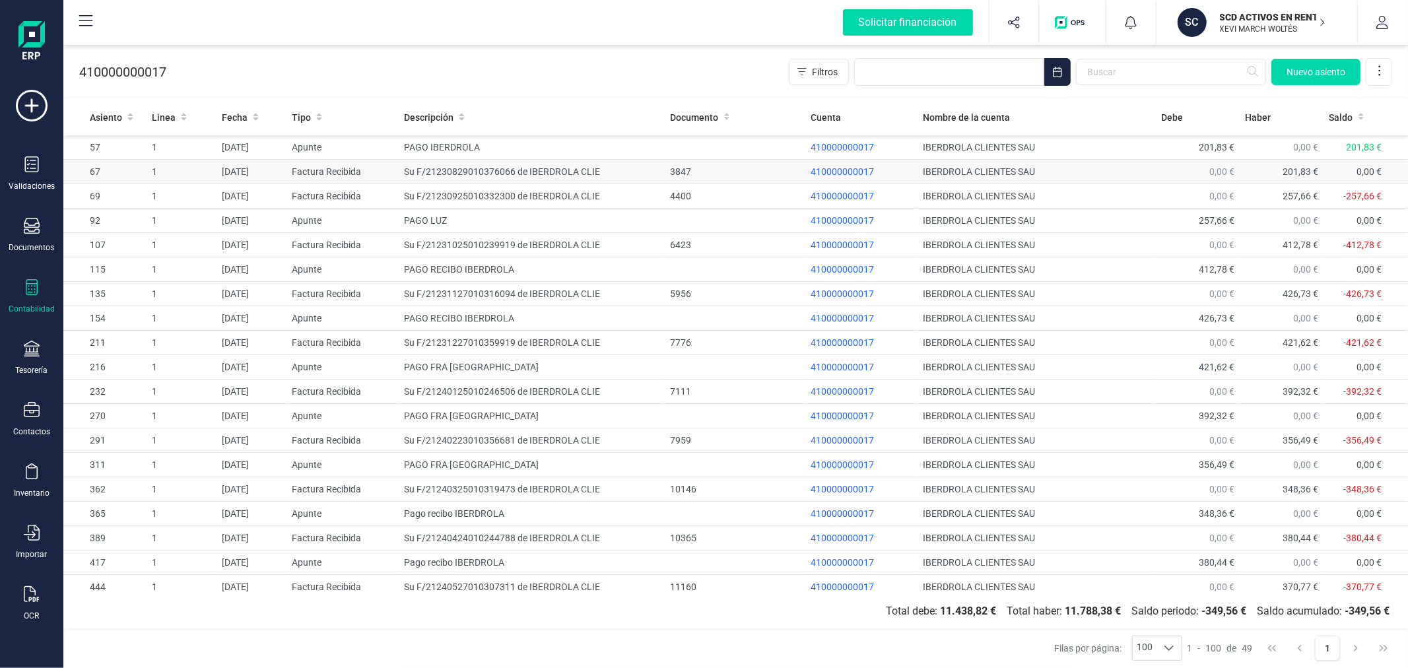
click at [487, 172] on td "Su F/21230829010376066 de IBERDROLA CLIE" at bounding box center [532, 172] width 266 height 24
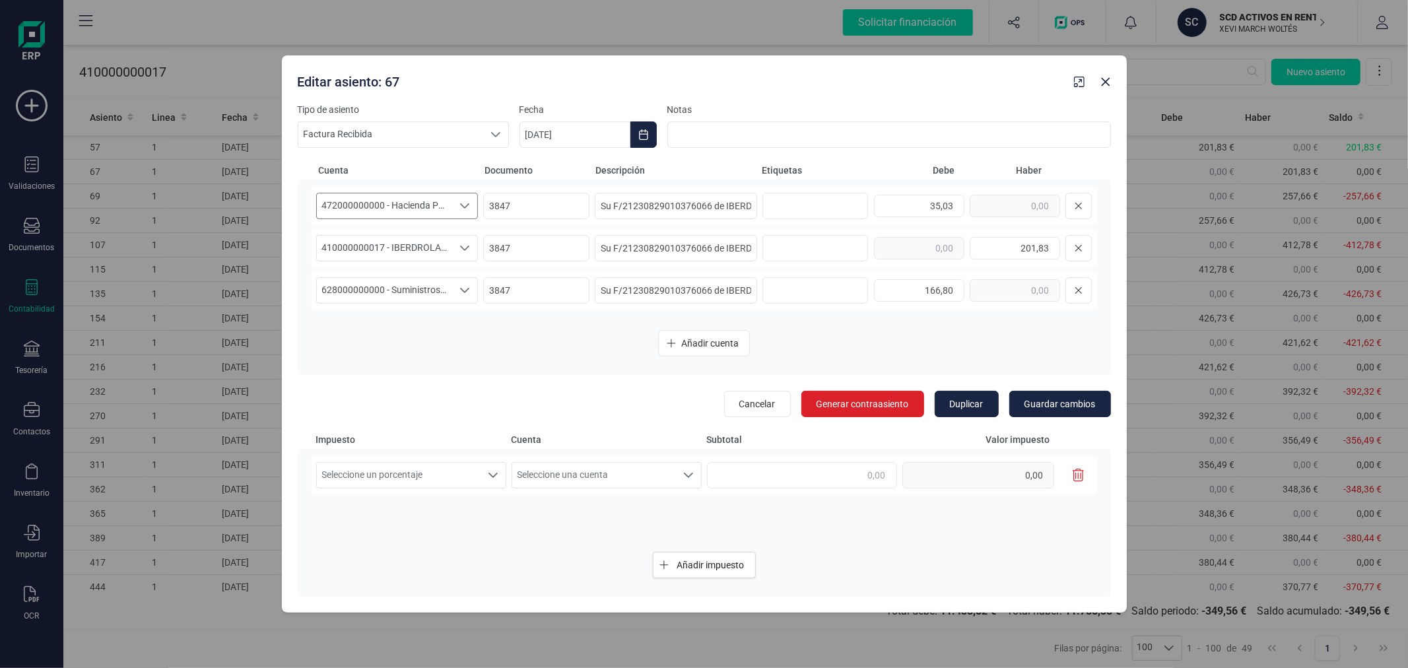
click at [431, 207] on span "472000000000 - Hacienda Pública, IVA soportado" at bounding box center [385, 205] width 136 height 25
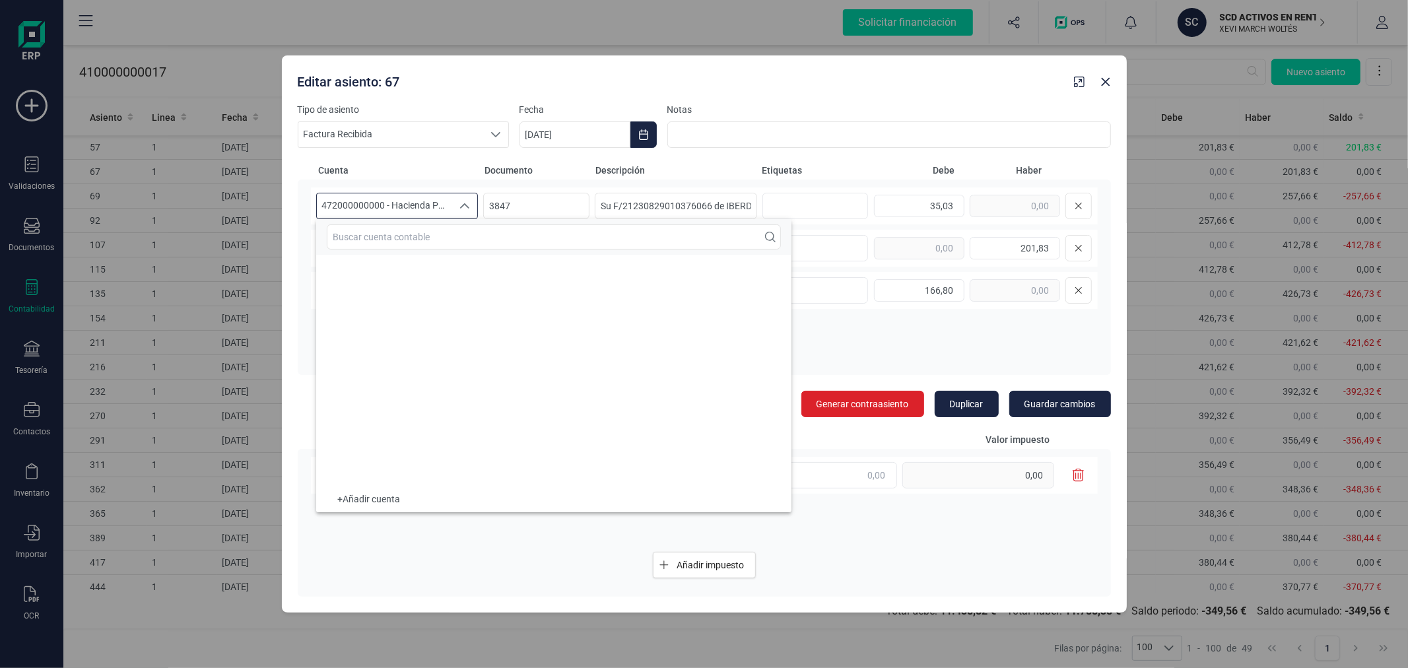
scroll to position [10438, 0]
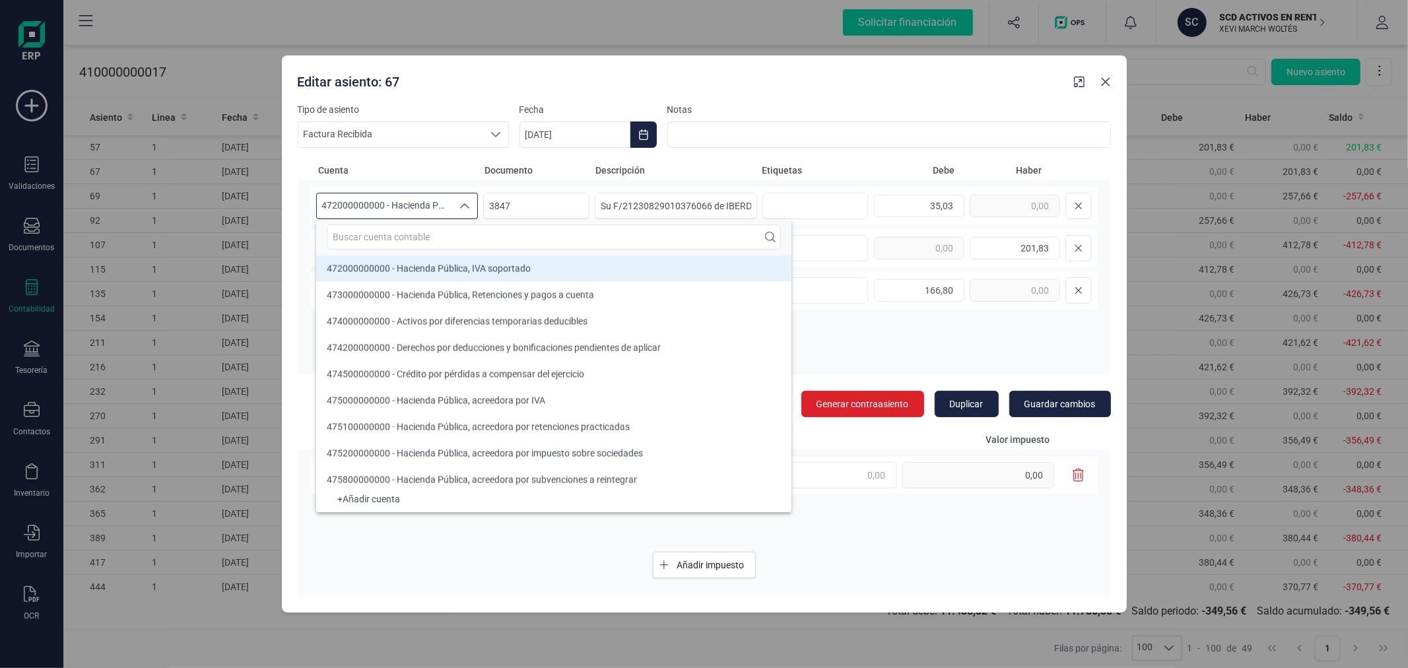
click at [1105, 81] on icon "button" at bounding box center [1105, 82] width 9 height 9
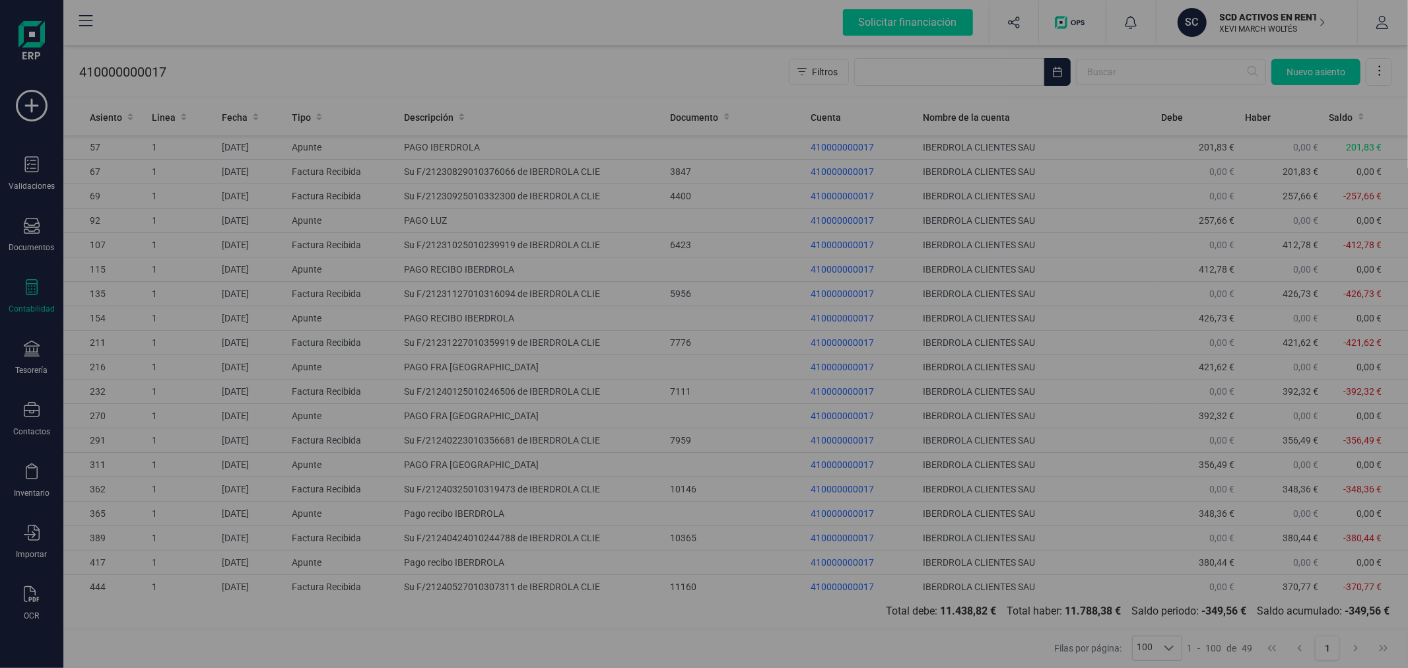
type input "[DATE]"
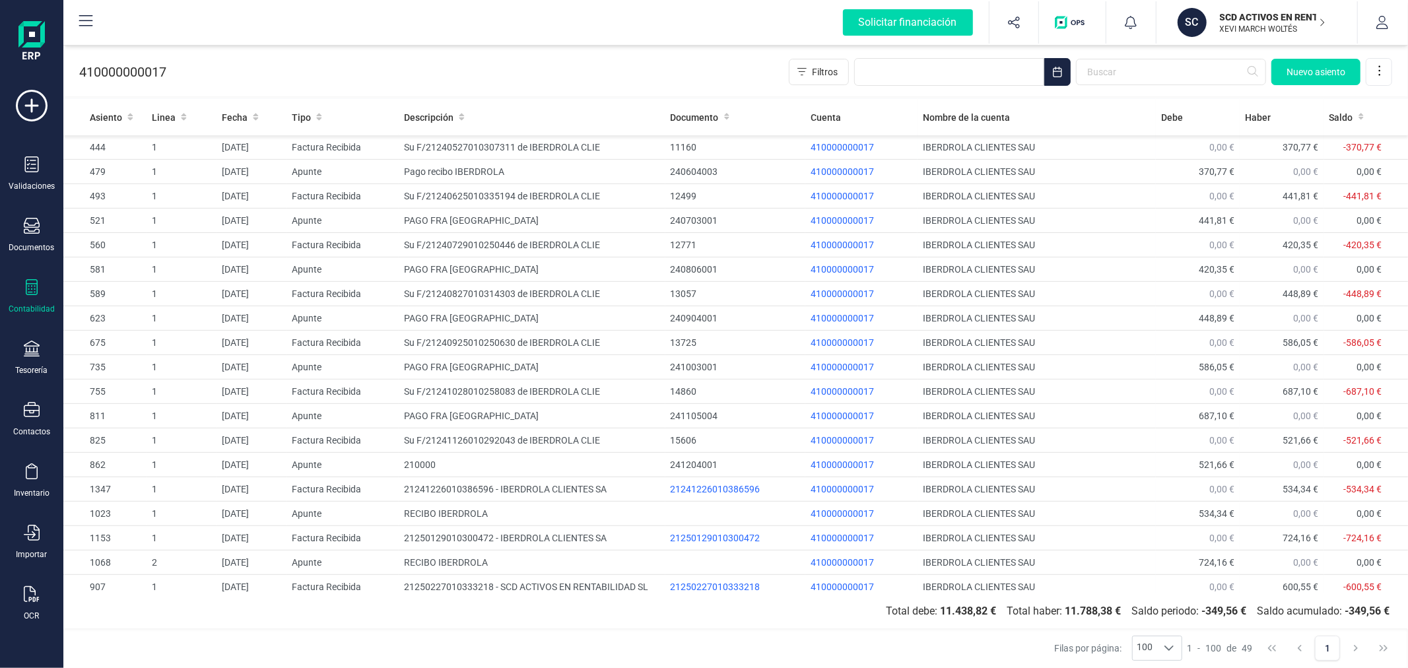
scroll to position [513, 0]
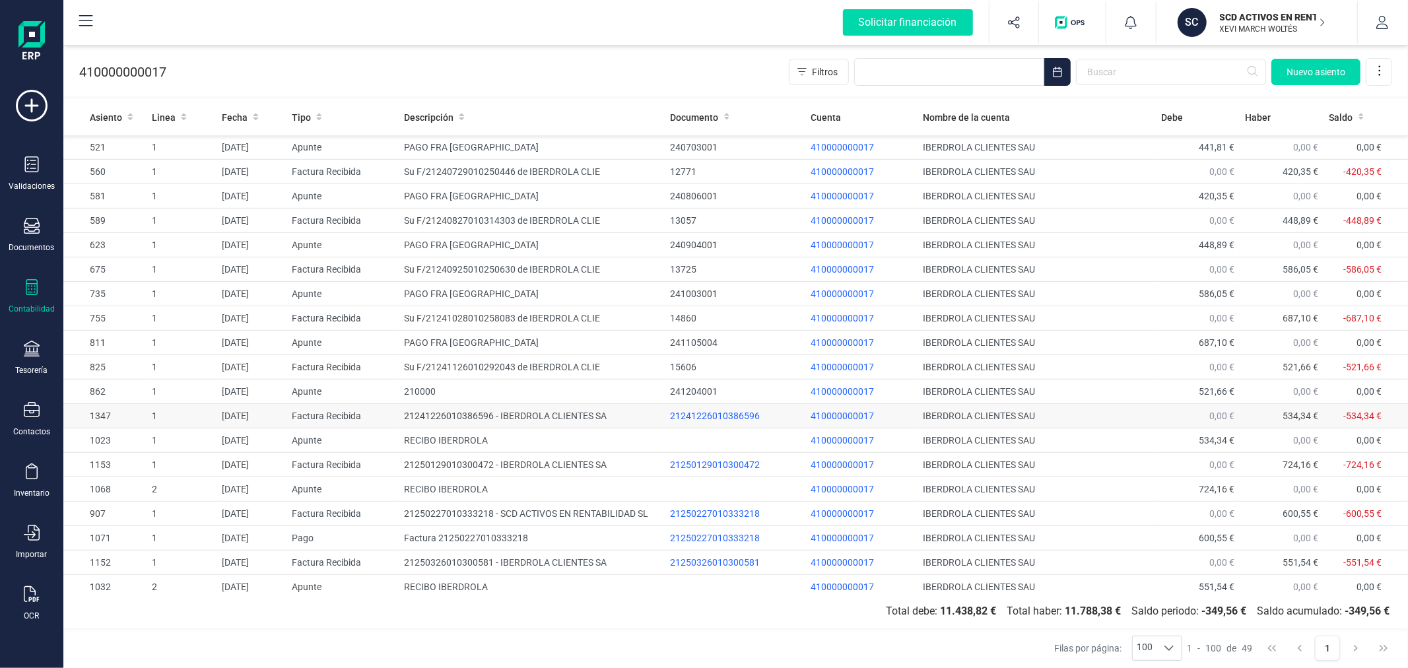
click at [442, 419] on td "21241226010386596 - IBERDROLA CLIENTES SA" at bounding box center [532, 416] width 266 height 24
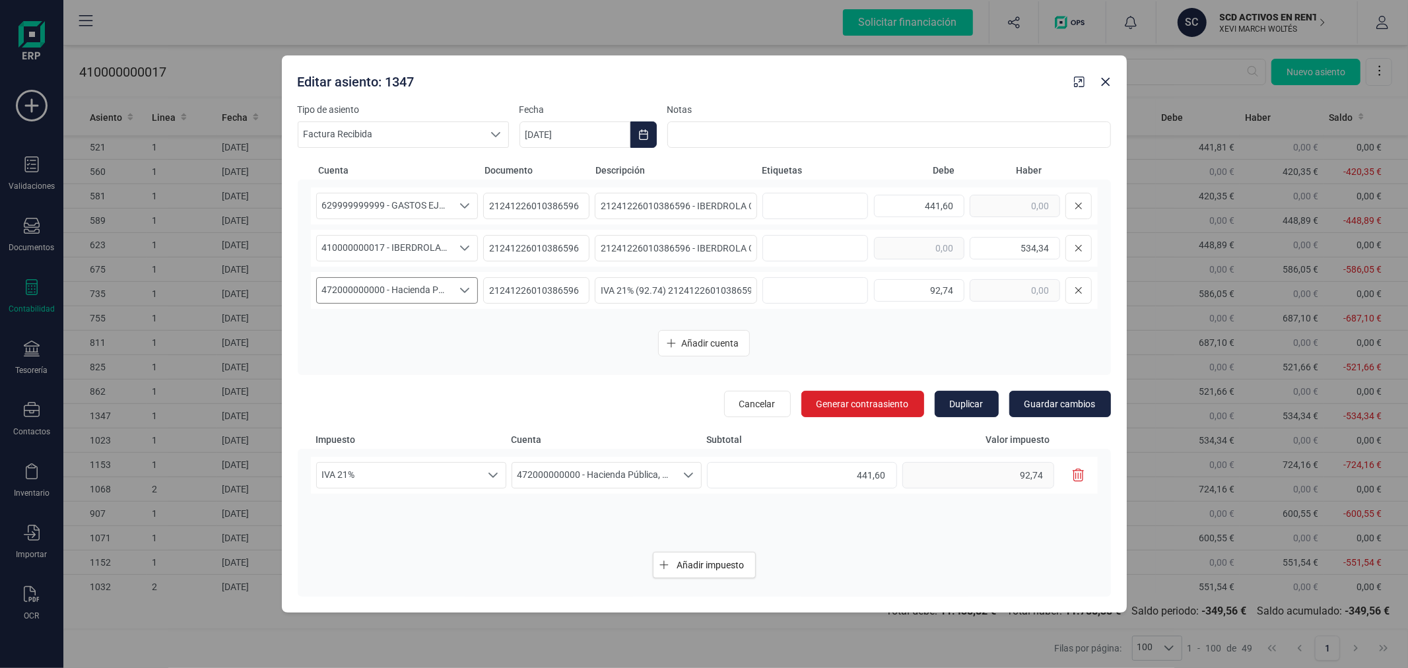
click at [425, 289] on span "472000000000 - Hacienda Pública, IVA soportado" at bounding box center [385, 290] width 136 height 25
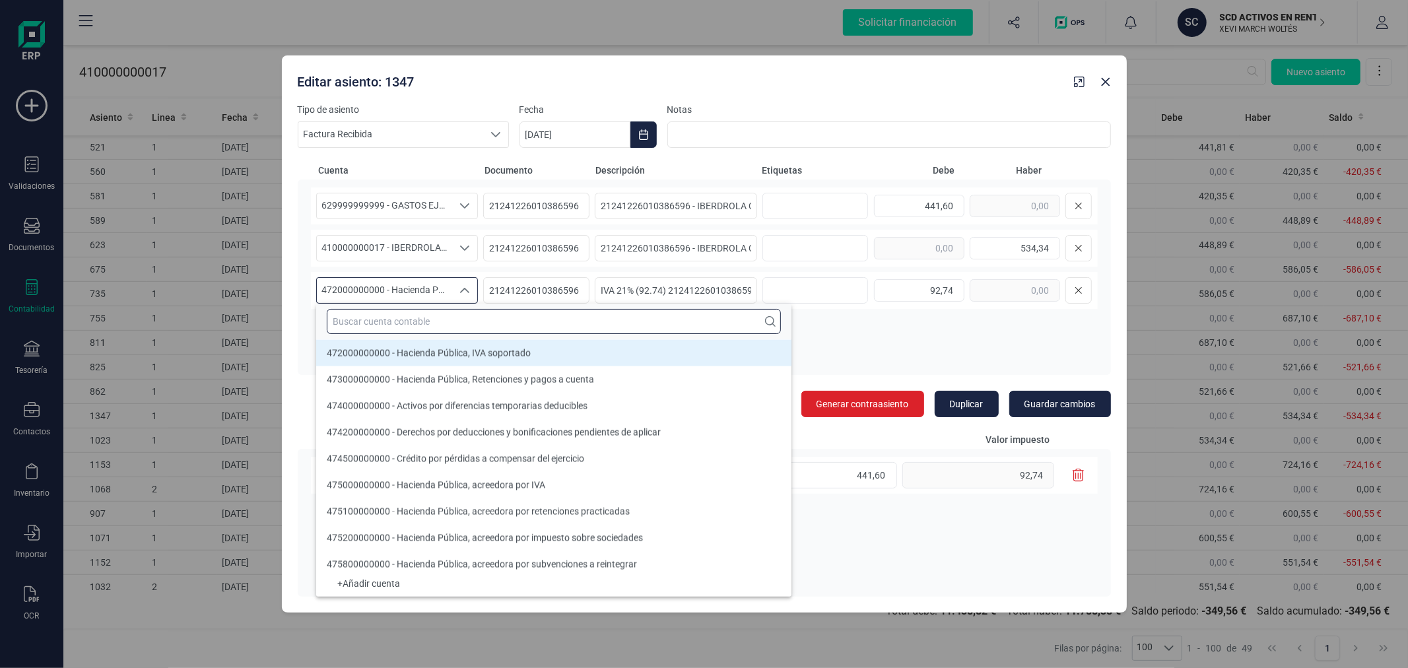
click at [427, 309] on input "text" at bounding box center [554, 321] width 454 height 25
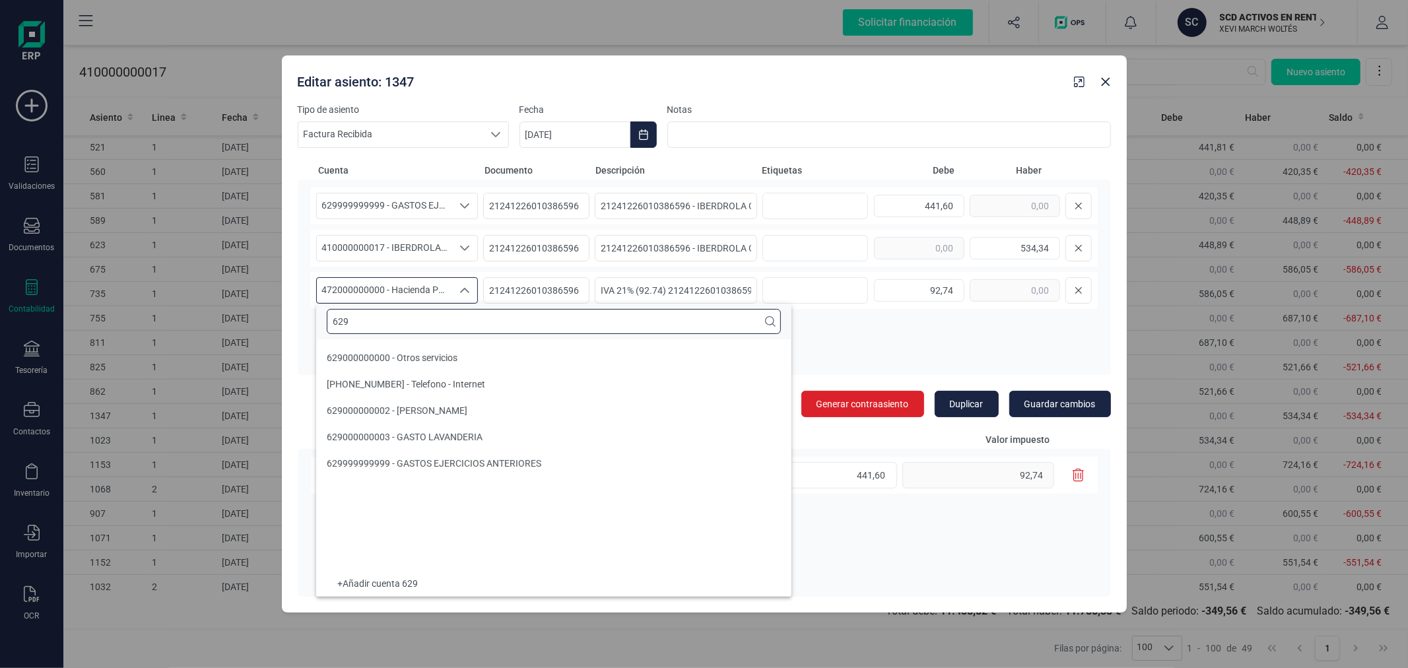
scroll to position [0, 0]
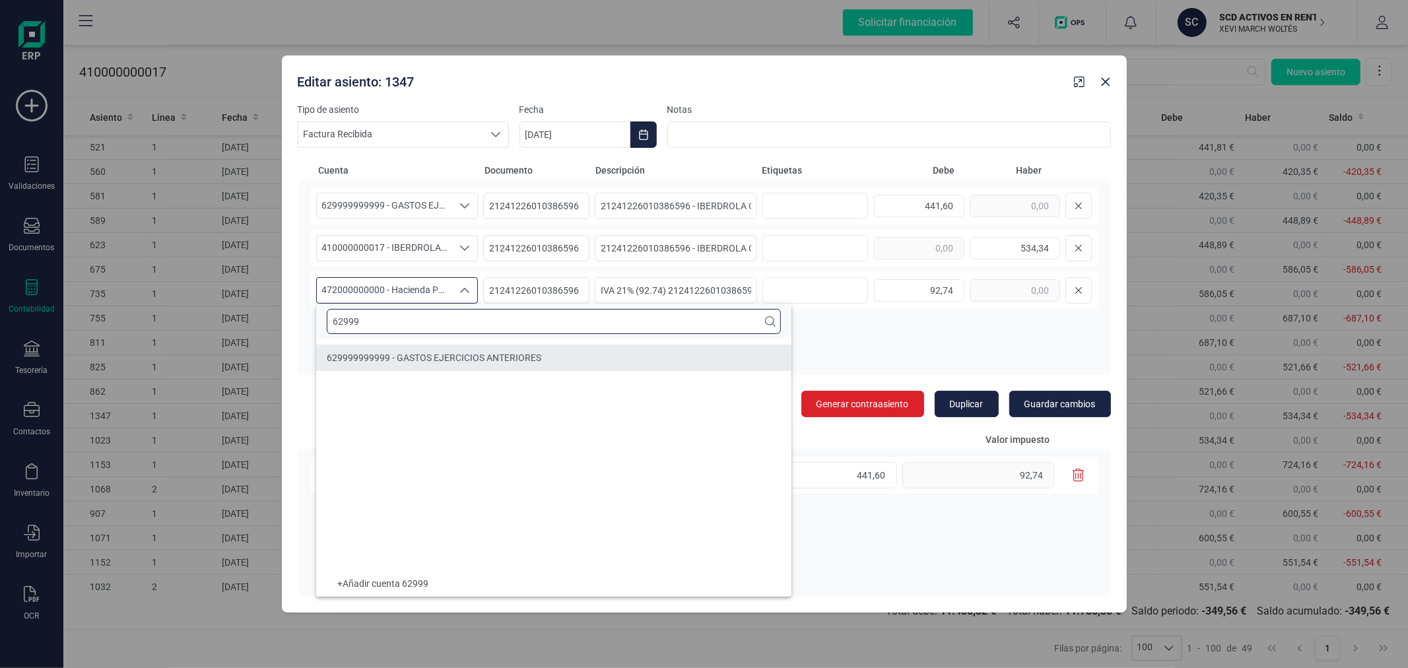
type input "62999"
click at [459, 351] on div "629999999999 - GASTOS EJERCICIOS ANTERIORES" at bounding box center [434, 357] width 215 height 13
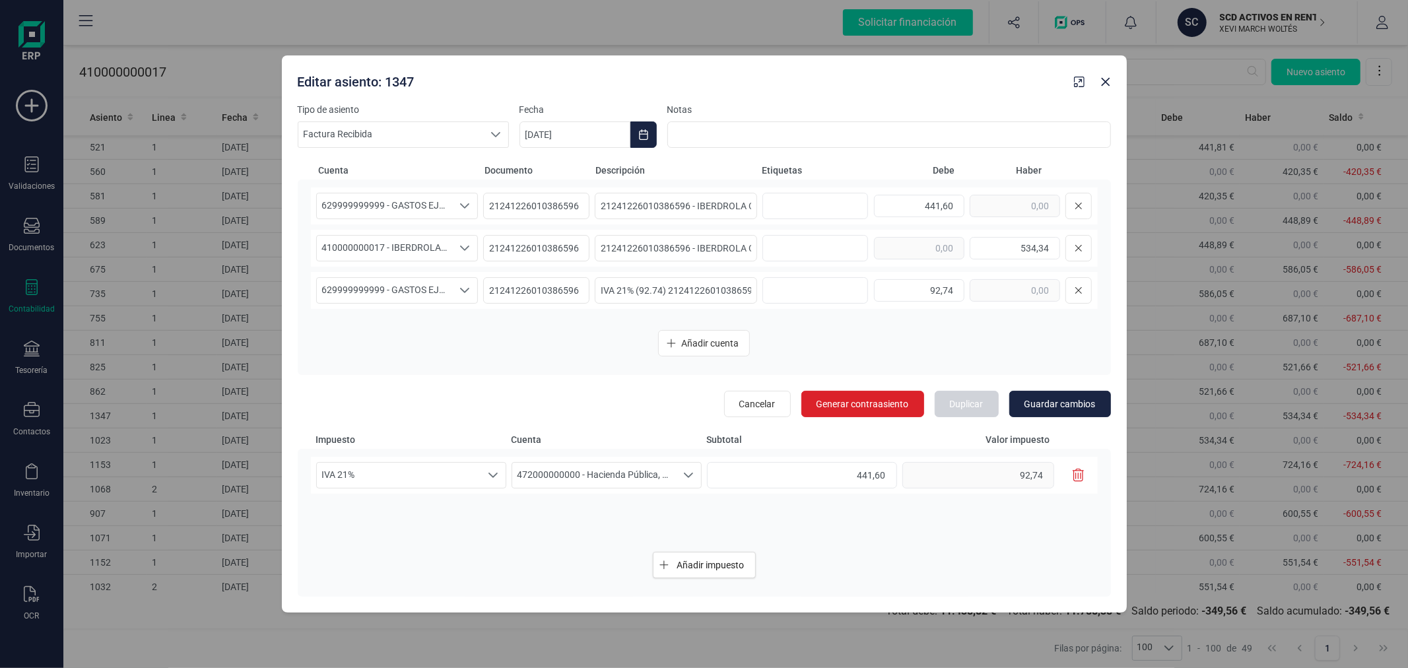
click at [1070, 474] on button "button" at bounding box center [1079, 475] width 22 height 26
click at [1062, 405] on span "Guardar cambios" at bounding box center [1060, 404] width 71 height 13
type input "[DATE]"
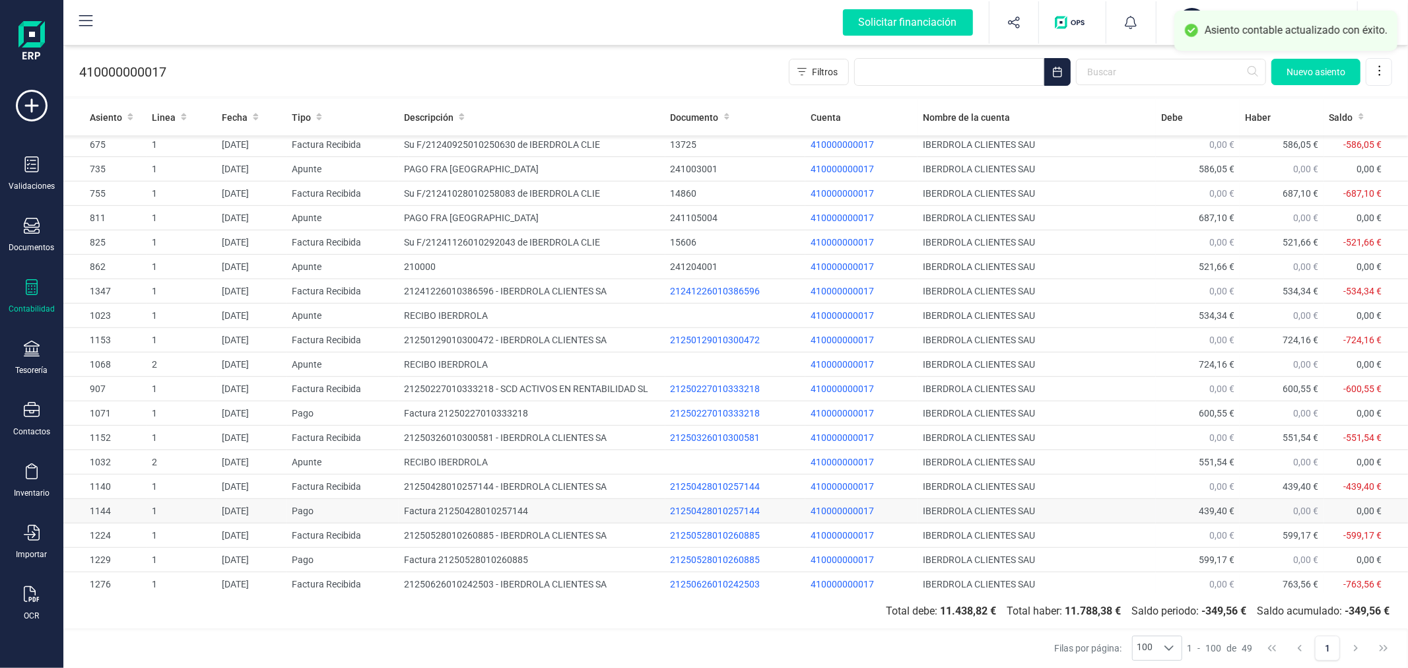
scroll to position [742, 0]
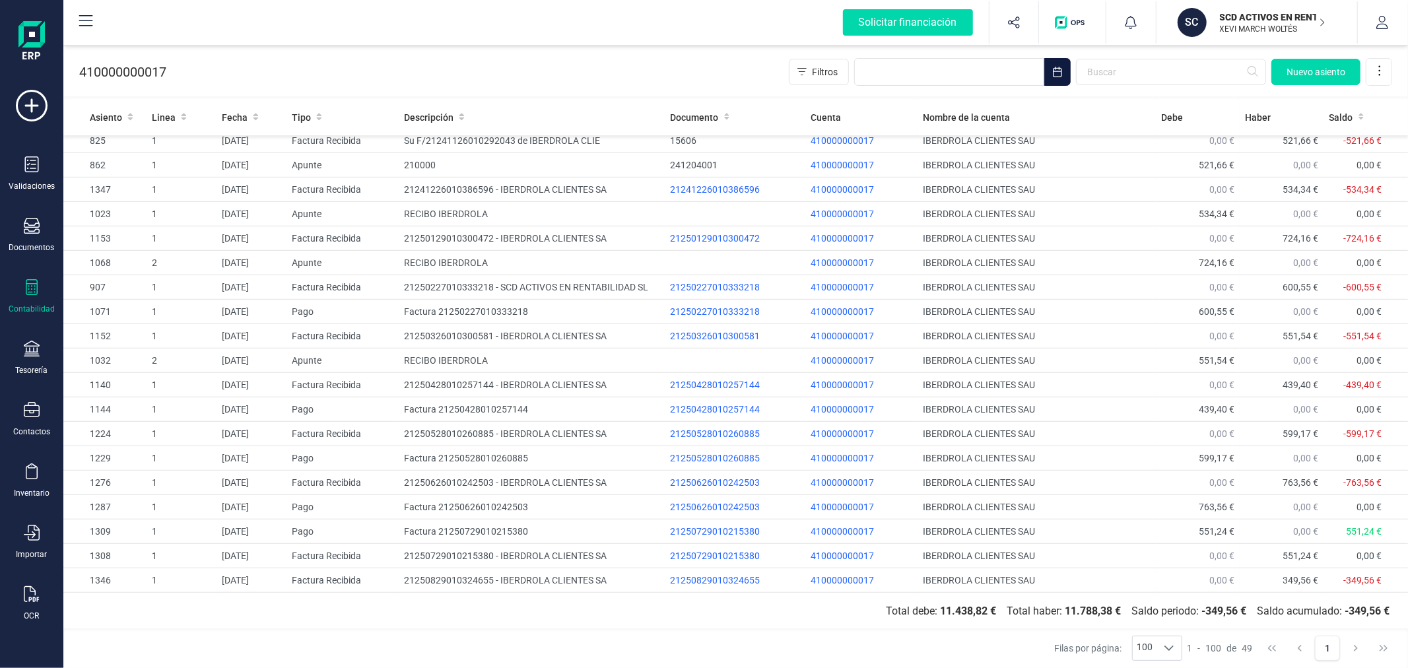
click at [1058, 70] on icon "Choose Date" at bounding box center [1058, 72] width 11 height 11
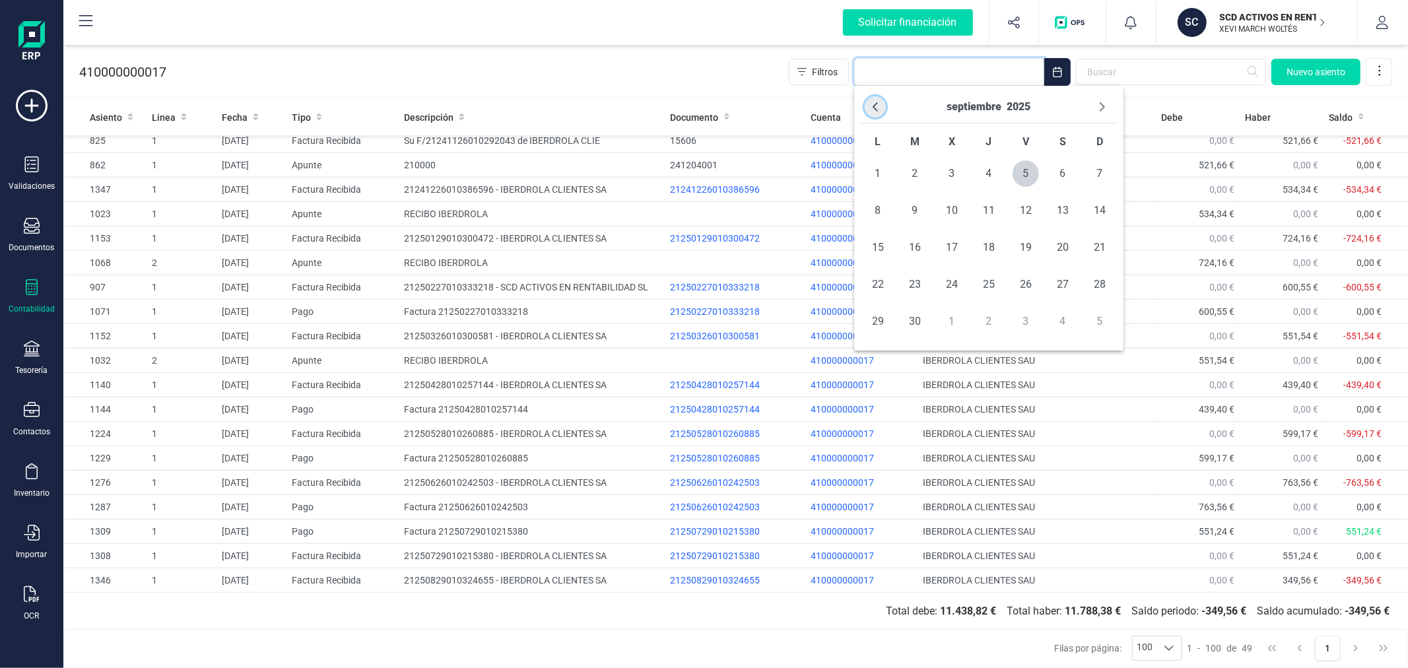
click at [876, 104] on icon "Previous Month" at bounding box center [875, 106] width 5 height 9
click at [876, 102] on icon "Previous Month" at bounding box center [875, 107] width 11 height 11
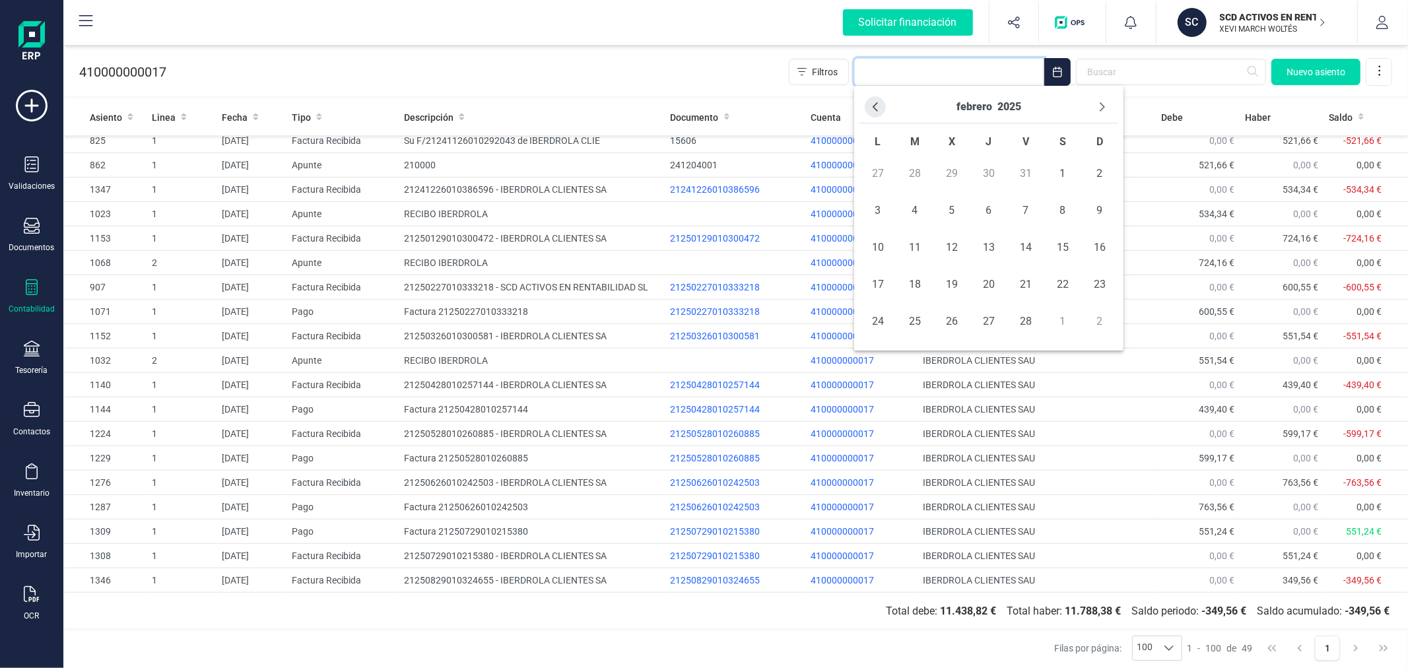
click at [876, 101] on button "Previous Month" at bounding box center [875, 106] width 21 height 21
click at [946, 173] on span "1" at bounding box center [952, 173] width 26 height 26
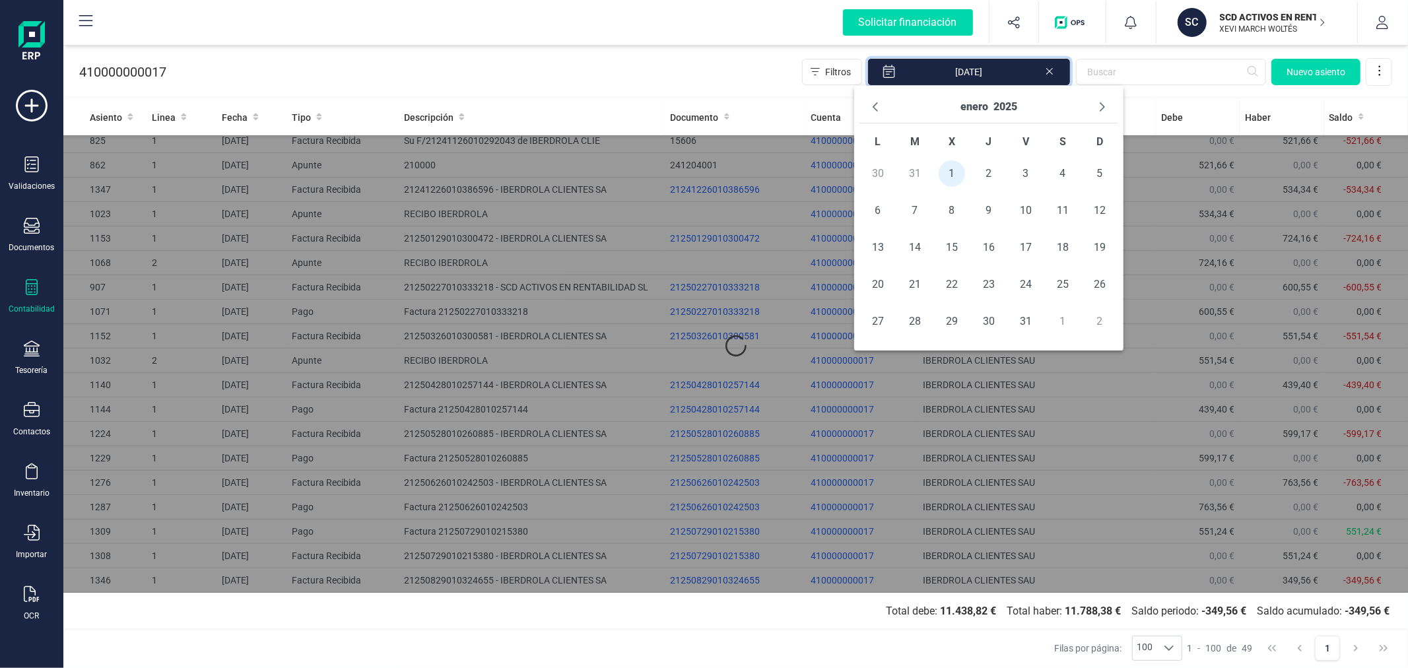
scroll to position [0, 0]
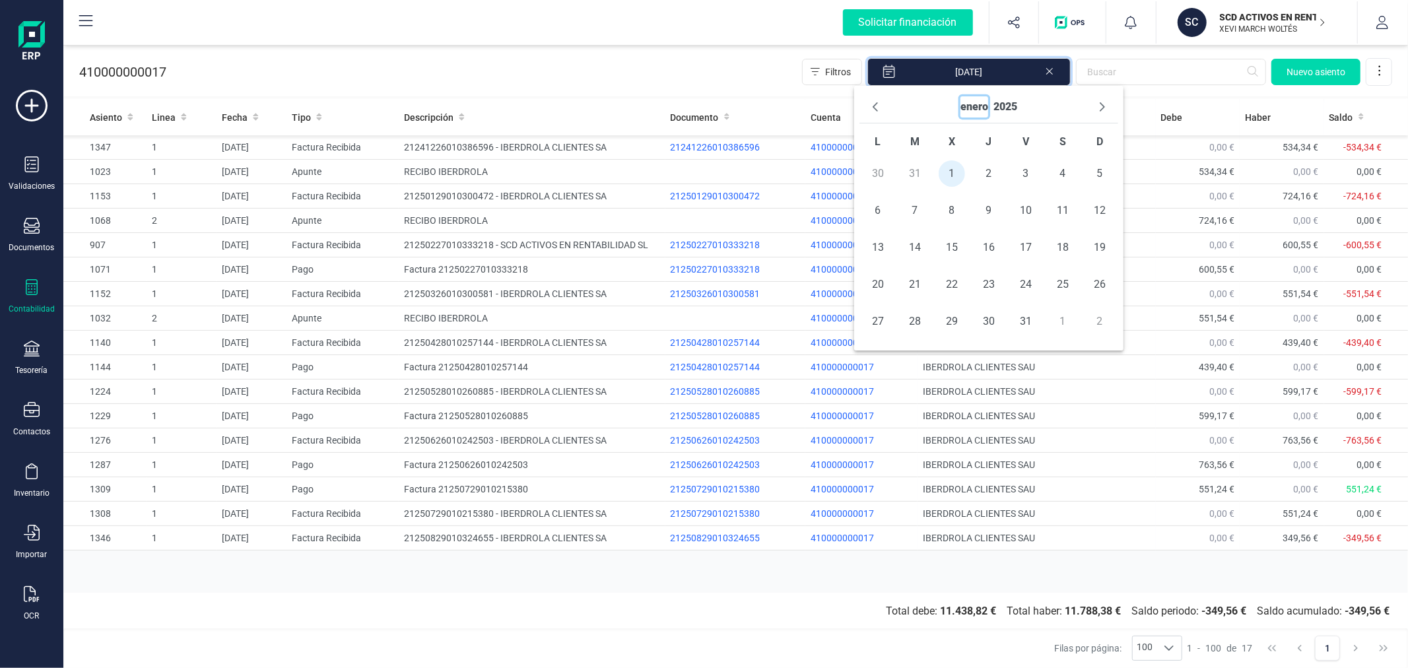
click at [980, 104] on button "enero" at bounding box center [975, 106] width 28 height 21
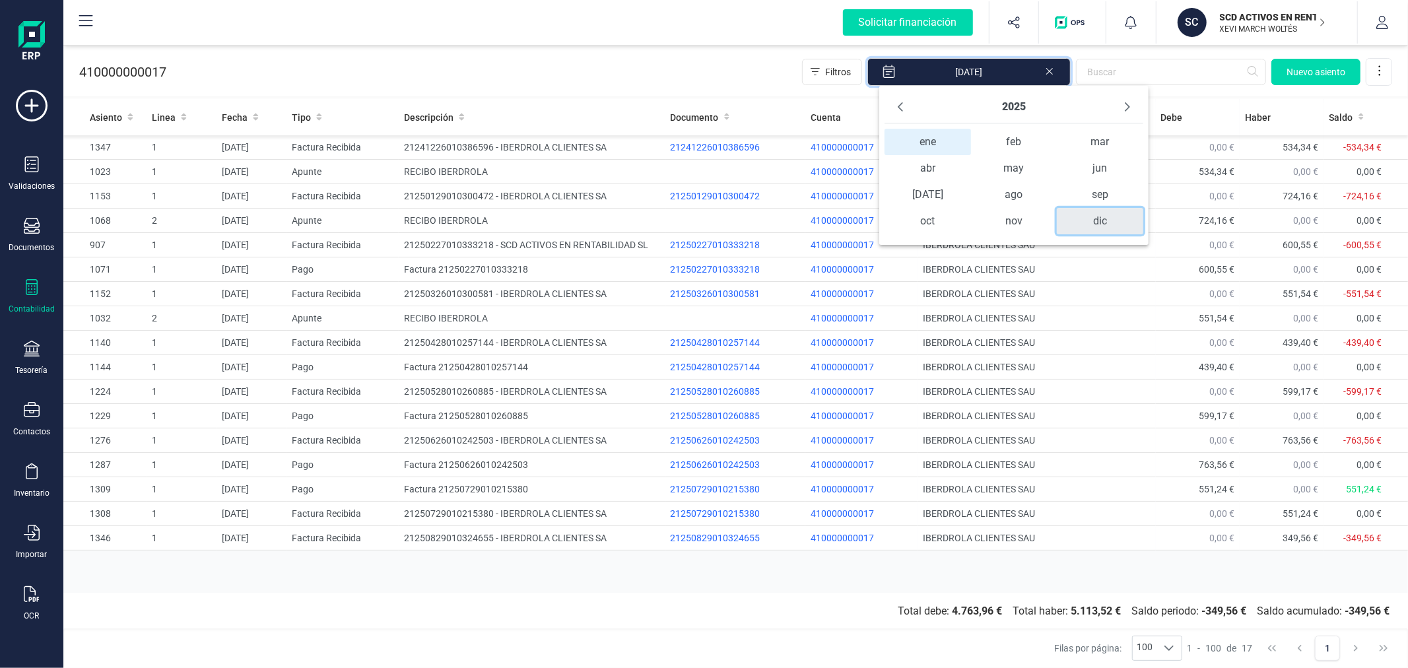
click at [1101, 225] on span "dic" at bounding box center [1100, 221] width 86 height 26
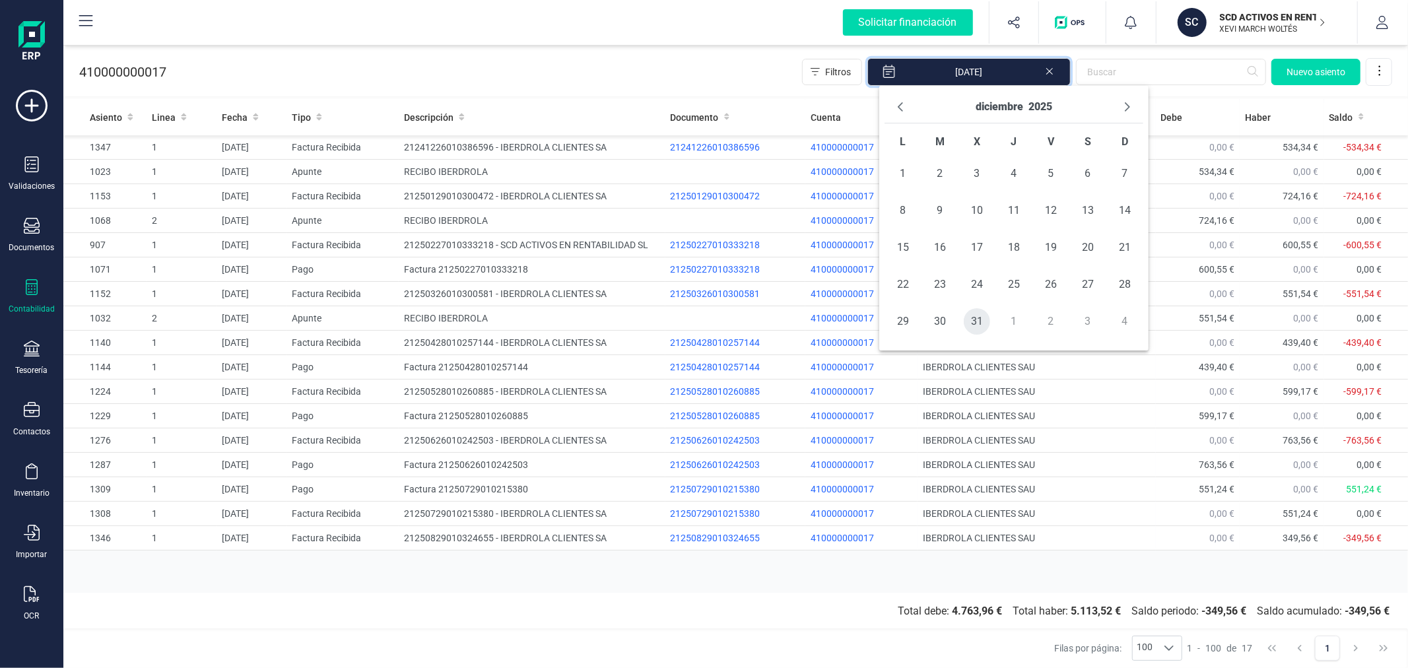
click at [972, 318] on span "31" at bounding box center [977, 321] width 26 height 26
type input "01/01/2025 - 31/12/2025"
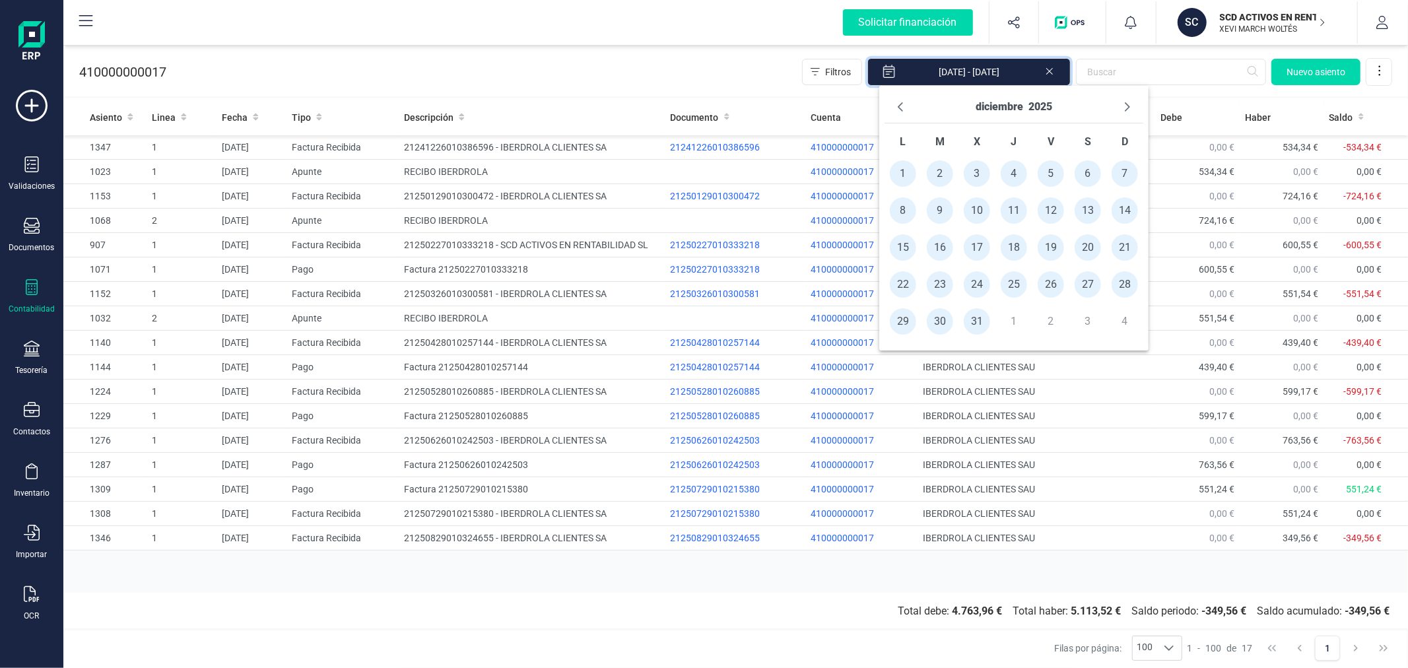
click at [650, 583] on div "Asiento Linea Fecha Tipo Descripción Documento Cuenta Nombre de la cuenta Debe …" at bounding box center [735, 346] width 1345 height 494
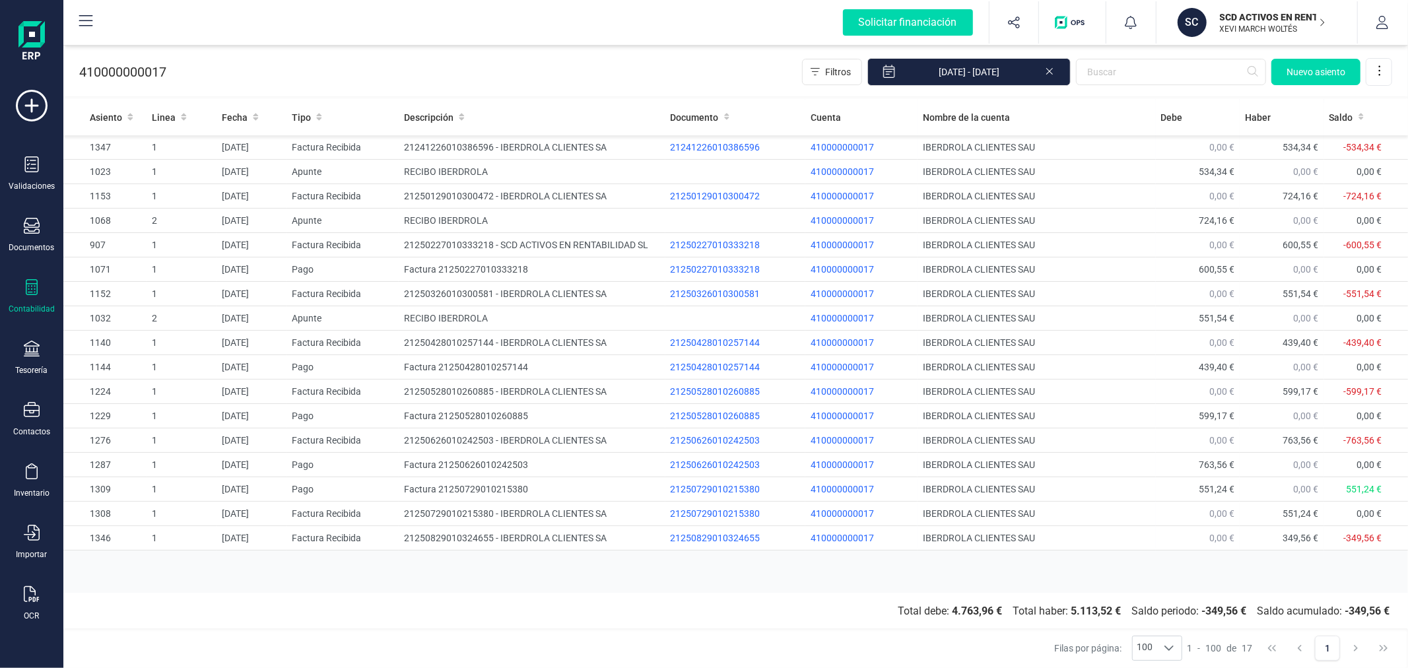
click at [38, 293] on icon at bounding box center [32, 287] width 16 height 16
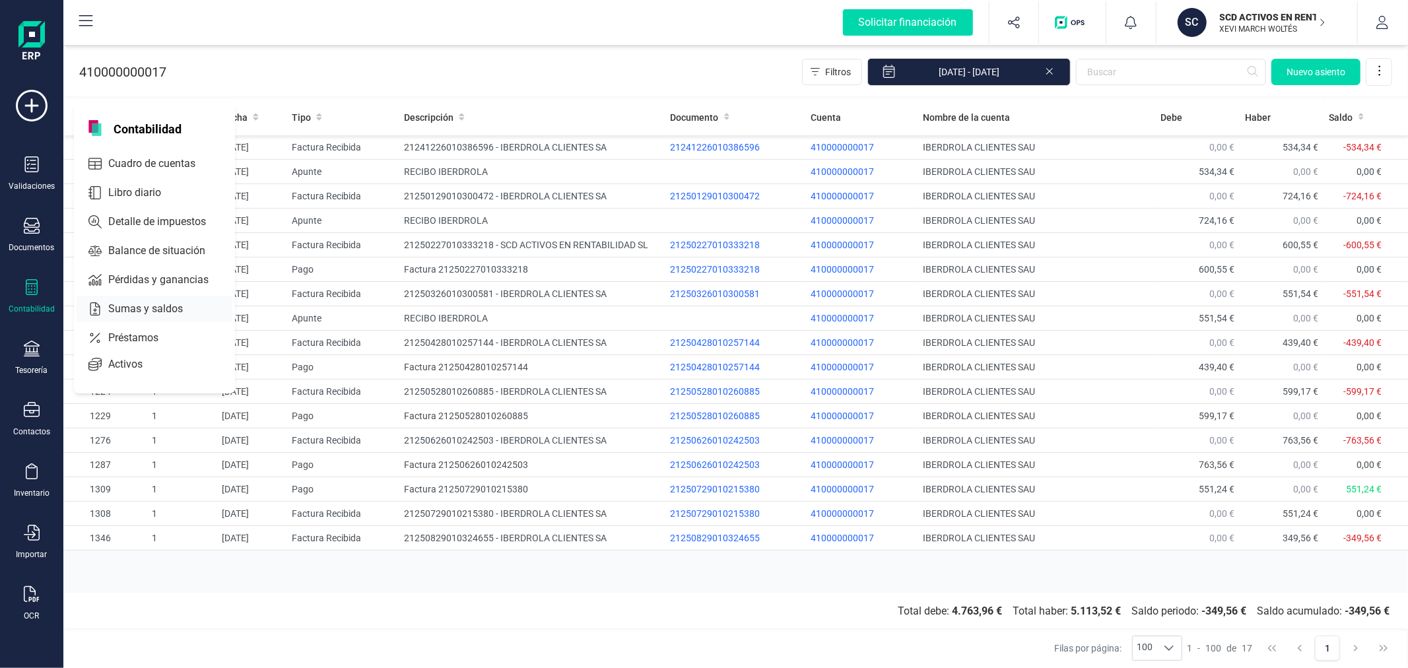
click at [126, 311] on span "Sumas y saldos" at bounding box center [155, 309] width 104 height 16
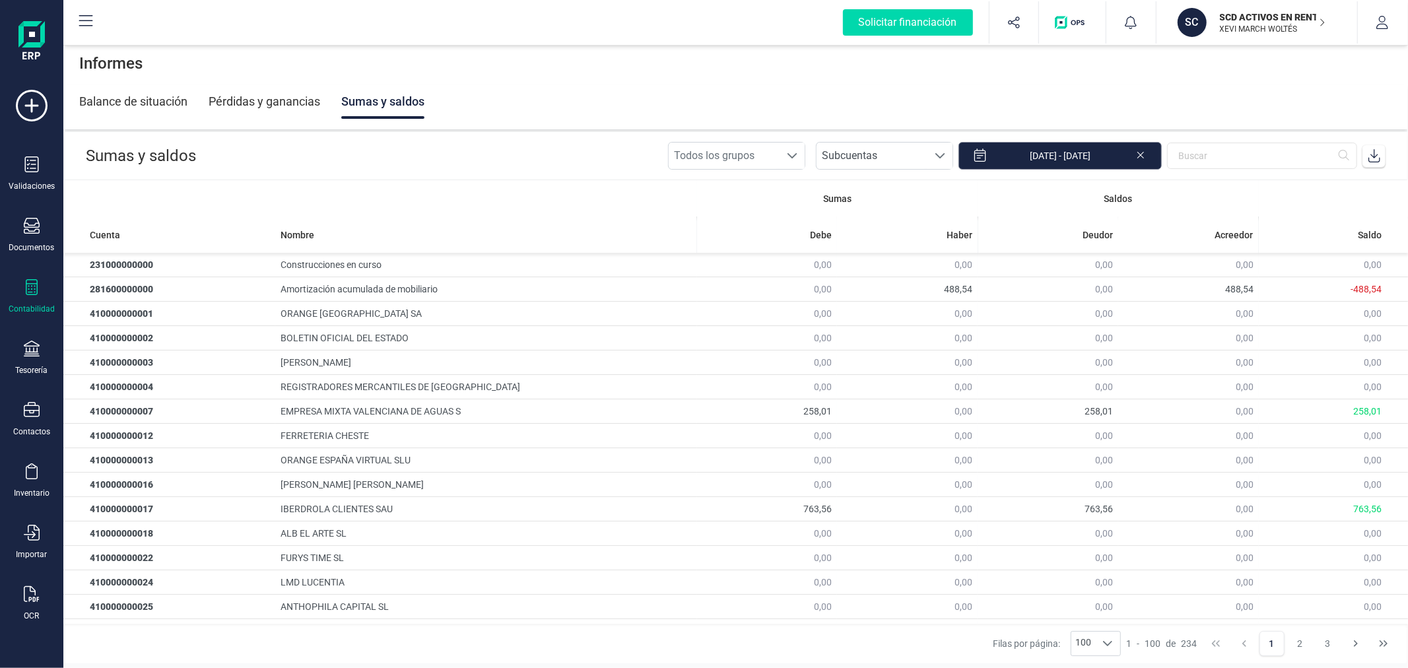
click at [1093, 146] on input "01/07/2025 - 31/07/2025" at bounding box center [1060, 156] width 203 height 28
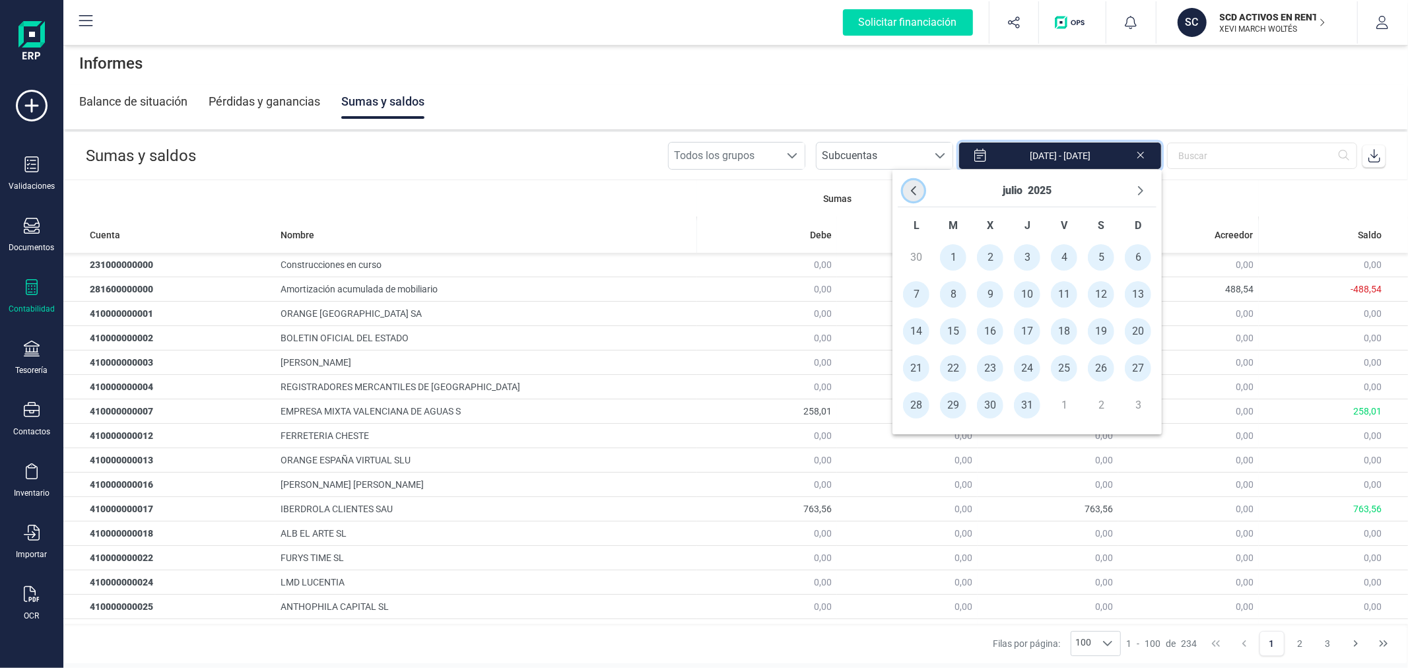
click at [915, 190] on icon "Previous Month" at bounding box center [914, 191] width 11 height 11
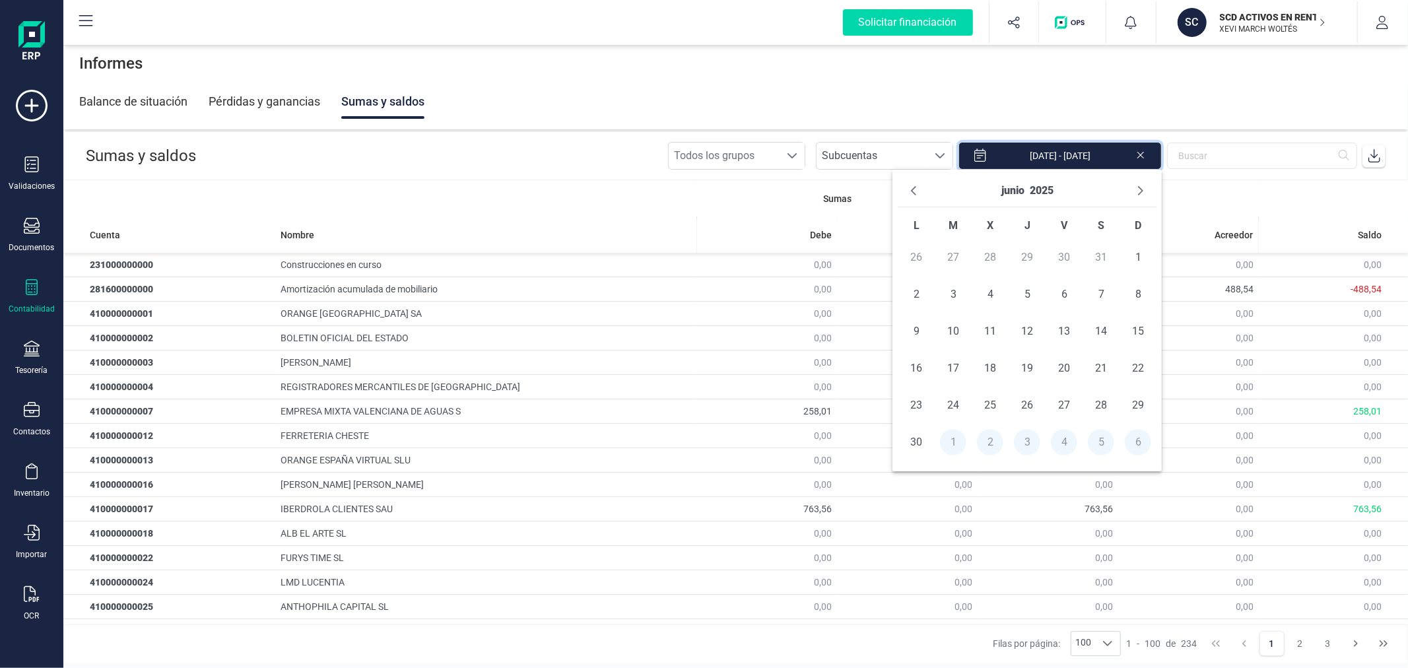
click at [915, 190] on icon "Previous Month" at bounding box center [914, 191] width 11 height 11
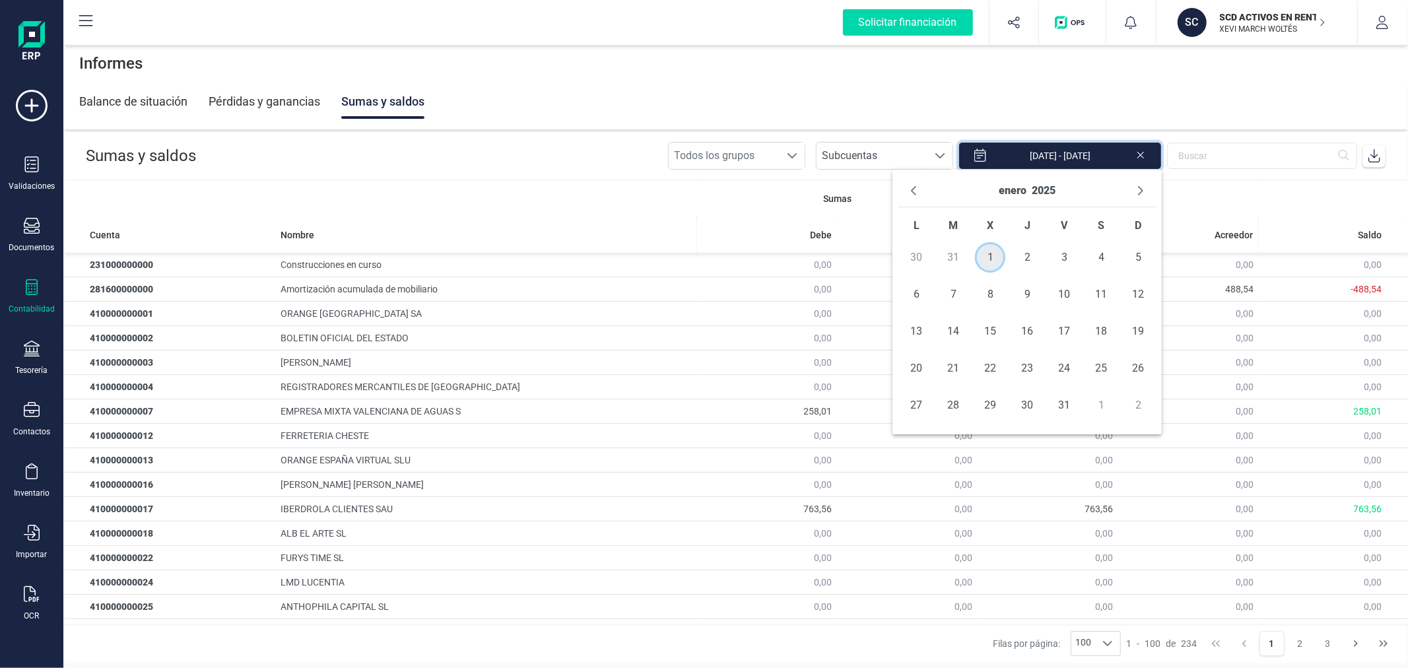
click at [987, 260] on span "1" at bounding box center [990, 257] width 26 height 26
click at [1054, 400] on span "31" at bounding box center [1064, 405] width 26 height 26
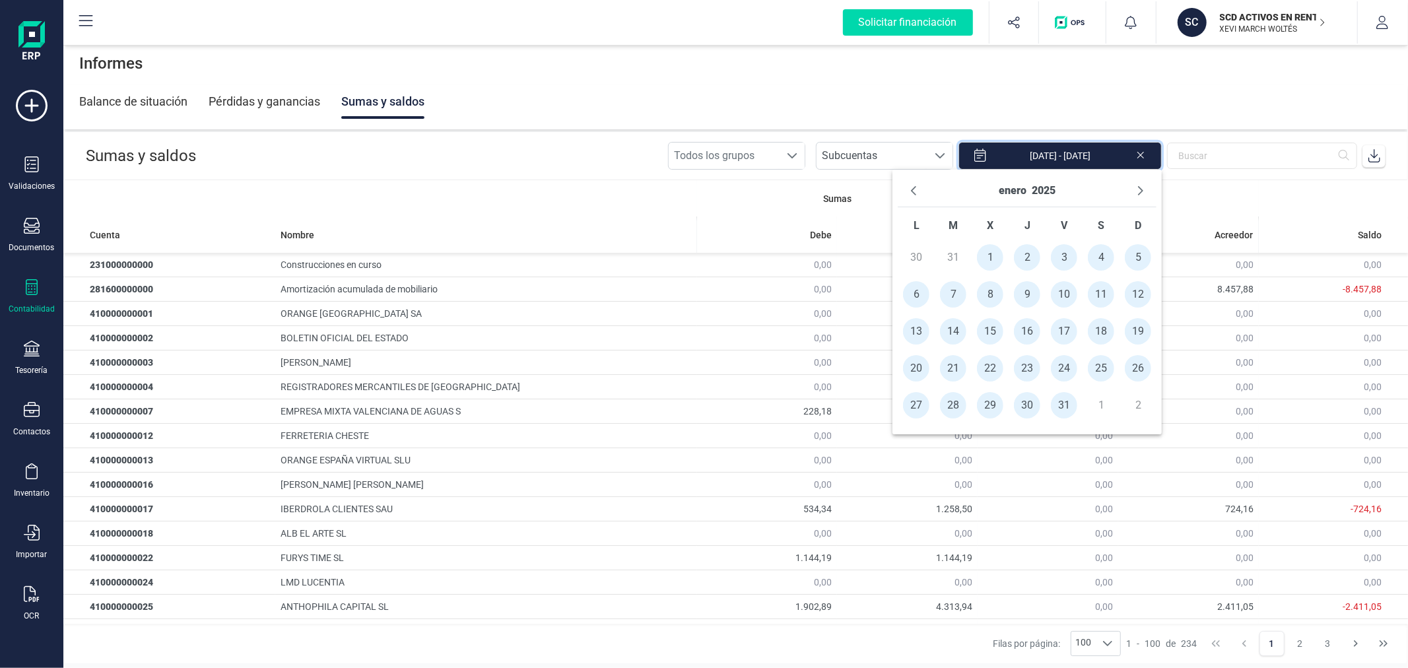
click at [1380, 152] on icon at bounding box center [1374, 155] width 13 height 13
click at [1137, 182] on button "Next Month" at bounding box center [1140, 190] width 21 height 21
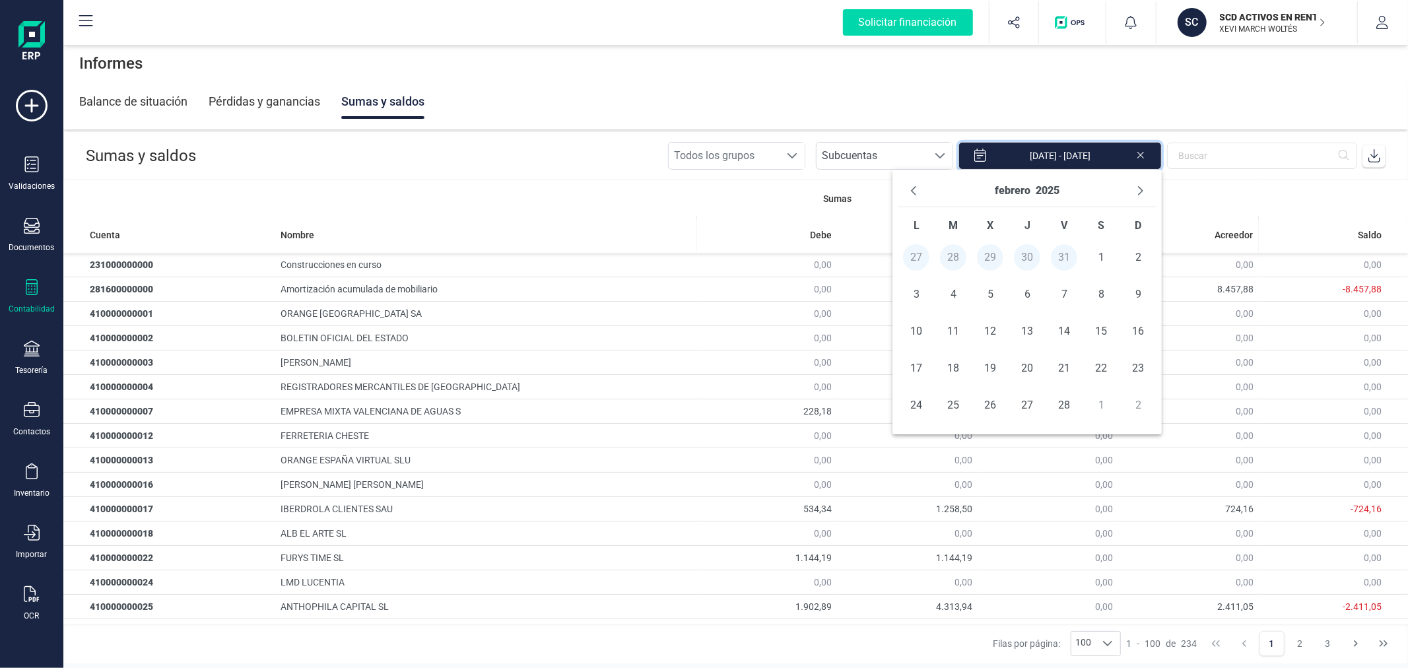
click at [1137, 182] on button "Next Month" at bounding box center [1140, 190] width 21 height 21
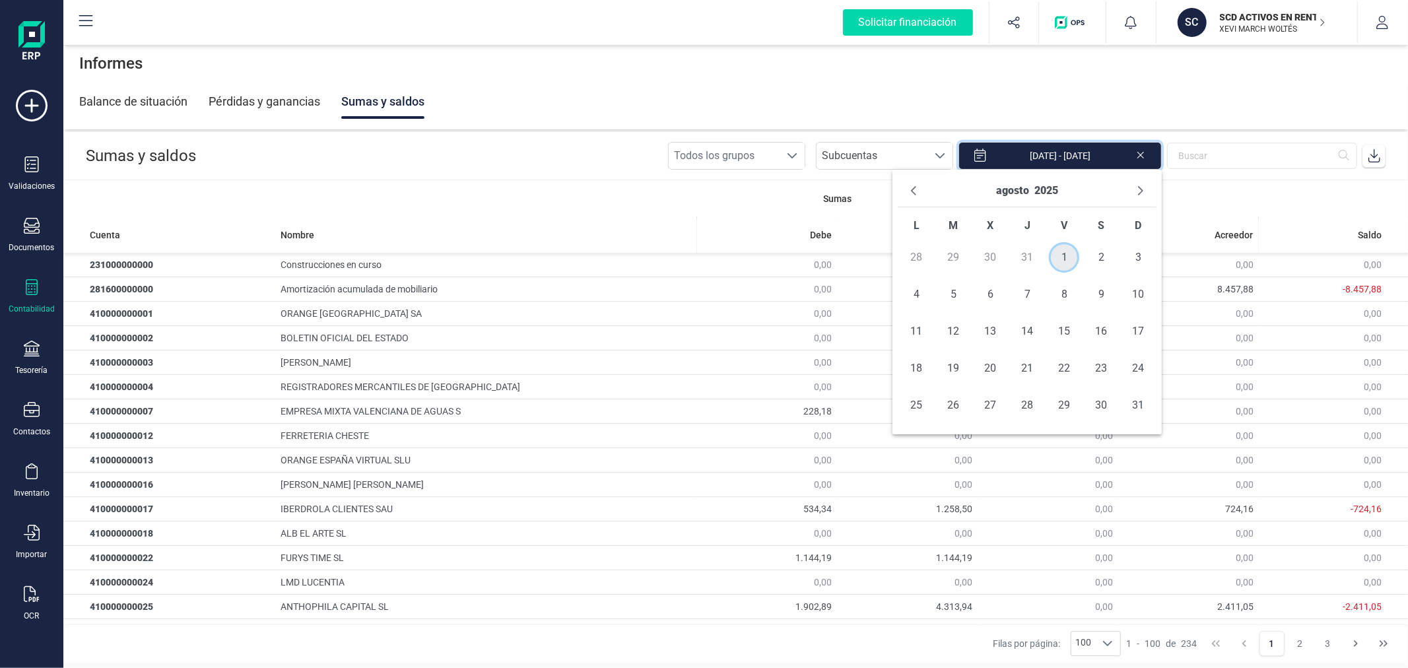
click at [1062, 253] on span "1" at bounding box center [1064, 257] width 26 height 26
click at [1143, 405] on span "31" at bounding box center [1138, 405] width 26 height 26
type input "01/08/2025 - 31/08/2025"
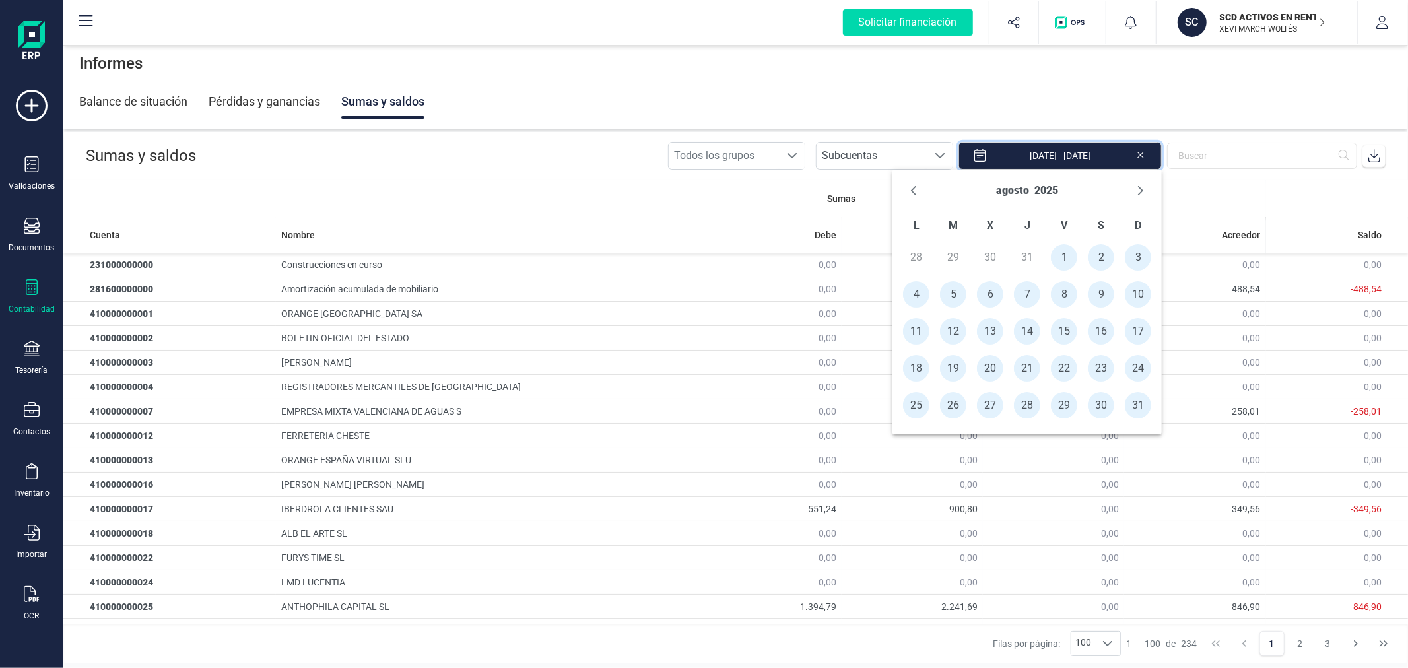
click at [1374, 153] on icon at bounding box center [1374, 155] width 13 height 13
